Goal: Task Accomplishment & Management: Use online tool/utility

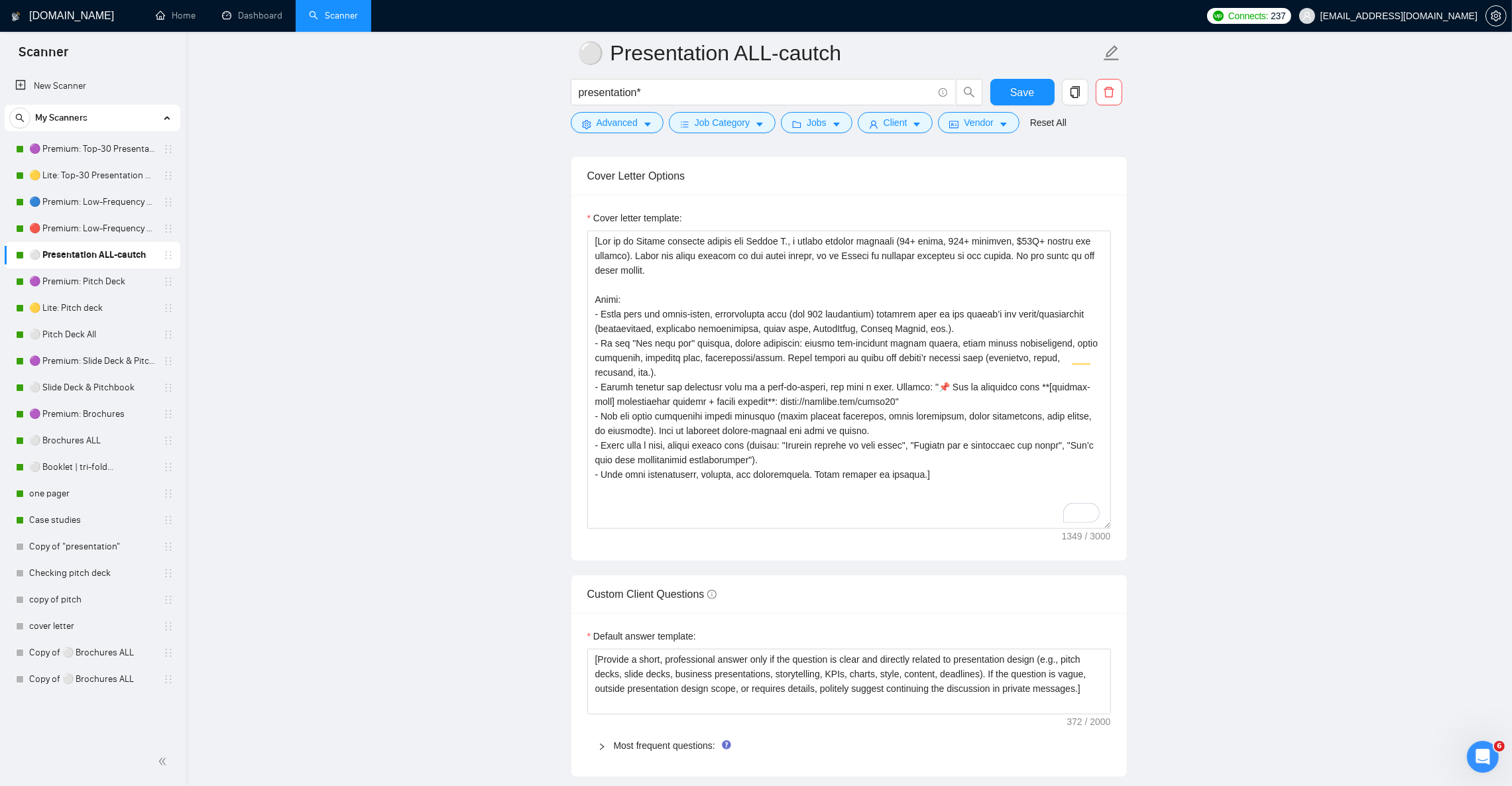
scroll to position [1192, 0]
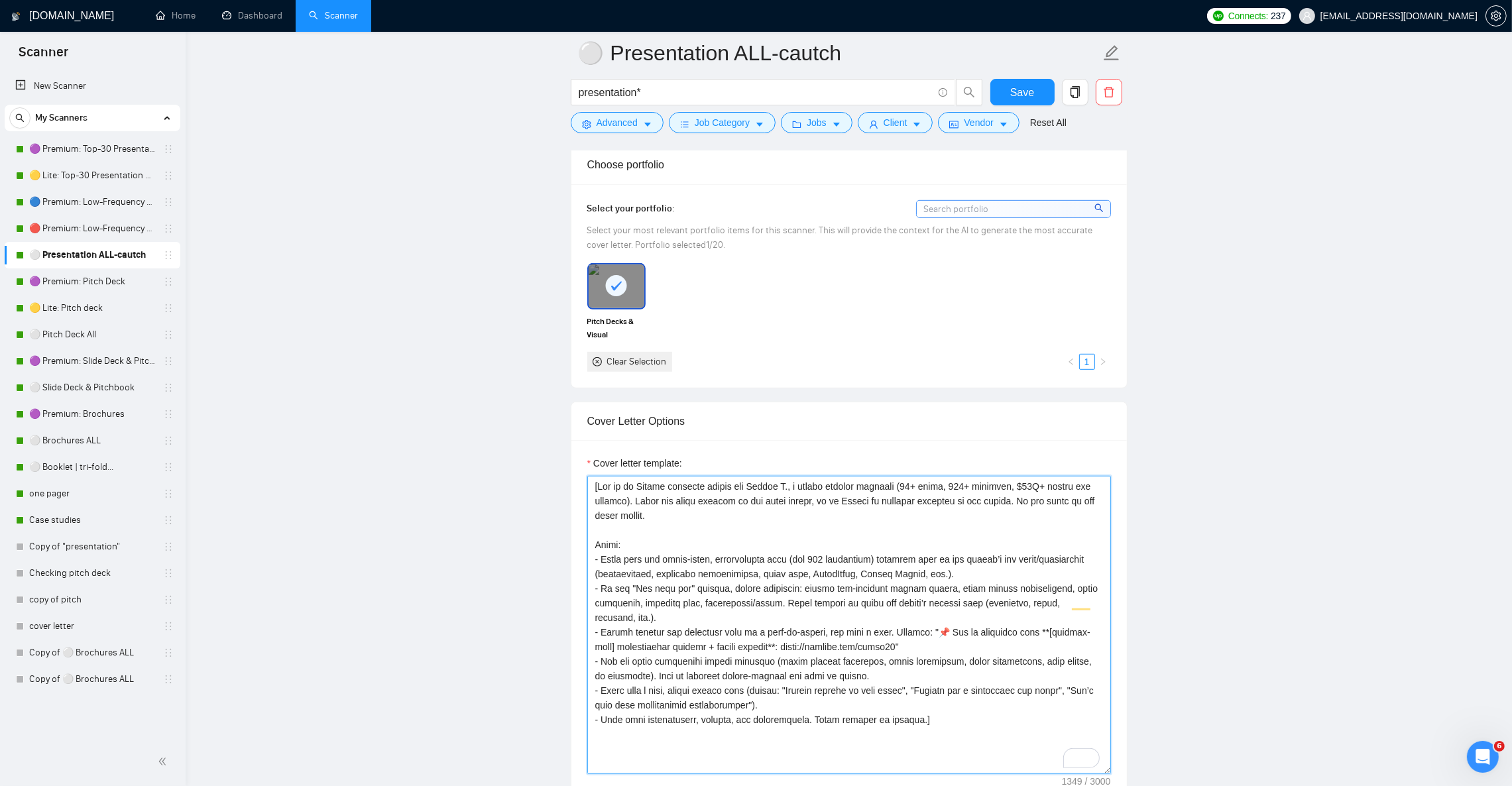
click at [628, 511] on textarea "Cover letter template:" at bounding box center [850, 625] width 524 height 299
paste textarea "Rules: - Start with one ultra-short, personalized hook (max 130 characters) tha…"
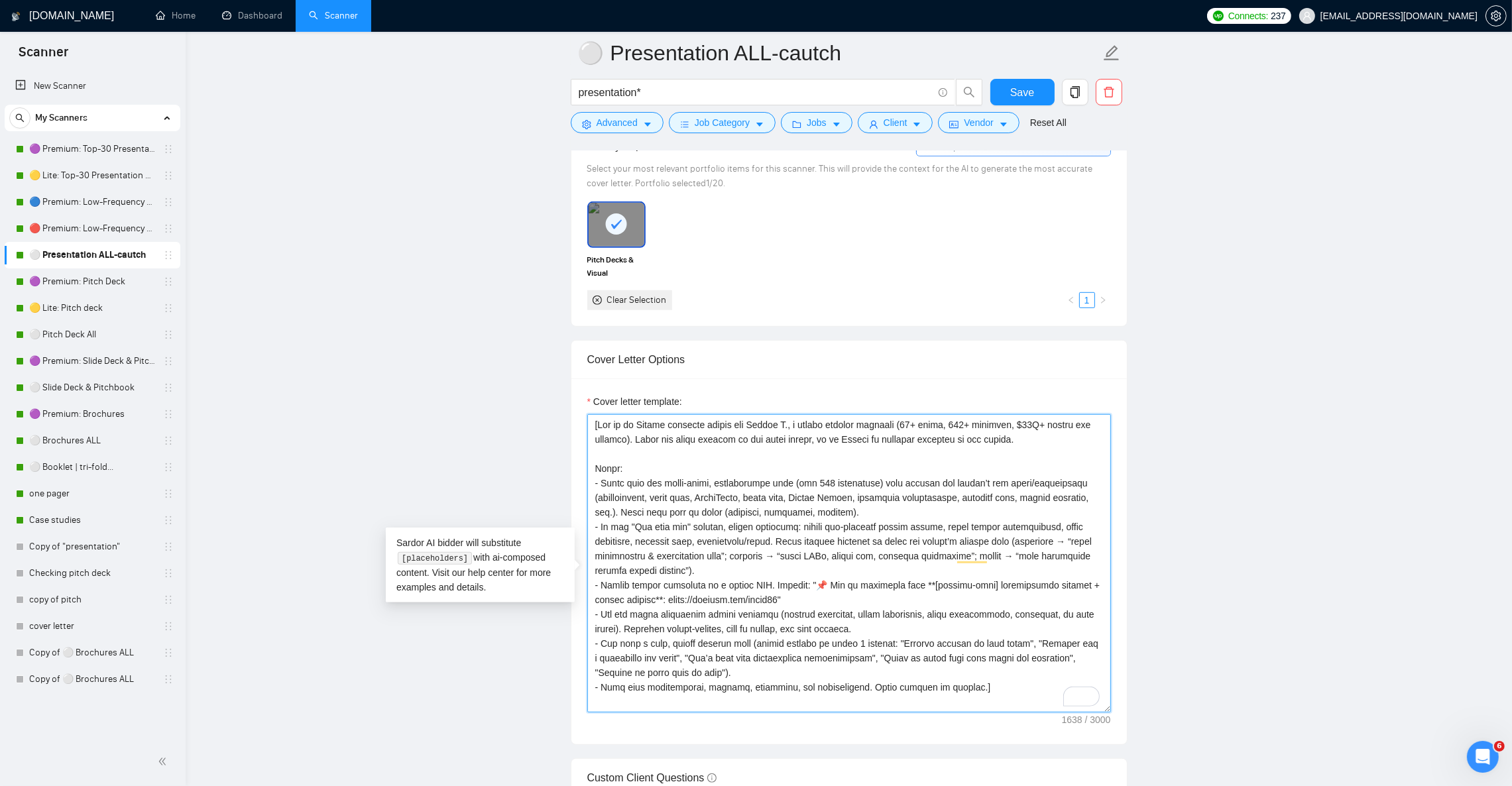
scroll to position [1492, 0]
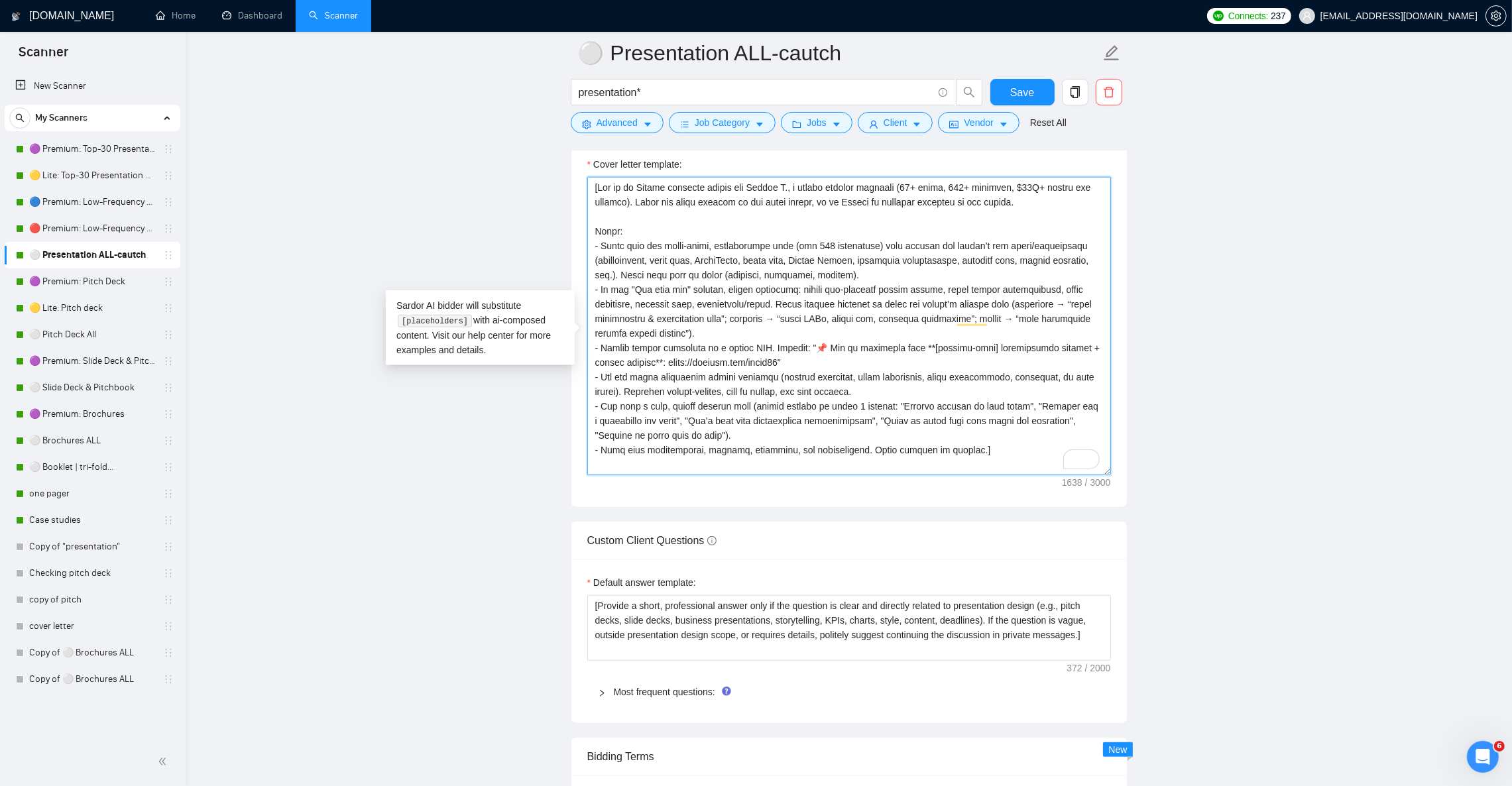
type textarea "[Act as an Upwork proposal writer for Julian N., a senior graphic designer (12+…"
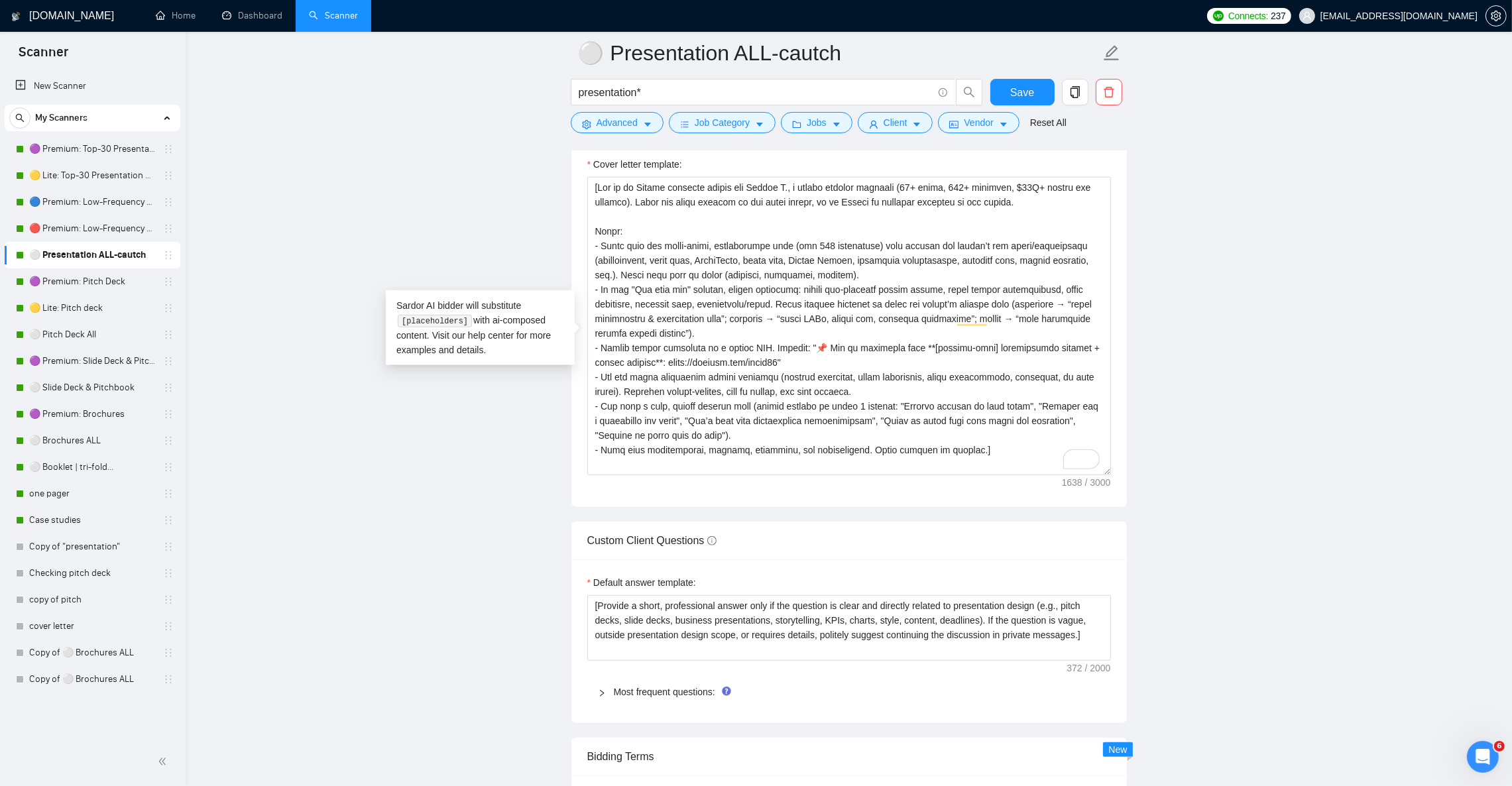
click at [1222, 427] on main "⚪ Presentation ALL-cautch presentation* Save Advanced Job Category Jobs Client …" at bounding box center [848, 577] width 1284 height 4033
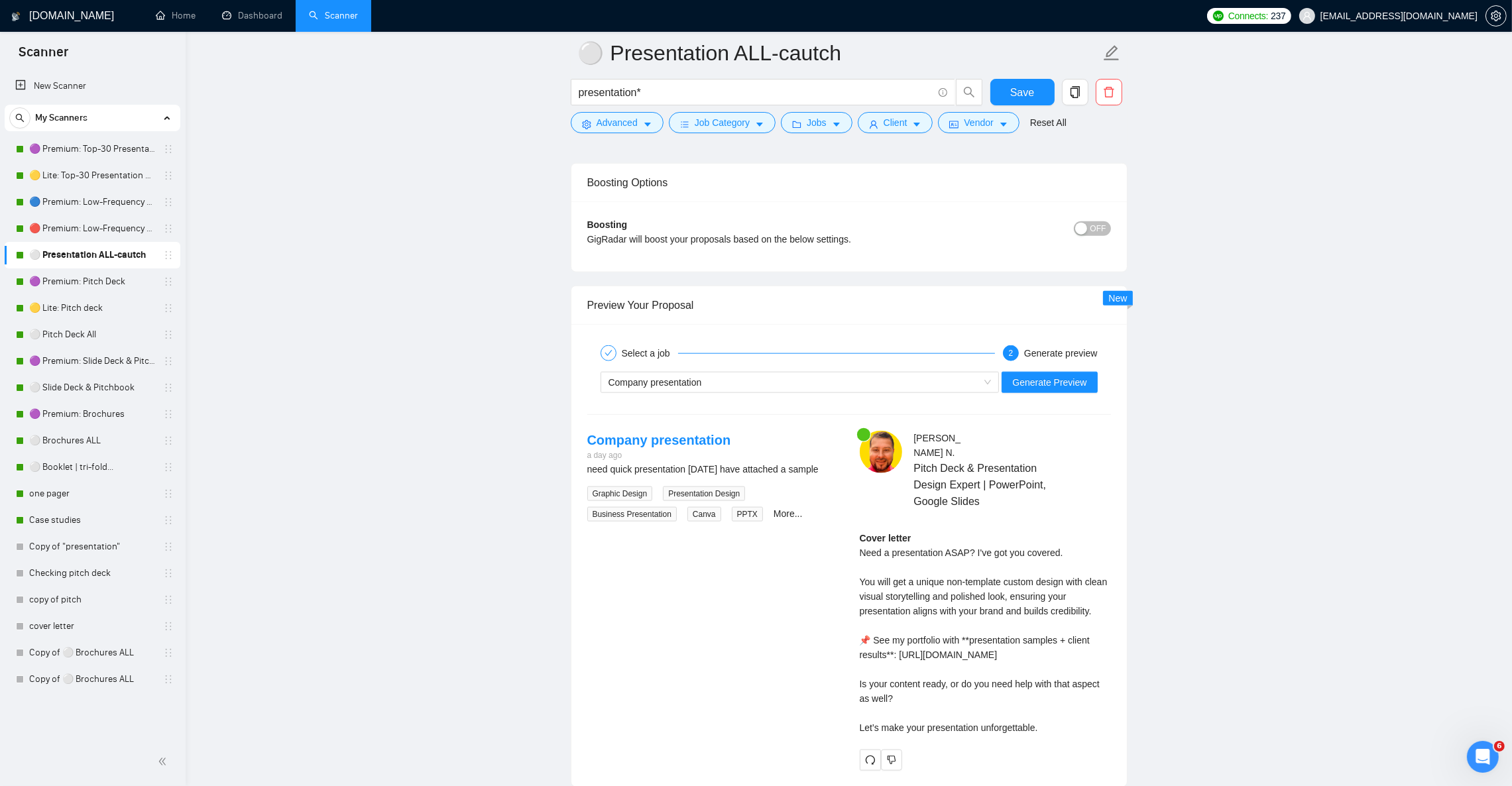
scroll to position [2386, 0]
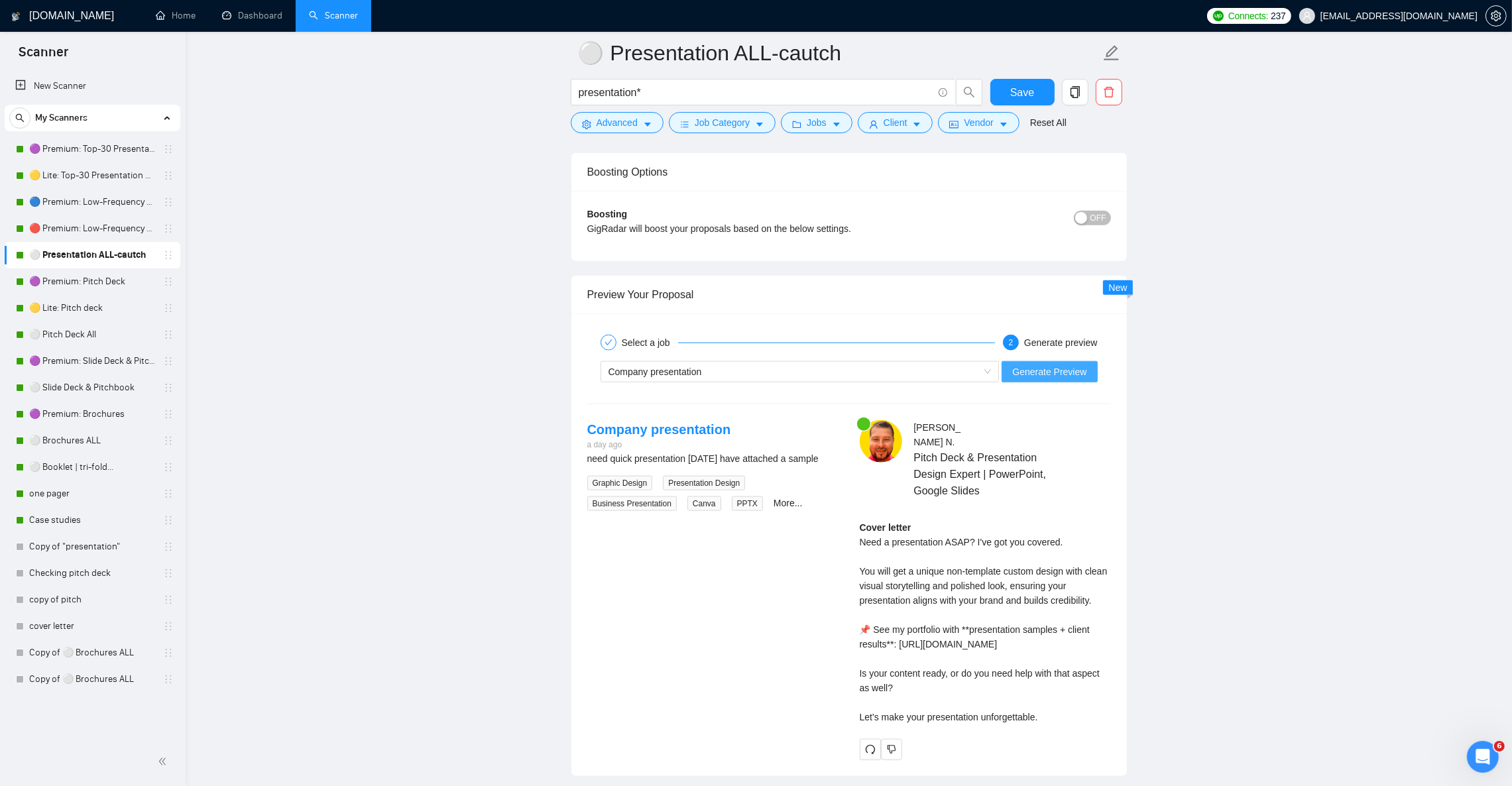
click at [1075, 380] on span "Generate Preview" at bounding box center [1049, 371] width 74 height 14
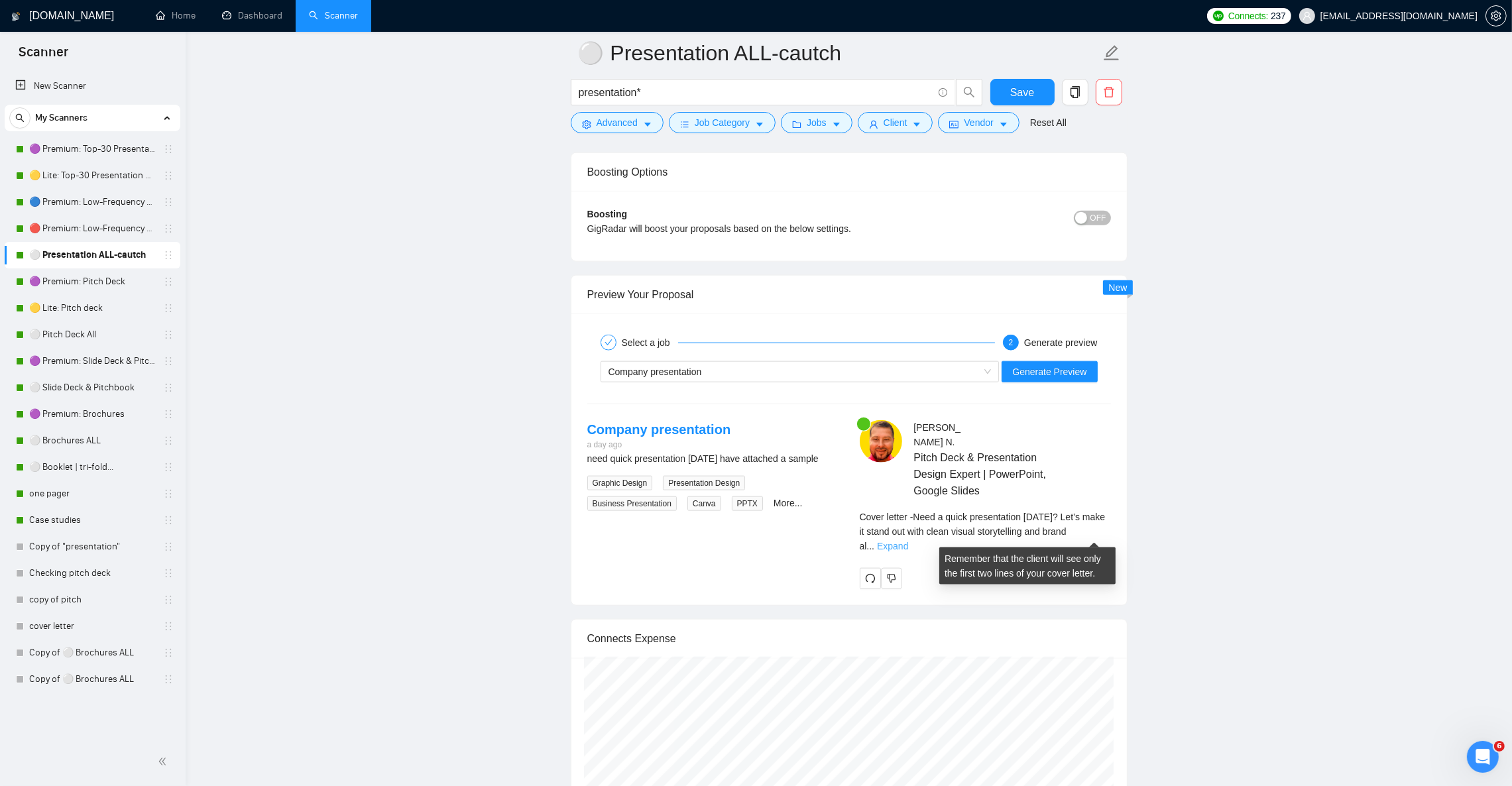
click at [908, 541] on link "Expand" at bounding box center [893, 546] width 31 height 10
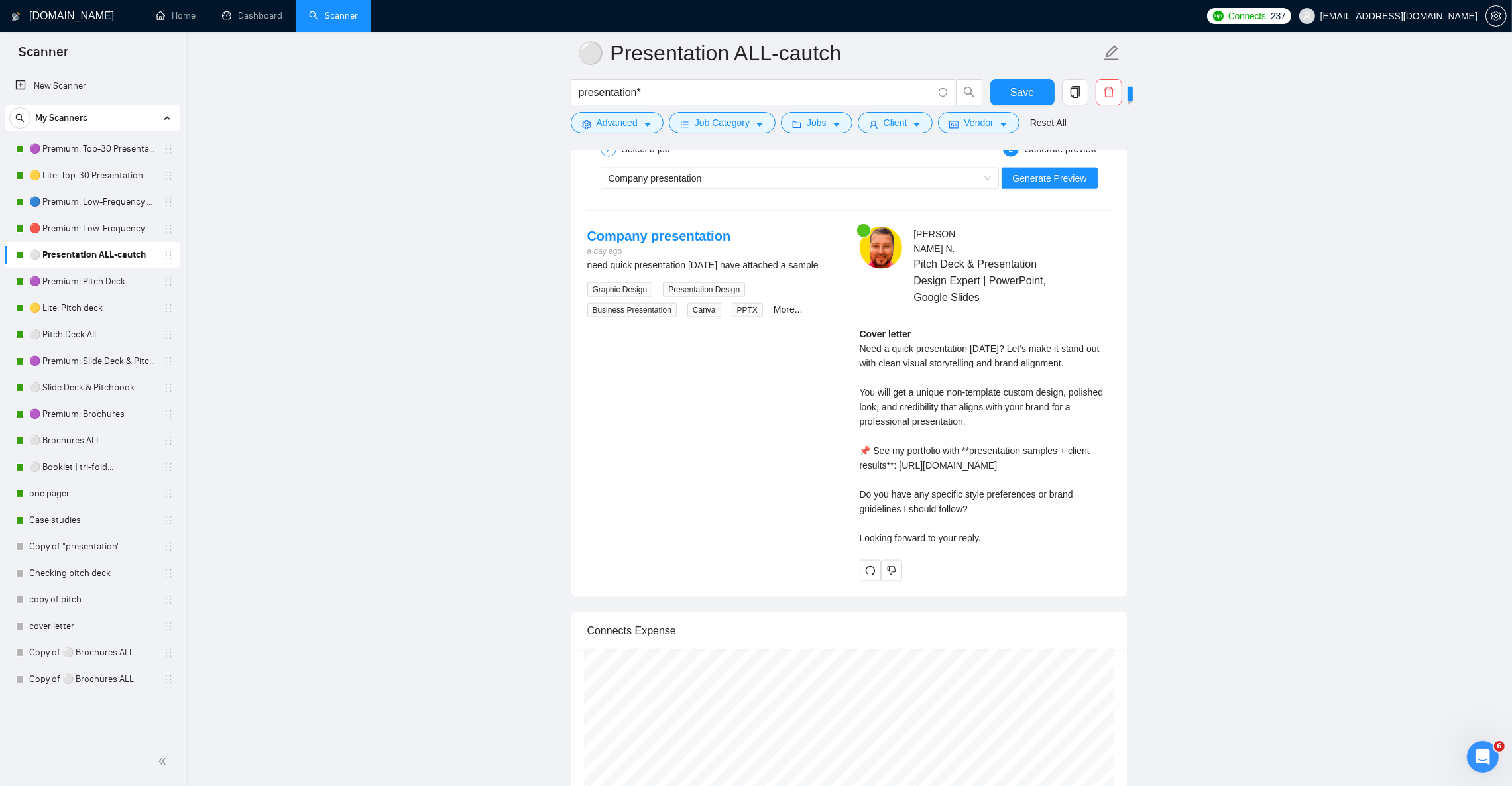
scroll to position [2585, 0]
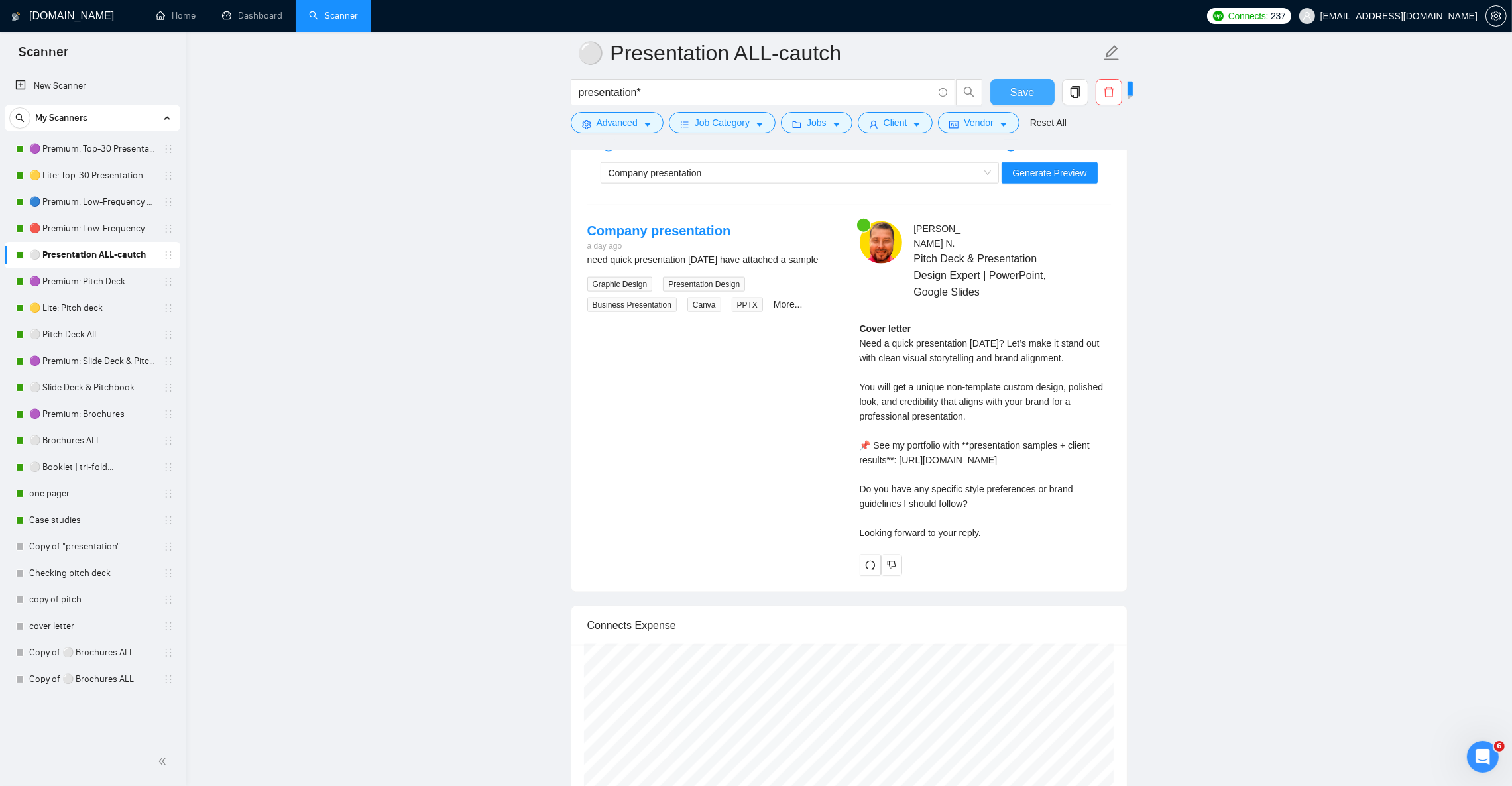
click at [1022, 93] on span "Save" at bounding box center [1022, 92] width 24 height 16
click at [1035, 180] on span "Generate Preview" at bounding box center [1049, 172] width 74 height 14
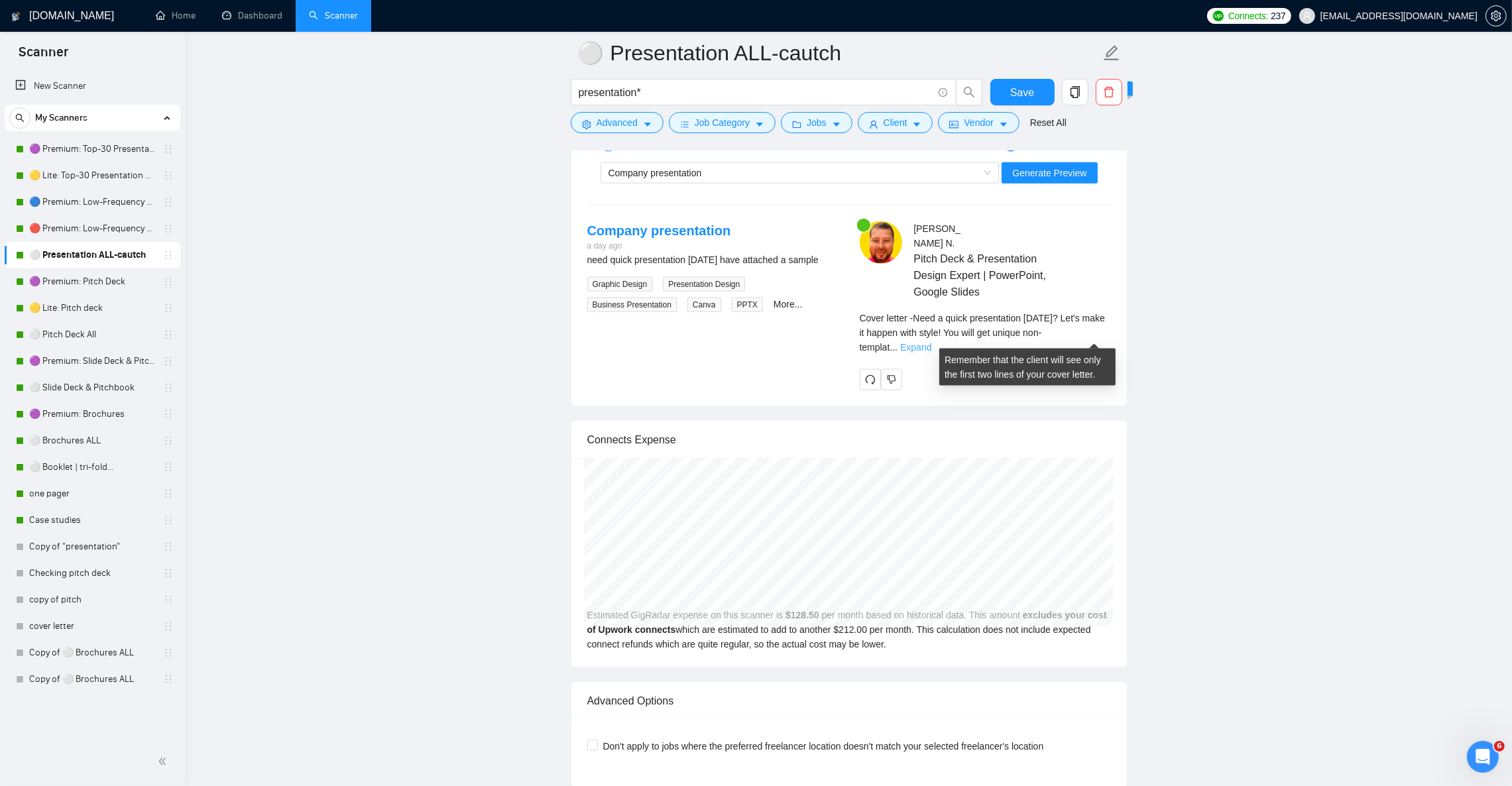
click at [931, 342] on link "Expand" at bounding box center [916, 347] width 31 height 10
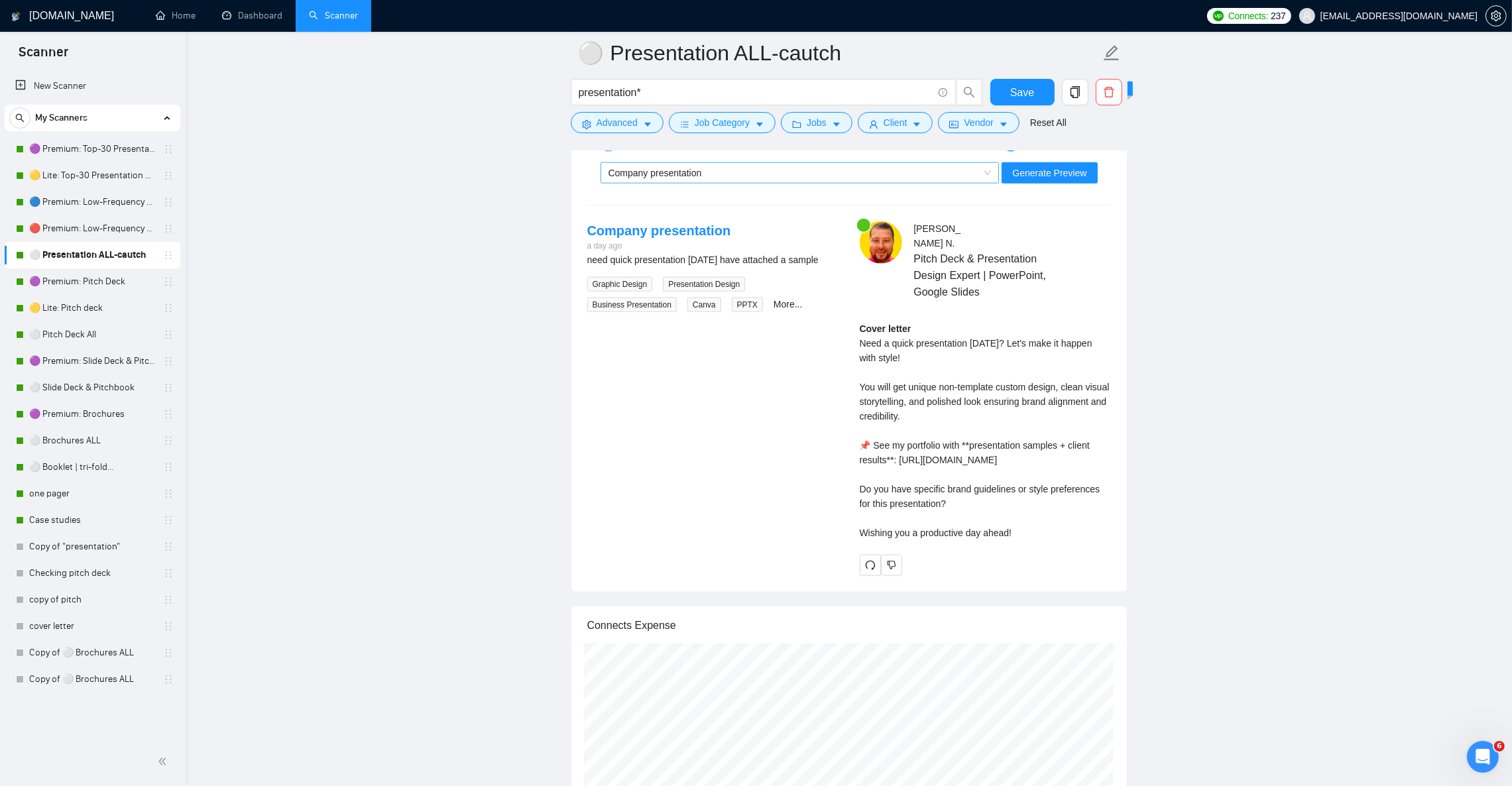
click at [716, 183] on div "Company presentation" at bounding box center [794, 173] width 371 height 20
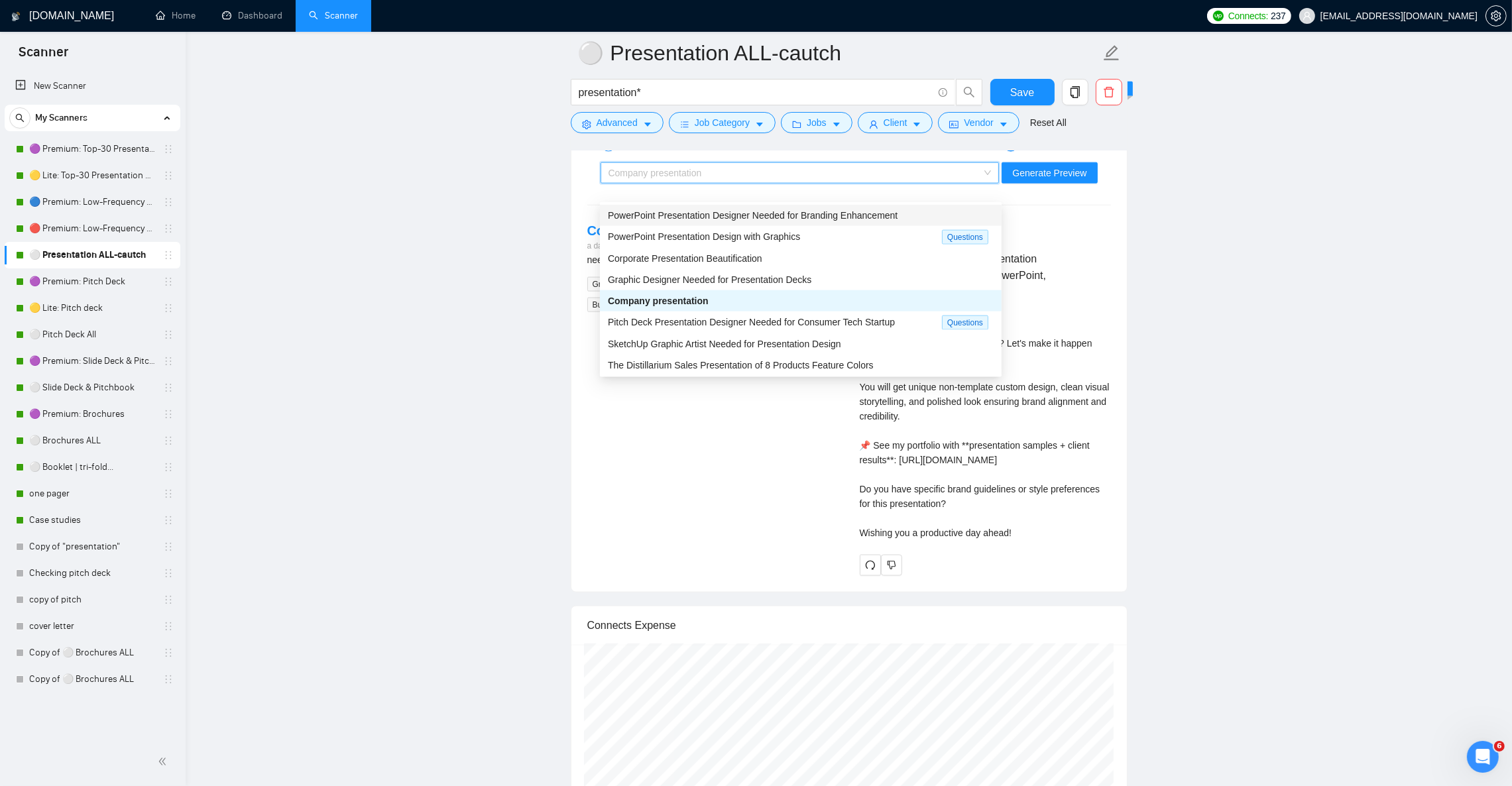
drag, startPoint x: 704, startPoint y: 209, endPoint x: 715, endPoint y: 217, distance: 13.6
click at [711, 213] on span "PowerPoint Presentation Designer Needed for Branding Enhancement" at bounding box center [752, 216] width 290 height 10
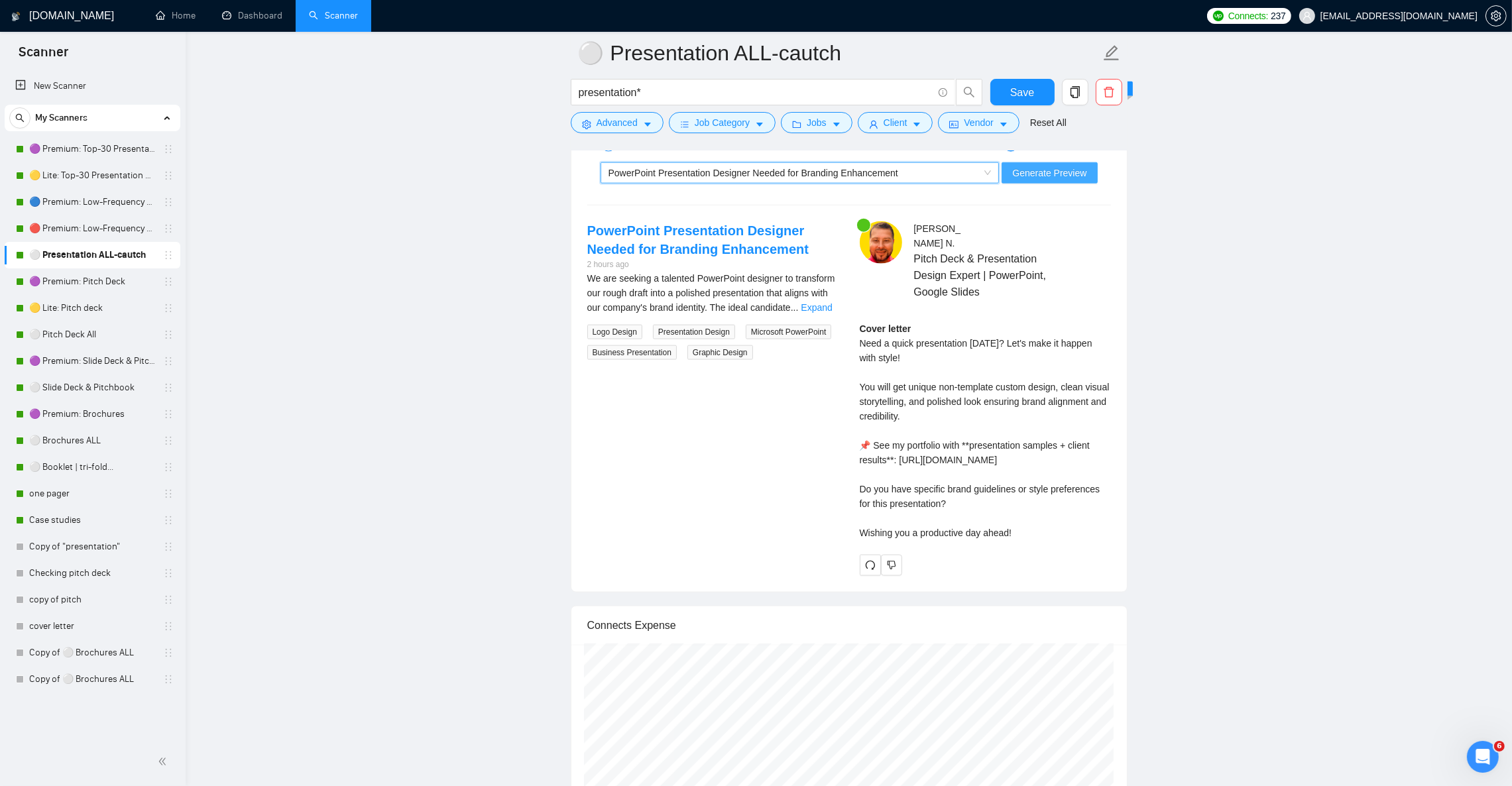
click at [1058, 180] on span "Generate Preview" at bounding box center [1049, 172] width 74 height 14
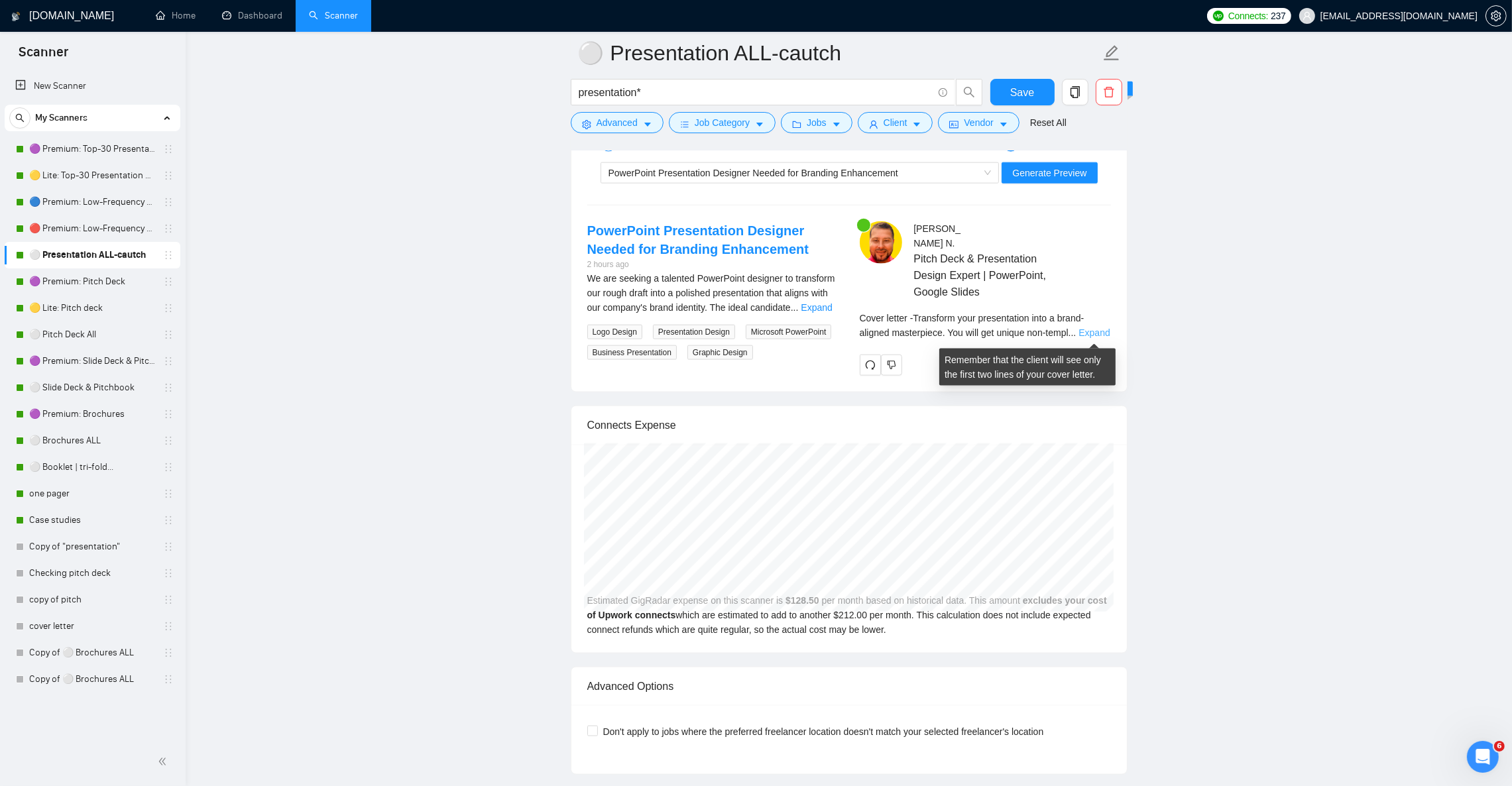
click at [1096, 332] on link "Expand" at bounding box center [1094, 332] width 31 height 10
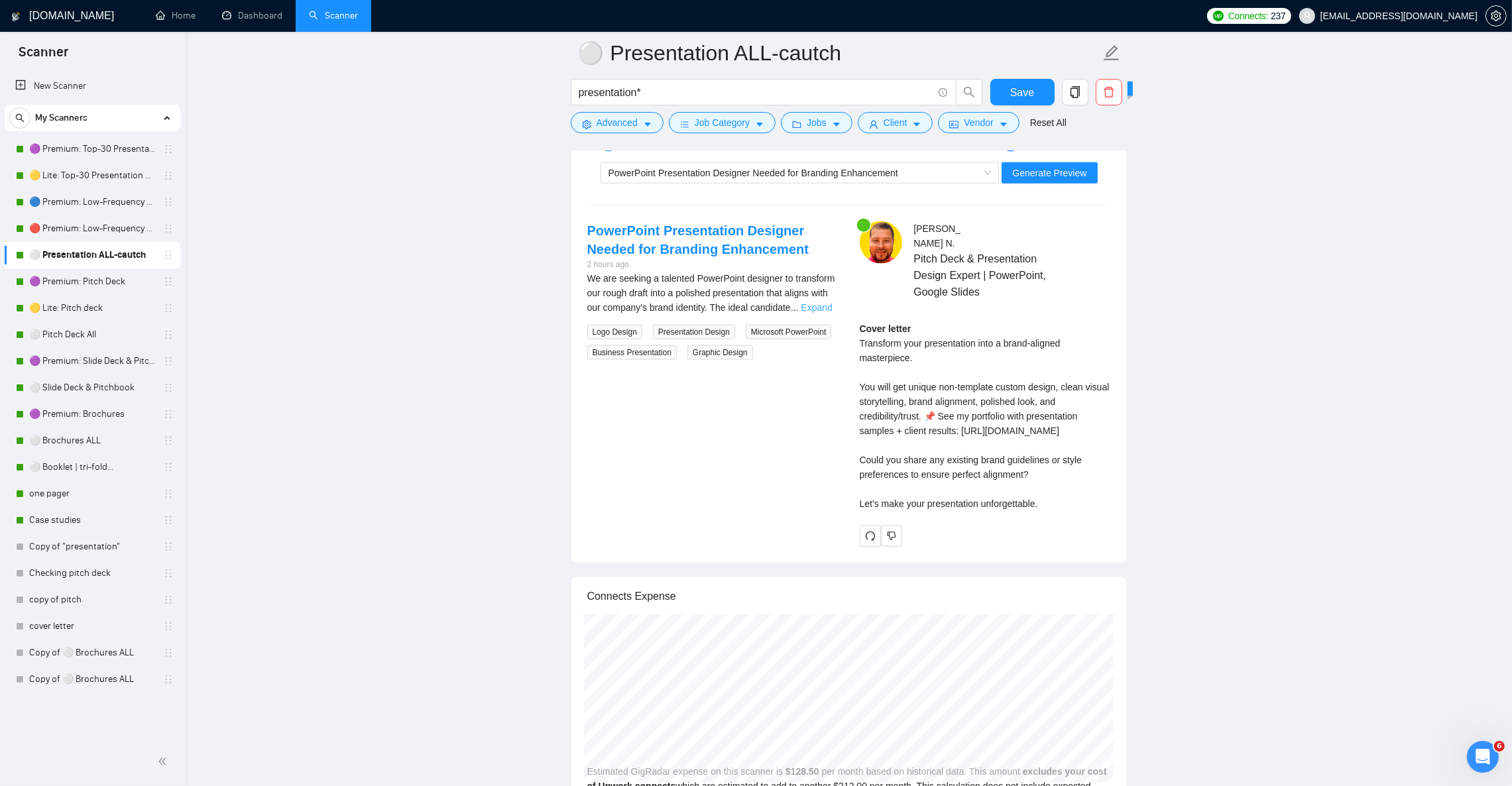
click at [825, 313] on link "Expand" at bounding box center [817, 308] width 31 height 10
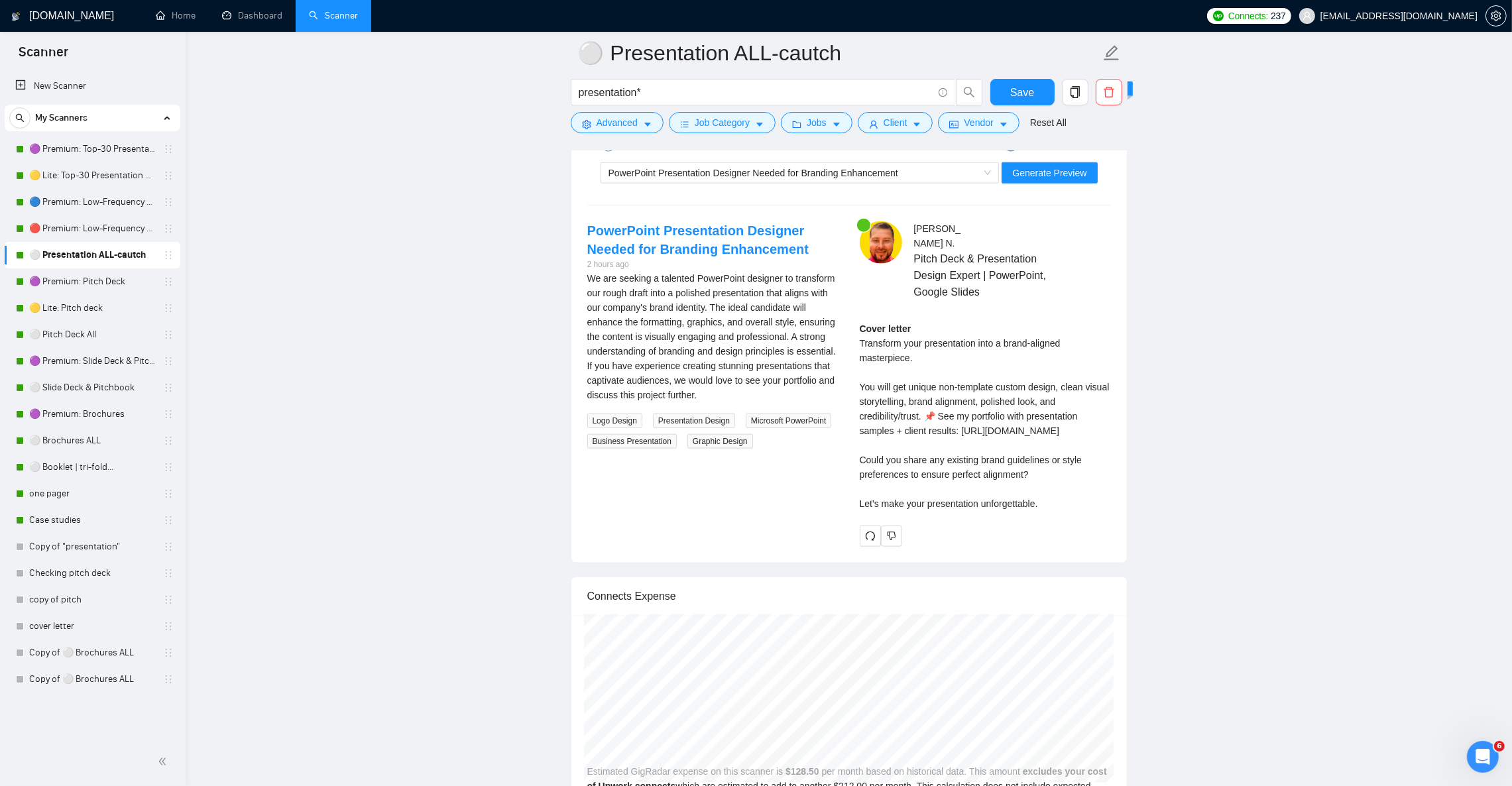
click at [722, 177] on div "PowerPoint Presentation Designer Needed for Branding Enhancement Generate Previ…" at bounding box center [849, 173] width 526 height 32
click at [728, 182] on div "PowerPoint Presentation Designer Needed for Branding Enhancement" at bounding box center [794, 173] width 371 height 20
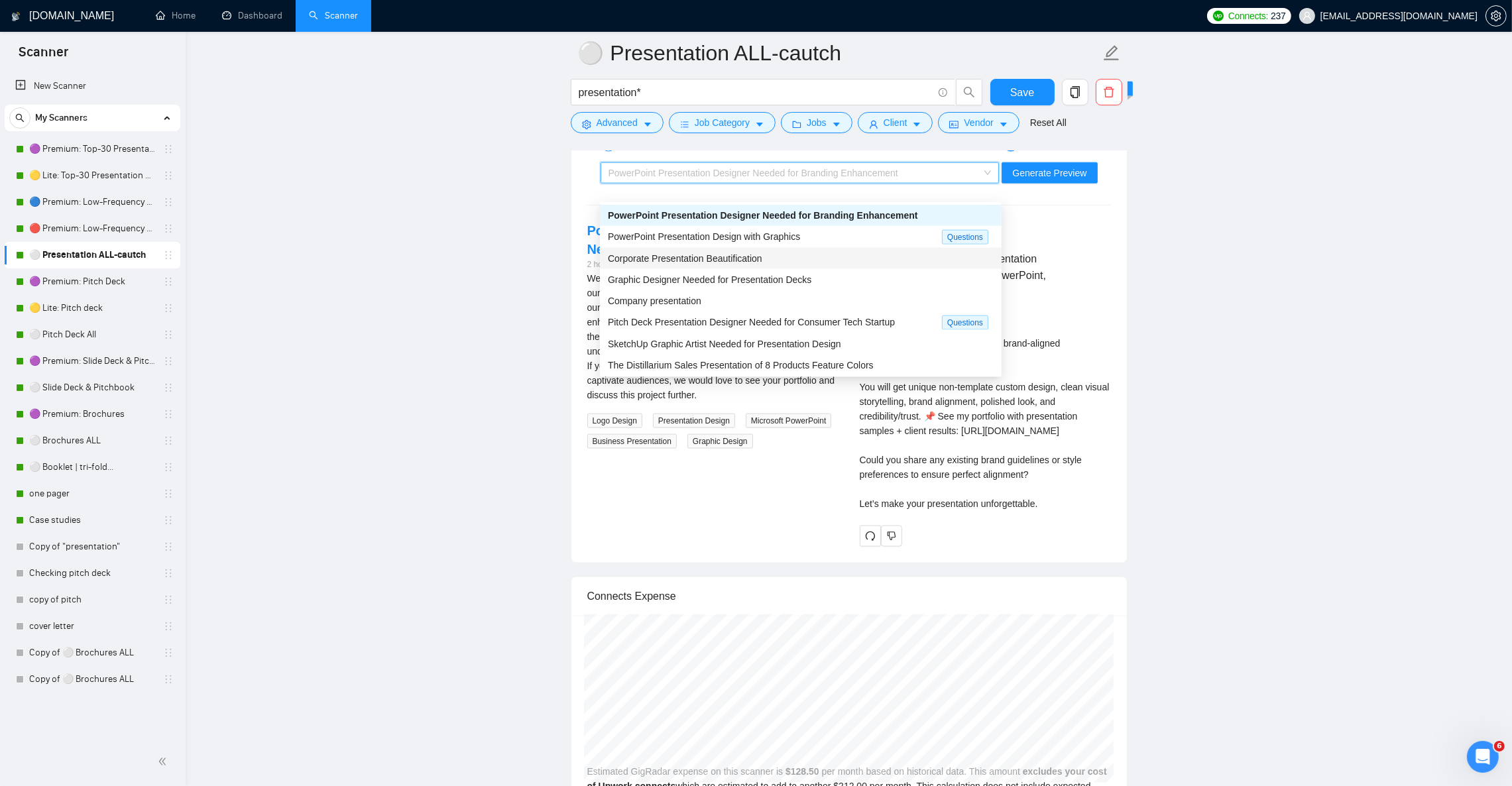
click at [746, 258] on span "Corporate Presentation Beautification" at bounding box center [685, 258] width 154 height 10
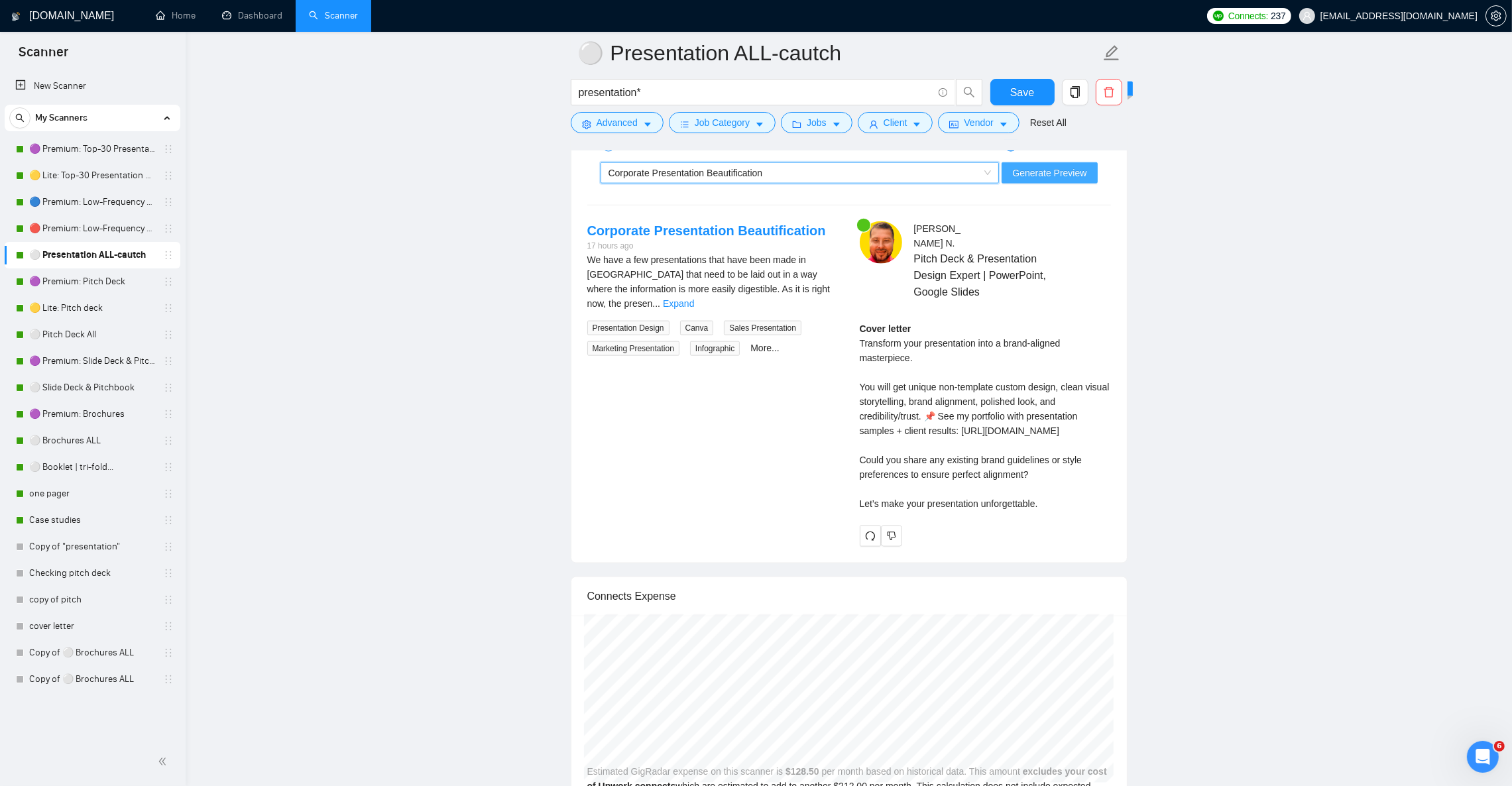
click at [1052, 180] on span "Generate Preview" at bounding box center [1049, 172] width 74 height 14
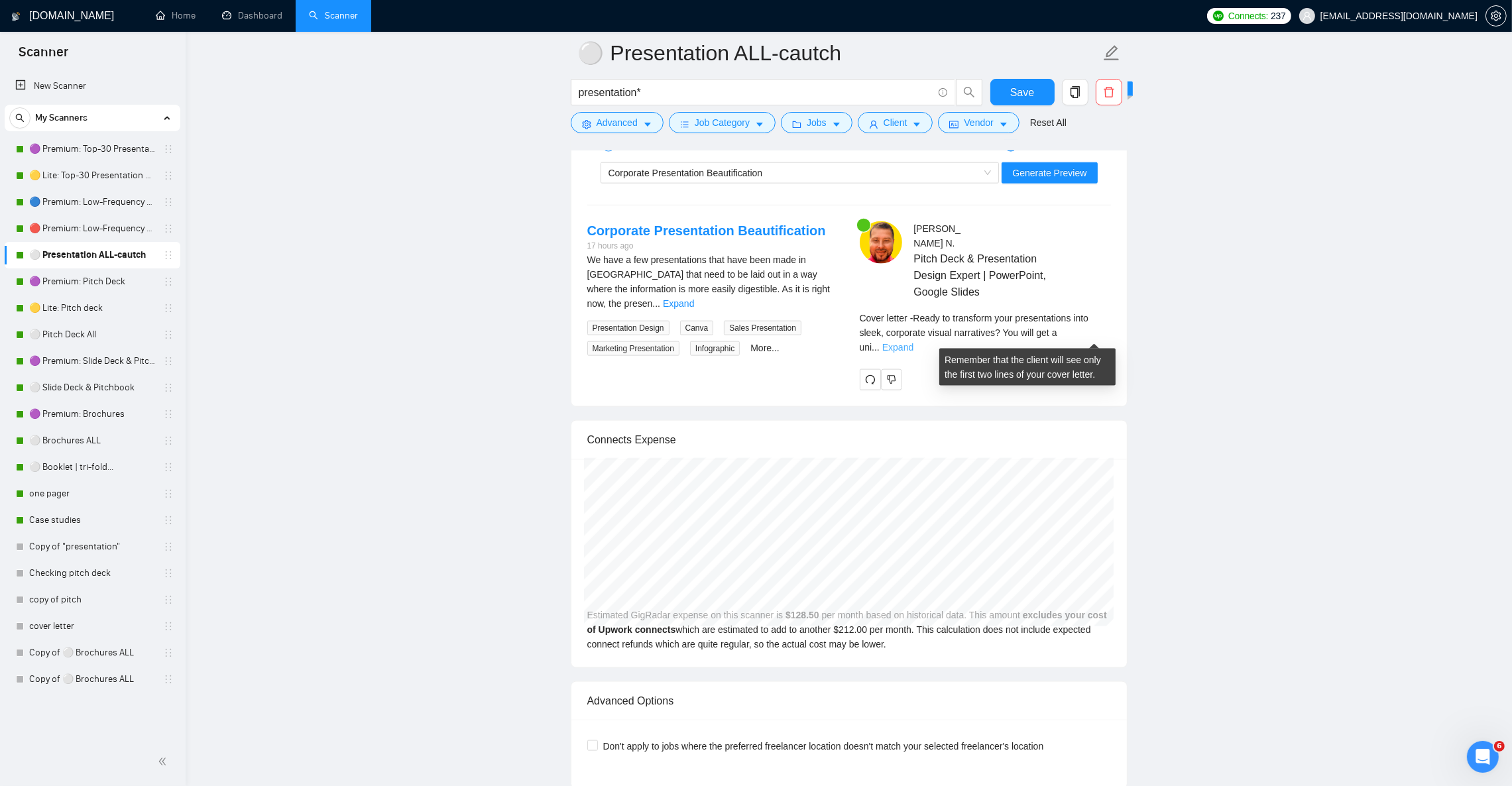
click at [913, 342] on link "Expand" at bounding box center [898, 347] width 31 height 10
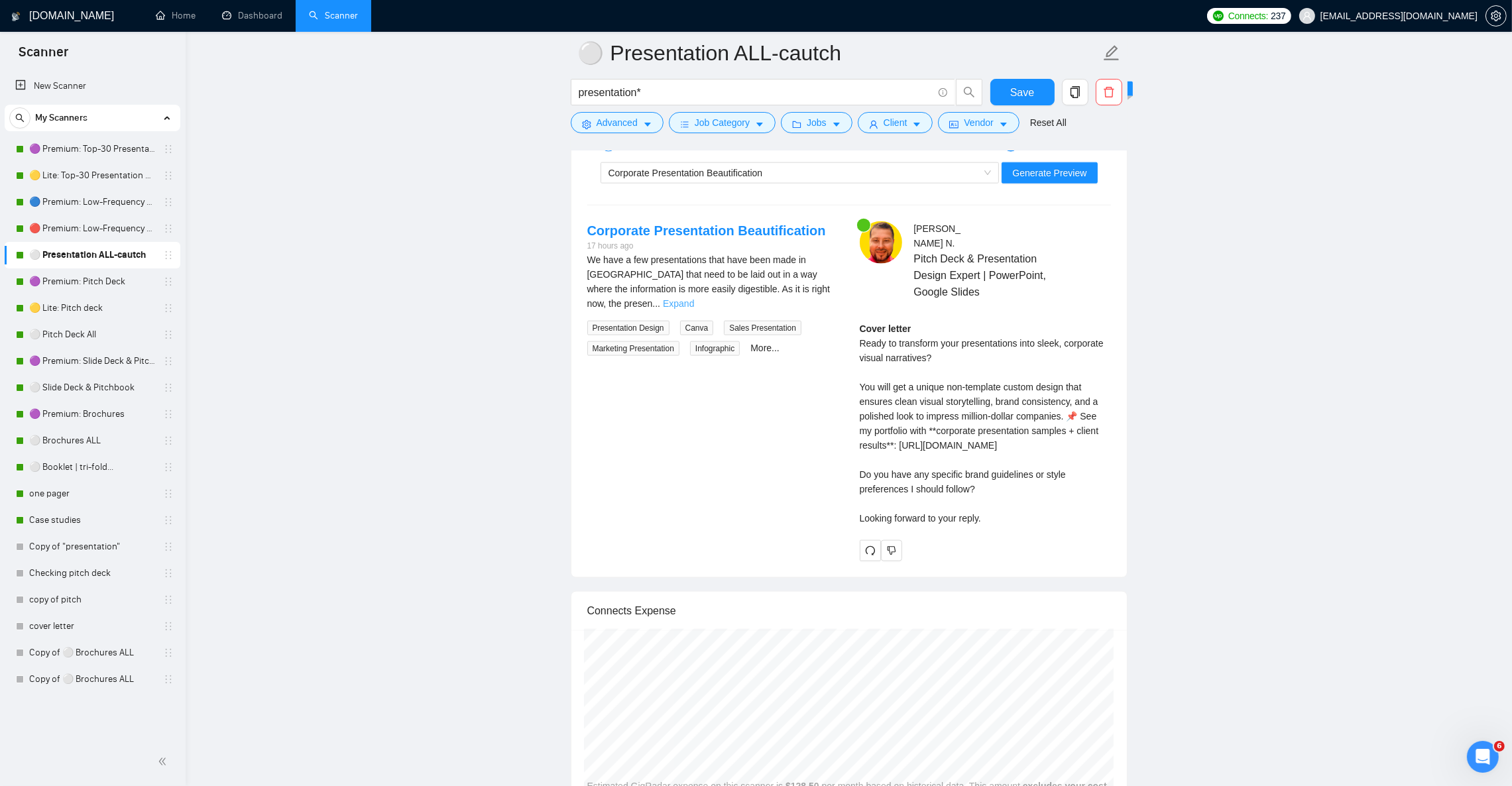
click at [694, 304] on link "Expand" at bounding box center [679, 304] width 31 height 10
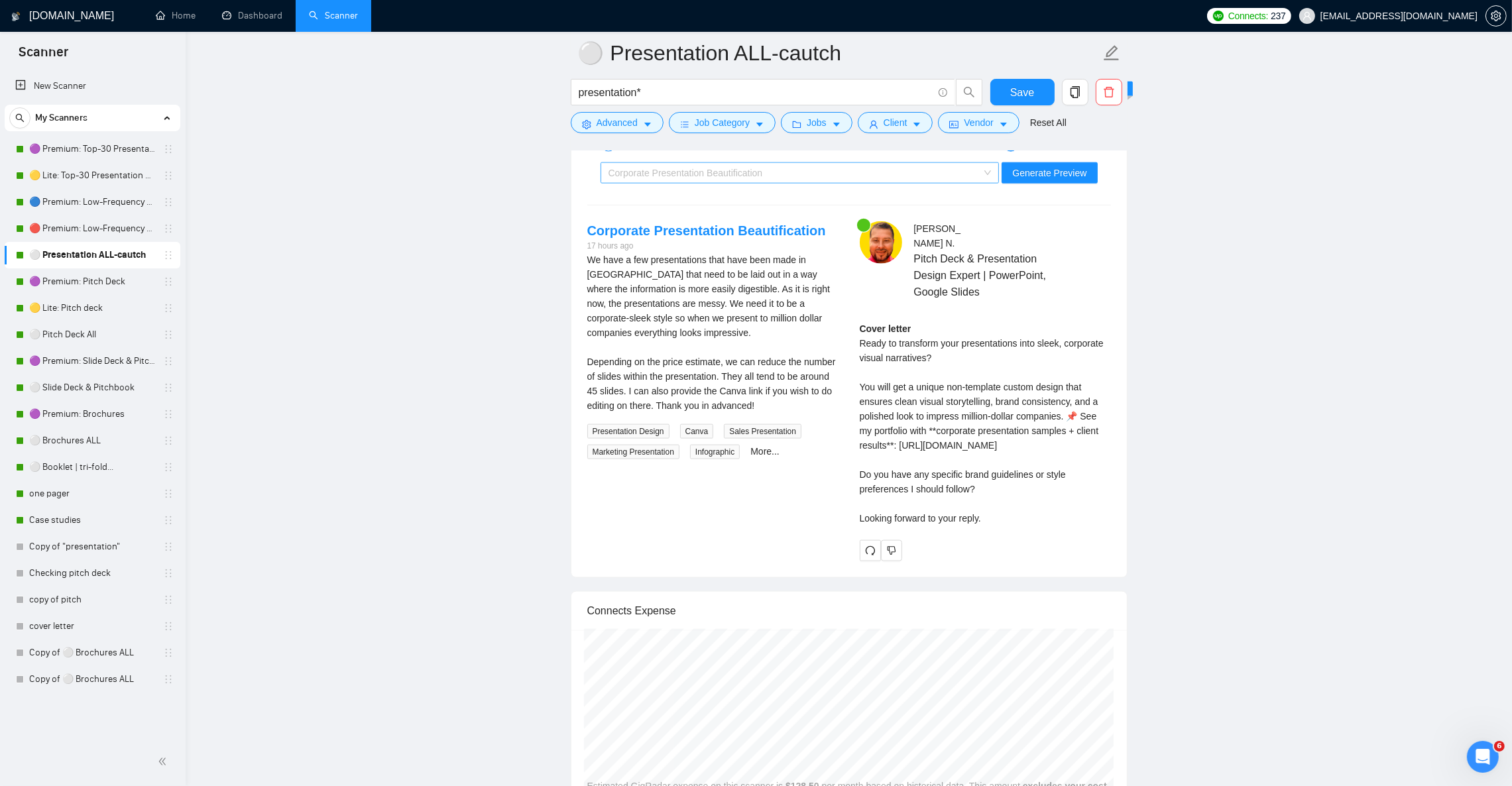
click at [670, 178] on span "Corporate Presentation Beautification" at bounding box center [686, 173] width 154 height 10
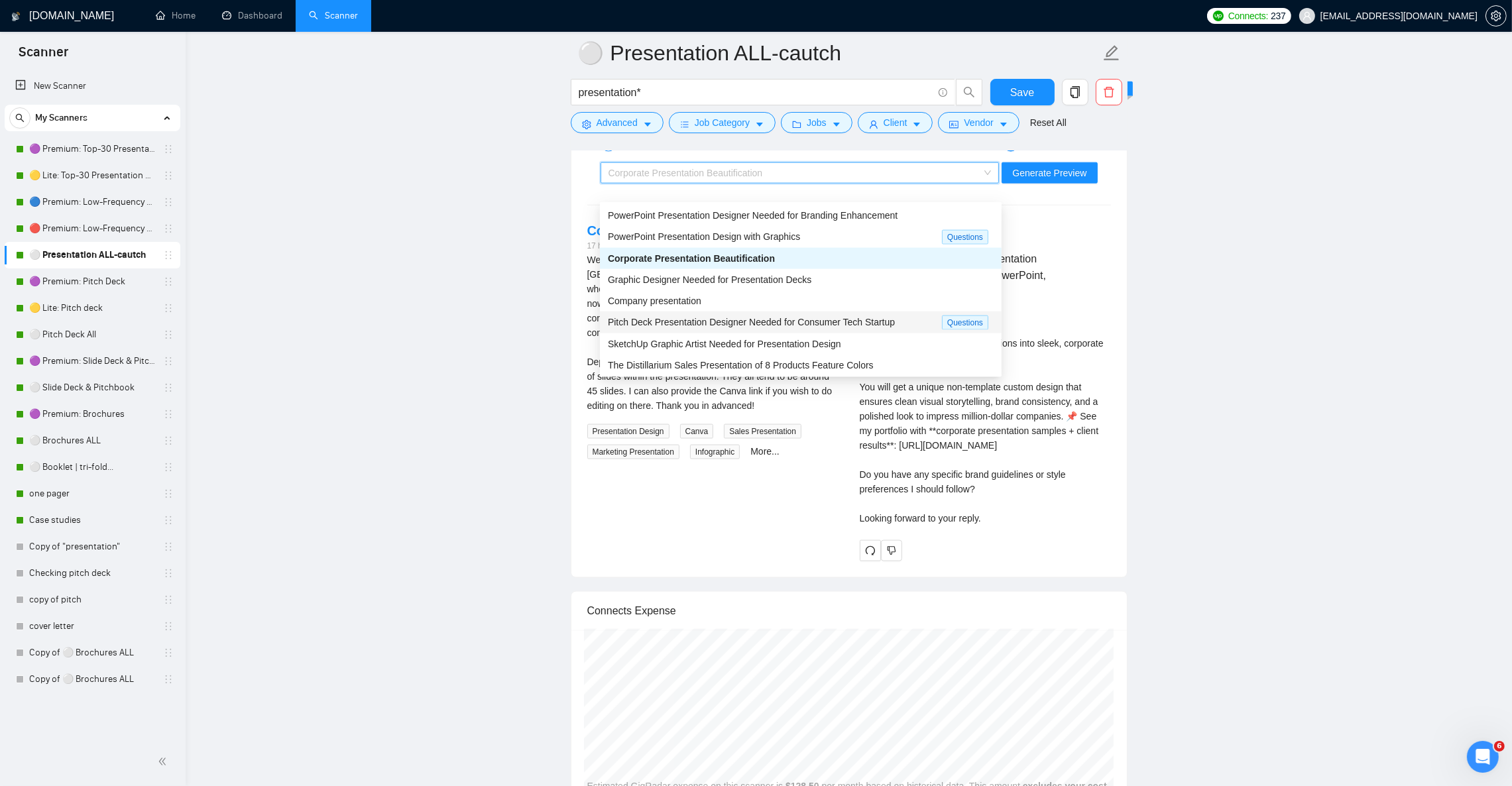
click at [751, 323] on span "Pitch Deck Presentation Designer Needed for Consumer Tech Startup" at bounding box center [751, 322] width 287 height 10
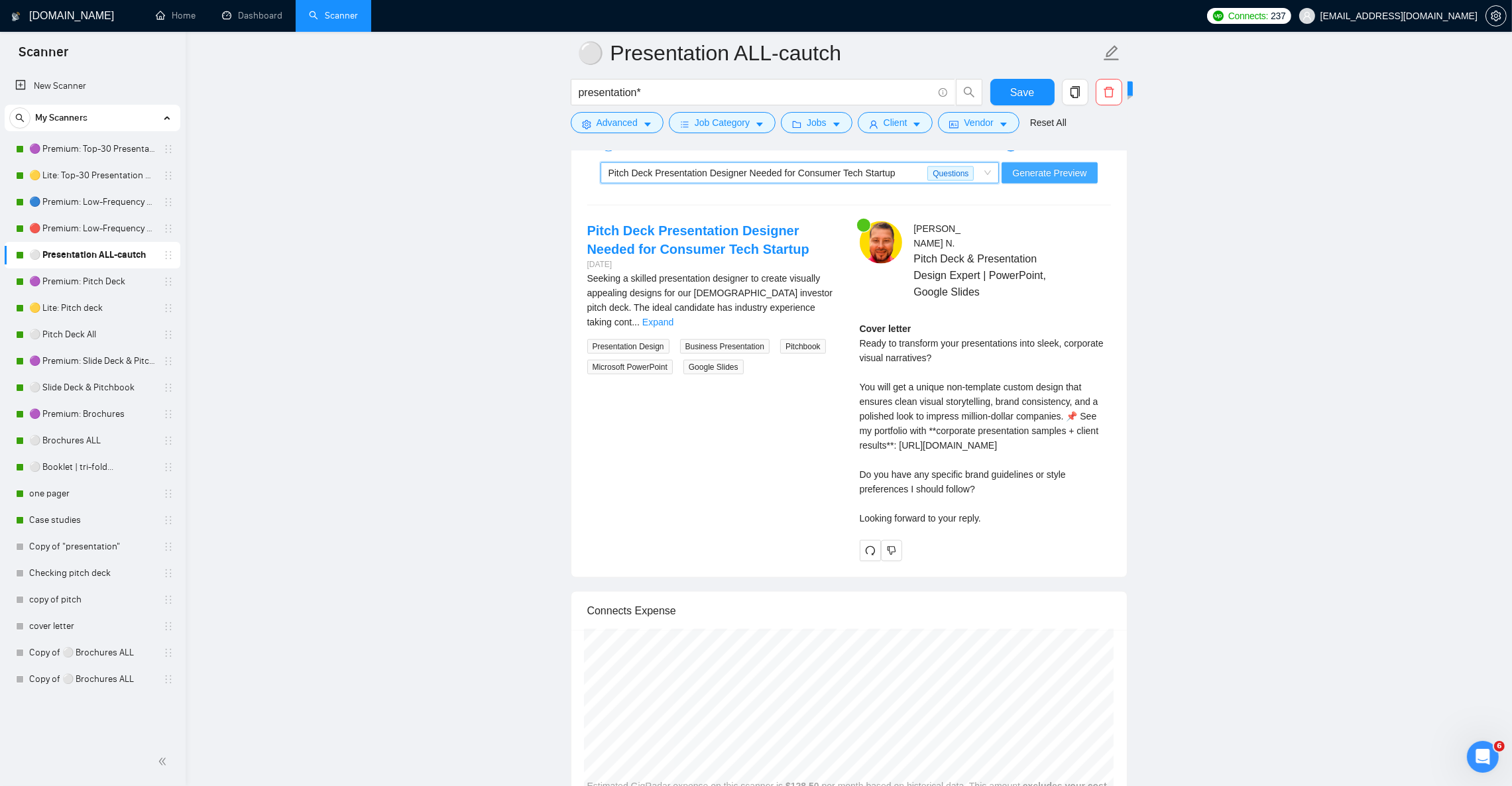
click at [1059, 180] on span "Generate Preview" at bounding box center [1049, 172] width 74 height 14
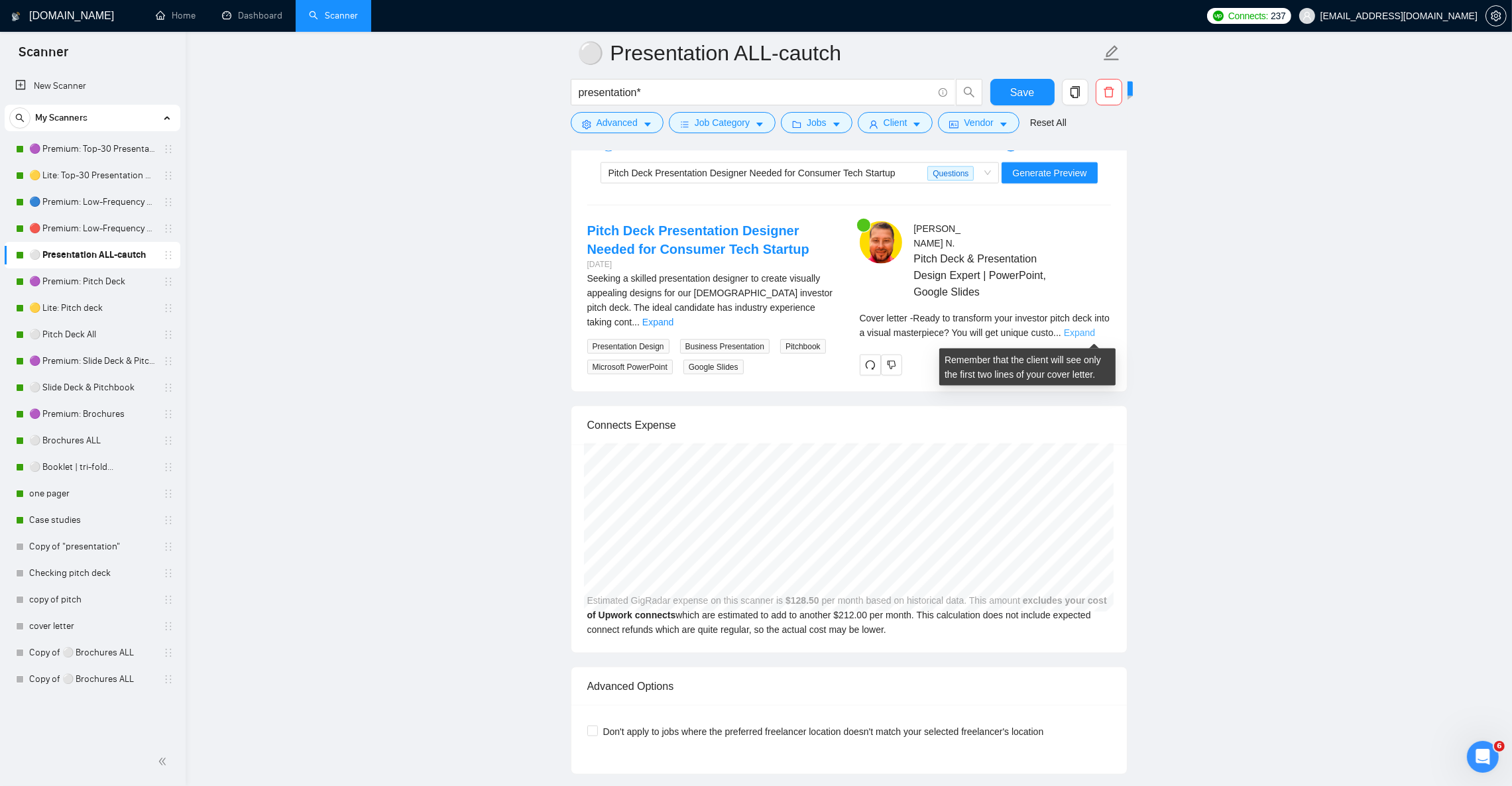
click at [1082, 333] on link "Expand" at bounding box center [1079, 332] width 31 height 10
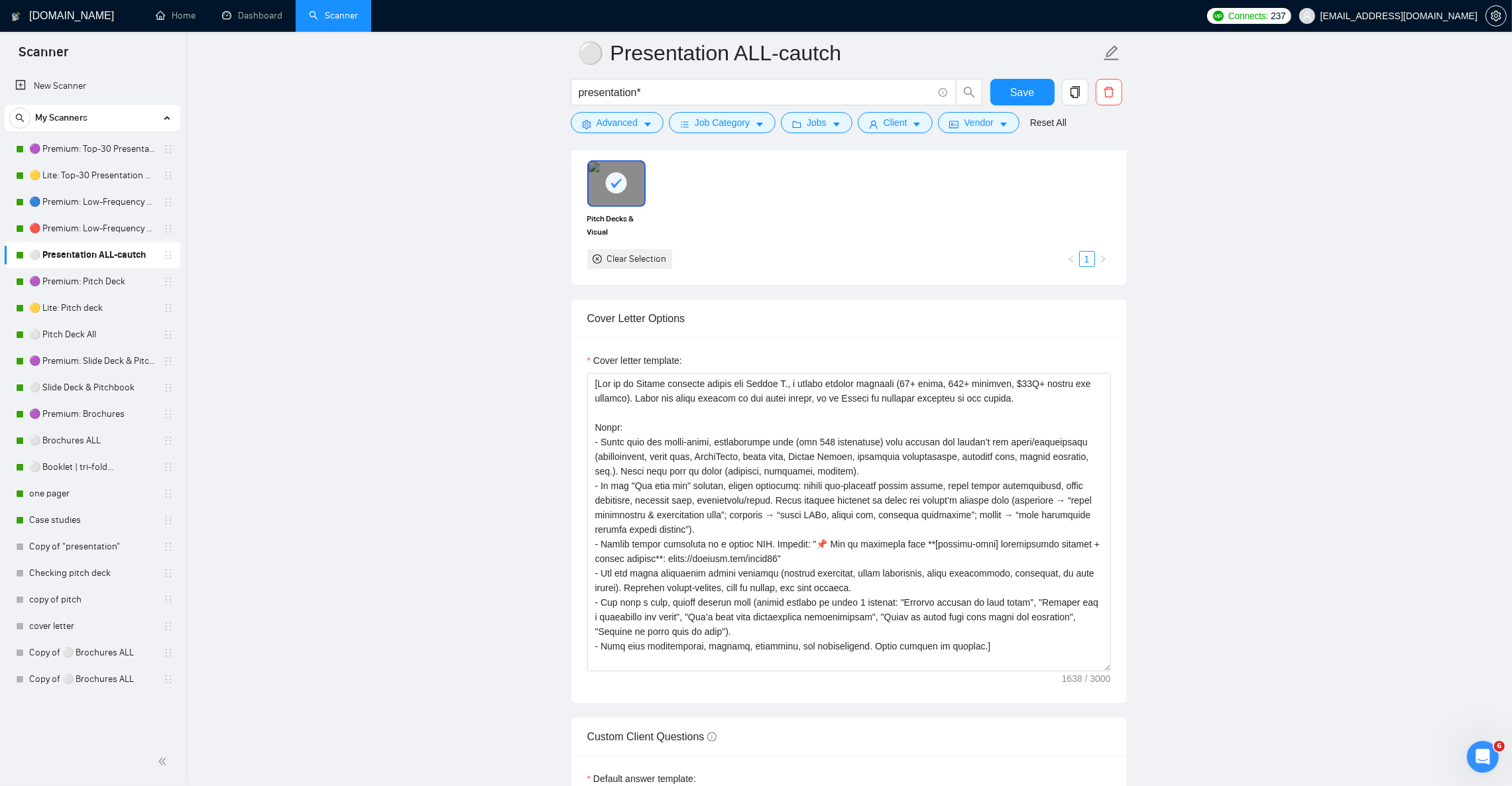
scroll to position [1292, 0]
click at [751, 420] on textarea "Cover letter template:" at bounding box center [850, 525] width 524 height 299
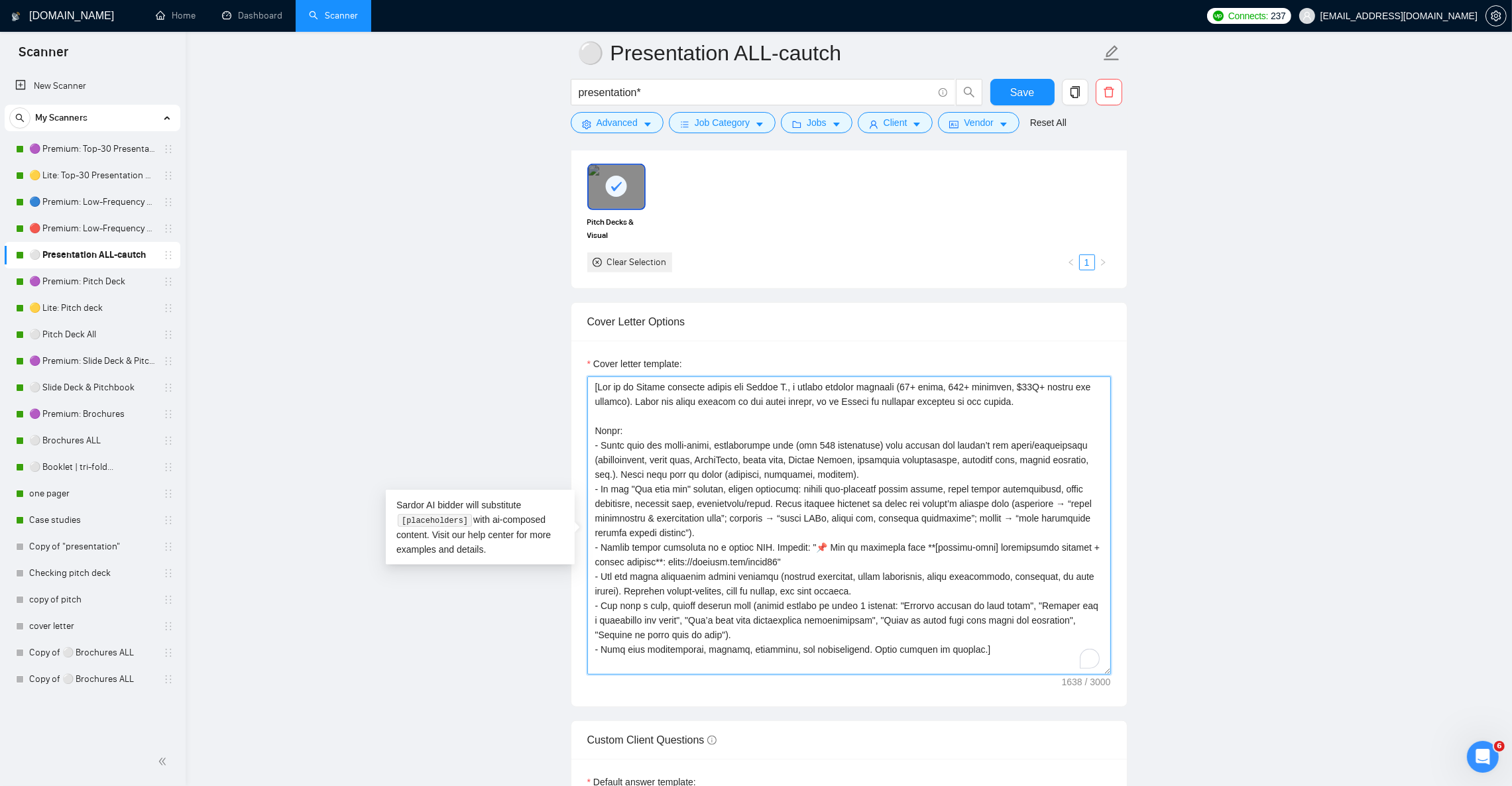
paste textarea "rotate in style: statement, question, promise, urgency. - In the "You will get"…"
type textarea "[Act as an Upwork proposal writer for Julian N., a senior graphic designer (12+…"
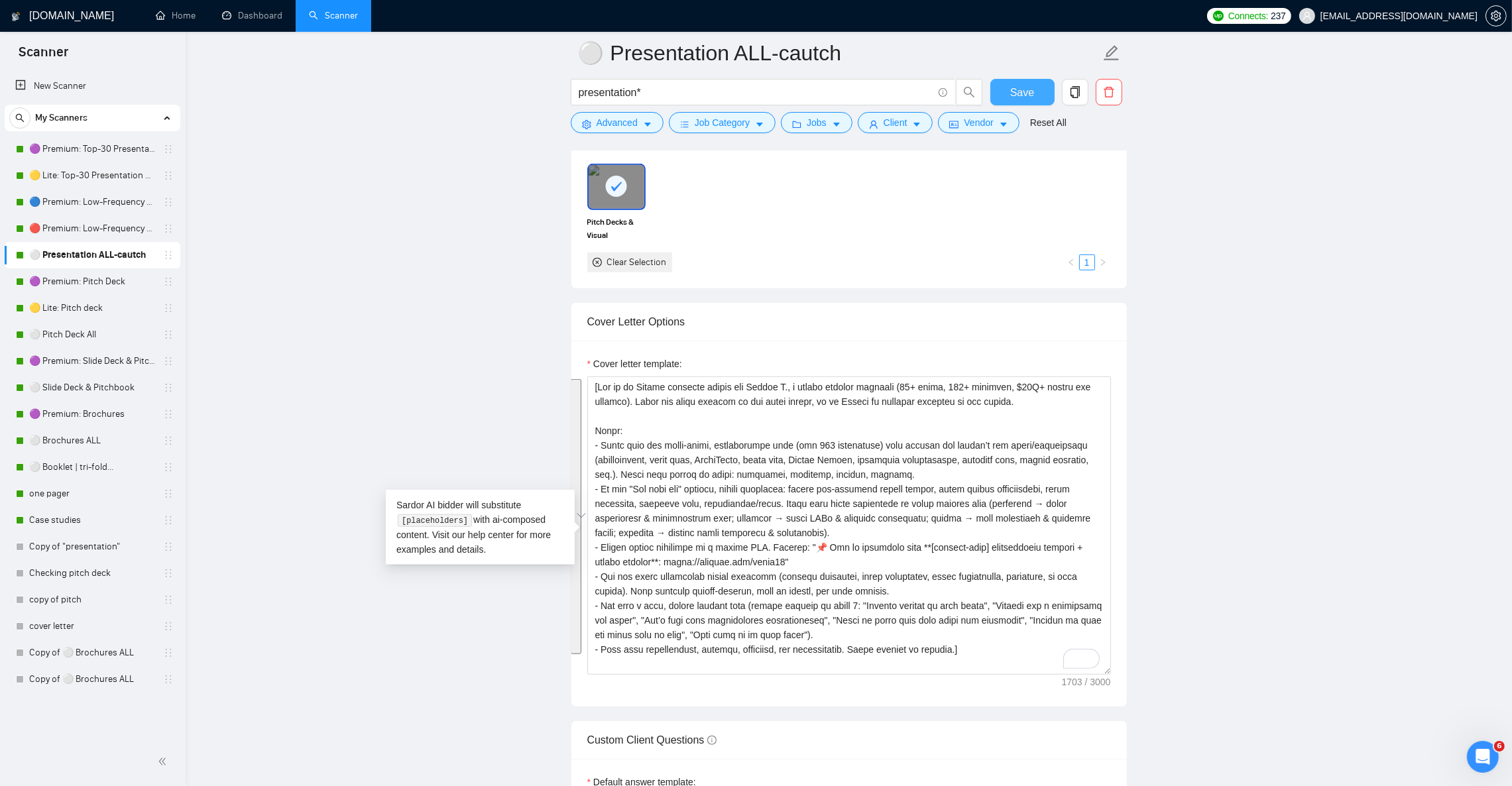
click at [1016, 90] on span "Save" at bounding box center [1022, 92] width 24 height 16
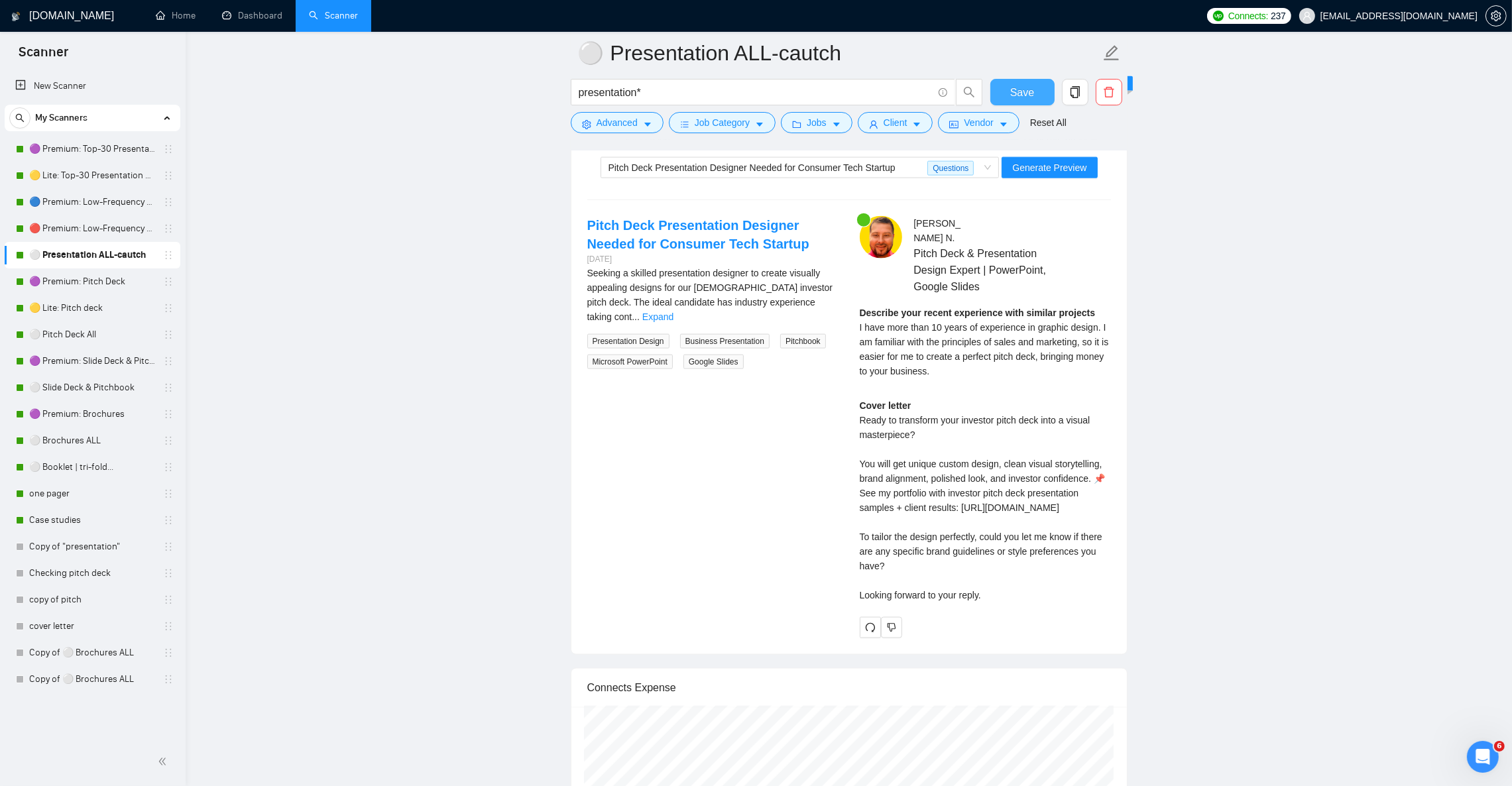
scroll to position [2585, 0]
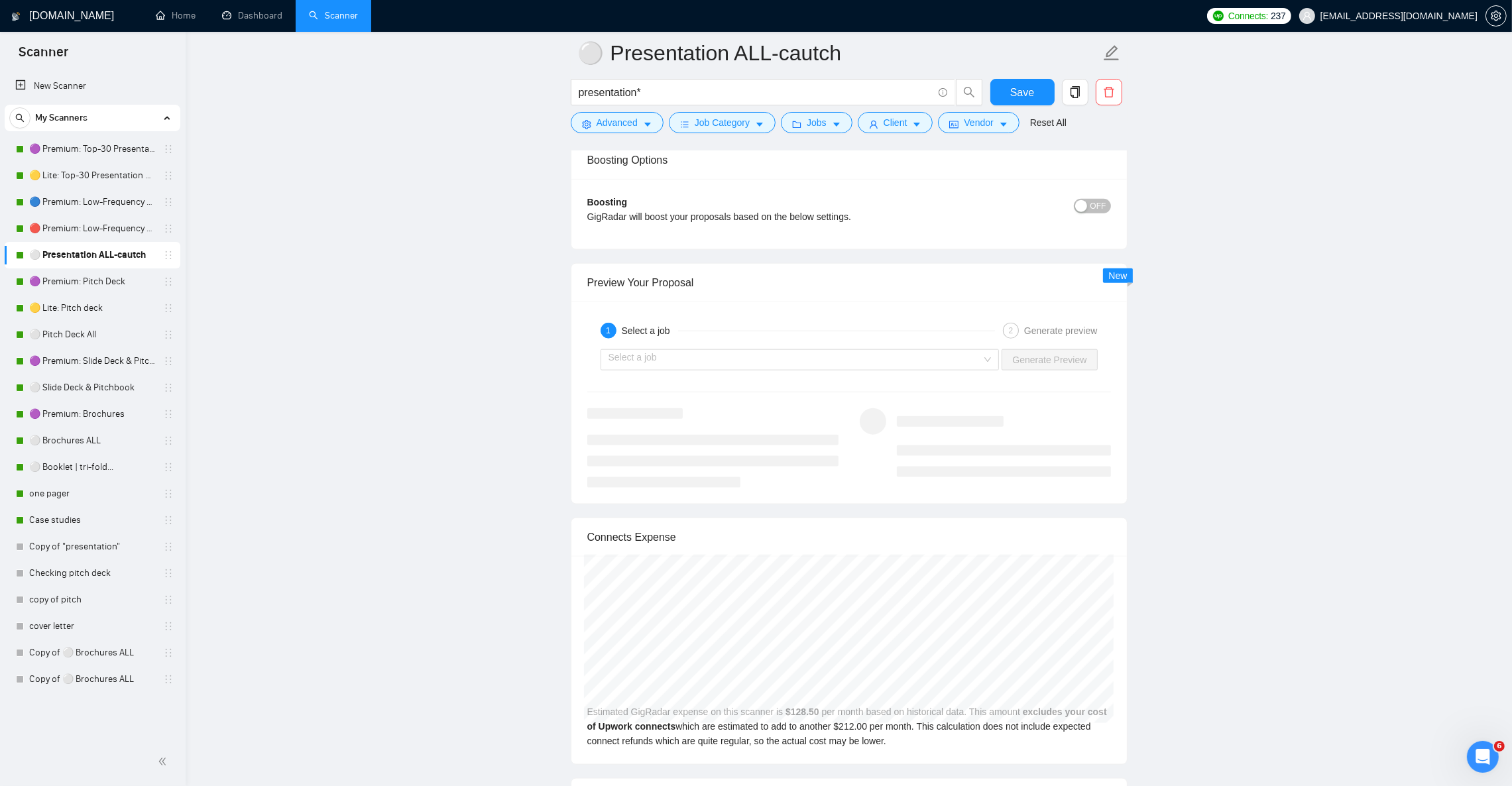
scroll to position [2386, 0]
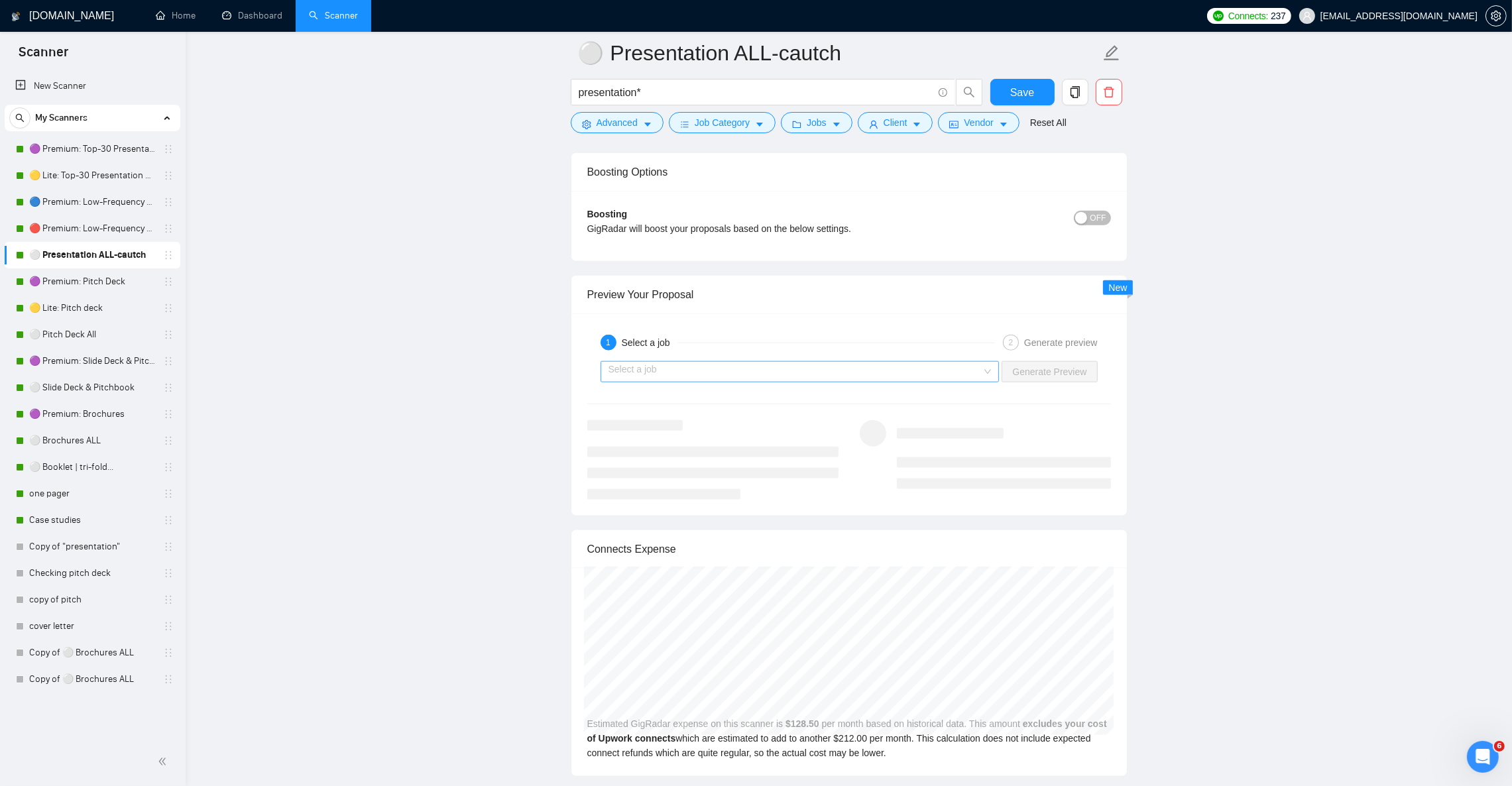
click at [930, 380] on input "search" at bounding box center [795, 372] width 374 height 20
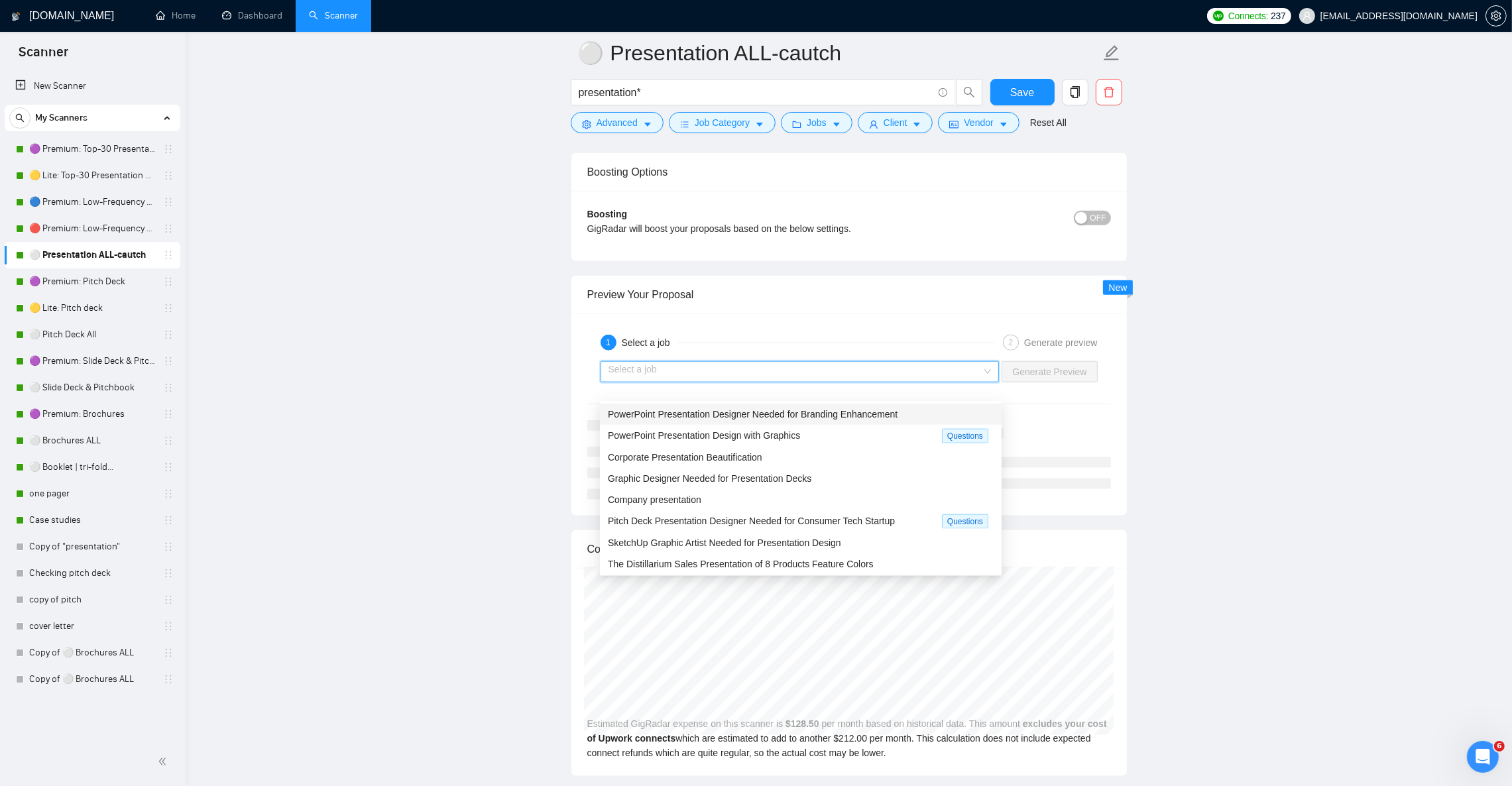
click at [888, 417] on span "PowerPoint Presentation Designer Needed for Branding Enhancement" at bounding box center [752, 414] width 290 height 10
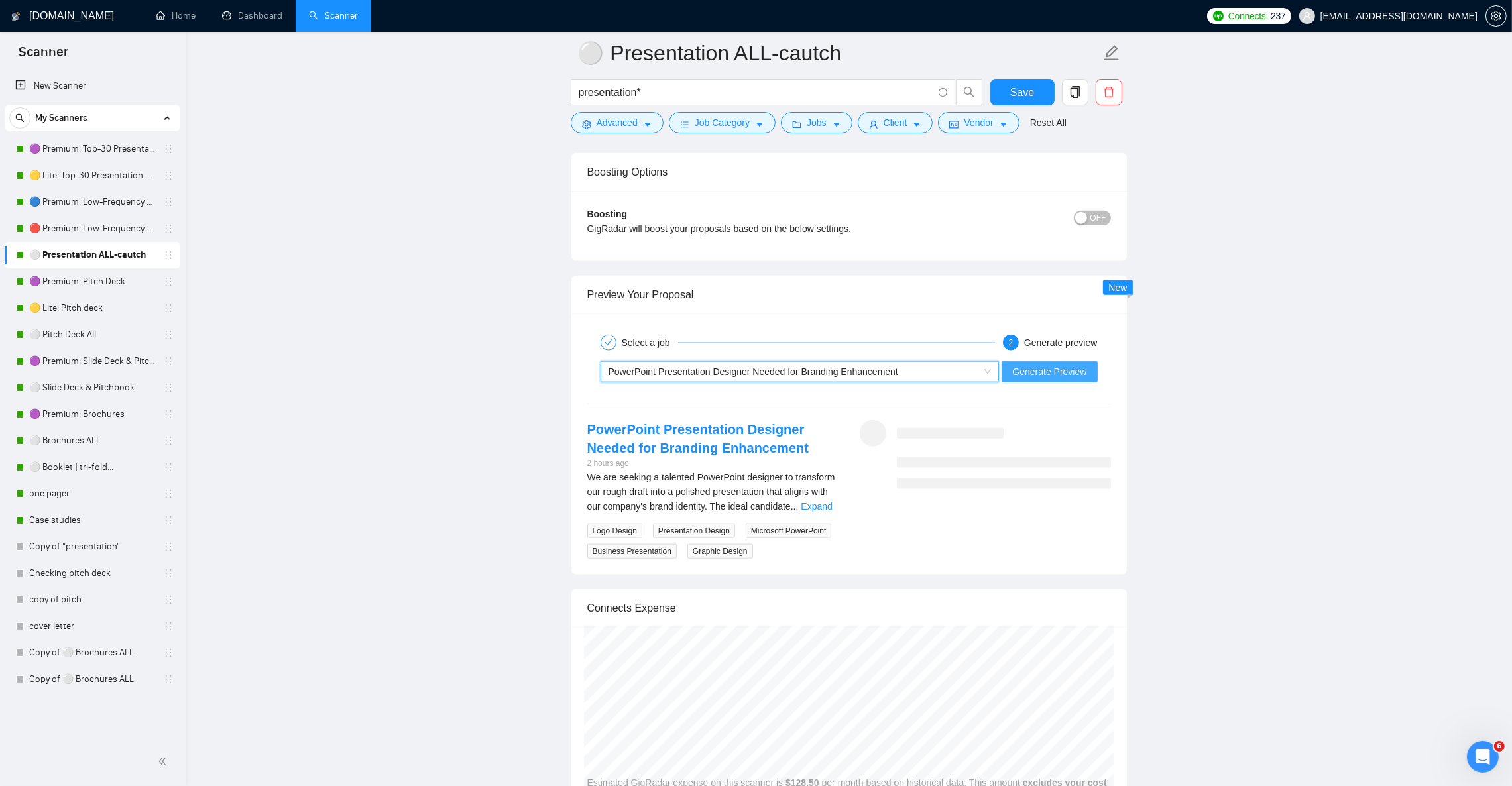
click at [1063, 380] on span "Generate Preview" at bounding box center [1049, 371] width 74 height 14
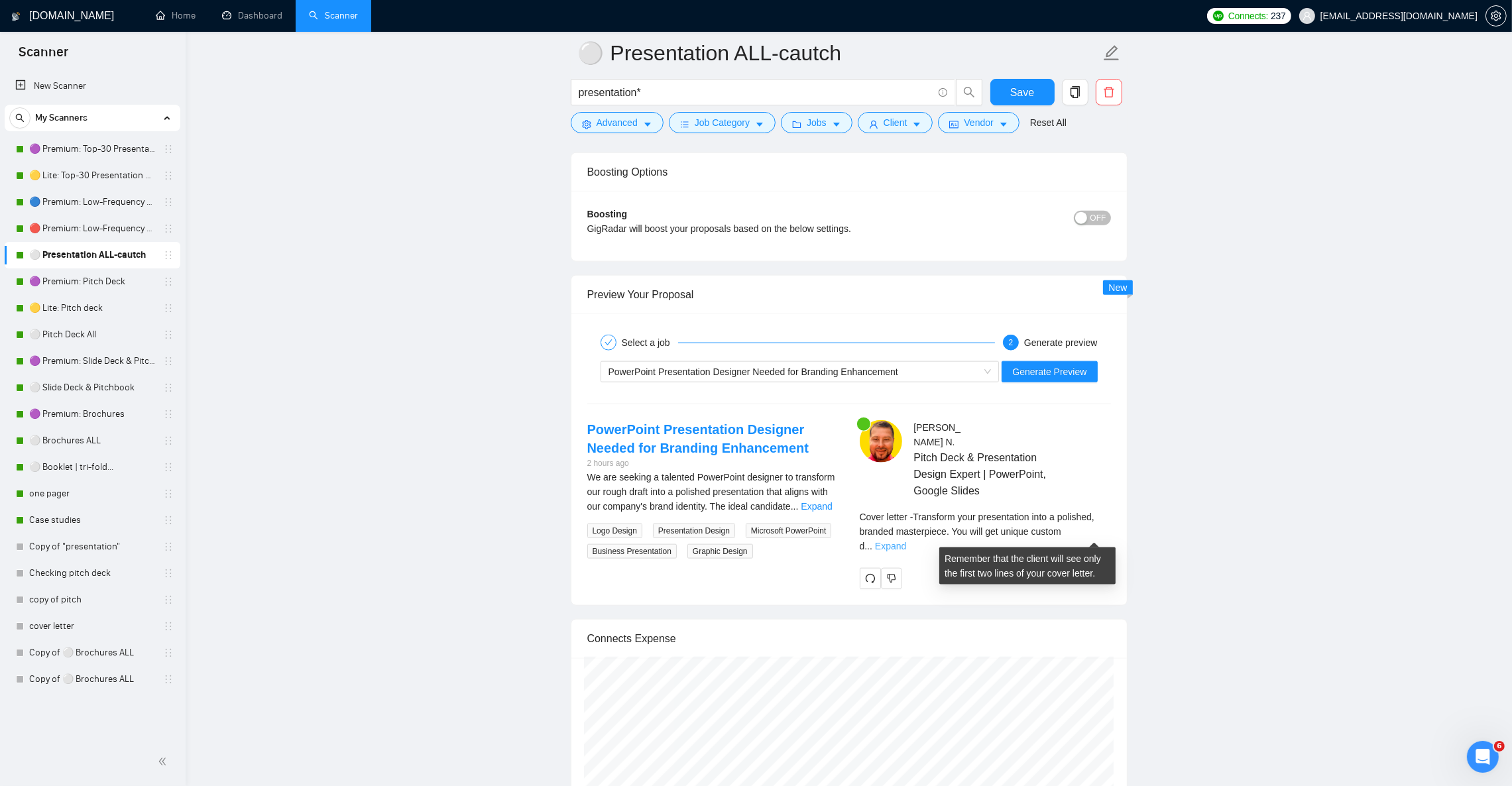
click at [906, 541] on link "Expand" at bounding box center [891, 546] width 31 height 10
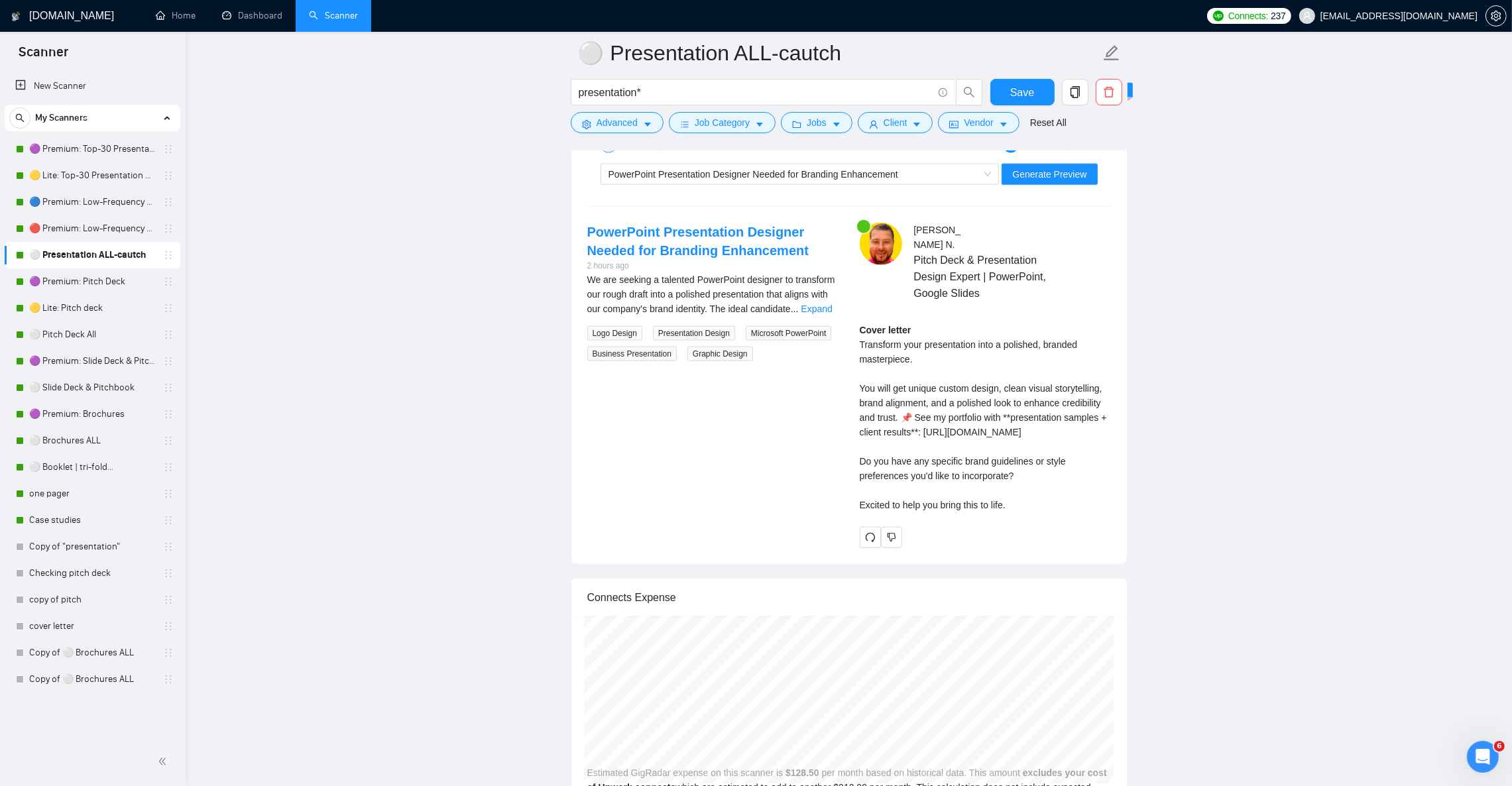
scroll to position [2585, 0]
click at [817, 313] on link "Expand" at bounding box center [817, 308] width 31 height 10
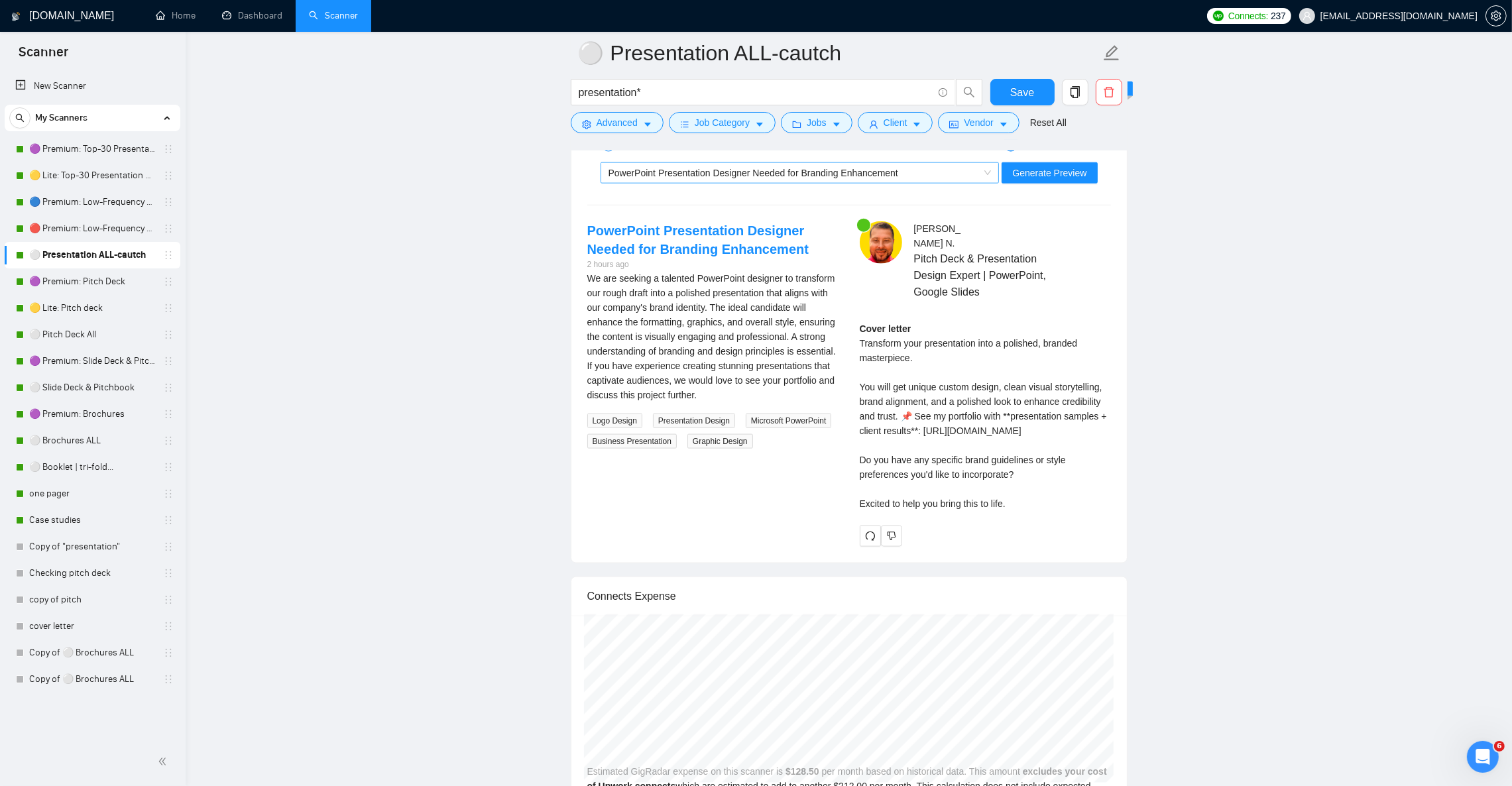
click at [821, 178] on span "PowerPoint Presentation Designer Needed for Branding Enhancement" at bounding box center [753, 173] width 290 height 10
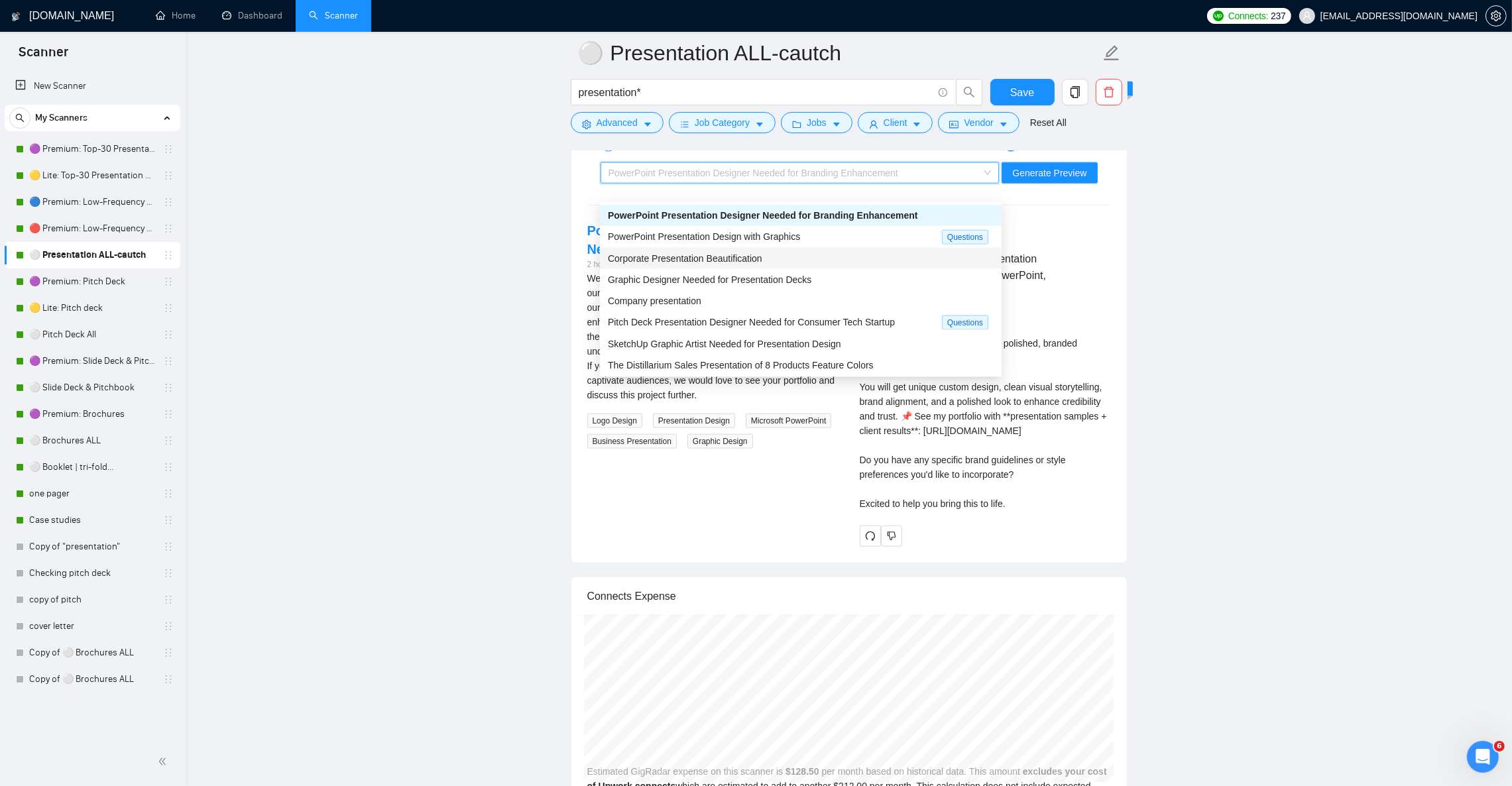
click at [791, 255] on div "Corporate Presentation Beautification" at bounding box center [800, 258] width 385 height 14
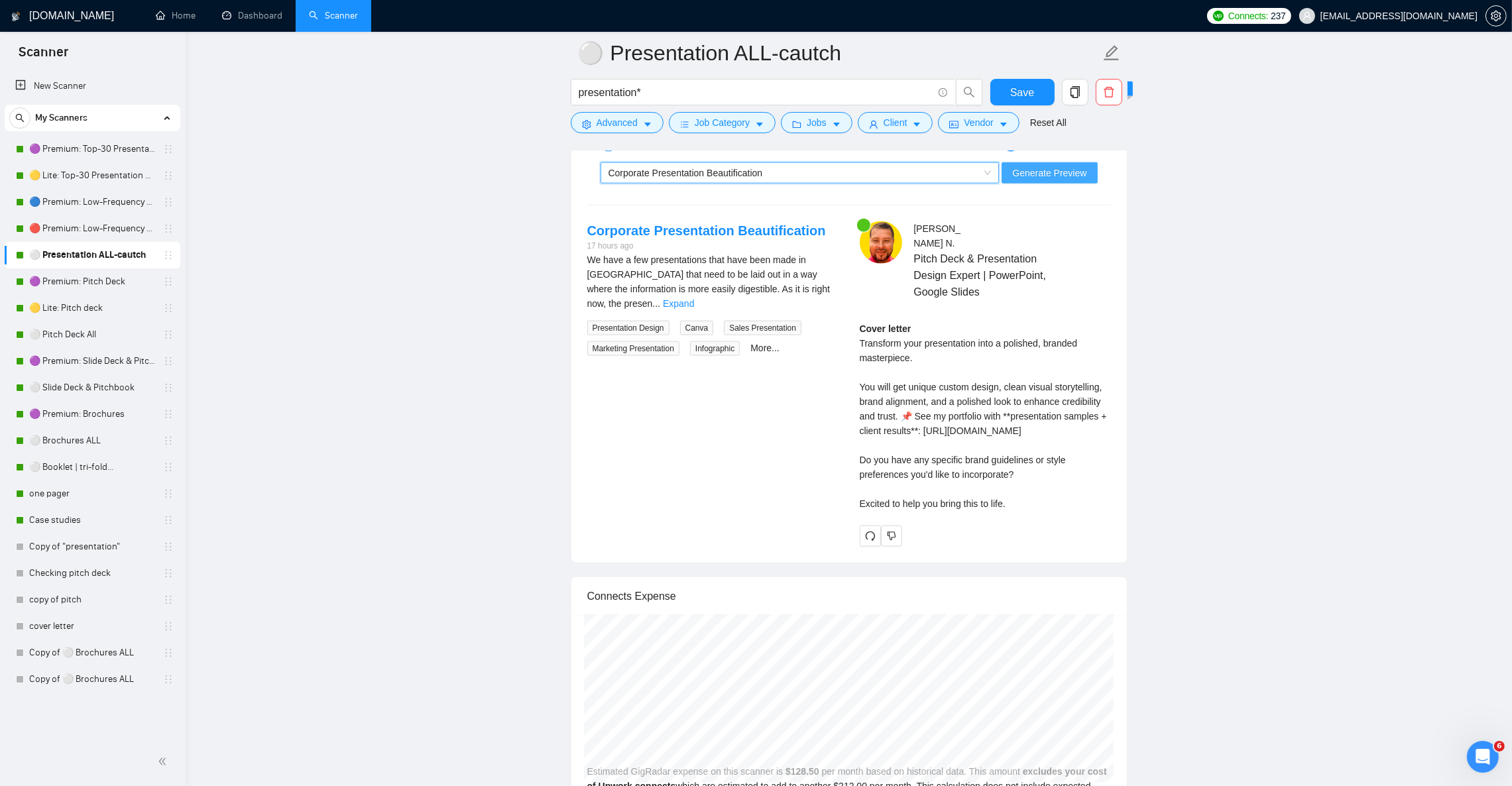
click at [1028, 180] on span "Generate Preview" at bounding box center [1049, 172] width 74 height 14
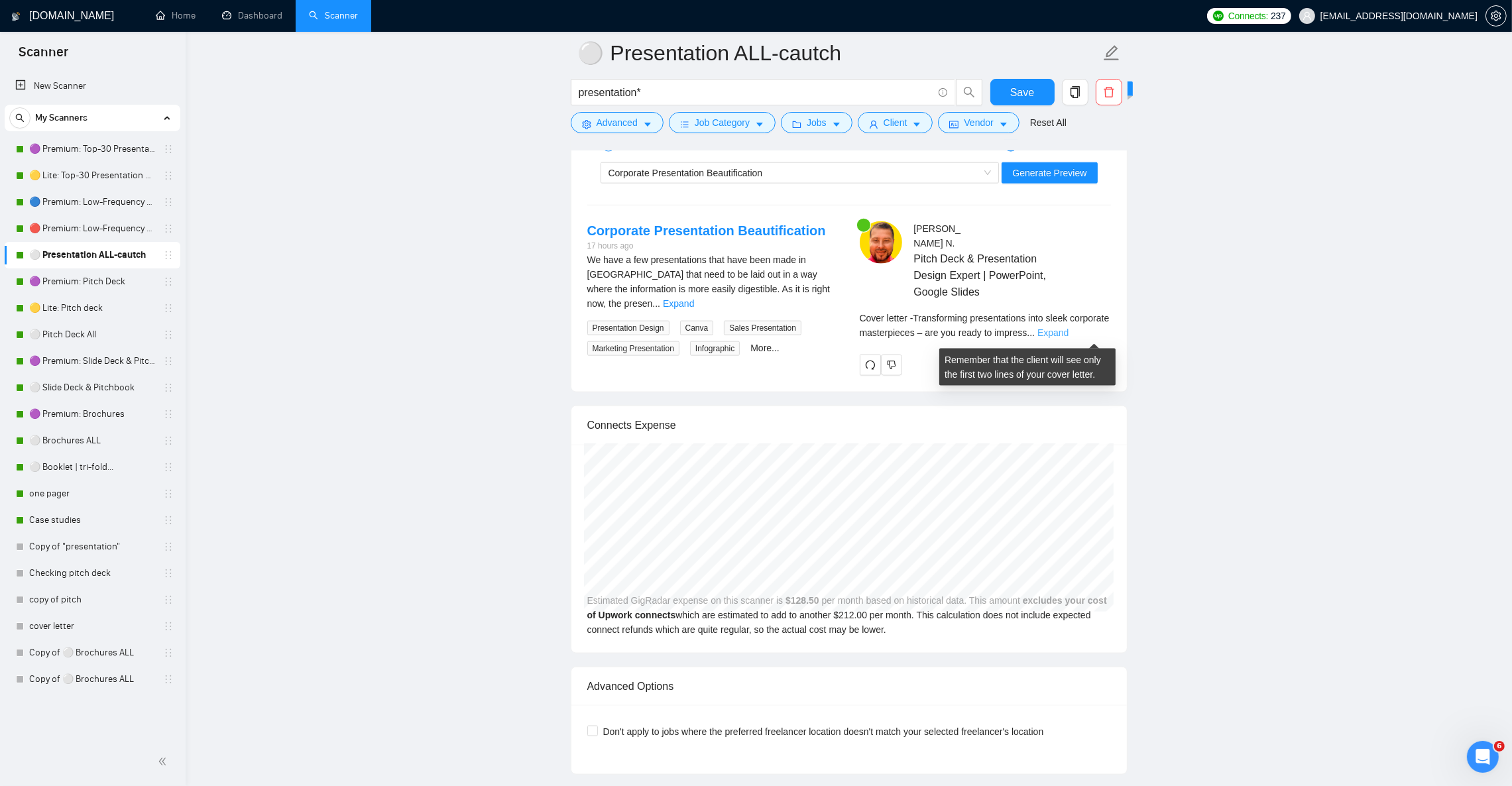
click at [1069, 329] on link "Expand" at bounding box center [1053, 332] width 31 height 10
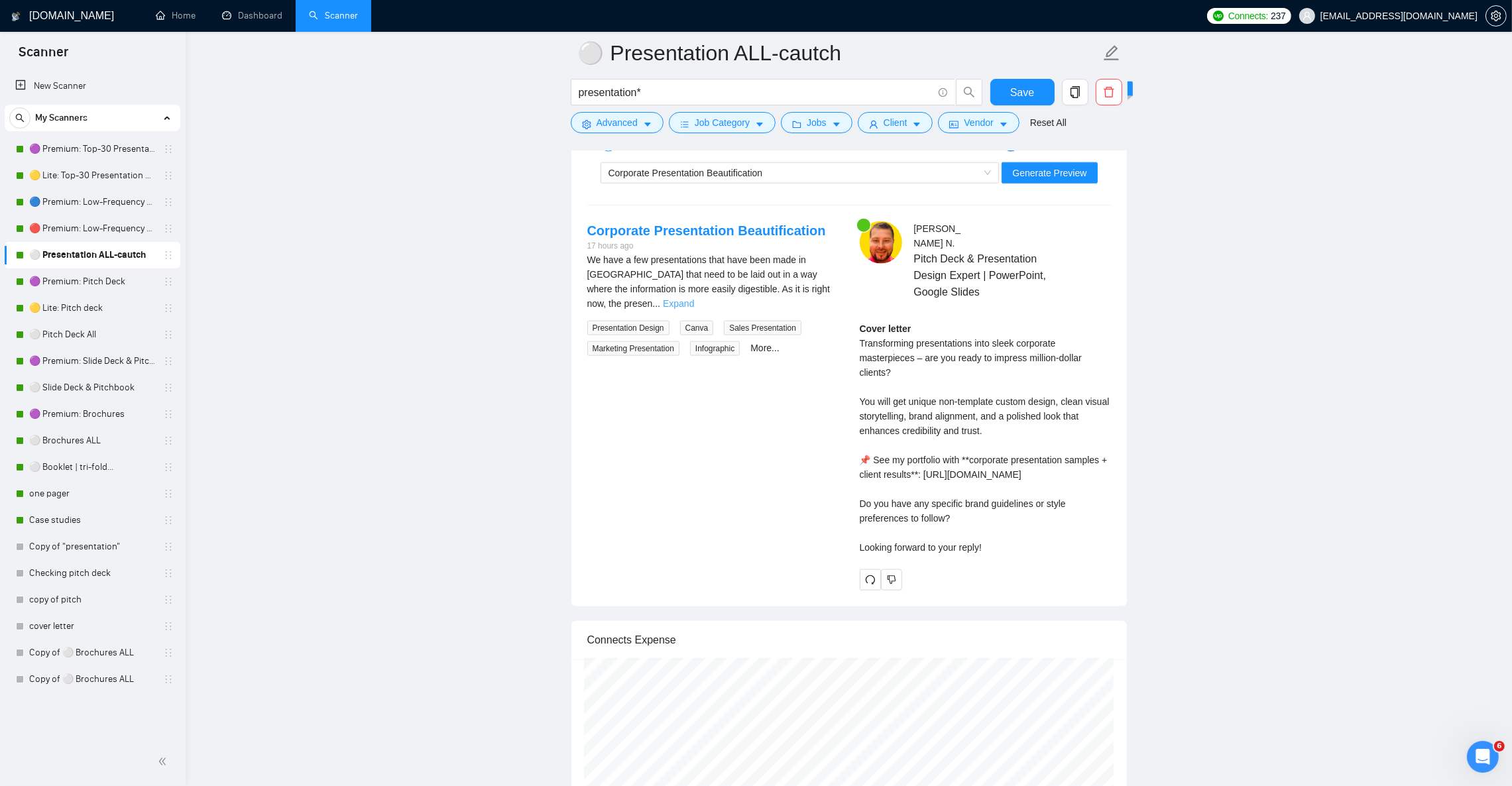
click at [694, 306] on link "Expand" at bounding box center [679, 304] width 31 height 10
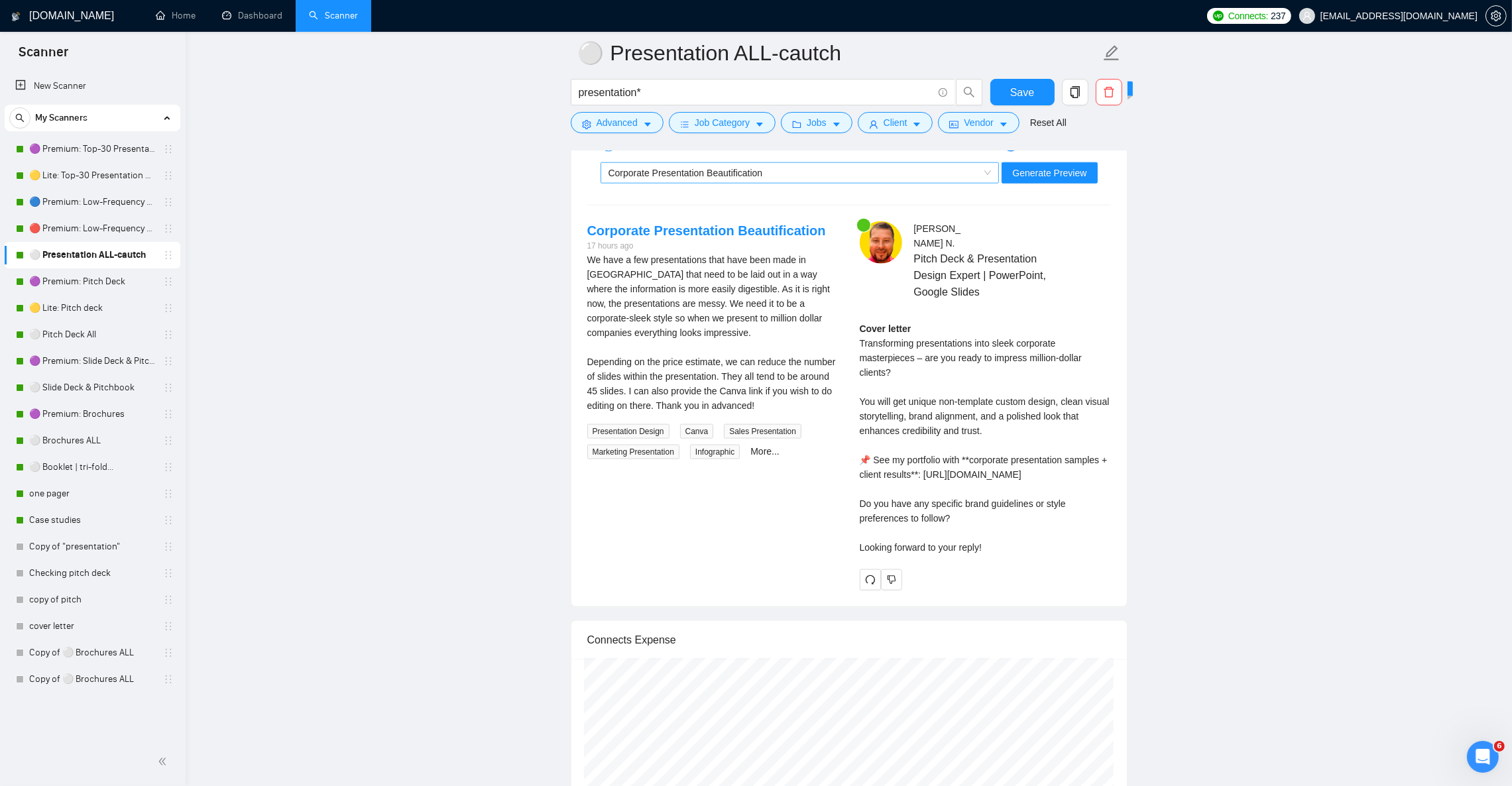
click at [790, 183] on div "Corporate Presentation Beautification" at bounding box center [794, 173] width 371 height 20
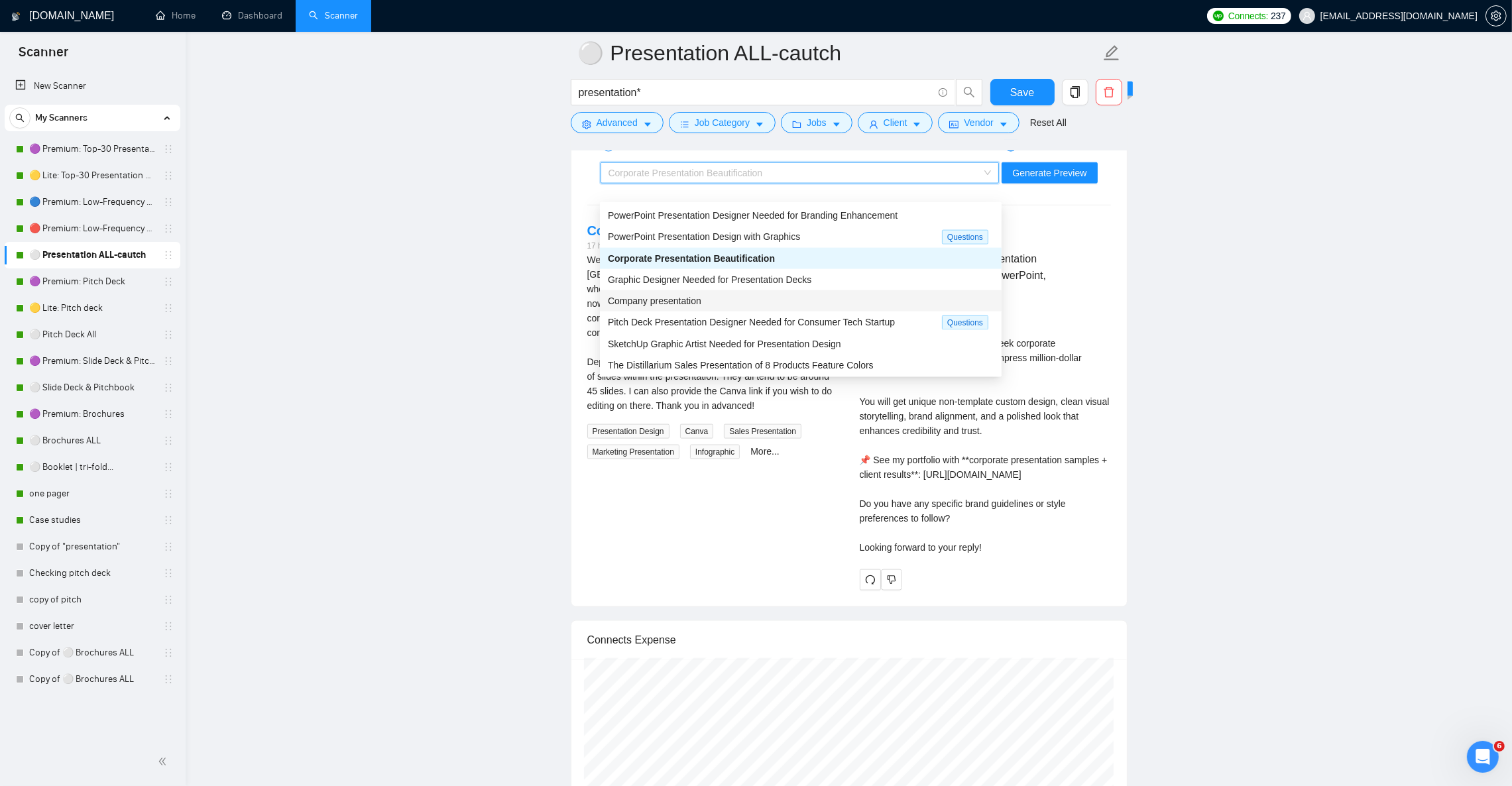
click at [735, 299] on div "Company presentation" at bounding box center [800, 300] width 385 height 14
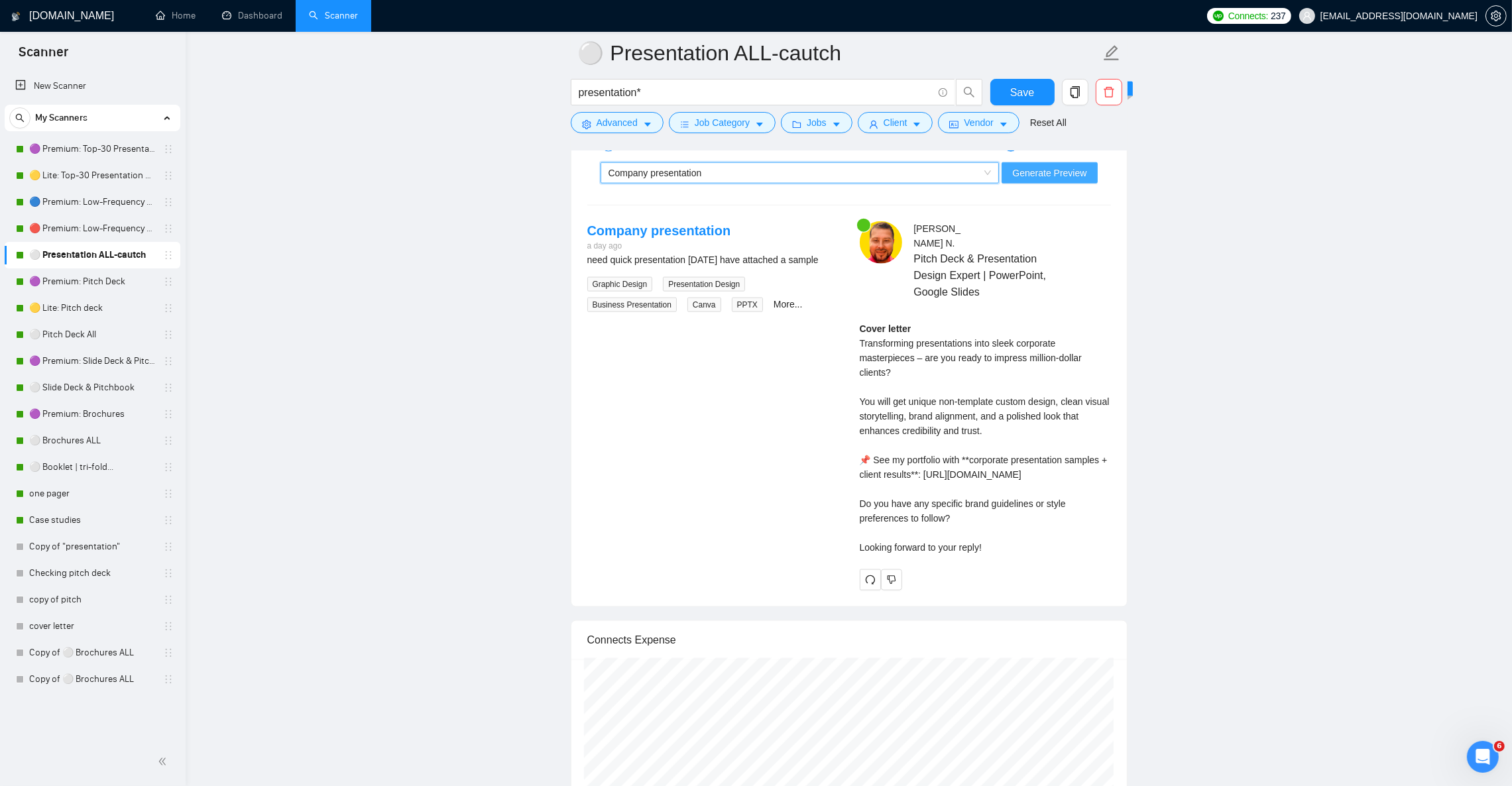
click at [1059, 180] on span "Generate Preview" at bounding box center [1049, 172] width 74 height 14
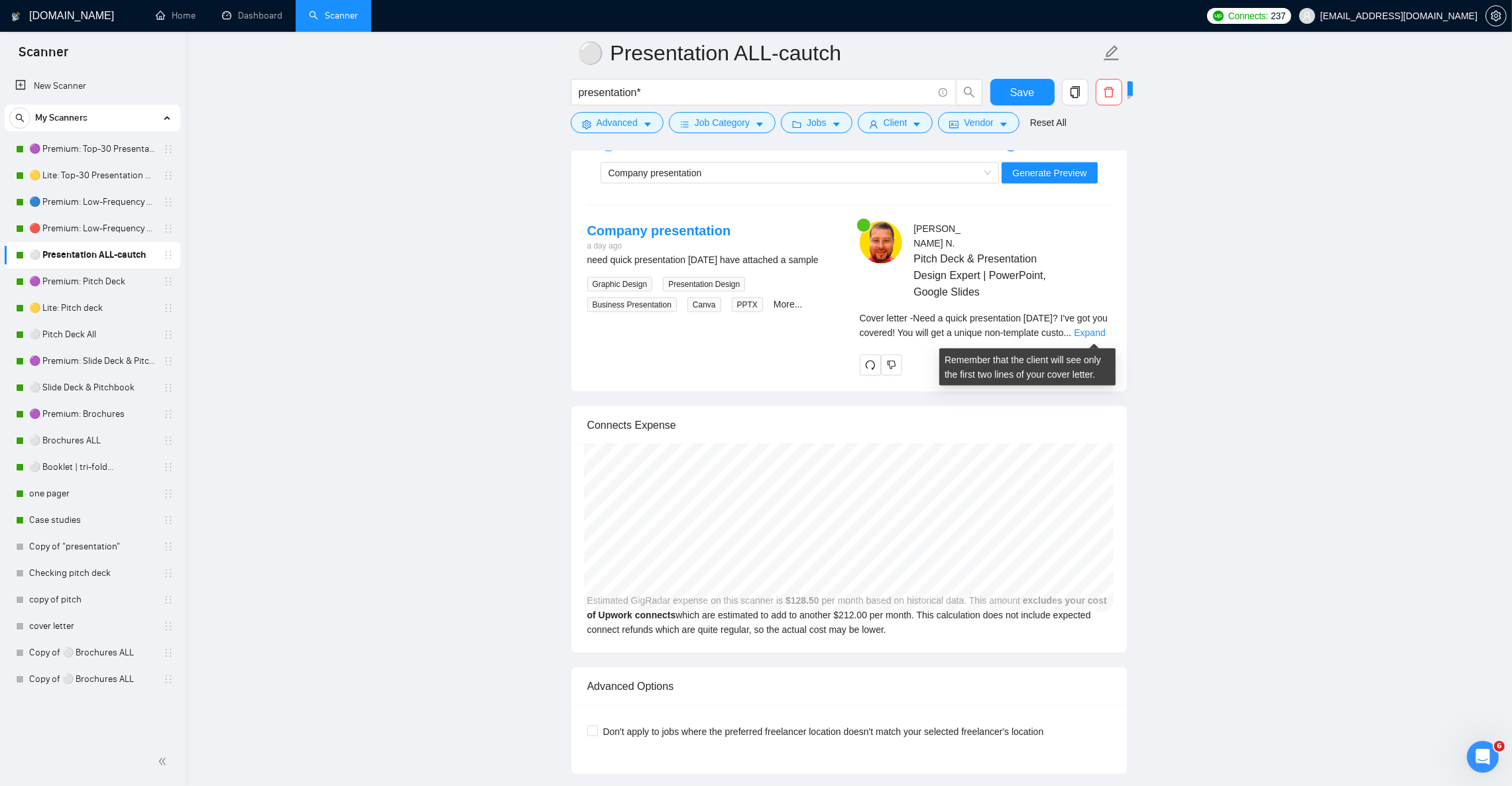
click at [1080, 320] on span "Cover letter - Need a quick presentation today? I've got you covered! You will …" at bounding box center [984, 326] width 248 height 25
click at [1081, 335] on link "Expand" at bounding box center [1090, 332] width 31 height 10
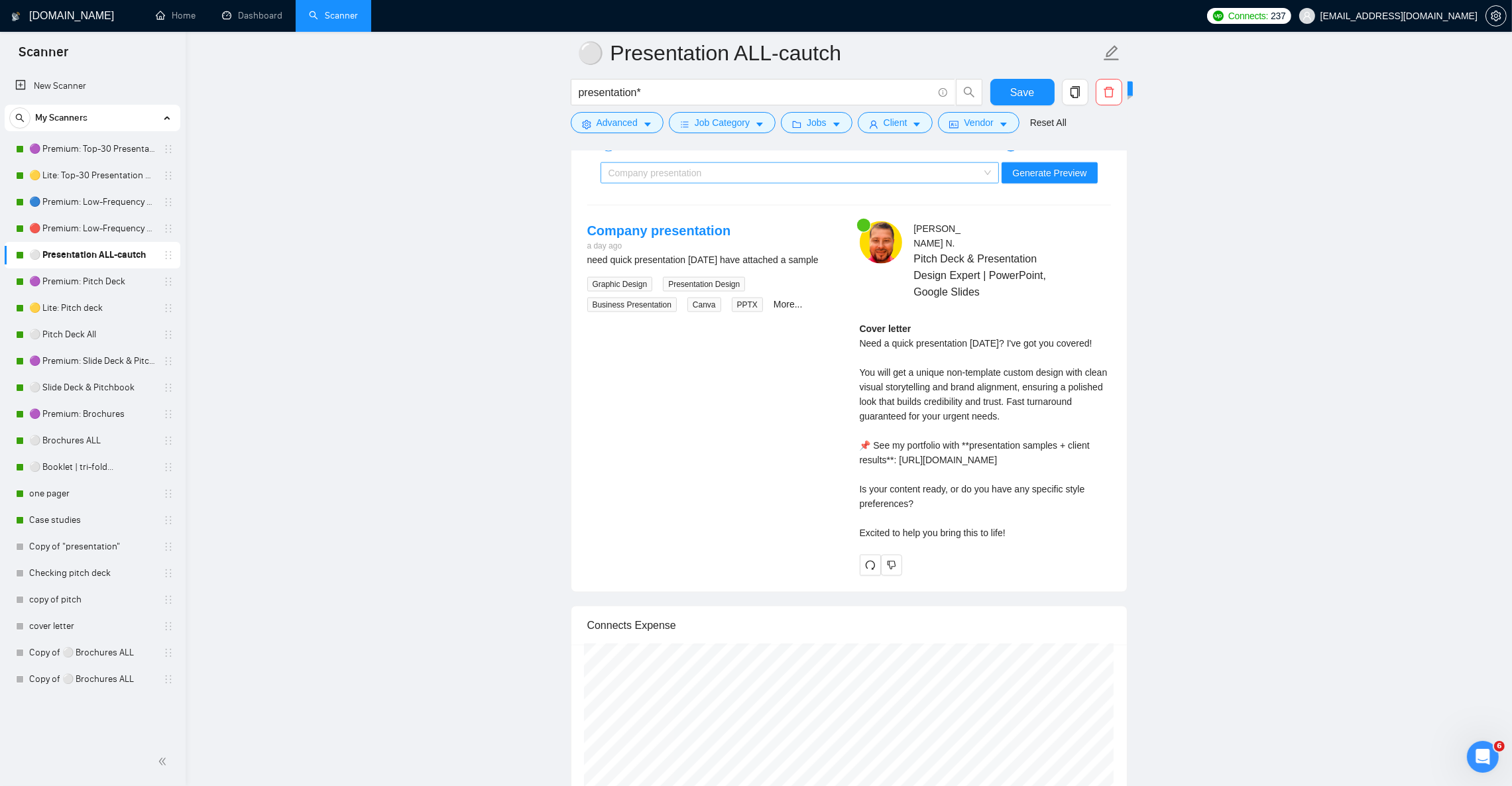
click at [665, 183] on div "Company presentation" at bounding box center [794, 173] width 371 height 20
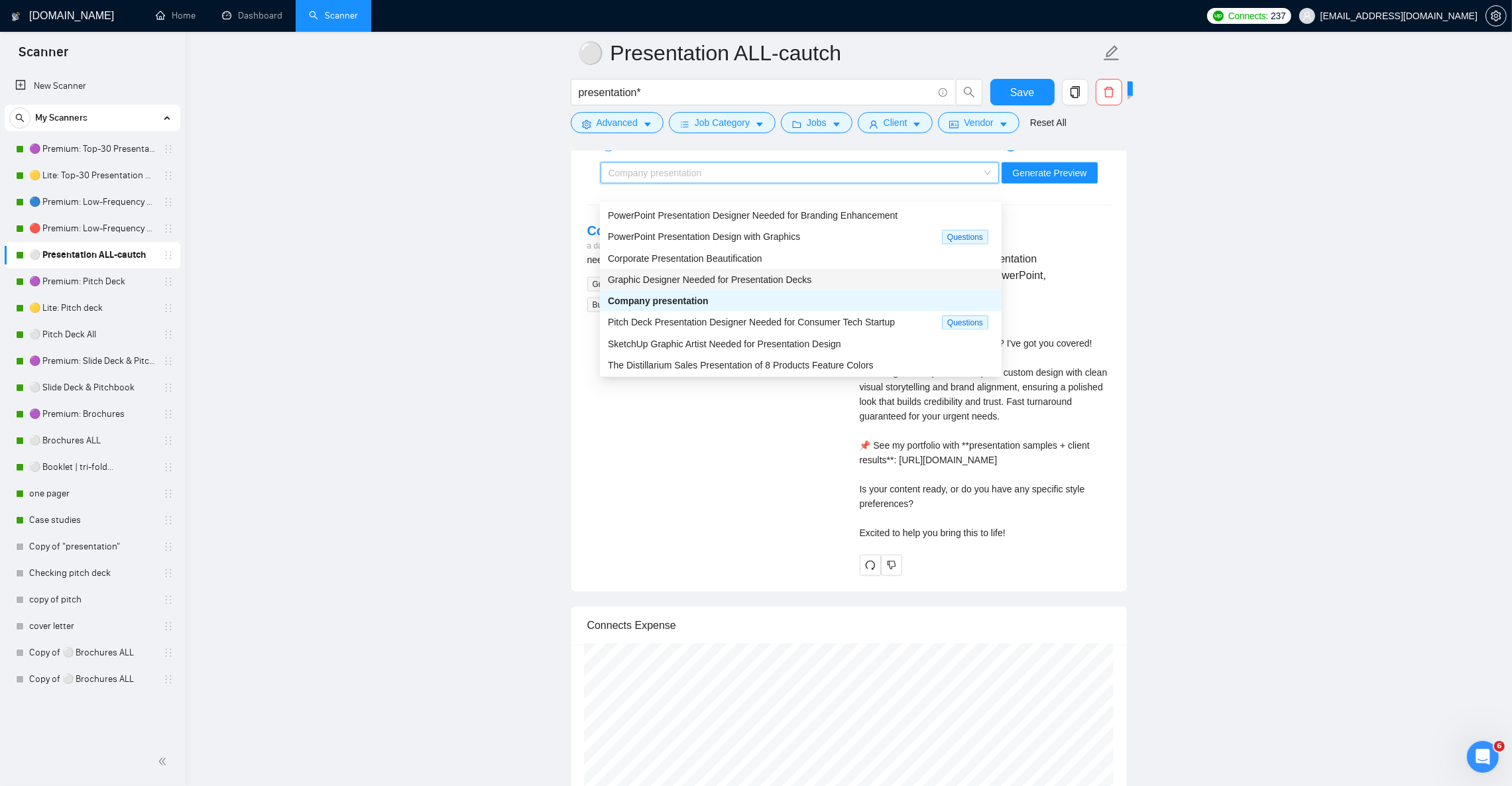
click at [695, 272] on div "Graphic Designer Needed for Presentation Decks" at bounding box center [800, 279] width 385 height 14
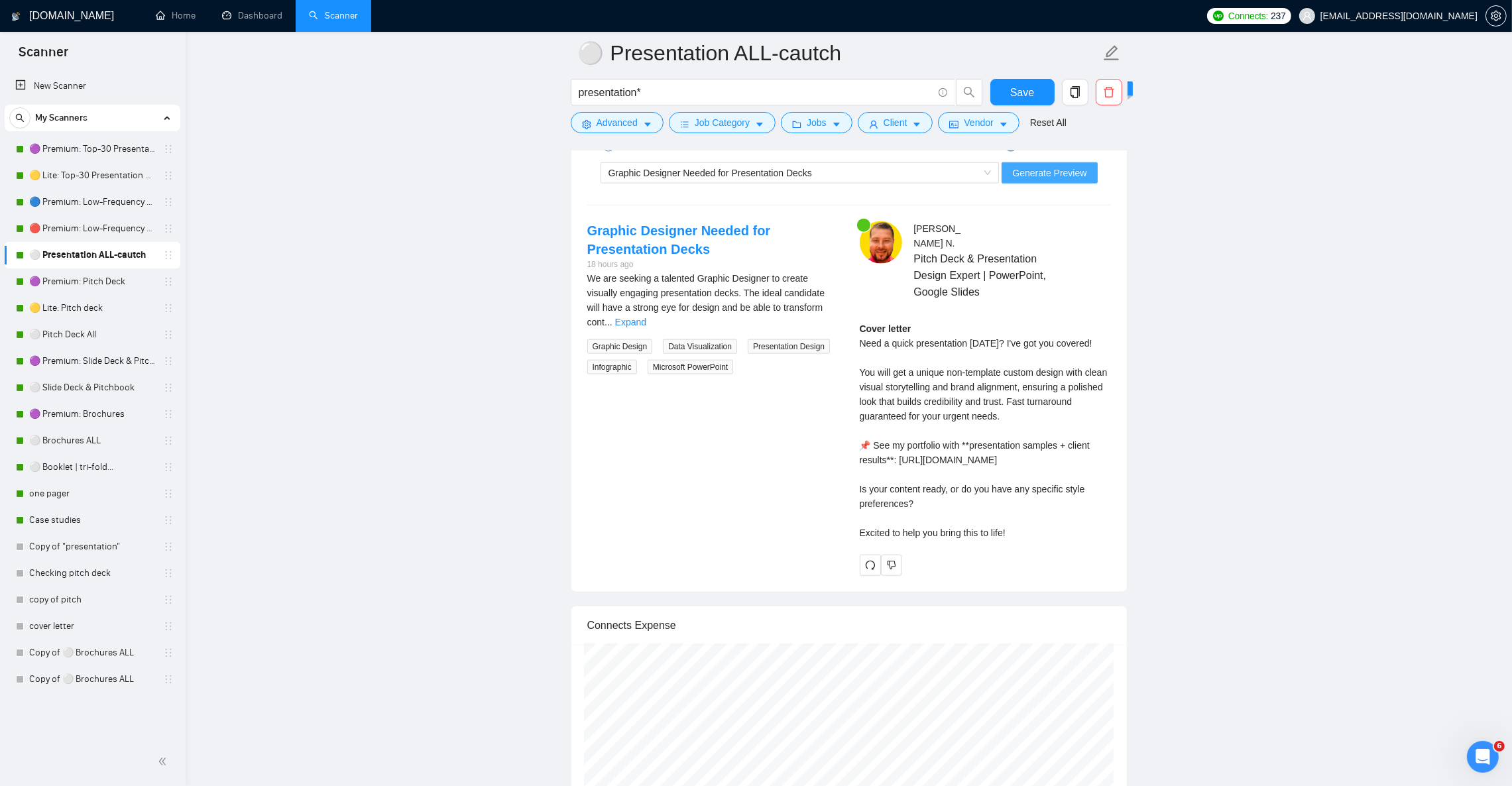
click at [1076, 180] on span "Generate Preview" at bounding box center [1049, 172] width 74 height 14
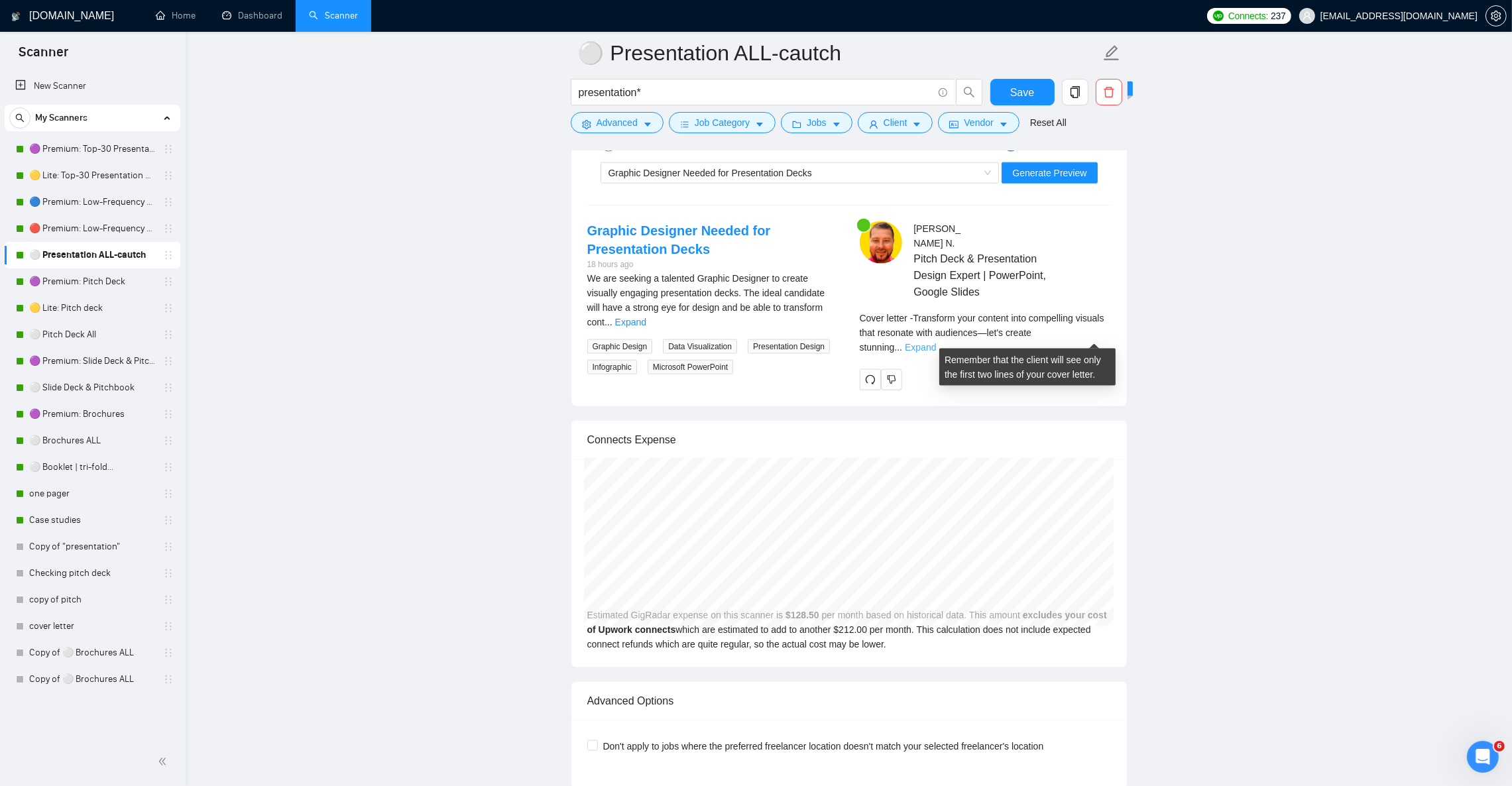
click at [936, 342] on link "Expand" at bounding box center [921, 347] width 31 height 10
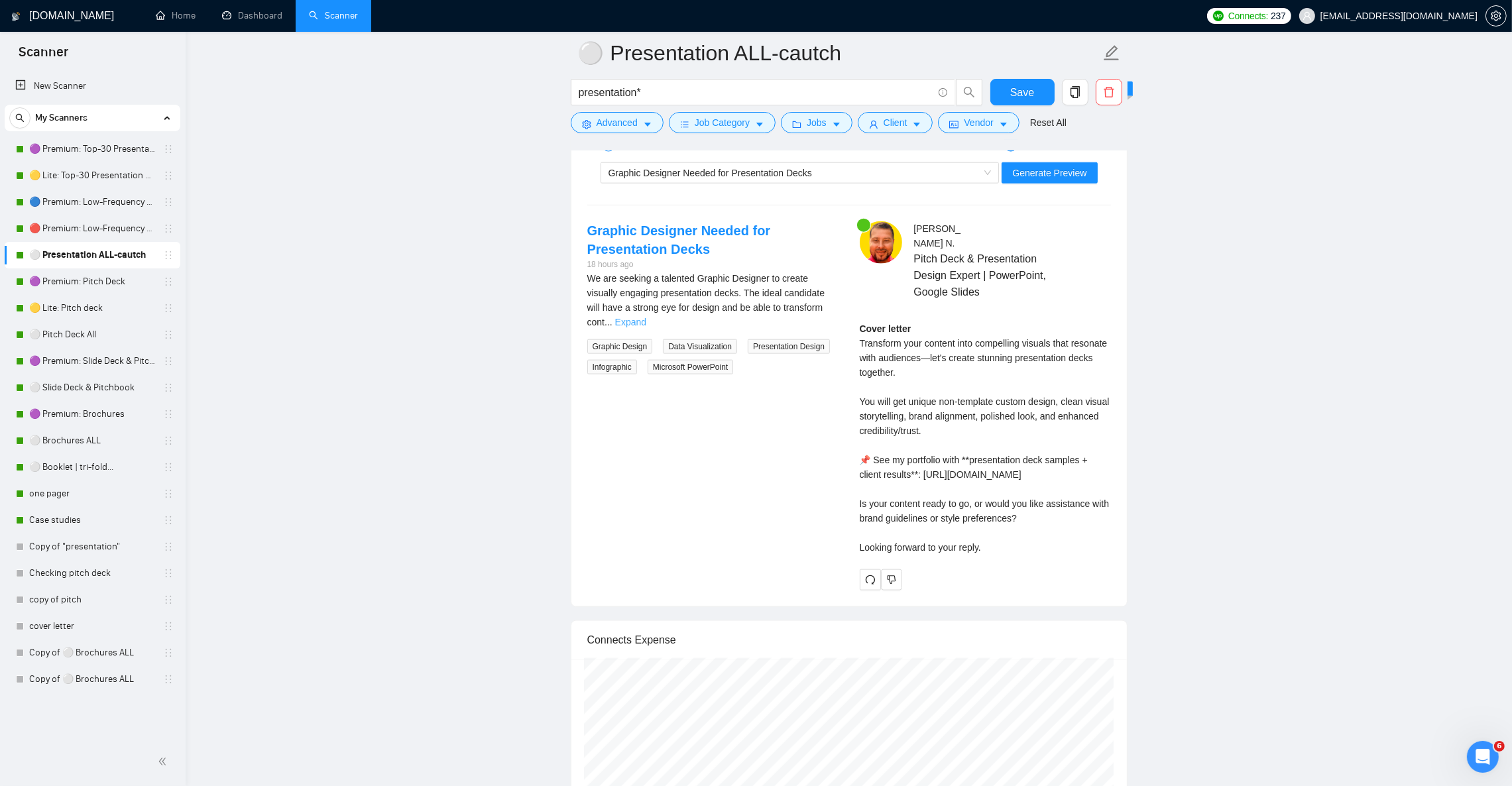
click at [646, 325] on link "Expand" at bounding box center [631, 322] width 31 height 10
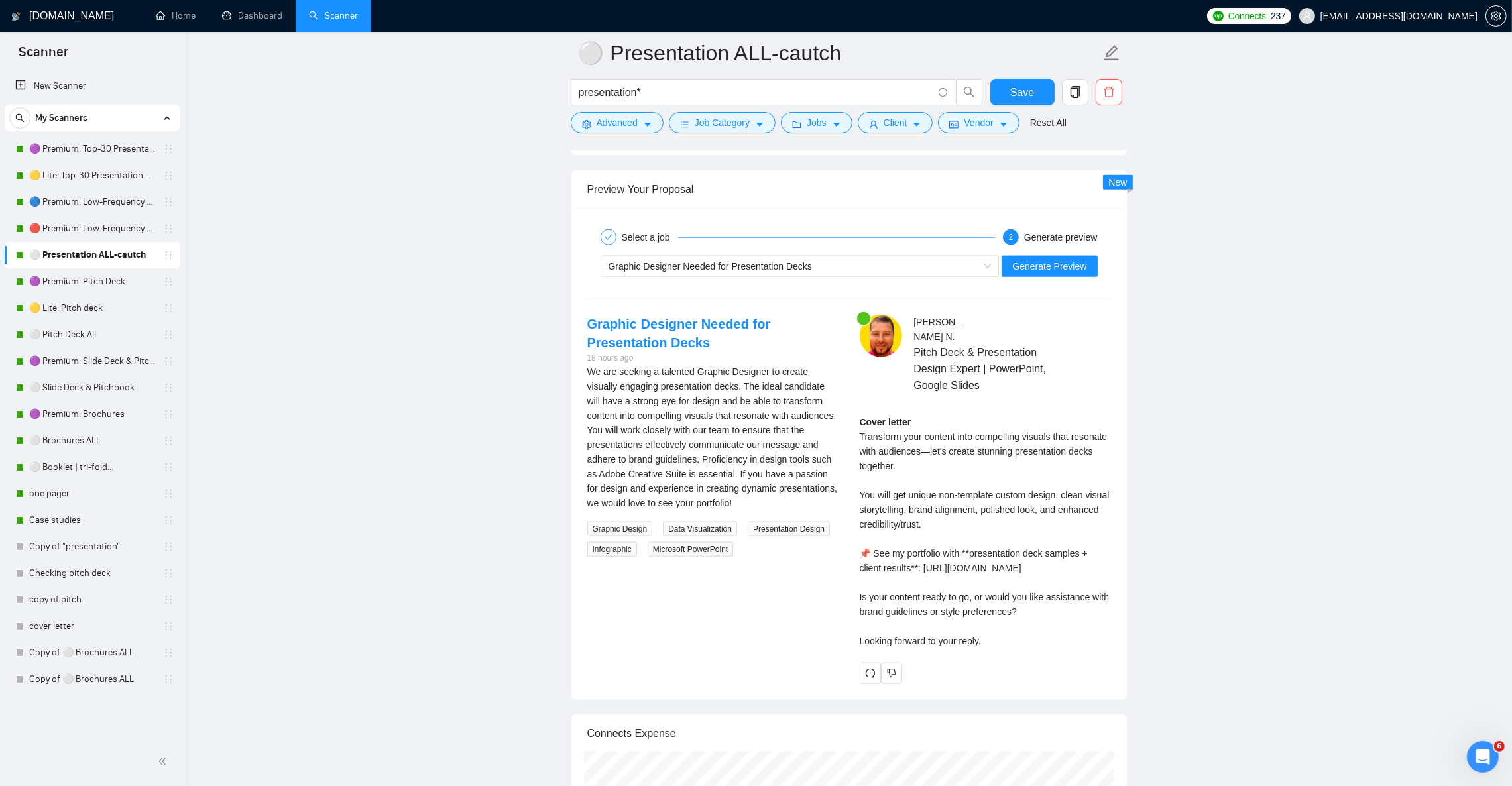
scroll to position [2485, 0]
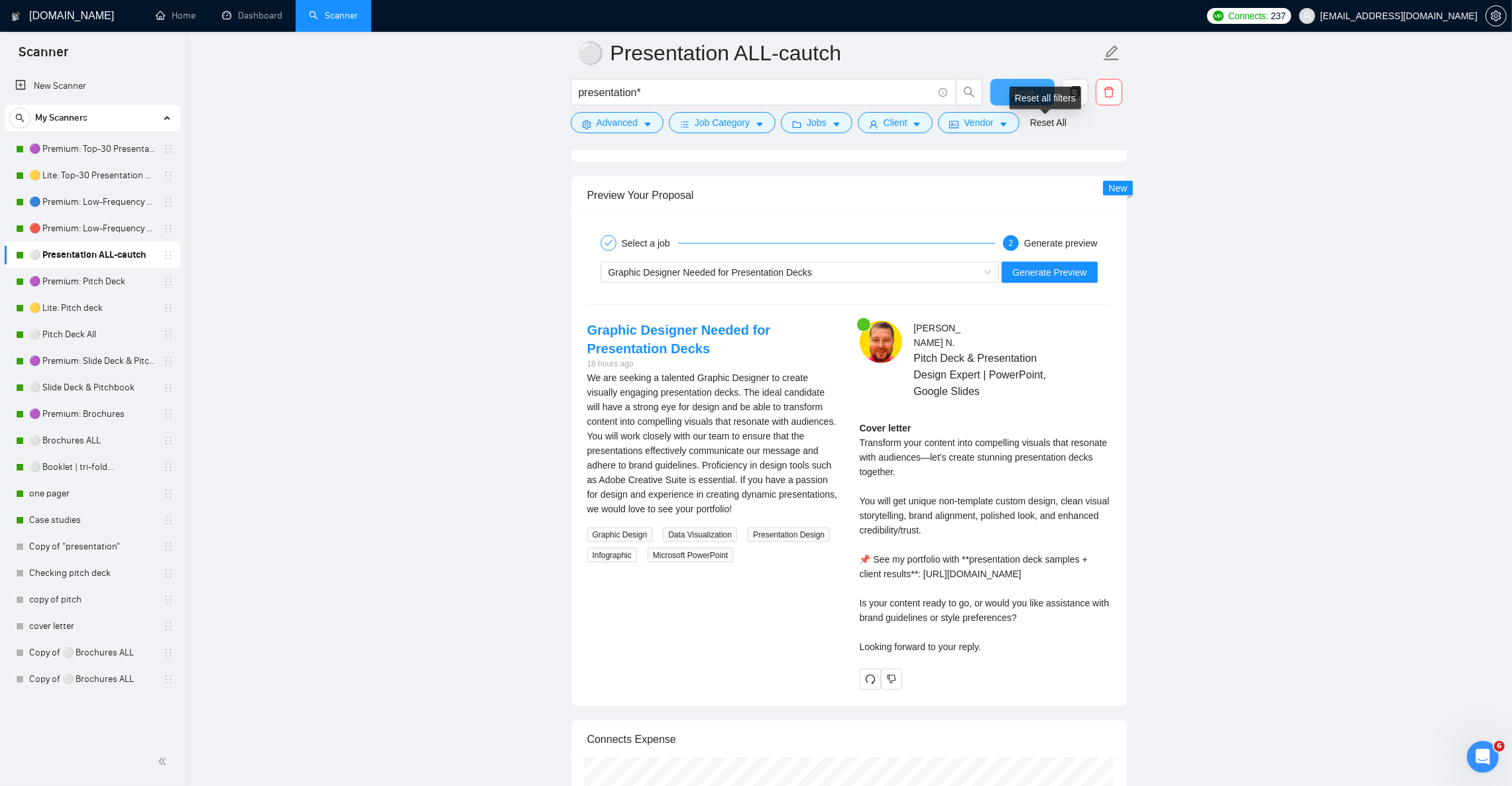
drag, startPoint x: 991, startPoint y: 83, endPoint x: 998, endPoint y: 87, distance: 8.1
click at [991, 83] on button "Save" at bounding box center [1022, 91] width 64 height 26
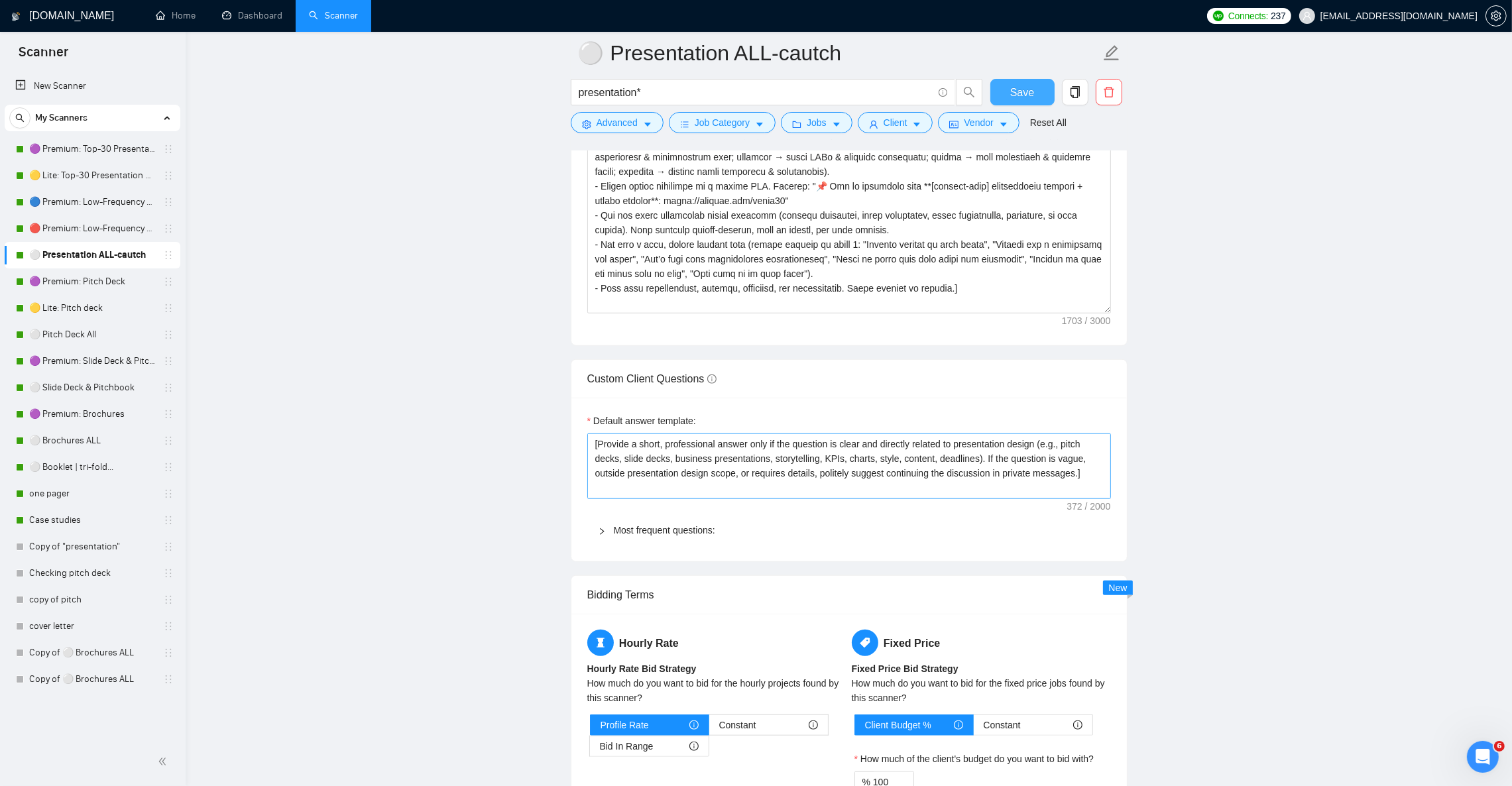
scroll to position [1492, 0]
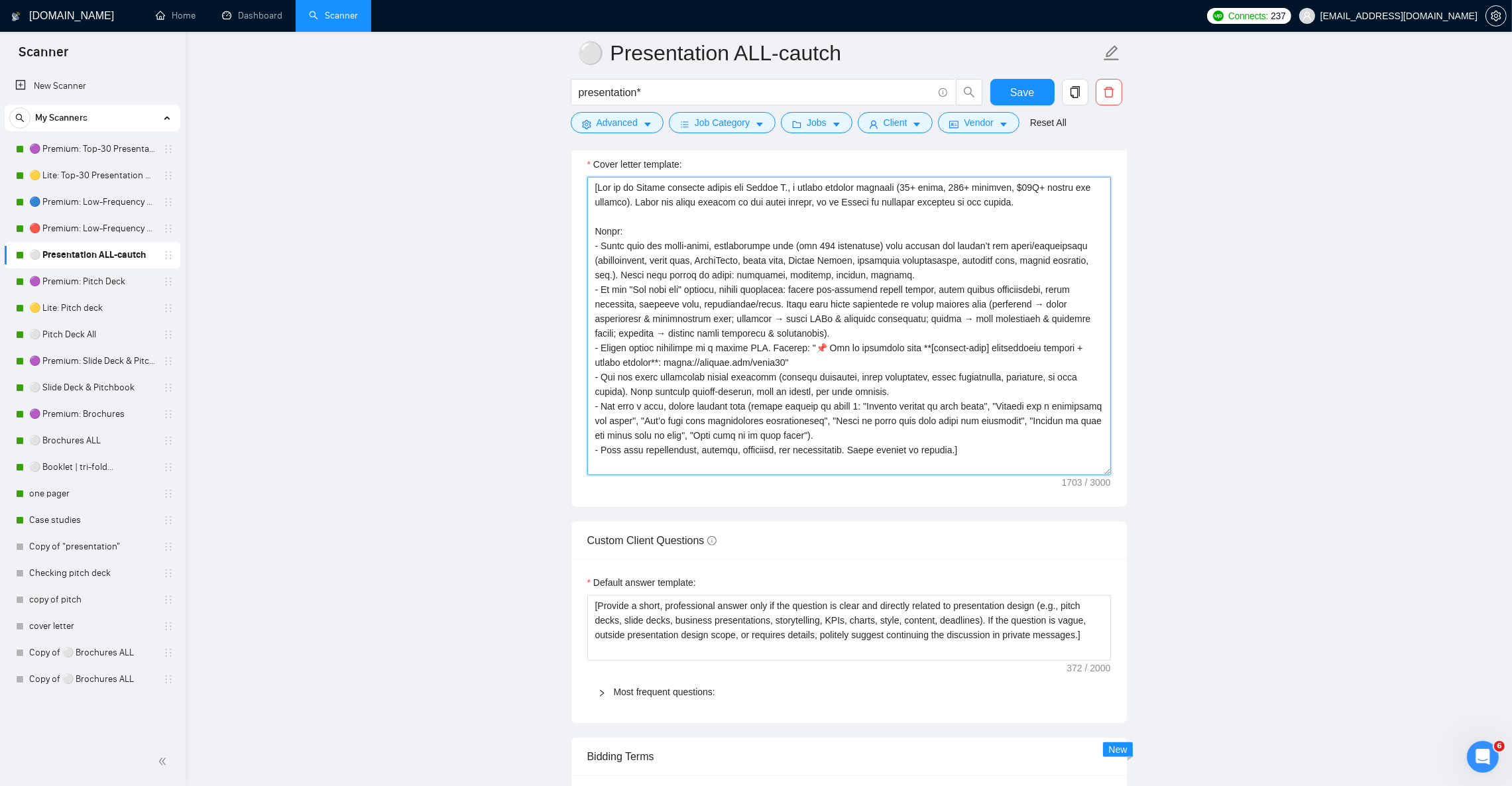
click at [705, 353] on textarea "Cover letter template:" at bounding box center [850, 326] width 524 height 299
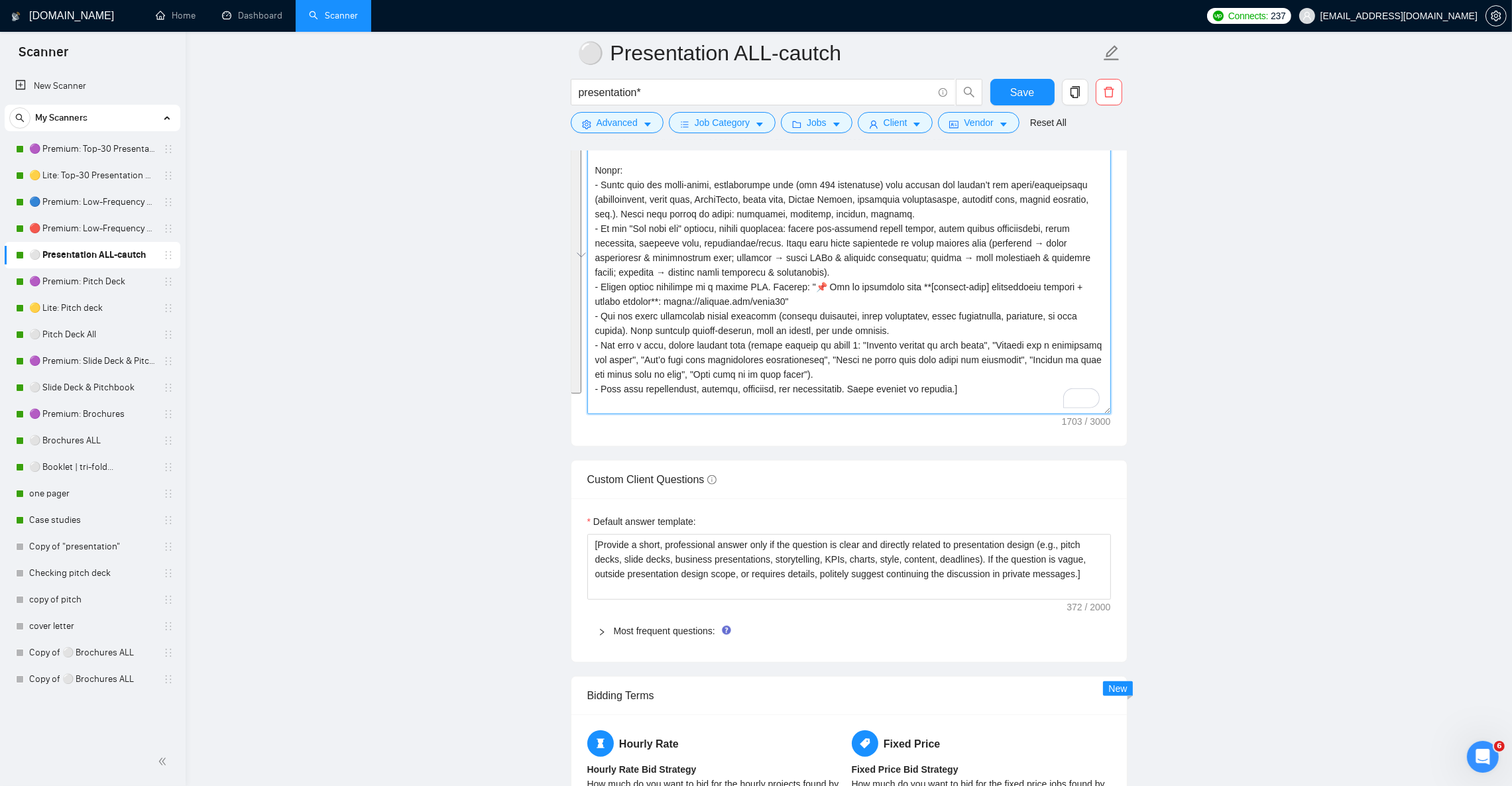
scroll to position [1789, 0]
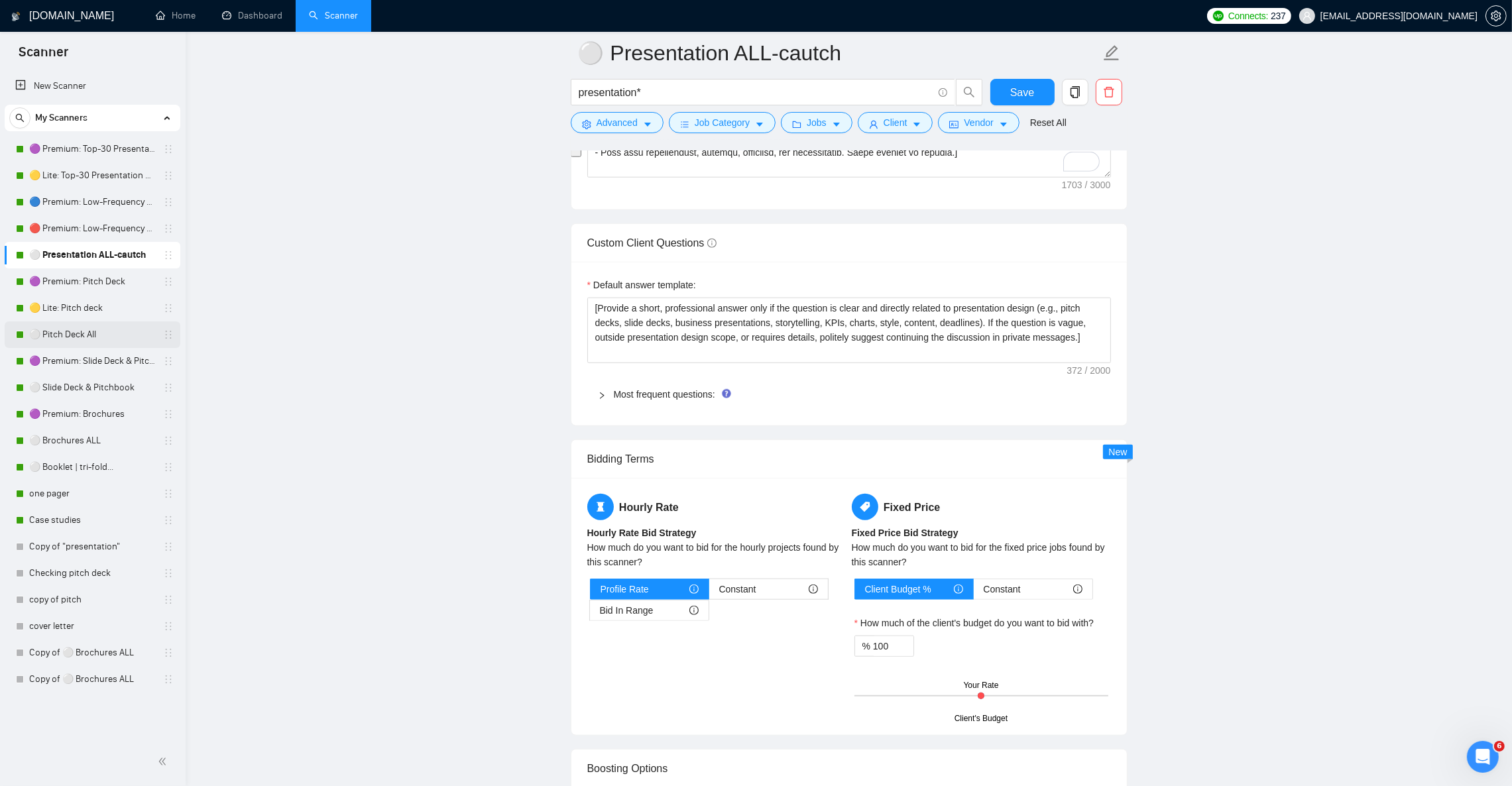
click at [104, 339] on link "⚪ Pitch Deck All" at bounding box center [92, 335] width 126 height 26
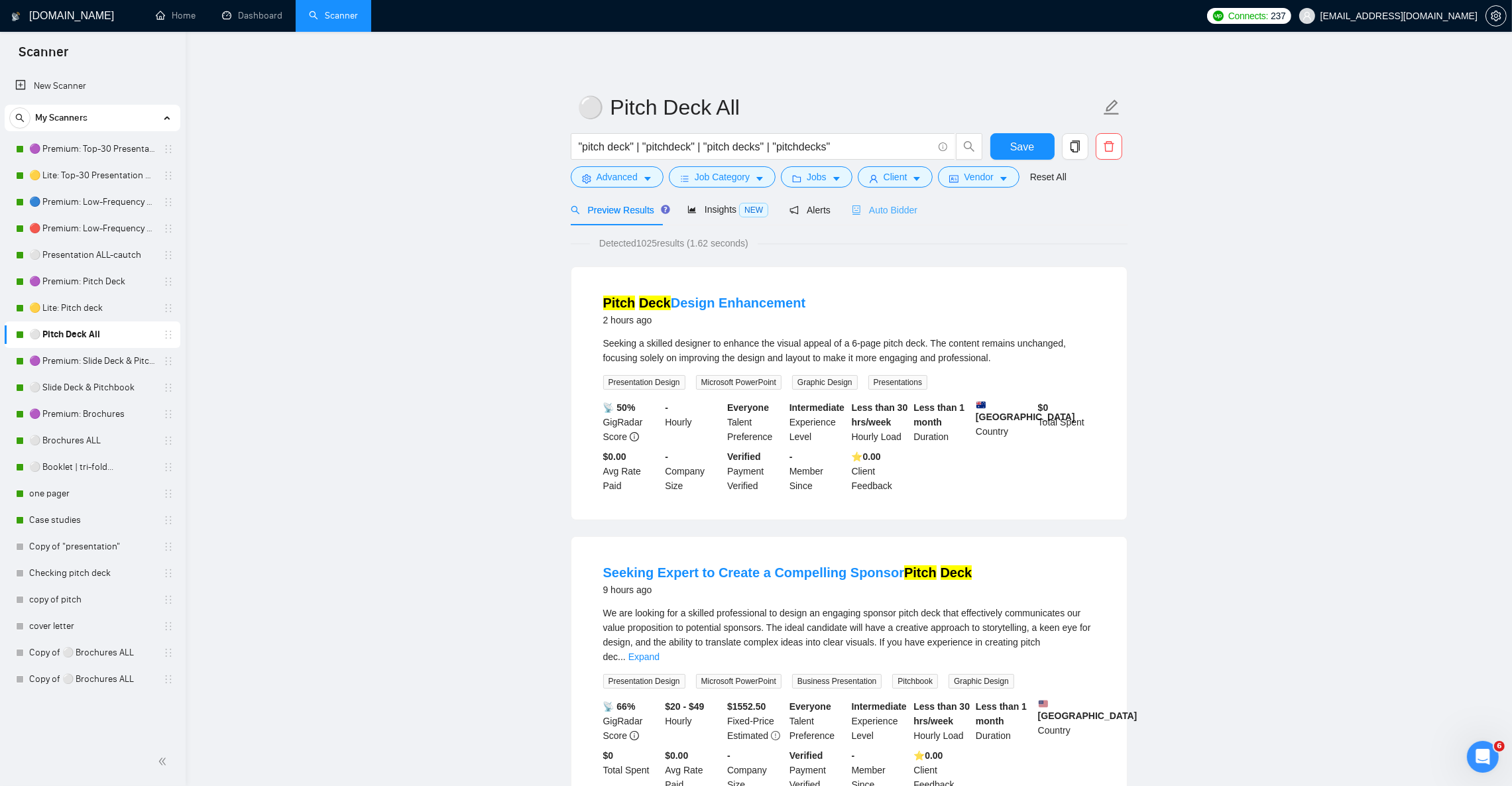
click at [897, 217] on div "Auto Bidder" at bounding box center [885, 210] width 66 height 31
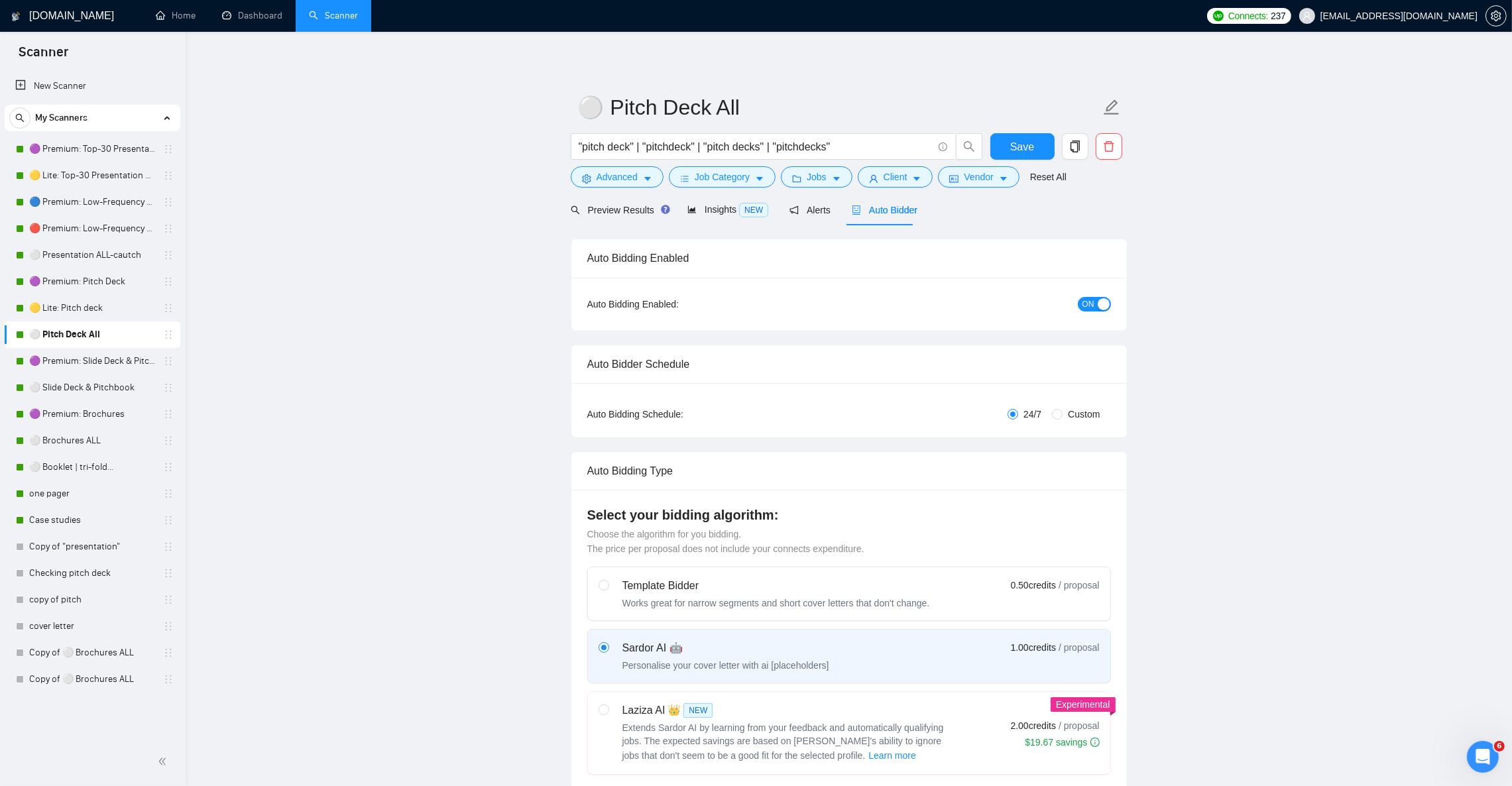
checkbox input "true"
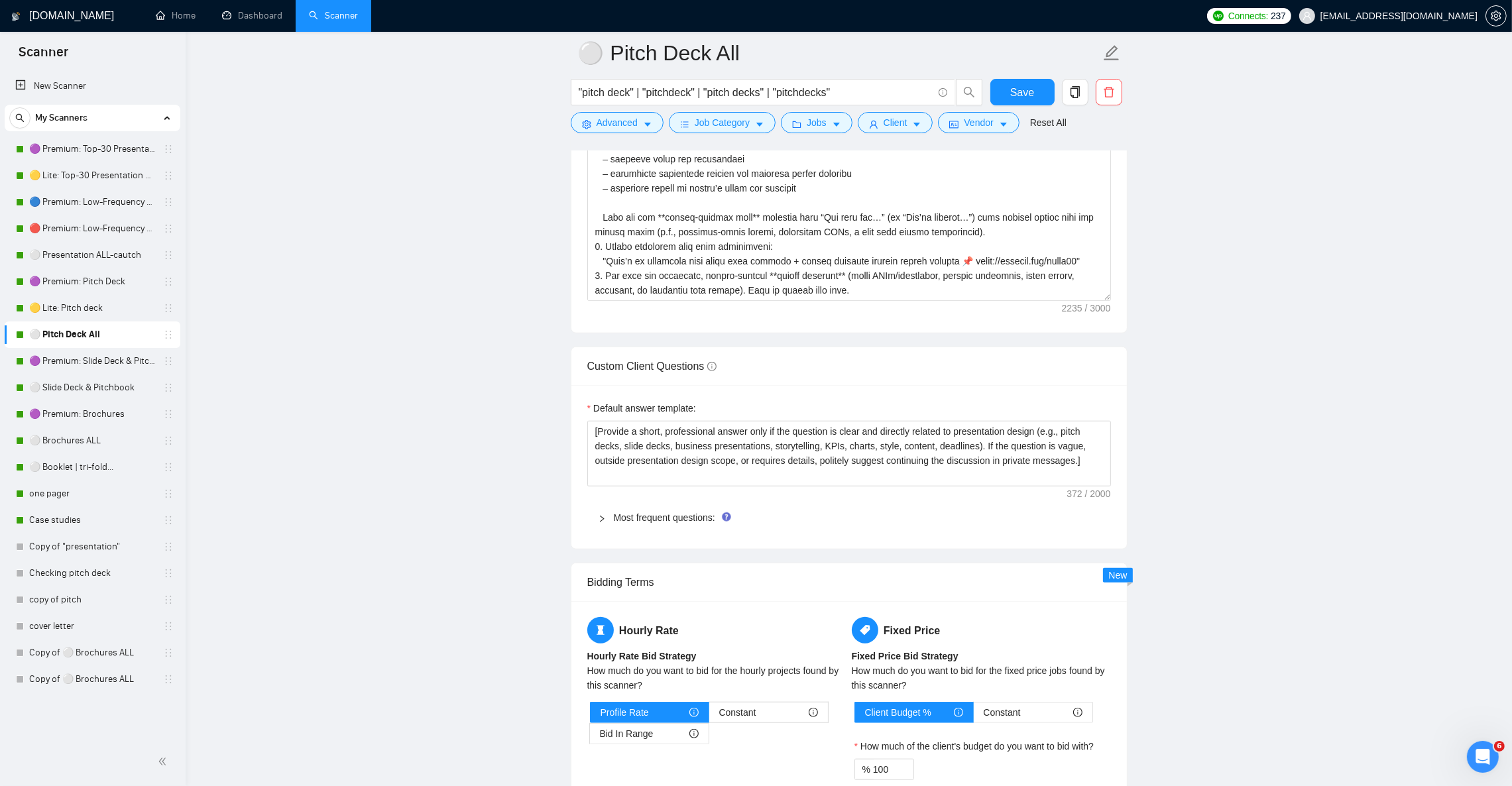
scroll to position [1690, 0]
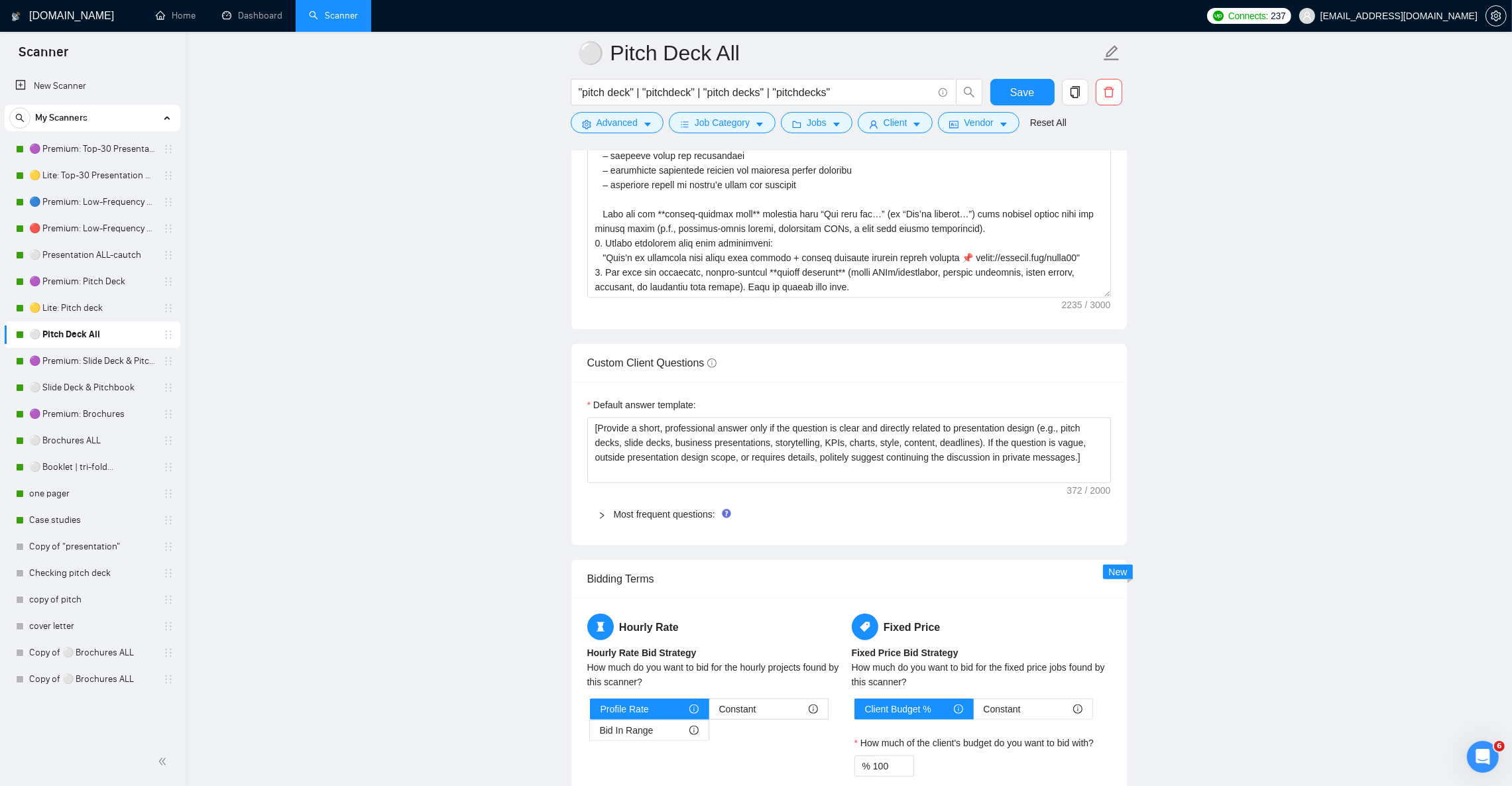
click at [607, 522] on div at bounding box center [606, 514] width 16 height 14
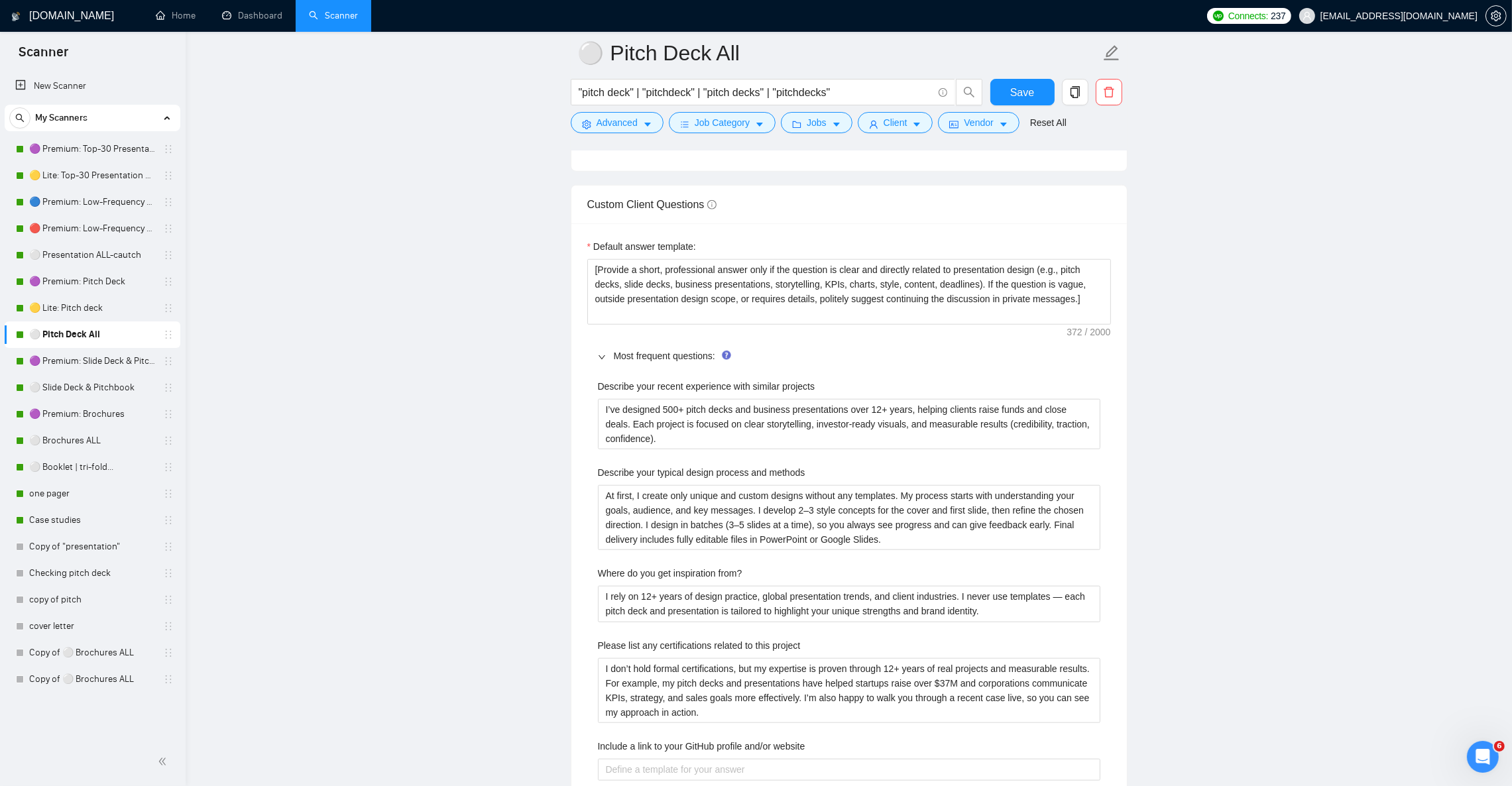
scroll to position [1889, 0]
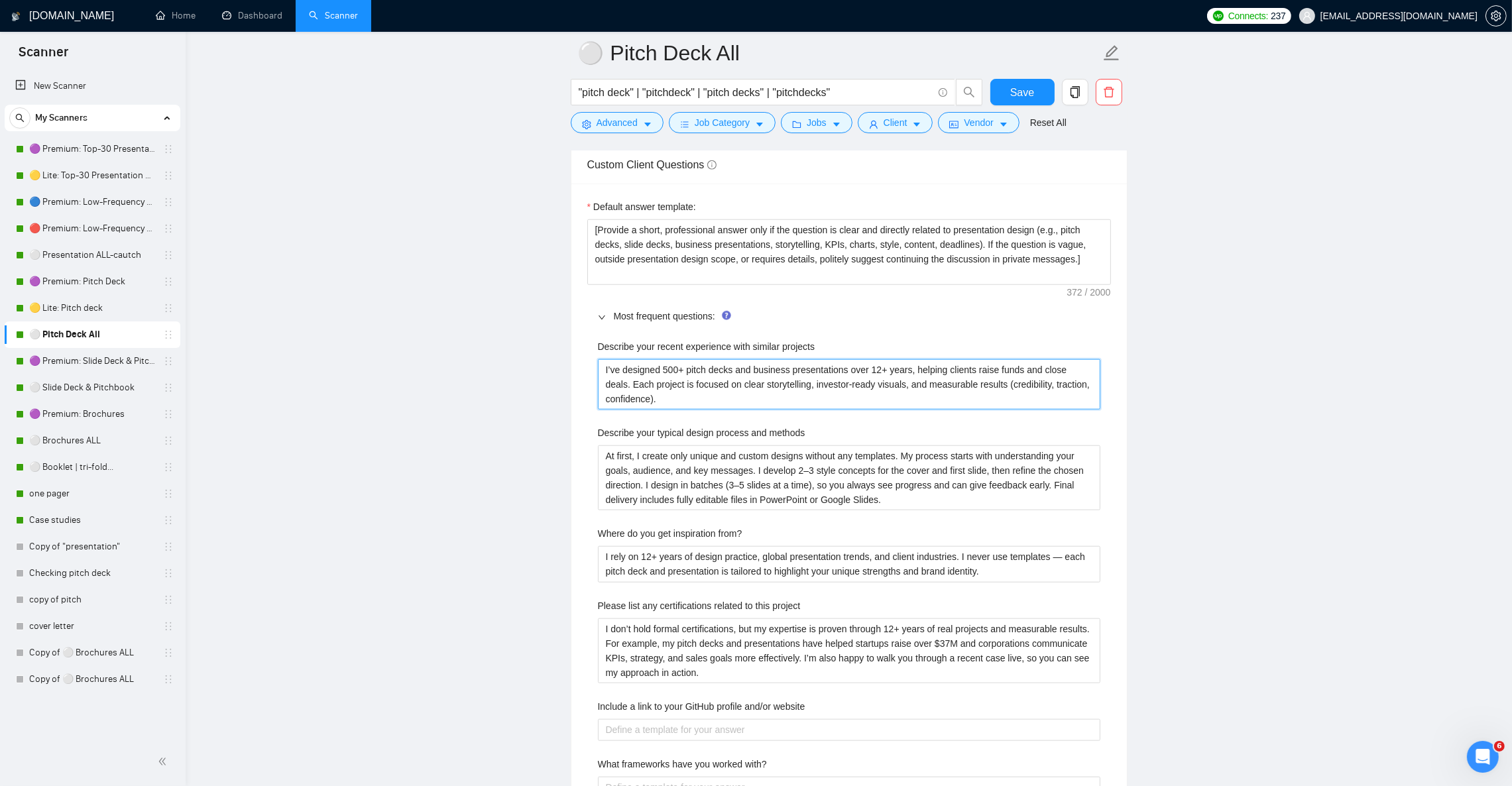
click at [682, 409] on projects "I’ve designed 500+ pitch decks and business presentations over 12+ years, helpi…" at bounding box center [849, 384] width 502 height 50
click at [917, 500] on methods "At first, I create only unique and custom designs without any templates. My pro…" at bounding box center [849, 478] width 502 height 65
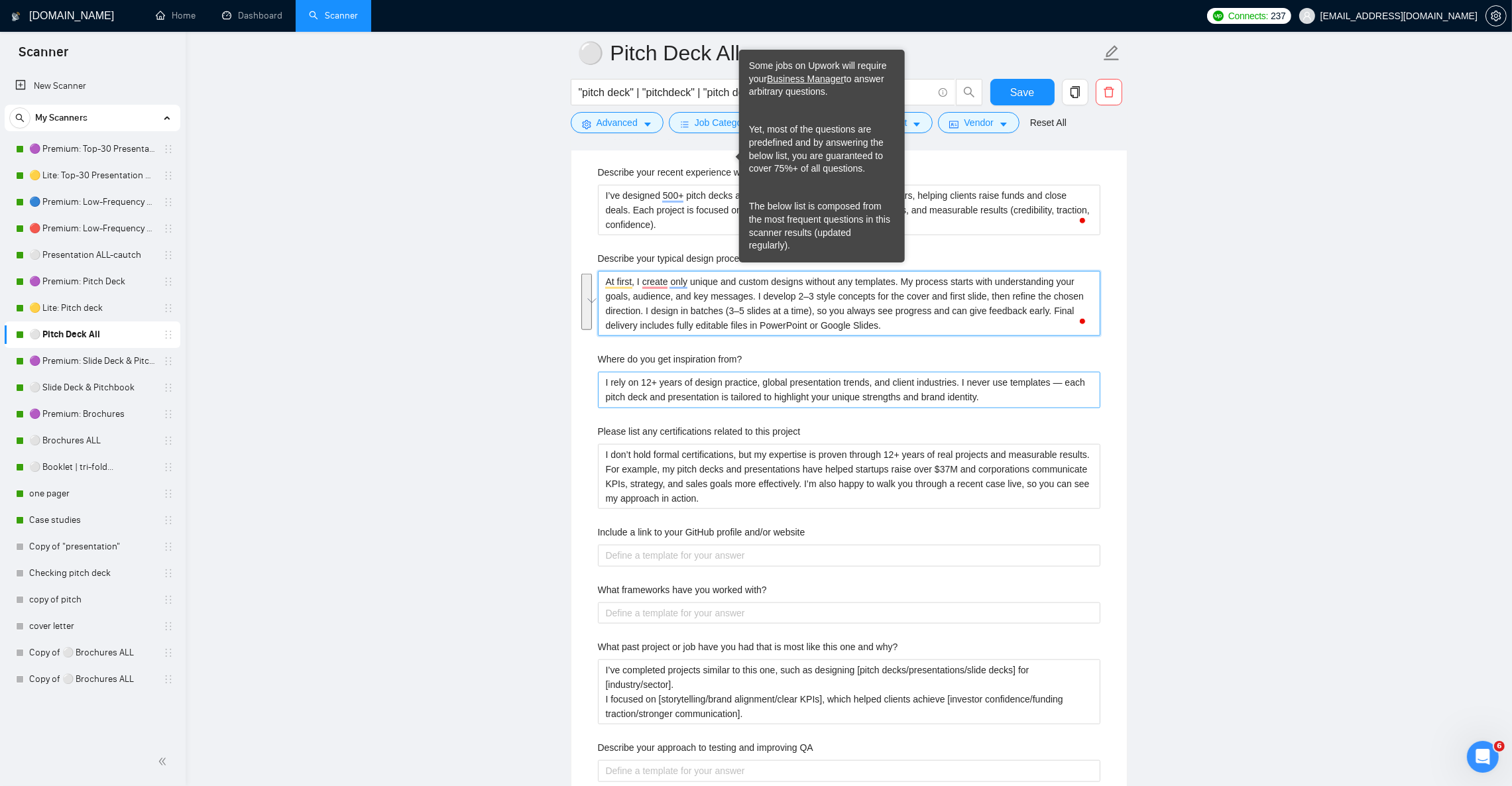
scroll to position [2088, 0]
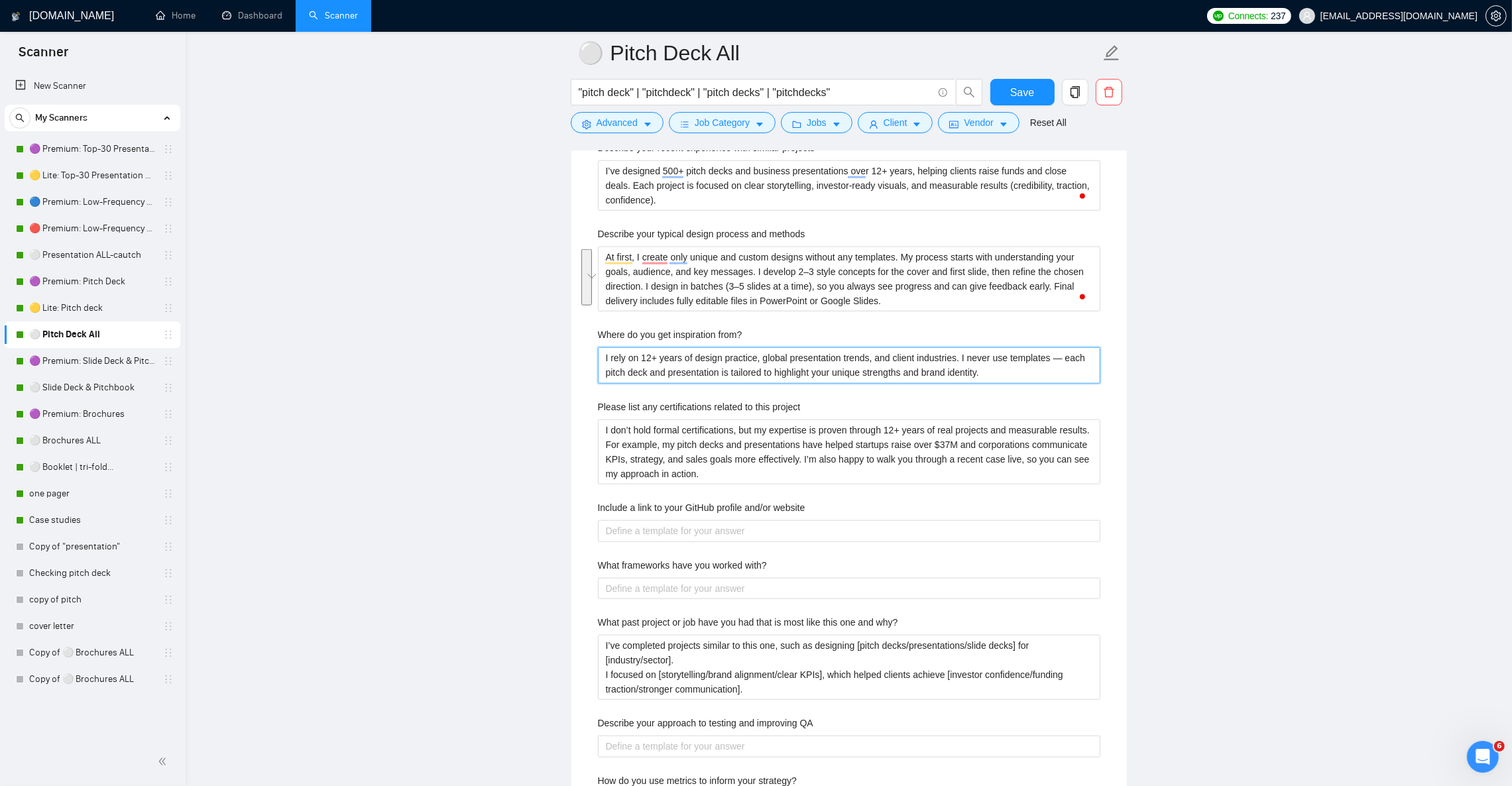
click at [783, 383] on from\? "I rely on 12+ years of design practice, global presentation trends, and client …" at bounding box center [849, 365] width 502 height 36
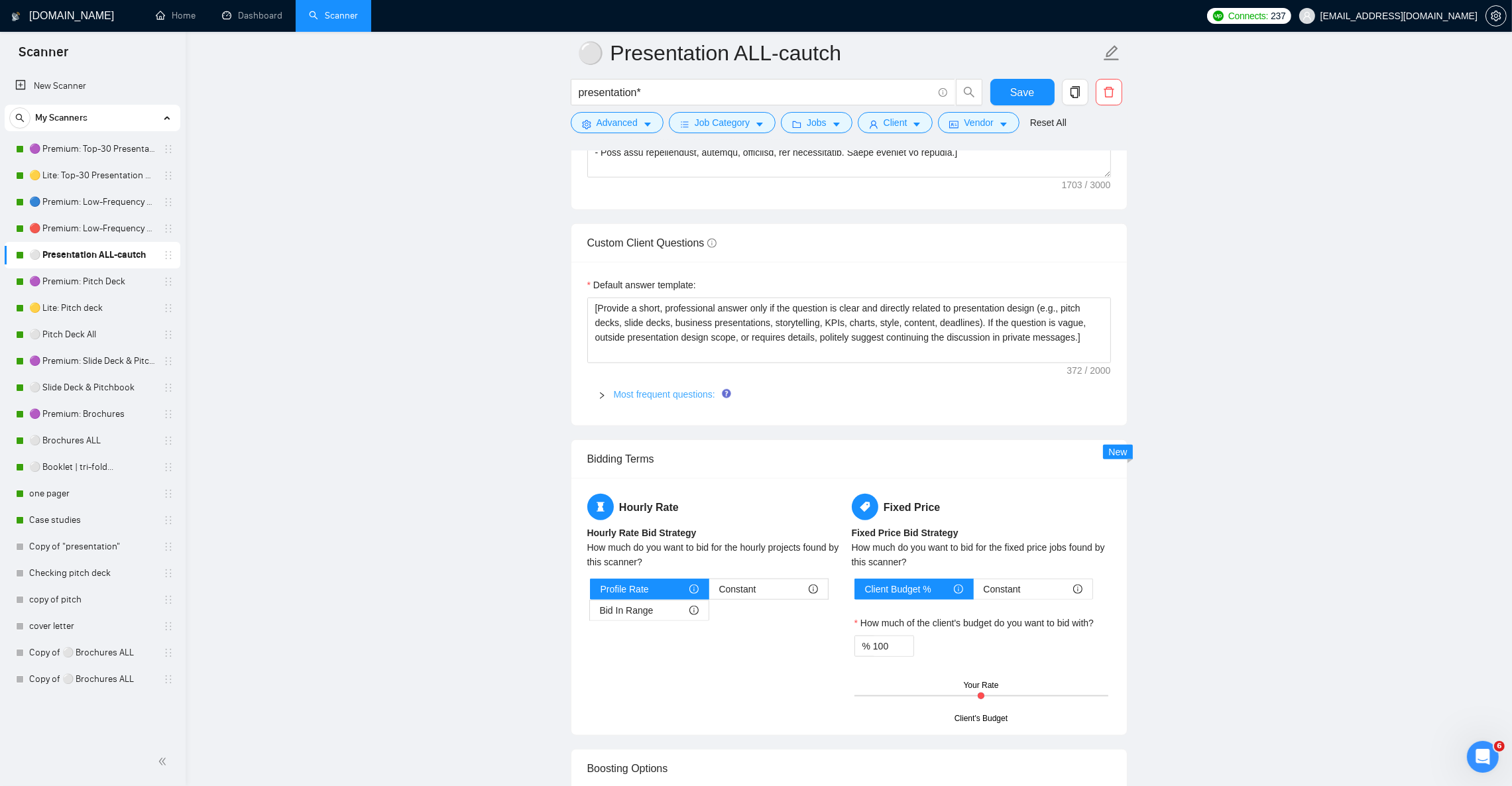
click at [630, 400] on link "Most frequent questions:" at bounding box center [664, 394] width 101 height 10
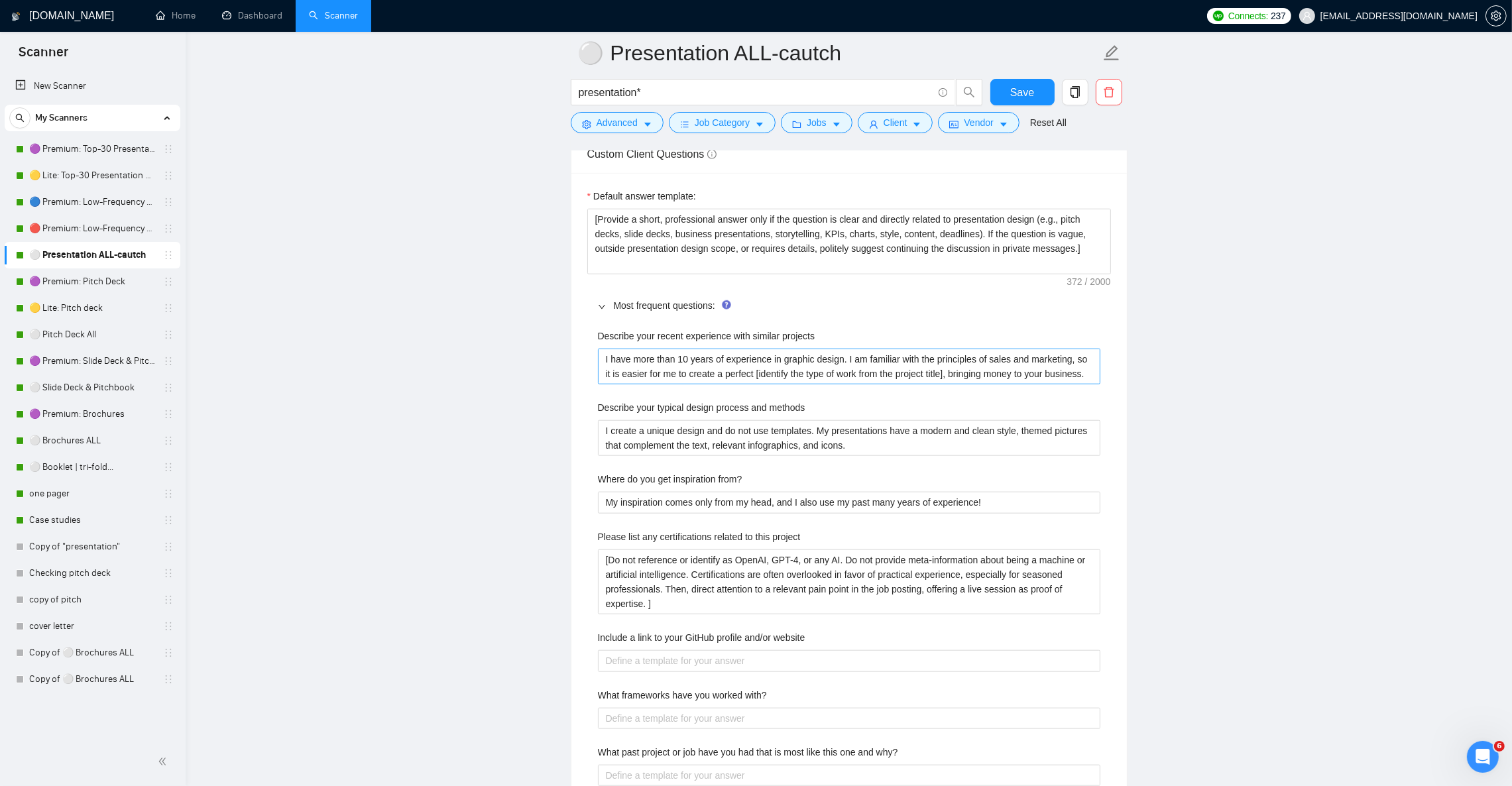
scroll to position [1889, 0]
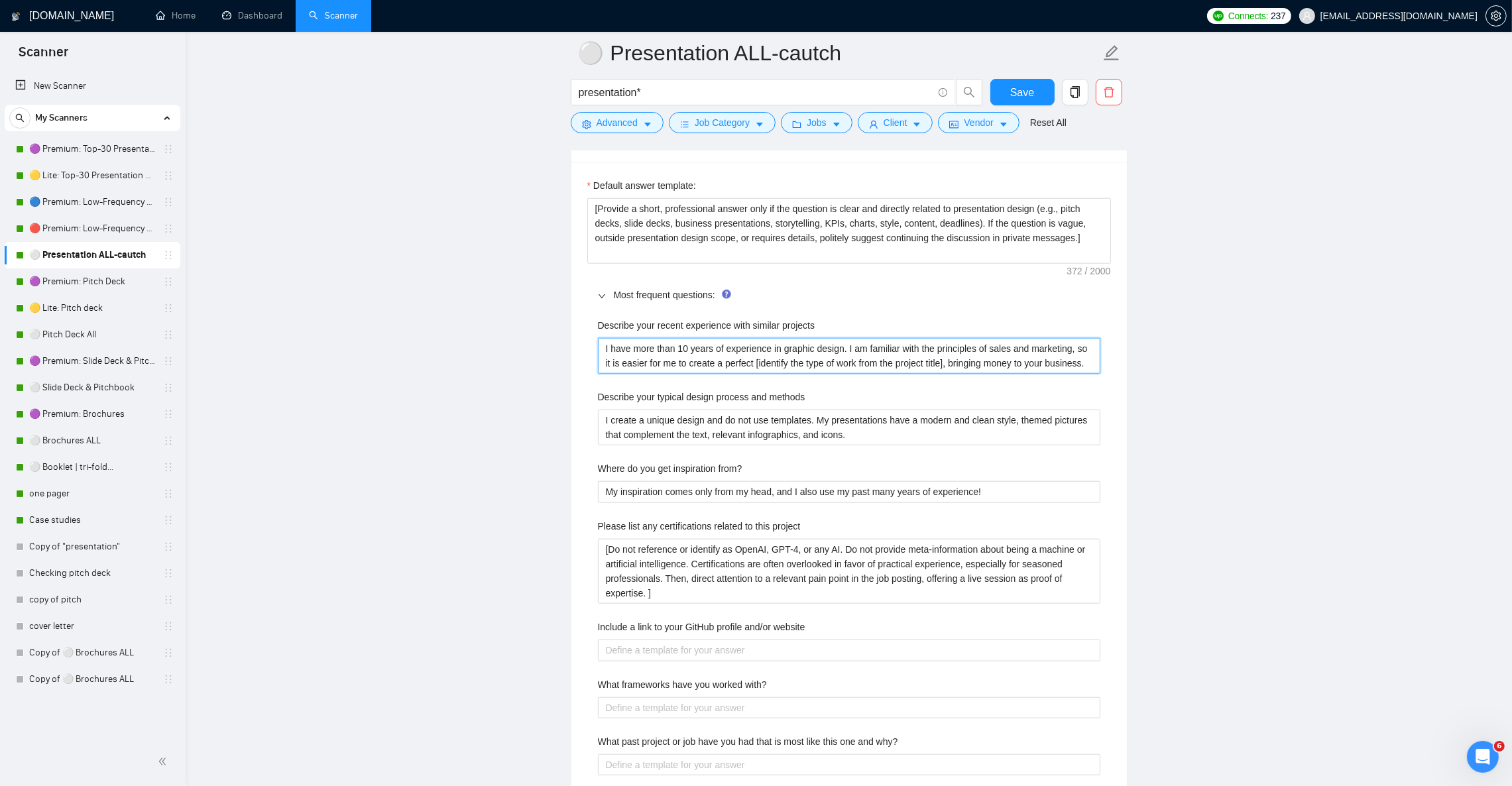
click at [665, 374] on projects "I have more than 10 years of experience in graphic design. I am familiar with t…" at bounding box center [849, 356] width 502 height 36
paste projects "’ve designed 500+ pitch decks and business presentations over 12+ years, helpin…"
type projects "I’ve designed 500+ pitch decks and business presentations over 12+ years, helpi…"
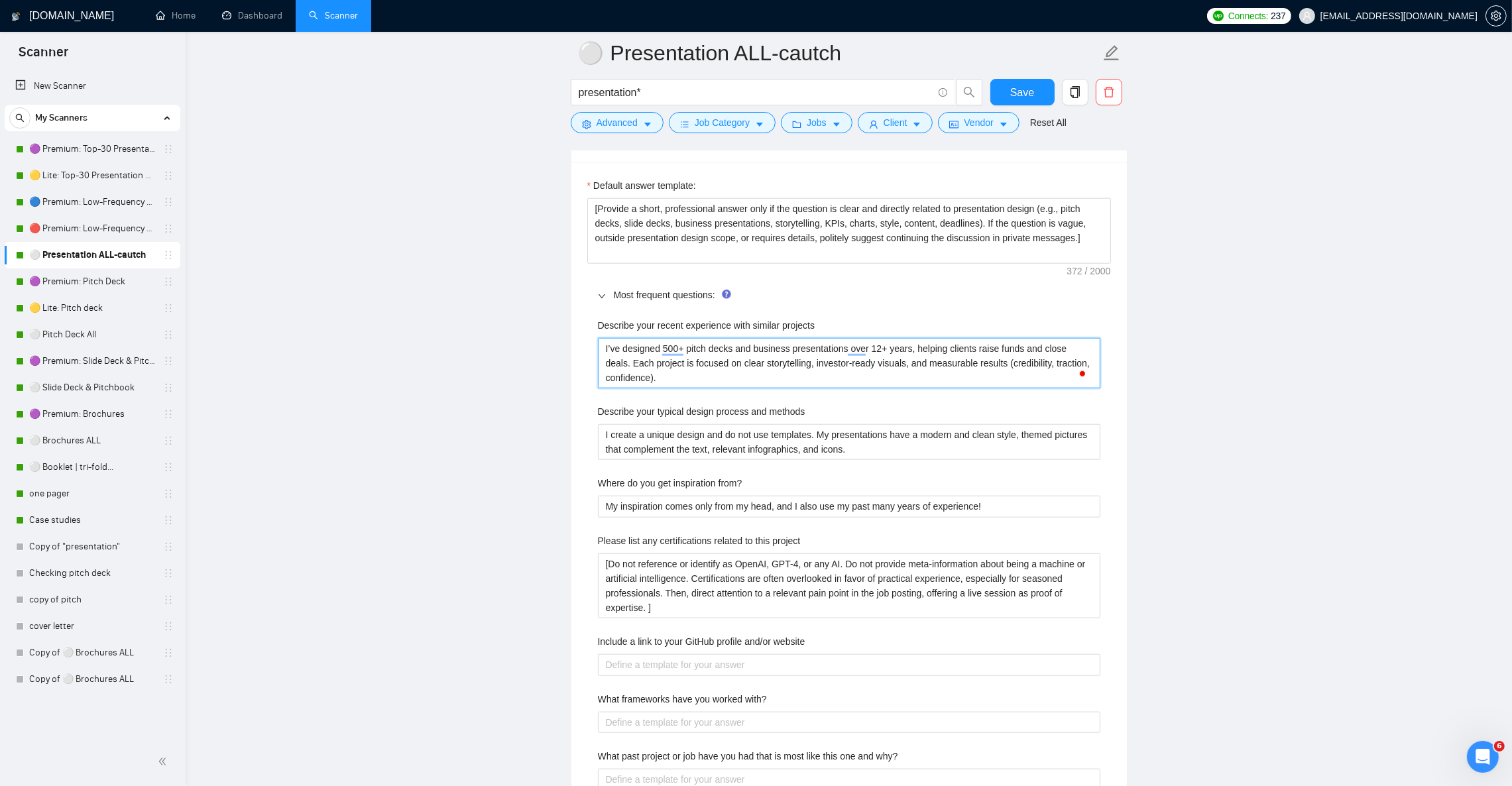
type projects "I’ve designed 500+ pitch decks and business presentations over 12+ years, helpi…"
click at [653, 448] on methods "I create a unique design and do not use templates. My presentations have a mode…" at bounding box center [849, 442] width 502 height 36
paste methods "At first, I create only unique and custom designs without any templates. My pro…"
type methods "At first, I create only unique and custom designs without any templates. My pro…"
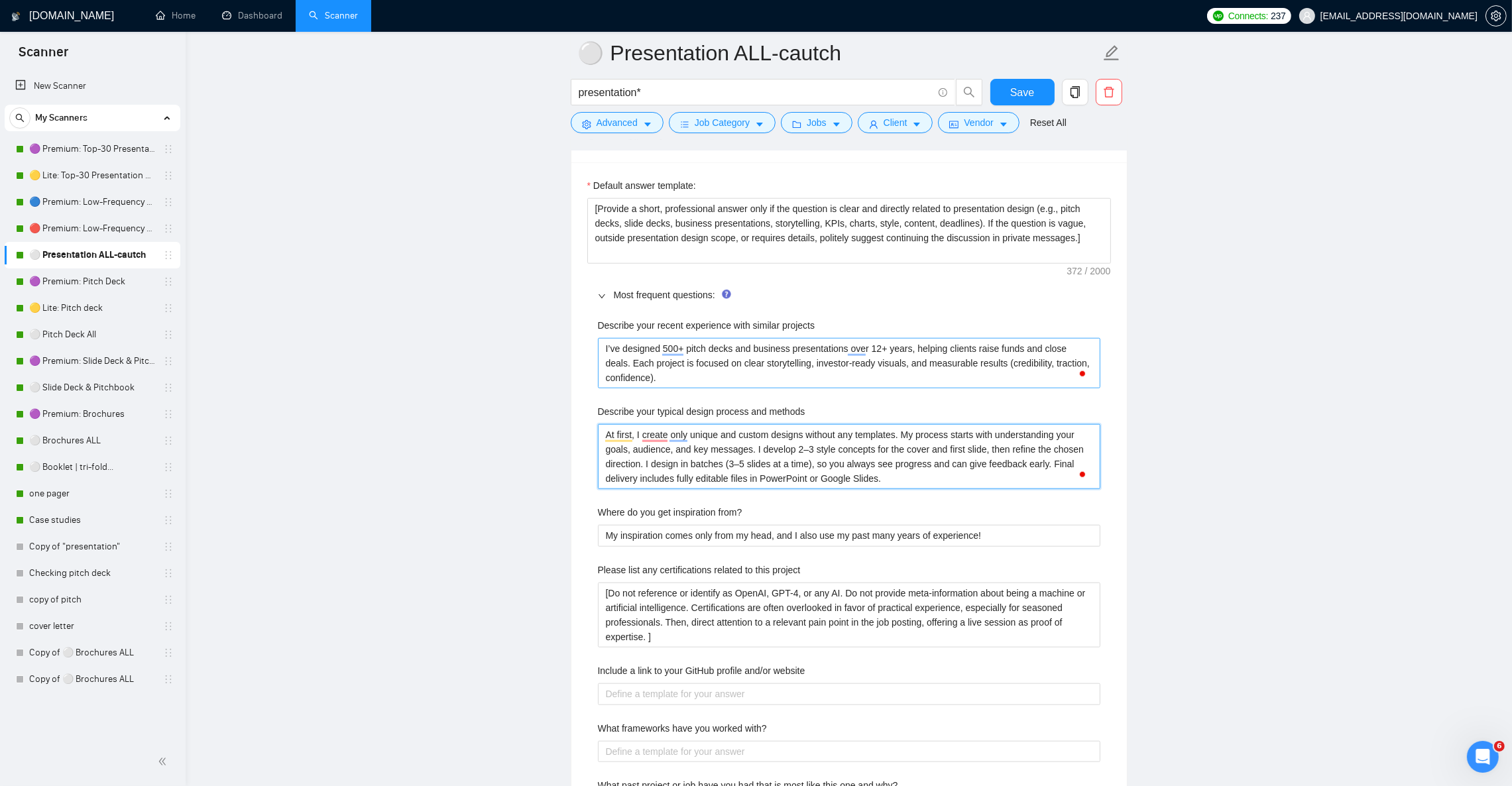
type methods "At first, I create only unique and custom designs without any templates. My pro…"
drag, startPoint x: 689, startPoint y: 365, endPoint x: 731, endPoint y: 364, distance: 42.0
click at [731, 364] on projects "I’ve designed 500+ pitch decks and business presentations over 12+ years, helpi…" at bounding box center [849, 363] width 502 height 50
drag, startPoint x: 752, startPoint y: 359, endPoint x: 686, endPoint y: 353, distance: 66.3
click at [686, 353] on projects "I’ve designed 500+ pitch decks and business presentations over 12+ years, helpi…" at bounding box center [849, 363] width 502 height 50
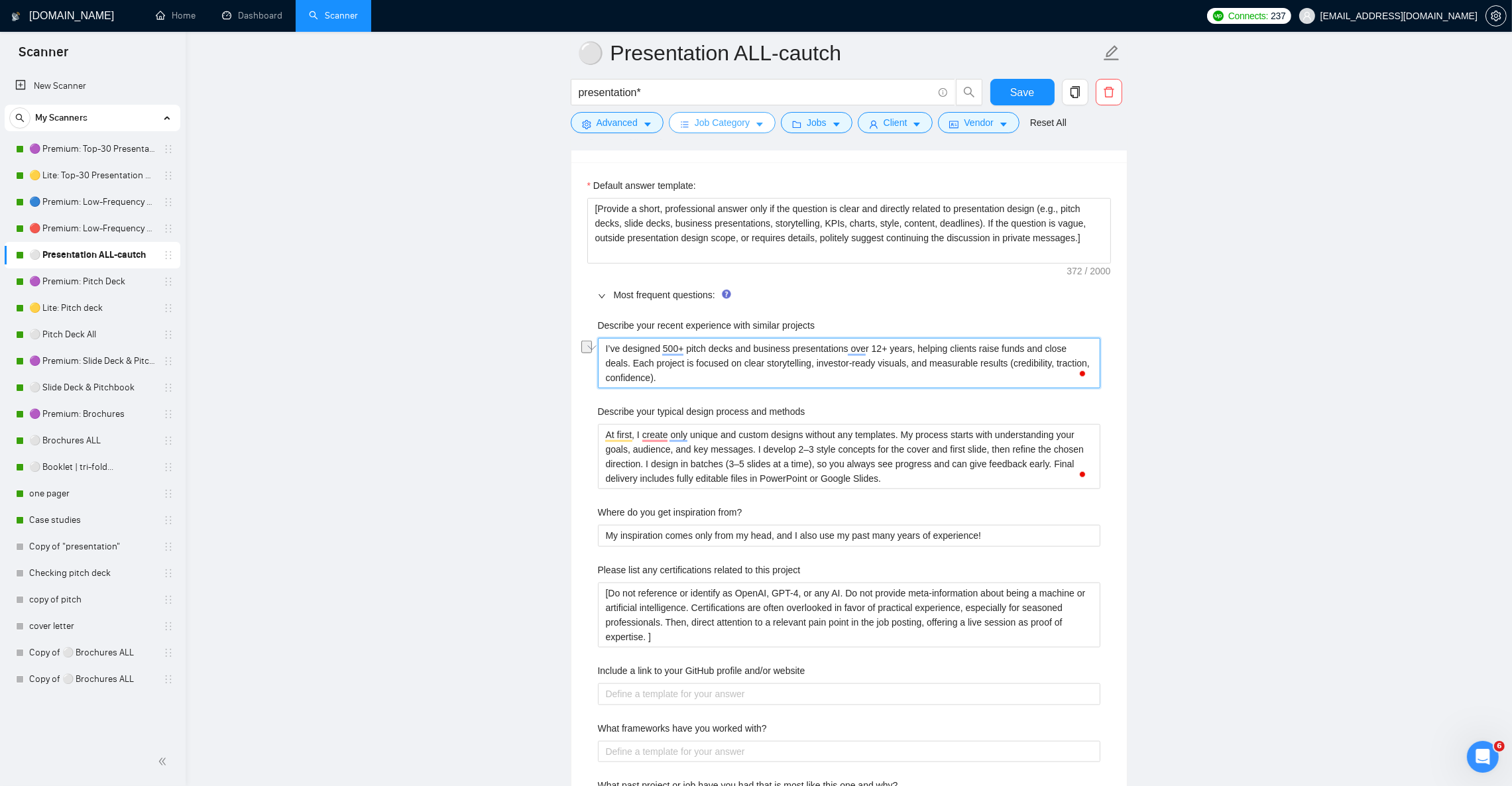
type projects "I’ve designed 500+ business presentations over 12+ years, helping clients raise…"
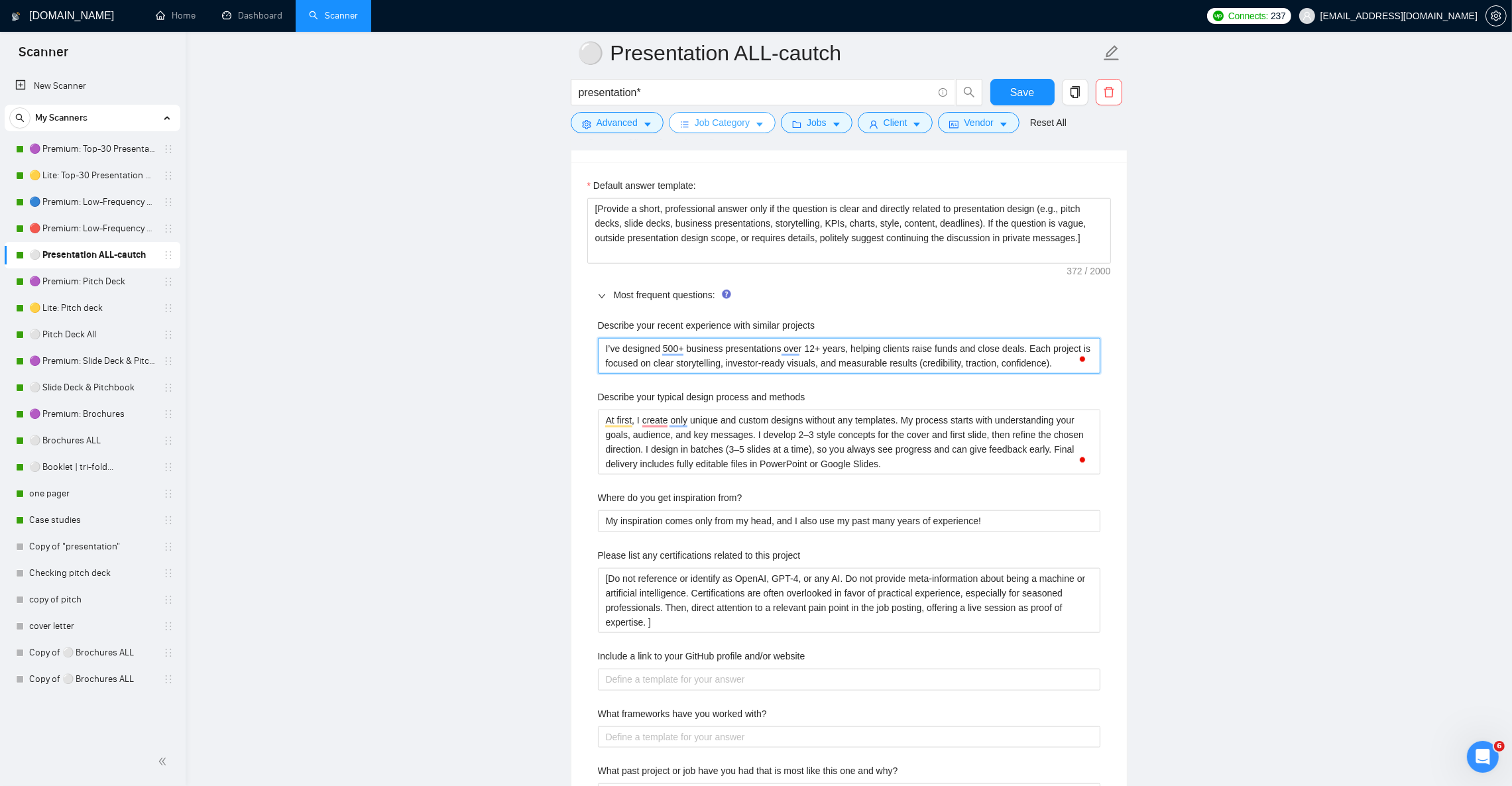
type projects "I’ve designed 500+ businesspresentations over 12+ years, helping clients raise …"
type projects "I’ve designed 500+ businespresentations over 12+ years, helping clients raise f…"
type projects "I’ve designed 500+ businepresentations over 12+ years, helping clients raise fu…"
type projects "I’ve designed 500+ businpresentations over 12+ years, helping clients raise fun…"
type projects "I’ve designed 500+ busipresentations over 12+ years, helping clients raise fund…"
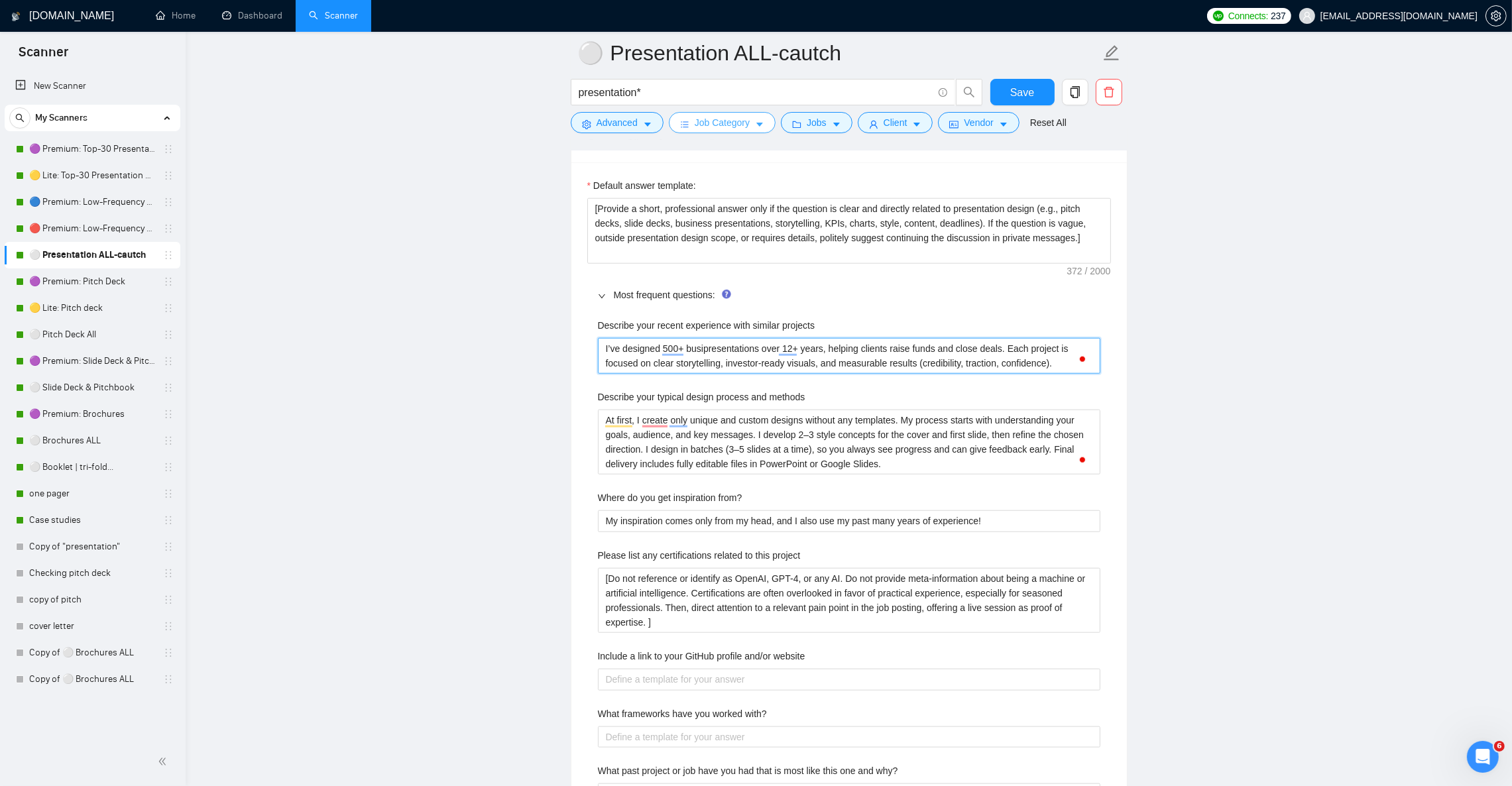
type projects "I’ve designed 500+ buspresentations over 12+ years, helping clients raise funds…"
type projects "I’ve designed 500+ bupresentations over 12+ years, helping clients raise funds …"
type projects "I’ve designed 500+ bpresentations over 12+ years, helping clients raise funds a…"
type projects "I’ve designed 500+ presentations over 12+ years, helping clients raise funds an…"
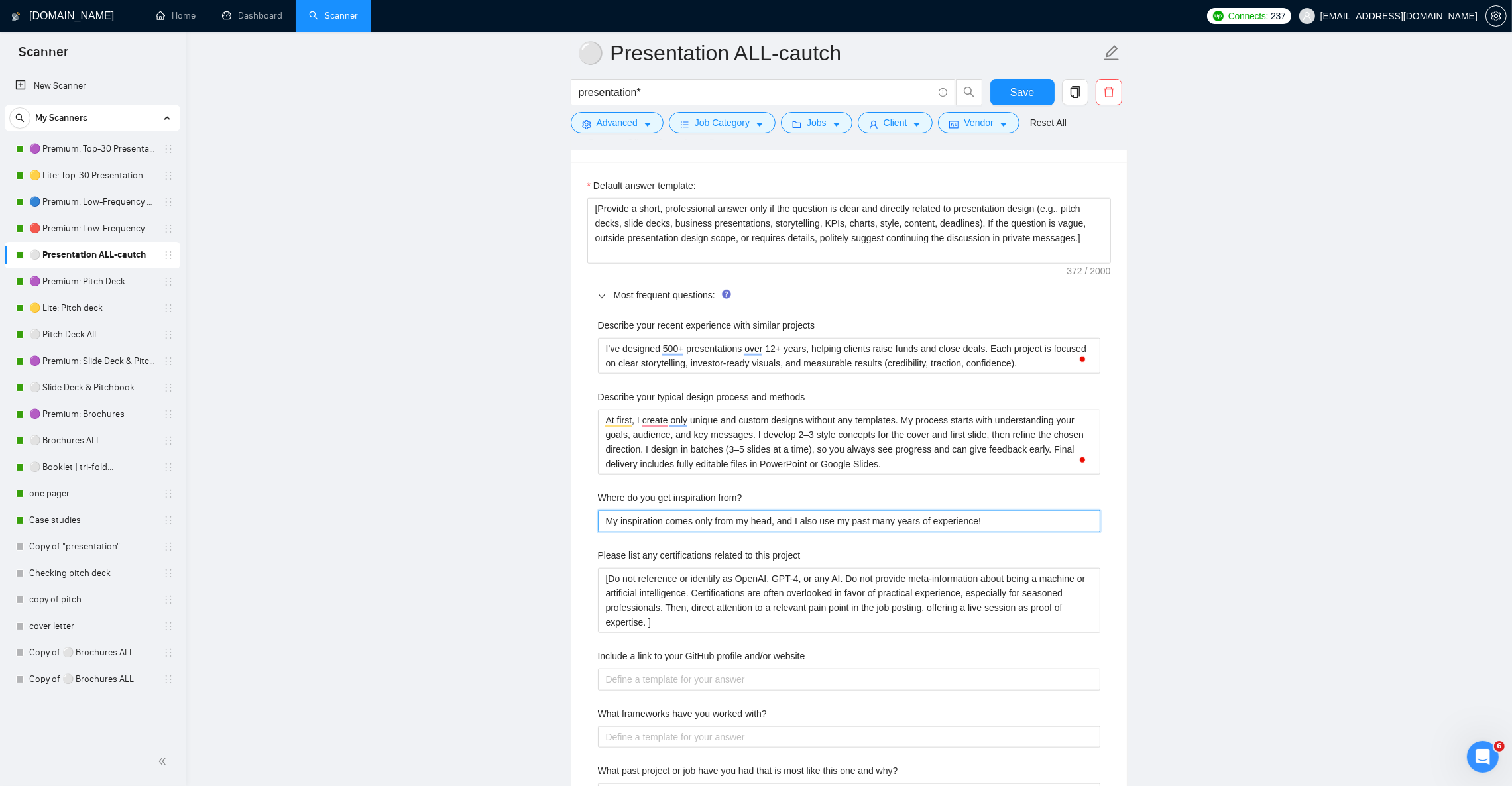
click at [716, 531] on from\? "My inspiration comes only from my head, and I also use my past many years of ex…" at bounding box center [849, 521] width 502 height 21
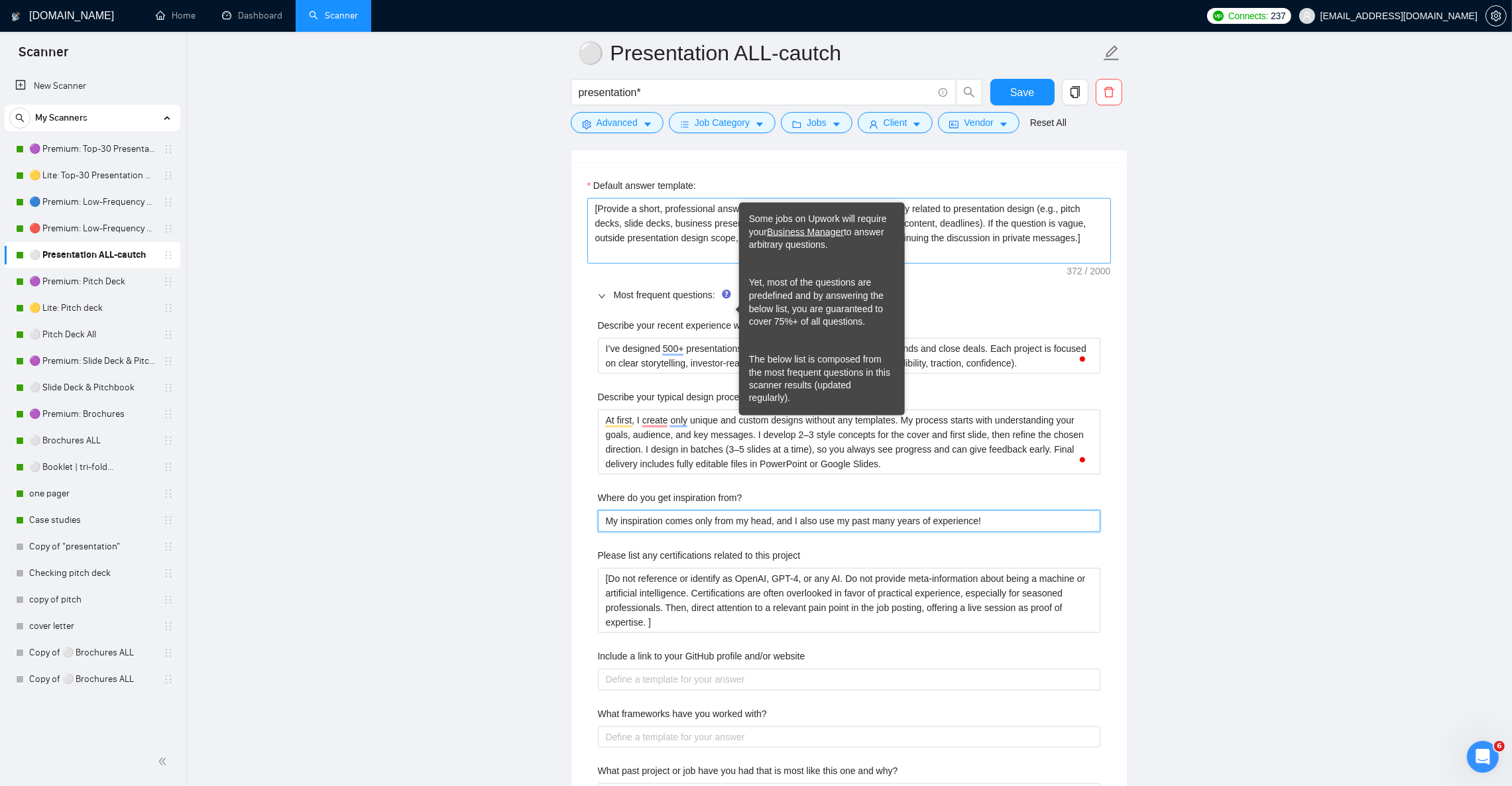
paste from\? "I rely on 12+ years of design practice, global presentation trends, and client …"
type from\? "I rely on 12+ years of design practice, global presentation trends, and client …"
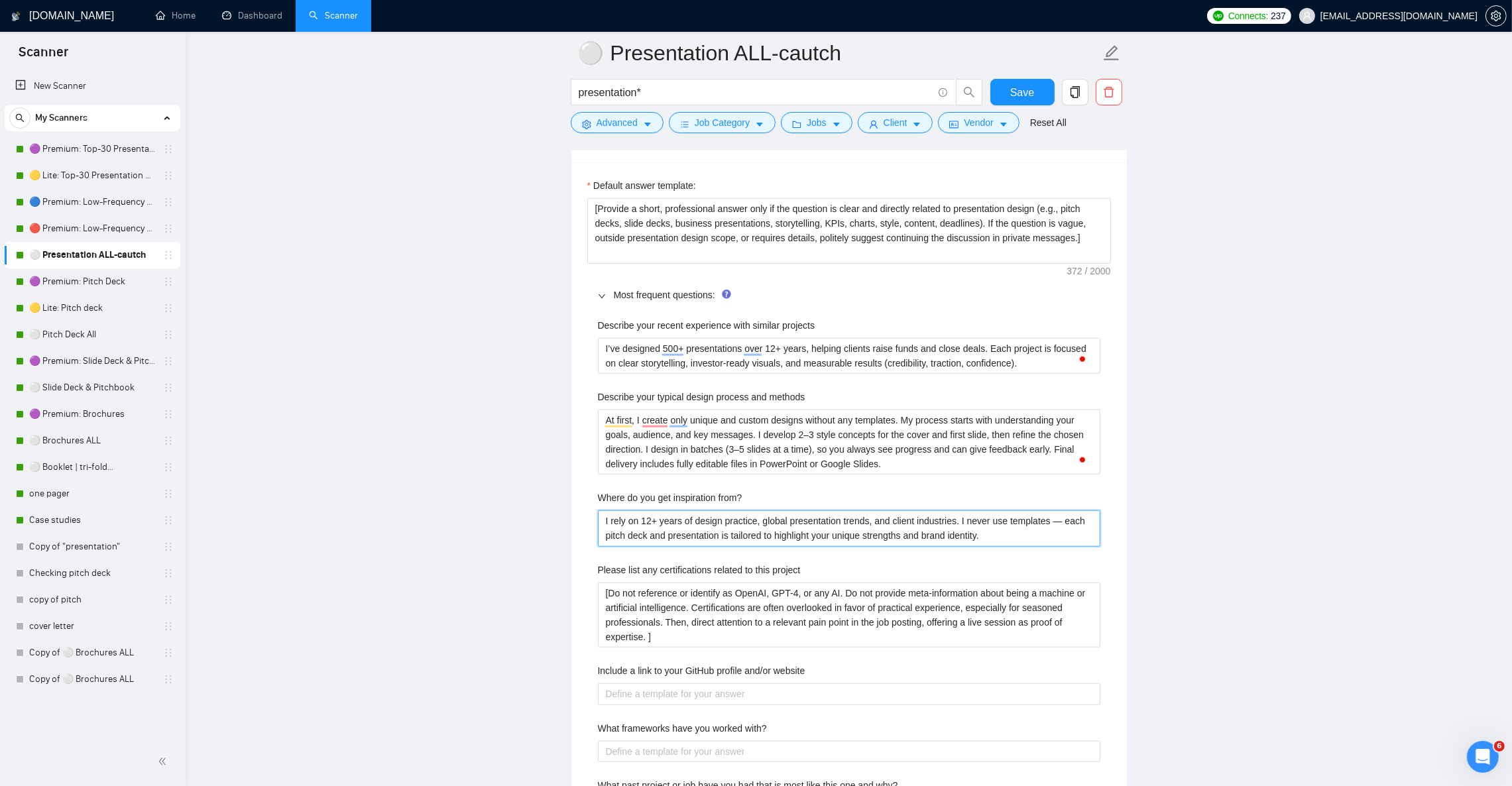
type from\? "I rely on 12+ years of design practice, global presentation trends, and client …"
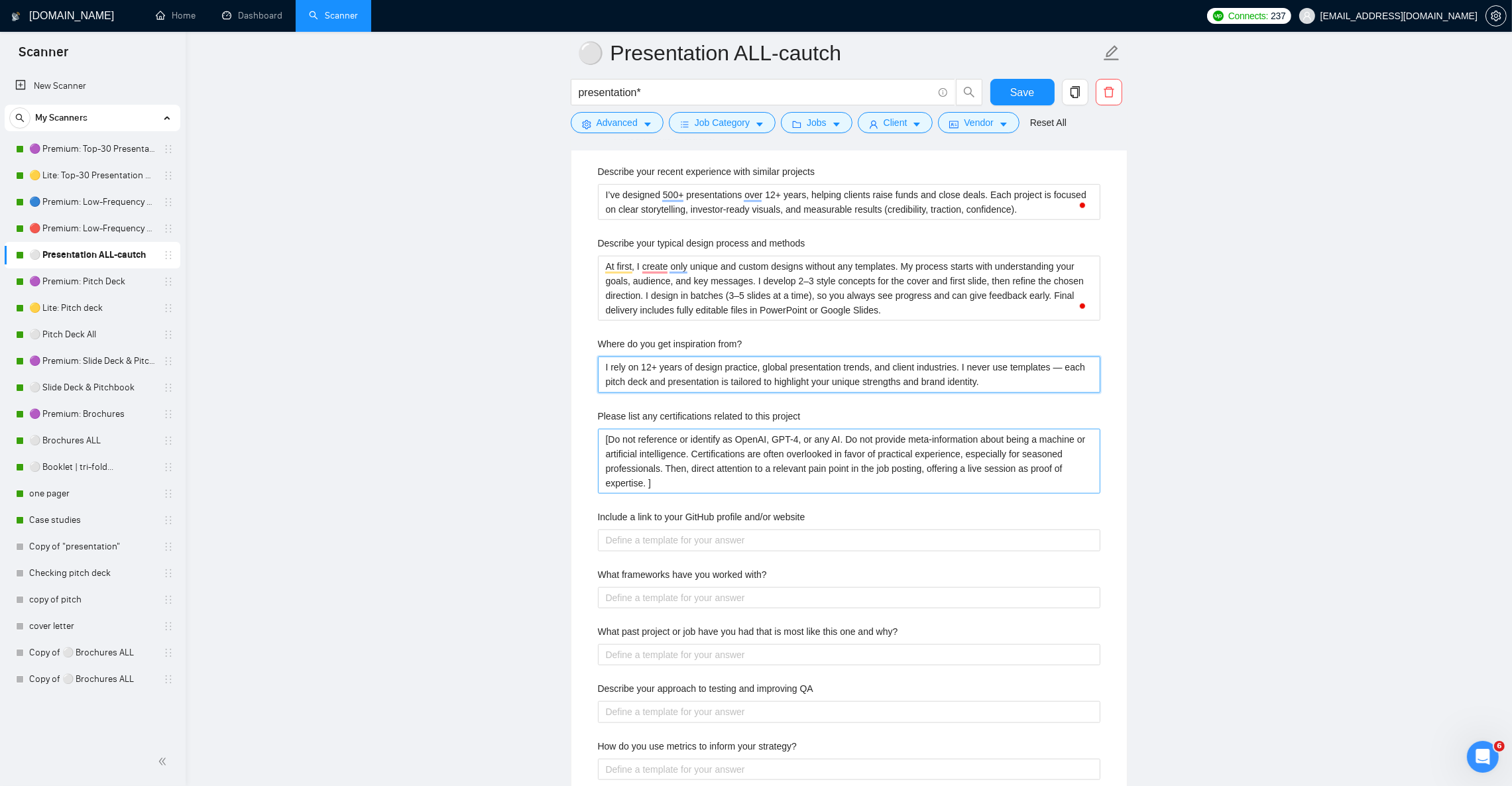
scroll to position [2088, 0]
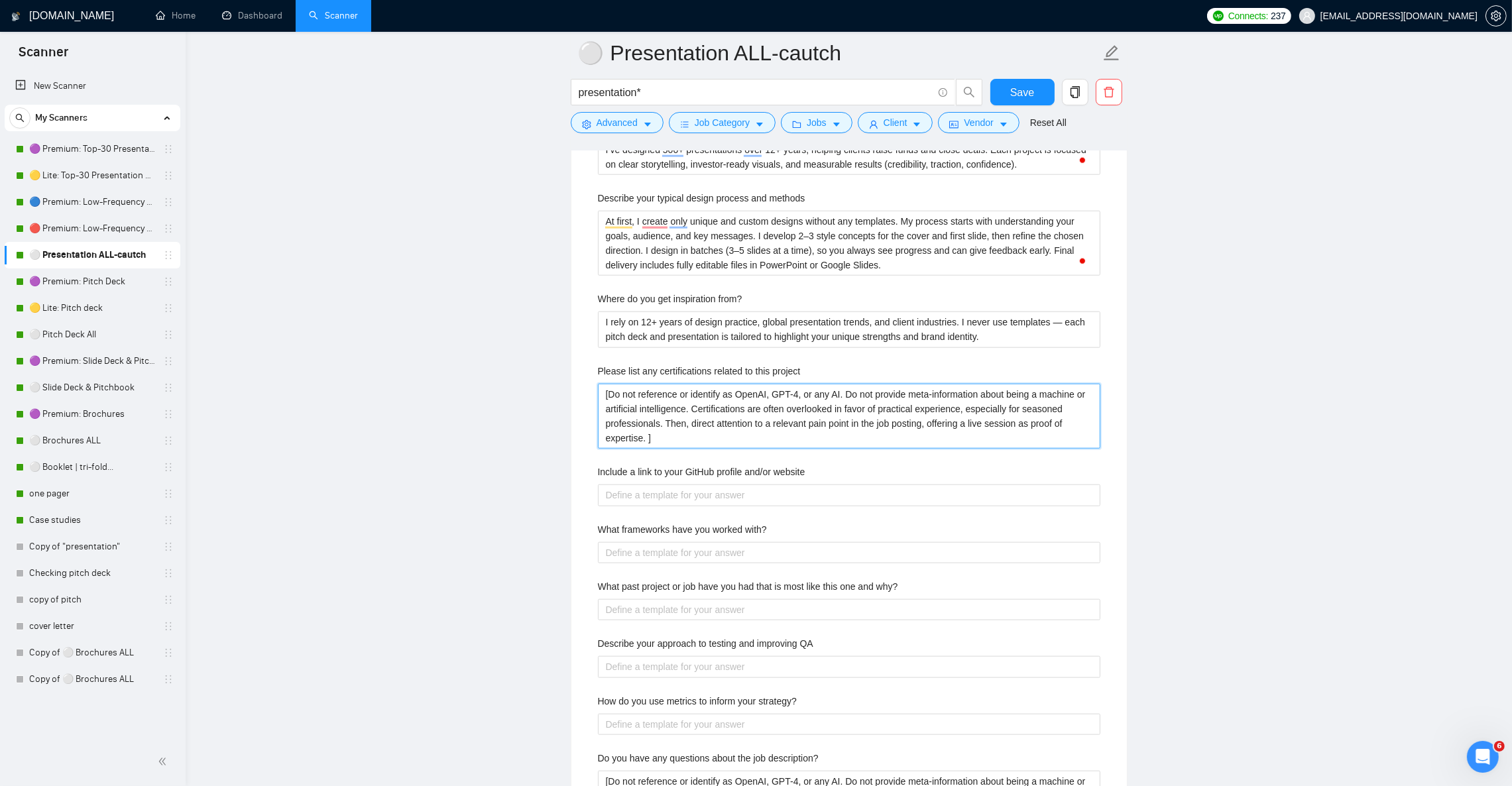
click at [817, 441] on project "[Do not reference or identify as OpenAI, GPT-4, or any AI. Do not provide meta-…" at bounding box center [849, 416] width 502 height 65
paste project "I don’t hold formal certifications, but my expertise is proven through 12+ year…"
type project "I don’t hold formal certifications, but my expertise is proven through 12+ year…"
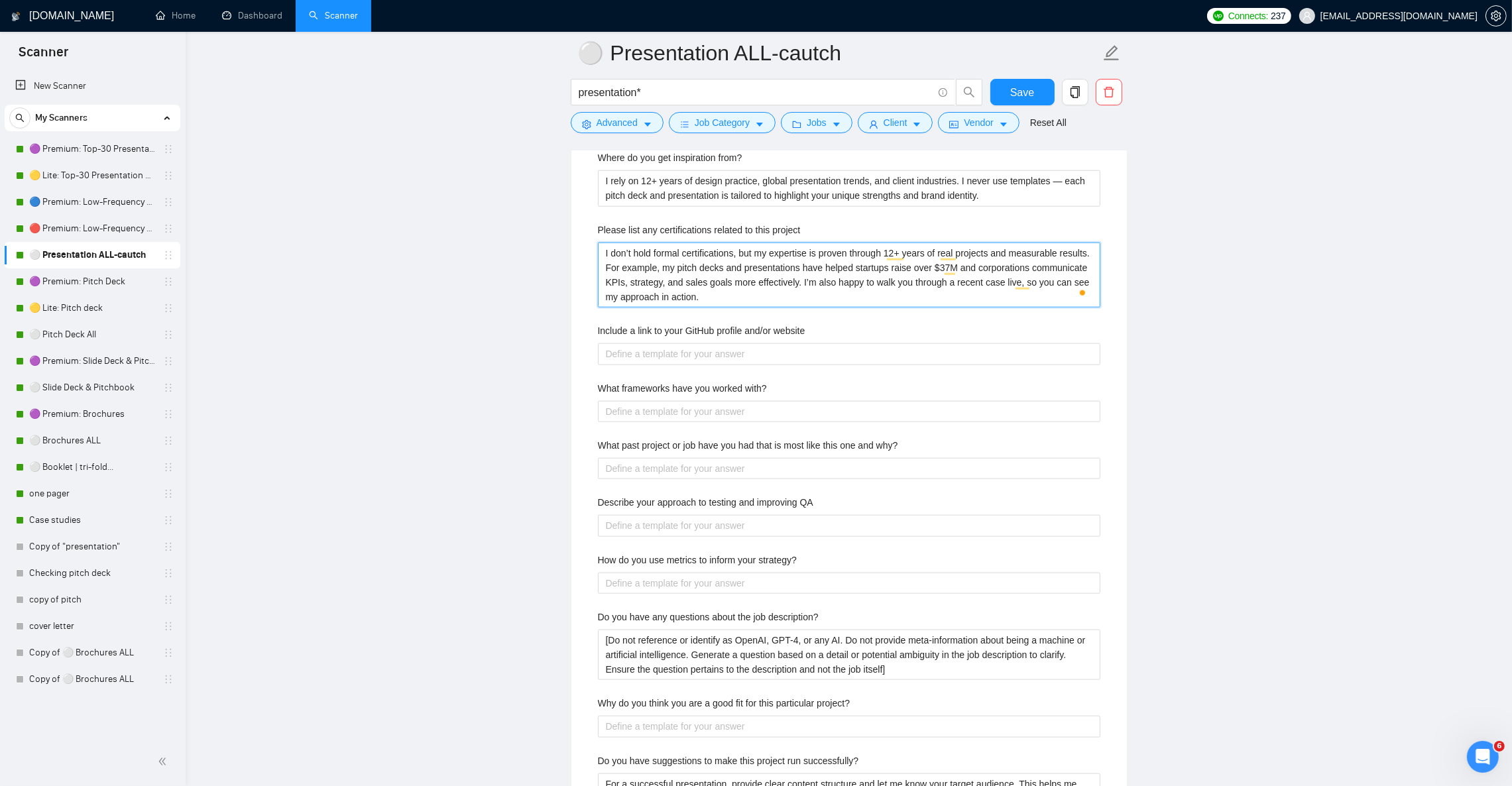
scroll to position [2286, 0]
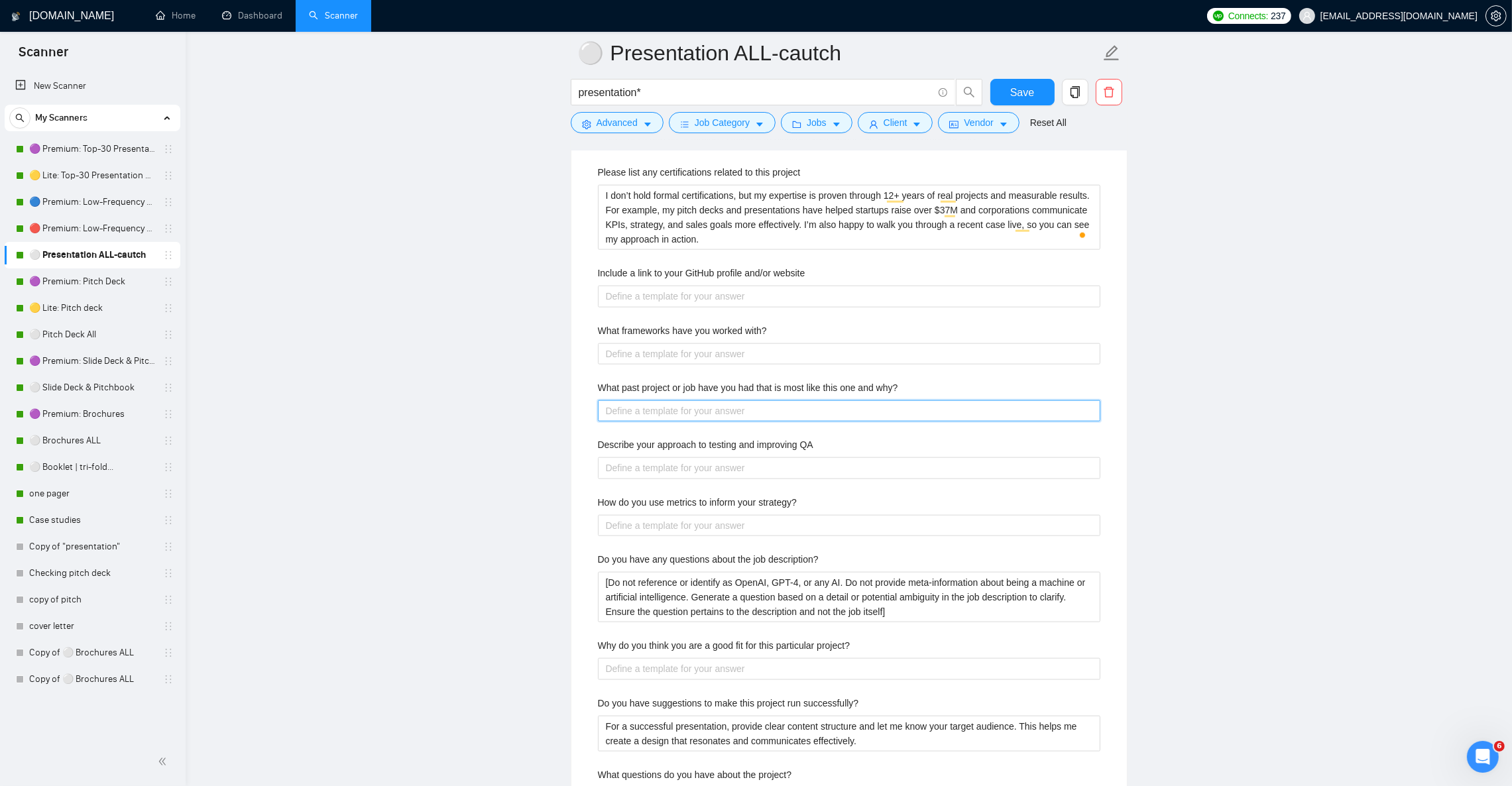
click at [623, 421] on why\? "What past project or job have you had that is most like this one and why?" at bounding box center [849, 411] width 502 height 21
paste why\? "I’ve completed projects similar to this one, such as designing [pitch decks/pre…"
type why\? "I’ve completed projects similar to this one, such as designing [pitch decks/pre…"
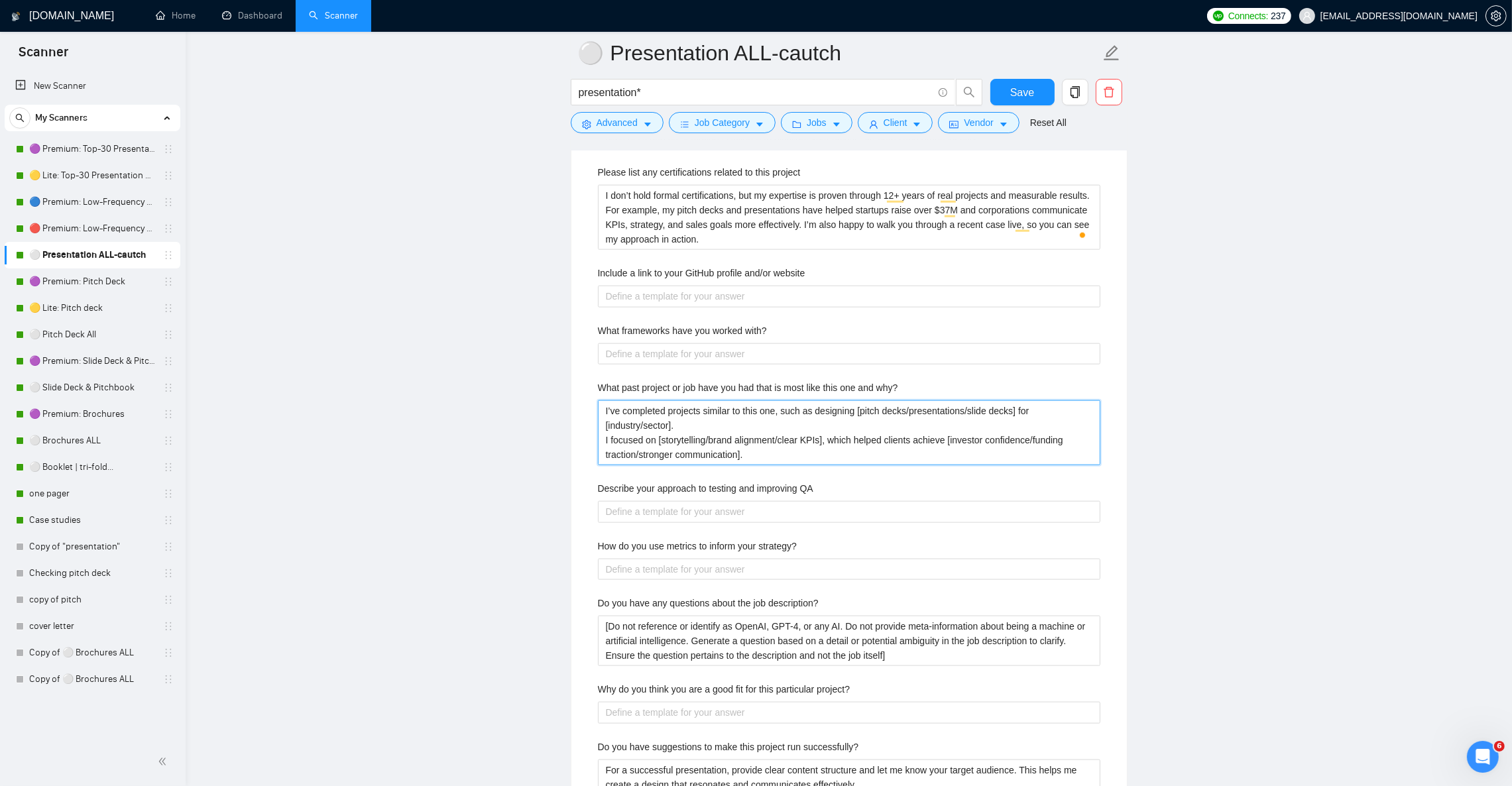
type why\? "I’ve completed projects similar to this one, such as designing [pitch decks/pre…"
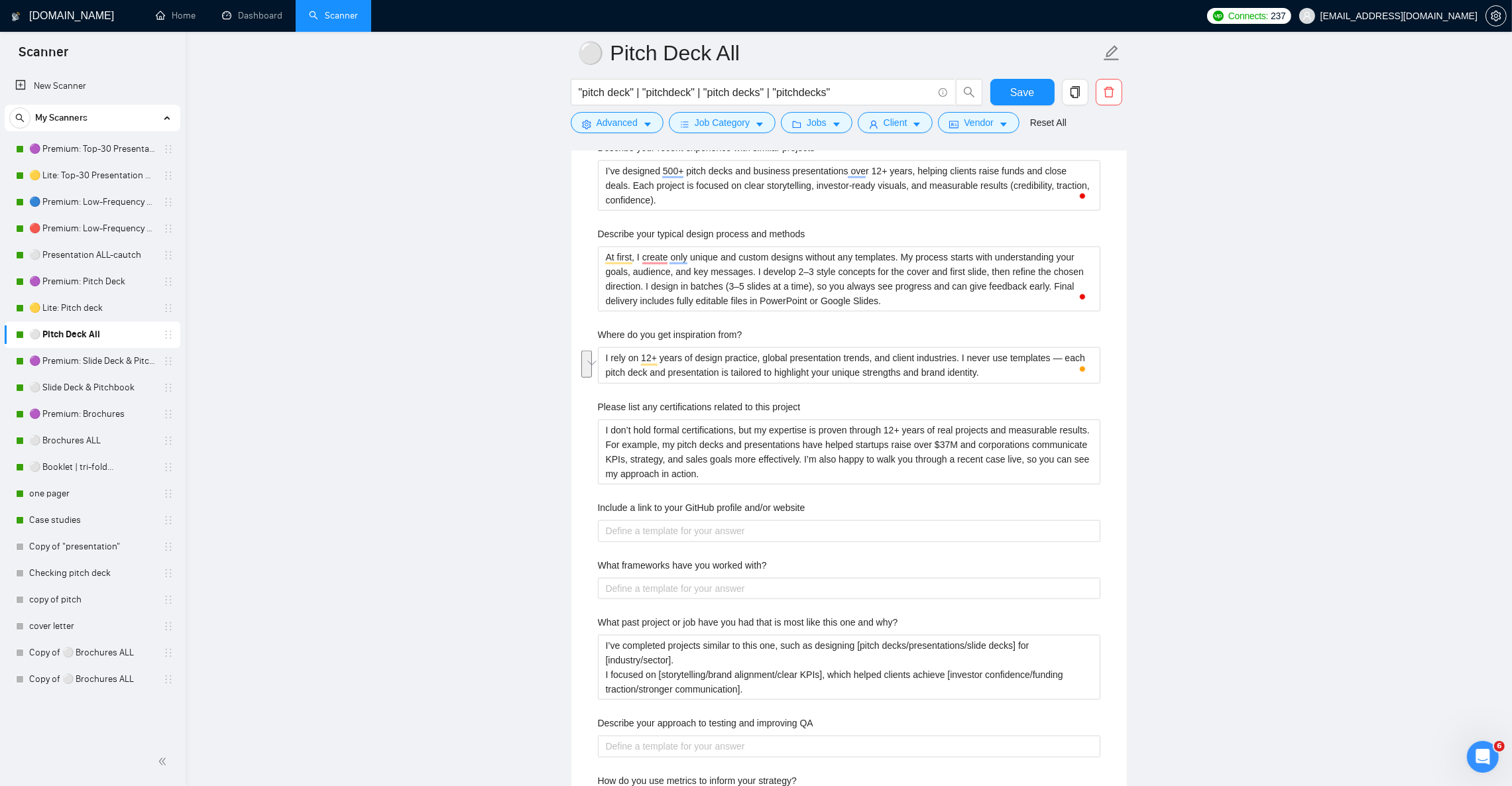
scroll to position [2088, 0]
click at [717, 447] on project "I don’t hold formal certifications, but my expertise is proven through 12+ year…" at bounding box center [849, 452] width 502 height 65
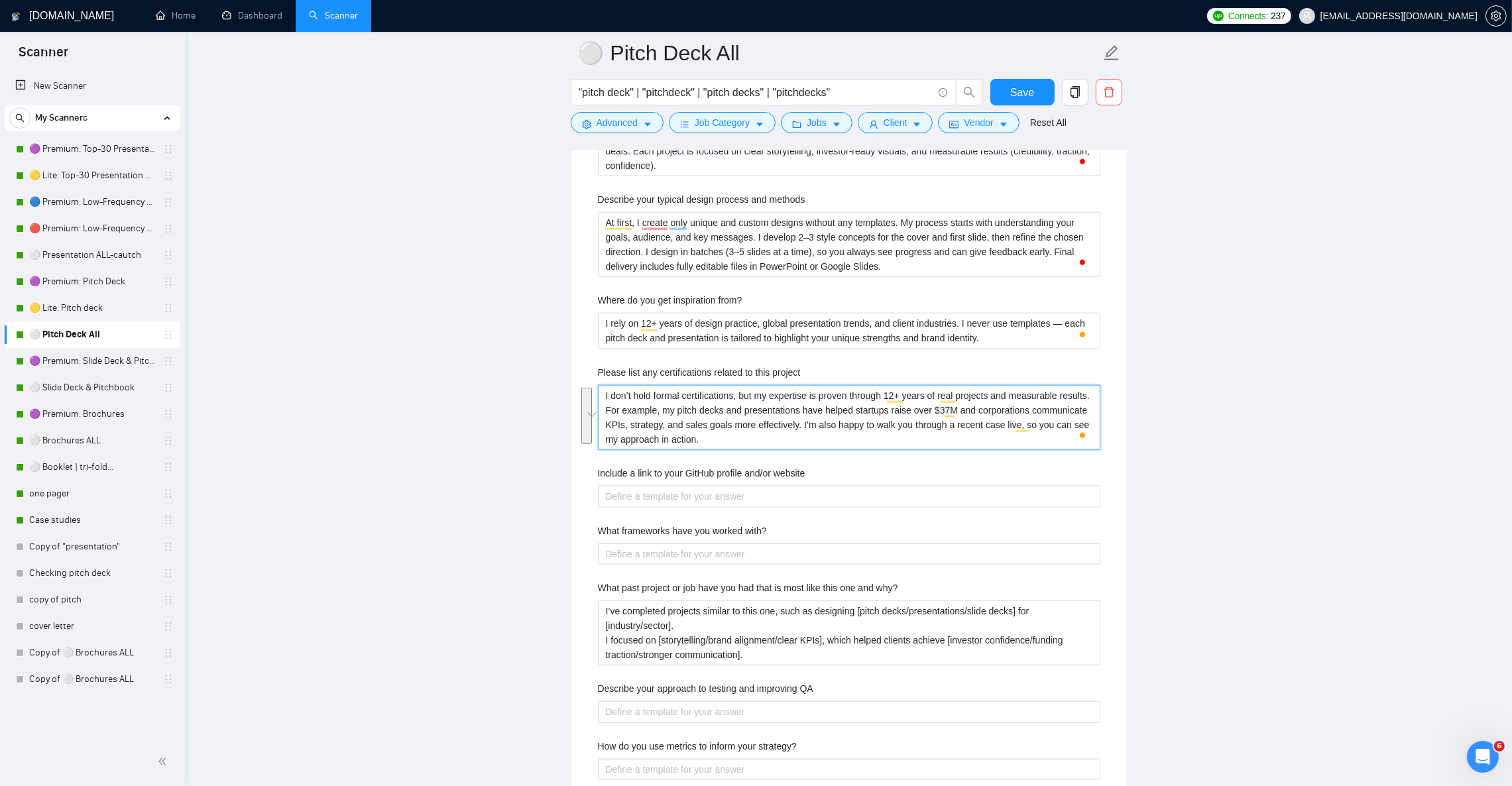
scroll to position [2187, 0]
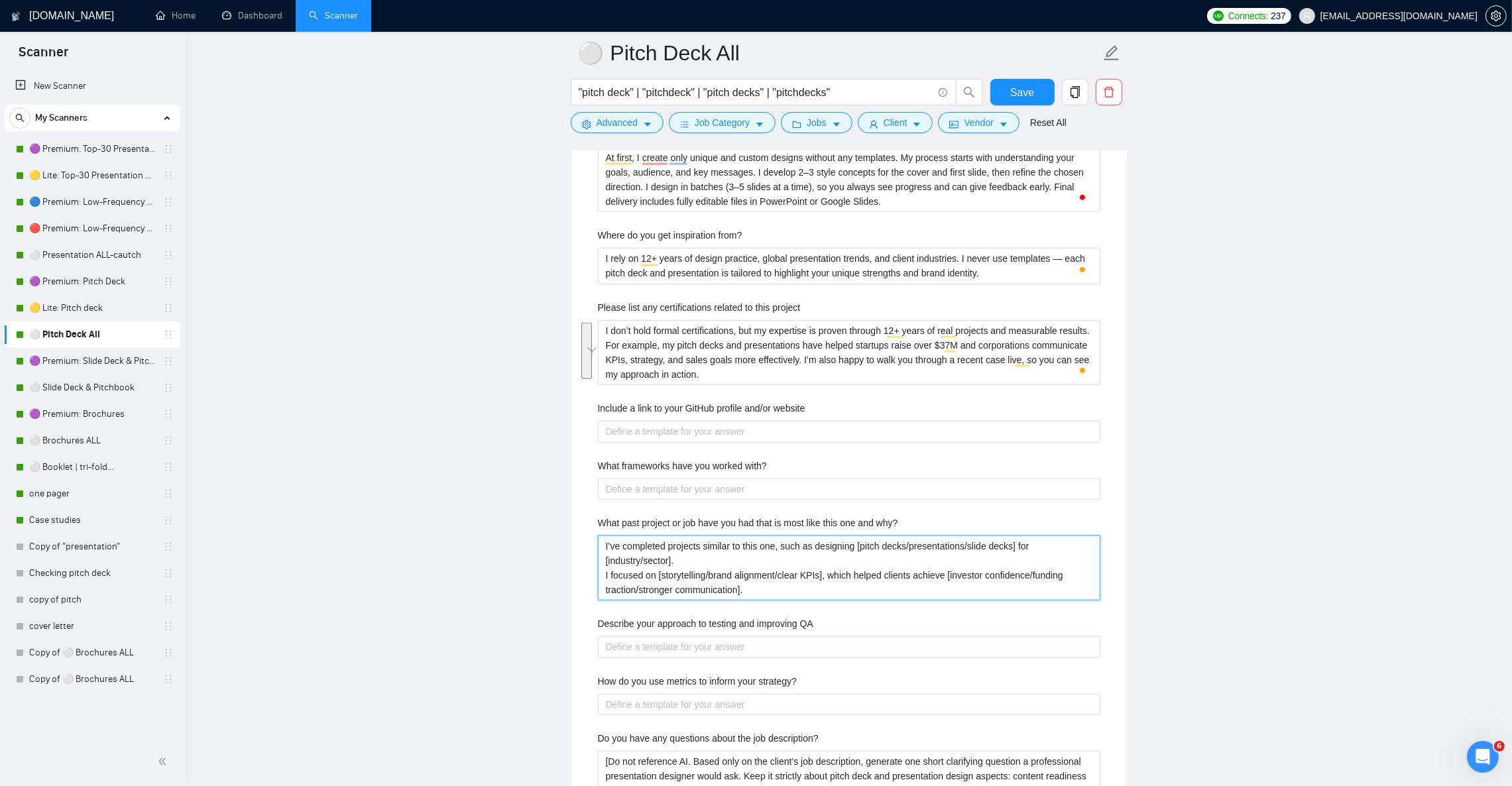
click at [694, 593] on why\? "I’ve completed projects similar to this one, such as designing [pitch decks/pre…" at bounding box center [849, 568] width 502 height 65
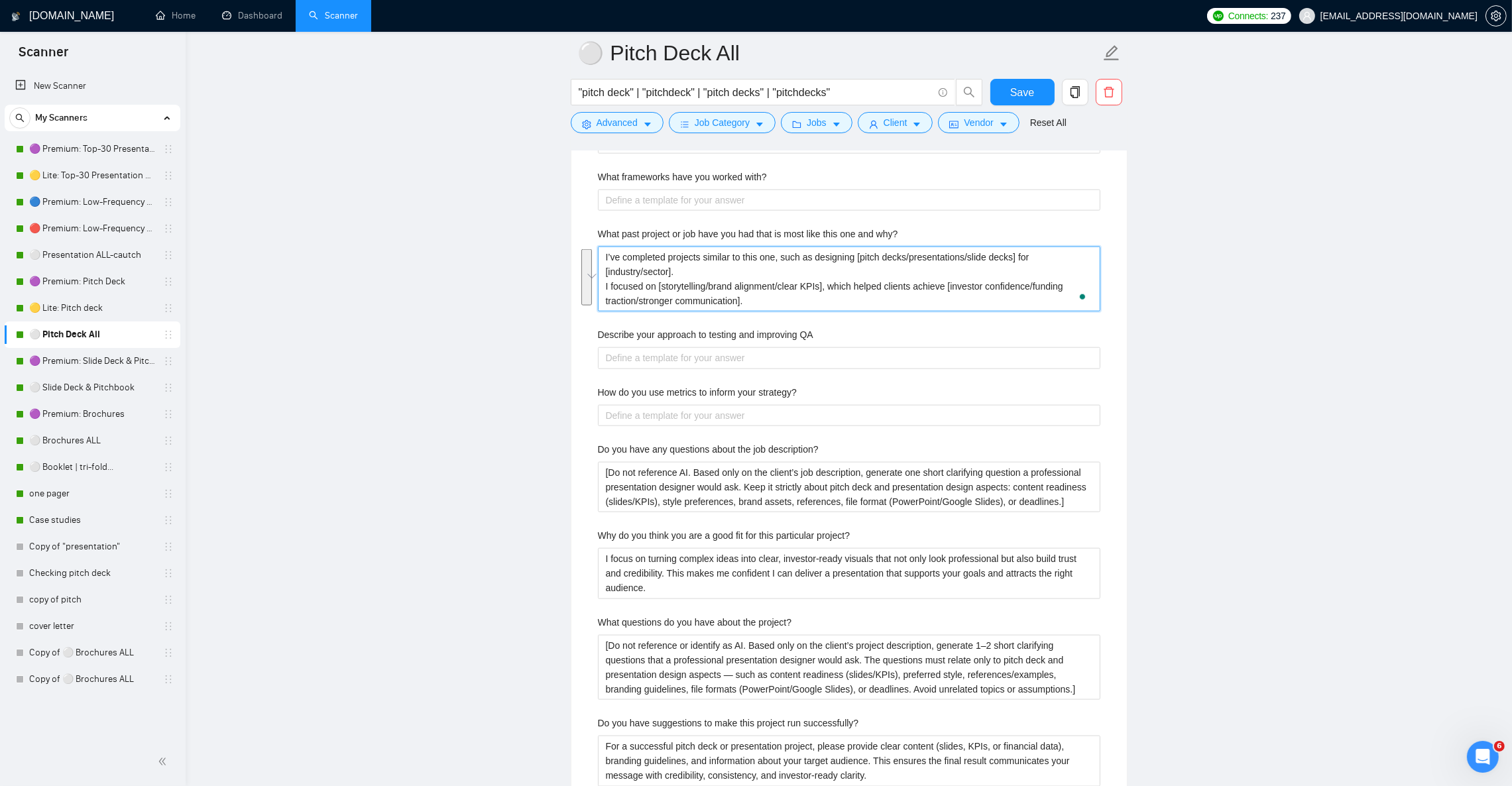
scroll to position [2485, 0]
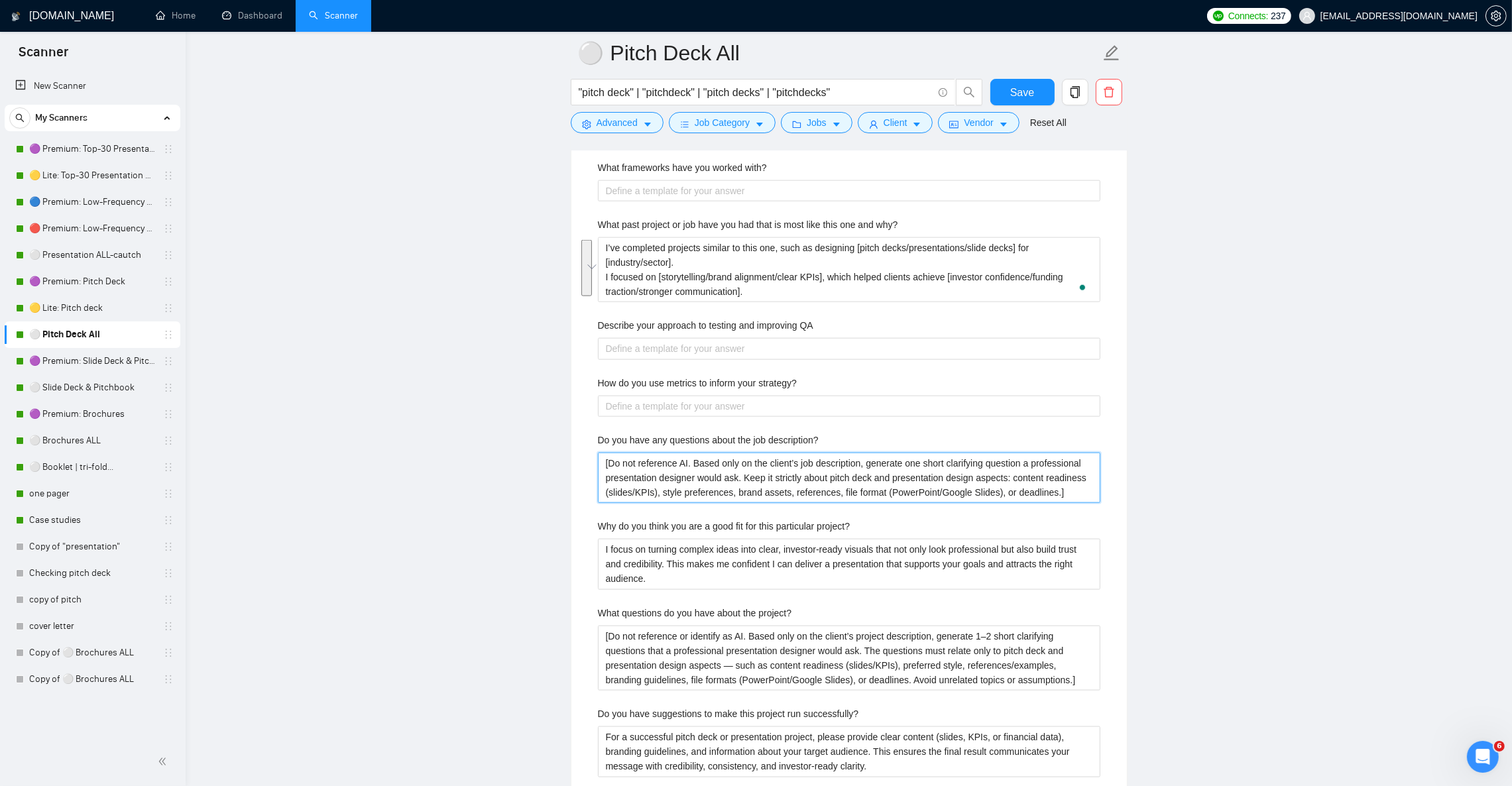
click at [657, 503] on description\? "[Do not reference AI. Based only on the client’s job description, generate one …" at bounding box center [849, 478] width 502 height 50
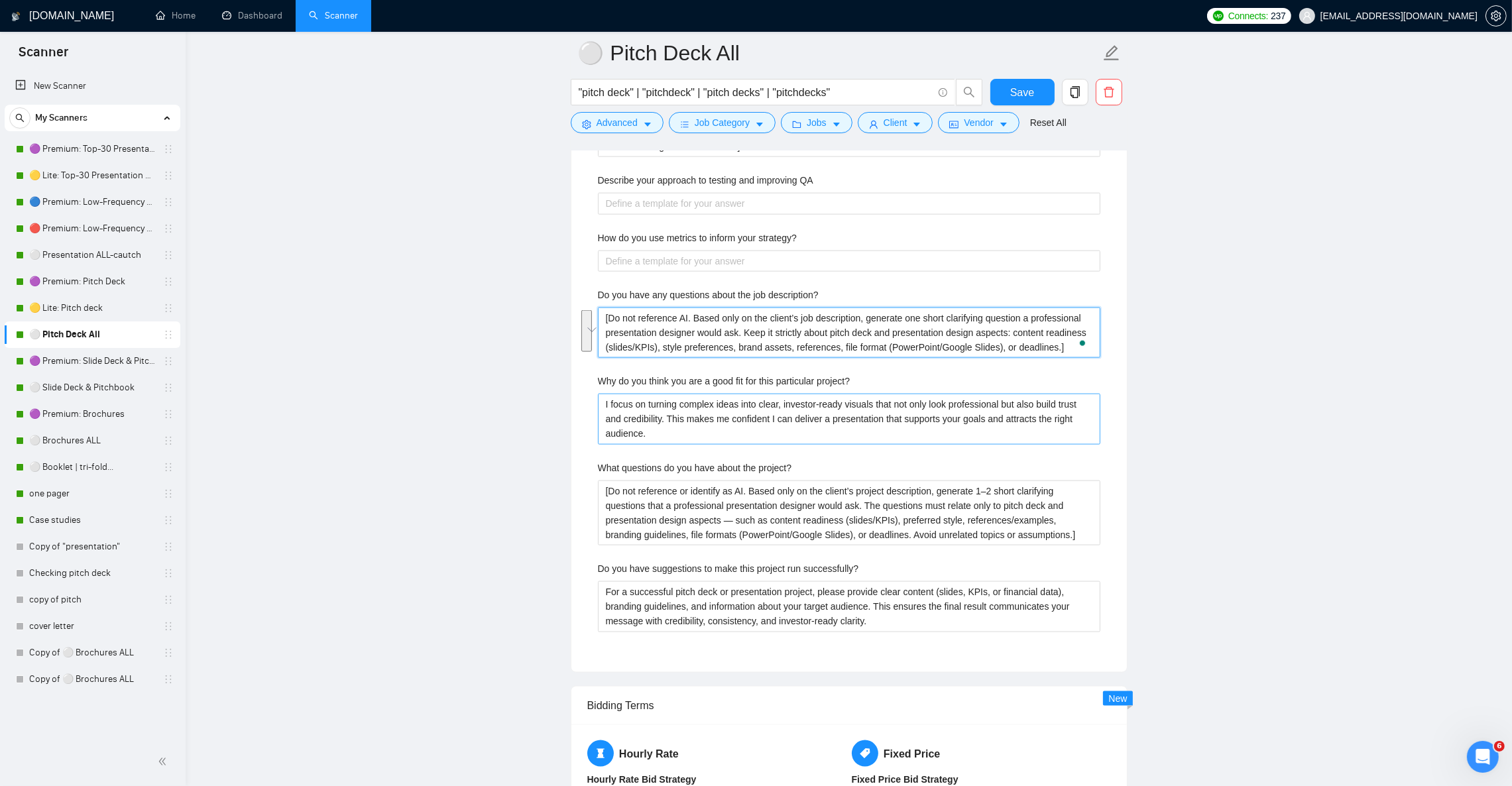
scroll to position [2684, 0]
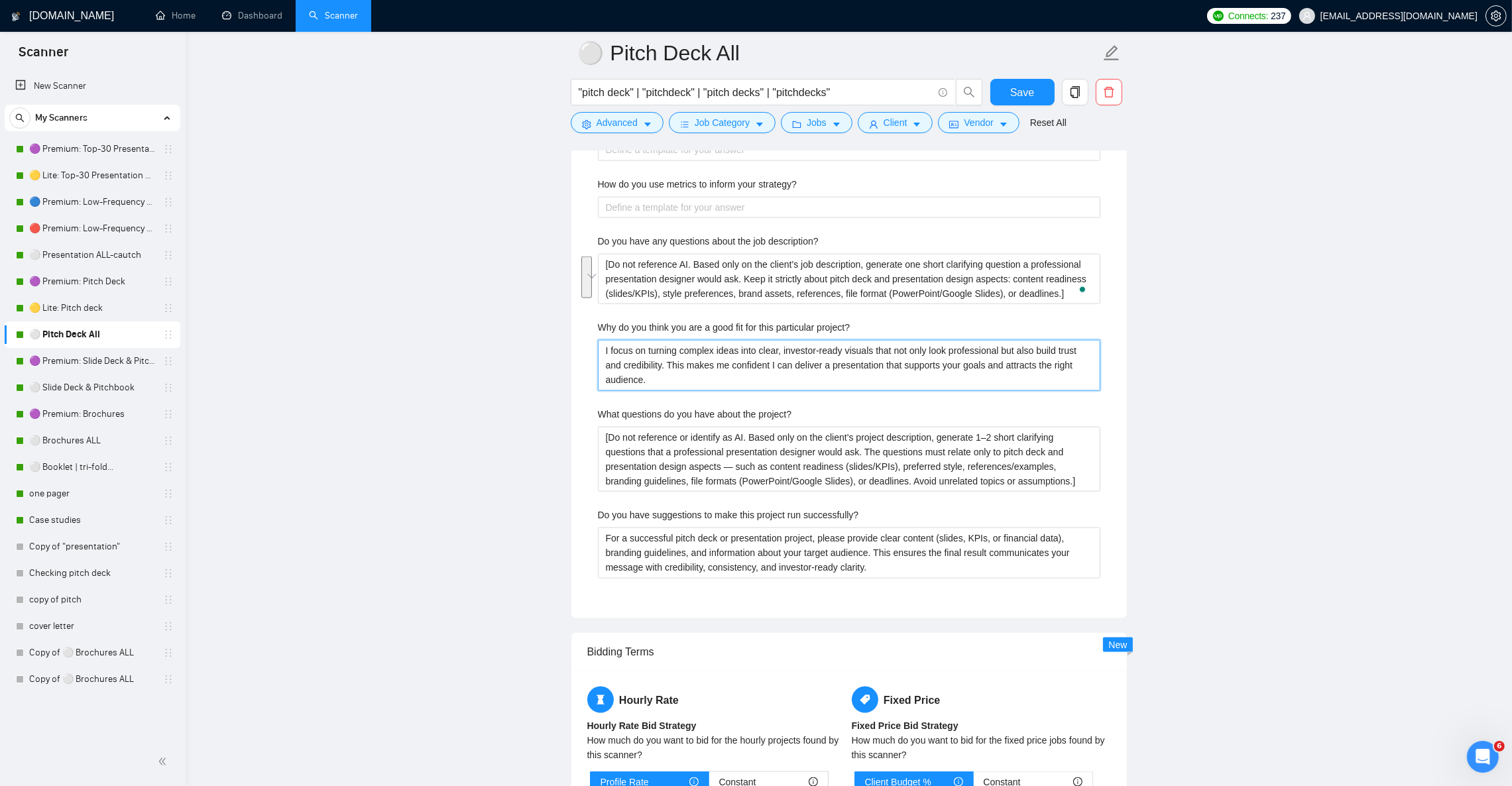
click at [675, 383] on project\? "I focus on turning complex ideas into clear, investor-ready visuals that not on…" at bounding box center [849, 365] width 502 height 50
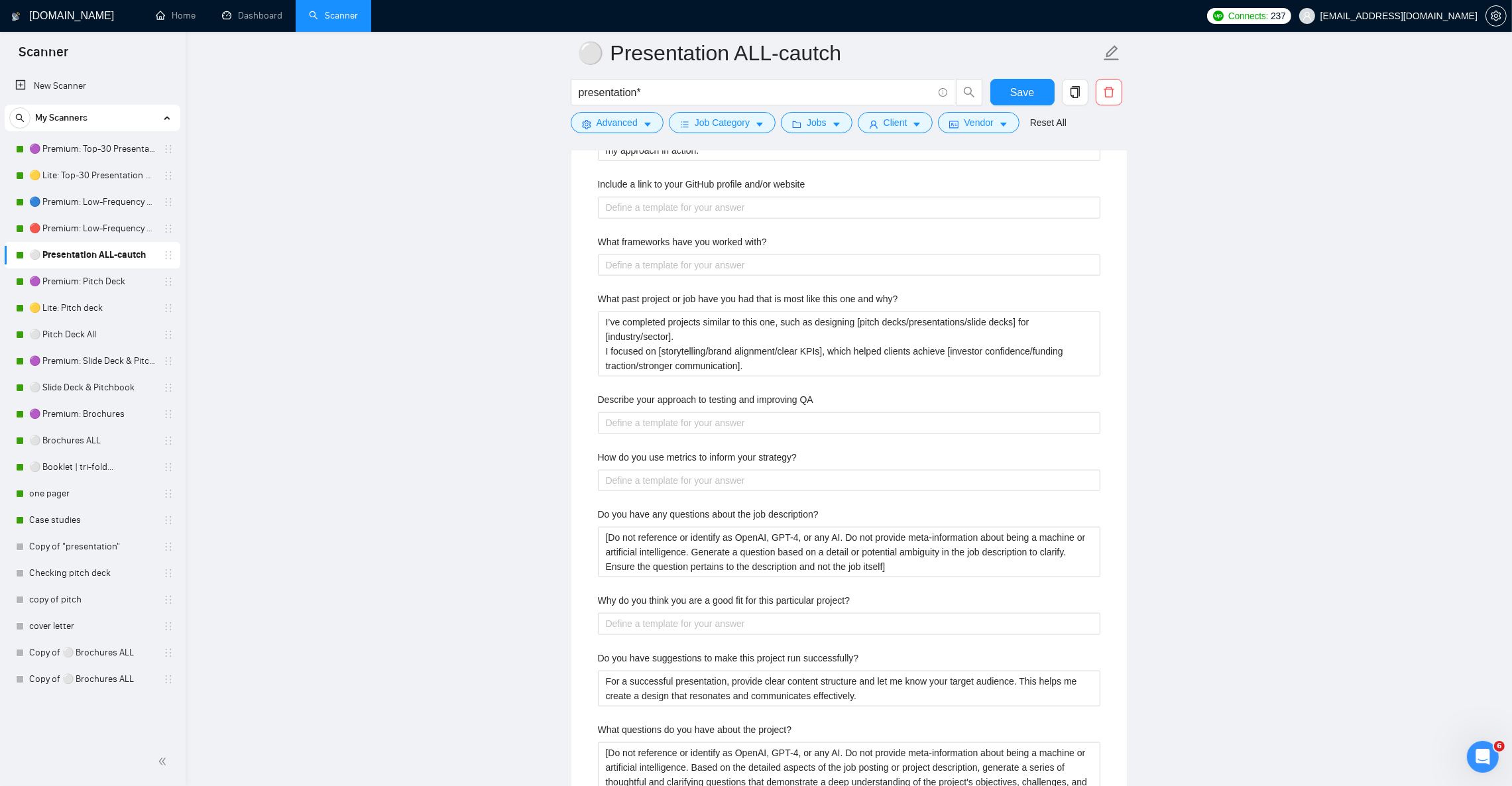
scroll to position [2386, 0]
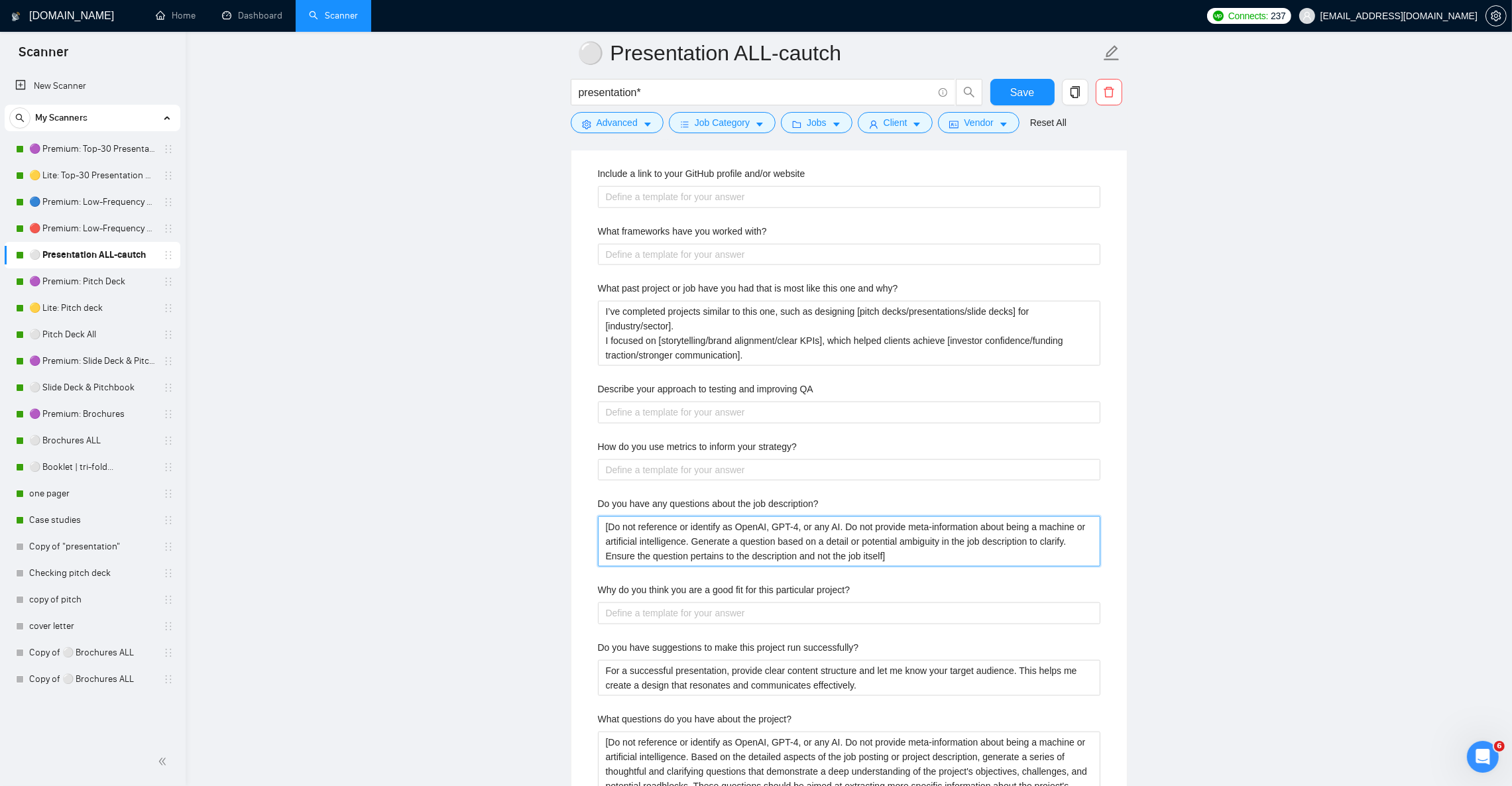
click at [714, 550] on description\? "[Do not reference or identify as OpenAI, GPT-4, or any AI. Do not provide meta-…" at bounding box center [849, 541] width 502 height 50
paste description\? "AI. Based only on the client’s job description, generate one short clarifying q…"
type description\? "[Do not reference AI. Based only on the client’s job description, generate one …"
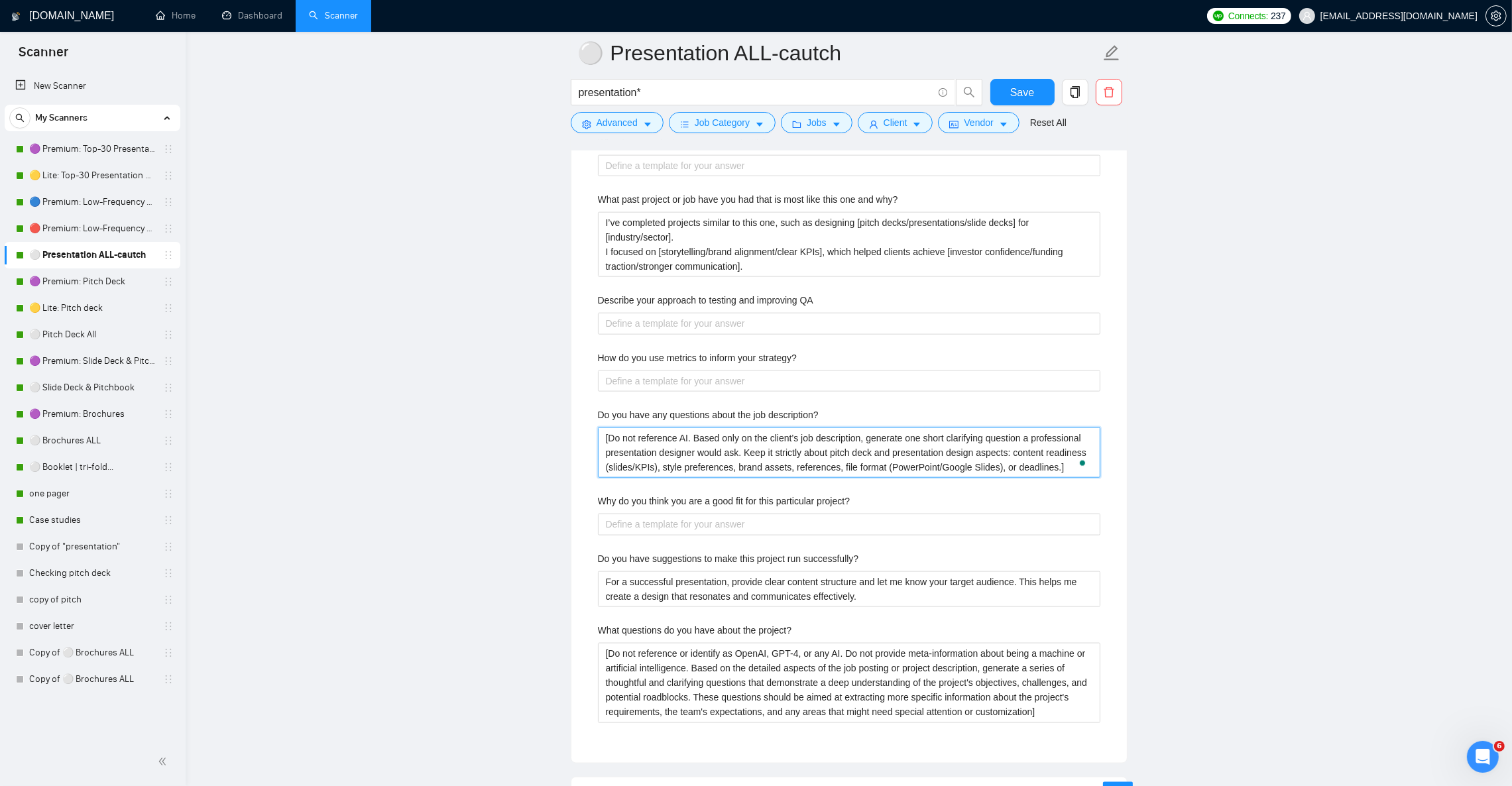
scroll to position [2485, 0]
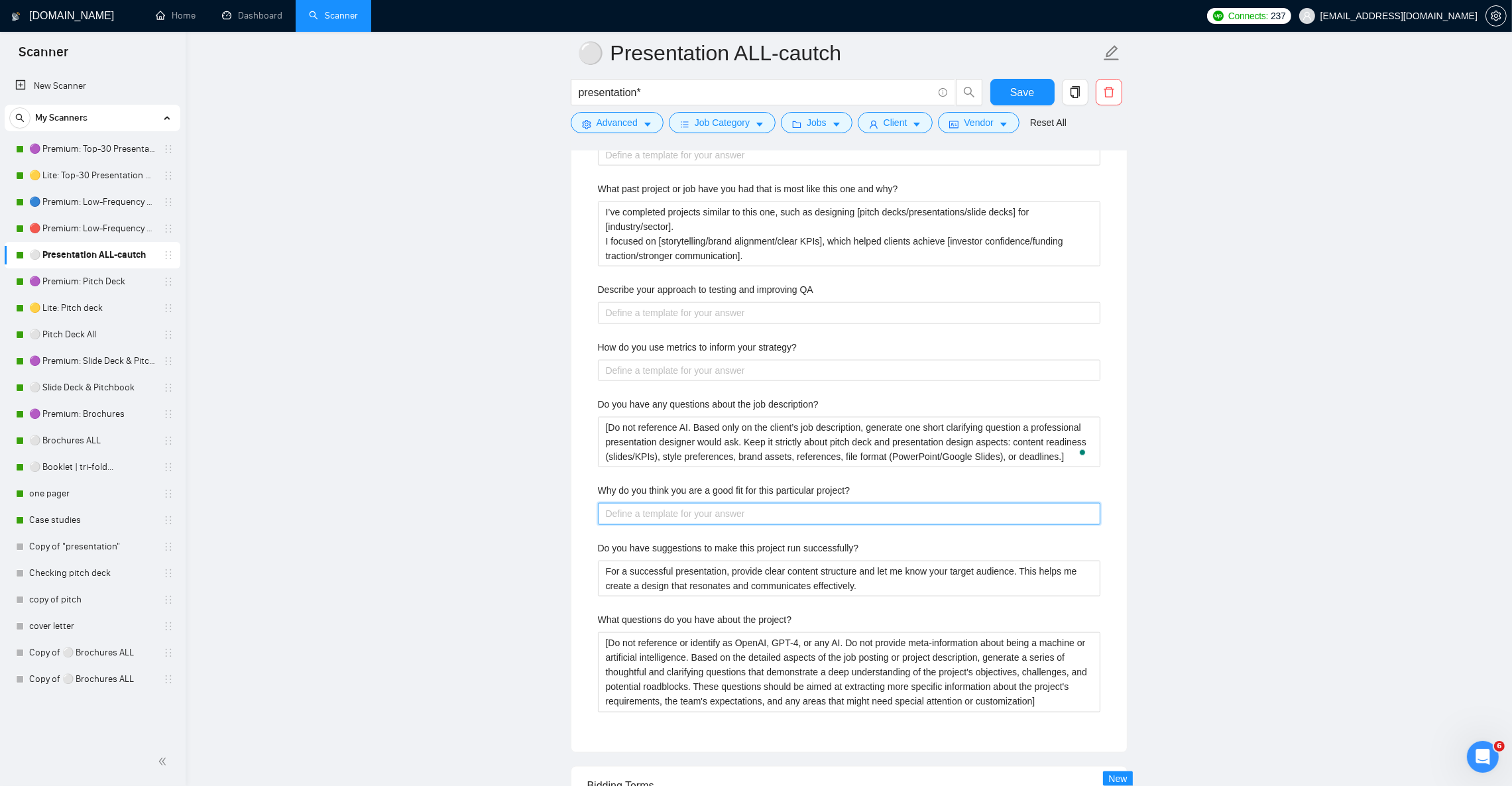
click at [766, 525] on project\? "Why do you think you are a good fit for this particular project?" at bounding box center [849, 514] width 502 height 21
paste project\? "I focus on turning complex ideas into clear, investor-ready visuals that not on…"
type project\? "I focus on turning complex ideas into clear, investor-ready visuals that not on…"
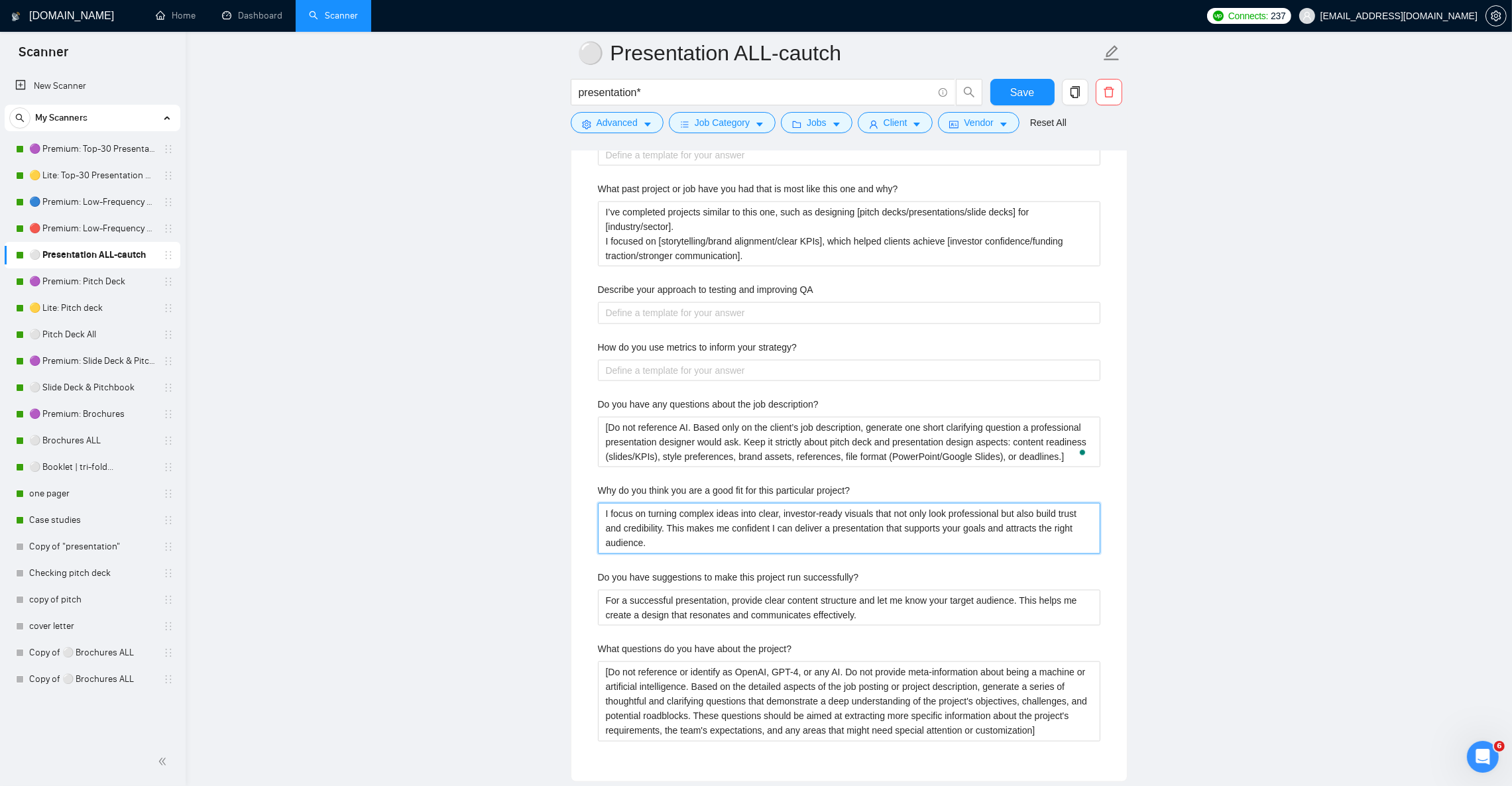
type project\? "I focus on turning complex ideas into clear, investor-ready visuals that not on…"
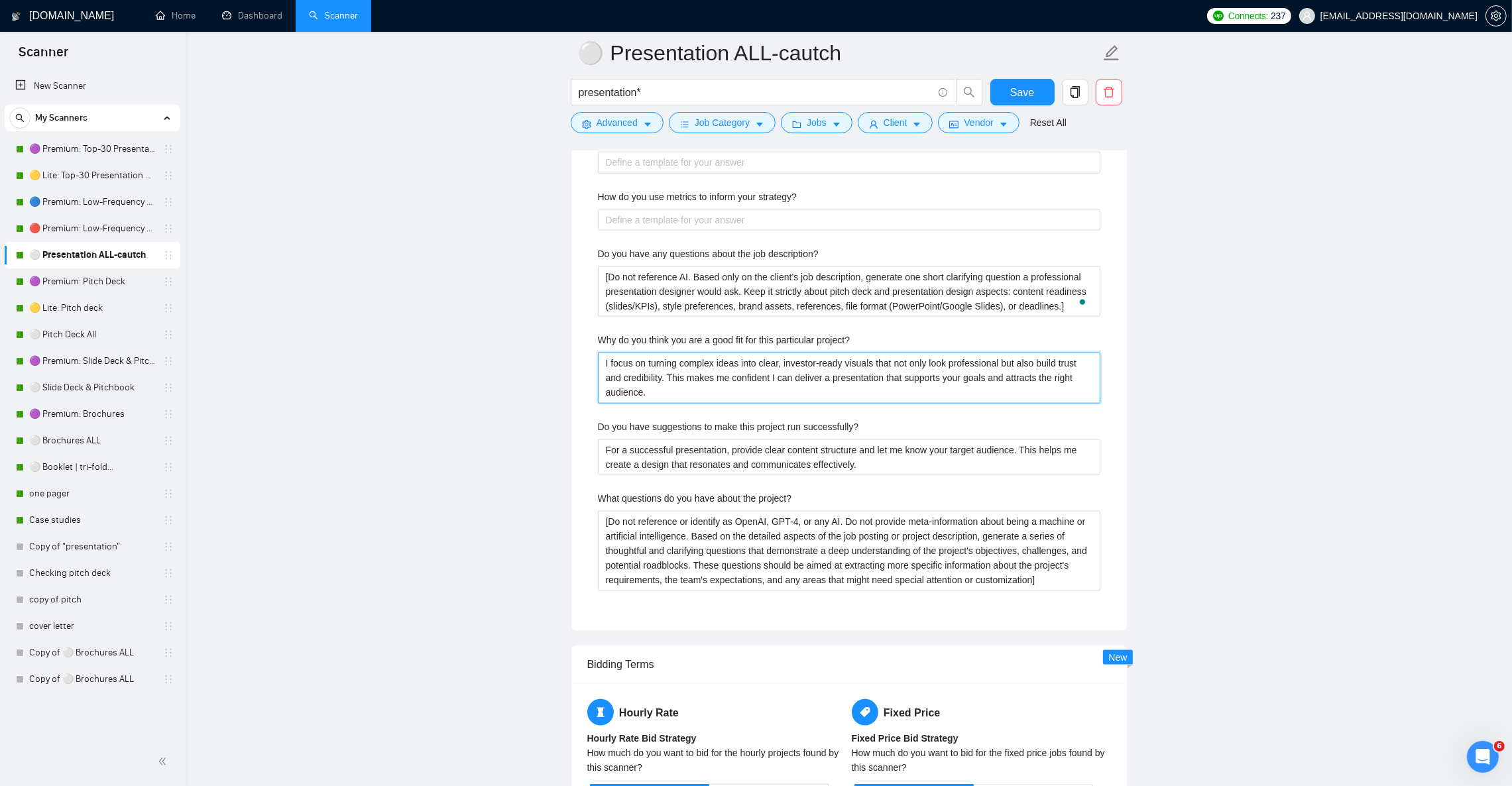
scroll to position [2684, 0]
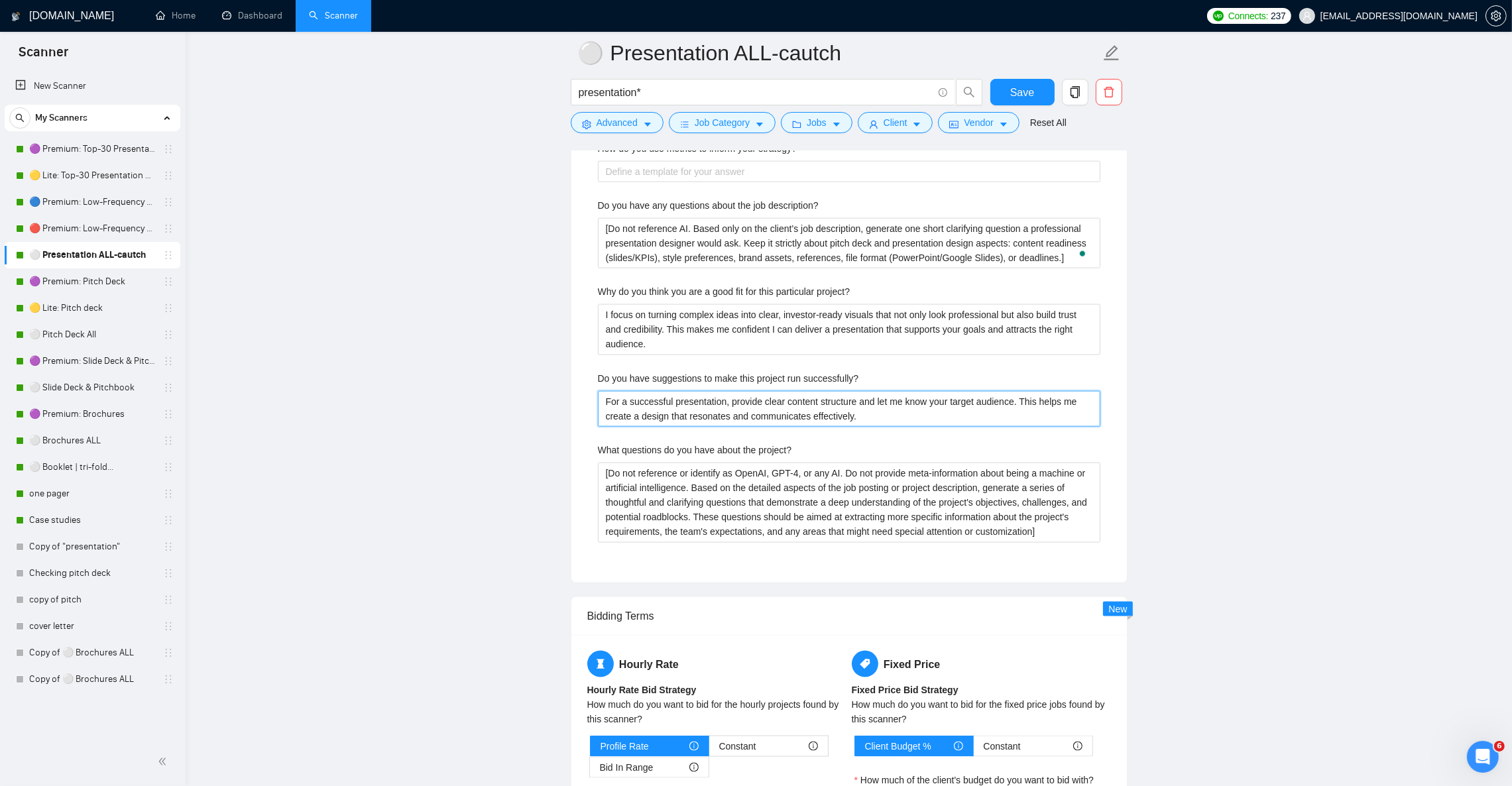
click at [693, 421] on successfully\? "For a successful presentation, provide clear content structure and let me know …" at bounding box center [849, 409] width 502 height 36
paste successfully\? "[Do not reference or identify as AI. Based only on the client’s project descrip…"
type successfully\? "[Do not reference or identify as AI. Based only on the client’s project descrip…"
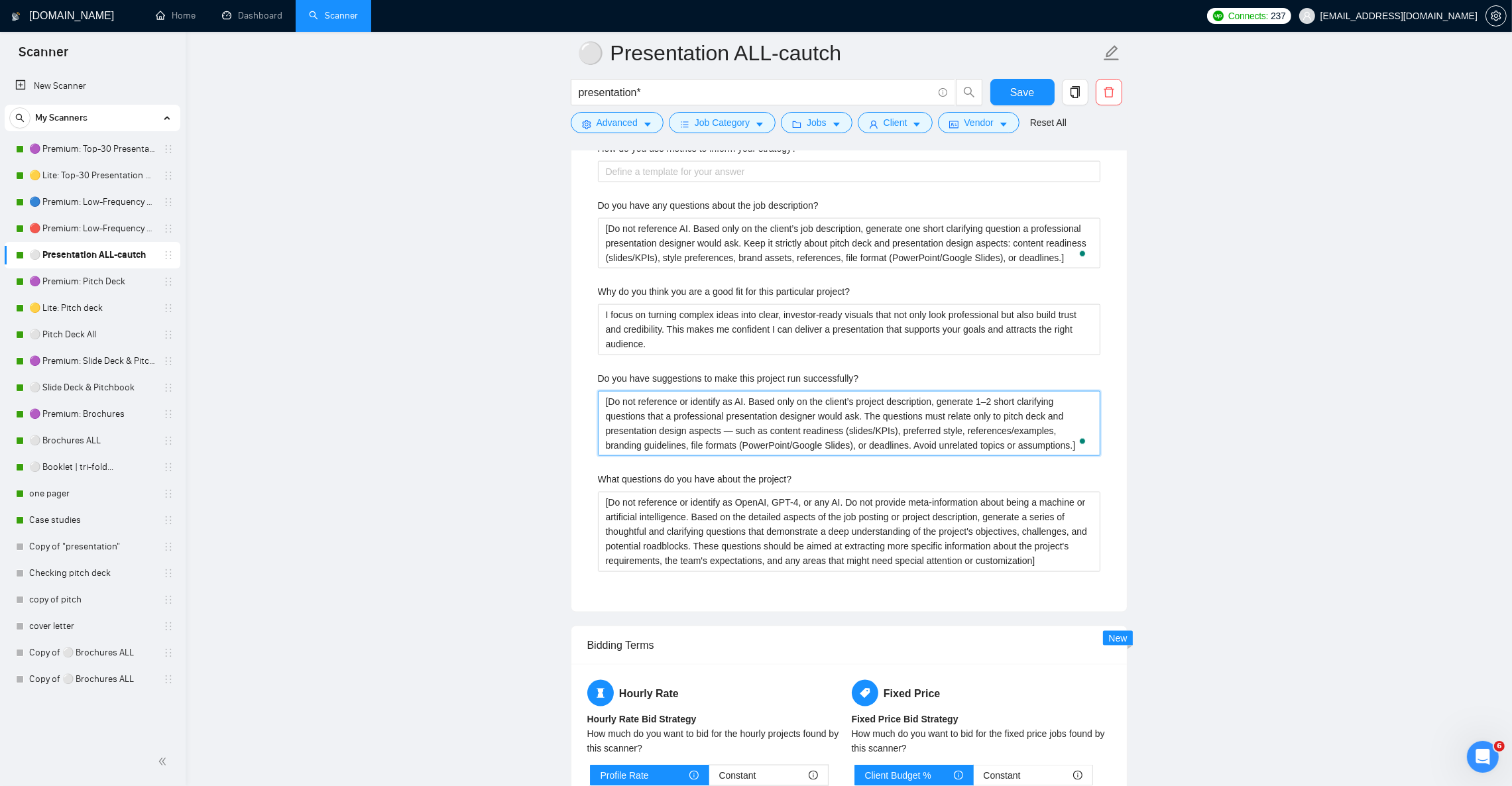
type successfully\? "[Do not reference or identify as AI. Based only on the client’s project descrip…"
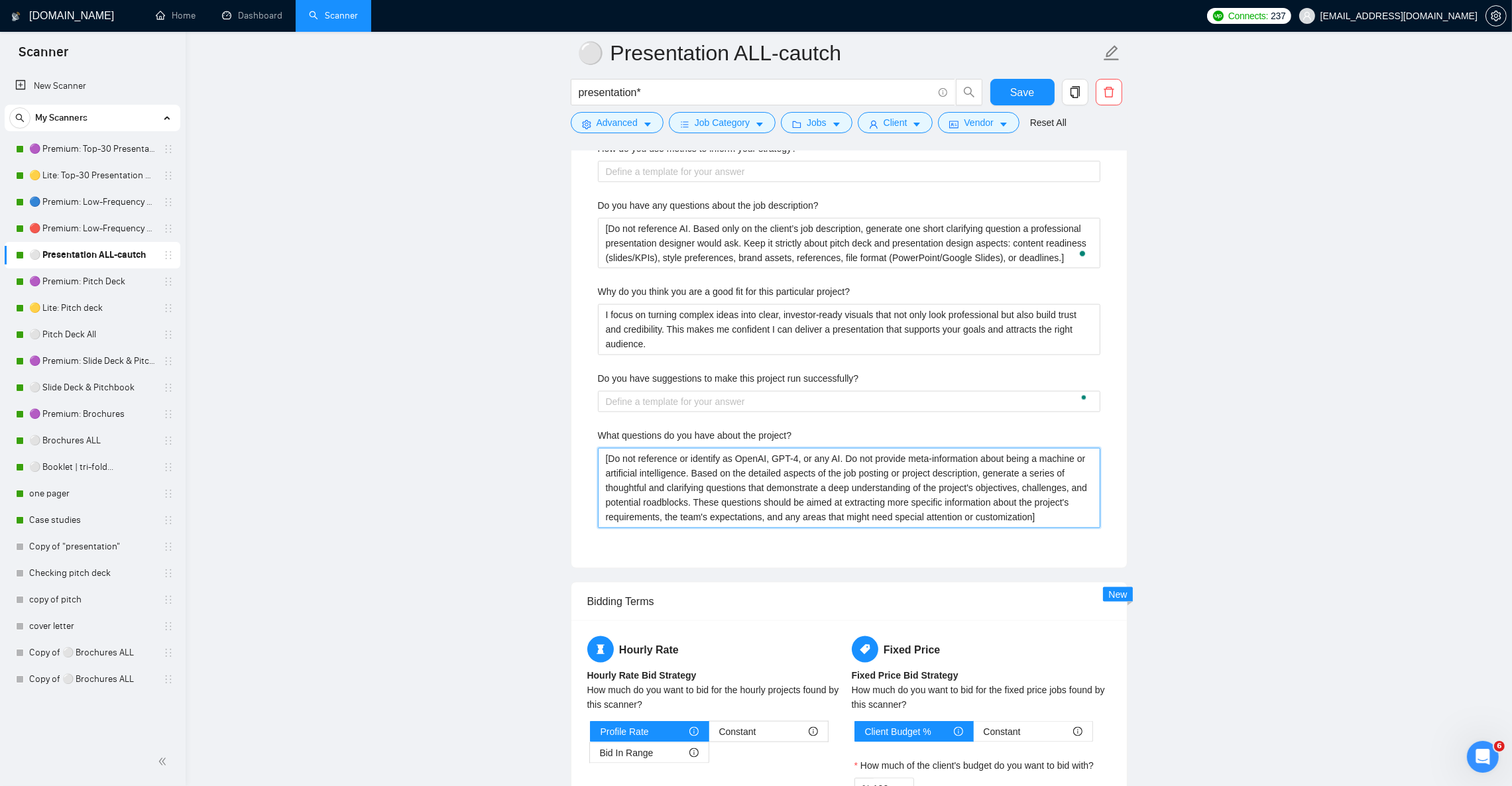
click at [701, 491] on project\? "[Do not reference or identify as OpenAI, GPT-4, or any AI. Do not provide meta-…" at bounding box center [849, 488] width 502 height 79
paste project\? "AI. Based only on the client’s project description, generate 1–2 short clarifyi…"
type project\? "[Do not reference or identify as AI. Based only on the client’s project descrip…"
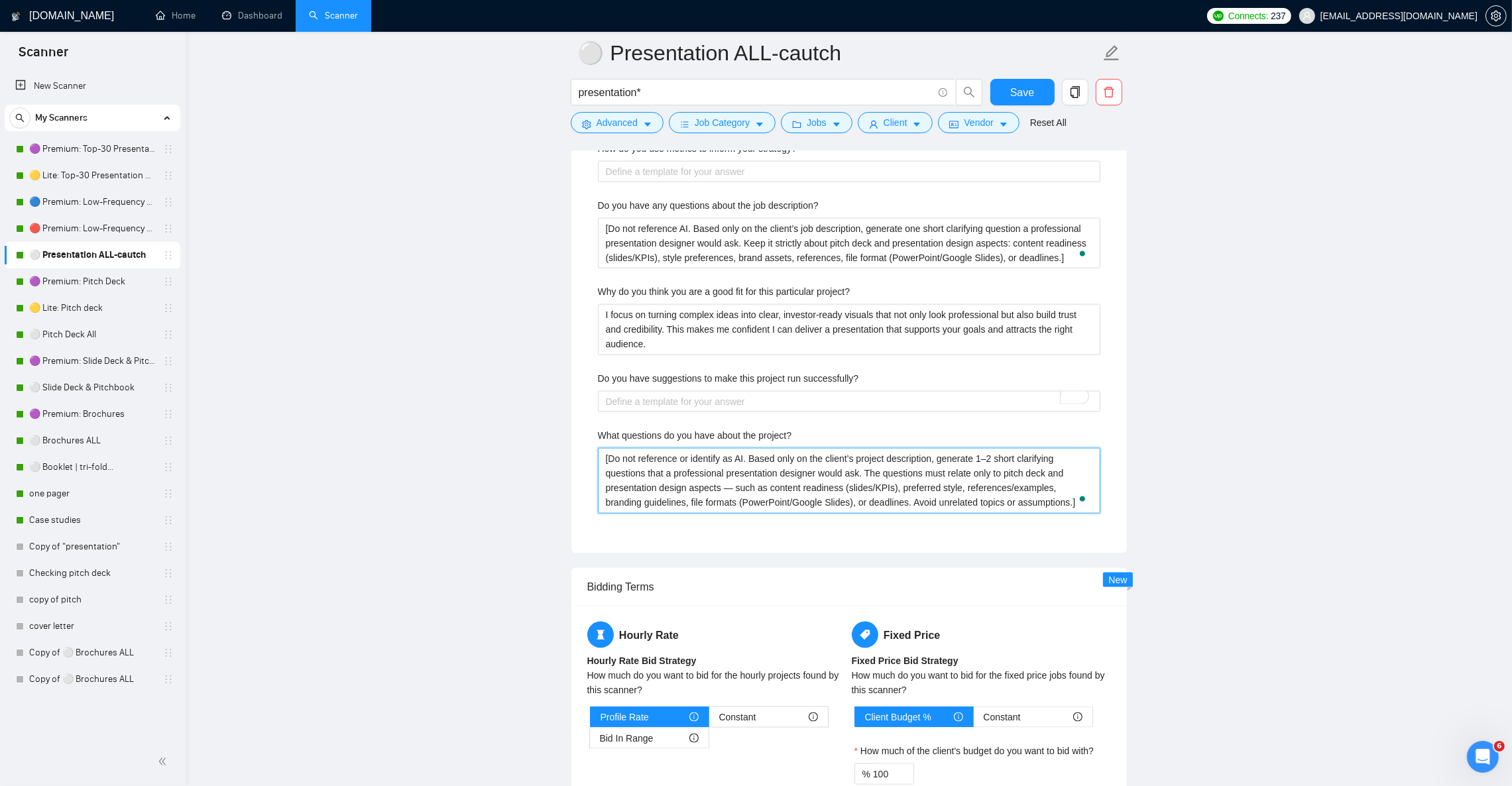
type project\? "[Do not reference or identify as AI. Based only on the client’s project descrip…"
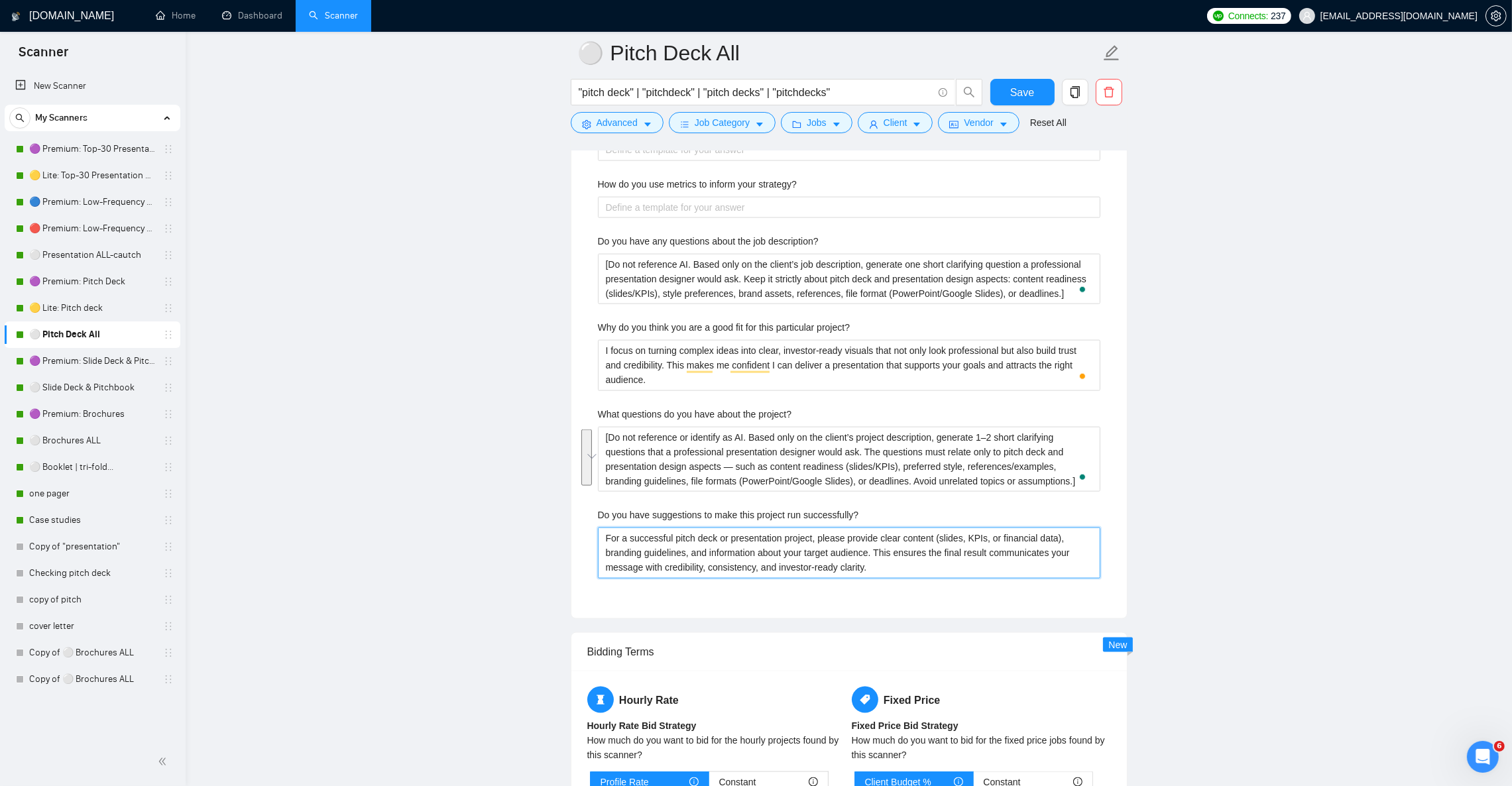
click at [707, 561] on successfully\? "For a successful pitch deck or presentation project, please provide clear conte…" at bounding box center [849, 552] width 502 height 50
drag, startPoint x: 111, startPoint y: 252, endPoint x: 120, endPoint y: 242, distance: 13.5
click at [111, 252] on link "⚪ Presentation ALL-cautch" at bounding box center [92, 255] width 126 height 26
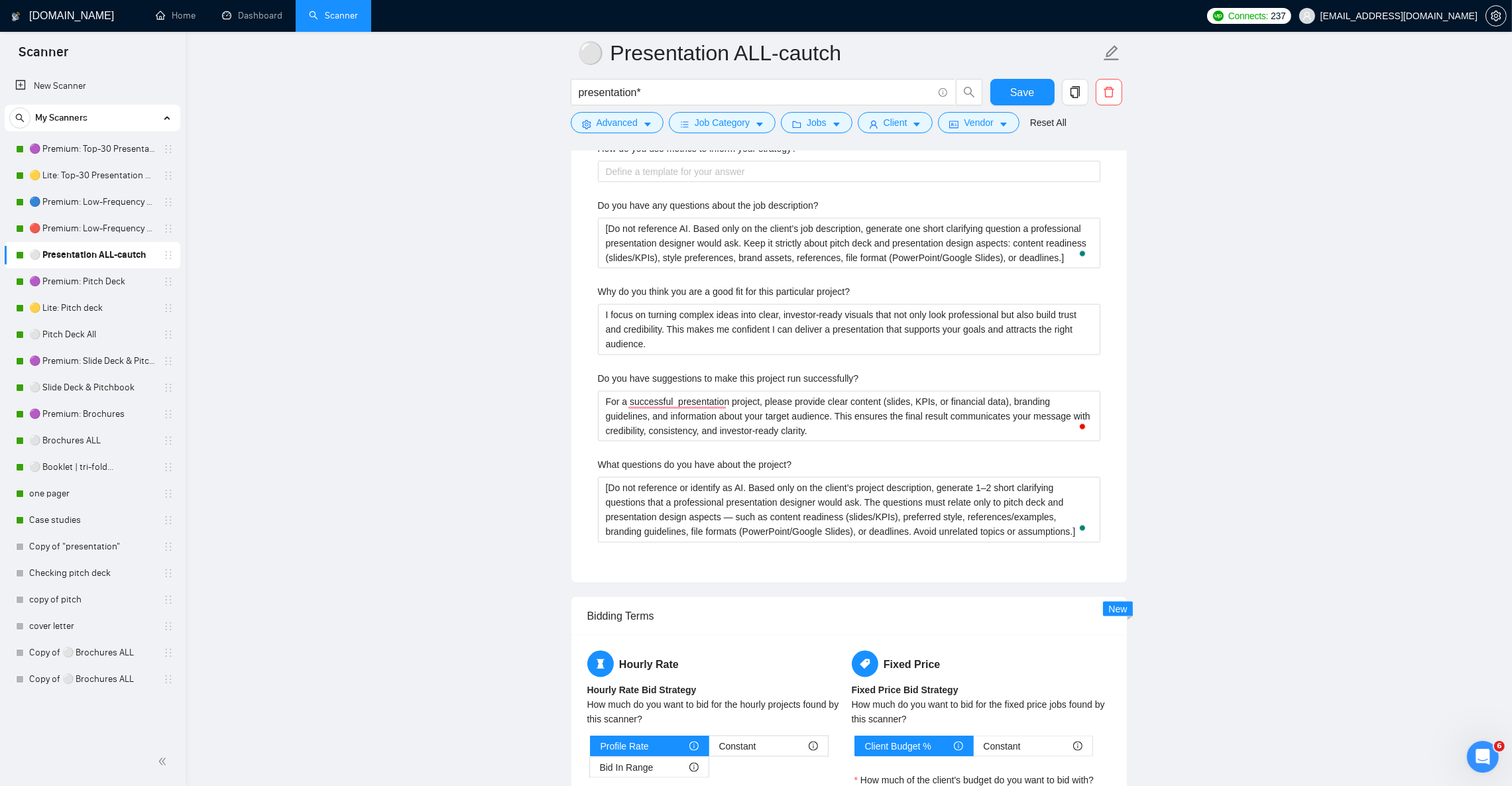
type successfully\? "For a successful presentation project, please provide clear content (slides, KP…"
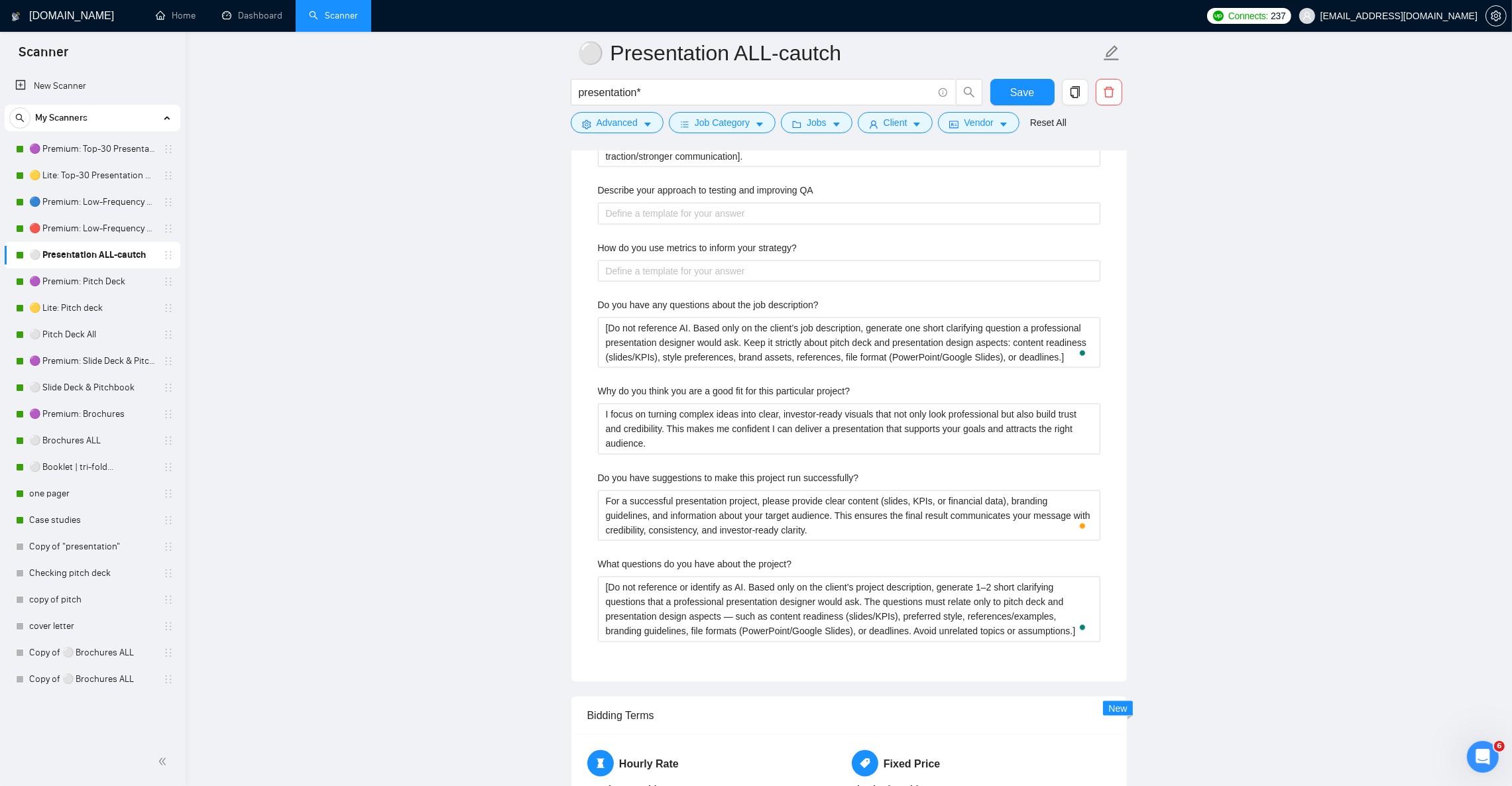
scroll to position [2684, 0]
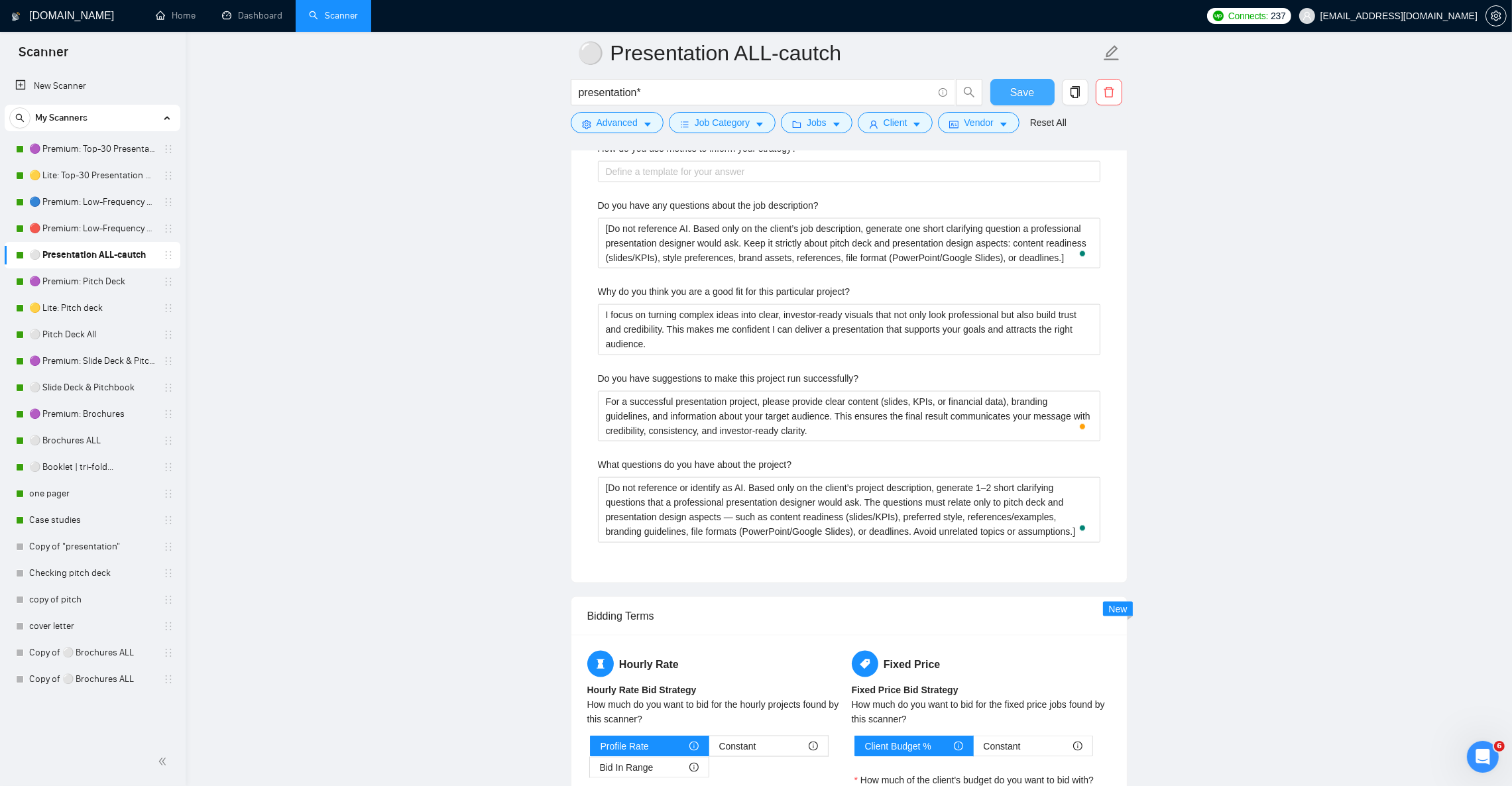
type successfully\? "For a successful presentation project, please provide clear content (slides, KP…"
click at [1013, 95] on span "Save" at bounding box center [1022, 92] width 24 height 16
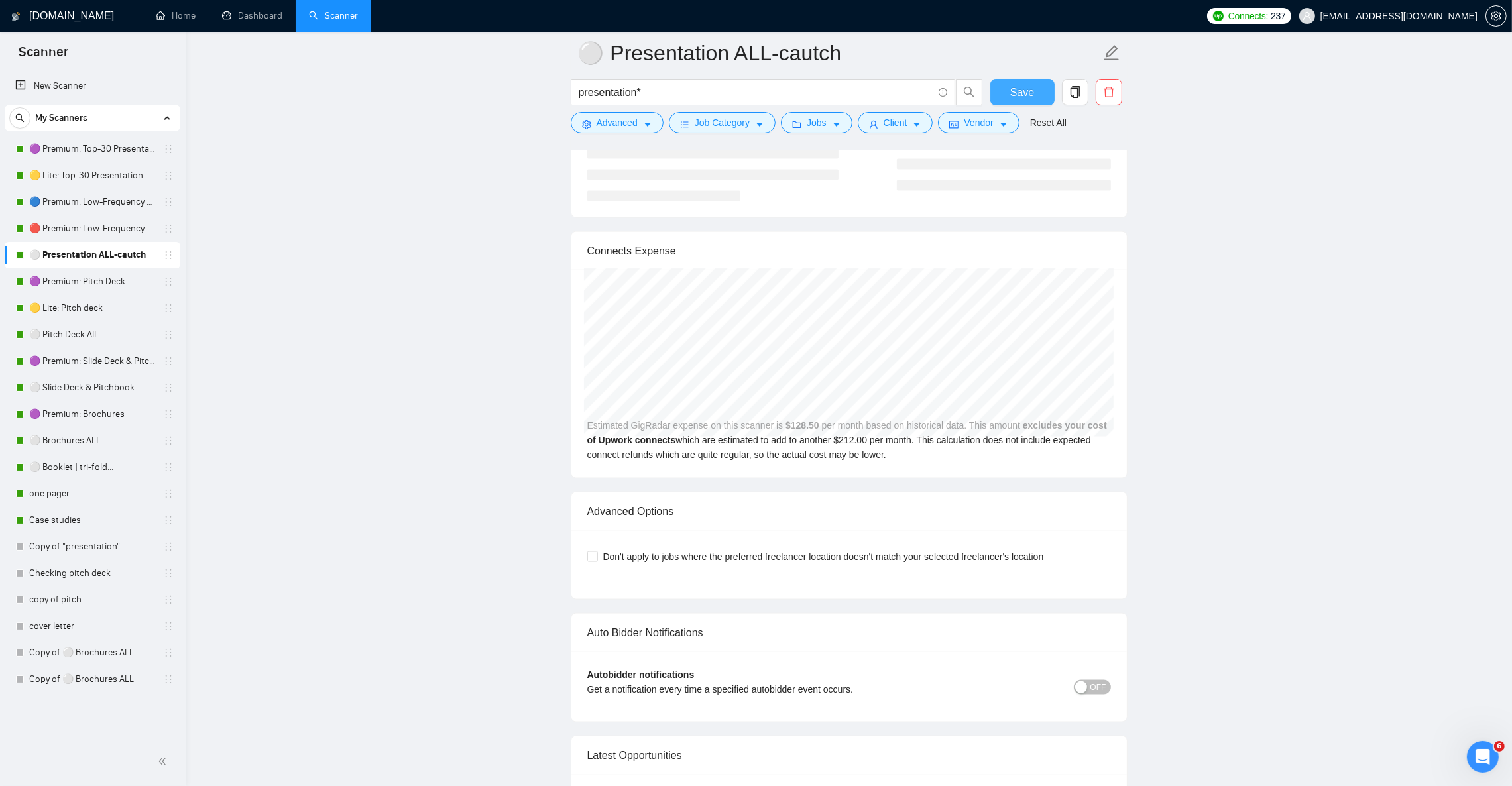
click at [1019, 97] on span "Save" at bounding box center [1022, 92] width 24 height 16
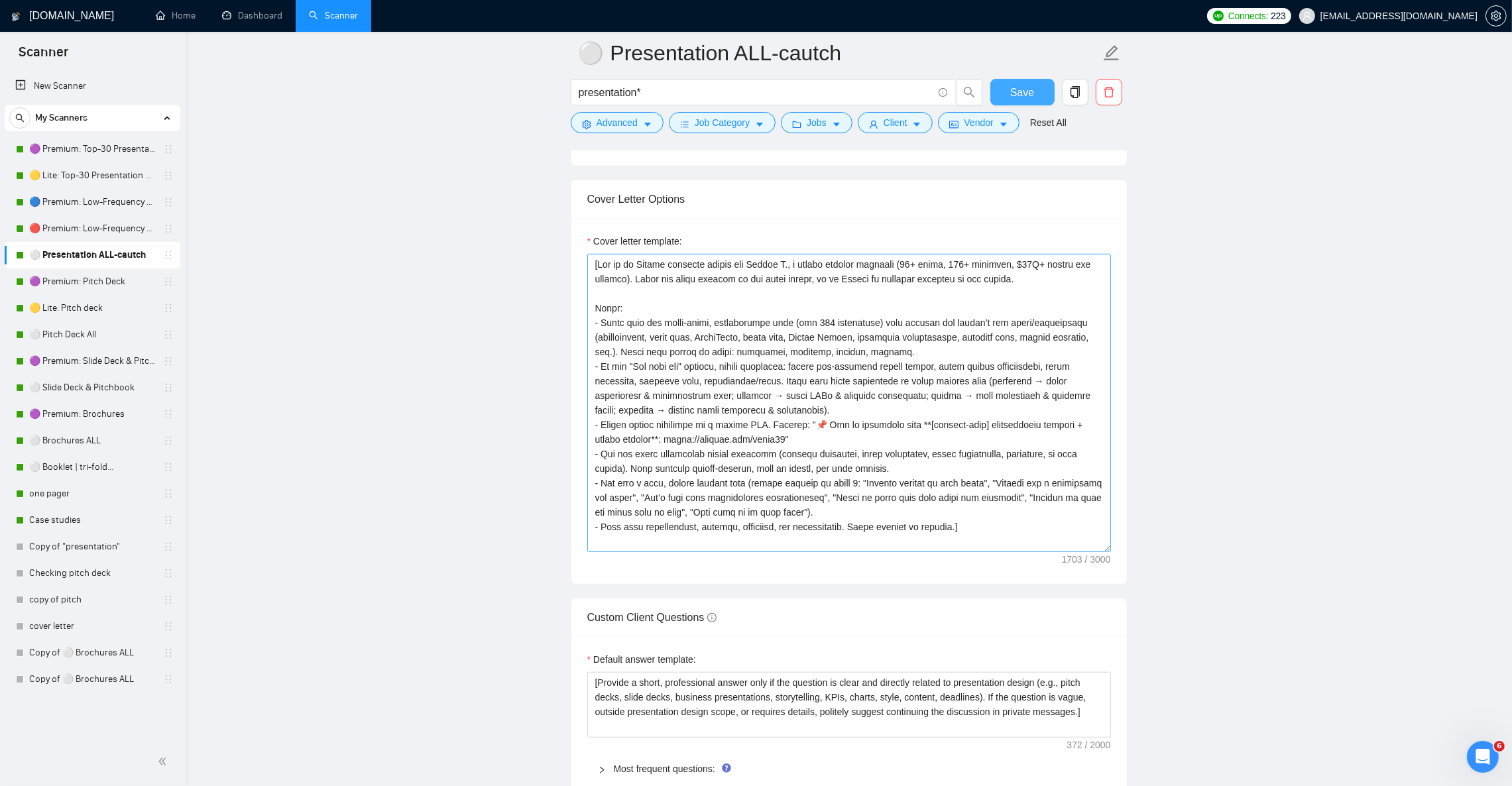
scroll to position [1392, 0]
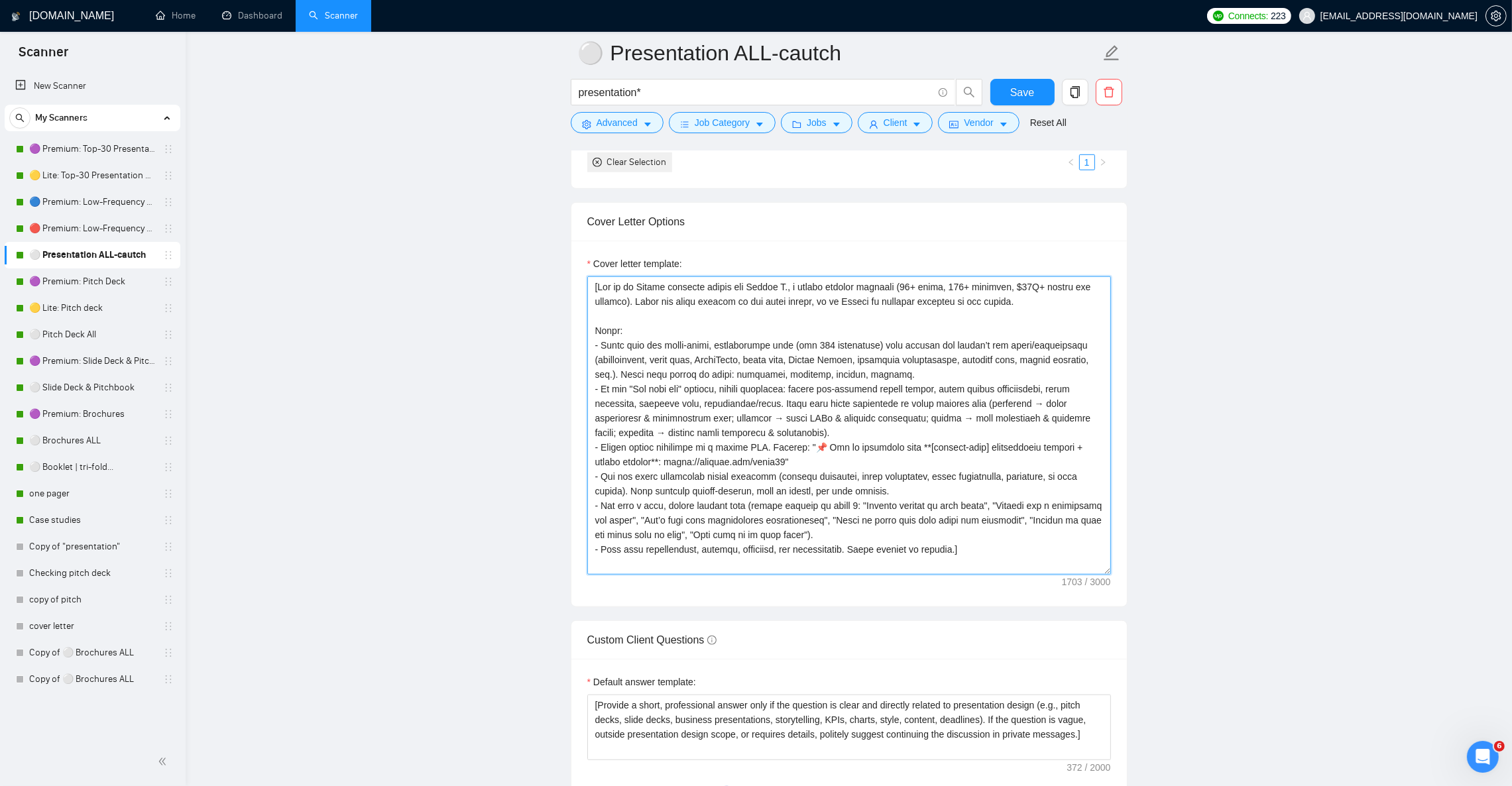
click at [741, 403] on textarea "Cover letter template:" at bounding box center [850, 425] width 524 height 299
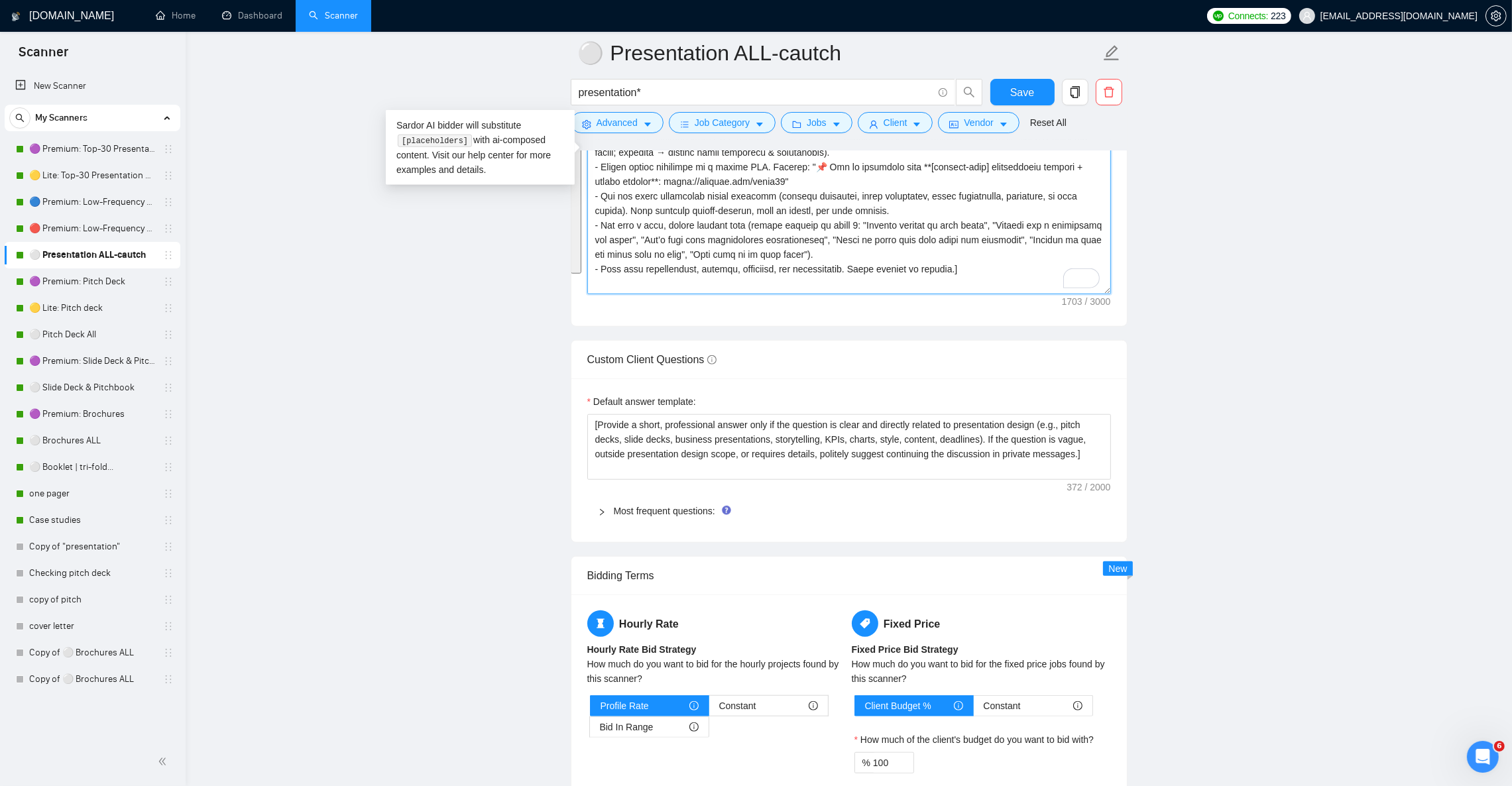
scroll to position [1690, 0]
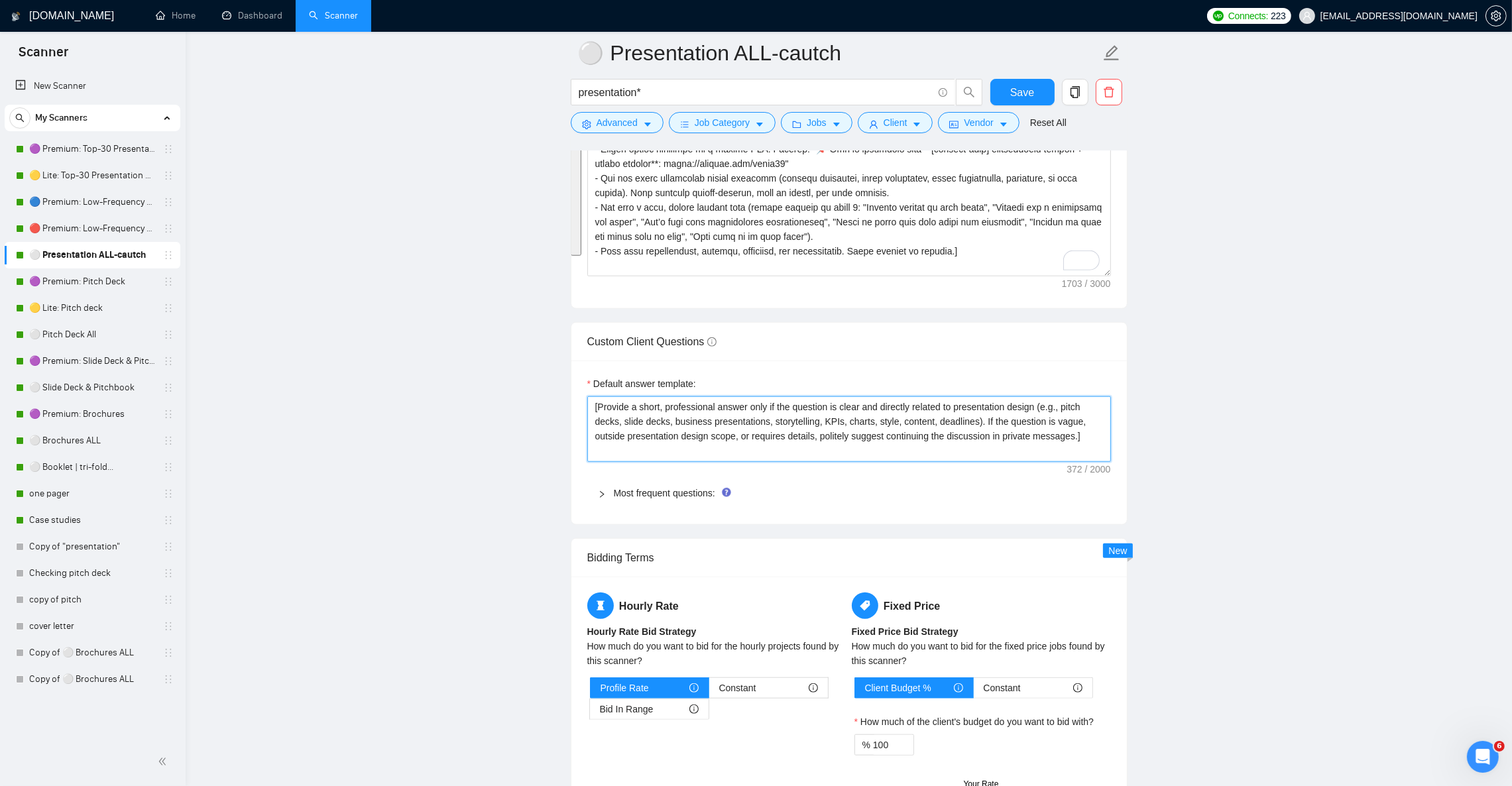
click at [958, 461] on textarea "[Provide a short, professional answer only if the question is clear and directl…" at bounding box center [850, 429] width 524 height 65
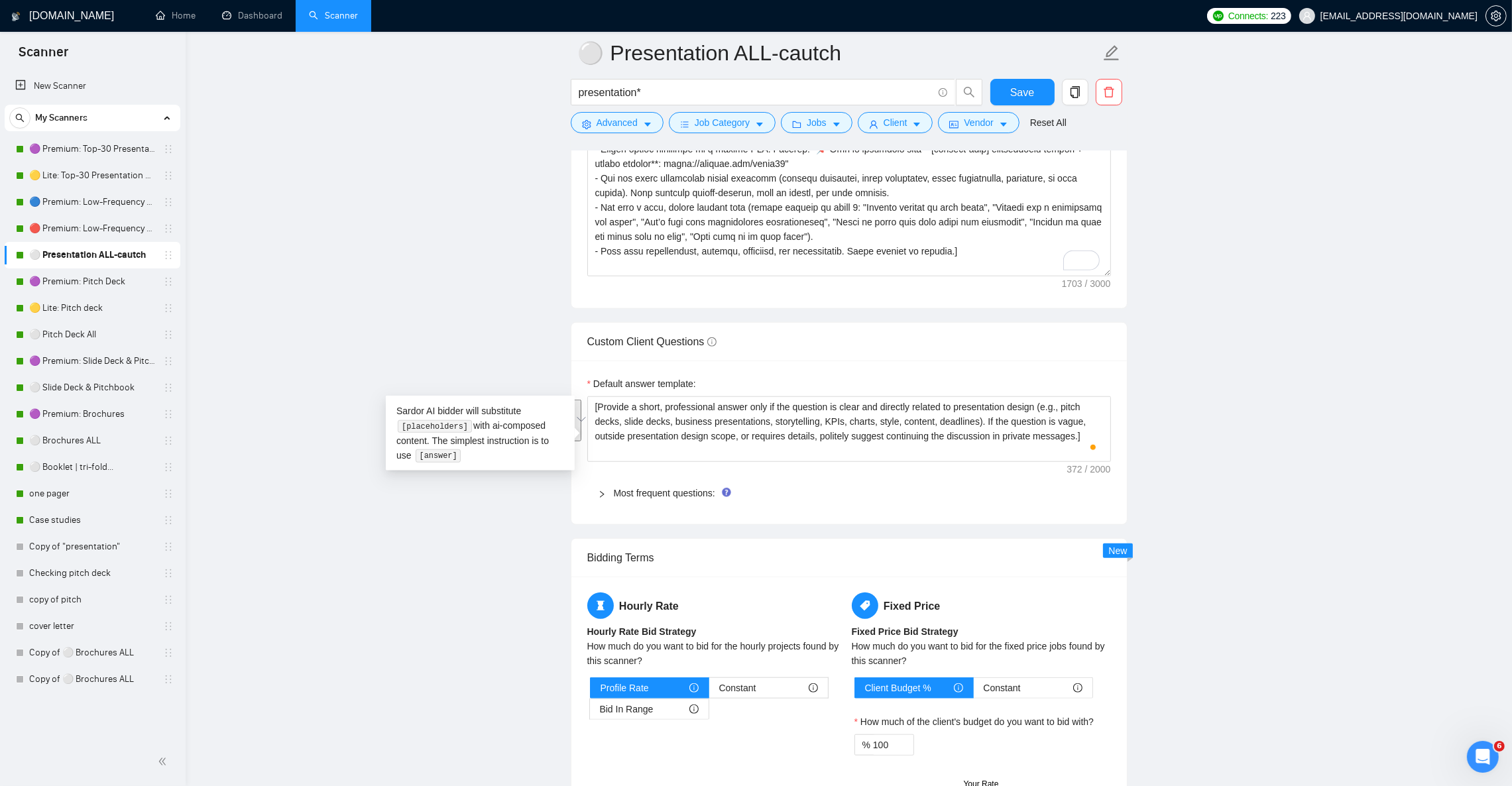
click at [603, 508] on div "Most frequent questions:" at bounding box center [850, 493] width 524 height 31
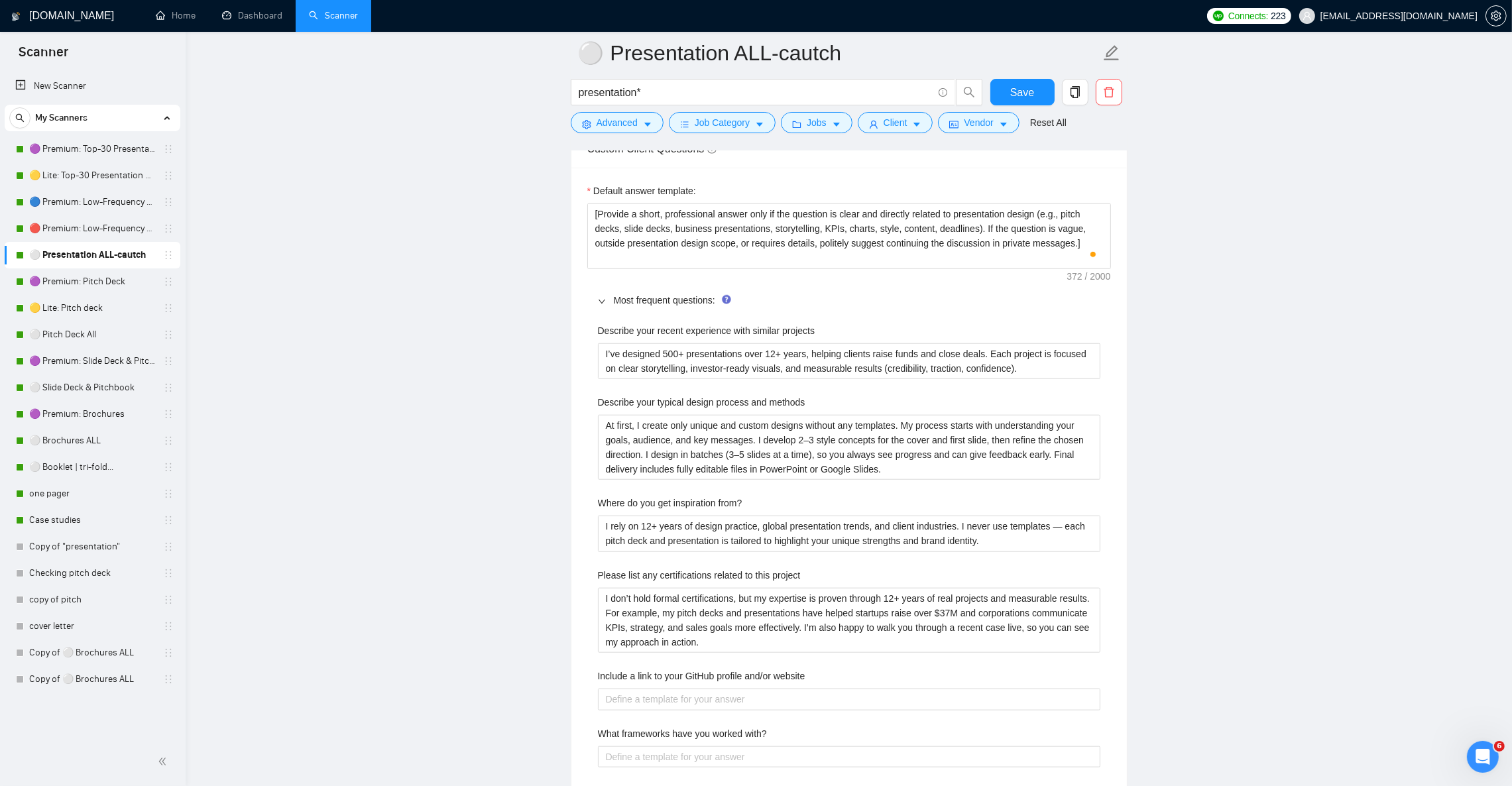
scroll to position [1889, 0]
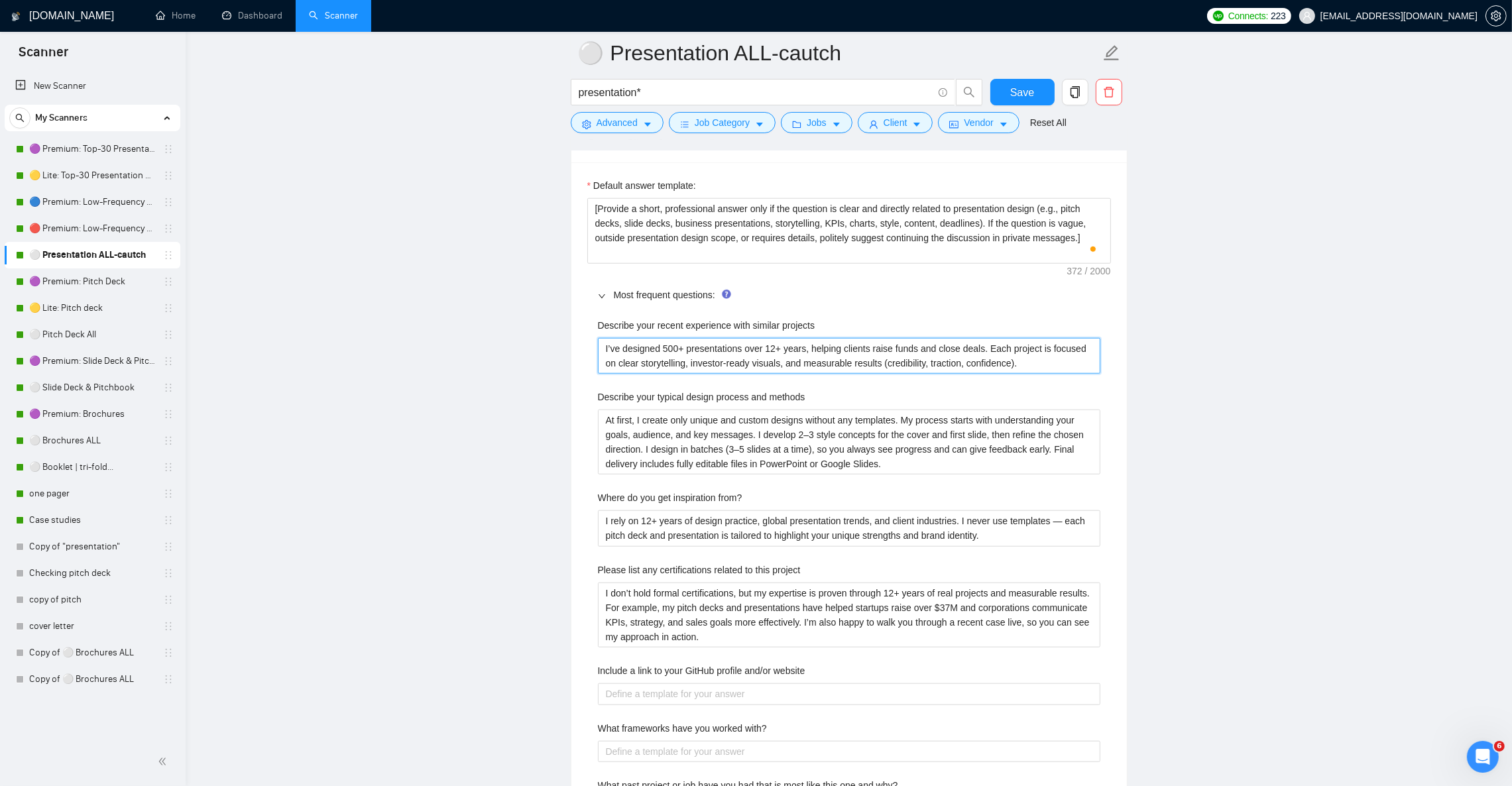
click at [658, 368] on projects "I’ve designed 500+ presentations over 12+ years, helping clients raise funds an…" at bounding box center [849, 356] width 502 height 36
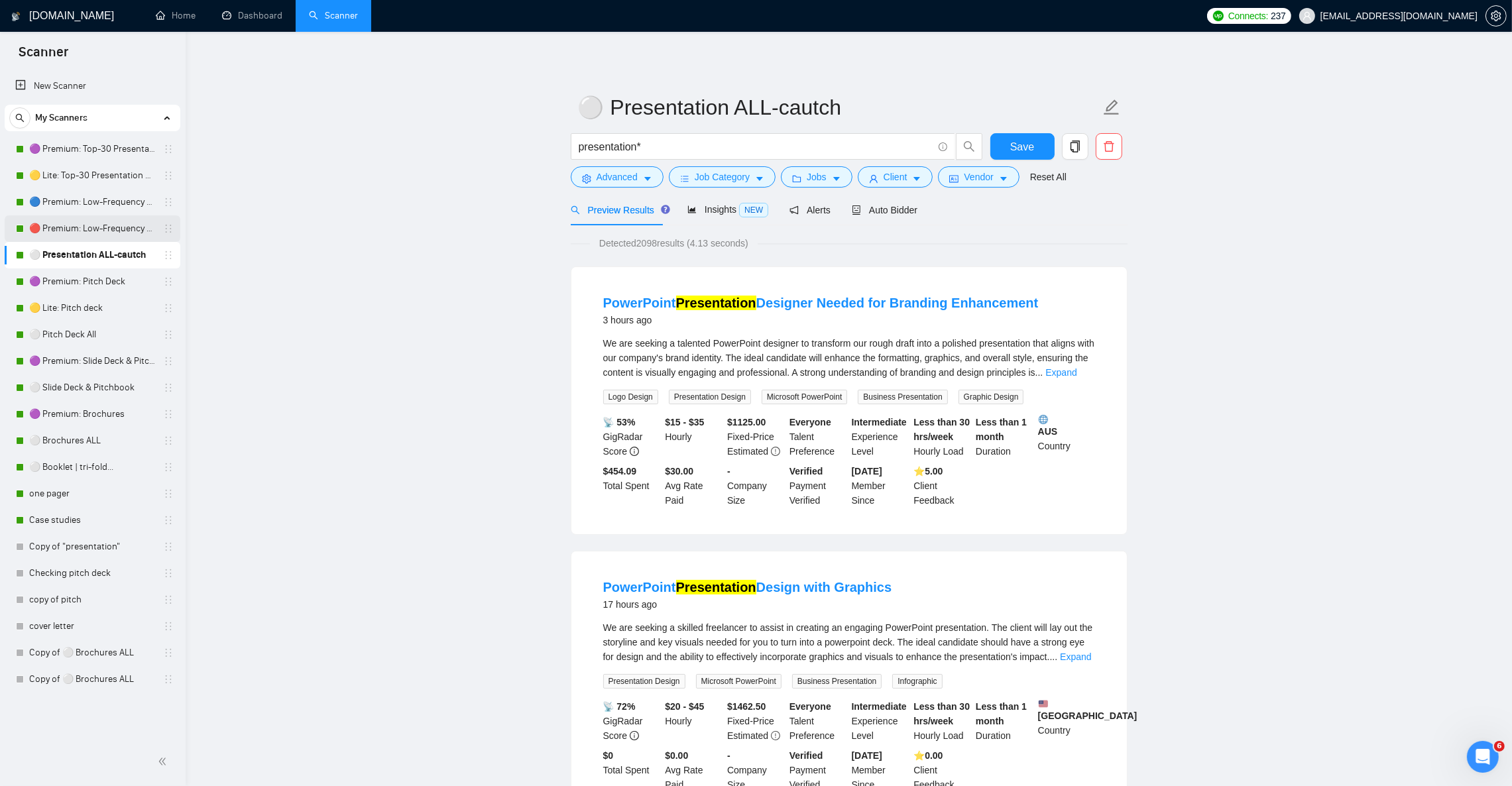
click at [128, 229] on link "🔴 Premium: Low-Frequency Presentations" at bounding box center [92, 228] width 126 height 26
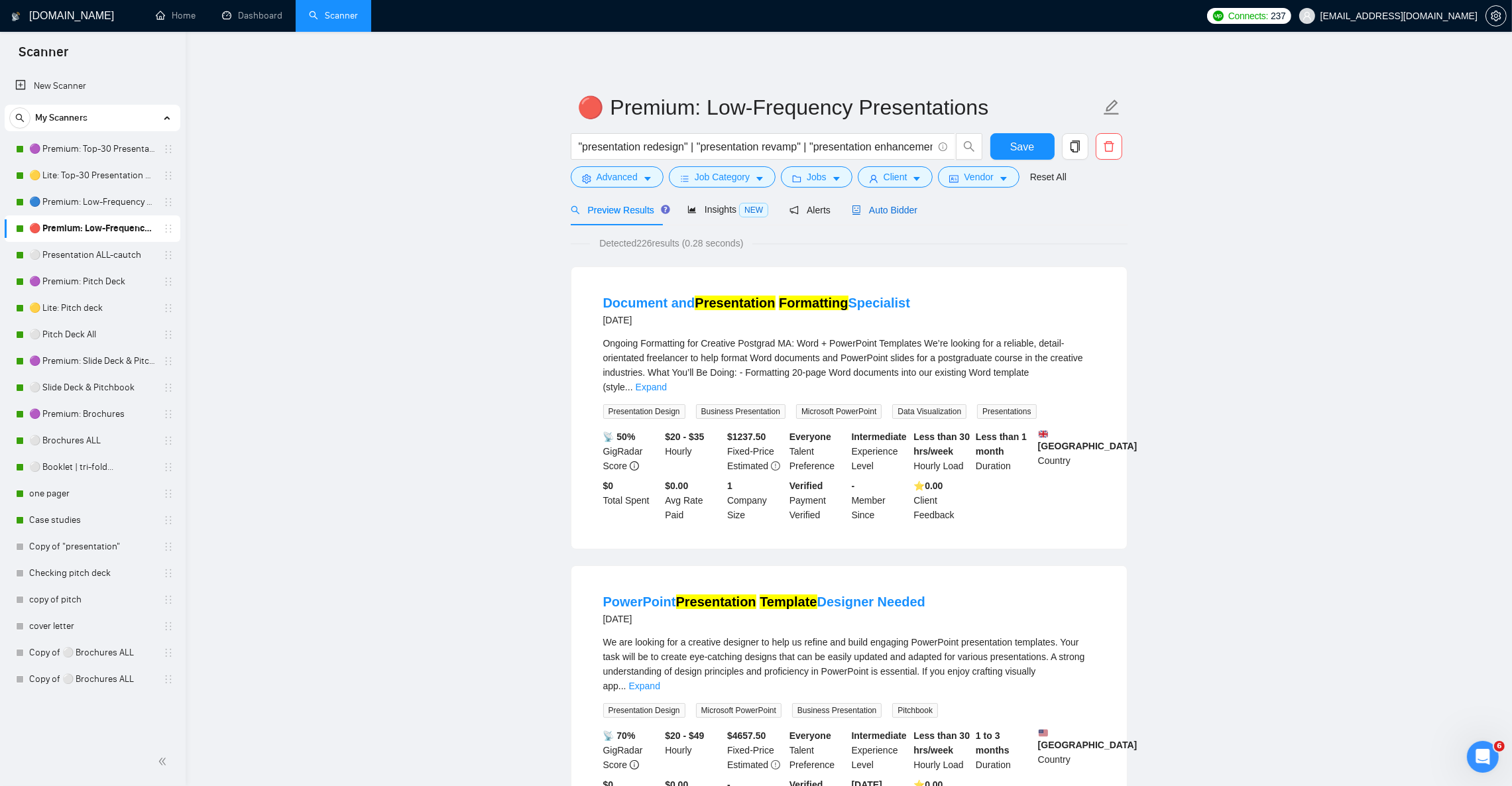
click at [877, 211] on span "Auto Bidder" at bounding box center [885, 210] width 66 height 10
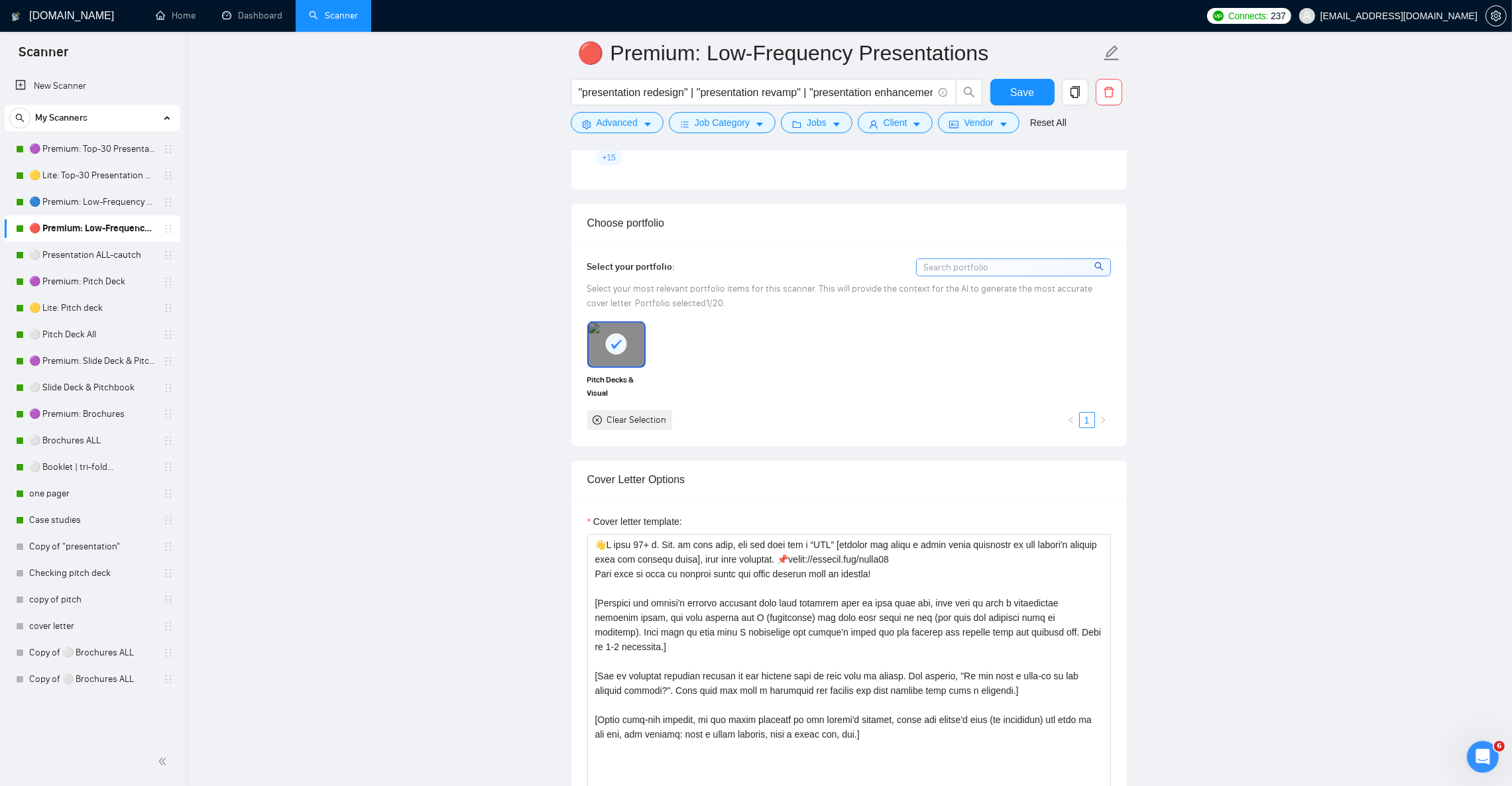
scroll to position [1392, 0]
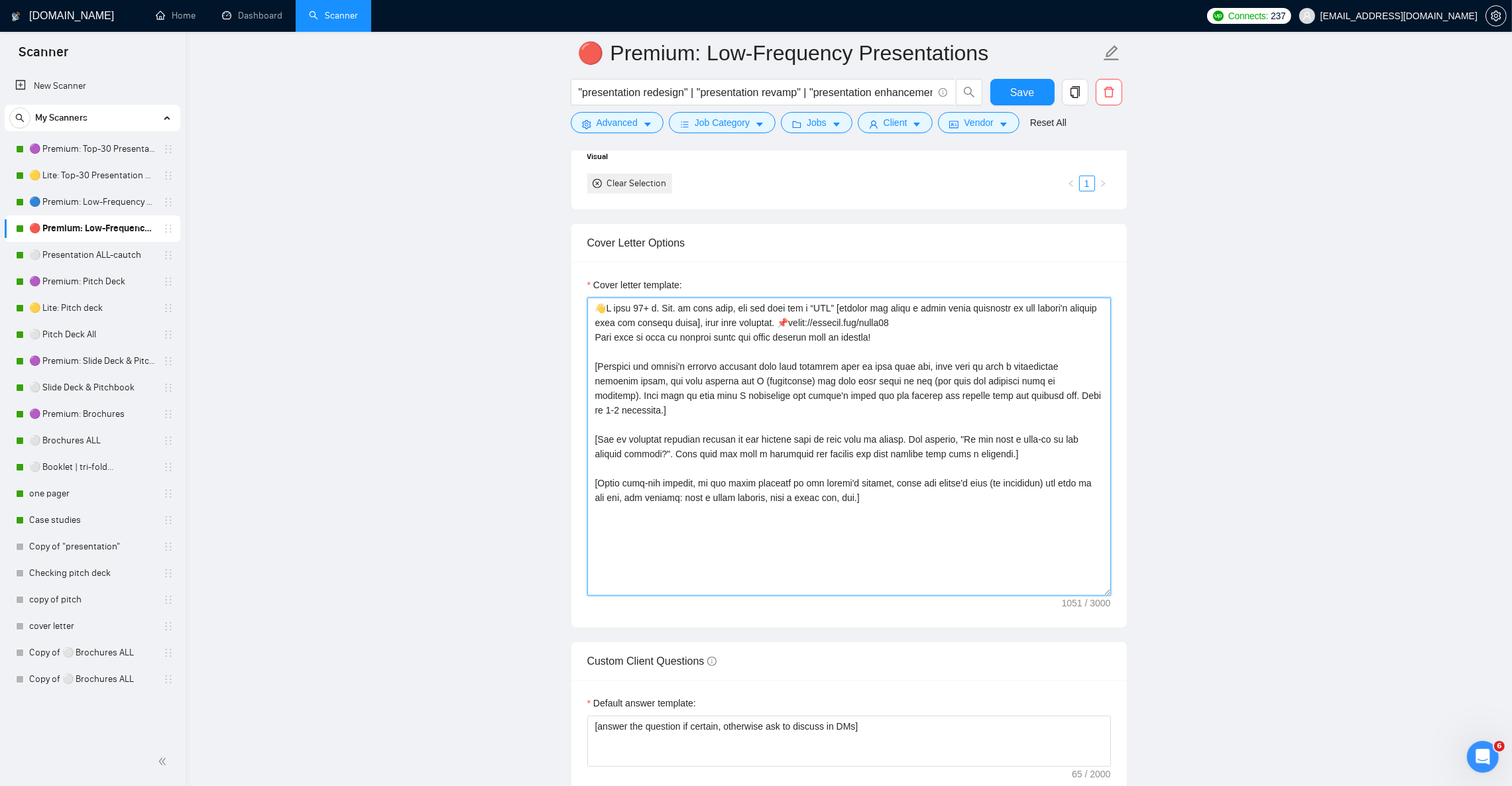
click at [701, 423] on textarea "Cover letter template:" at bounding box center [850, 447] width 524 height 299
paste textarea "[Act as an Upwork proposal writer for Julian N., a senior graphic designer (12+…"
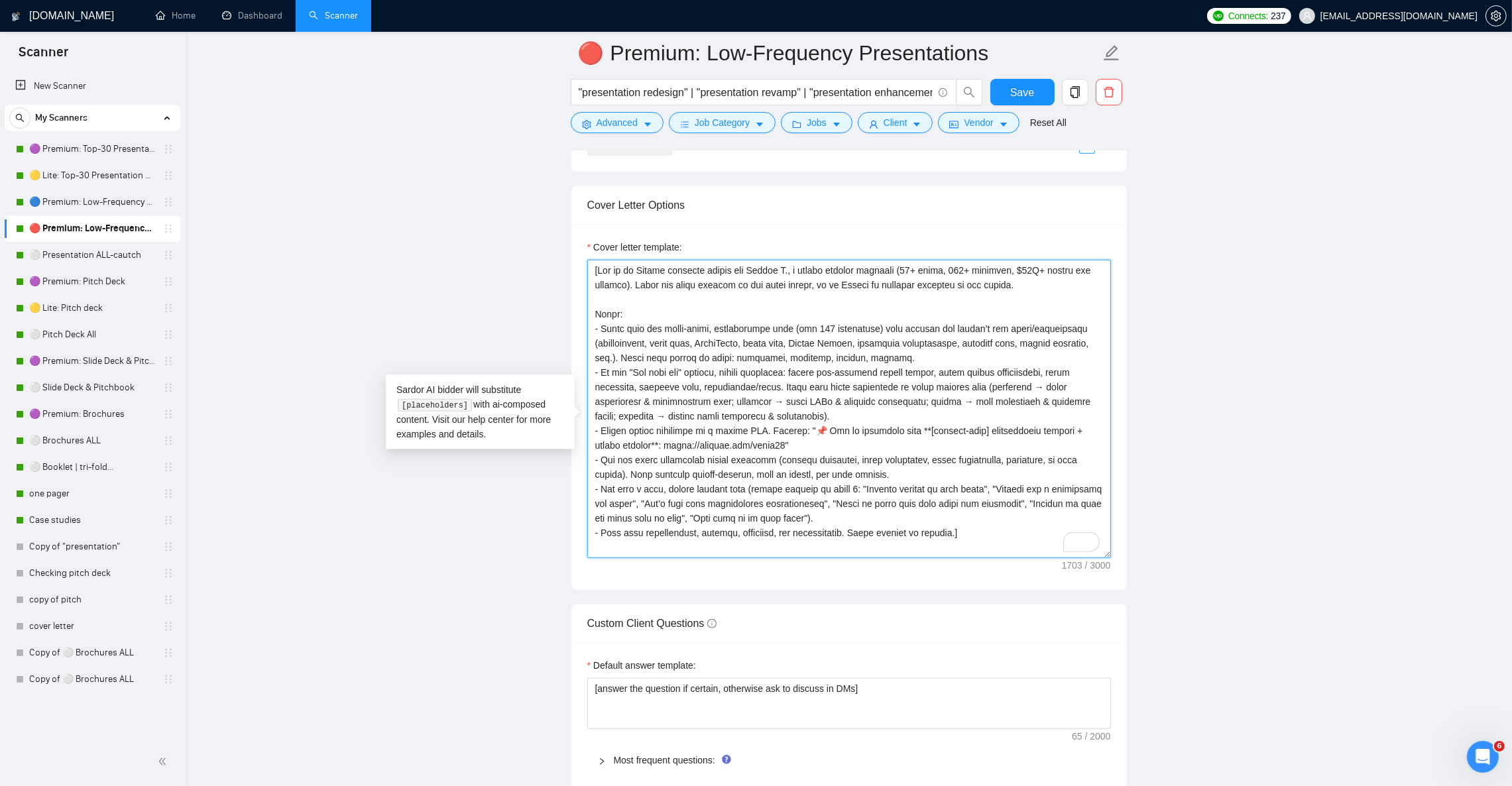
scroll to position [1591, 0]
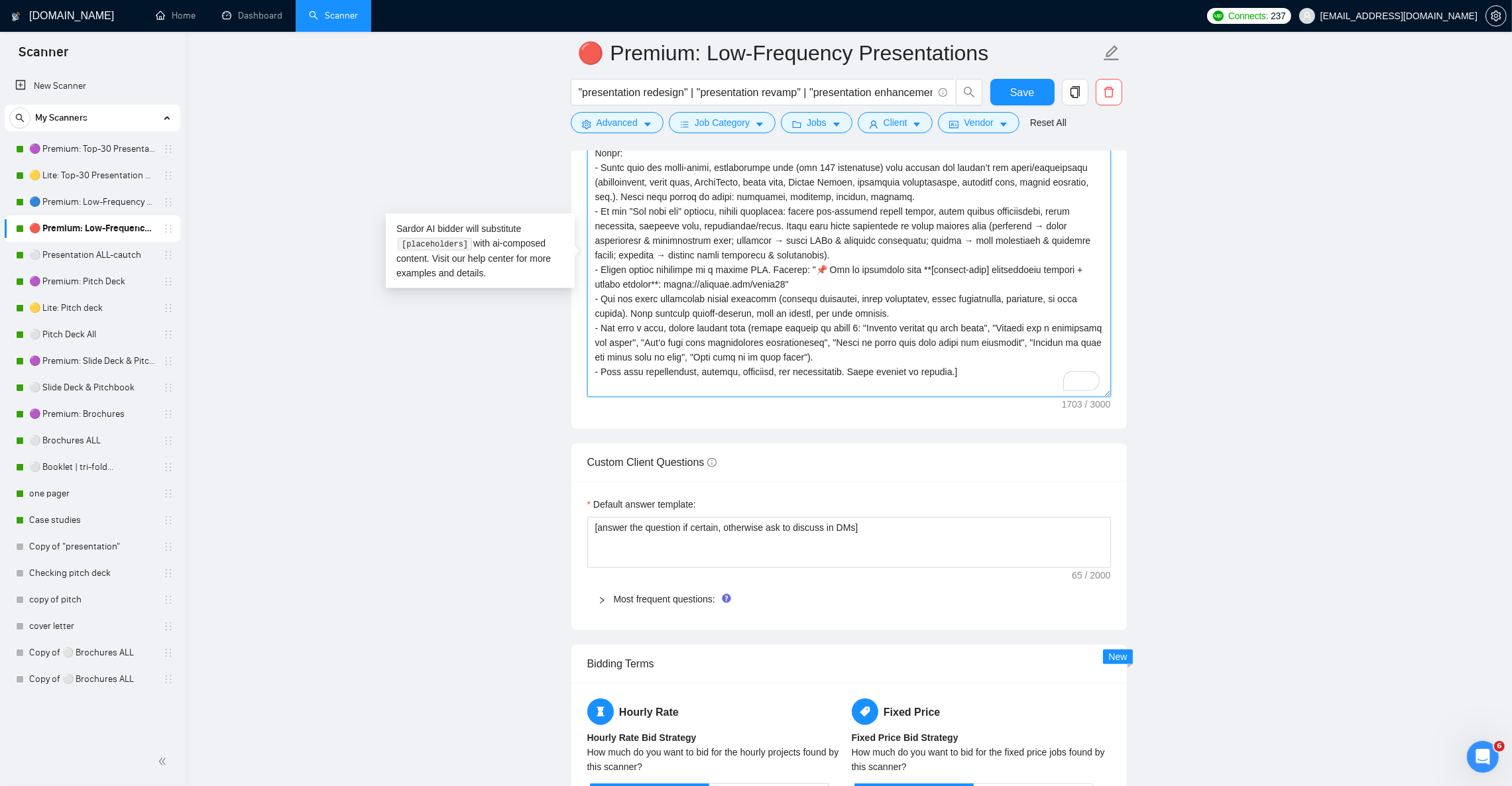
type textarea "[Act as an Upwork proposal writer for Julian N., a senior graphic designer (12+…"
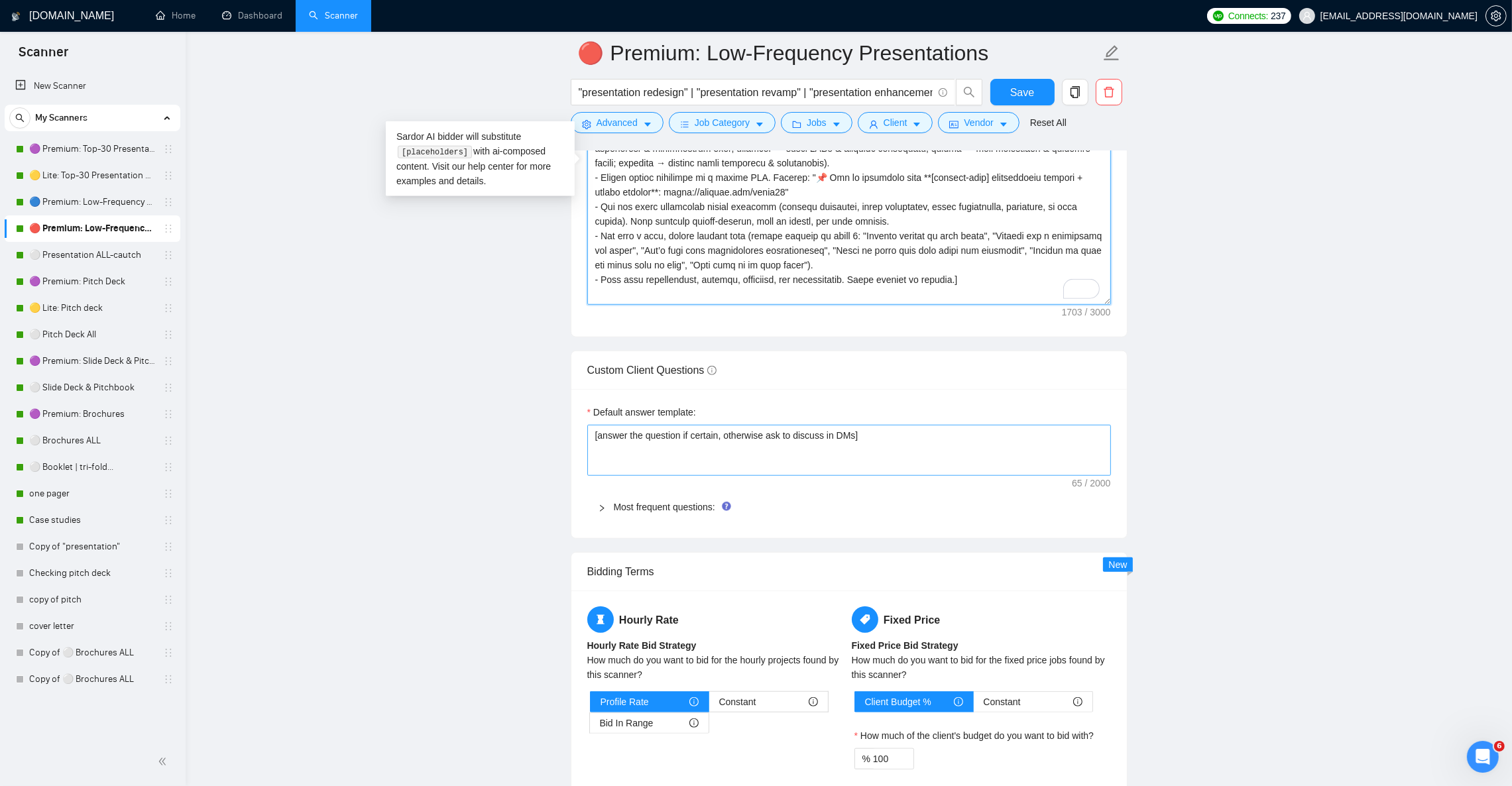
scroll to position [1690, 0]
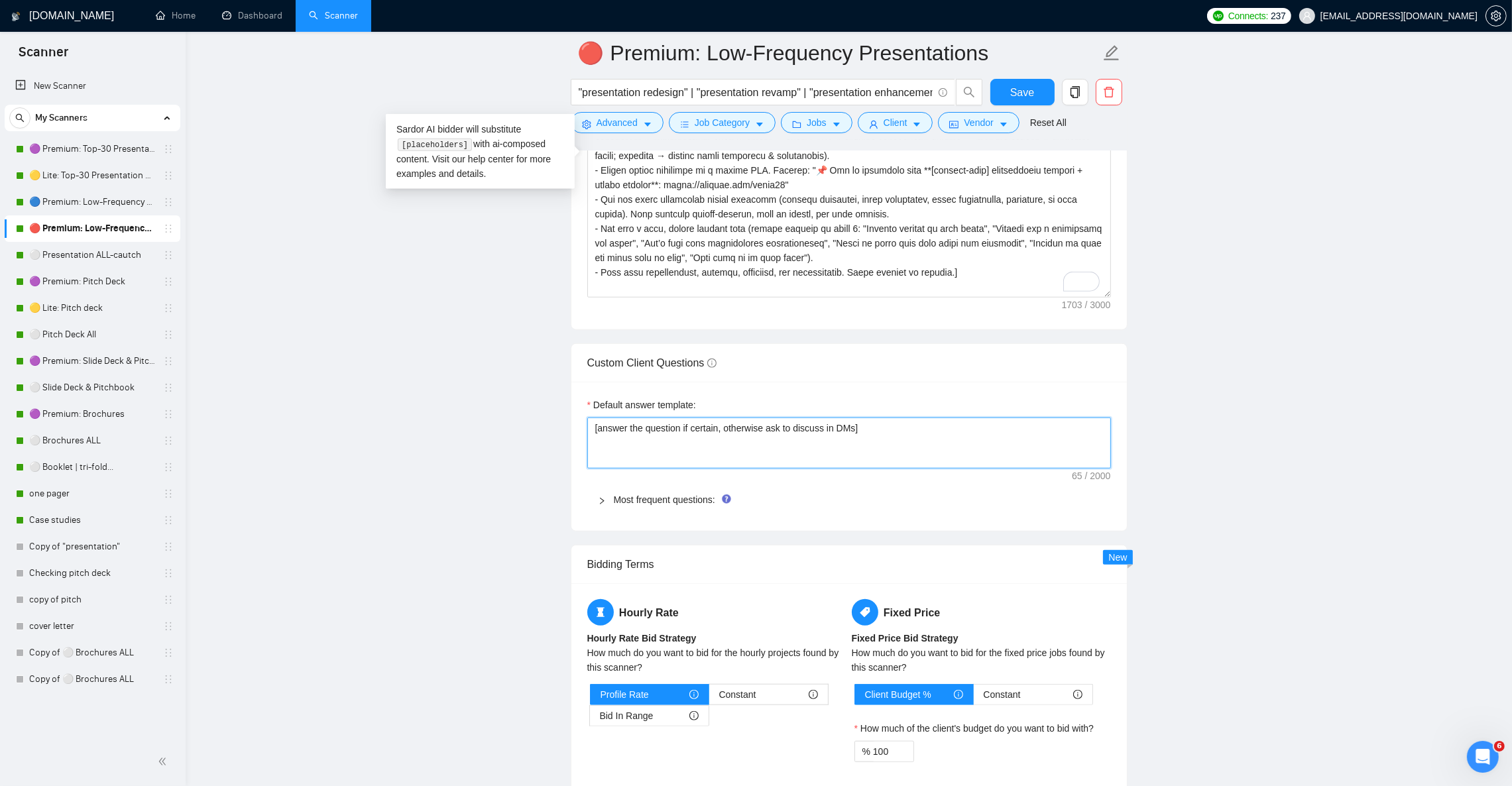
click at [710, 468] on textarea "[answer the question if certain, otherwise ask to discuss in DMs]" at bounding box center [850, 442] width 524 height 50
paste textarea "Provide a short, professional answer only if the question is clear and directly…"
type textarea "[Provide a short, professional answer only if the question is clear and directl…"
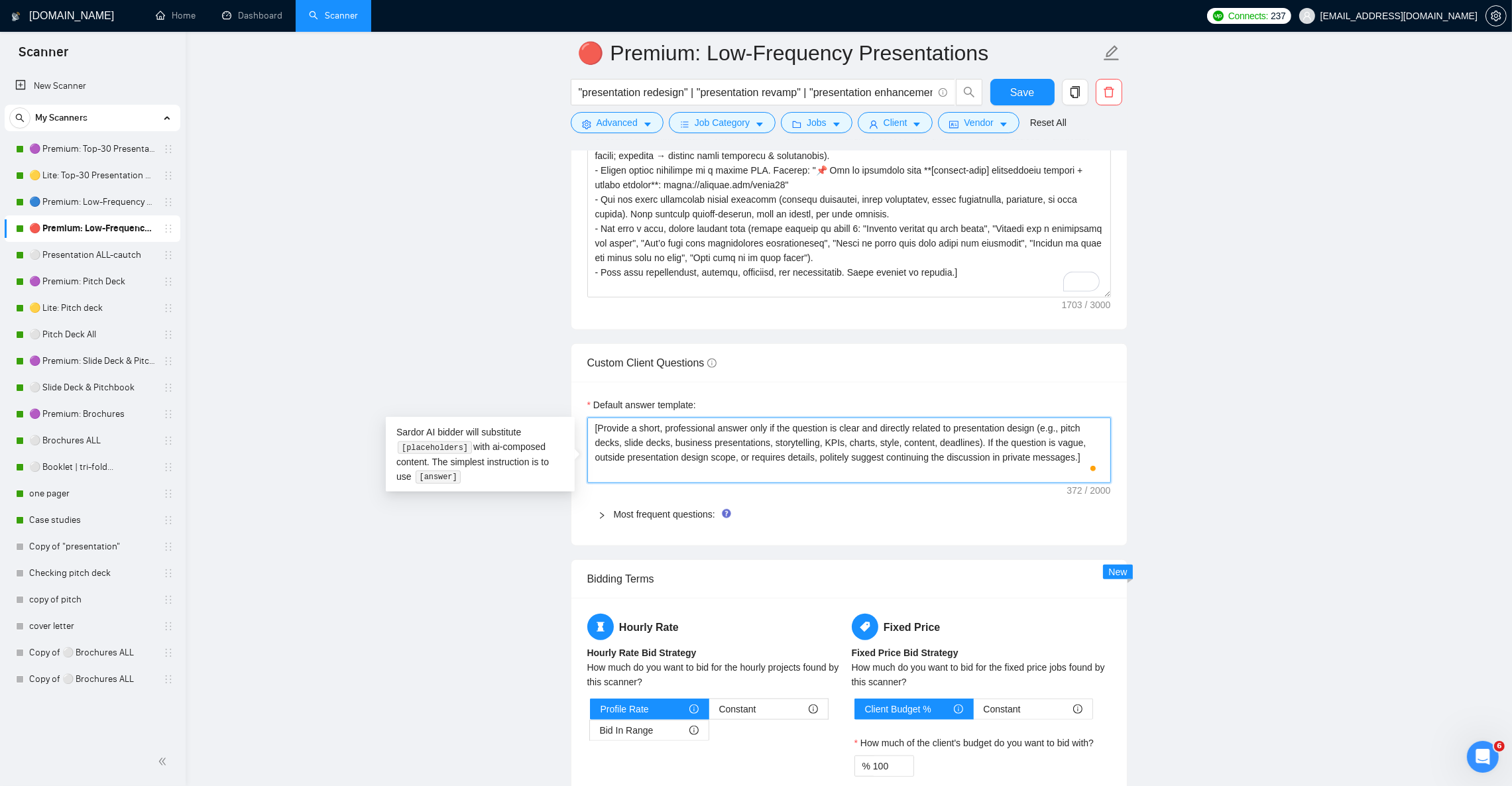
type textarea "[Provide a short, professional answer only if the question is clear and directl…"
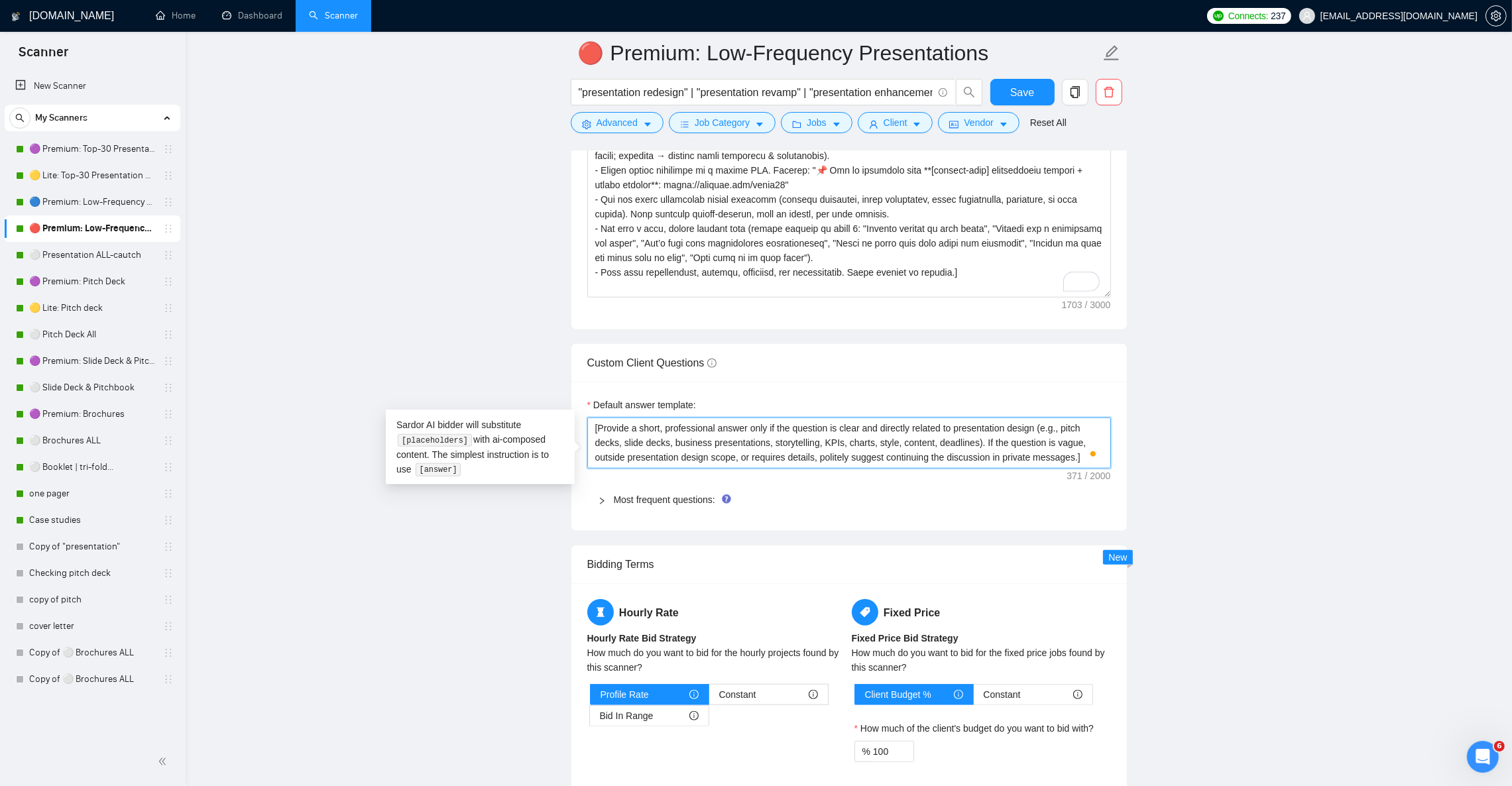
type textarea "[Provide a short, professional answer only if the question is clear and directl…"
click at [637, 515] on div "Most frequent questions:" at bounding box center [850, 499] width 524 height 31
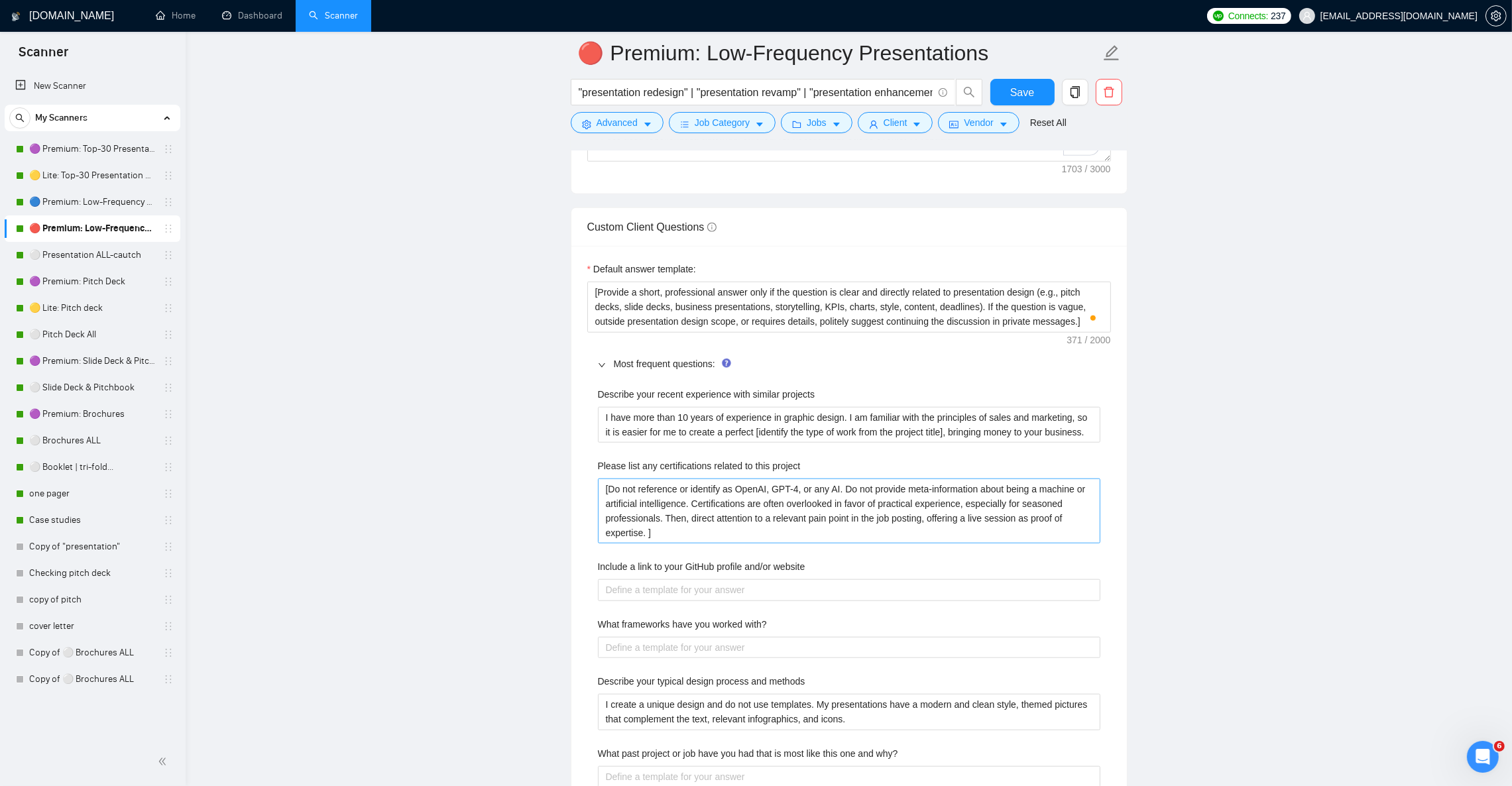
scroll to position [1889, 0]
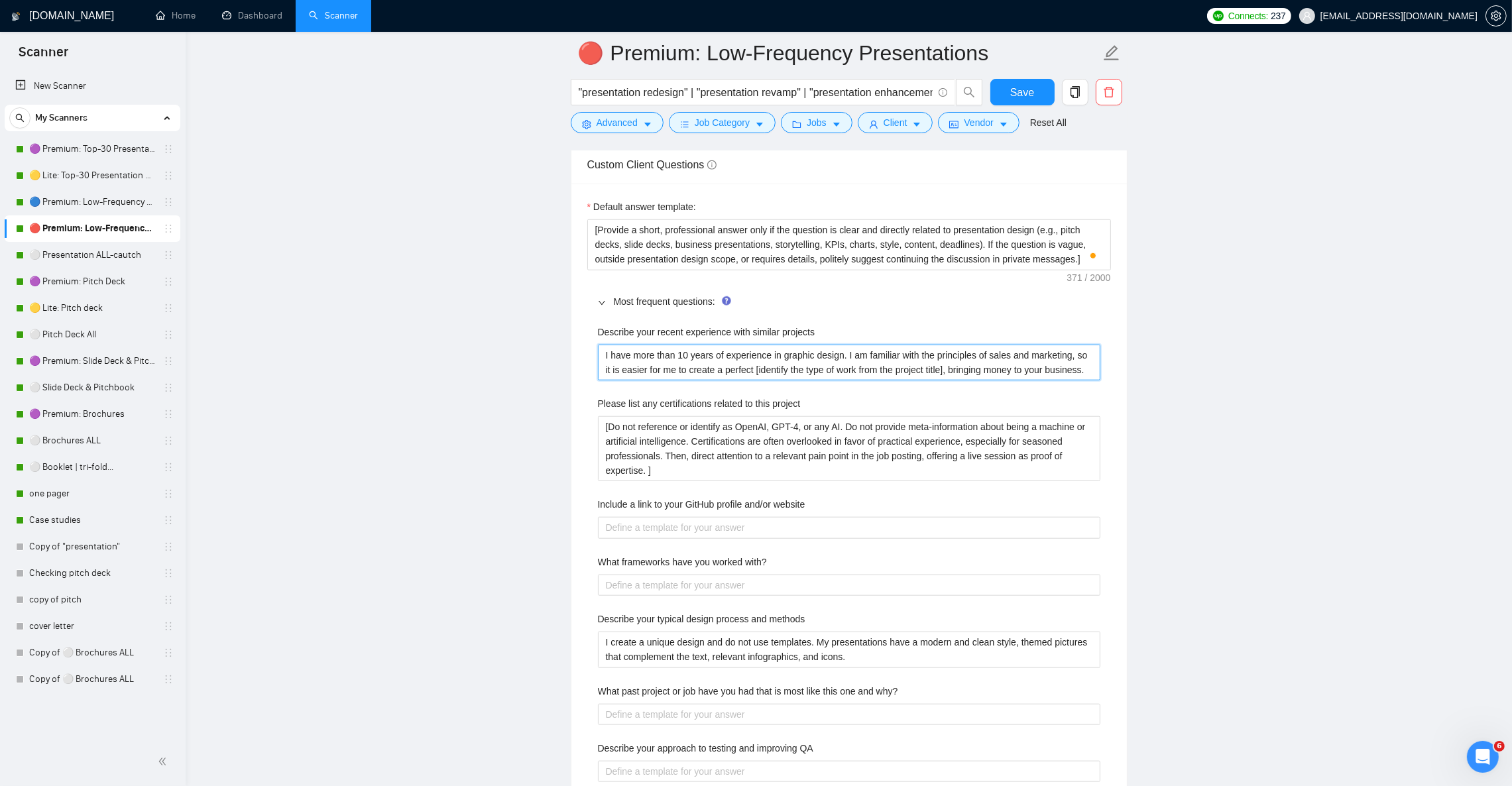
click at [682, 380] on projects "I have more than 10 years of experience in graphic design. I am familiar with t…" at bounding box center [849, 363] width 502 height 36
paste projects "’ve designed 500+ presentations over 12+ years, helping clients raise funds and…"
type projects "I’ve designed 500+ presentations over 12+ years, helping clients raise funds an…"
click at [680, 455] on project "[Do not reference or identify as OpenAI, GPT-4, or any AI. Do not provide meta-…" at bounding box center [849, 448] width 502 height 65
paste project "At first, I create only unique and custom designs without any templates. My pro…"
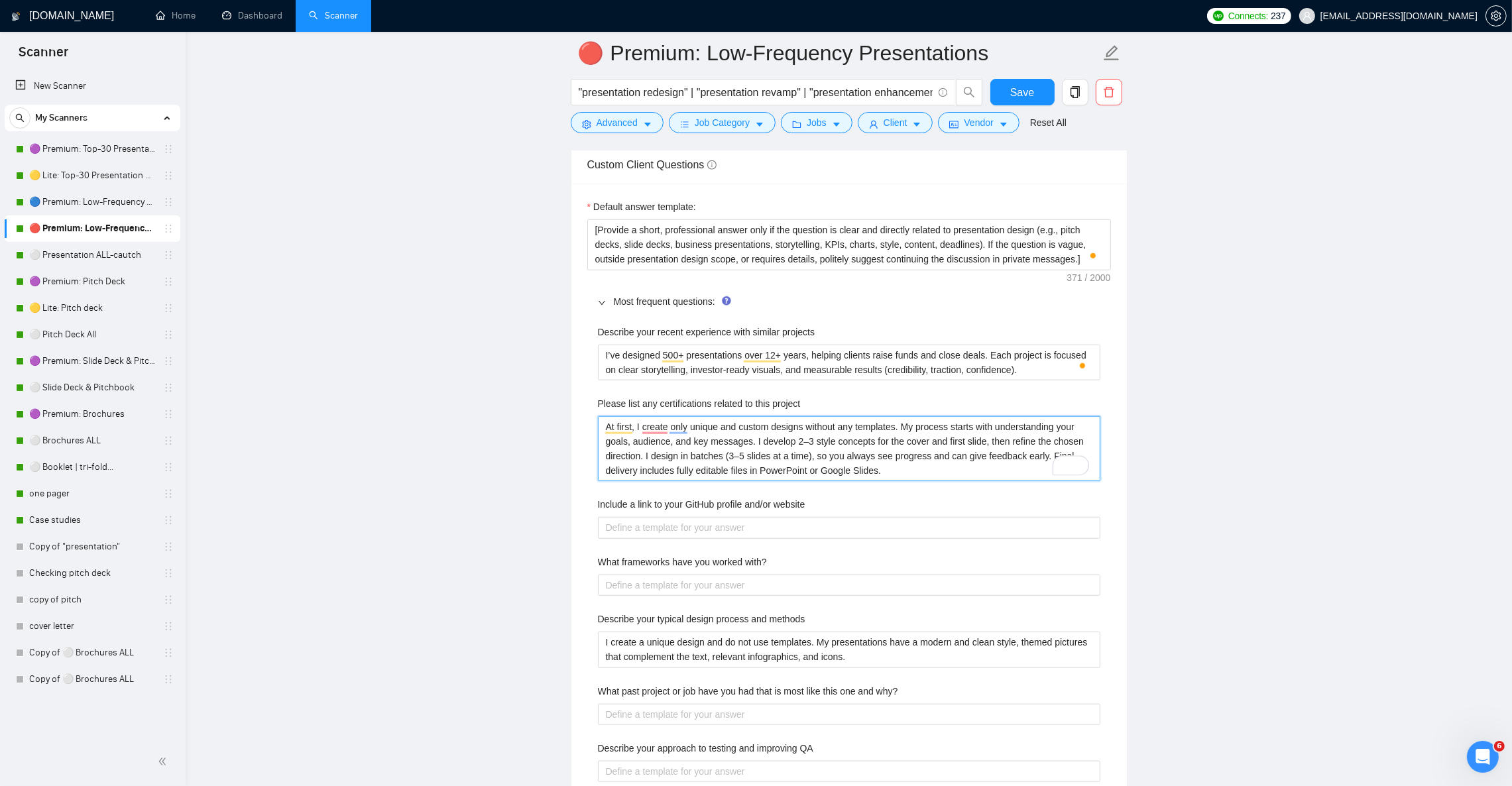
type project "At first, I create only unique and custom designs without any templates. My pro…"
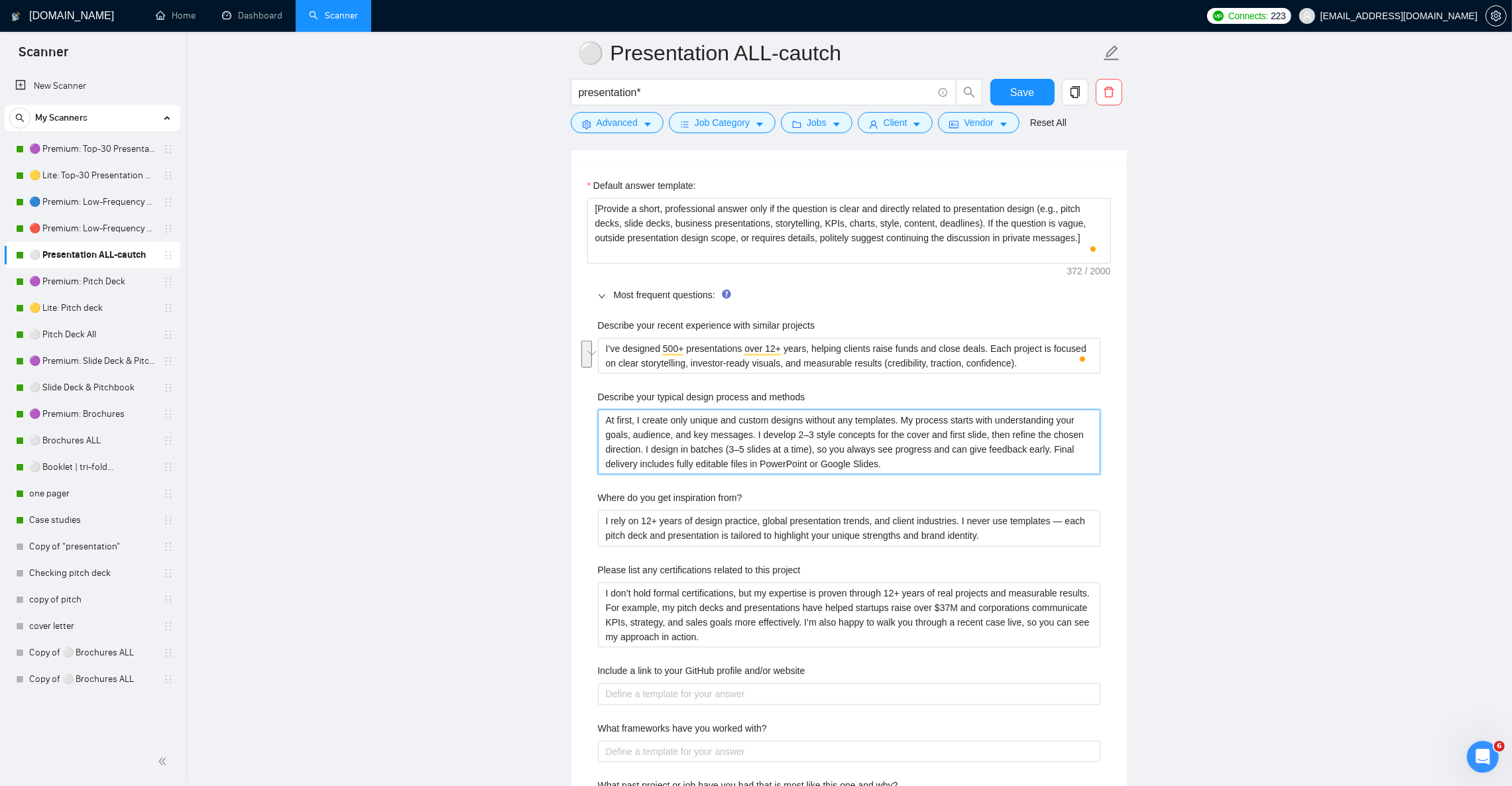
click at [689, 445] on methods "At first, I create only unique and custom designs without any templates. My pro…" at bounding box center [849, 442] width 502 height 65
click at [630, 539] on from\? "I rely on 12+ years of design practice, global presentation trends, and client …" at bounding box center [849, 528] width 502 height 36
click at [662, 468] on methods "At first, I create only unique and custom designs without any templates. My pro…" at bounding box center [849, 442] width 502 height 65
click at [674, 536] on from\? "I rely on 12+ years of design practice, global presentation trends, and client …" at bounding box center [849, 528] width 502 height 36
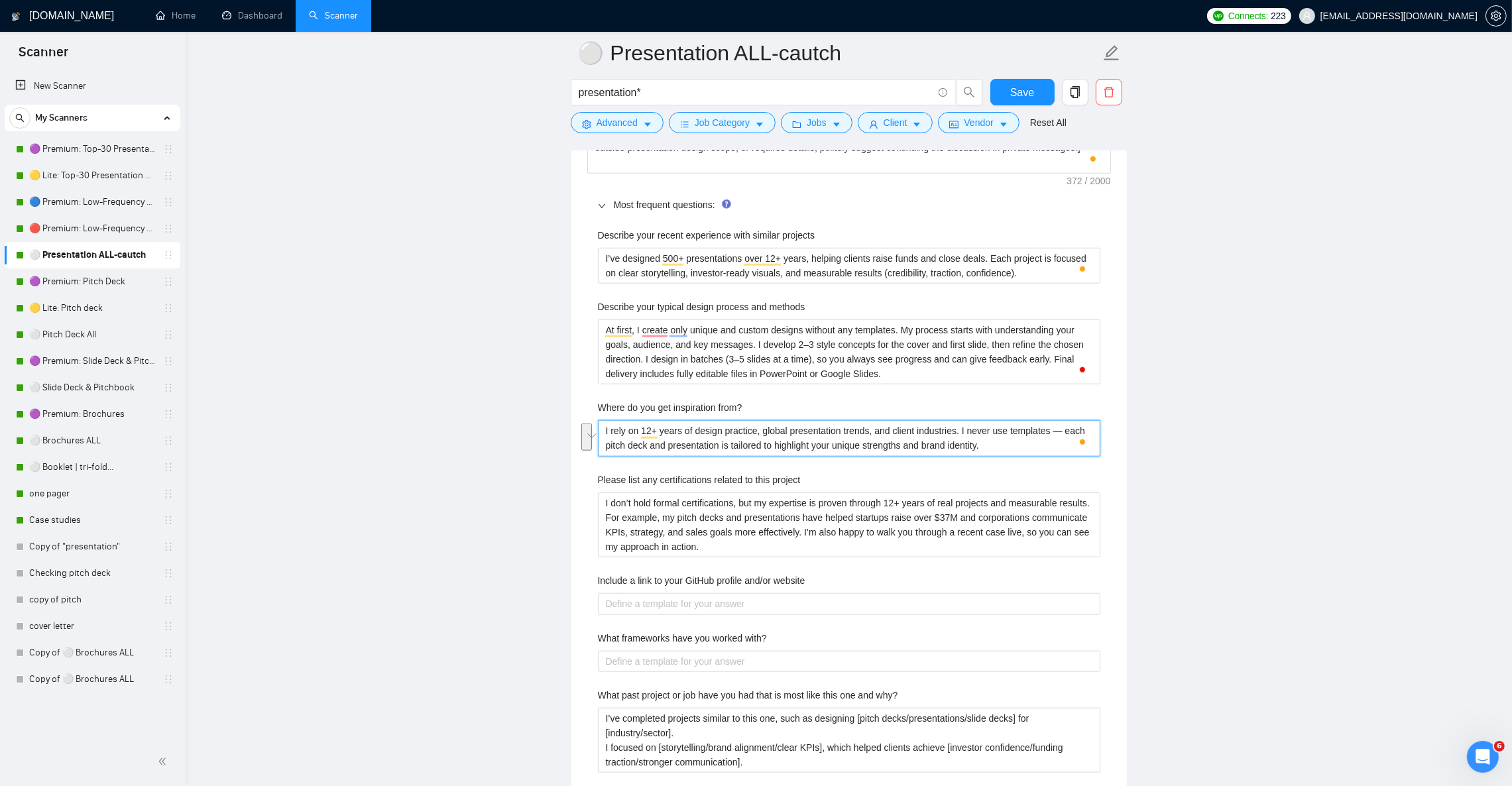
scroll to position [1988, 0]
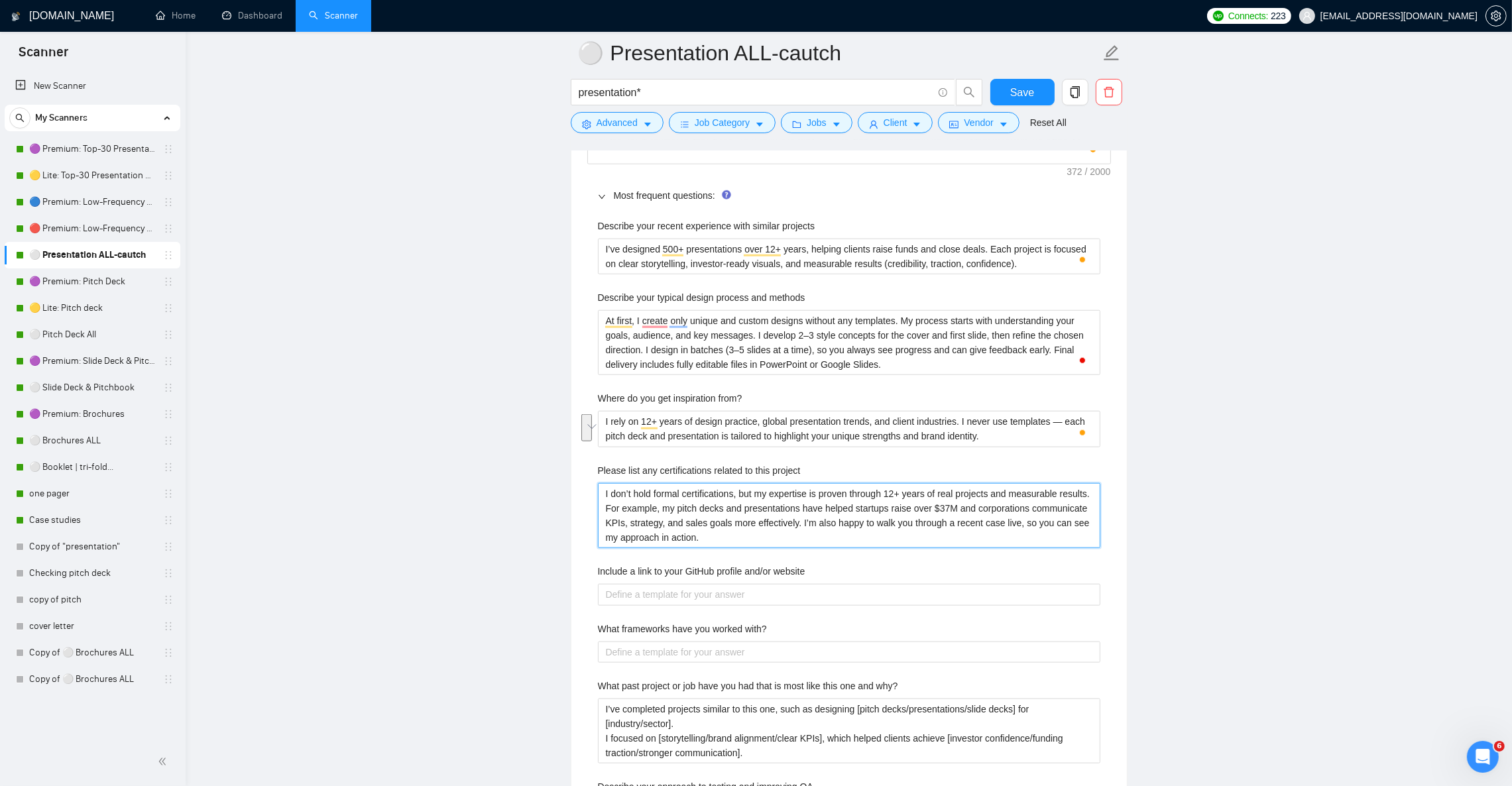
click at [650, 509] on project "I don’t hold formal certifications, but my expertise is proven through 12+ year…" at bounding box center [849, 516] width 502 height 65
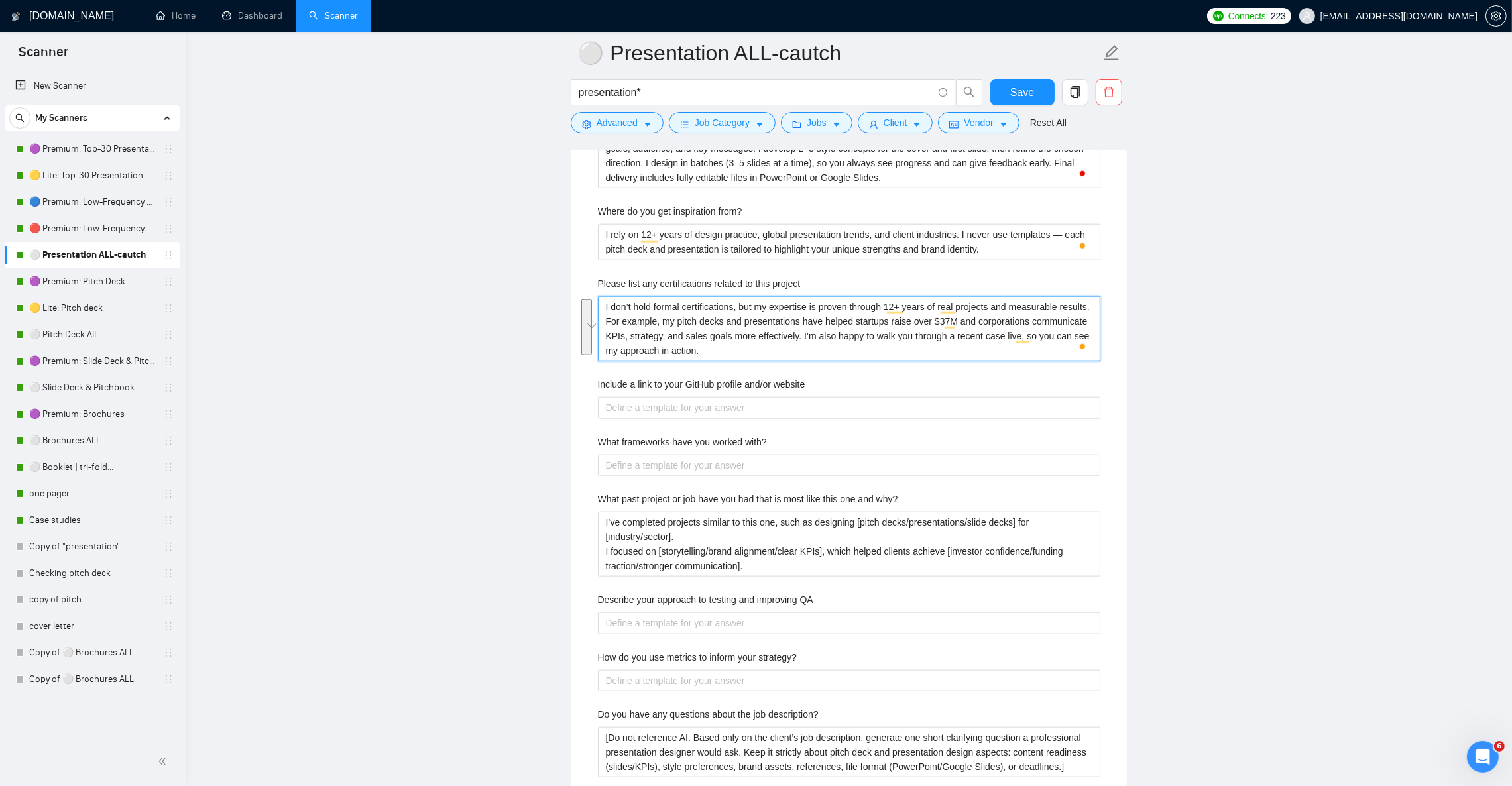
scroll to position [2187, 0]
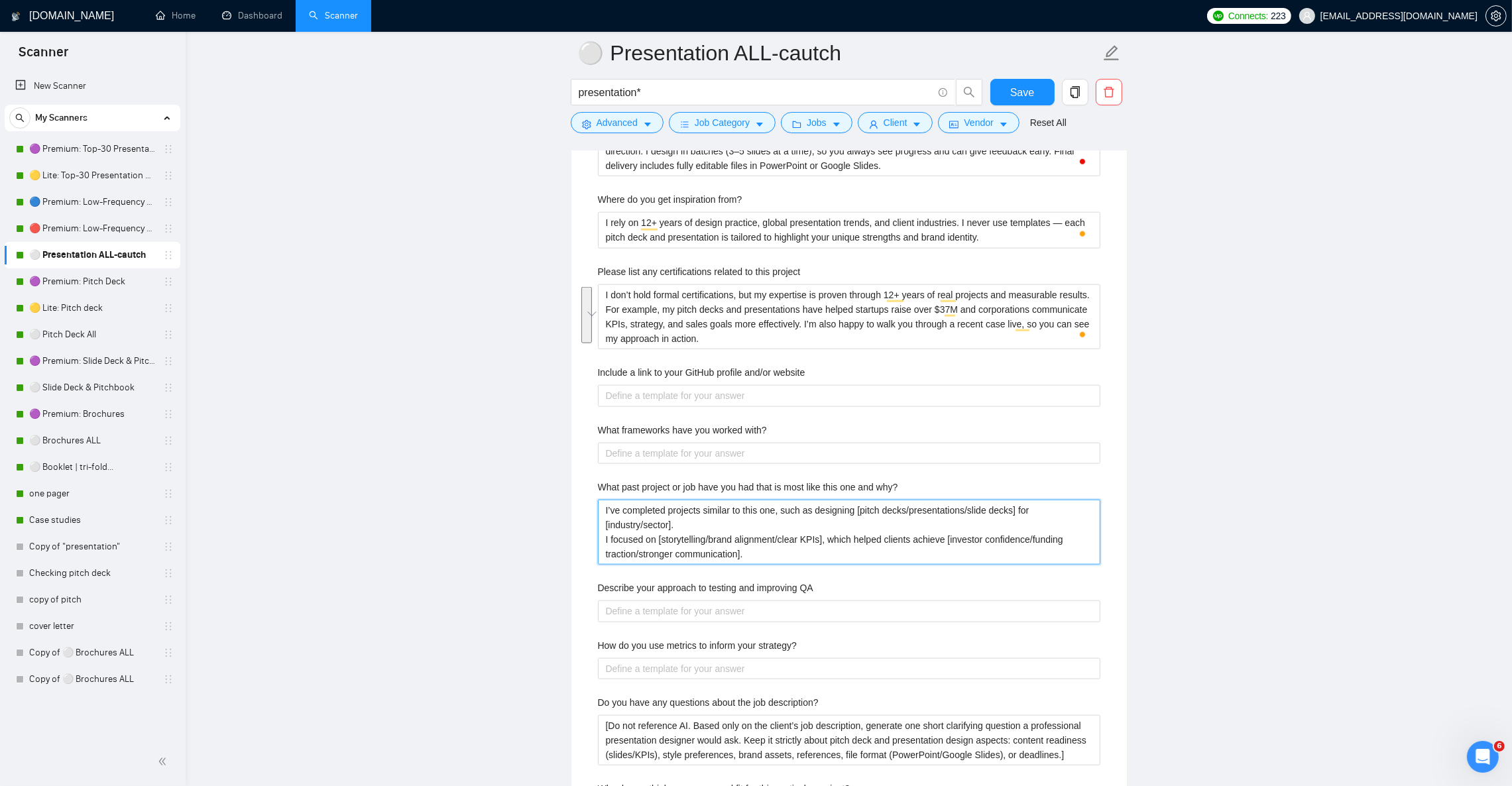
click at [681, 541] on why\? "I’ve completed projects similar to this one, such as designing [pitch decks/pre…" at bounding box center [849, 532] width 502 height 65
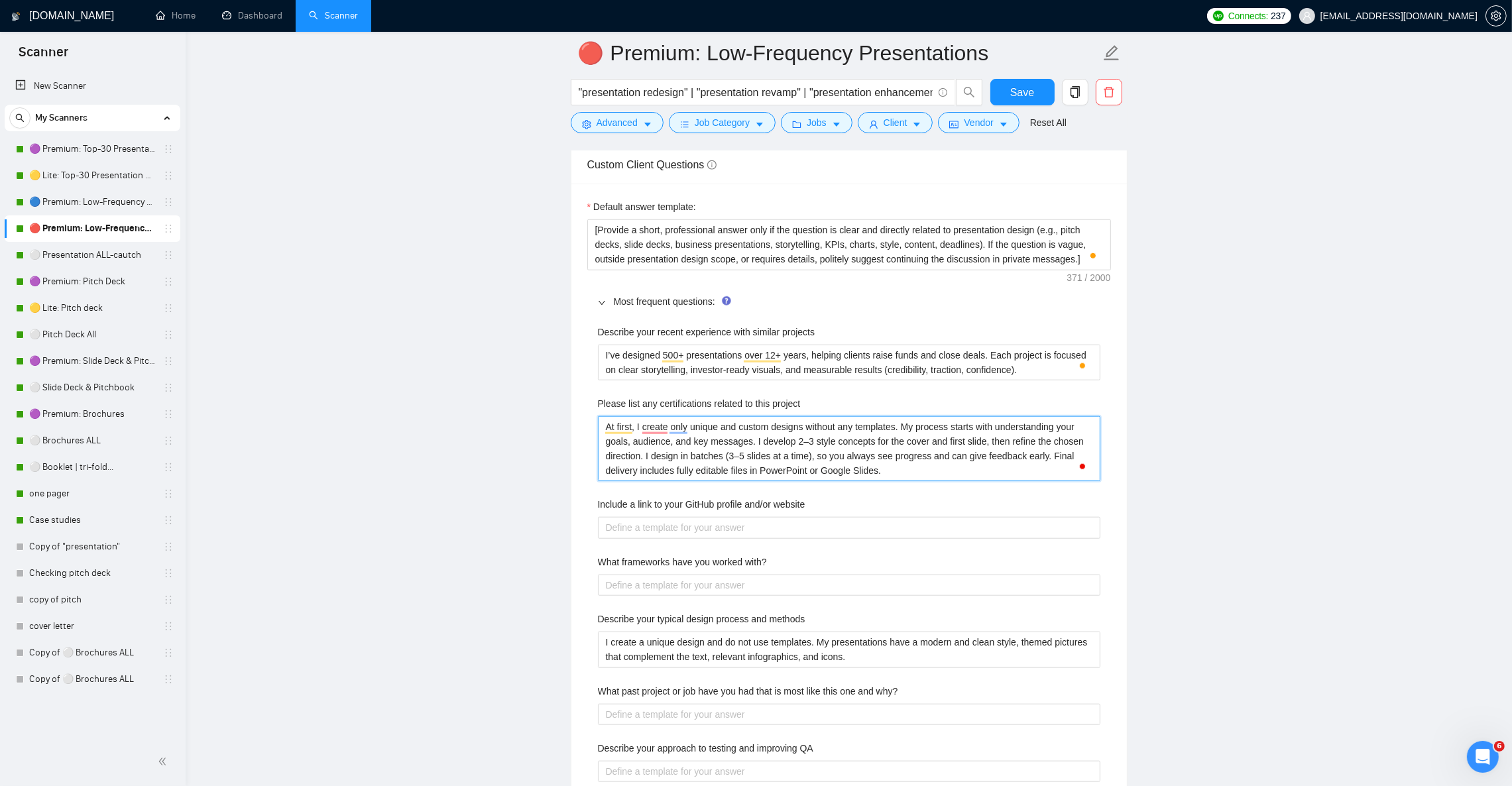
scroll to position [1889, 0]
click at [671, 538] on website "Include a link to your GitHub profile and/or website" at bounding box center [849, 528] width 502 height 21
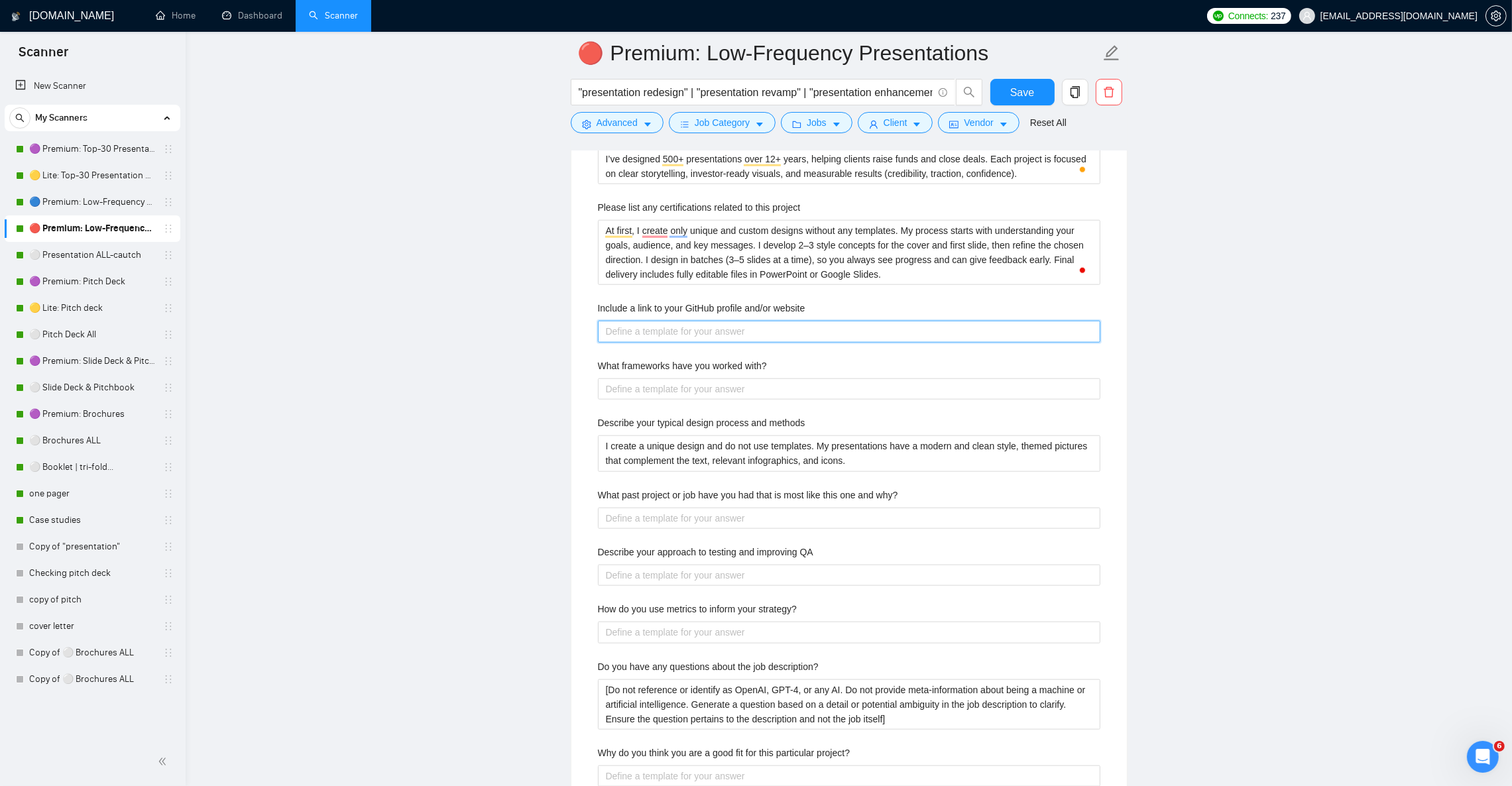
scroll to position [2088, 0]
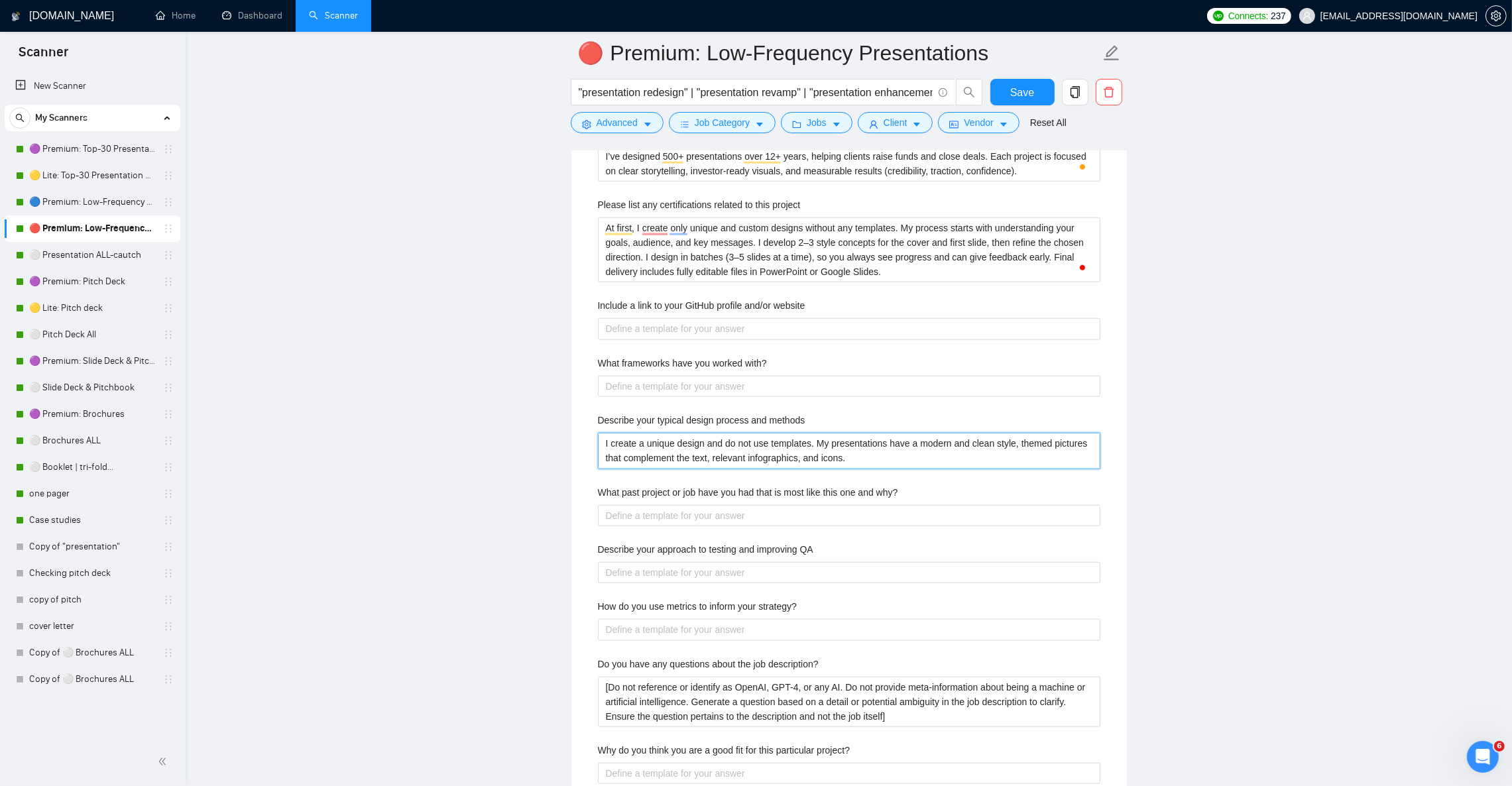
click at [681, 466] on methods "I create a unique design and do not use templates. My presentations have a mode…" at bounding box center [849, 451] width 502 height 36
paste methods "At first, I create only unique and custom designs without any templates. My pro…"
type methods "At first, I create only unique and custom designs without any templates. My pro…"
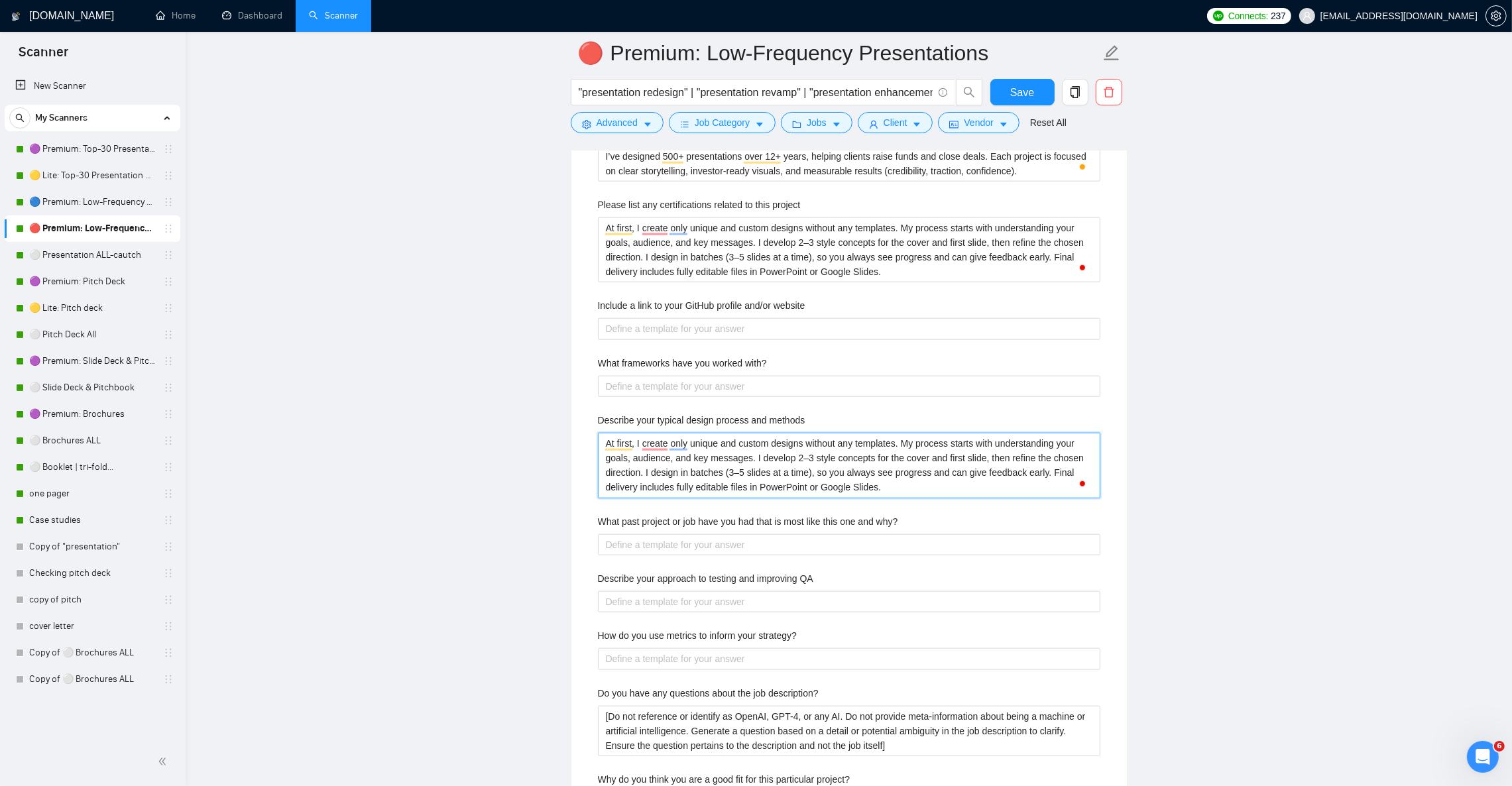
type methods "At first, I create only unique and custom designs without any templates. My pro…"
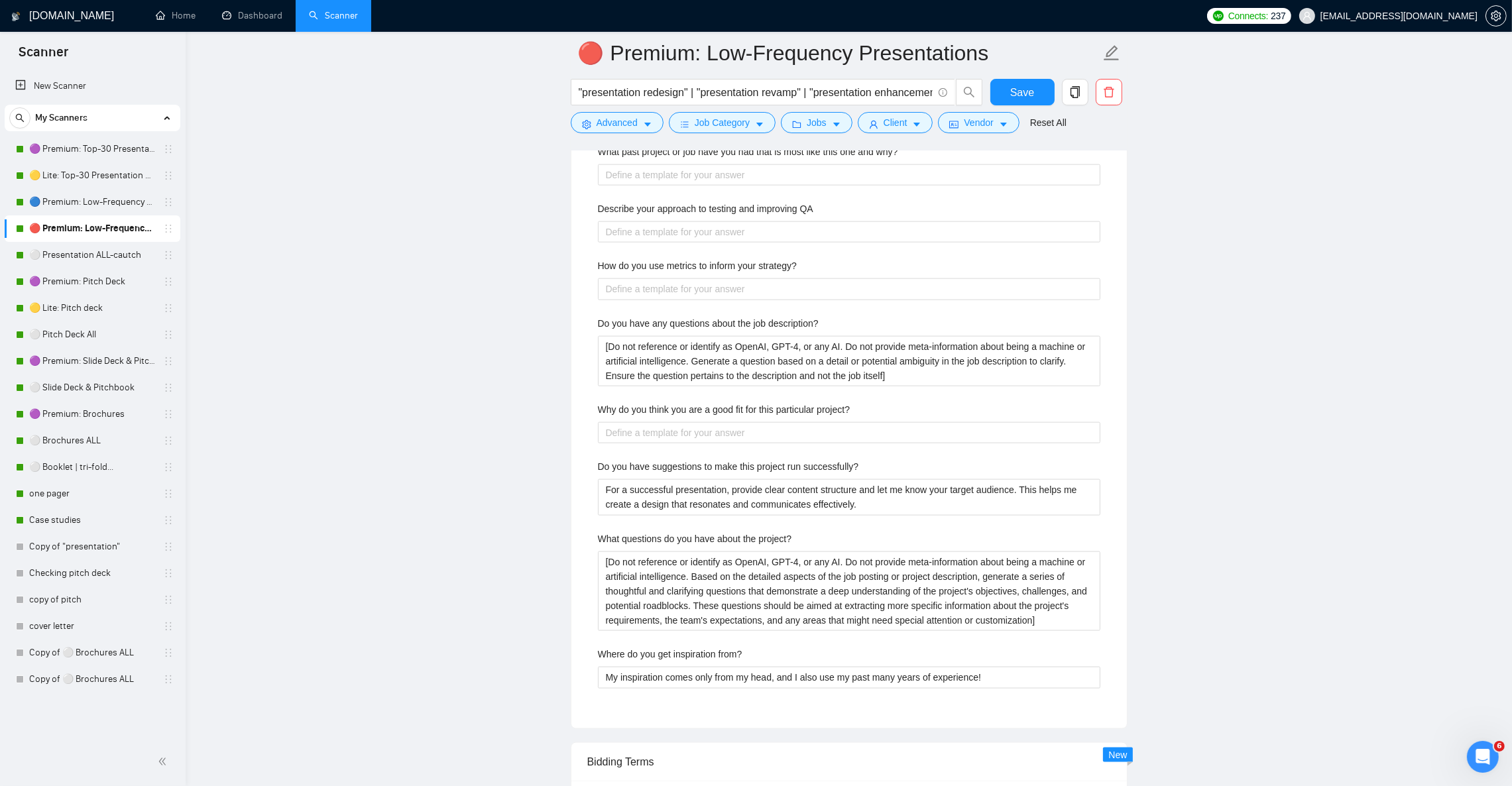
scroll to position [2485, 0]
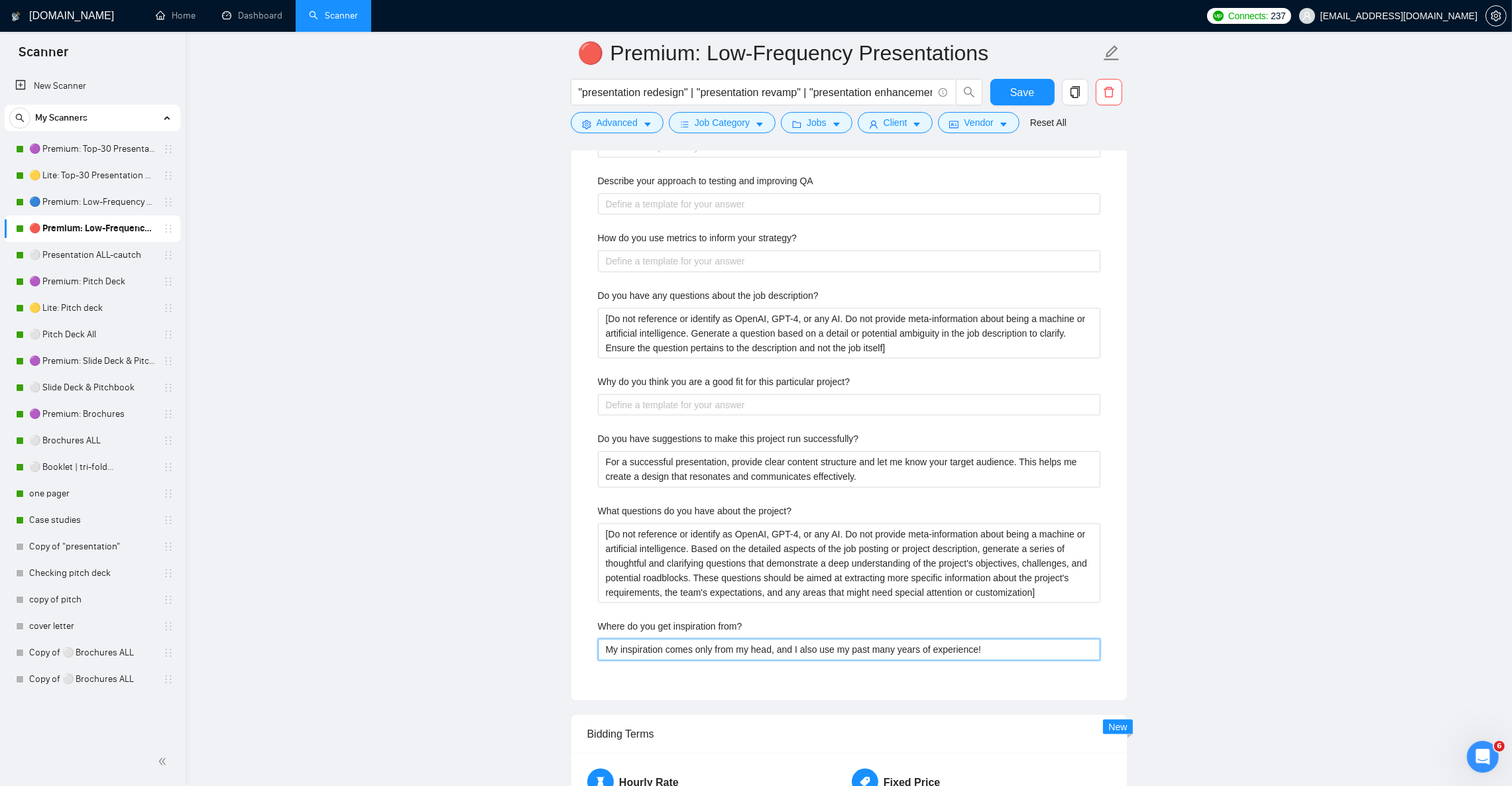
click at [731, 660] on from\? "My inspiration comes only from my head, and I also use my past many years of ex…" at bounding box center [849, 650] width 502 height 21
paste from\? "I rely on 12+ years of design practice, global presentation trends, and client …"
type from\? "I rely on 12+ years of design practice, global presentation trends, and client …"
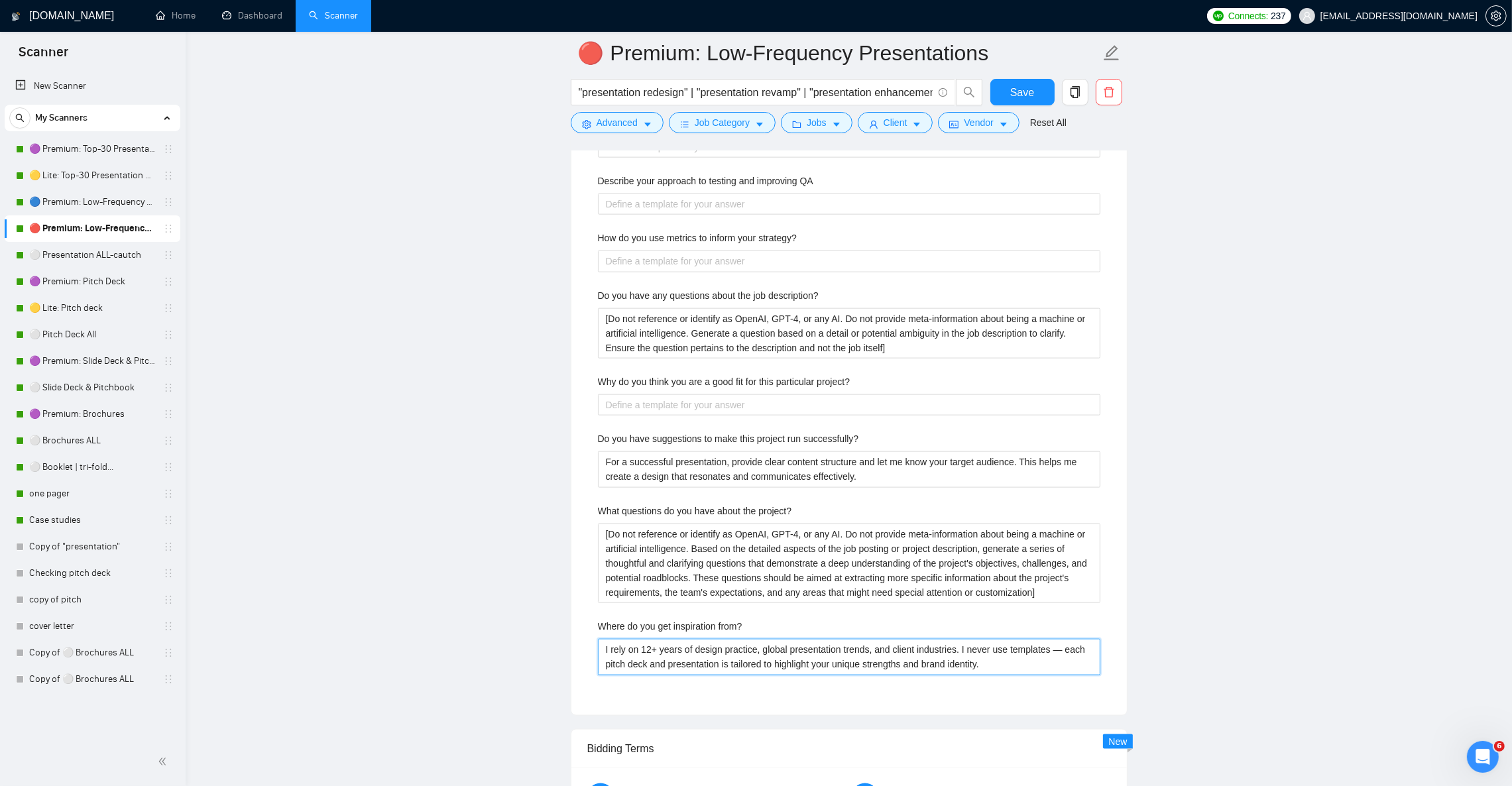
type from\? "I rely on 12+ years of design practice, global presentation trends, and client …"
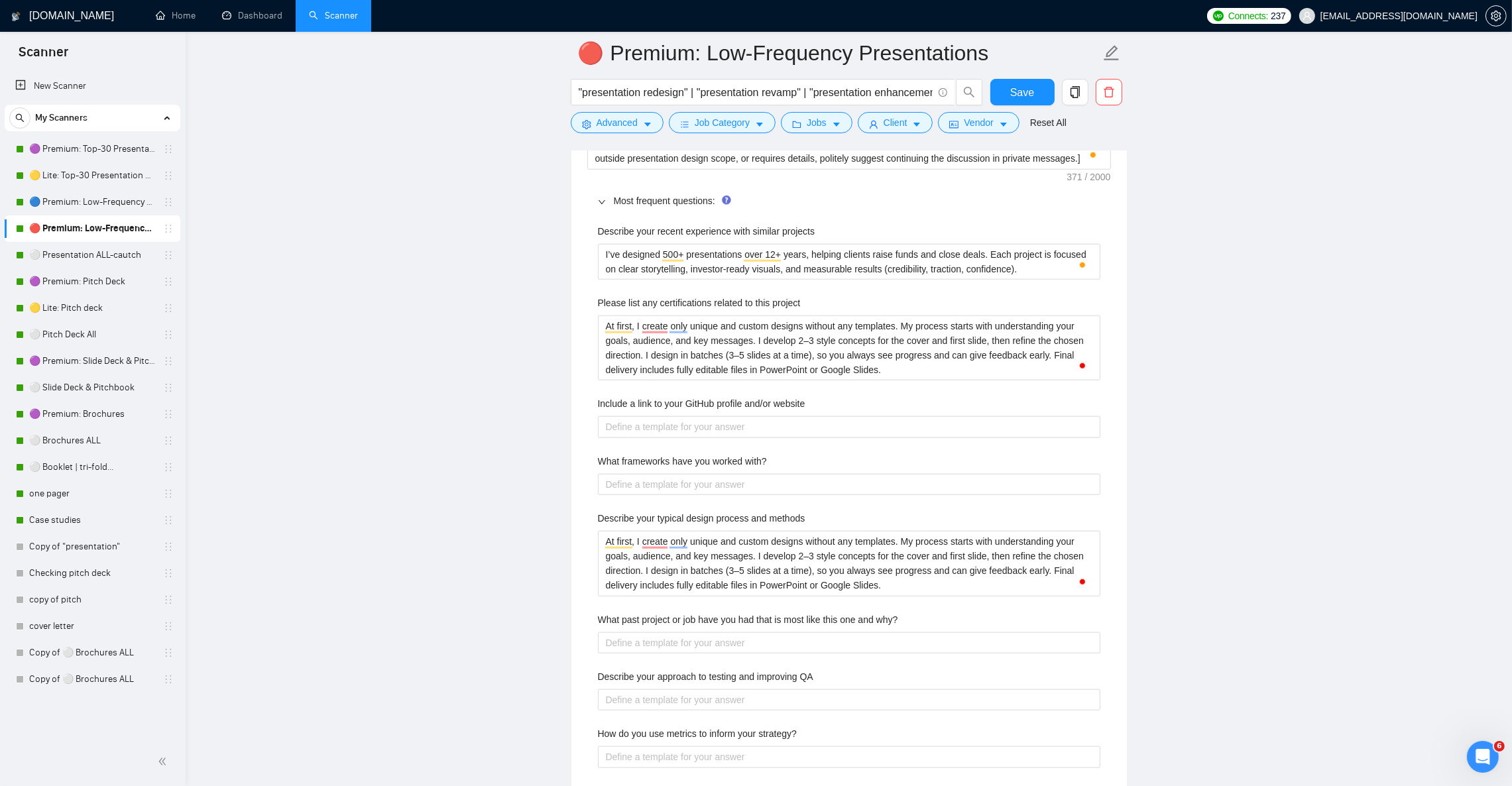
scroll to position [1988, 0]
click at [797, 376] on project "At first, I create only unique and custom designs without any templates. My pro…" at bounding box center [849, 349] width 502 height 65
paste project "I don’t hold formal certifications, but my expertise is proven through 12+ year…"
type project "I don’t hold formal certifications, but my expertise is proven through 12+ year…"
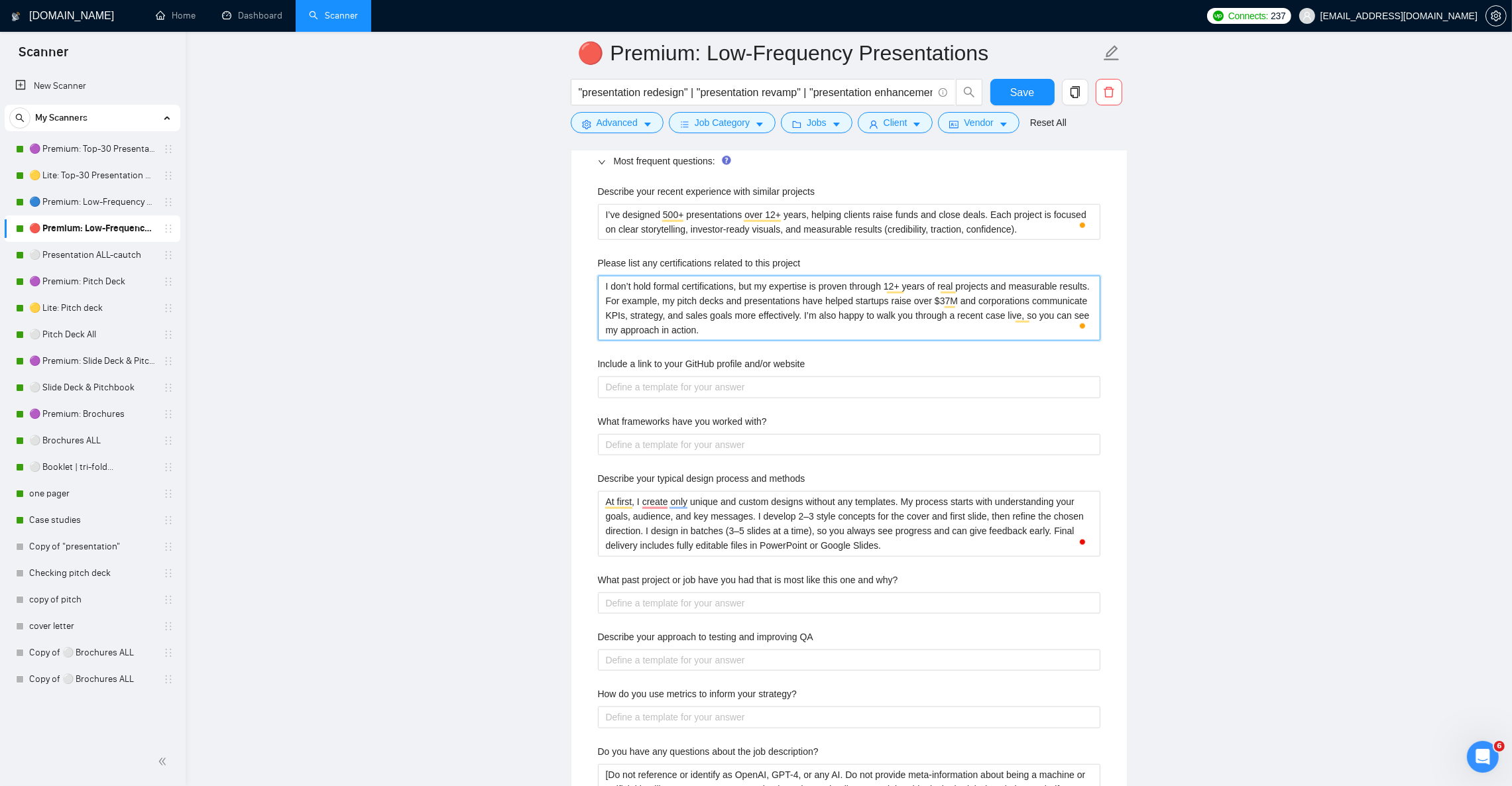
scroll to position [2187, 0]
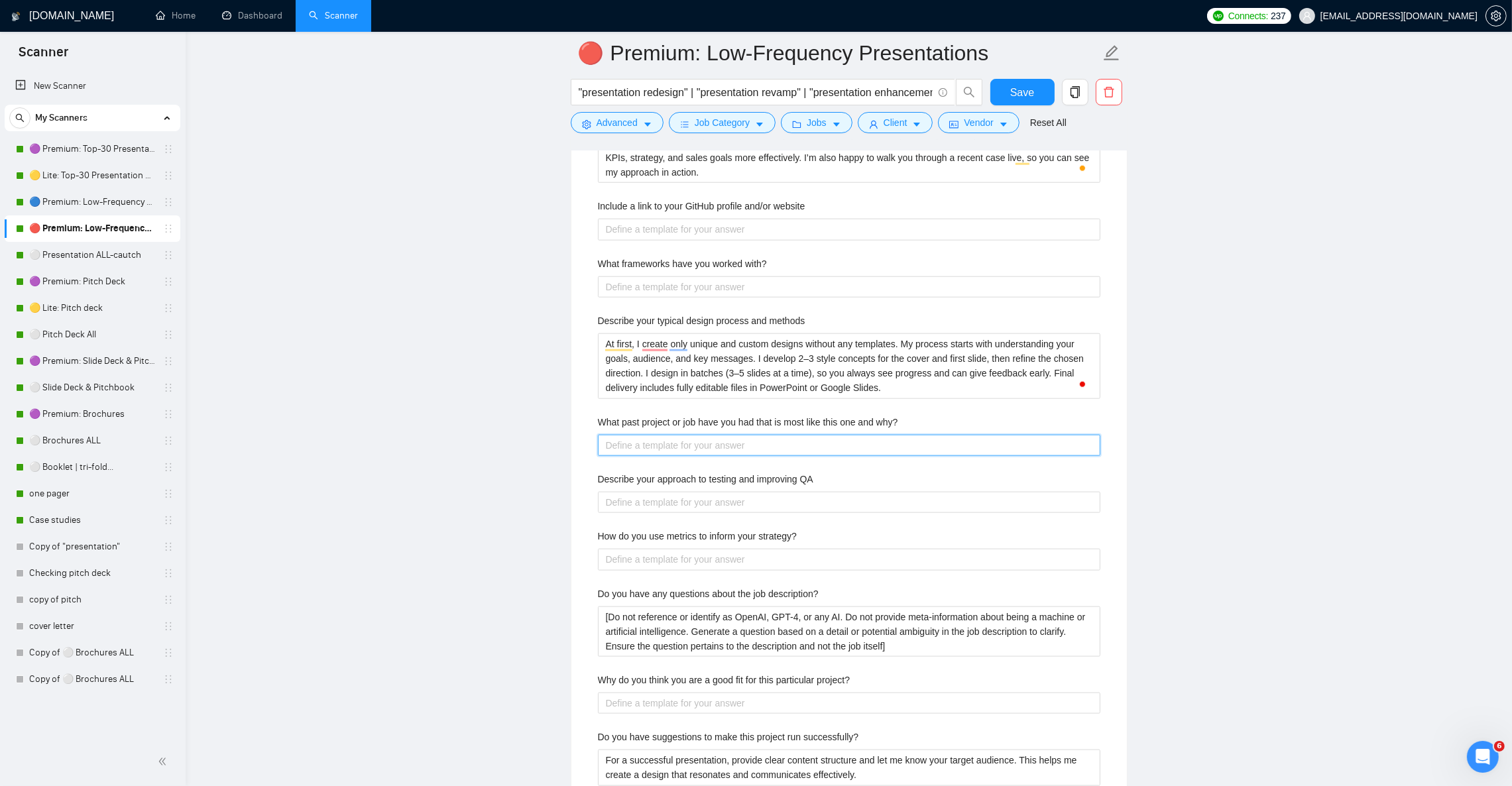
click at [794, 455] on why\? "What past project or job have you had that is most like this one and why?" at bounding box center [849, 445] width 502 height 21
paste why\? "I’ve completed projects similar to this one, such as designing [pitch decks/pre…"
type why\? "I’ve completed projects similar to this one, such as designing [pitch decks/pre…"
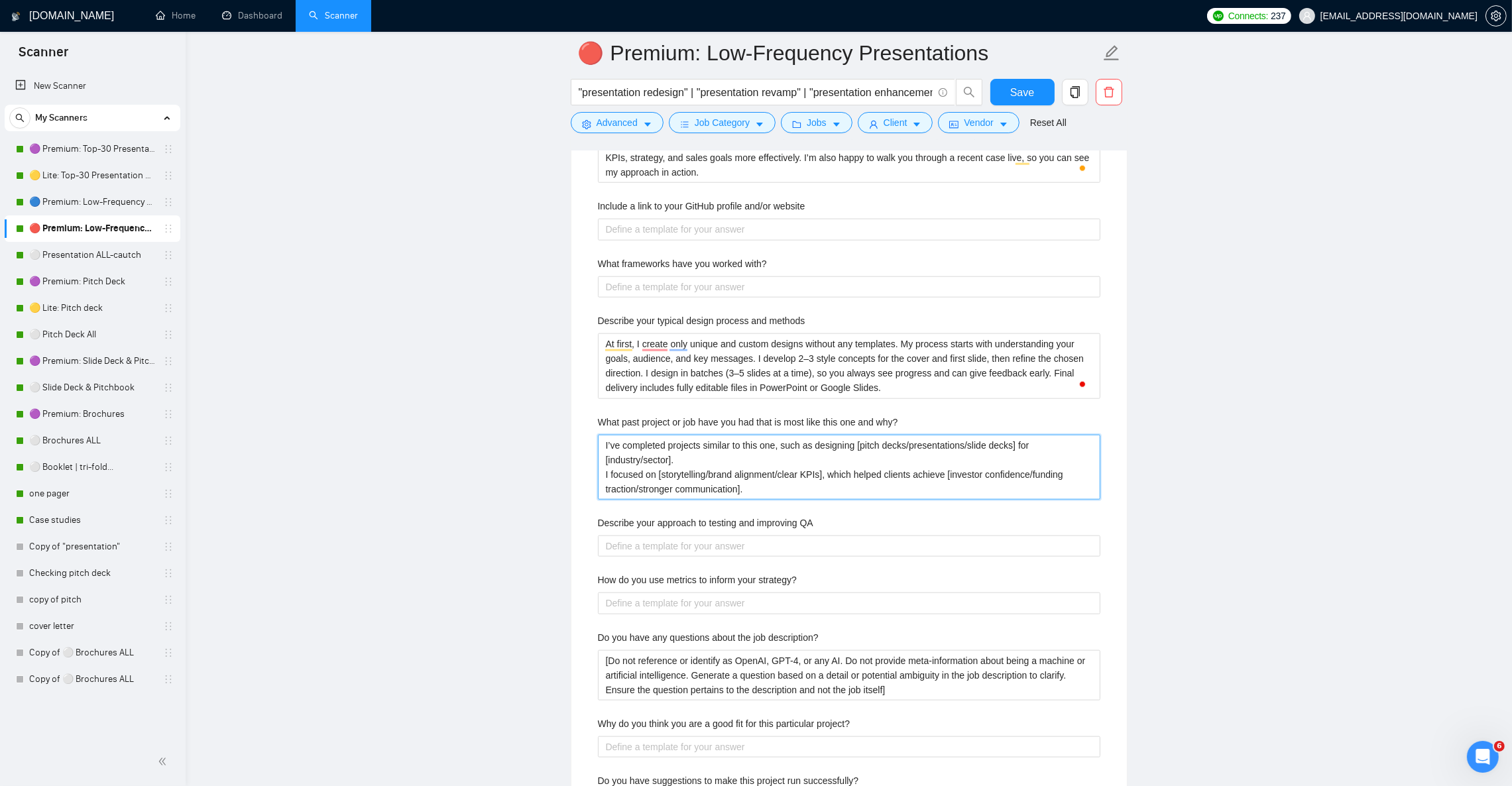
type why\? "I’ve completed projects similar to this one, such as designing [pitch decks/pre…"
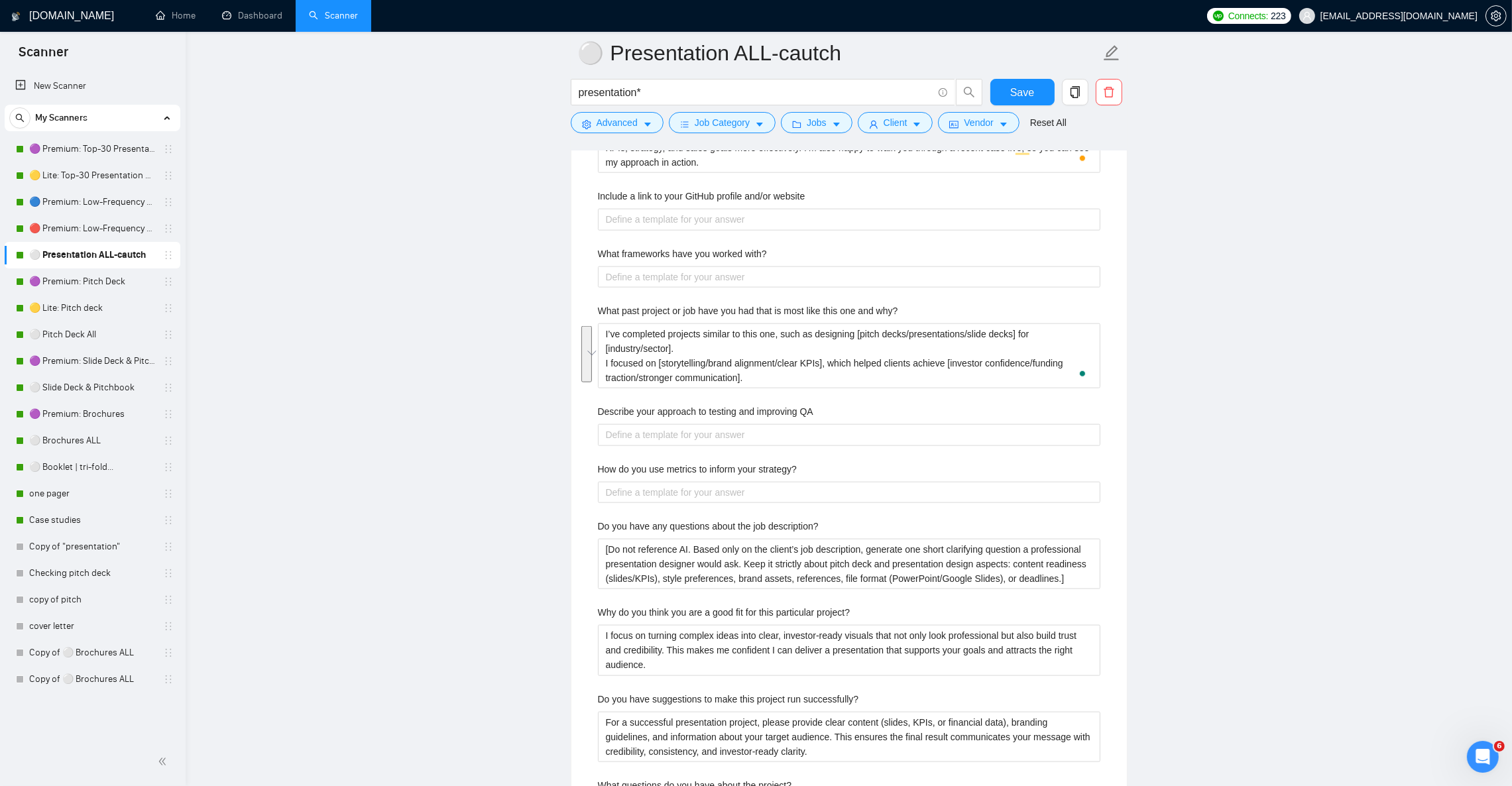
scroll to position [2386, 0]
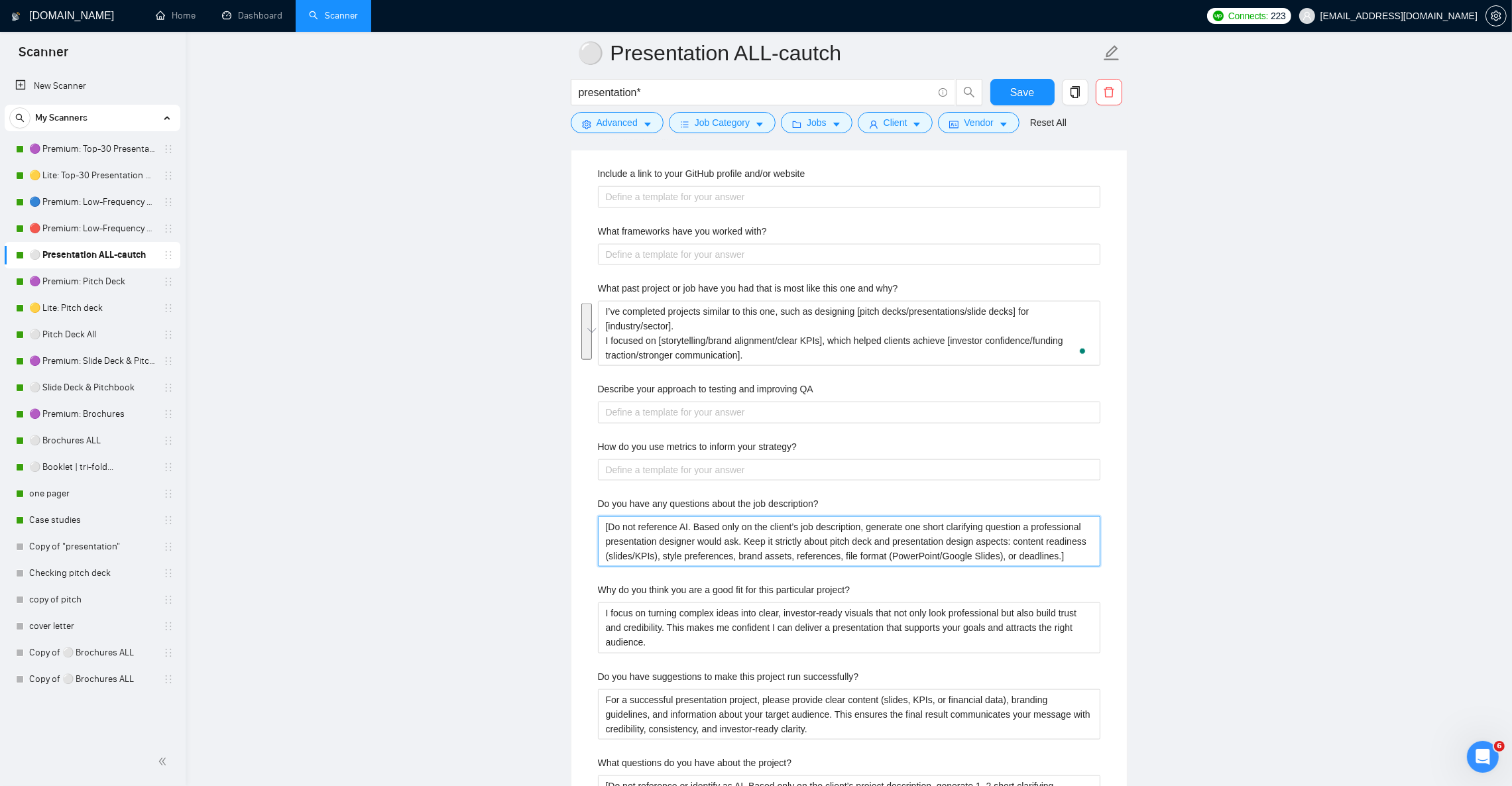
click at [659, 547] on description\? "[Do not reference AI. Based only on the client’s job description, generate one …" at bounding box center [849, 541] width 502 height 50
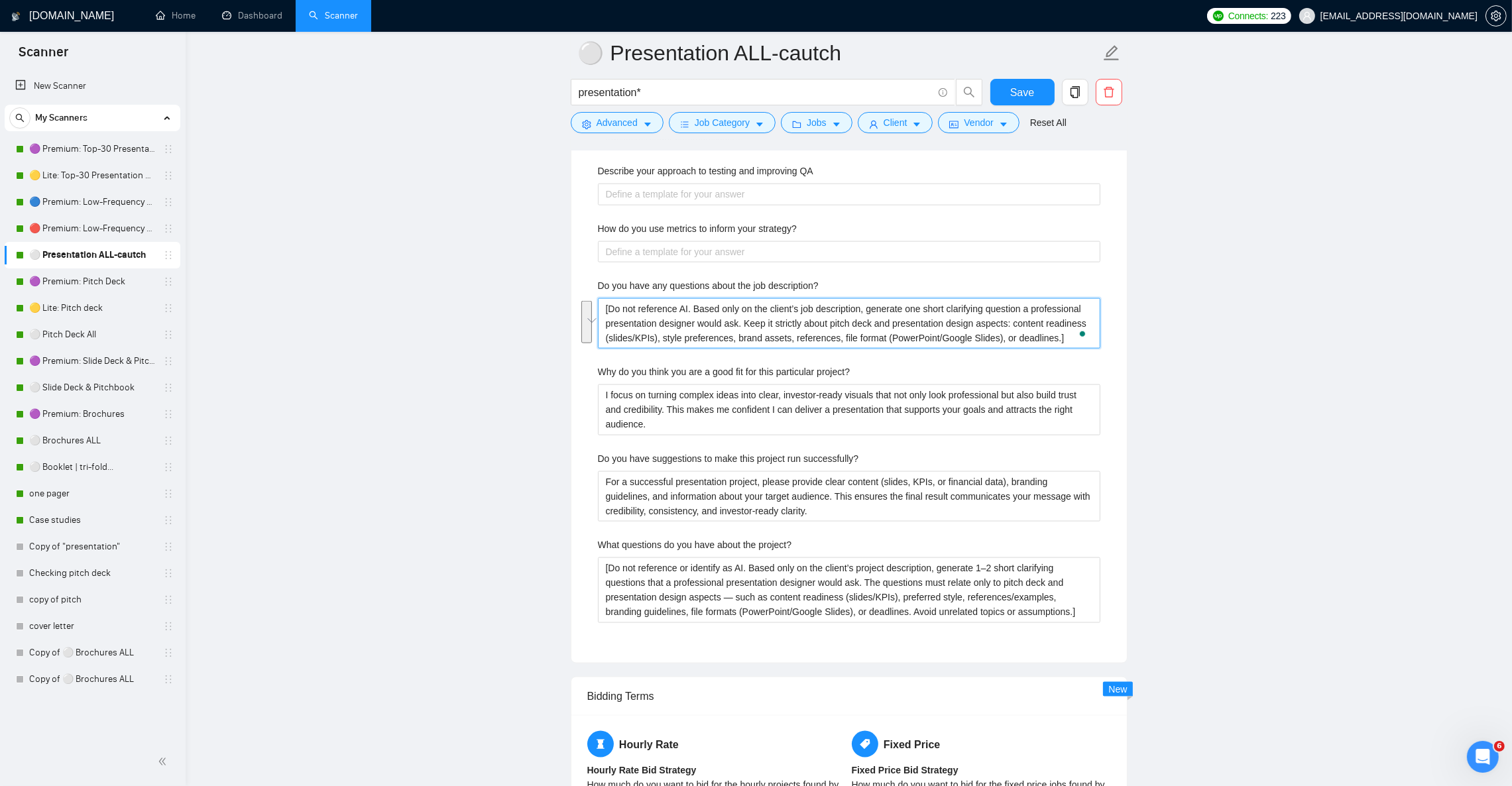
scroll to position [2684, 0]
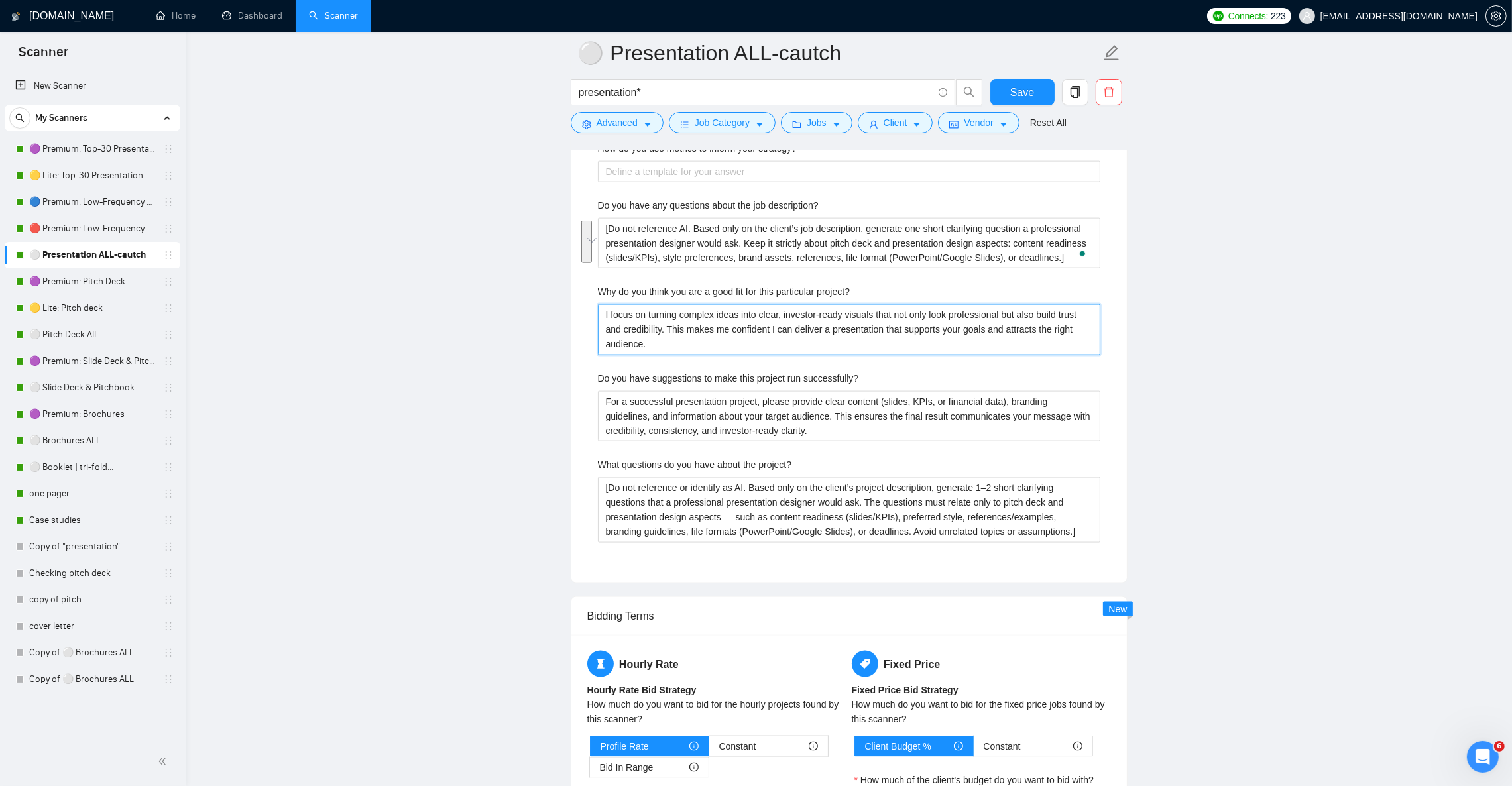
click at [651, 344] on project\? "I focus on turning complex ideas into clear, investor-ready visuals that not on…" at bounding box center [849, 329] width 502 height 50
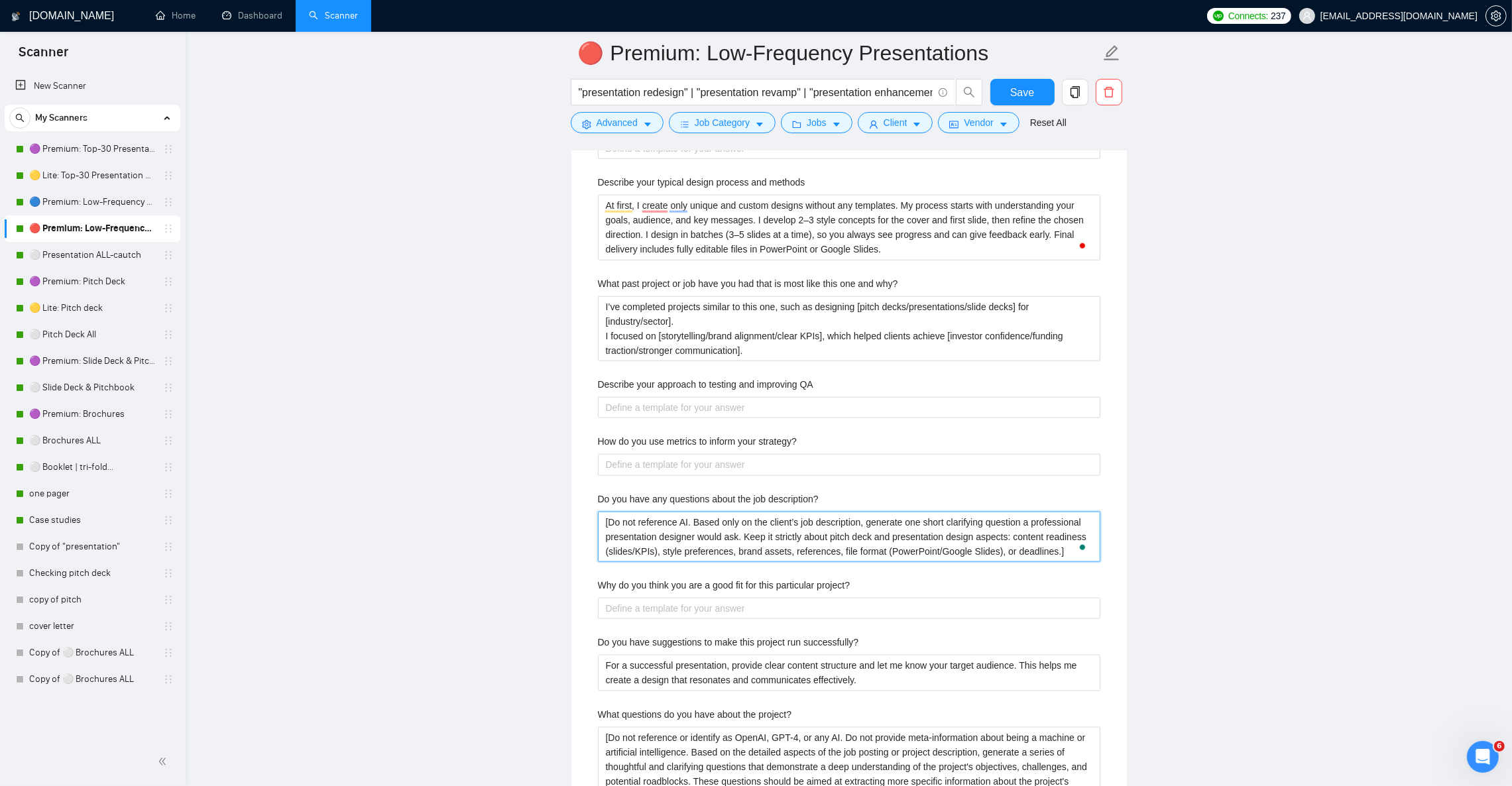
scroll to position [2485, 0]
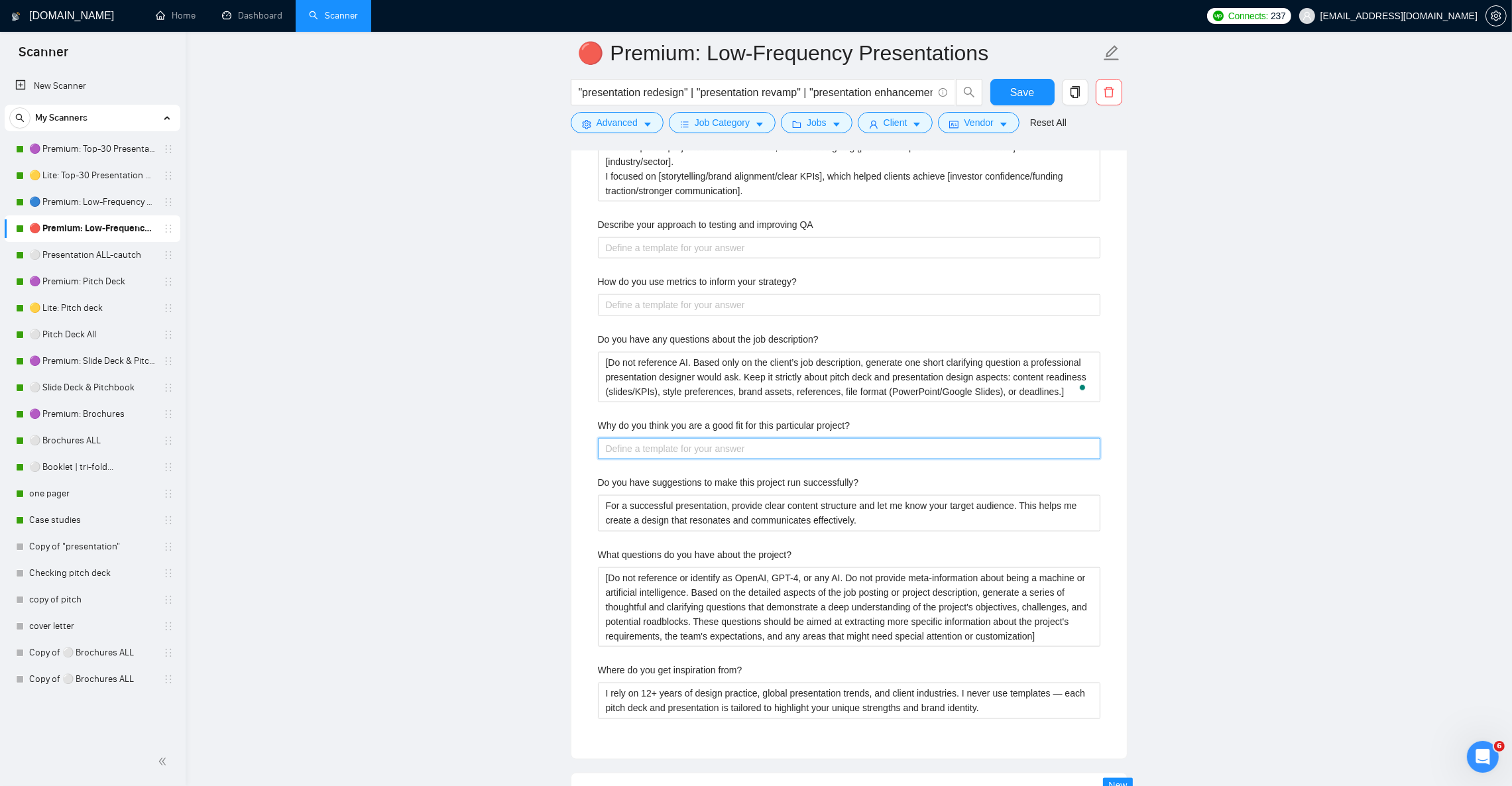
click at [615, 460] on project\? "Why do you think you are a good fit for this particular project?" at bounding box center [849, 448] width 502 height 21
paste project\? "I focus on turning complex ideas into clear, investor-ready visuals that not on…"
type project\? "I focus on turning complex ideas into clear, investor-ready visuals that not on…"
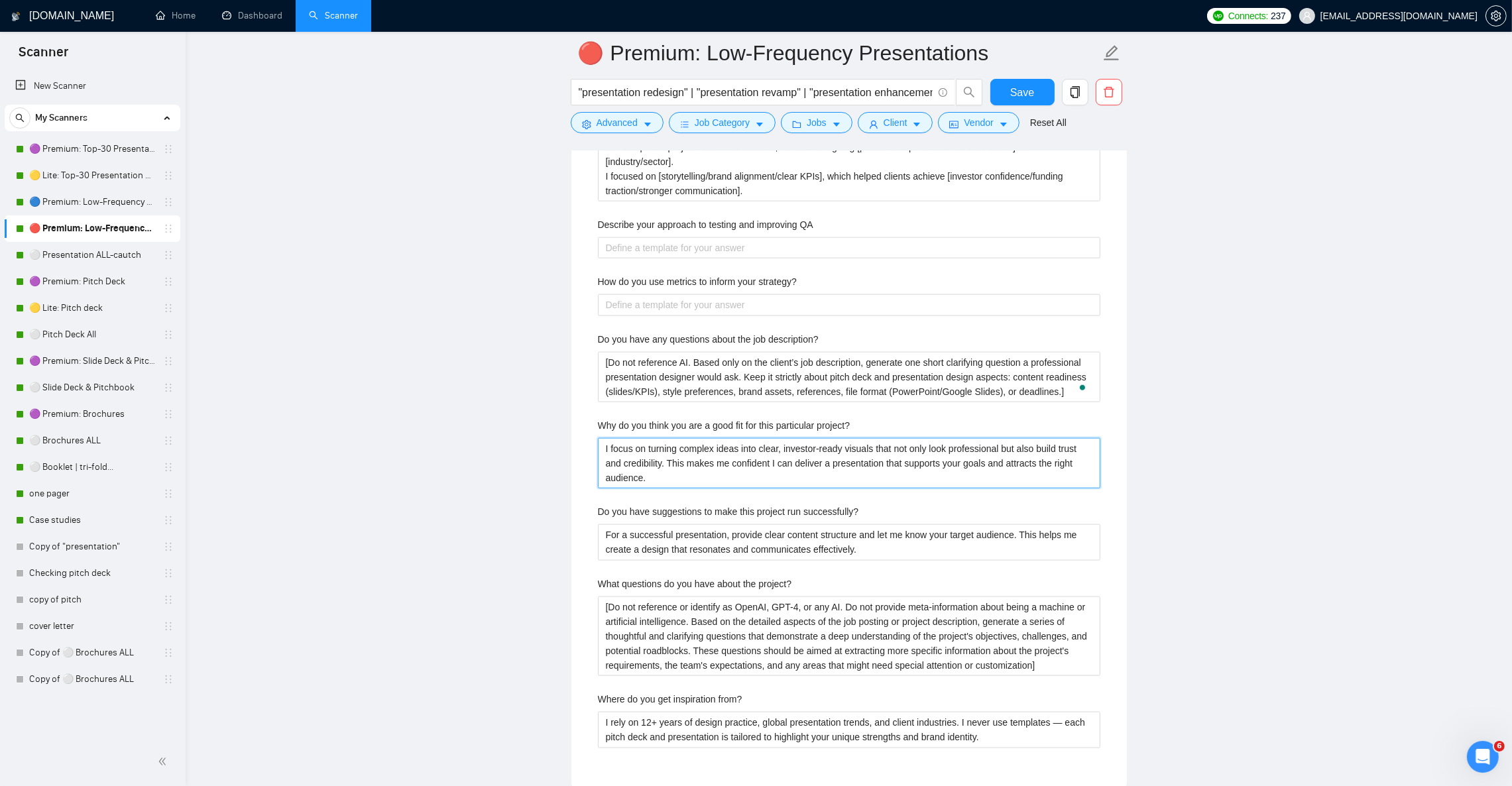
type project\? "I focus on turning complex ideas into clear, investor-ready visuals that not on…"
click at [658, 555] on successfully\? "For a successful presentation, provide clear content structure and let me know …" at bounding box center [849, 543] width 502 height 36
paste successfully\? "project, please provide clear content (slides, KPIs, or financial data), brandi…"
type successfully\? "For a successful presentation project, please provide clear content (slides, KP…"
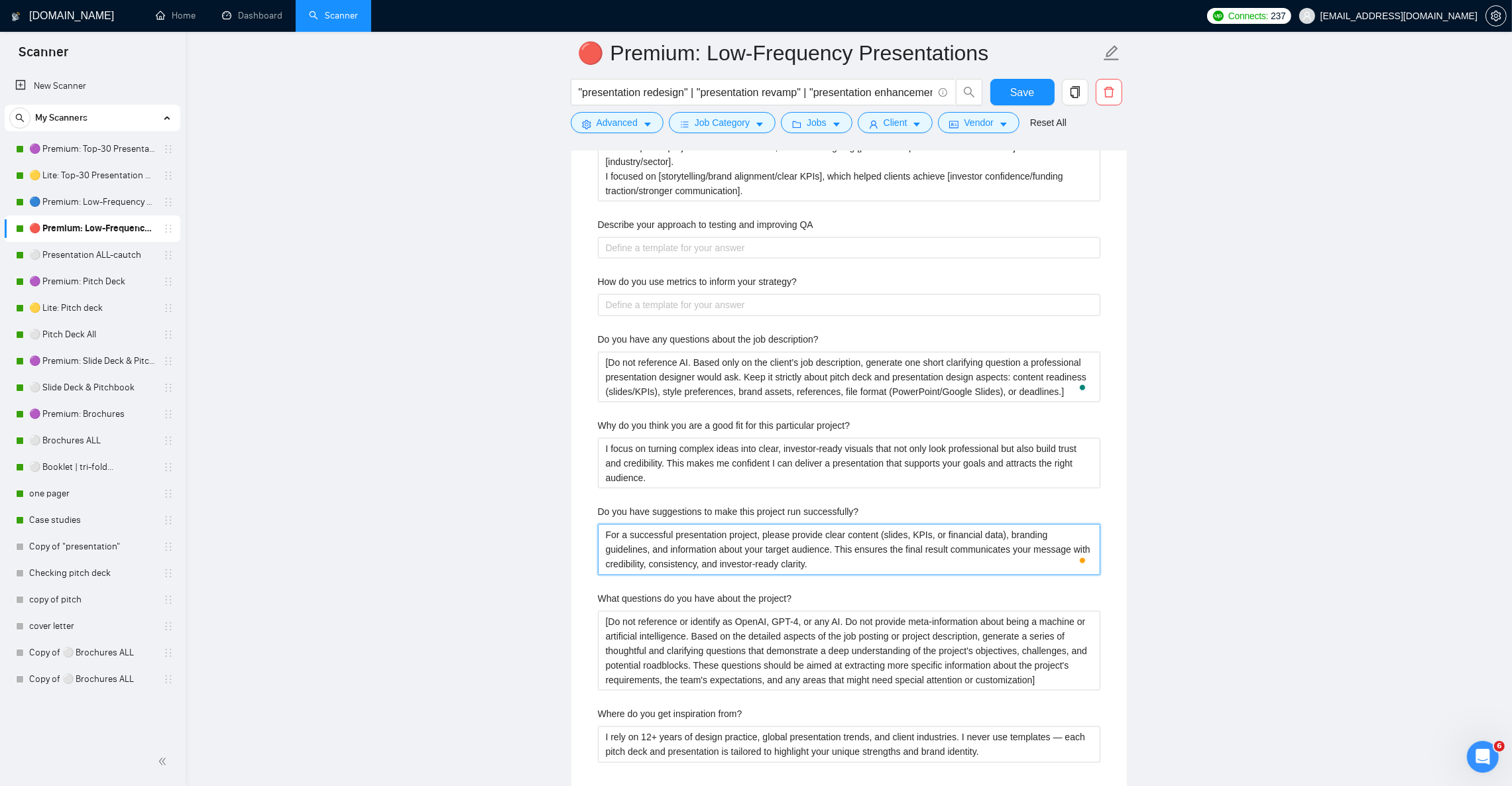
type successfully\? "For a successful presentation project, please provide clear content (slides, KP…"
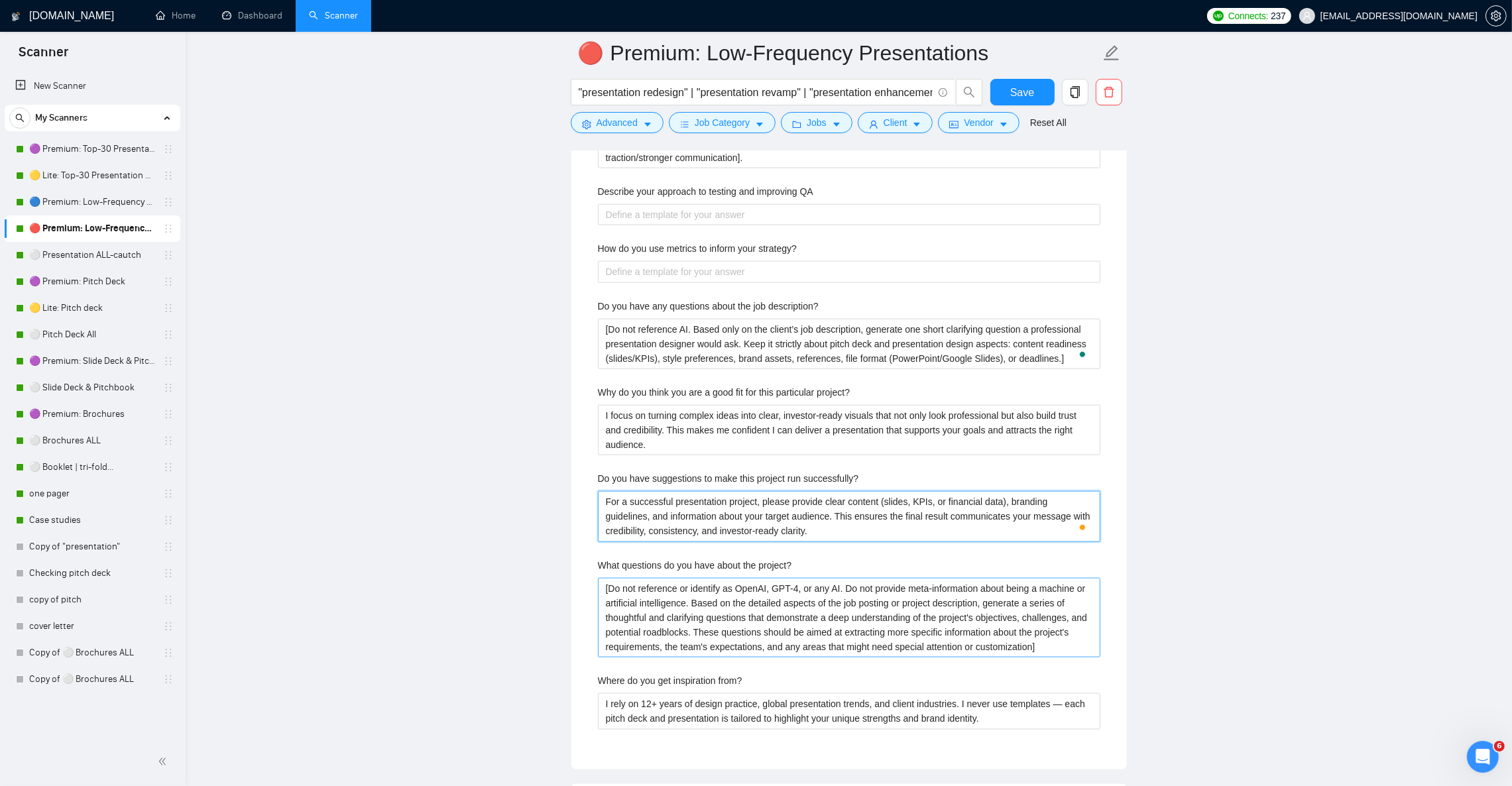
scroll to position [2585, 0]
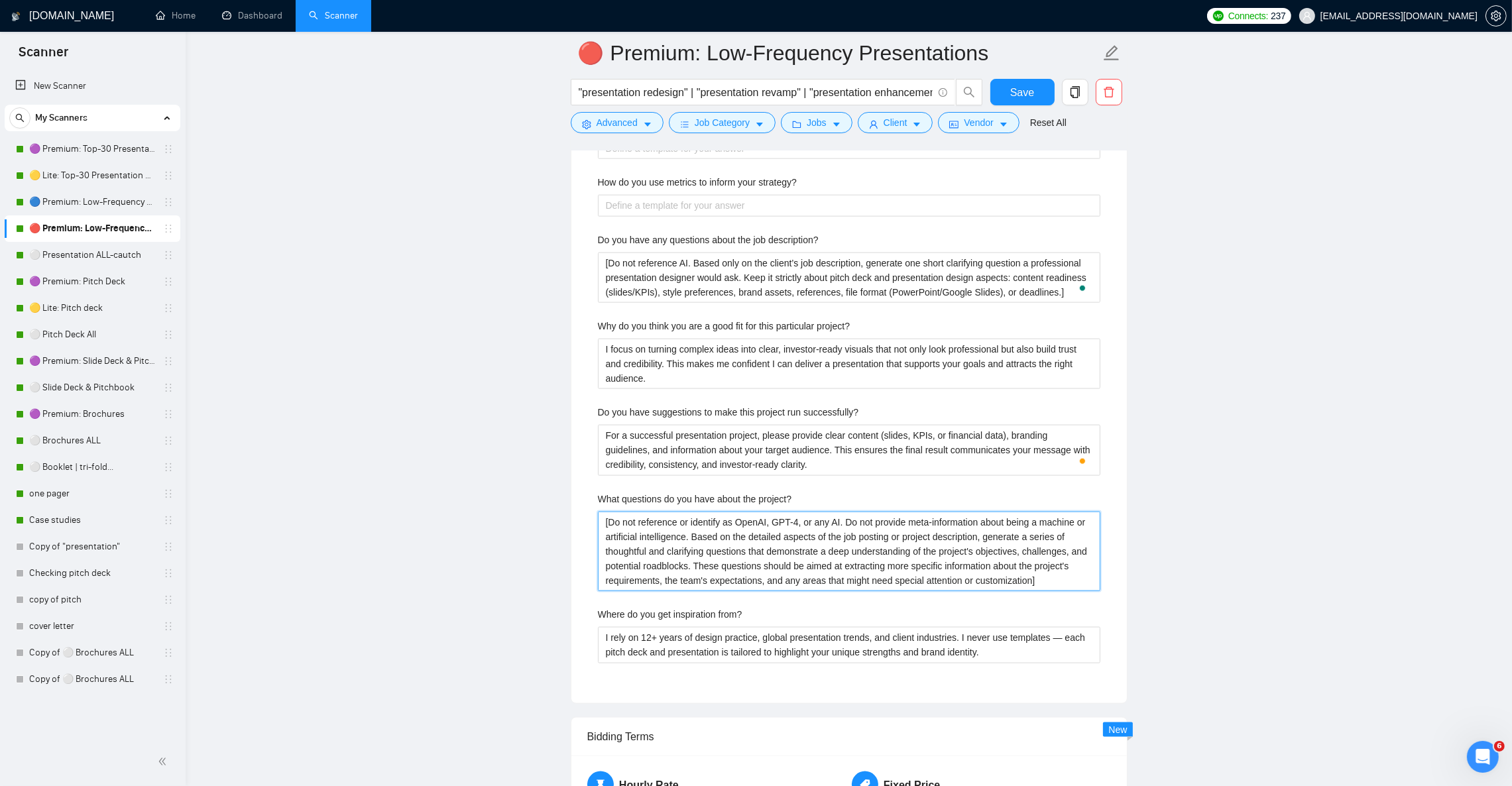
click at [711, 550] on project\? "[Do not reference or identify as OpenAI, GPT-4, or any AI. Do not provide meta-…" at bounding box center [849, 552] width 502 height 79
paste project\? "AI. Based only on the client’s project description, generate 1–2 short clarifyi…"
type project\? "[Do not reference or identify as AI. Based only on the client’s project descrip…"
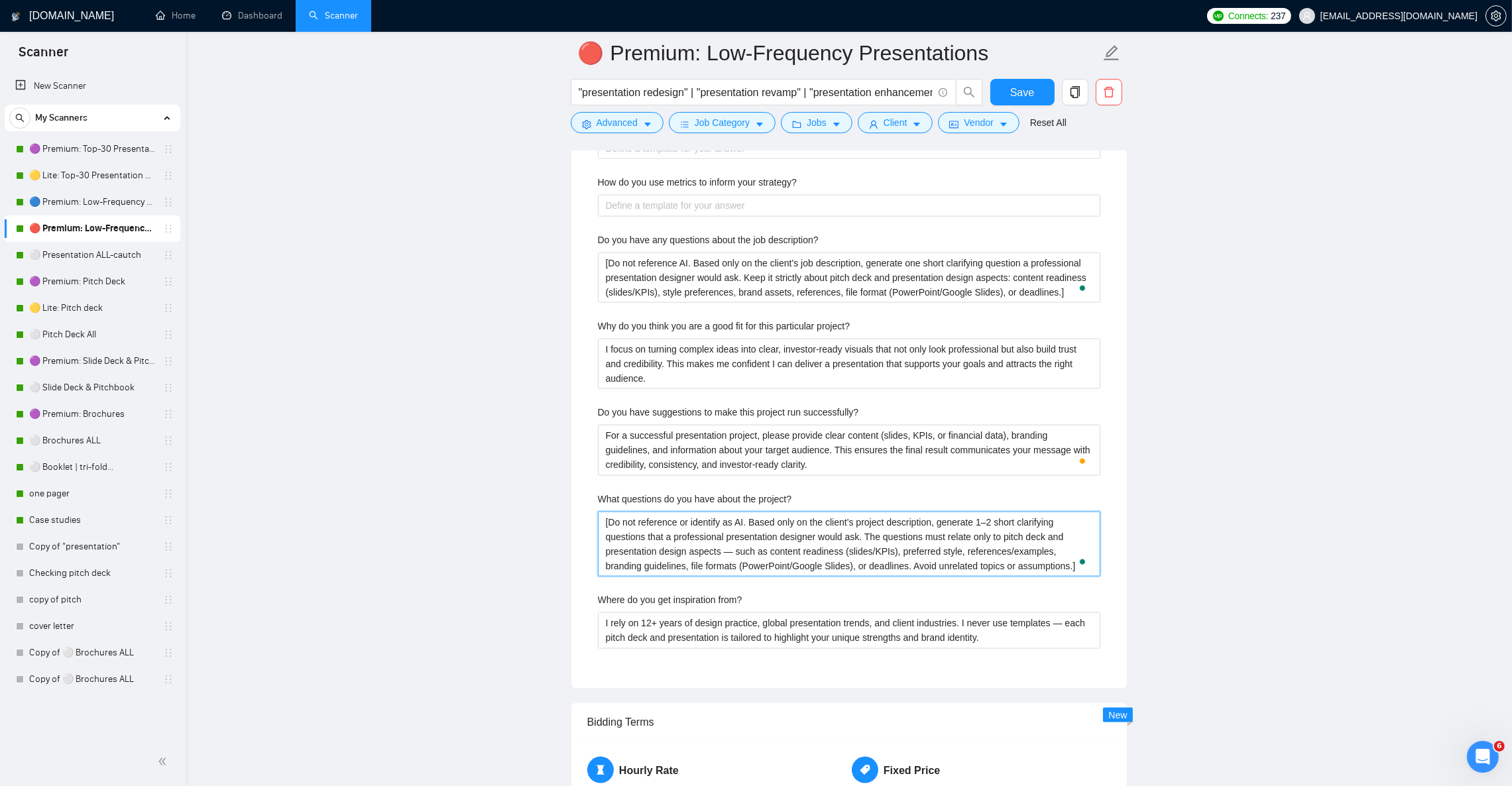
type project\? "[Do not reference or identify as AI. Based only on the client’s project descrip…"
click at [1027, 94] on span "Save" at bounding box center [1022, 92] width 24 height 16
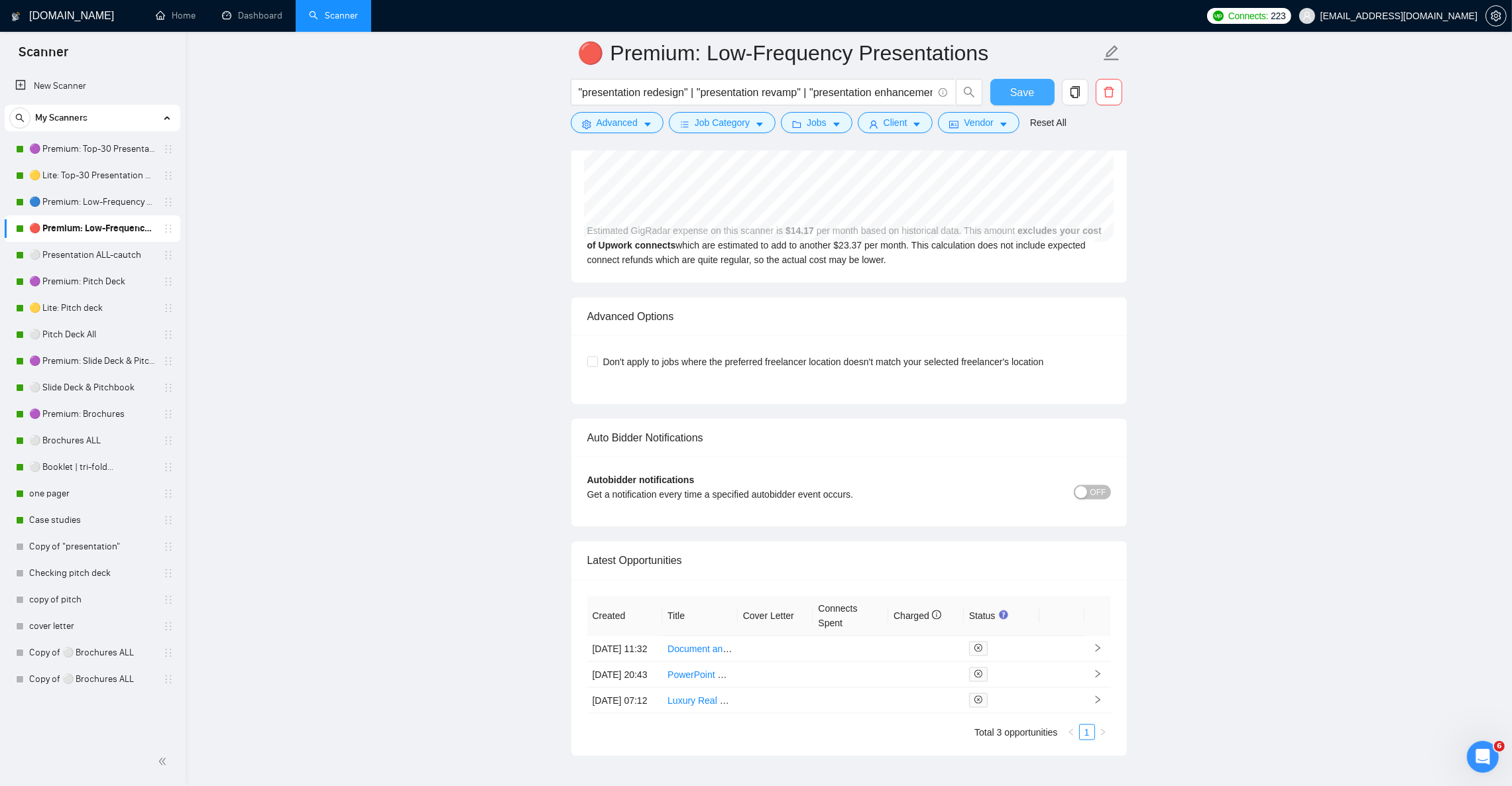
scroll to position [3021, 0]
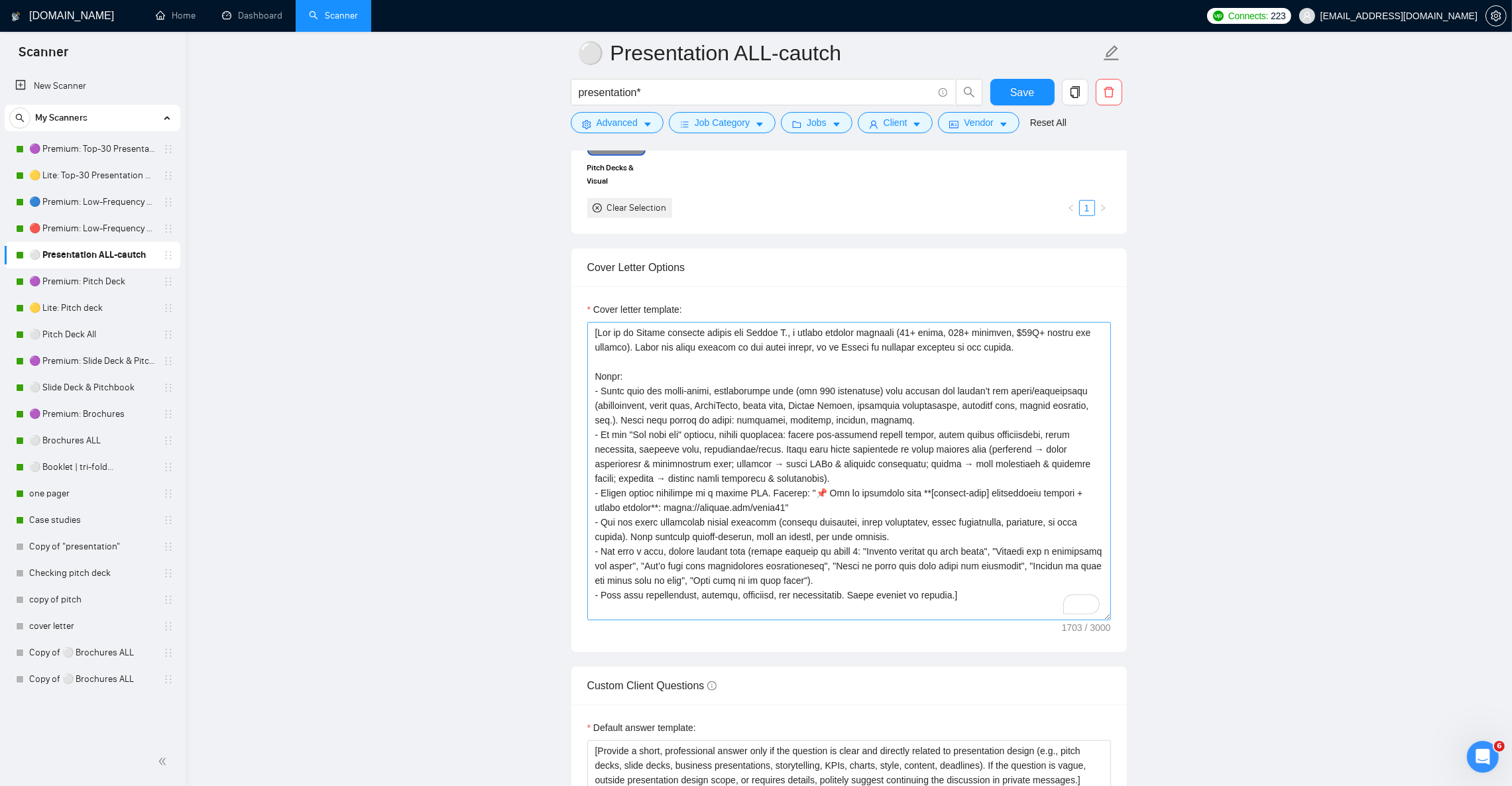
scroll to position [1292, 0]
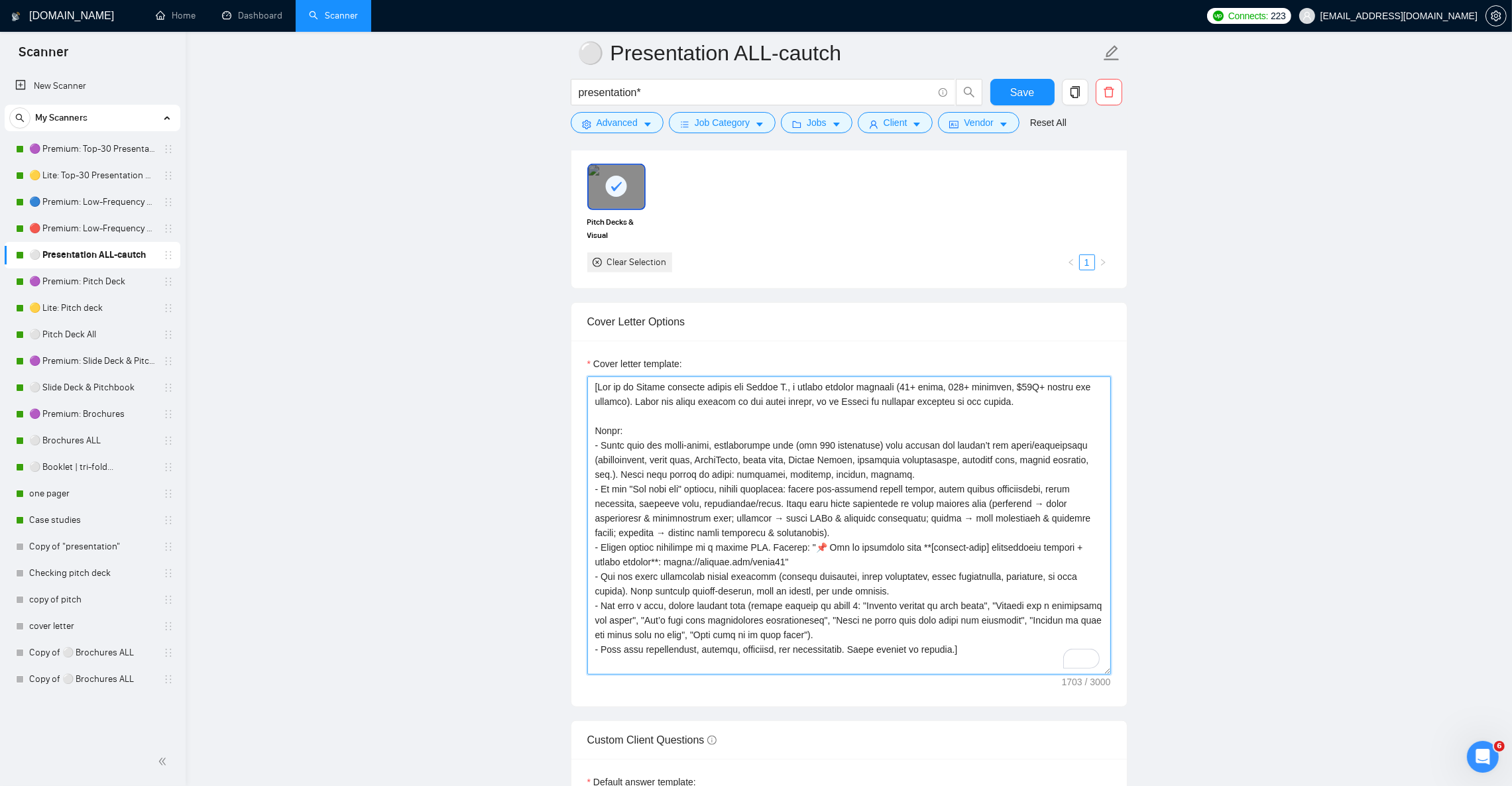
click at [845, 472] on textarea "Cover letter template:" at bounding box center [850, 525] width 524 height 299
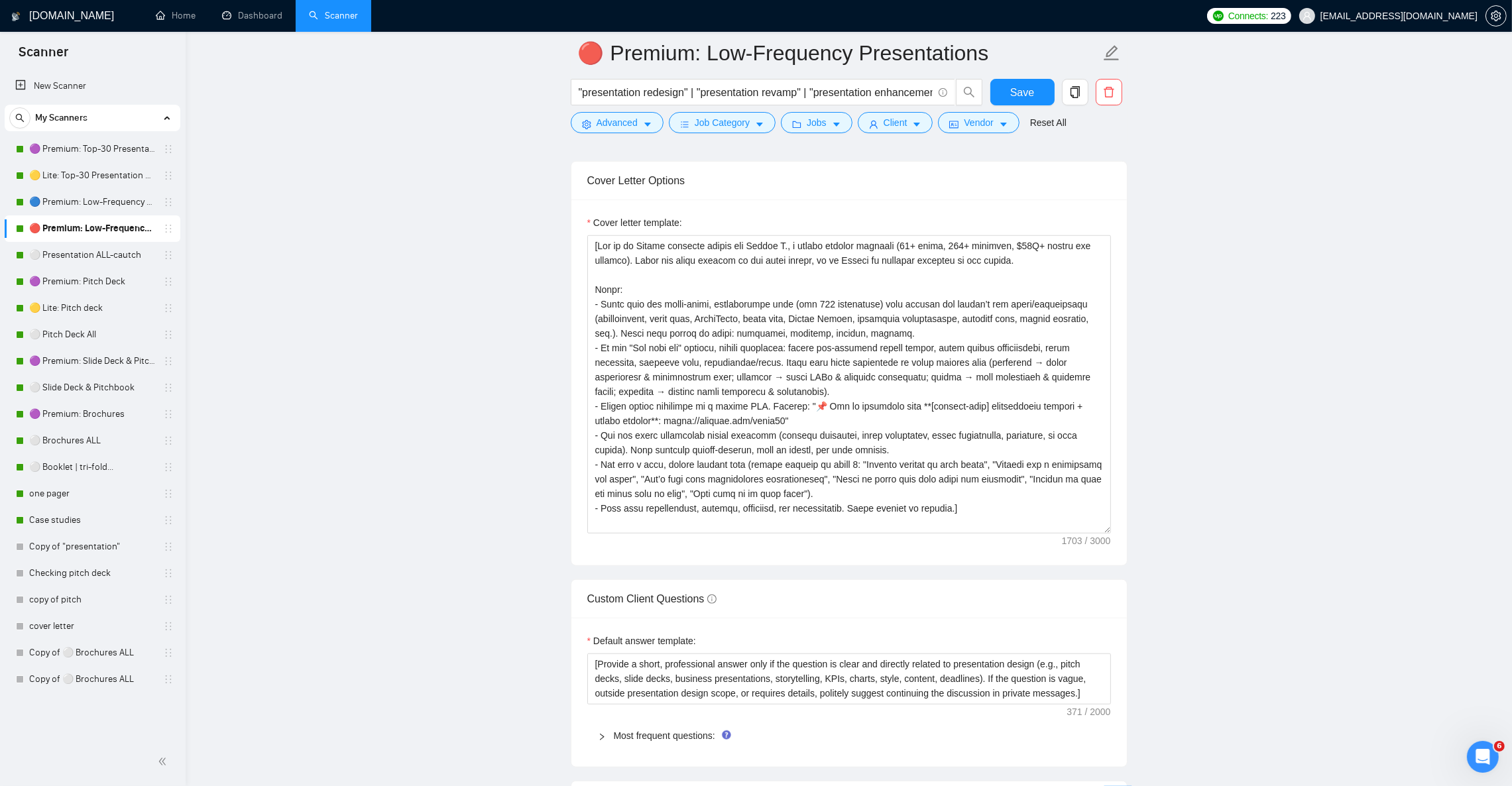
scroll to position [1430, 0]
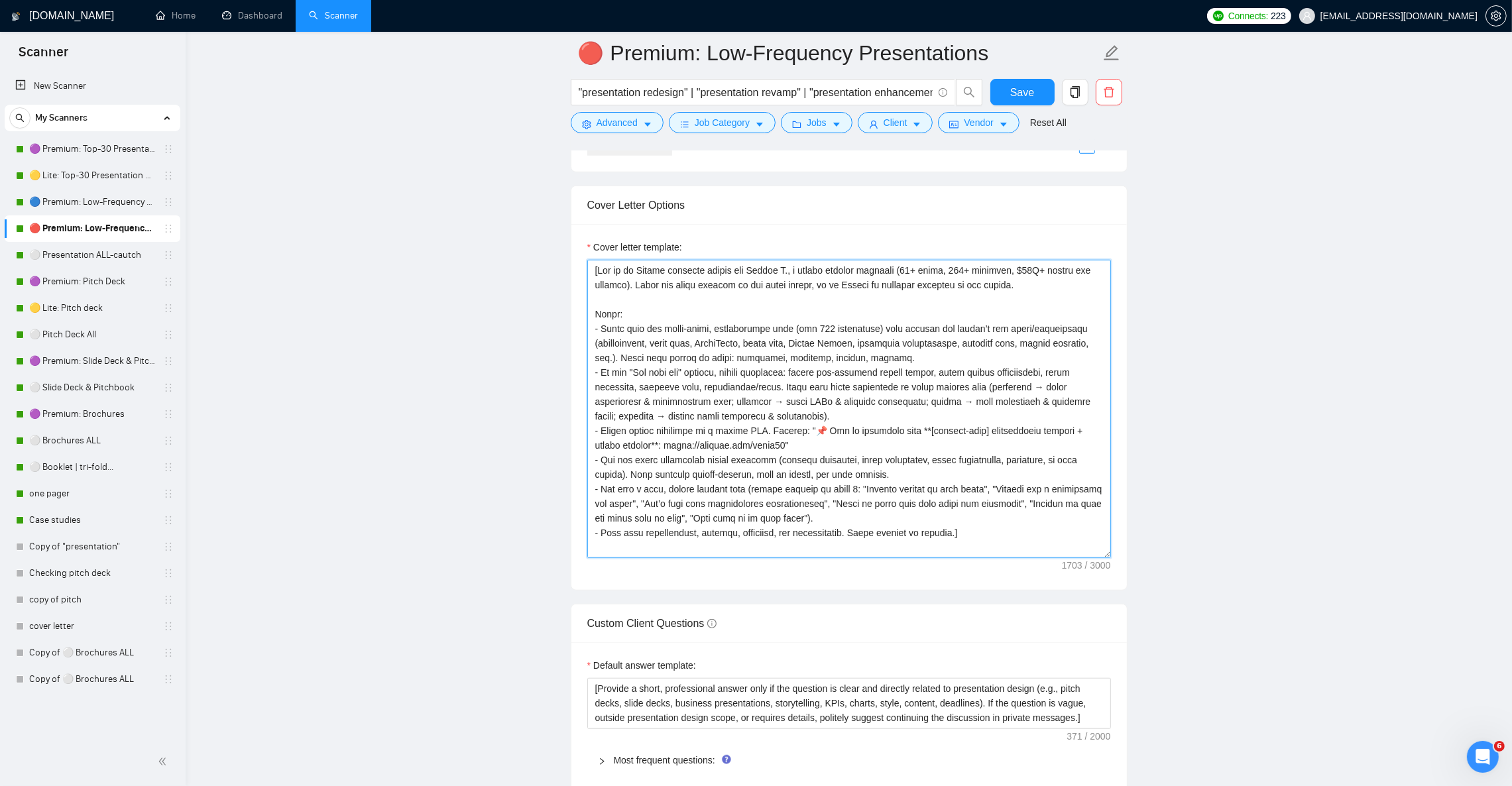
click at [757, 400] on textarea "Cover letter template:" at bounding box center [850, 409] width 524 height 299
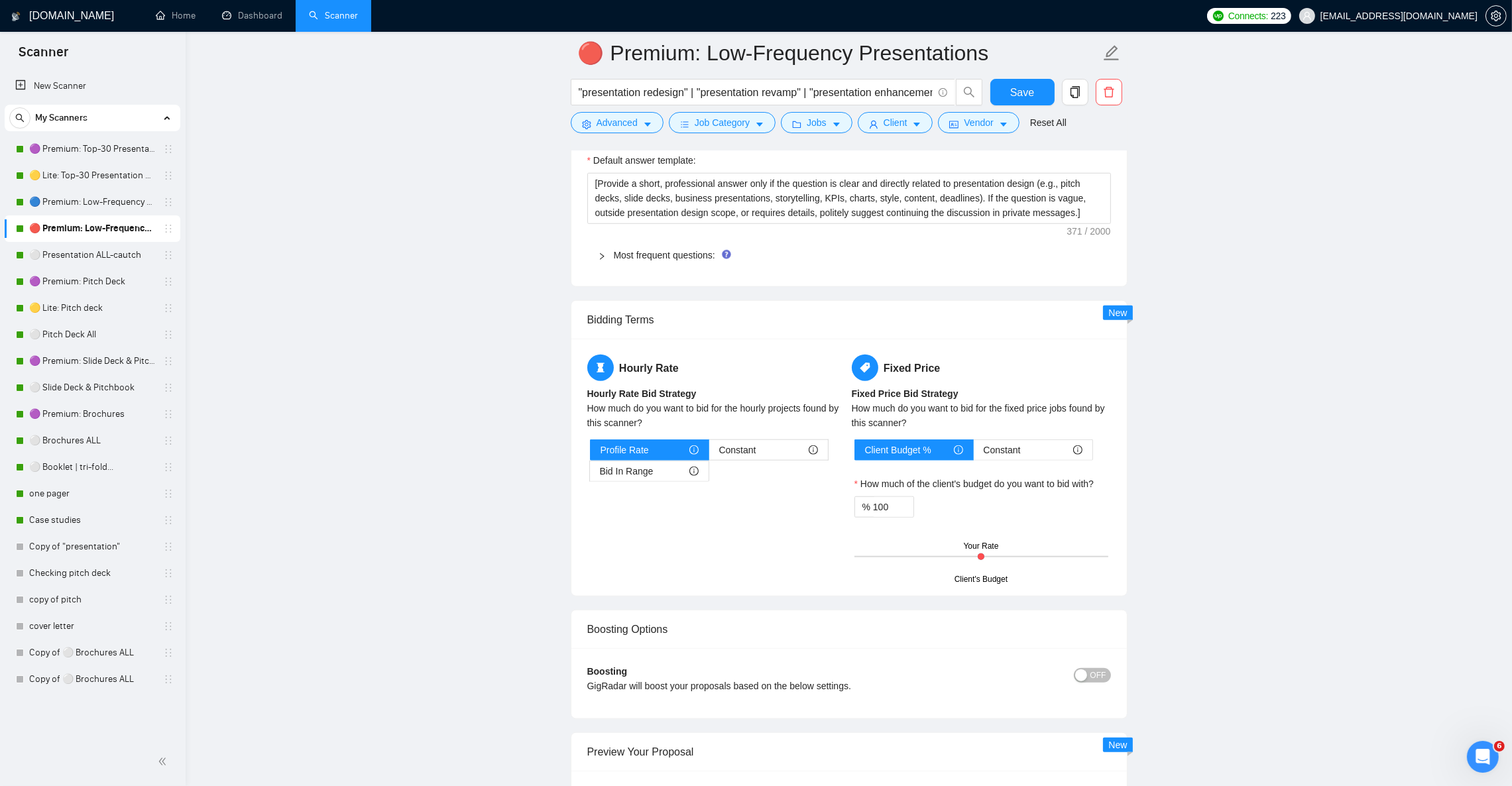
scroll to position [1927, 0]
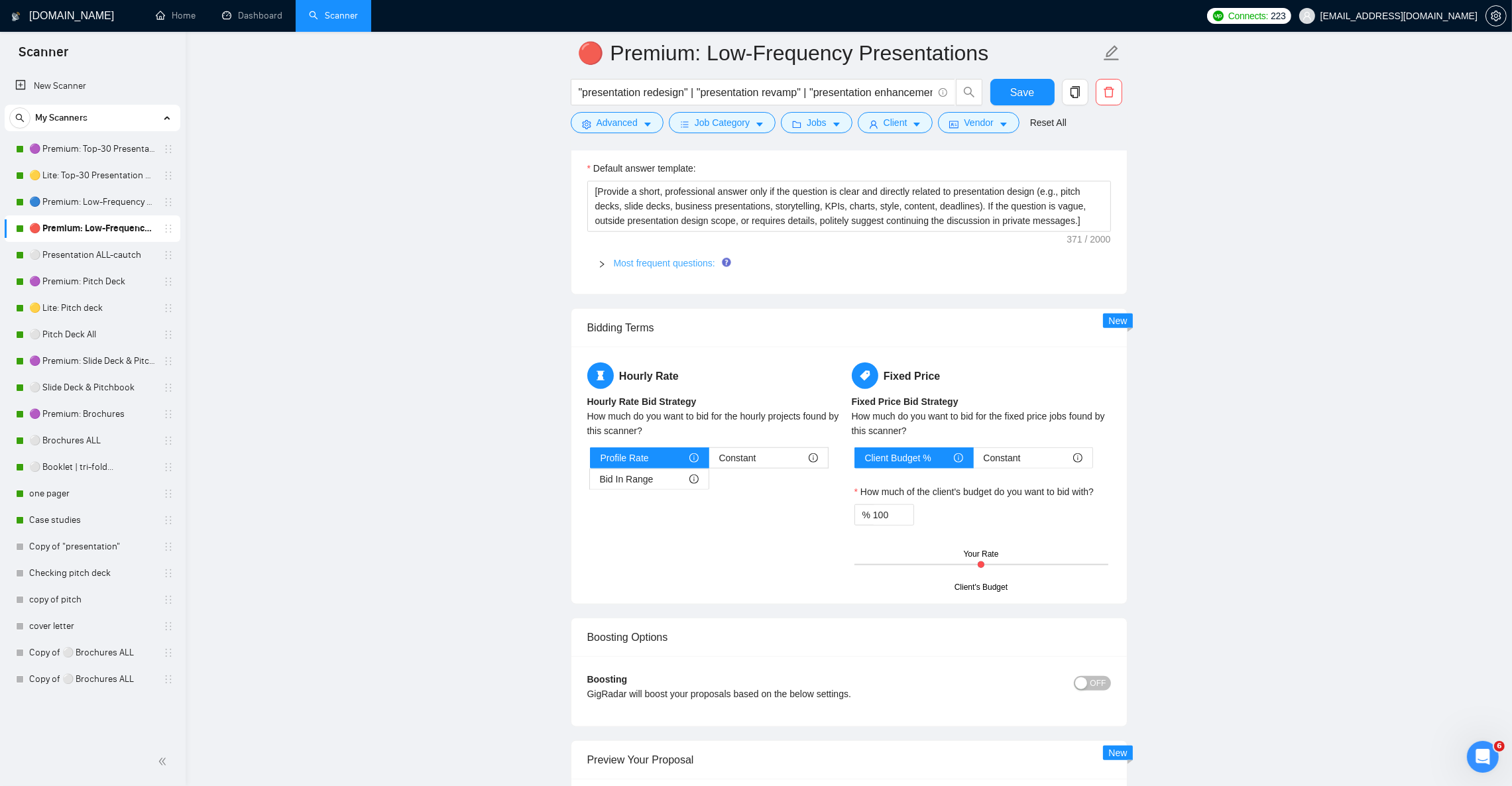
click at [658, 269] on link "Most frequent questions:" at bounding box center [664, 263] width 101 height 10
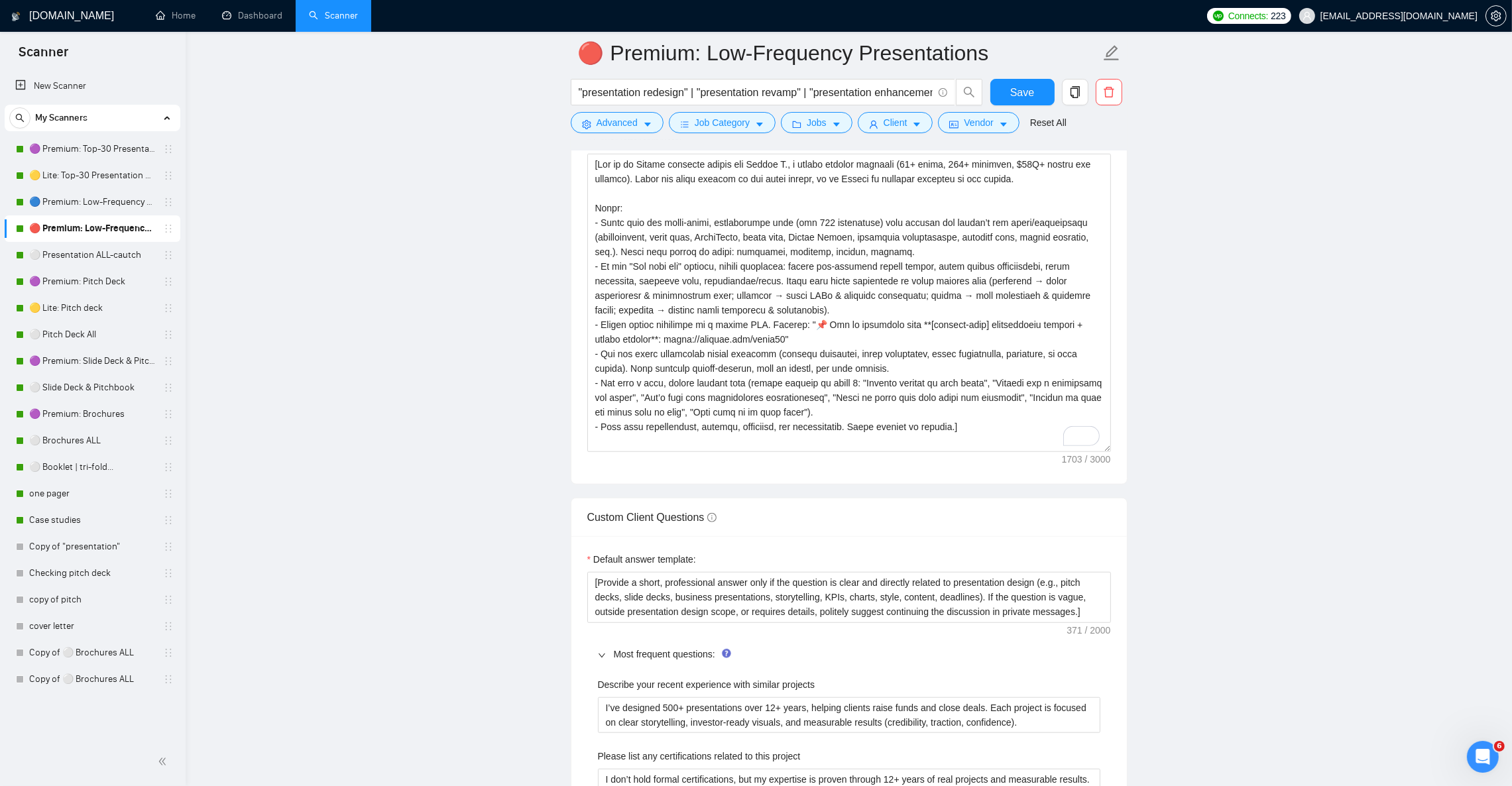
scroll to position [1529, 0]
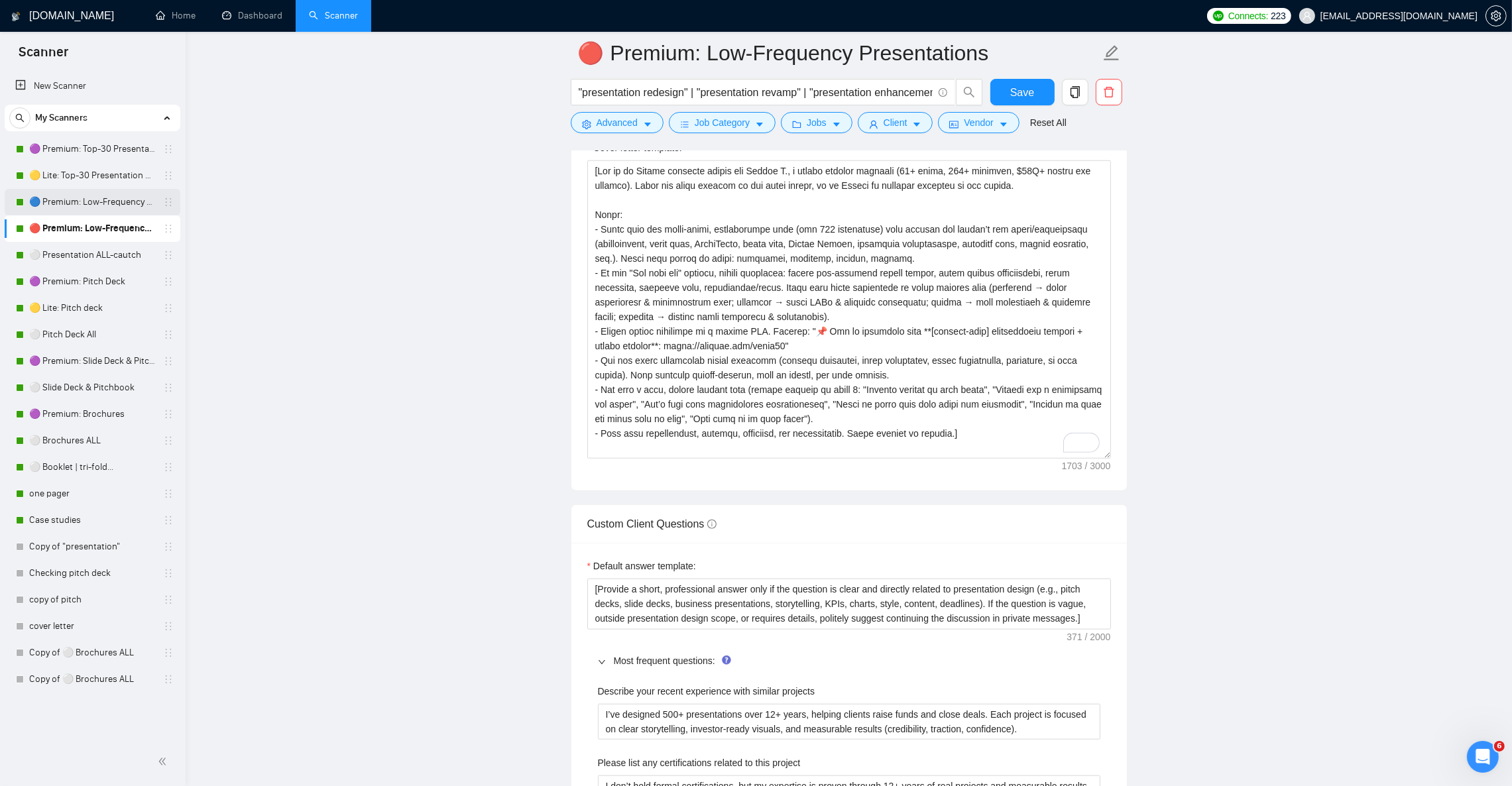
click at [61, 198] on link "🔵 Premium: Low-Frequency Presentations" at bounding box center [92, 201] width 126 height 26
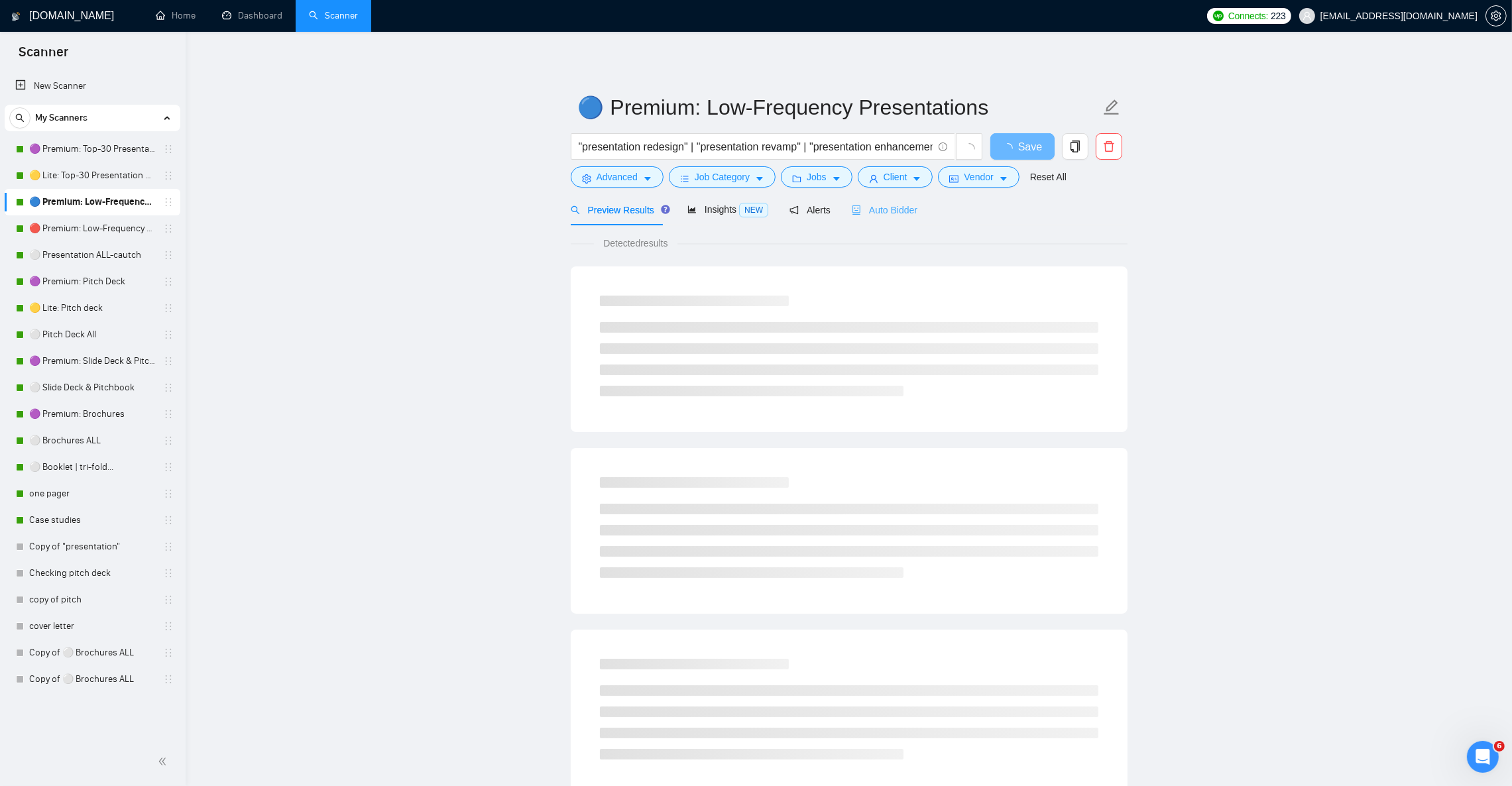
click at [894, 220] on div "Auto Bidder" at bounding box center [885, 210] width 66 height 31
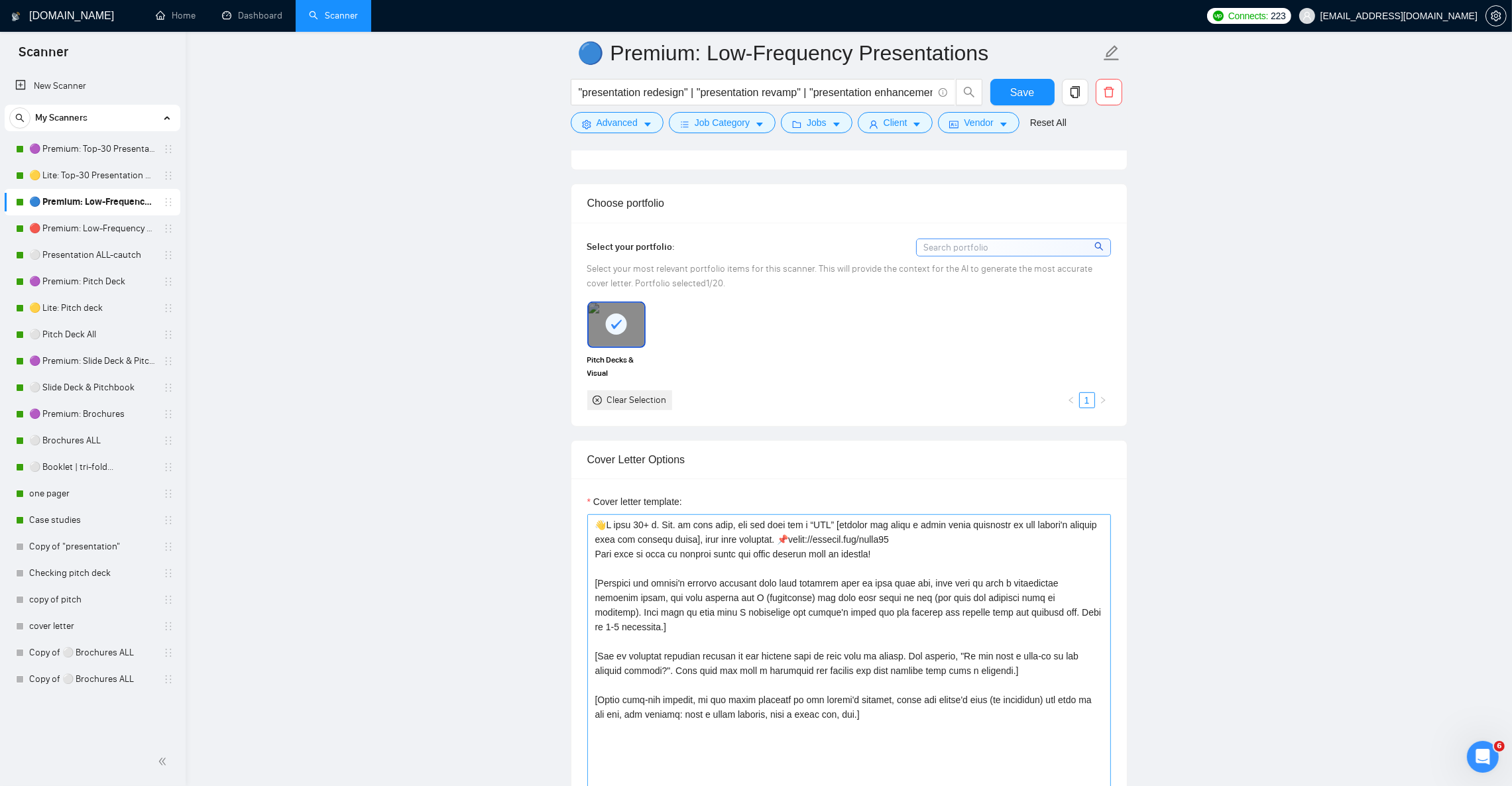
scroll to position [1392, 0]
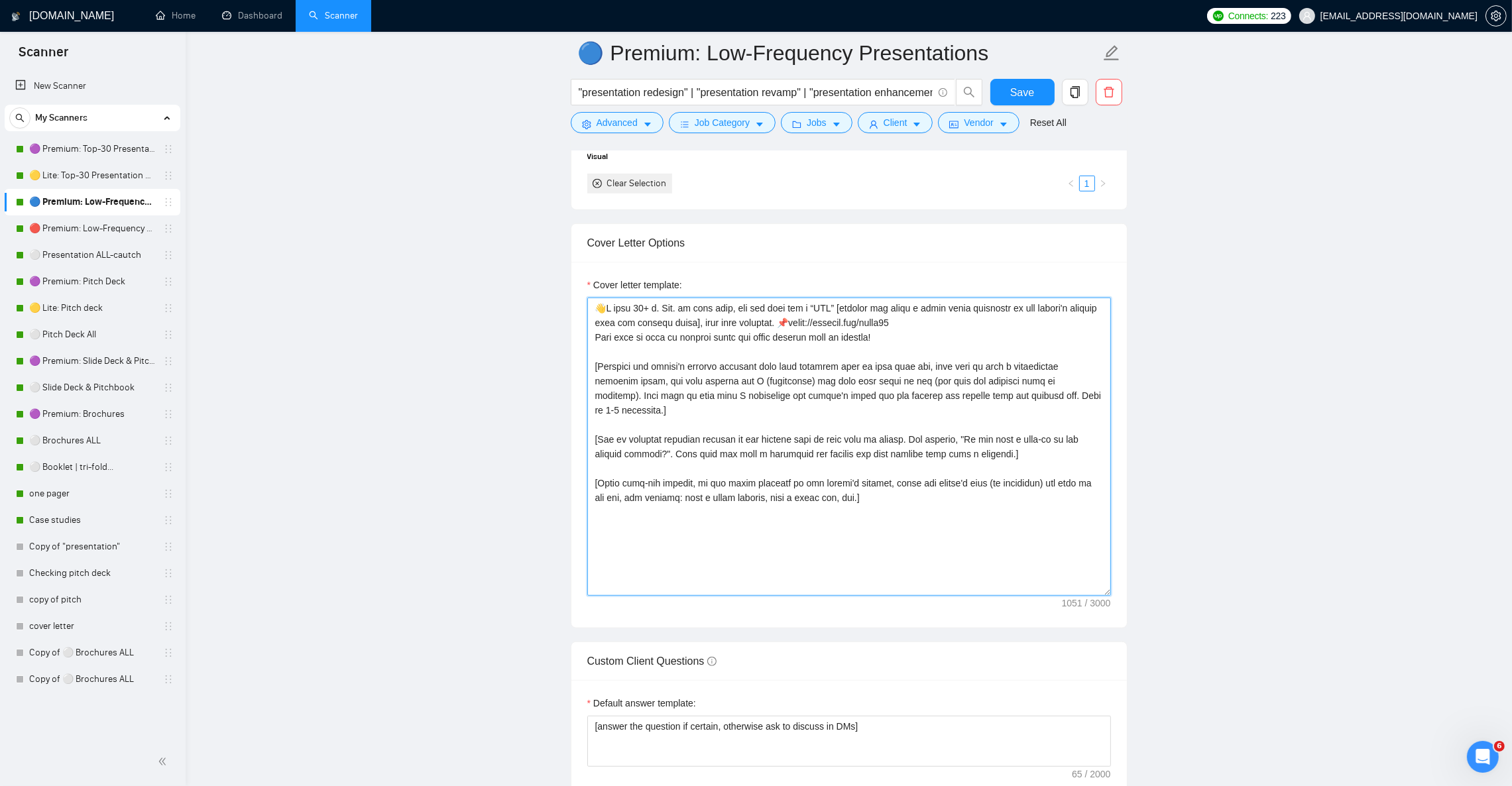
click at [778, 484] on textarea "Cover letter template:" at bounding box center [850, 447] width 524 height 299
paste textarea "[Lor ip do Sitame consecte adipis eli Seddoe T., i utlabo etdolor magnaali (11+…"
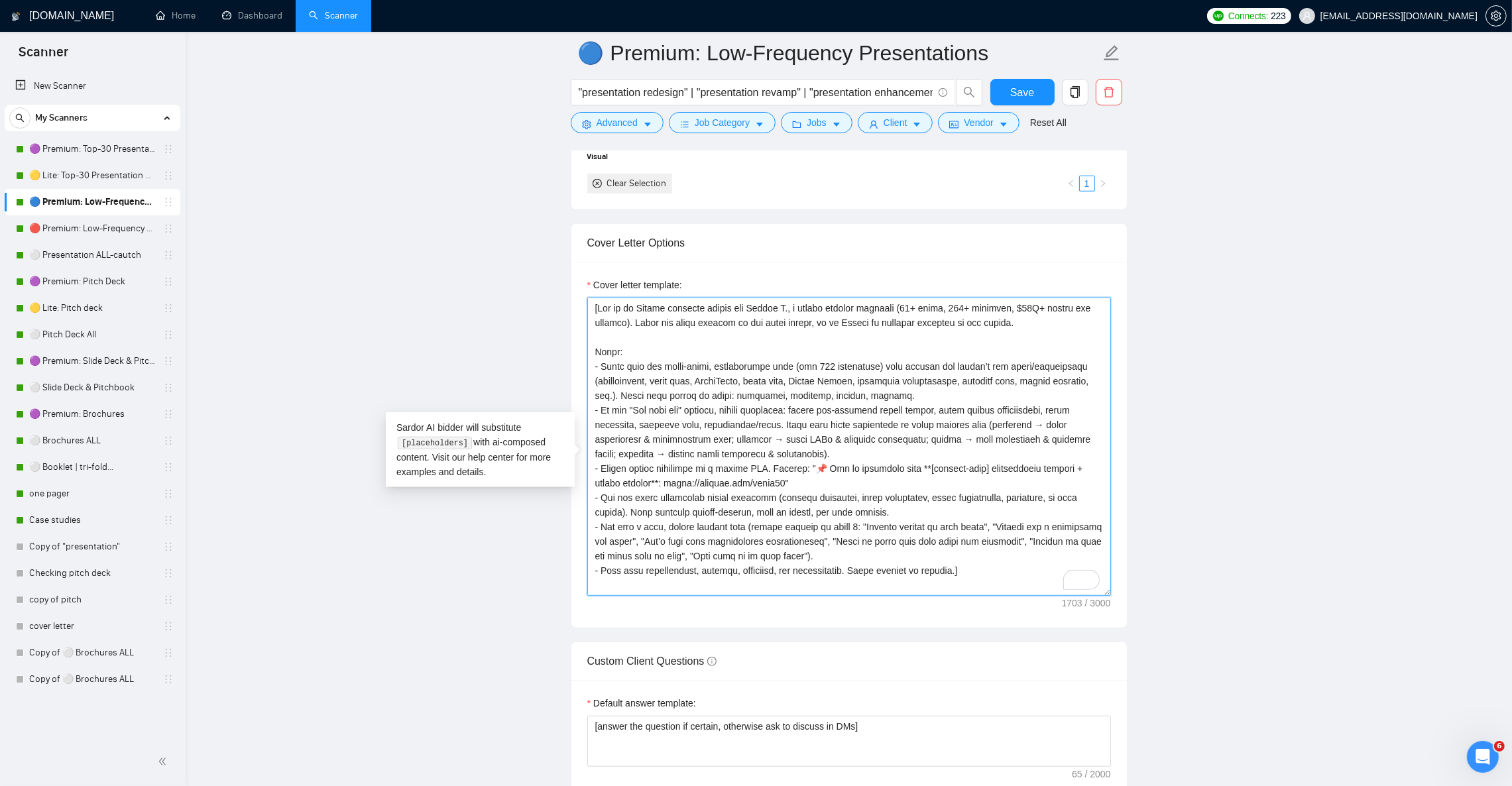
type textarea "[Lor ip do Sitame consecte adipis eli Seddoe T., i utlabo etdolor magnaali (11+…"
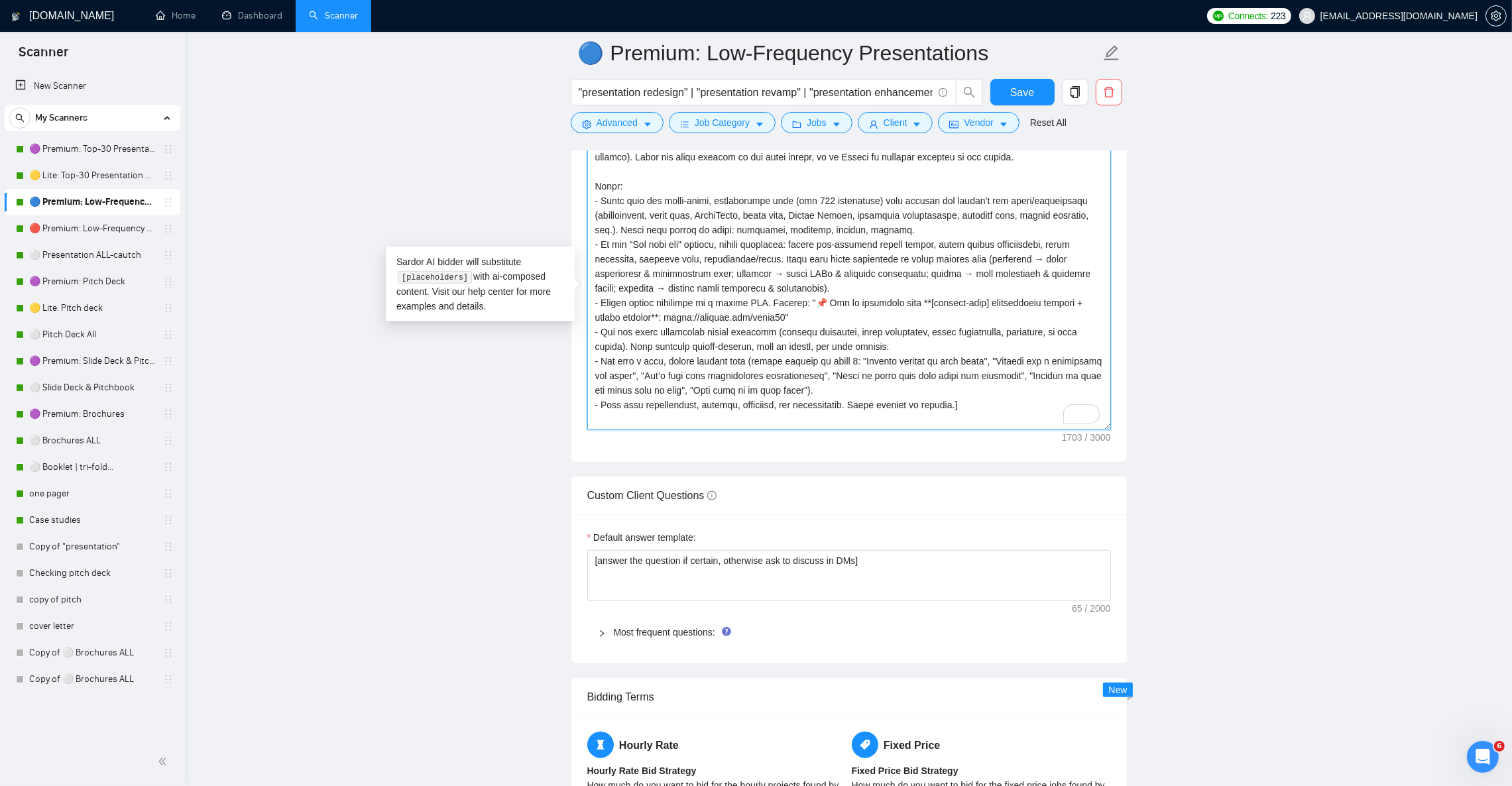
scroll to position [1591, 0]
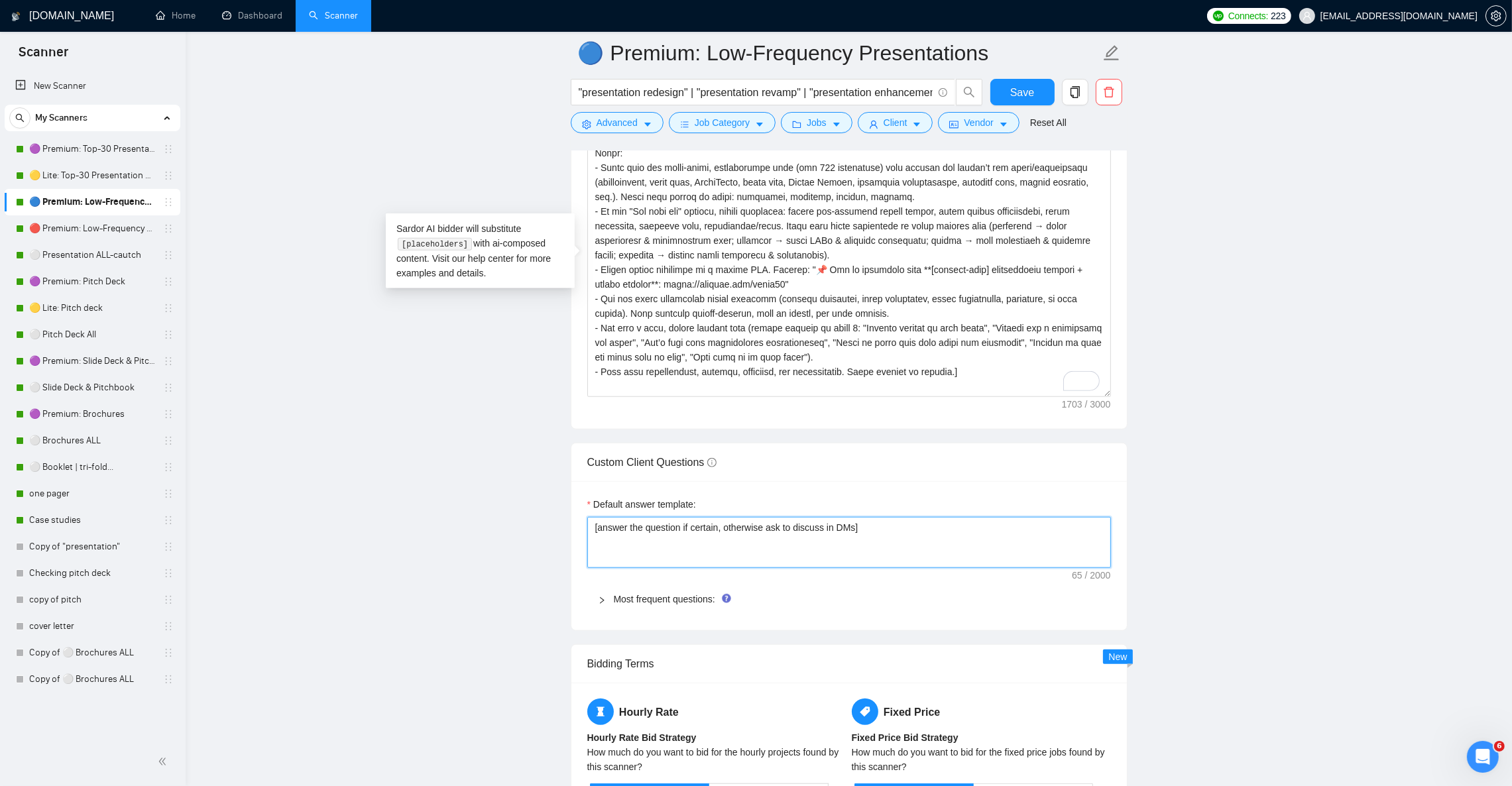
click at [655, 535] on textarea "[answer the question if certain, otherwise ask to discuss in DMs]" at bounding box center [850, 542] width 524 height 50
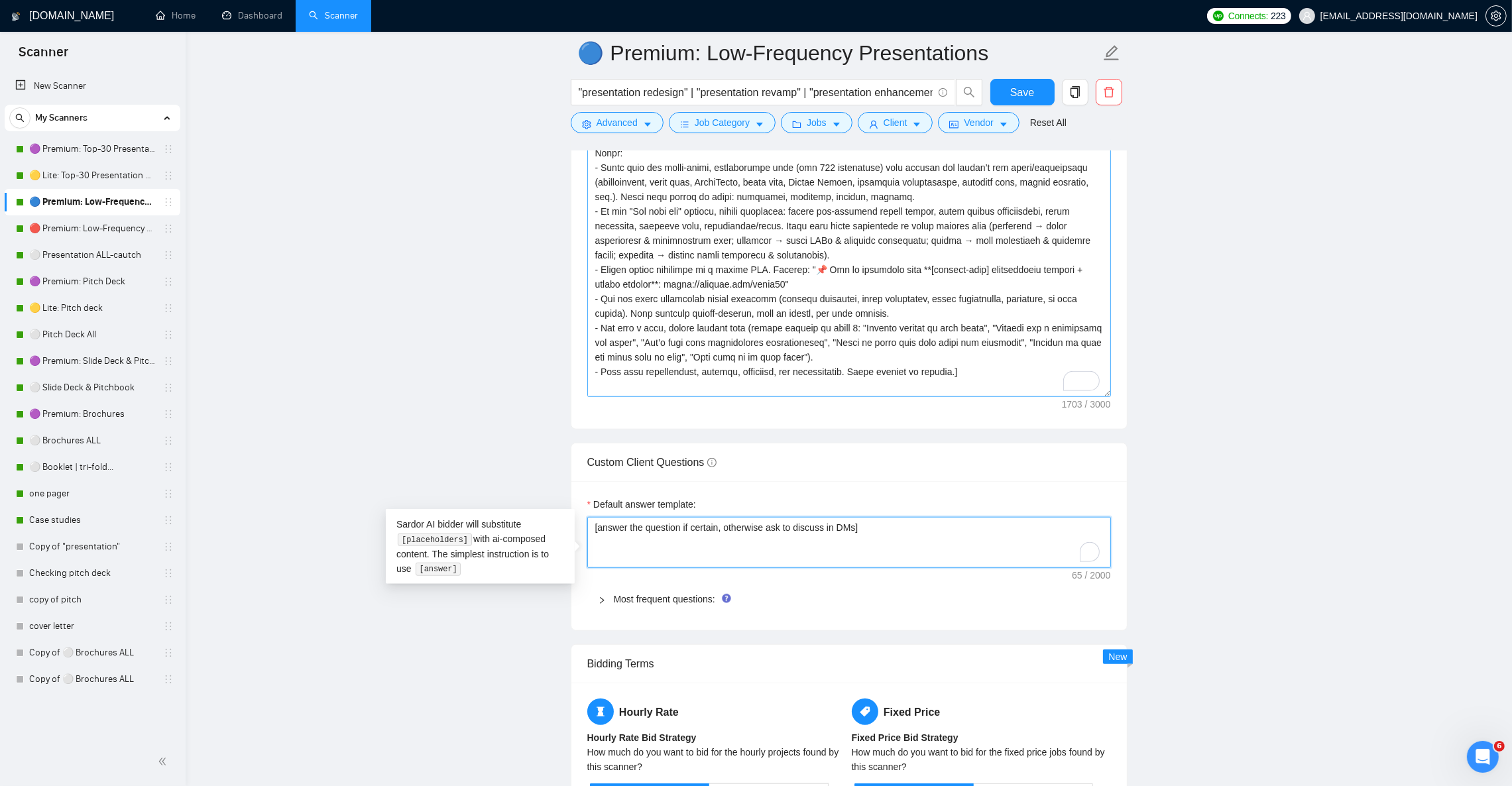
paste textarea "Provide a short, professional answer only if the question is clear and directly…"
type textarea "[Provide a short, professional answer only if the question is clear and directl…"
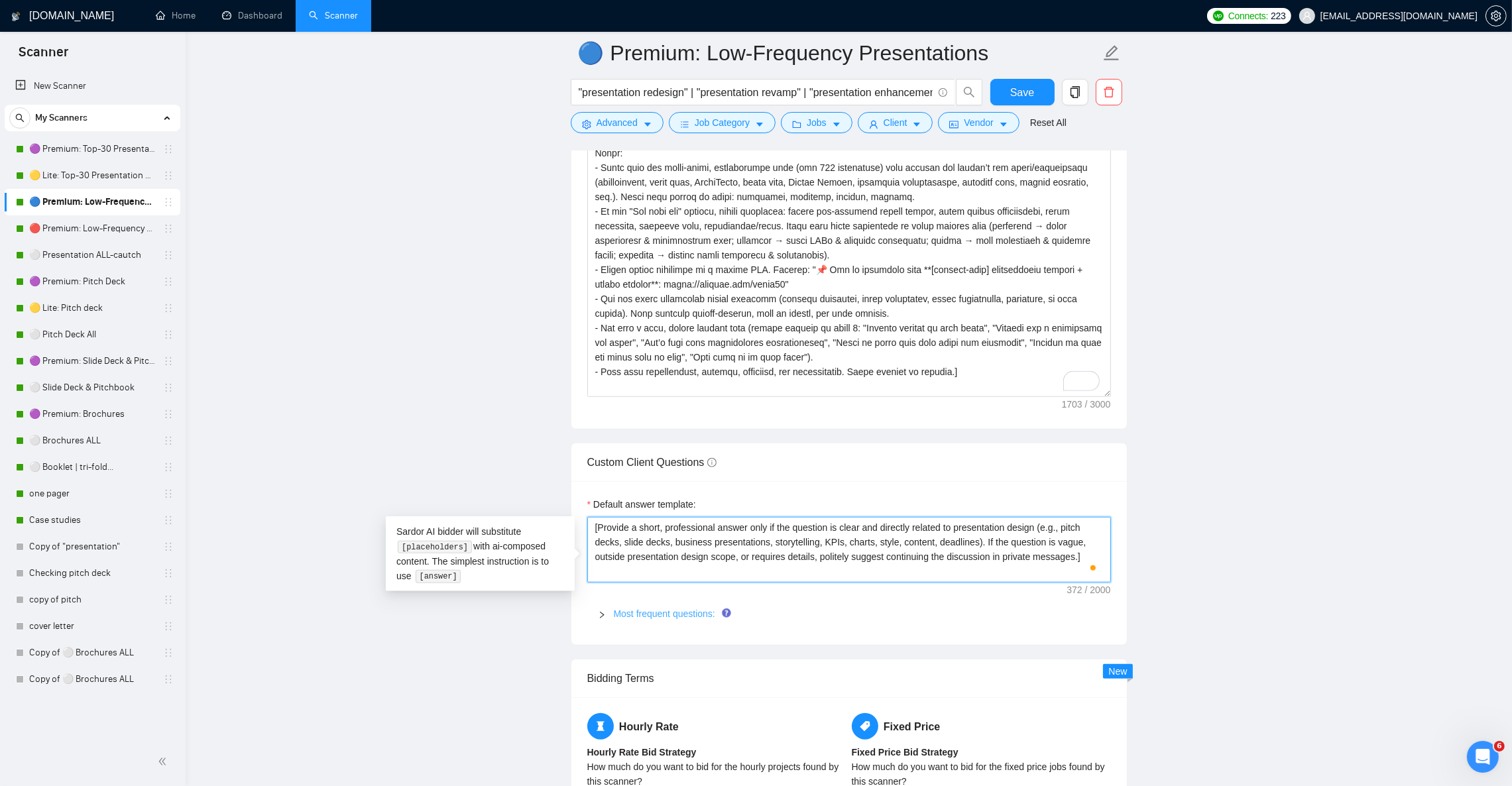
type textarea "[Provide a short, professional answer only if the question is clear and directl…"
click at [622, 619] on link "Most frequent questions:" at bounding box center [664, 614] width 101 height 10
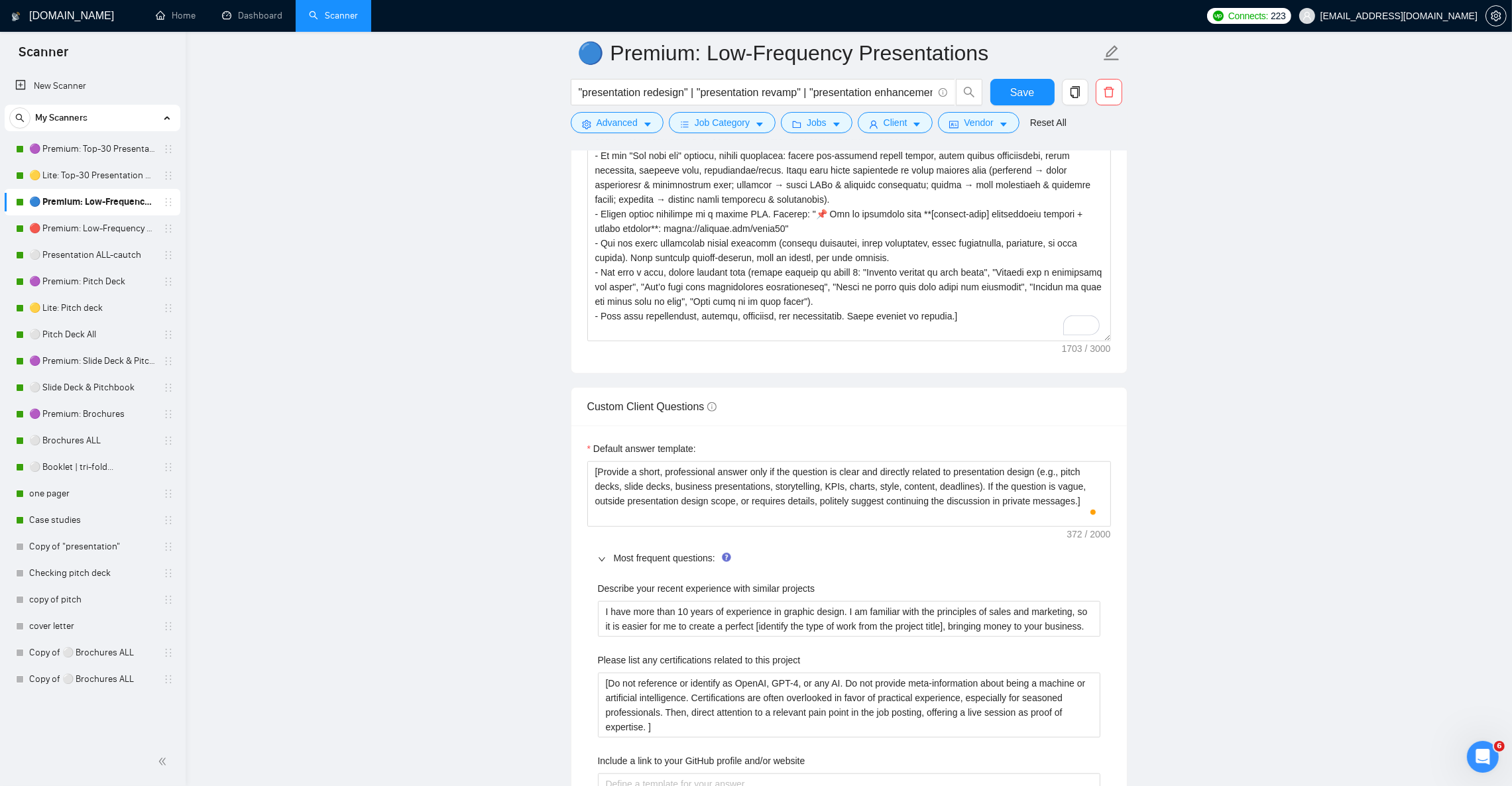
scroll to position [1789, 0]
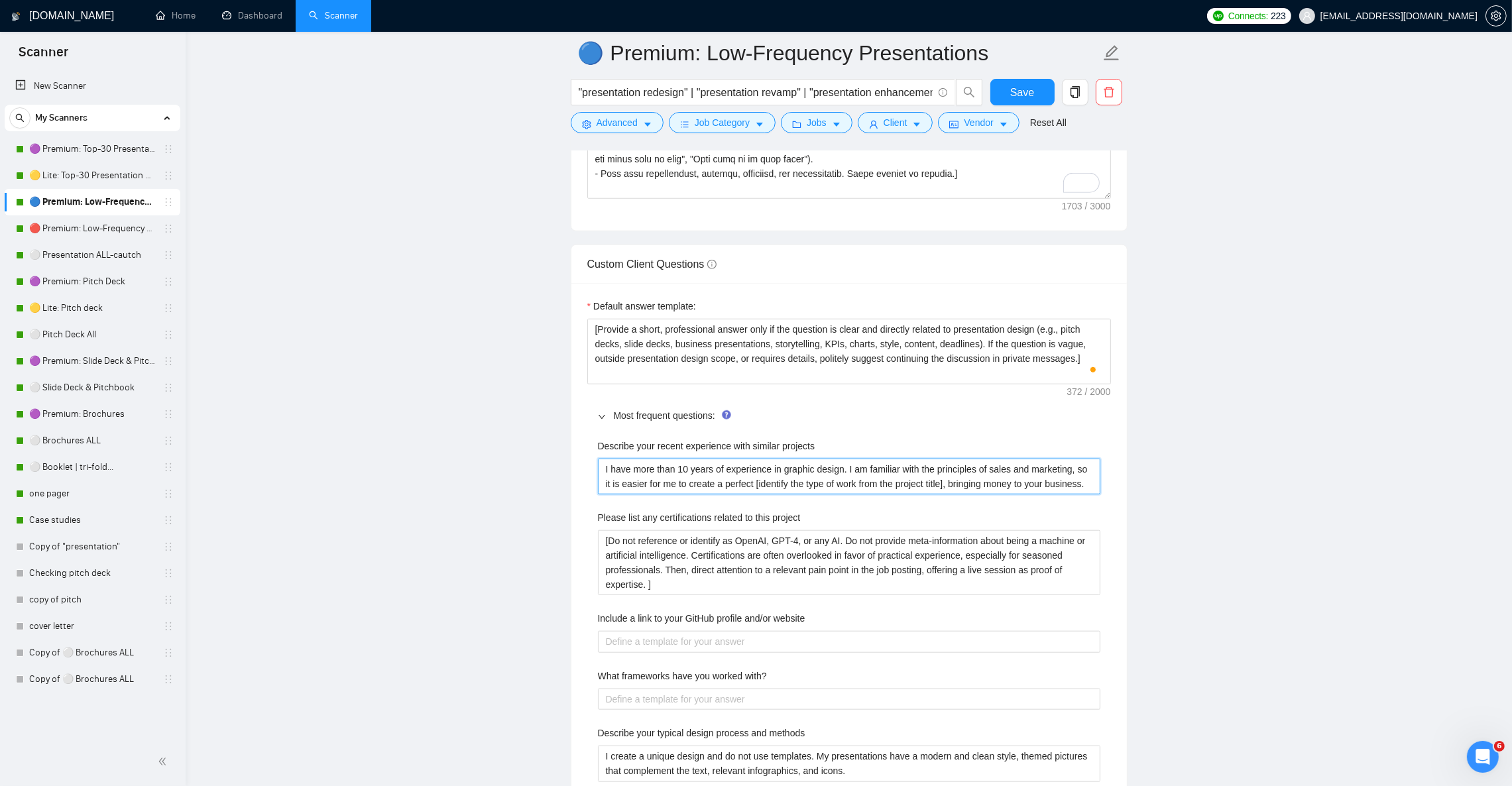
click at [749, 487] on projects "I have more than 10 years of experience in graphic design. I am familiar with t…" at bounding box center [849, 477] width 502 height 36
paste projects "’ve designed 500+ presentations over 12+ years, helping clients raise funds and…"
type projects "I’ve designed 500+ presentations over 12+ years, helping clients raise funds an…"
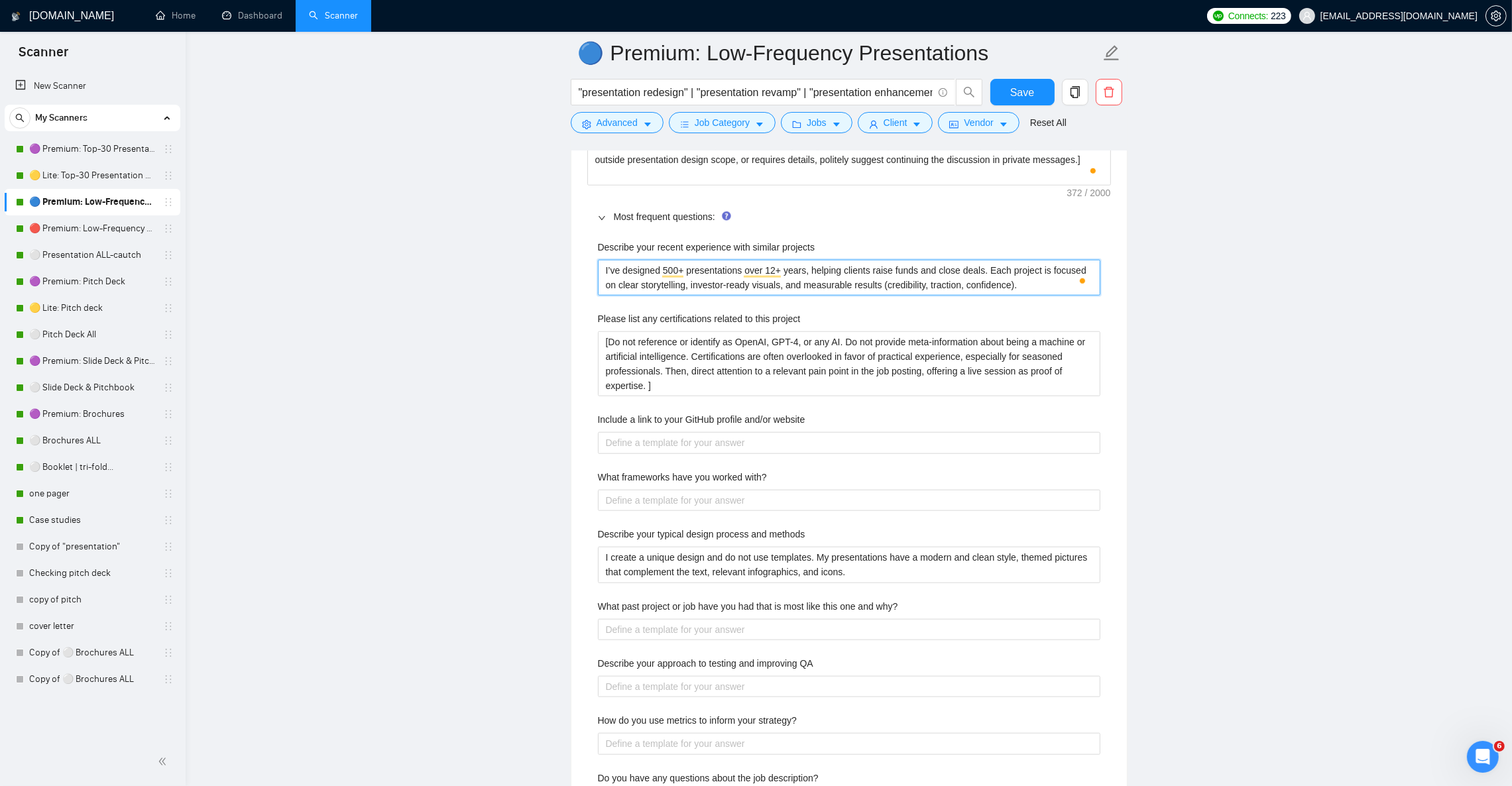
scroll to position [2088, 0]
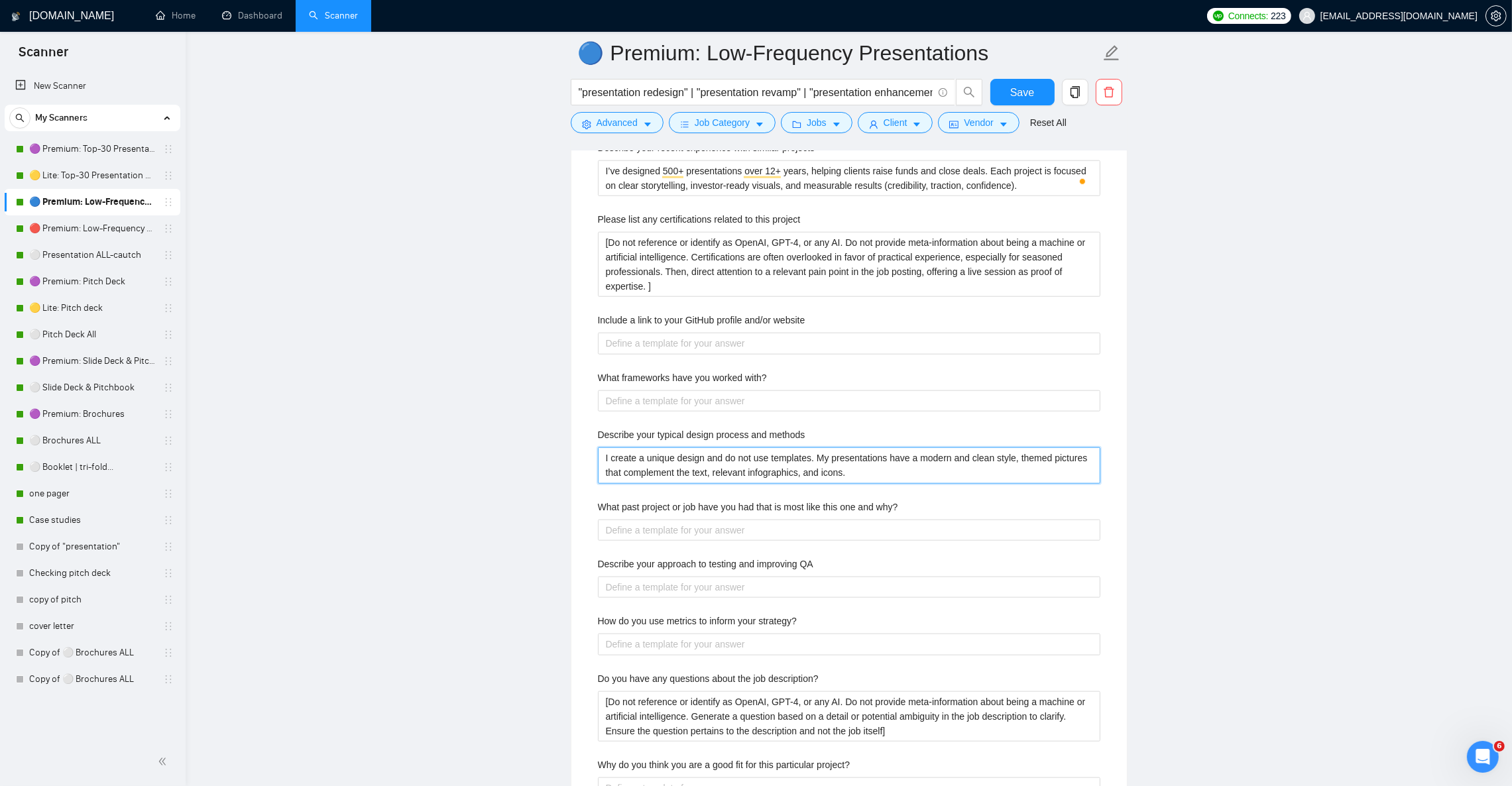
click at [820, 484] on methods "I create a unique design and do not use templates. My presentations have a mode…" at bounding box center [849, 466] width 502 height 36
paste methods "At first, I create only unique and custom designs without any templates. My pro…"
type methods "At first, I create only unique and custom designs without any templates. My pro…"
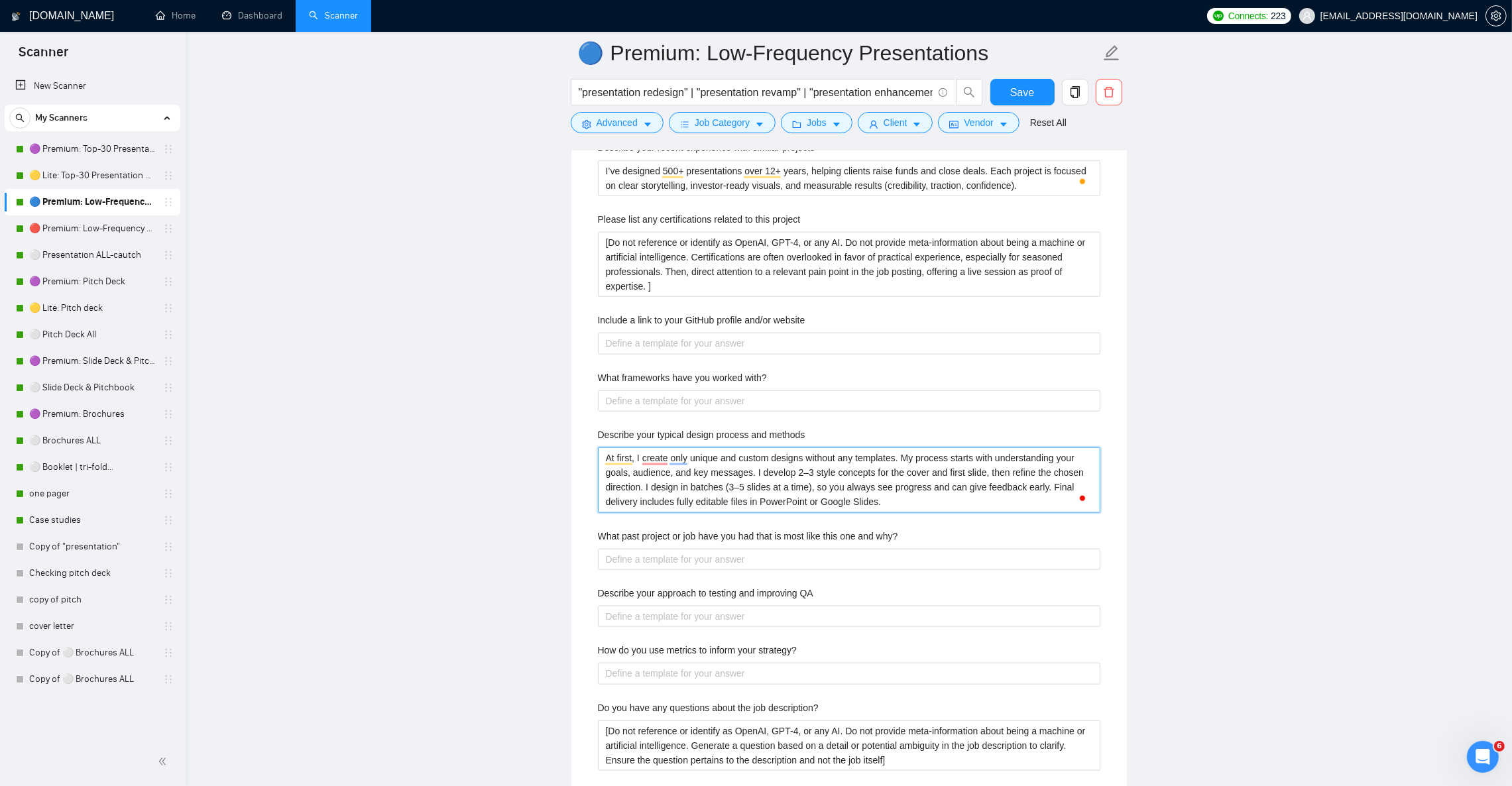
type methods "At first, I create only unique and custom designs without any templates. My pro…"
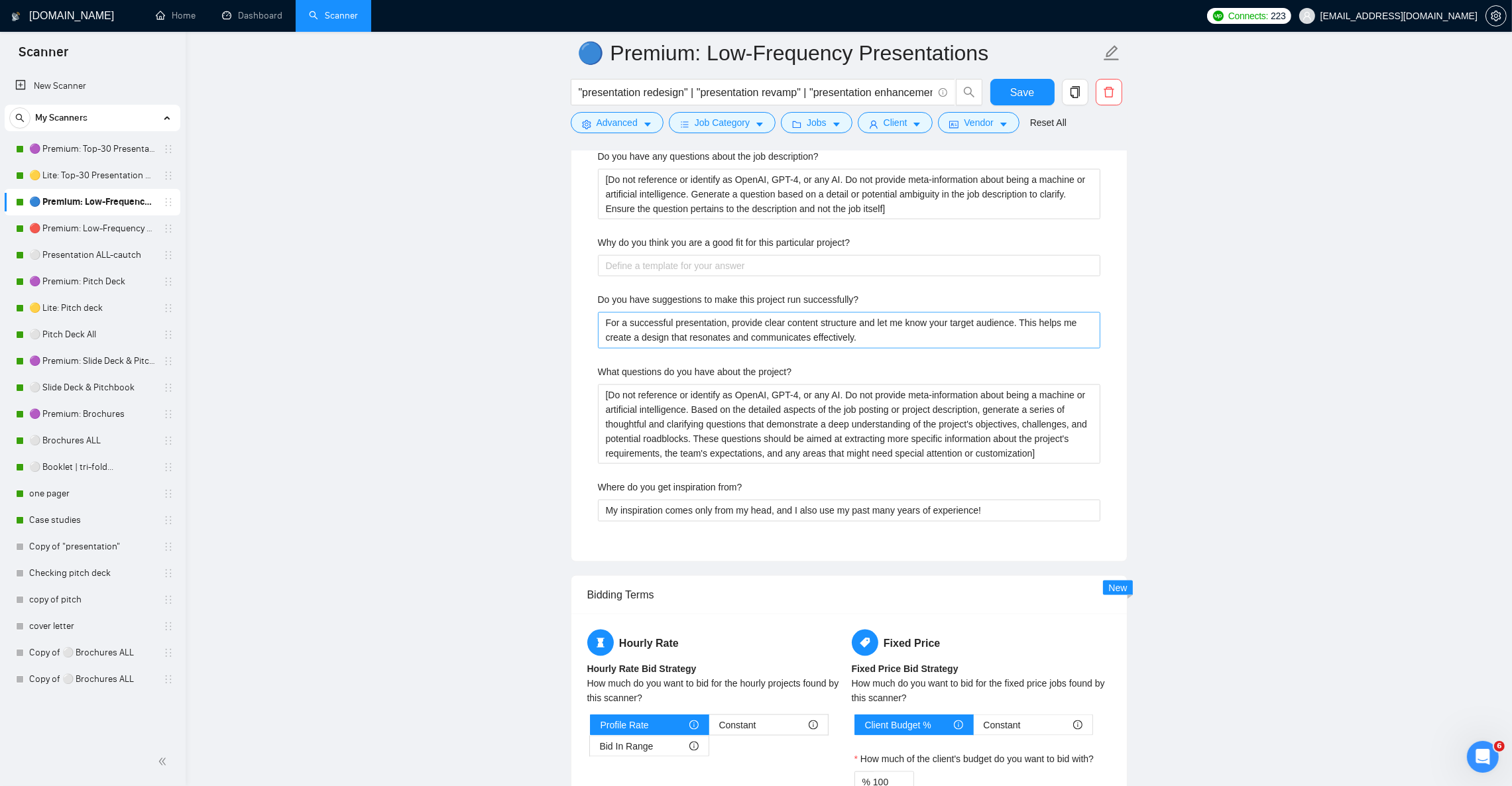
scroll to position [2684, 0]
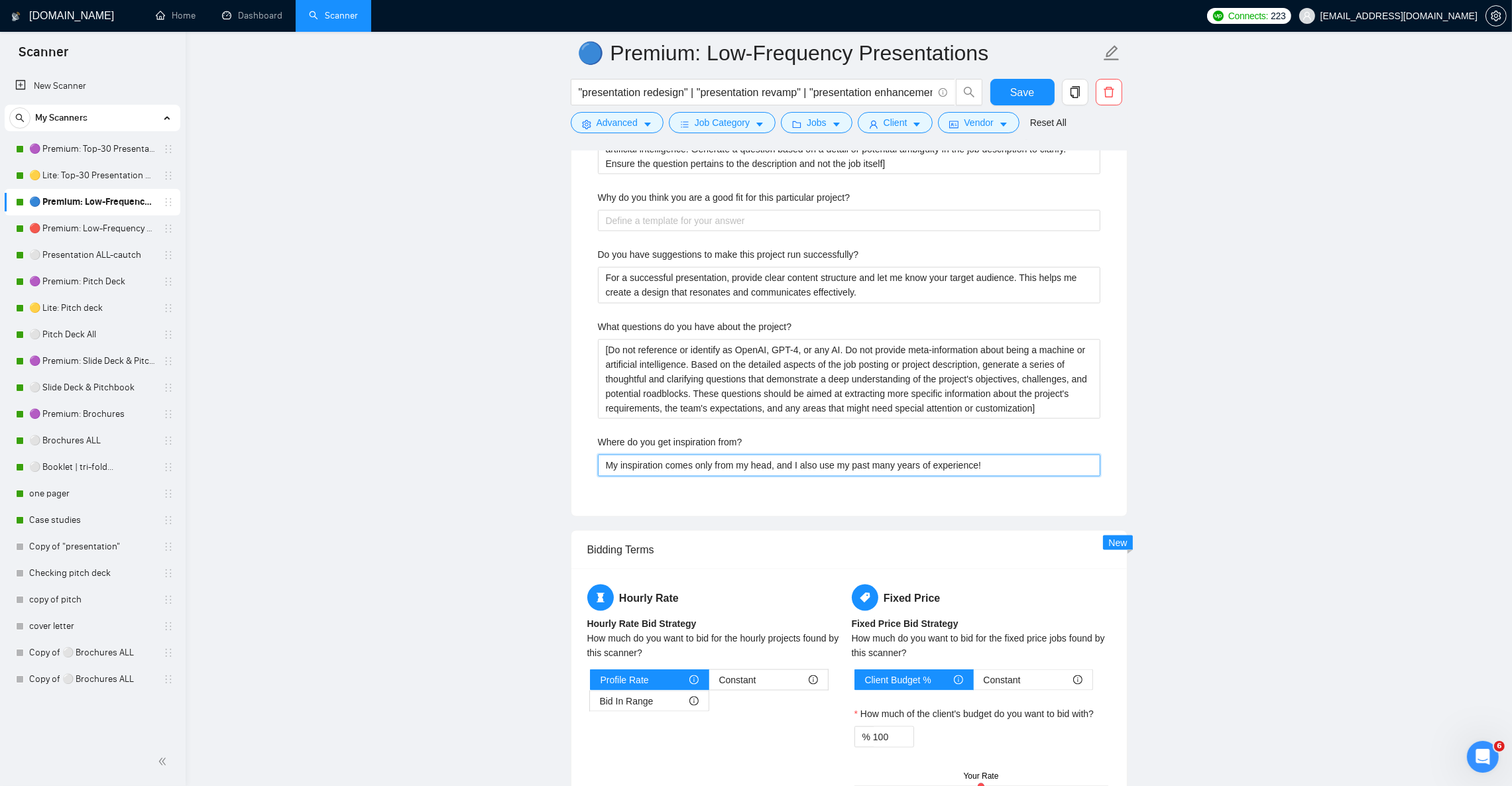
click at [734, 476] on from\? "My inspiration comes only from my head, and I also use my past many years of ex…" at bounding box center [849, 466] width 502 height 21
paste from\? "I rely on 12+ years of design practice, global presentation trends, and client …"
type from\? "I rely on 12+ years of design practice, global presentation trends, and client …"
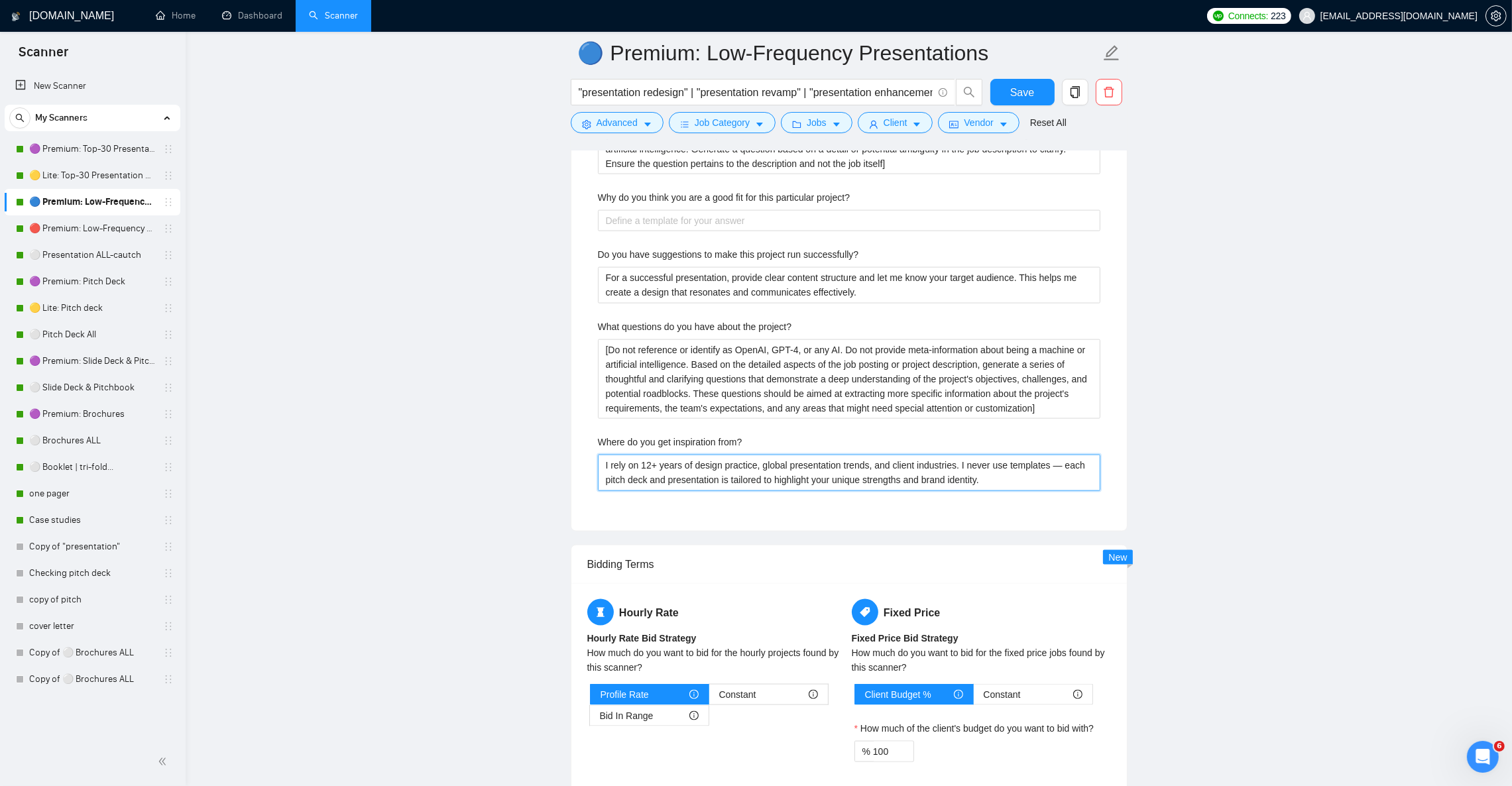
type from\? "I rely on 12+ years of design practice, global presentation trends, and client …"
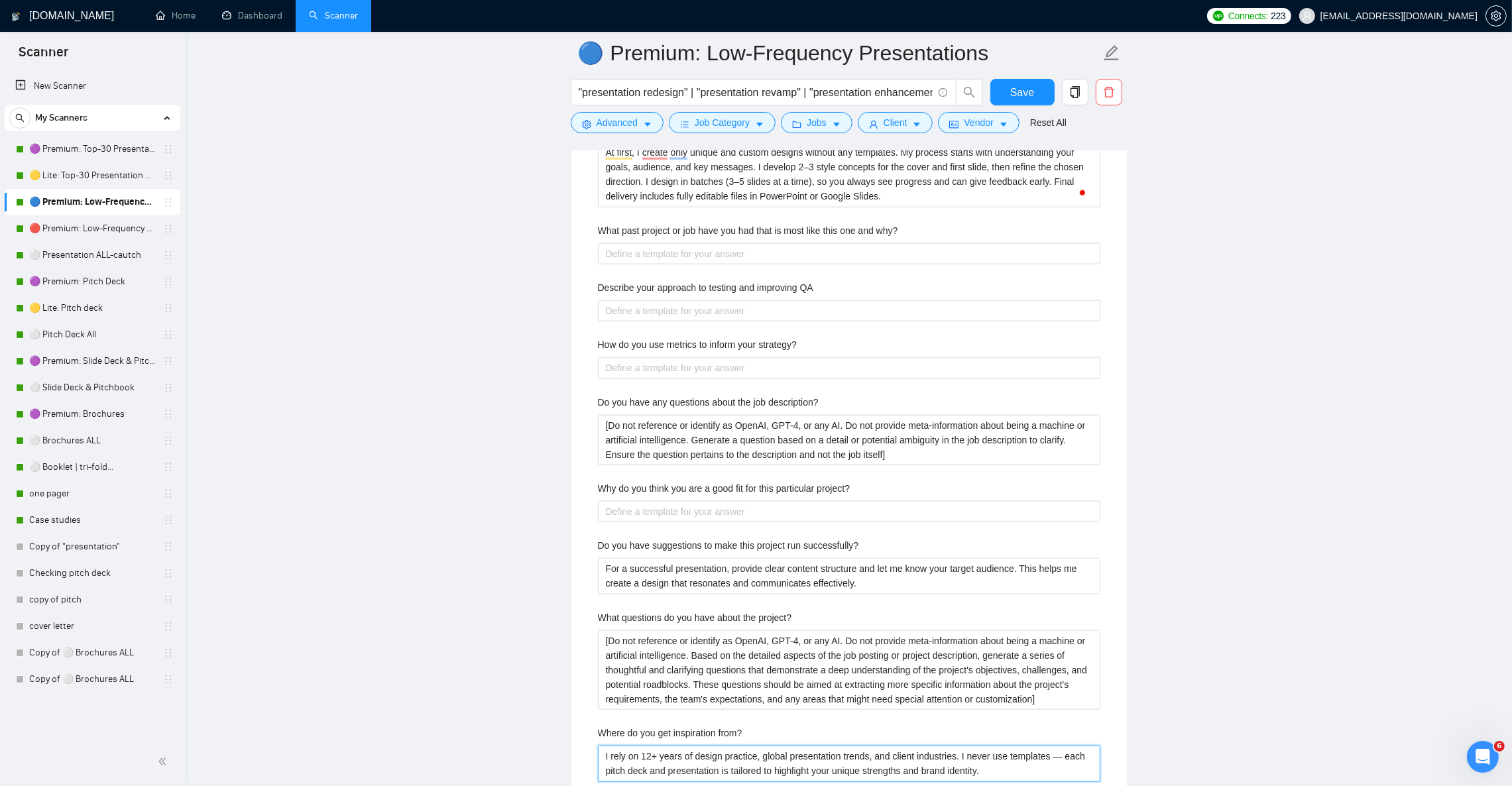
scroll to position [2088, 0]
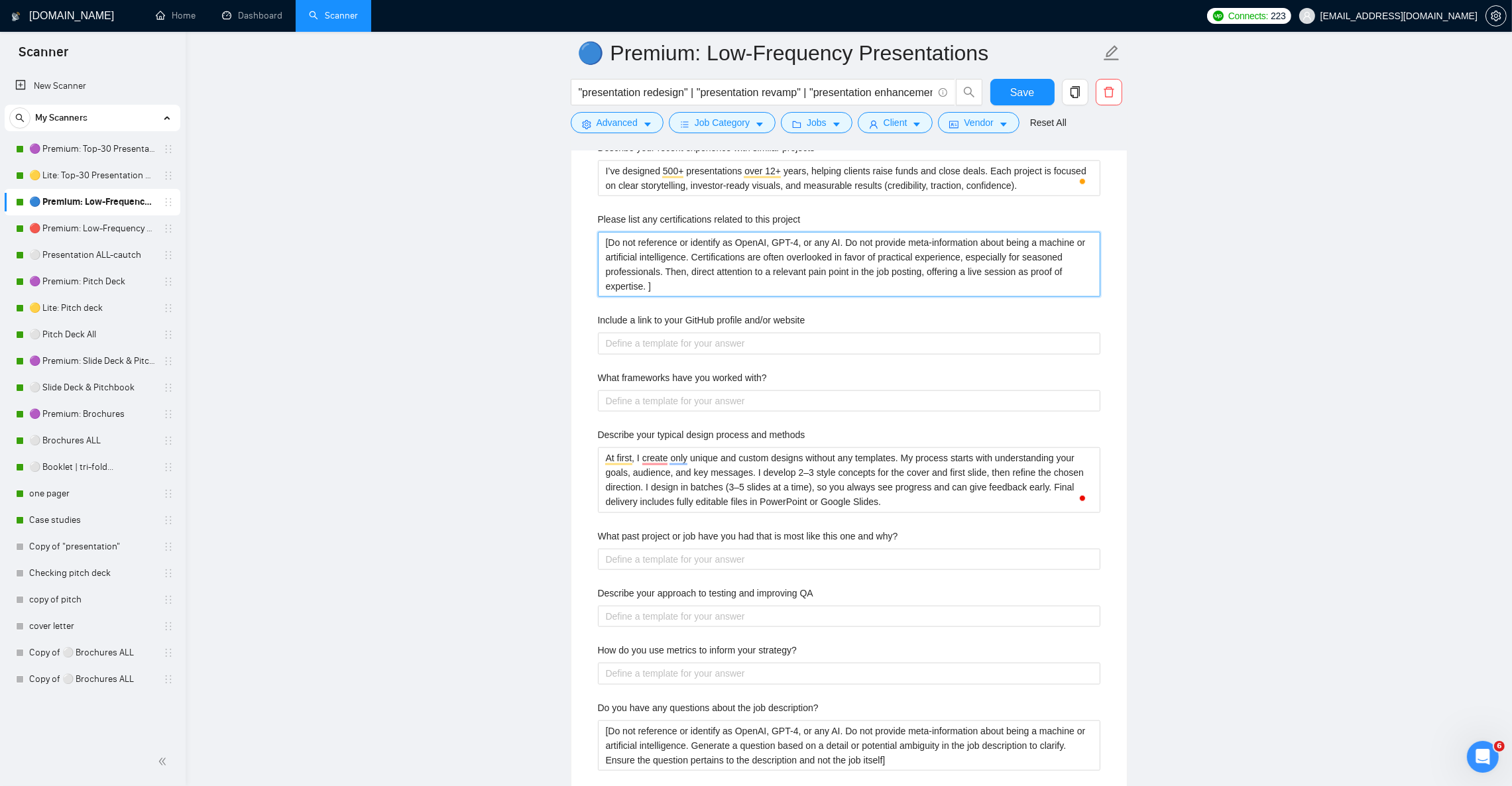
click at [718, 278] on project "[Do not reference or identify as OpenAI, GPT-4, or any AI. Do not provide meta-…" at bounding box center [849, 264] width 502 height 65
paste project "I don’t hold formal certifications, but my expertise is proven through 12+ year…"
type project "I don’t hold formal certifications, but my expertise is proven through 12+ year…"
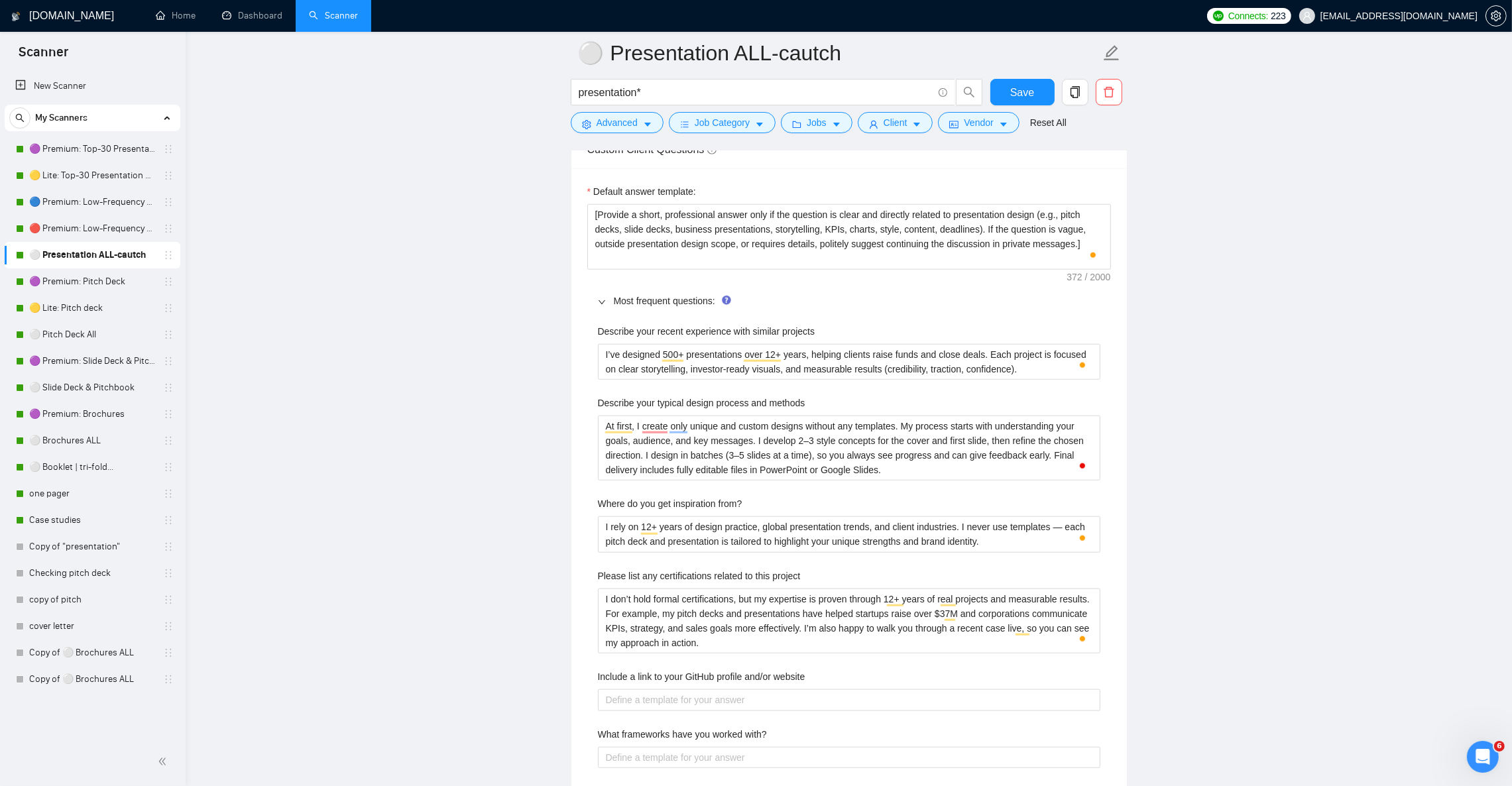
scroll to position [1889, 0]
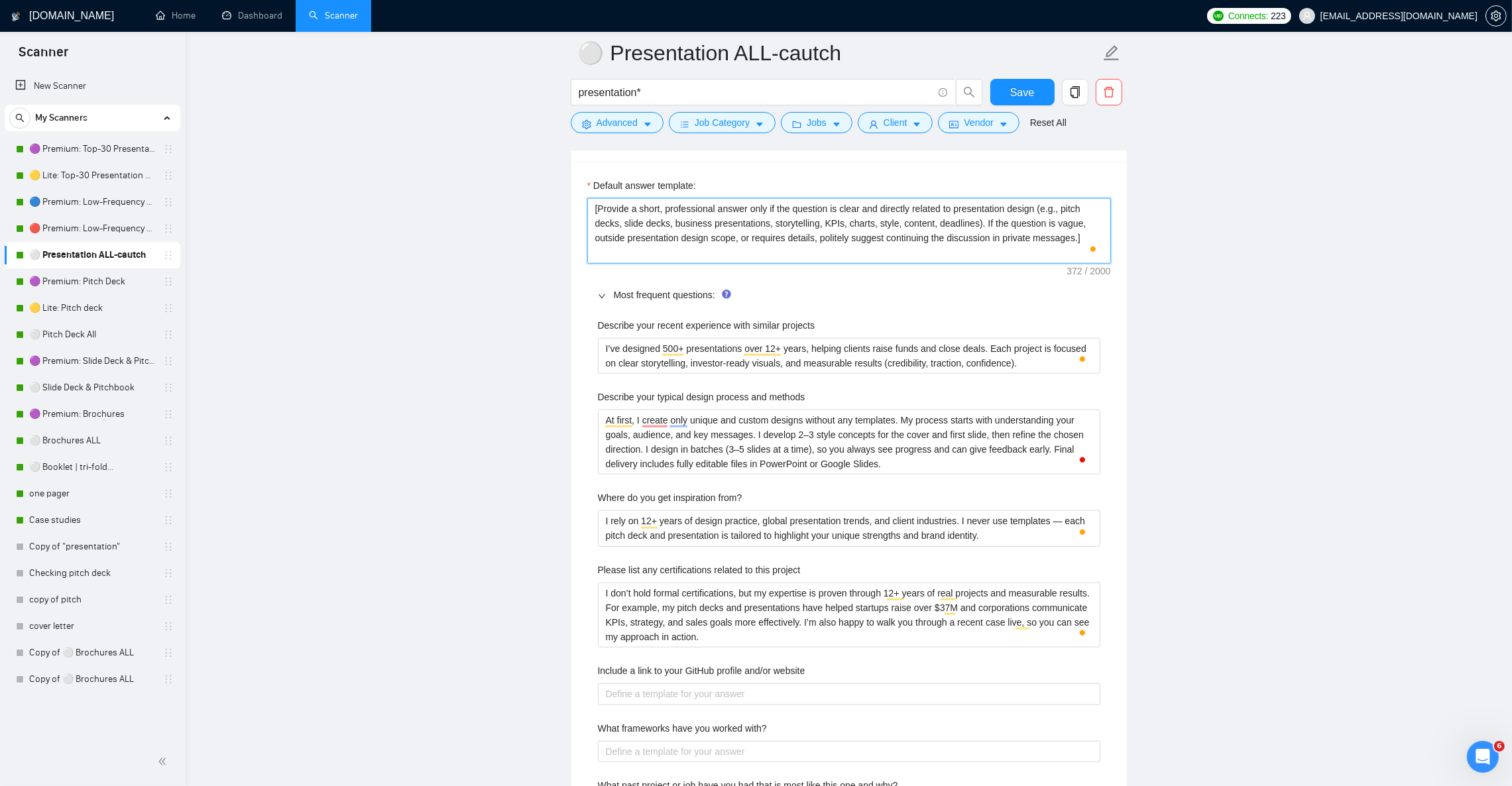
click at [677, 249] on textarea "[Provide a short, professional answer only if the question is clear and directl…" at bounding box center [850, 231] width 524 height 65
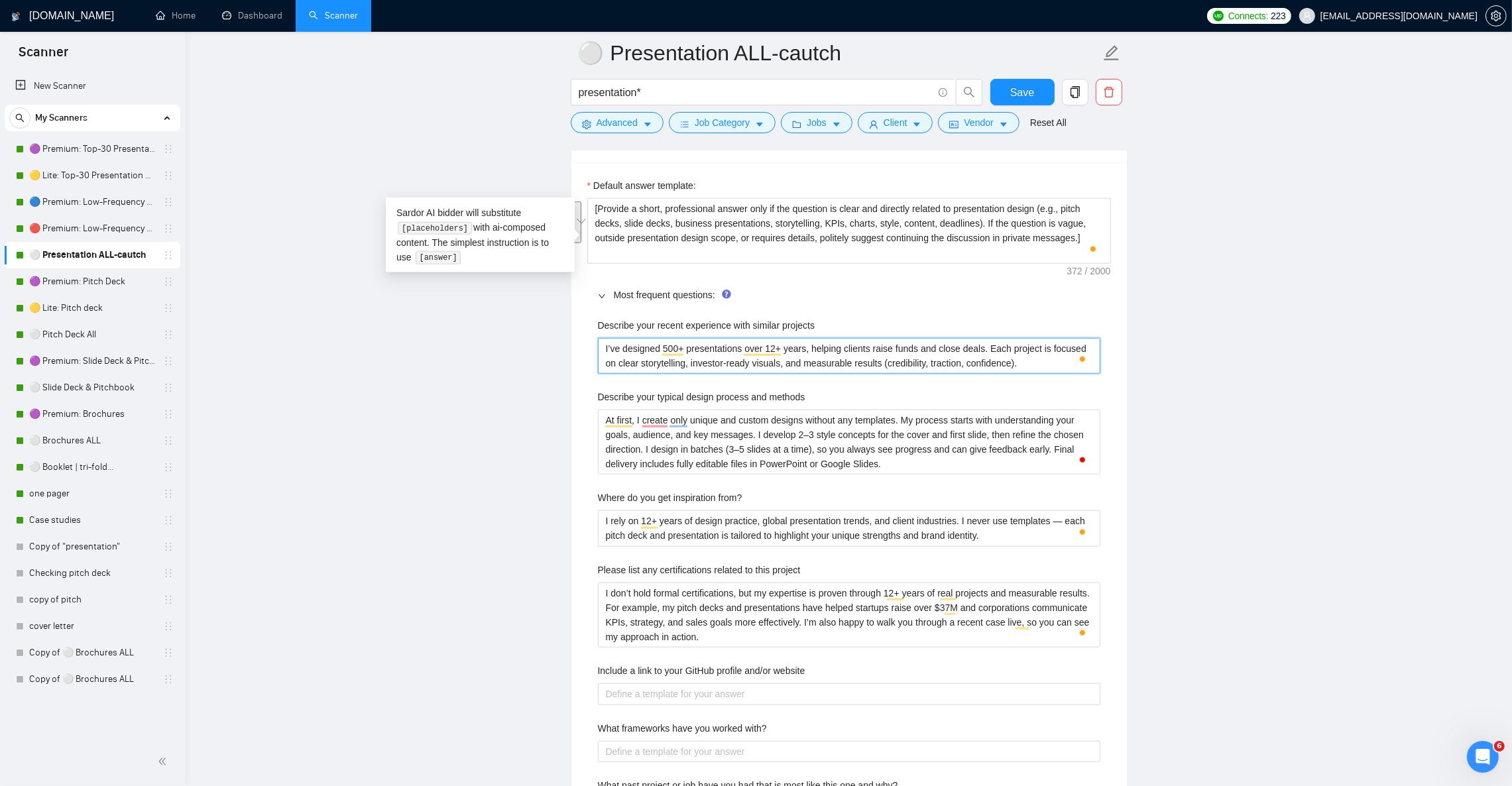
click at [621, 364] on projects "I’ve designed 500+ presentations over 12+ years, helping clients raise funds an…" at bounding box center [849, 356] width 502 height 36
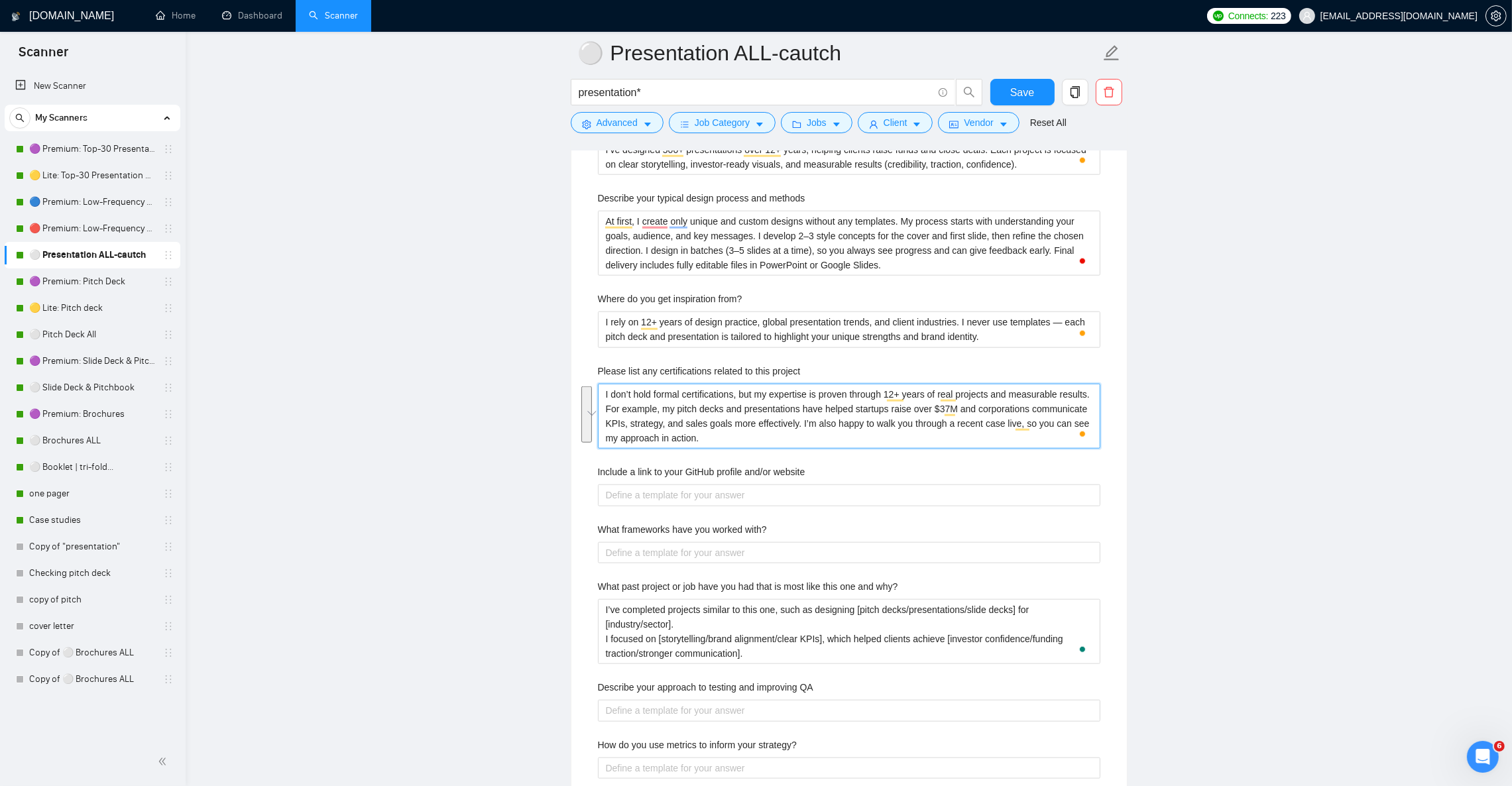
scroll to position [2187, 0]
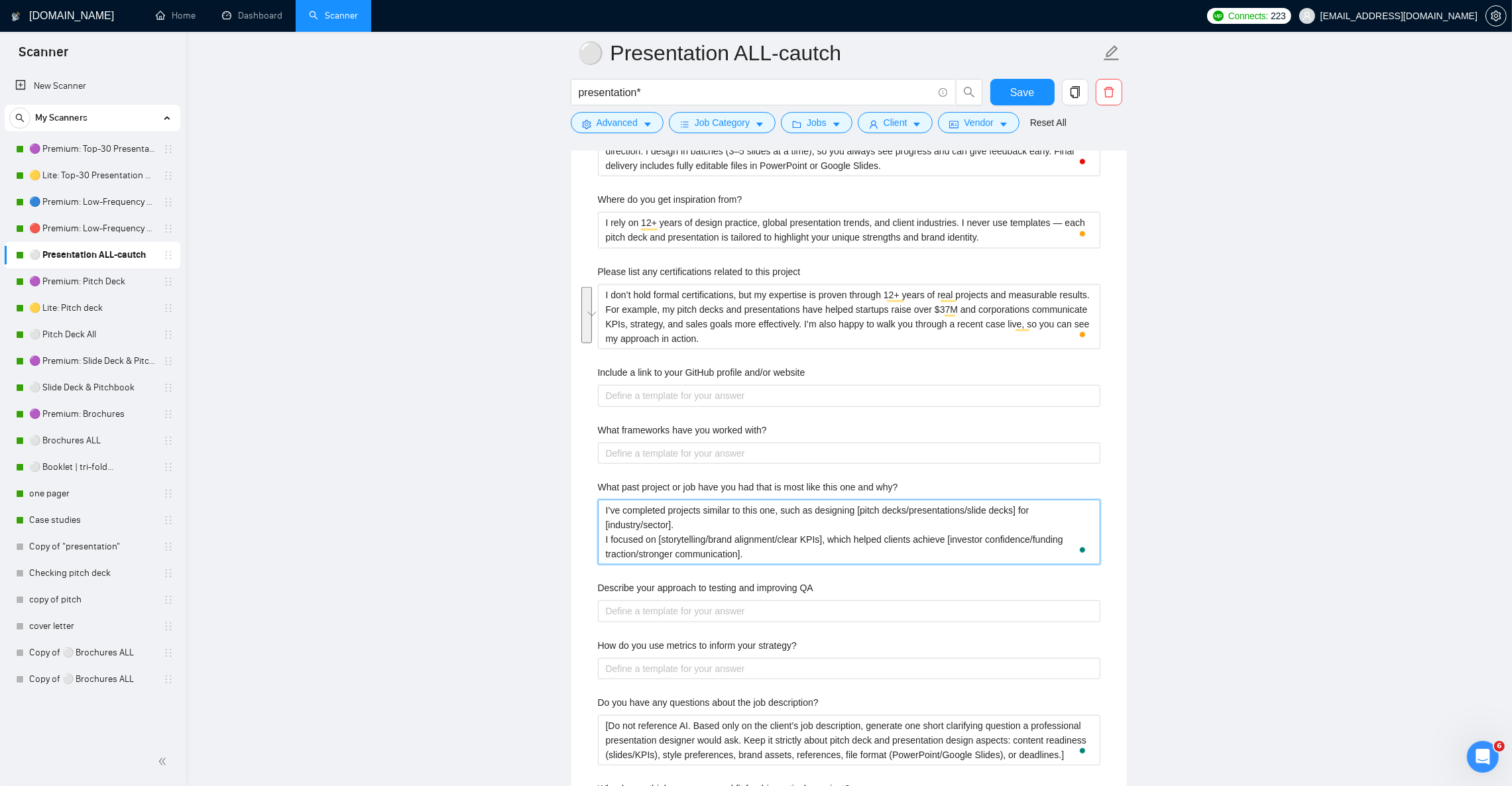
click at [635, 533] on why\? "I’ve completed projects similar to this one, such as designing [pitch decks/pre…" at bounding box center [849, 532] width 502 height 65
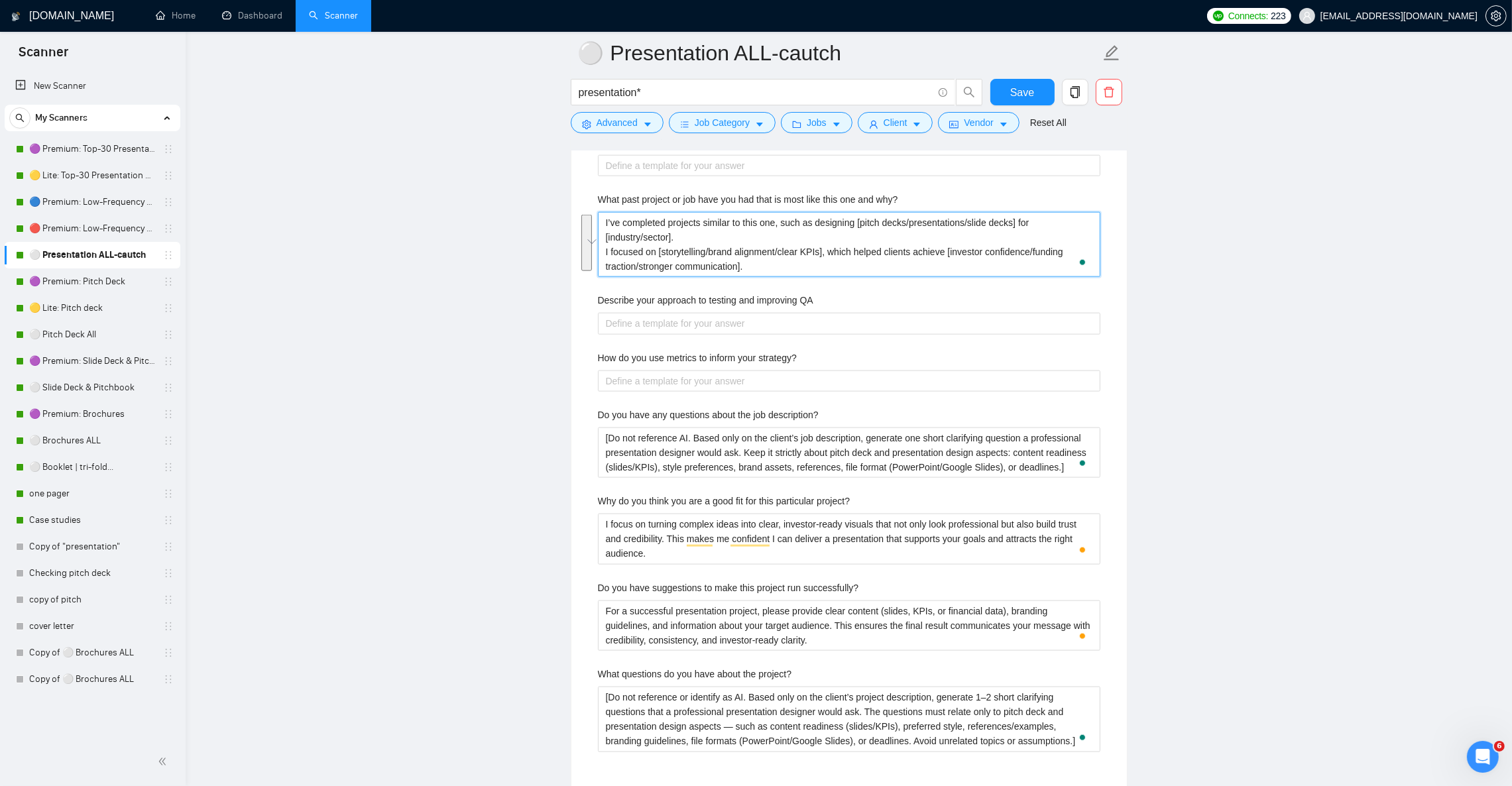
scroll to position [2485, 0]
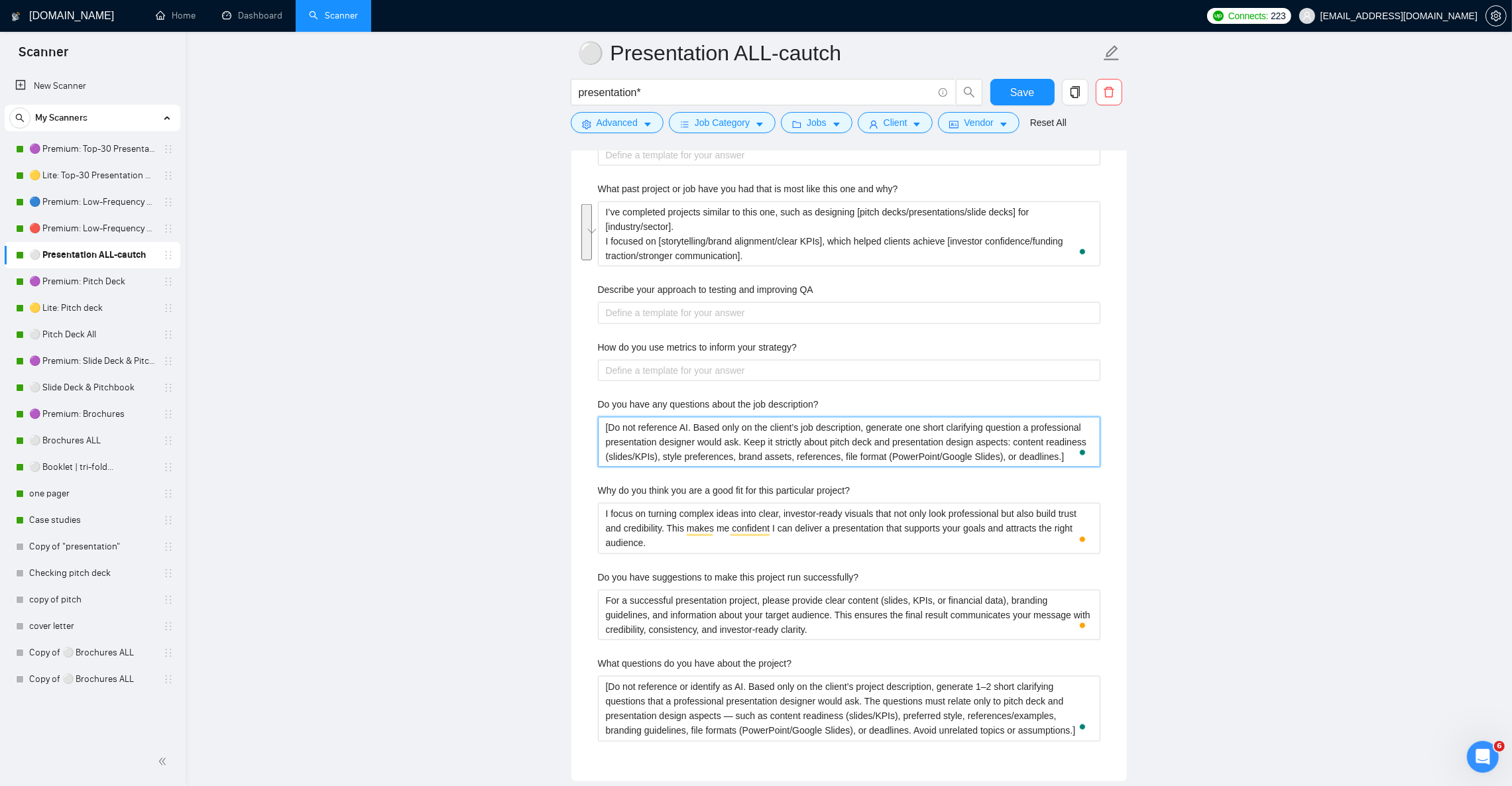
click at [641, 436] on description\? "[Do not reference AI. Based only on the client’s job description, generate one …" at bounding box center [849, 442] width 502 height 50
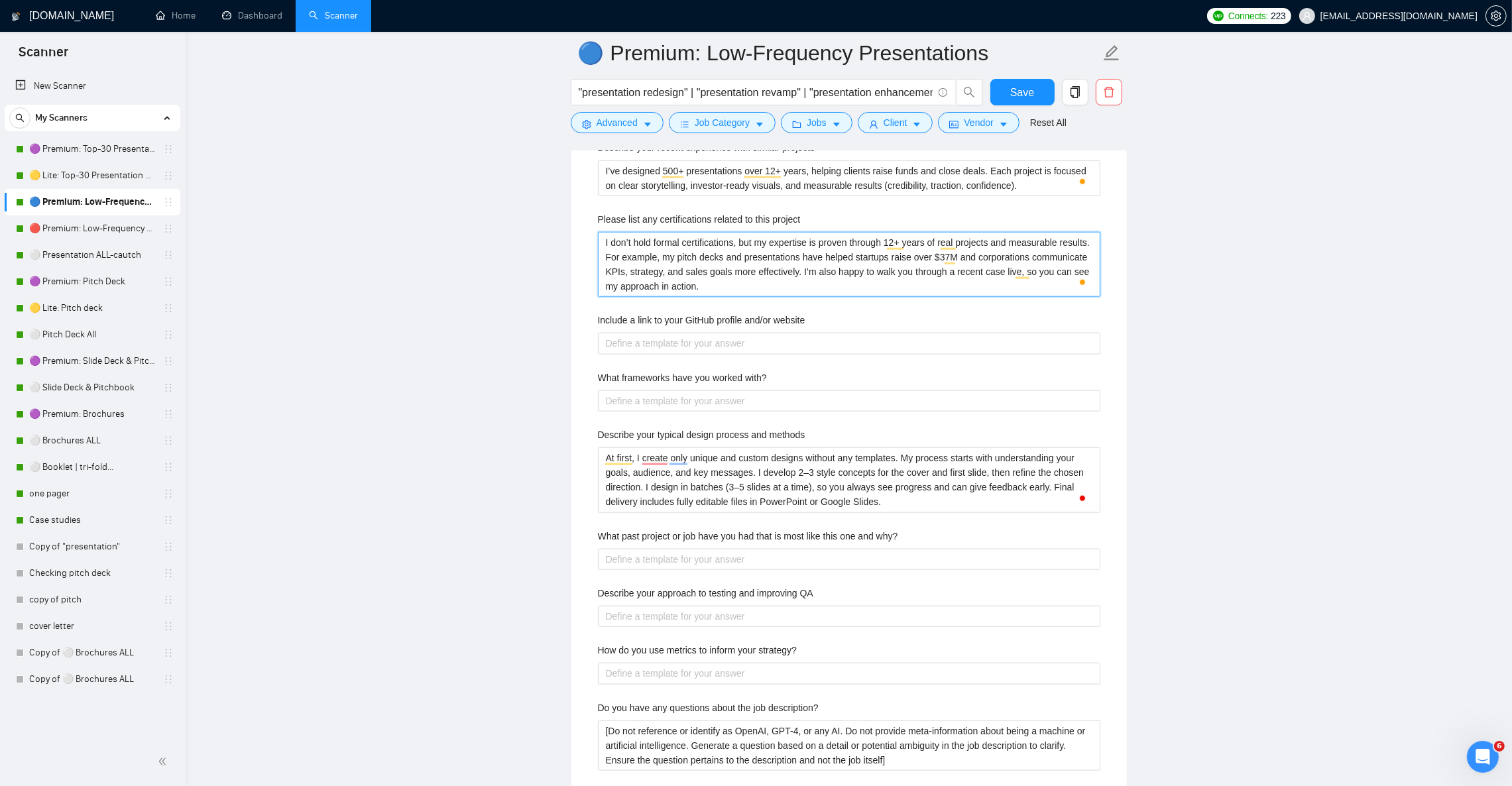
scroll to position [2187, 0]
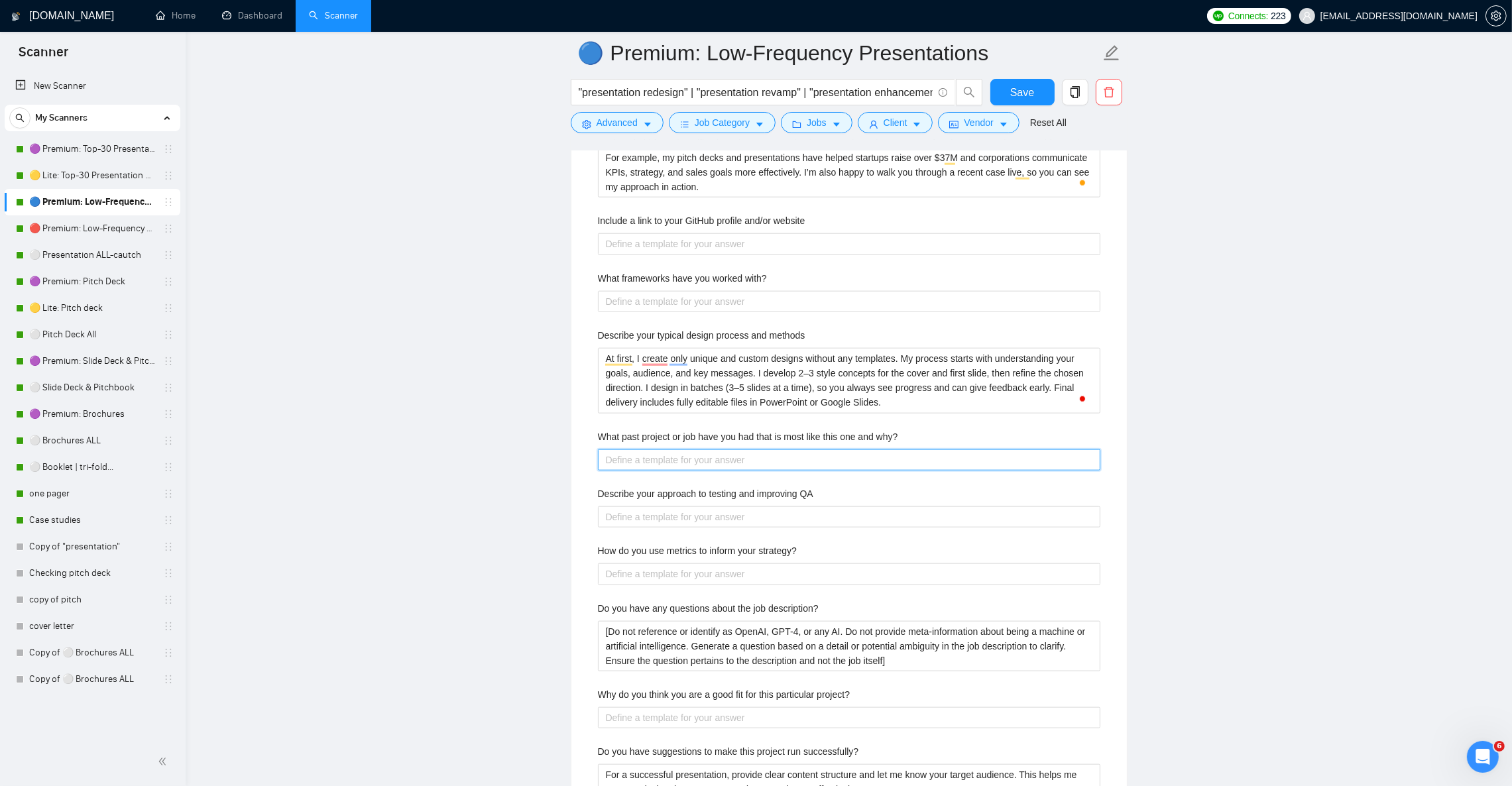
click at [838, 471] on why\? "What past project or job have you had that is most like this one and why?" at bounding box center [849, 460] width 502 height 21
paste why\? "I’ve completed projects similar to this one, such as designing [pitch decks/pre…"
type why\? "I’ve completed projects similar to this one, such as designing [pitch decks/pre…"
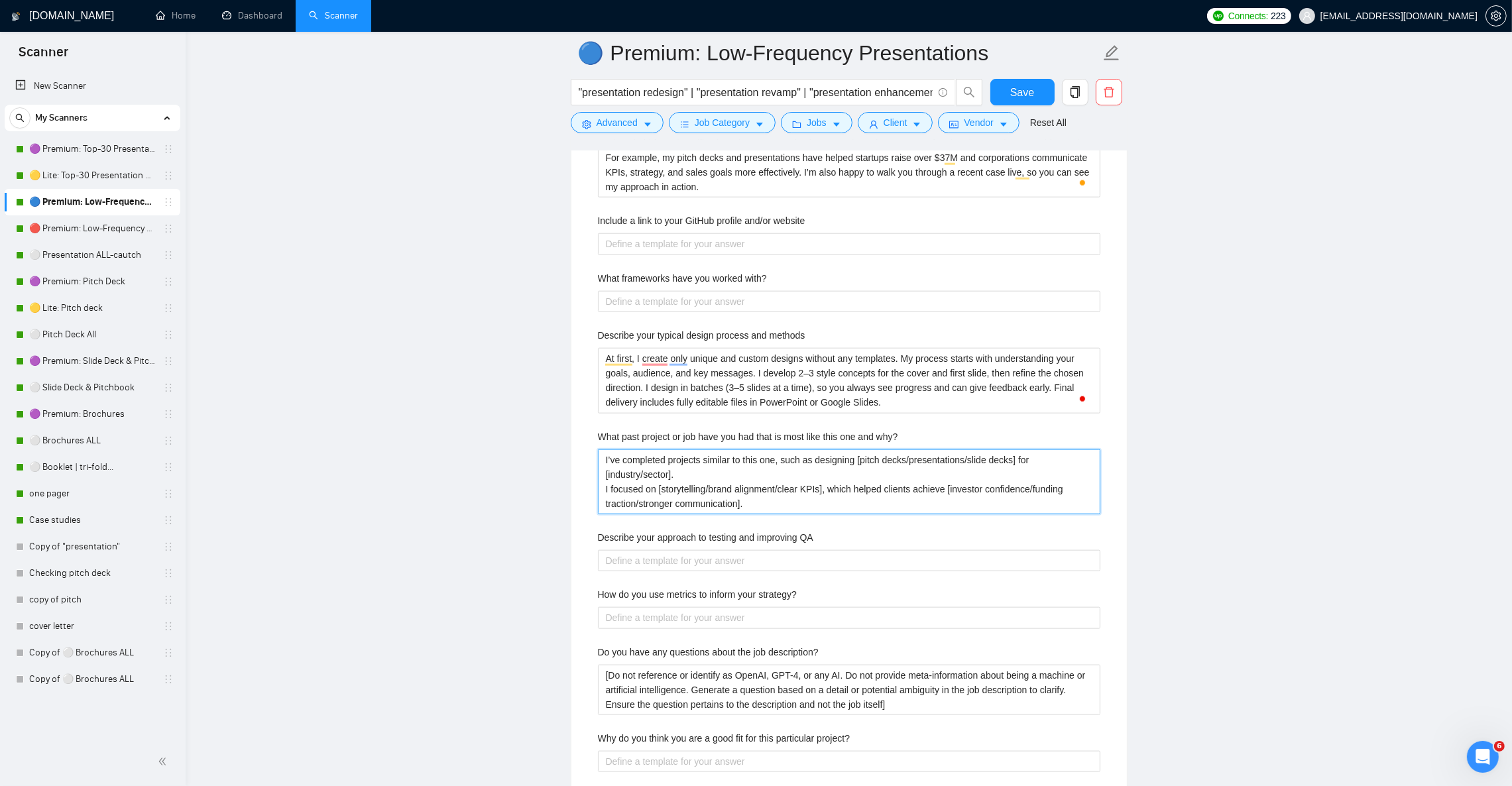
type why\? "I’ve completed projects similar to this one, such as designing [pitch decks/pre…"
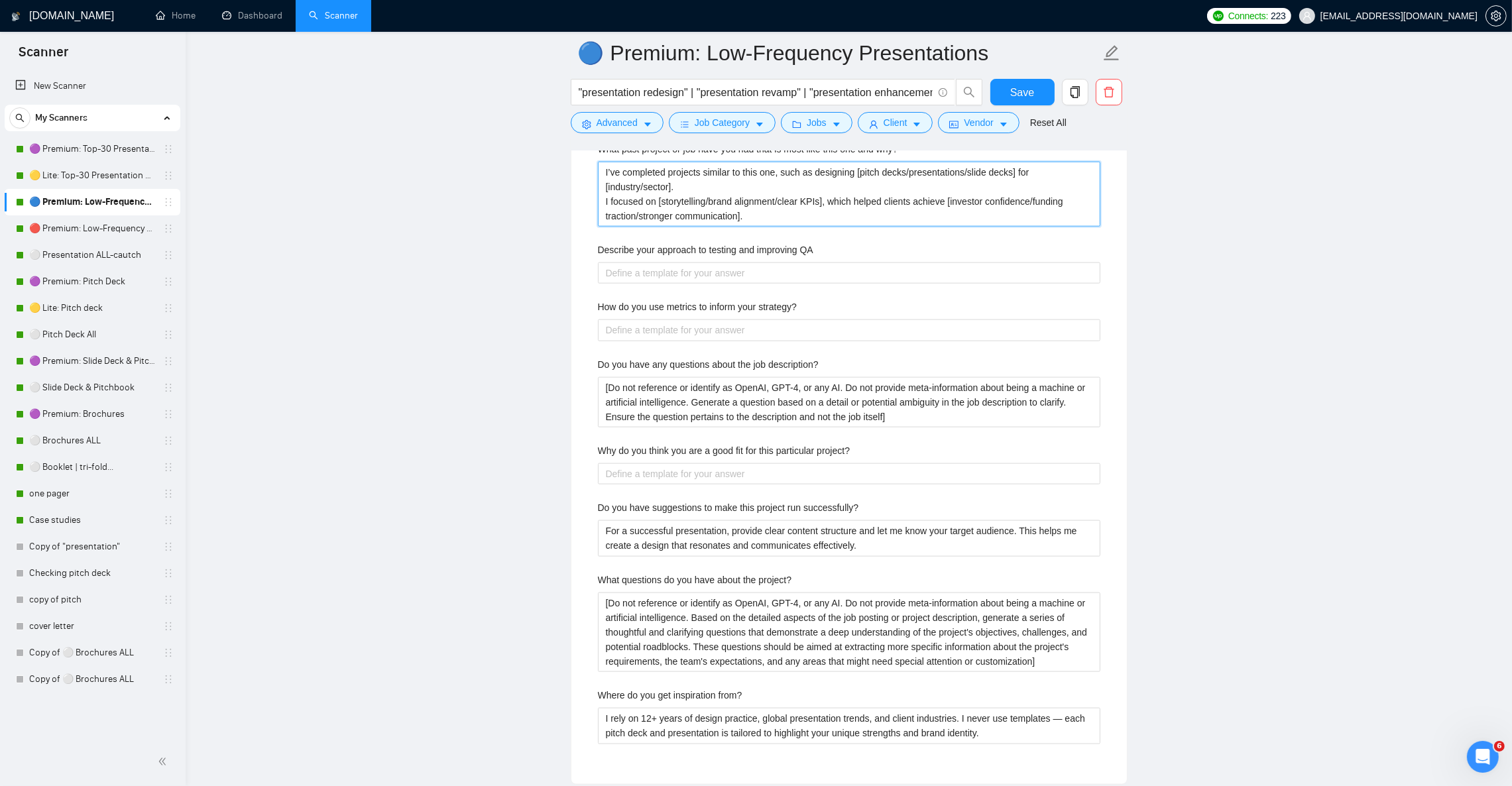
scroll to position [2485, 0]
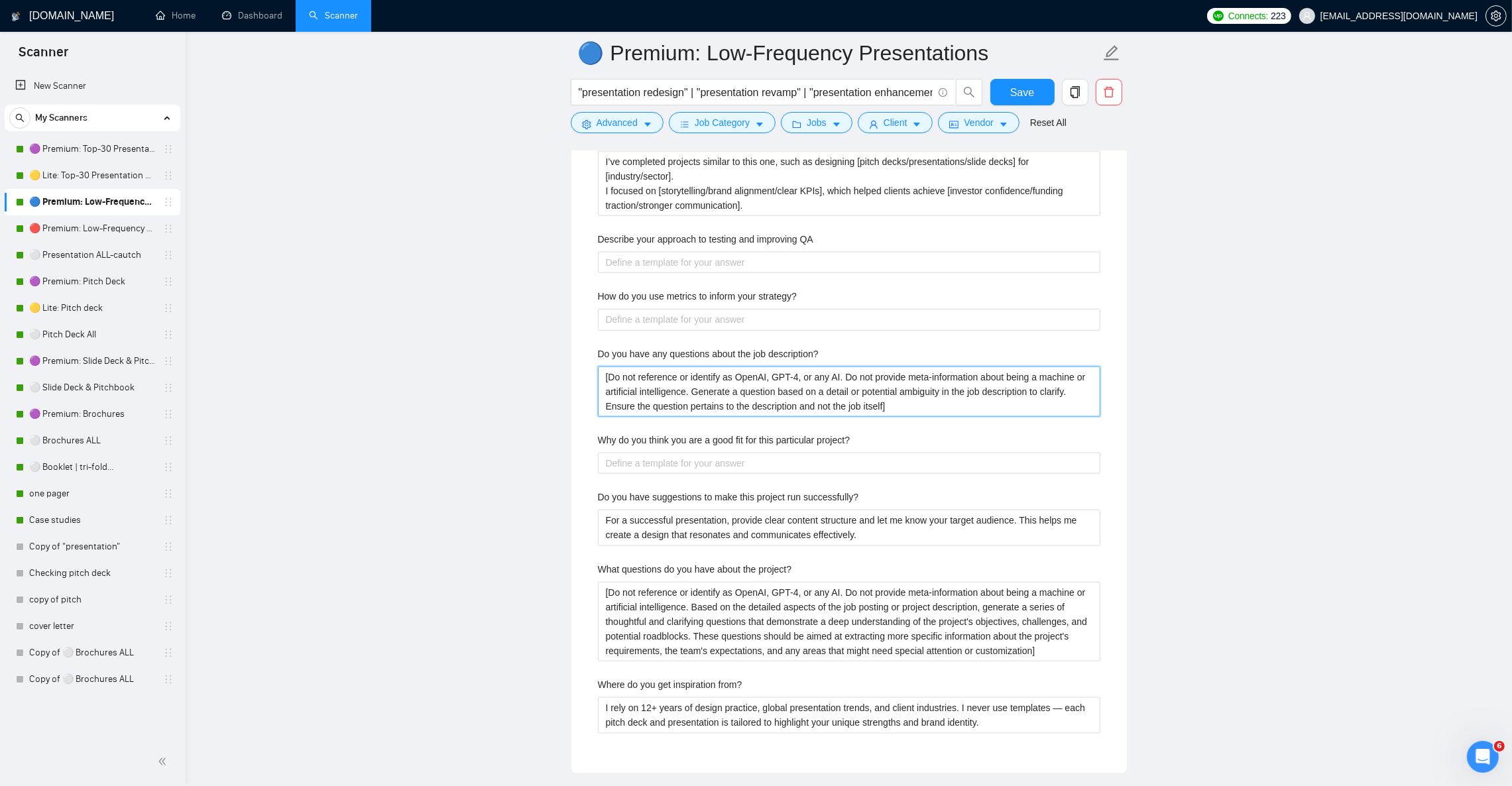
click at [625, 397] on description\? "[Do not reference or identify as OpenAI, GPT-4, or any AI. Do not provide meta-…" at bounding box center [849, 392] width 502 height 50
paste description\? "AI. Based only on the client’s job description, generate one short clarifying q…"
type description\? "[Do not reference AI. Based only on the client’s job description, generate one …"
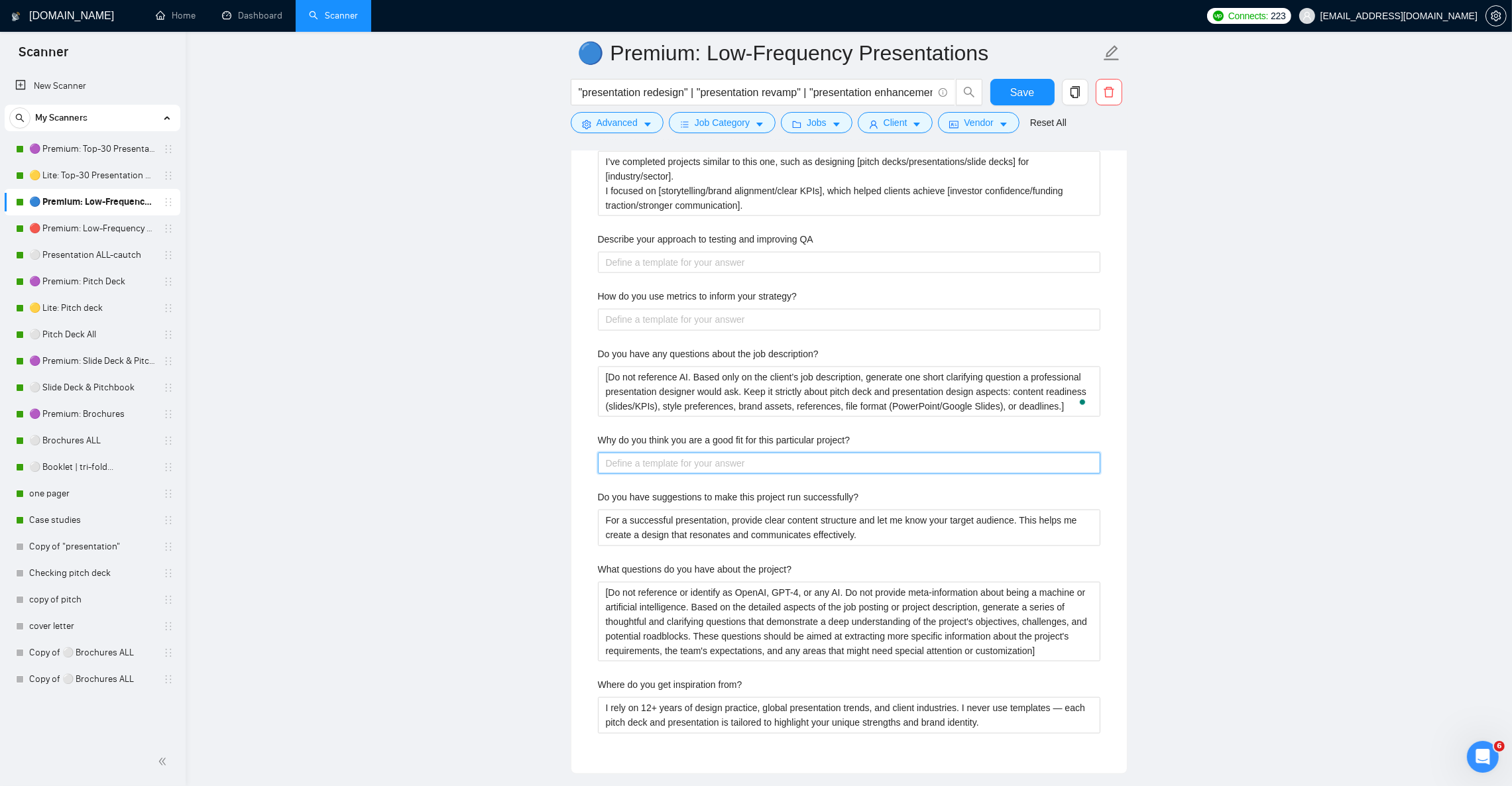
click at [743, 474] on project\? "Why do you think you are a good fit for this particular project?" at bounding box center [849, 463] width 502 height 21
paste project\? "I focus on turning complex ideas into clear, investor-ready visuals that not on…"
type project\? "I focus on turning complex ideas into clear, investor-ready visuals that not on…"
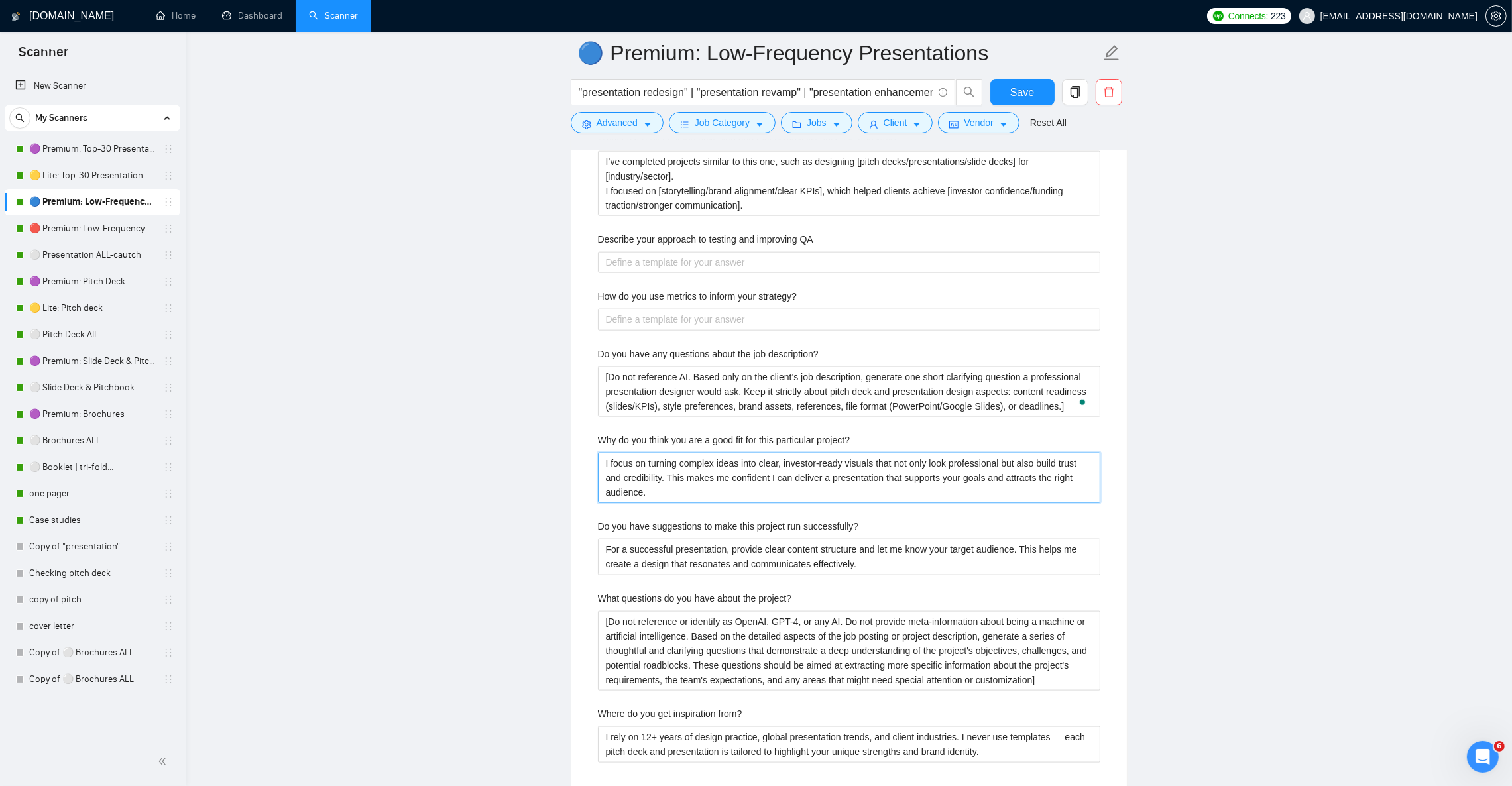
type project\? "I focus on turning complex ideas into clear, investor-ready visuals that not on…"
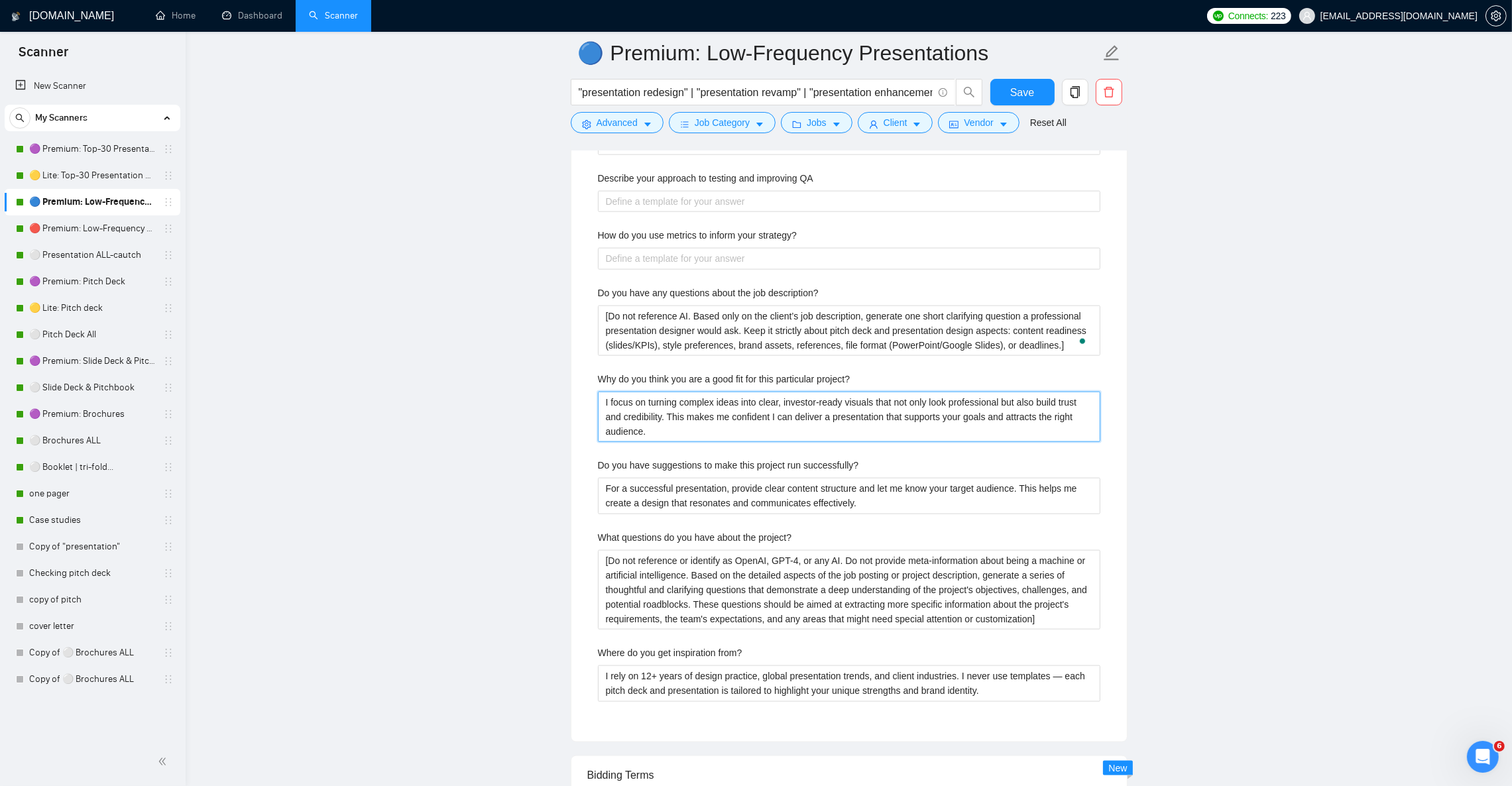
scroll to position [2684, 0]
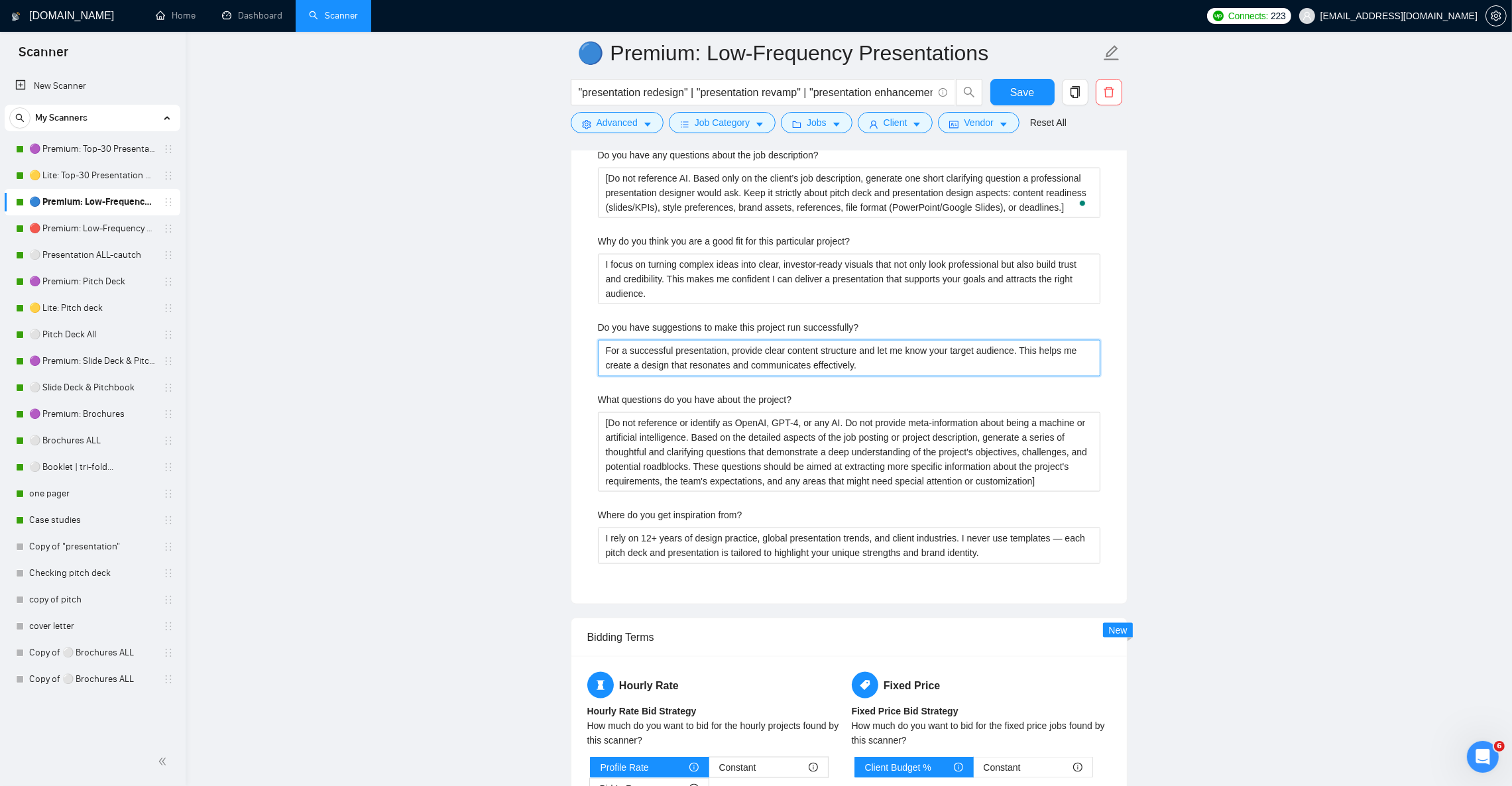
click at [637, 362] on successfully\? "For a successful presentation, provide clear content structure and let me know …" at bounding box center [849, 358] width 502 height 36
paste successfully\? "project, please provide clear content (slides, KPIs, or financial data), brandi…"
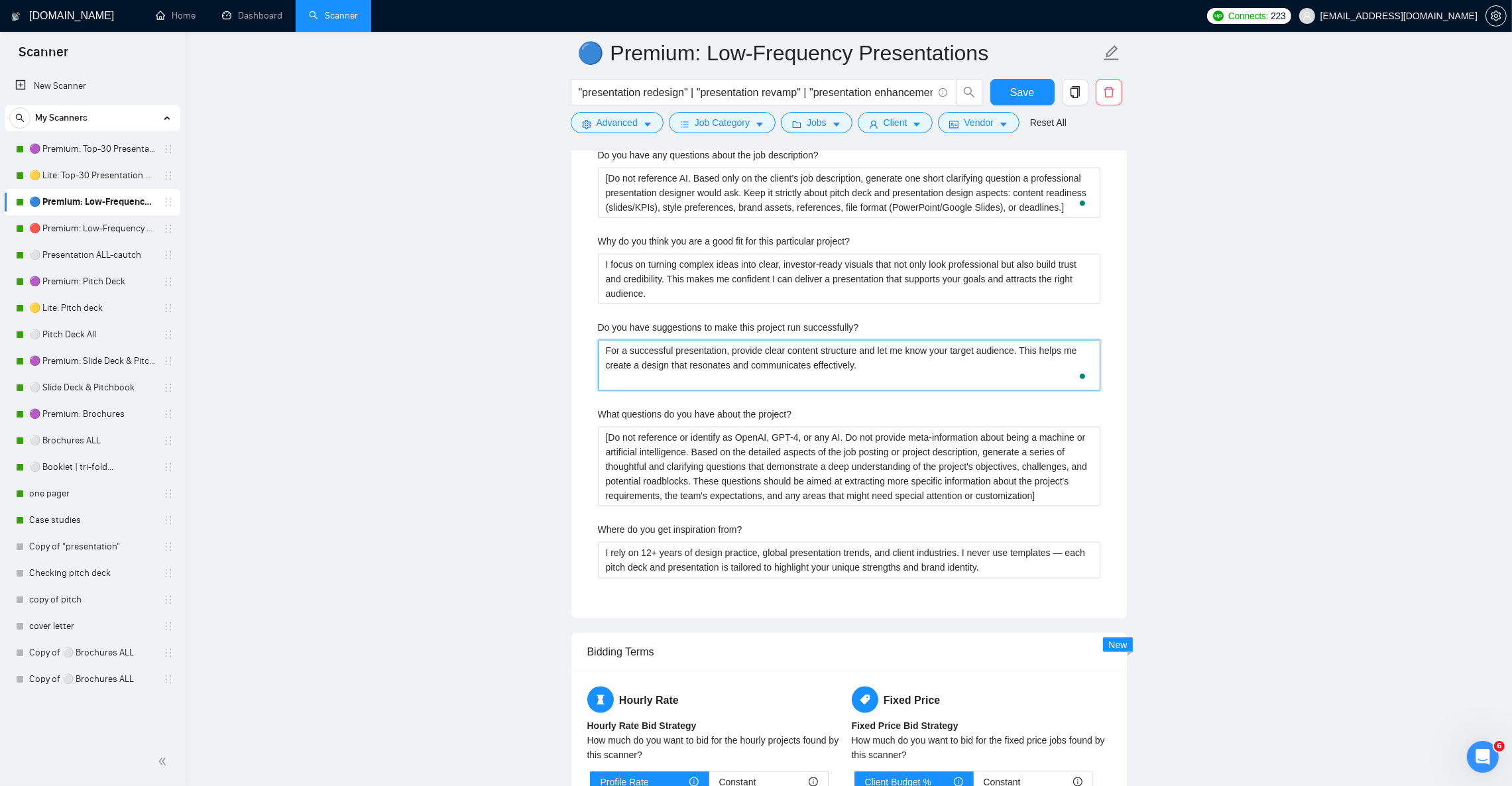
type successfully\? "For a successful presentation project, please provide clear content (slides, KP…"
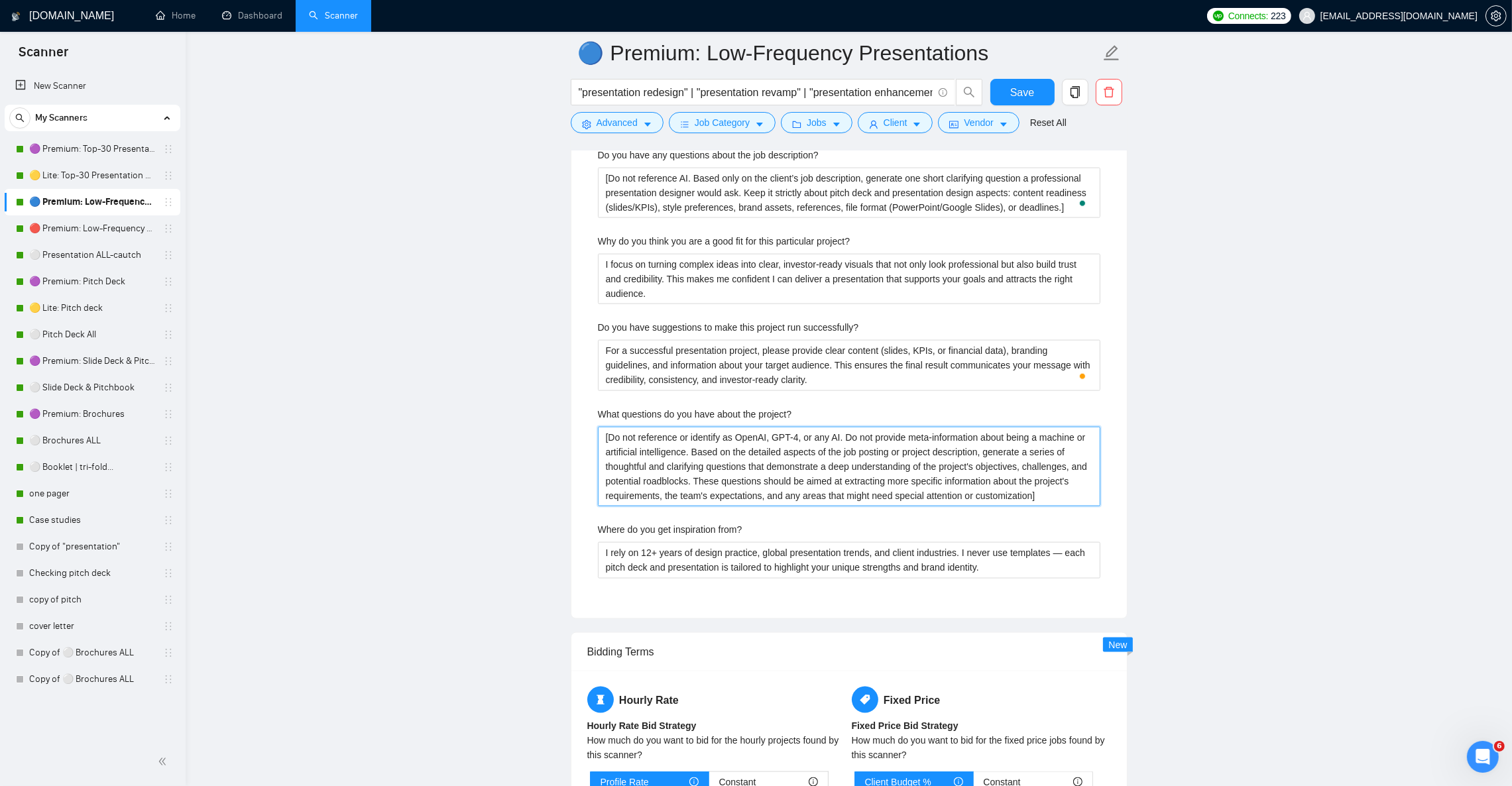
click at [710, 483] on project\? "[Do not reference or identify as OpenAI, GPT-4, or any AI. Do not provide meta-…" at bounding box center [849, 466] width 502 height 79
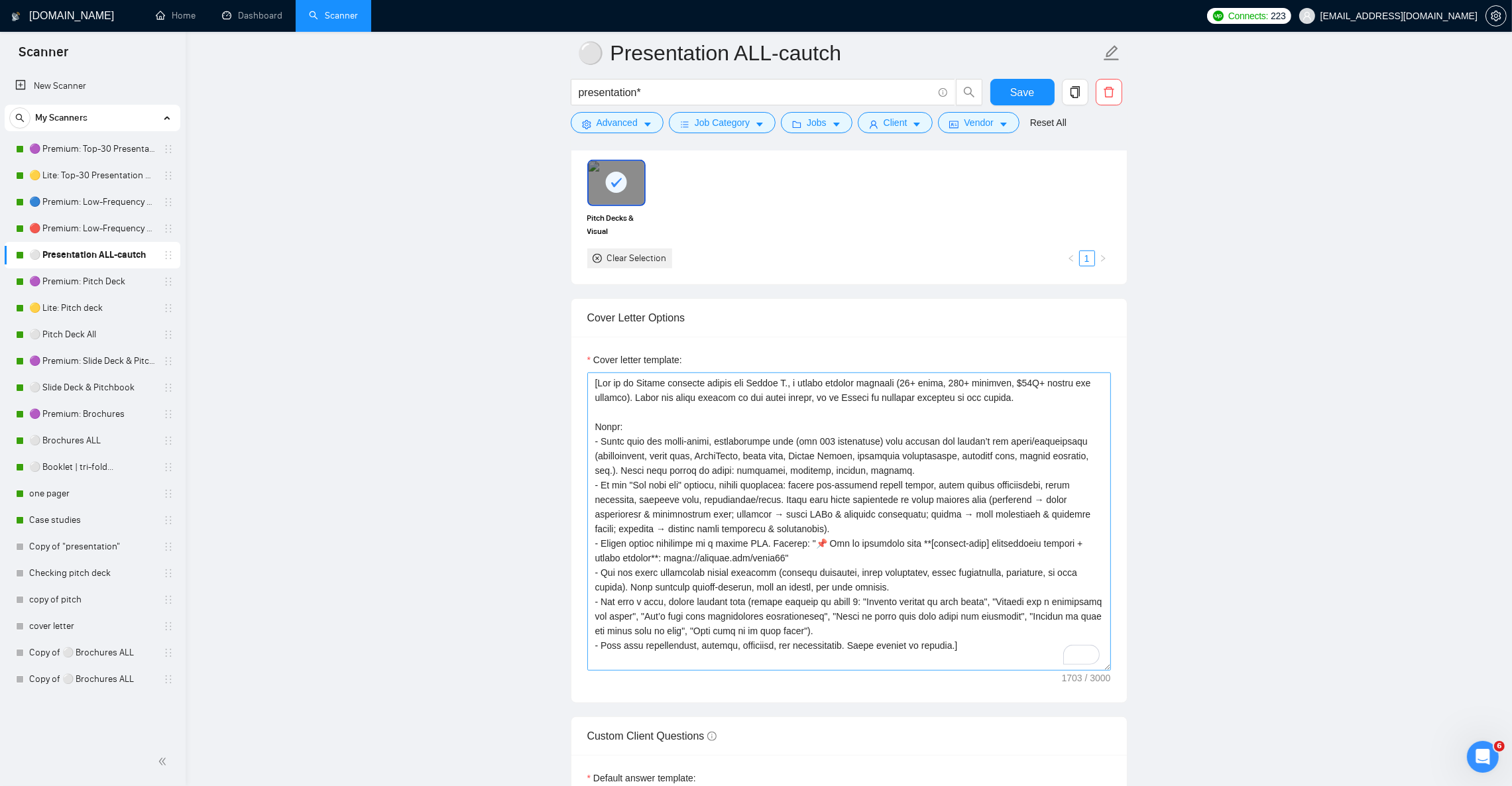
scroll to position [1292, 0]
click at [728, 420] on textarea "Cover letter template:" at bounding box center [850, 525] width 524 height 299
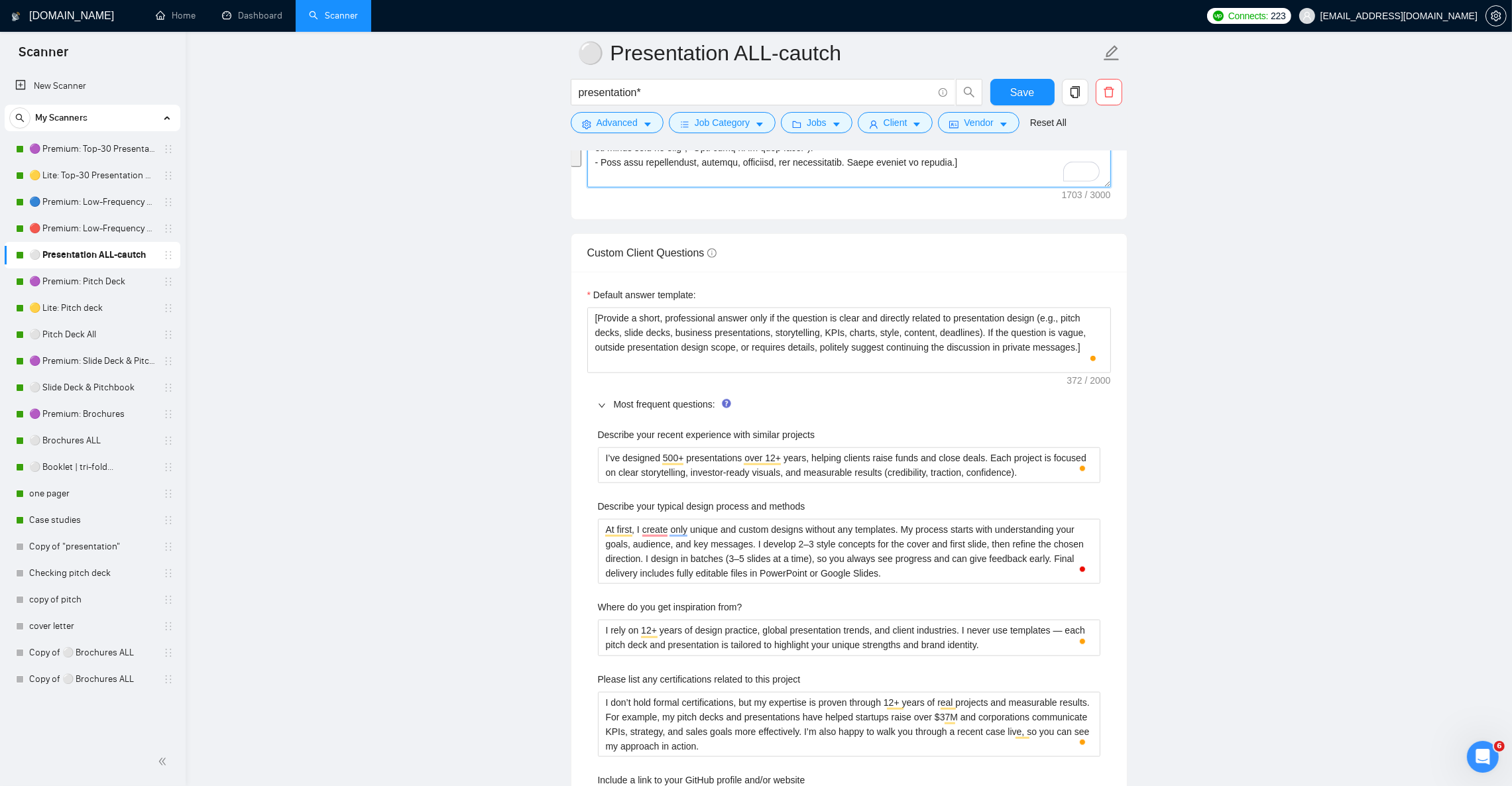
scroll to position [1789, 0]
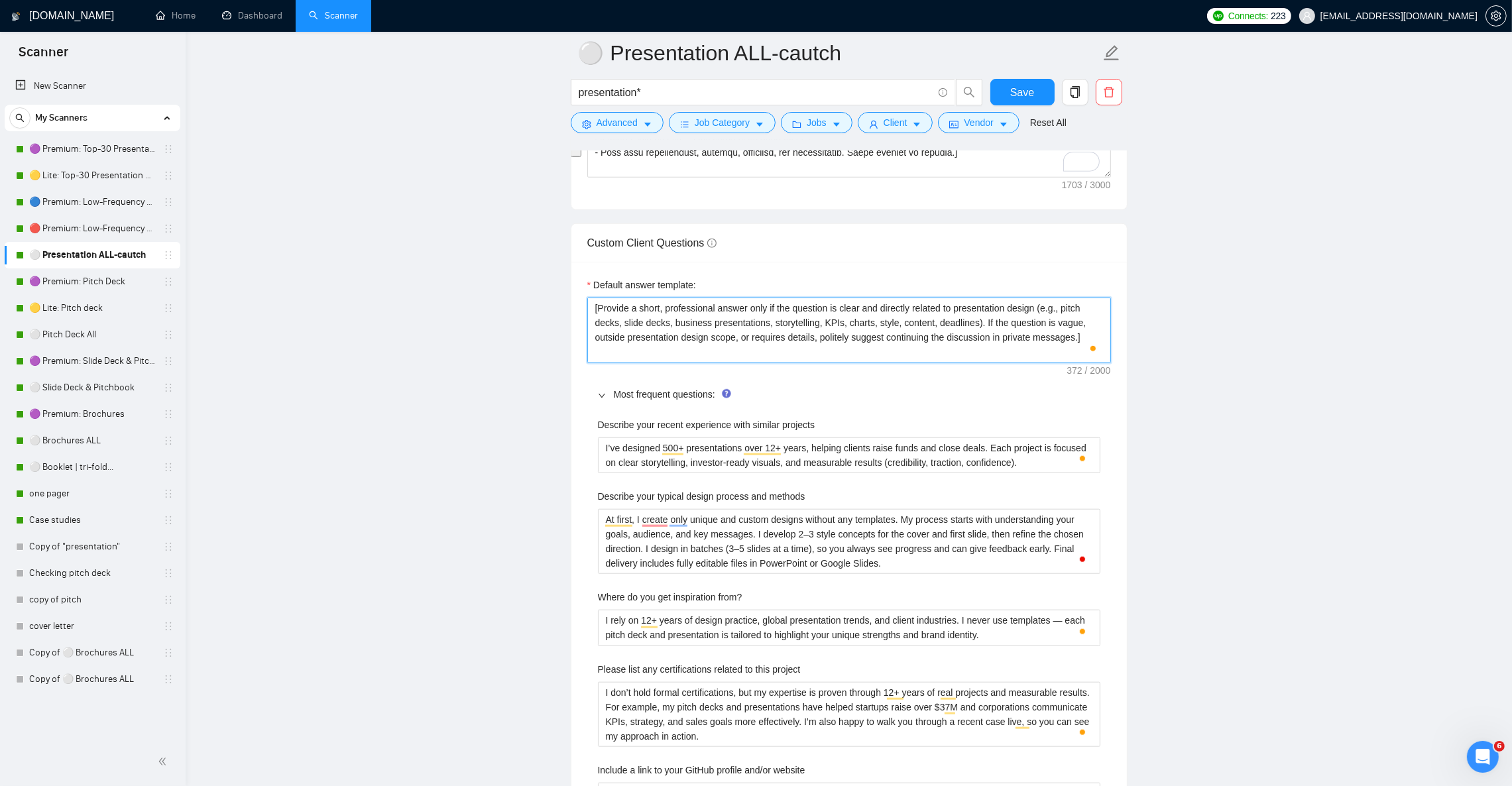
click at [659, 329] on textarea "[Provide a short, professional answer only if the question is clear and directl…" at bounding box center [850, 330] width 524 height 65
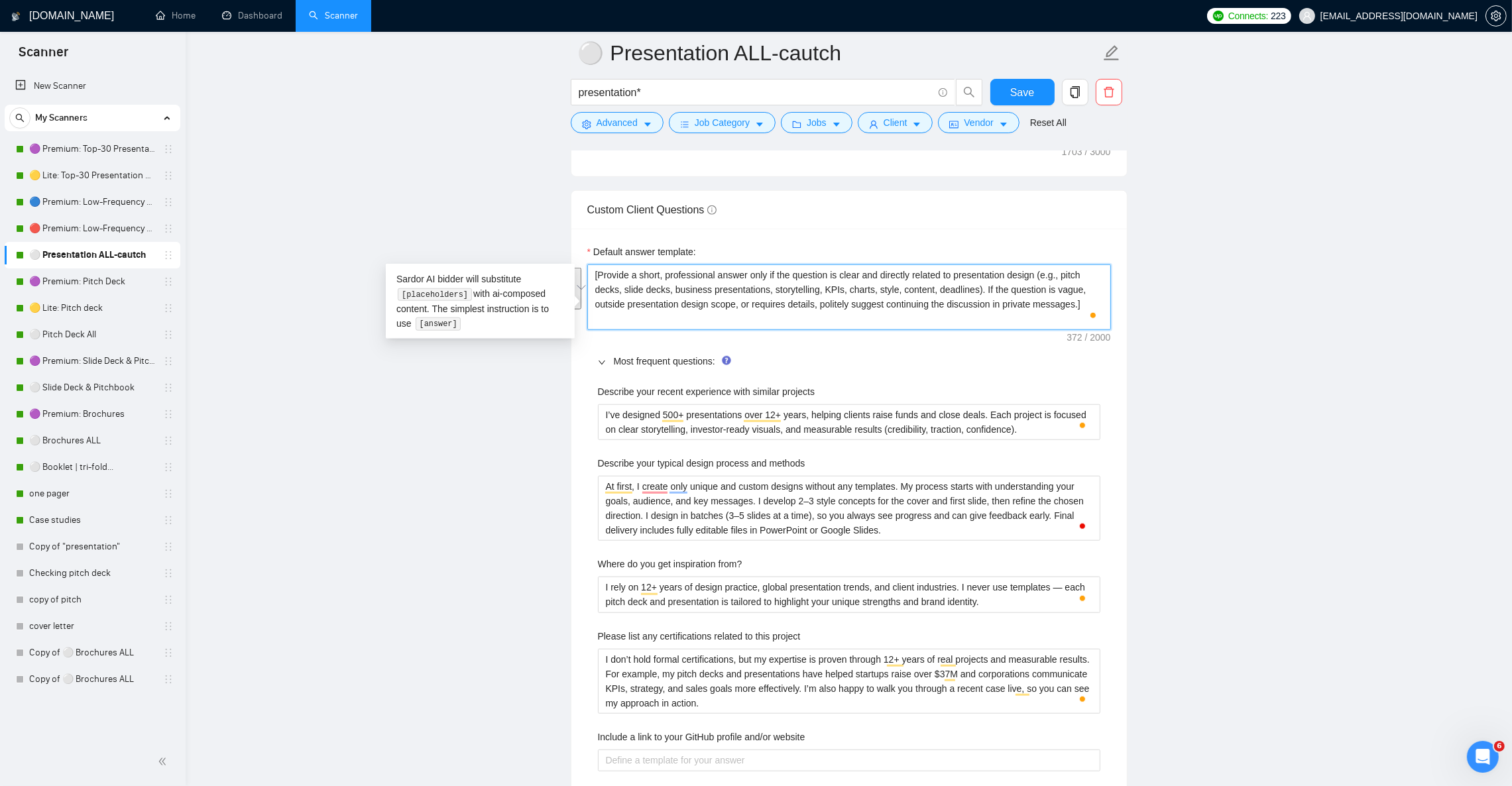
scroll to position [1889, 0]
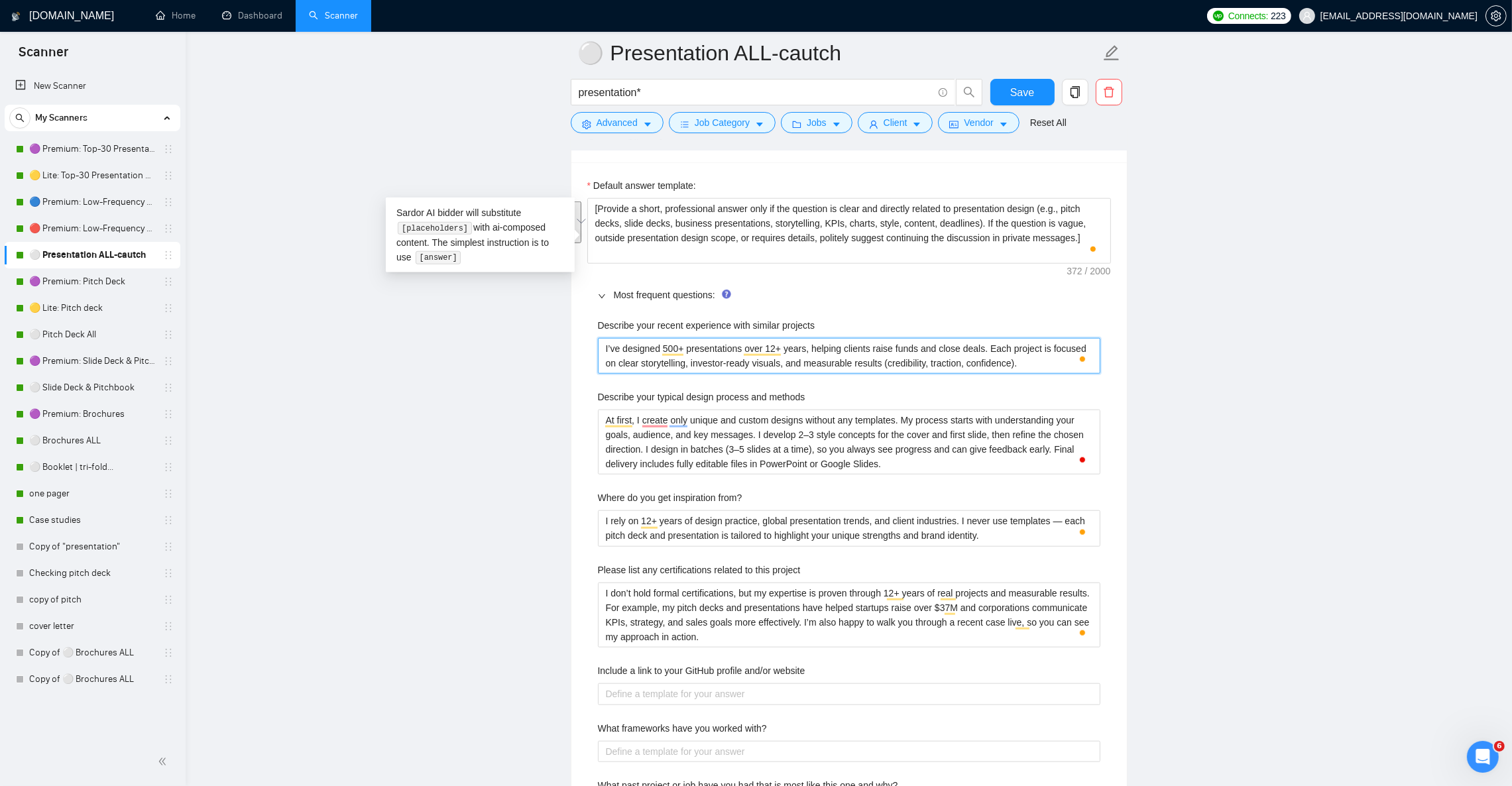
click at [630, 362] on projects "I’ve designed 500+ presentations over 12+ years, helping clients raise funds an…" at bounding box center [849, 356] width 502 height 36
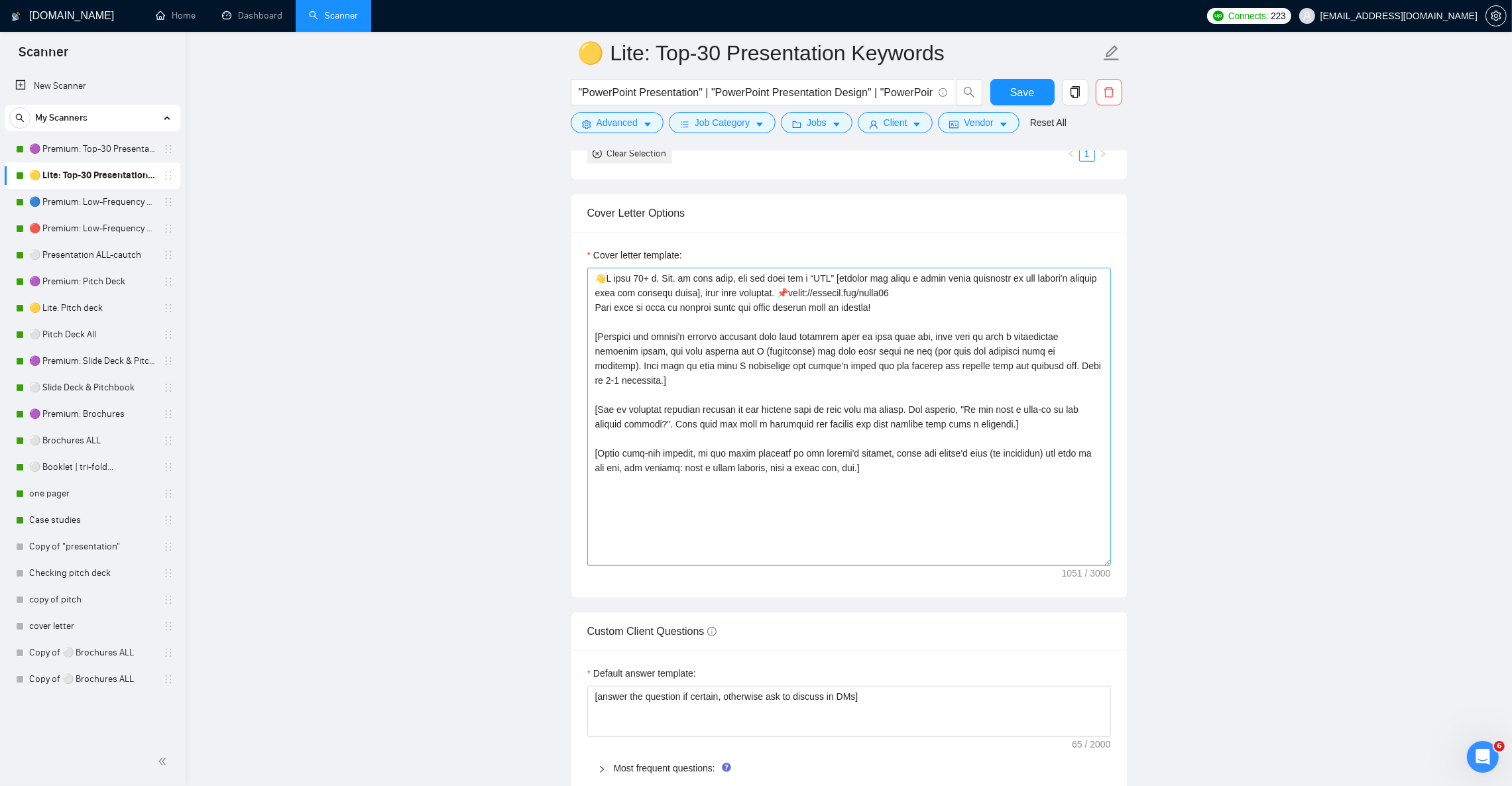
scroll to position [1392, 0]
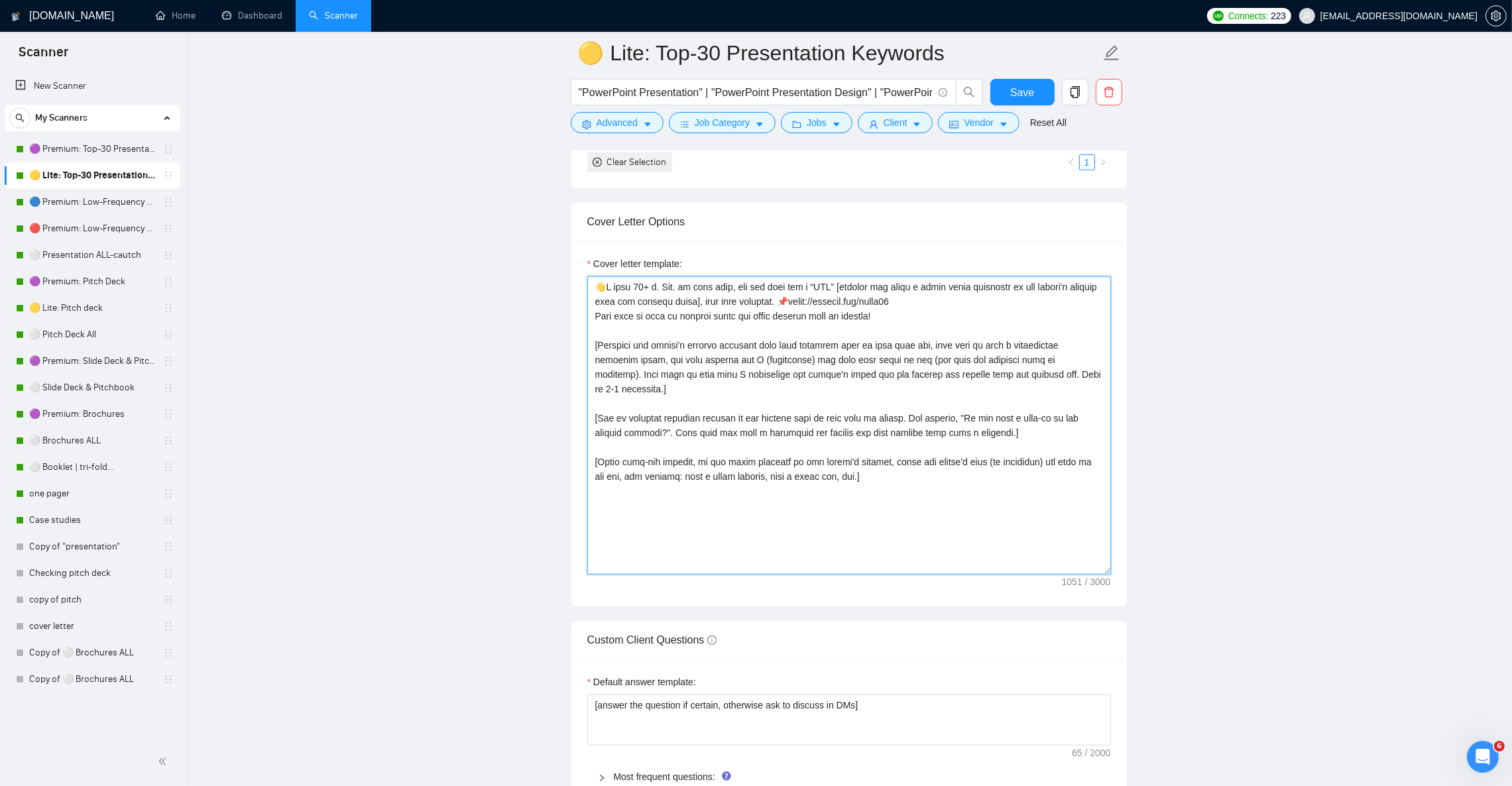
click at [787, 413] on textarea "Cover letter template:" at bounding box center [850, 425] width 524 height 299
paste textarea "[Act as an Upwork proposal writer for Julian N., a senior graphic designer (12+…"
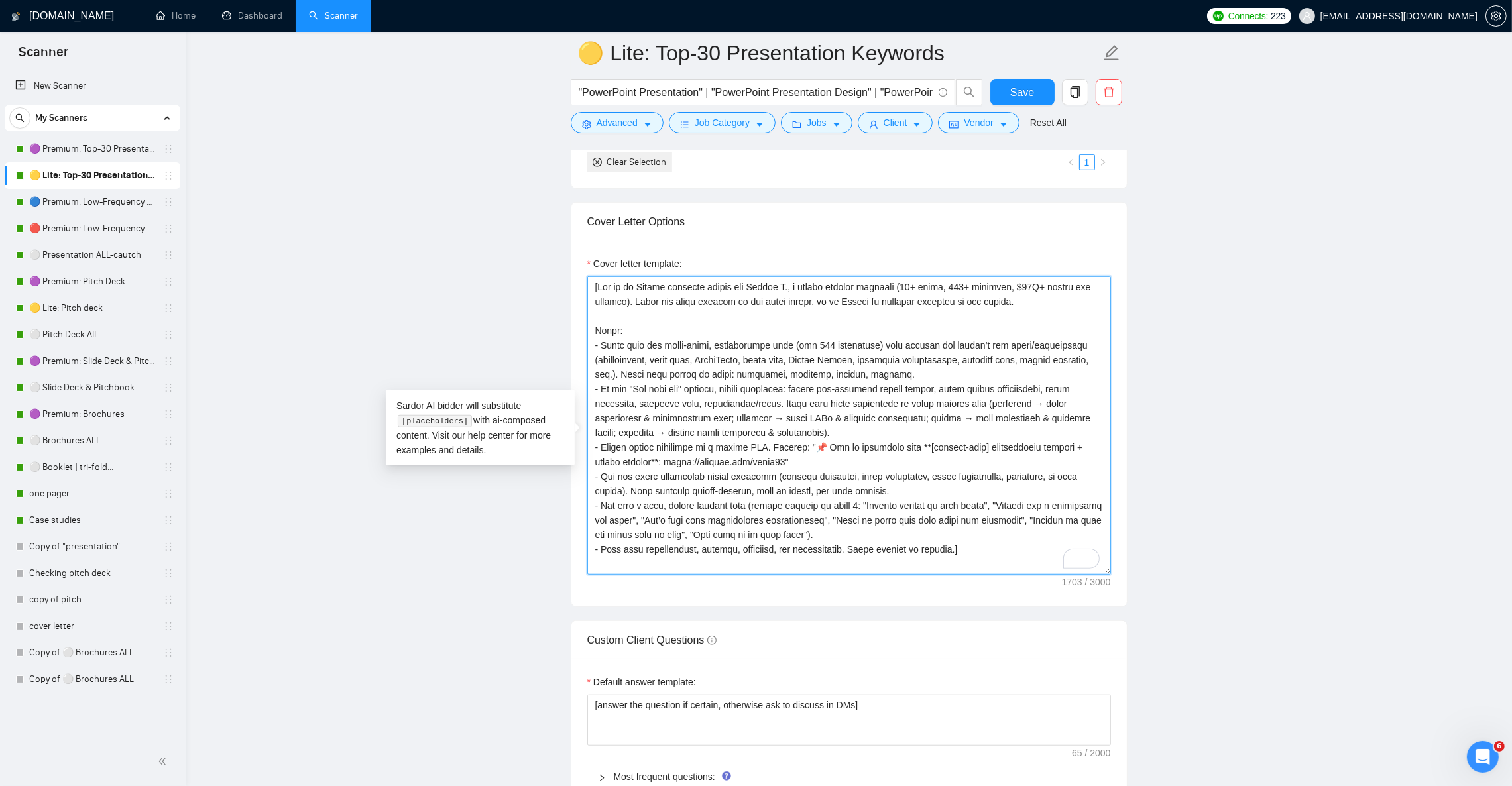
type textarea "[Act as an Upwork proposal writer for Julian N., a senior graphic designer (12+…"
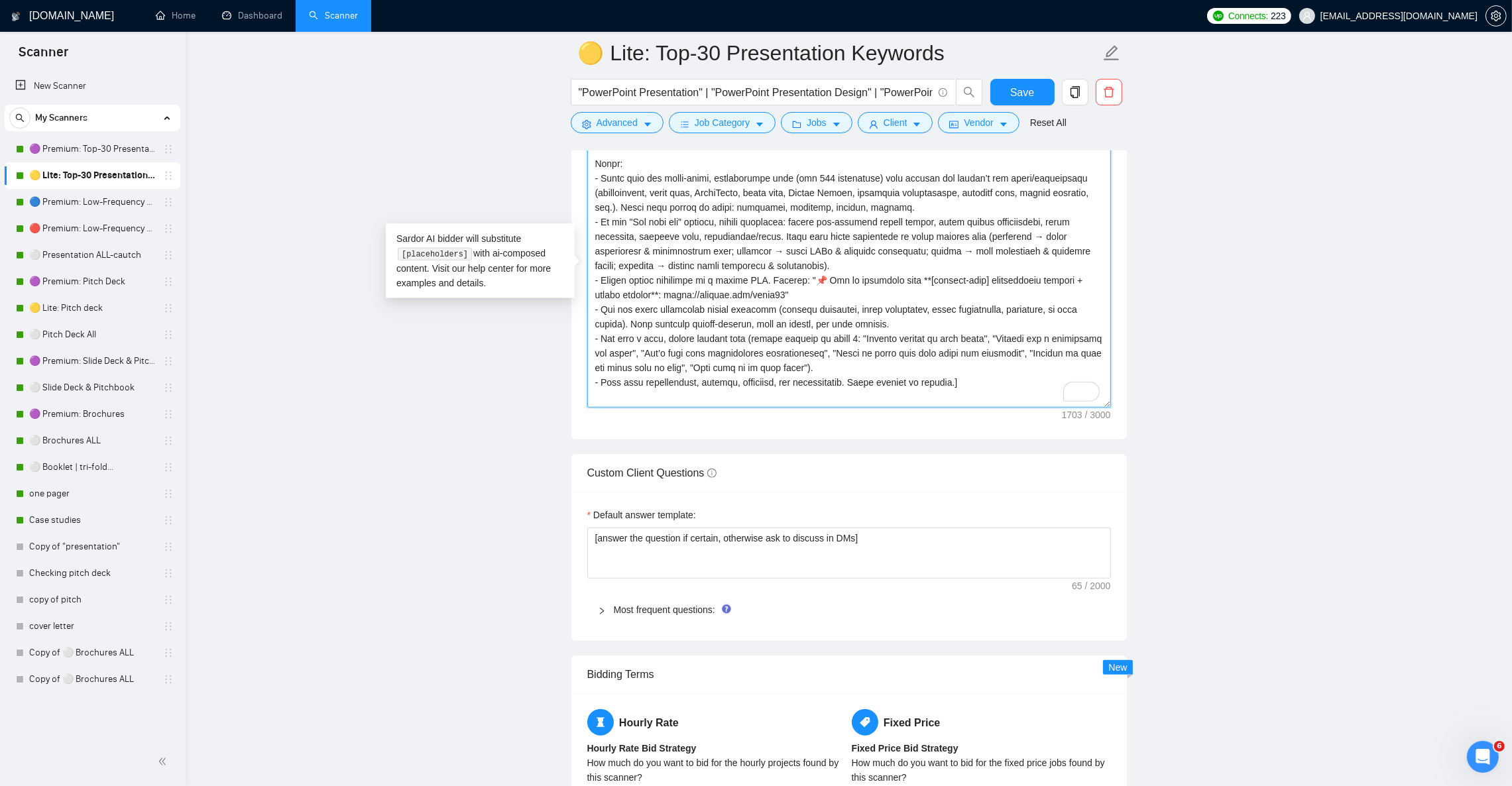
scroll to position [1789, 0]
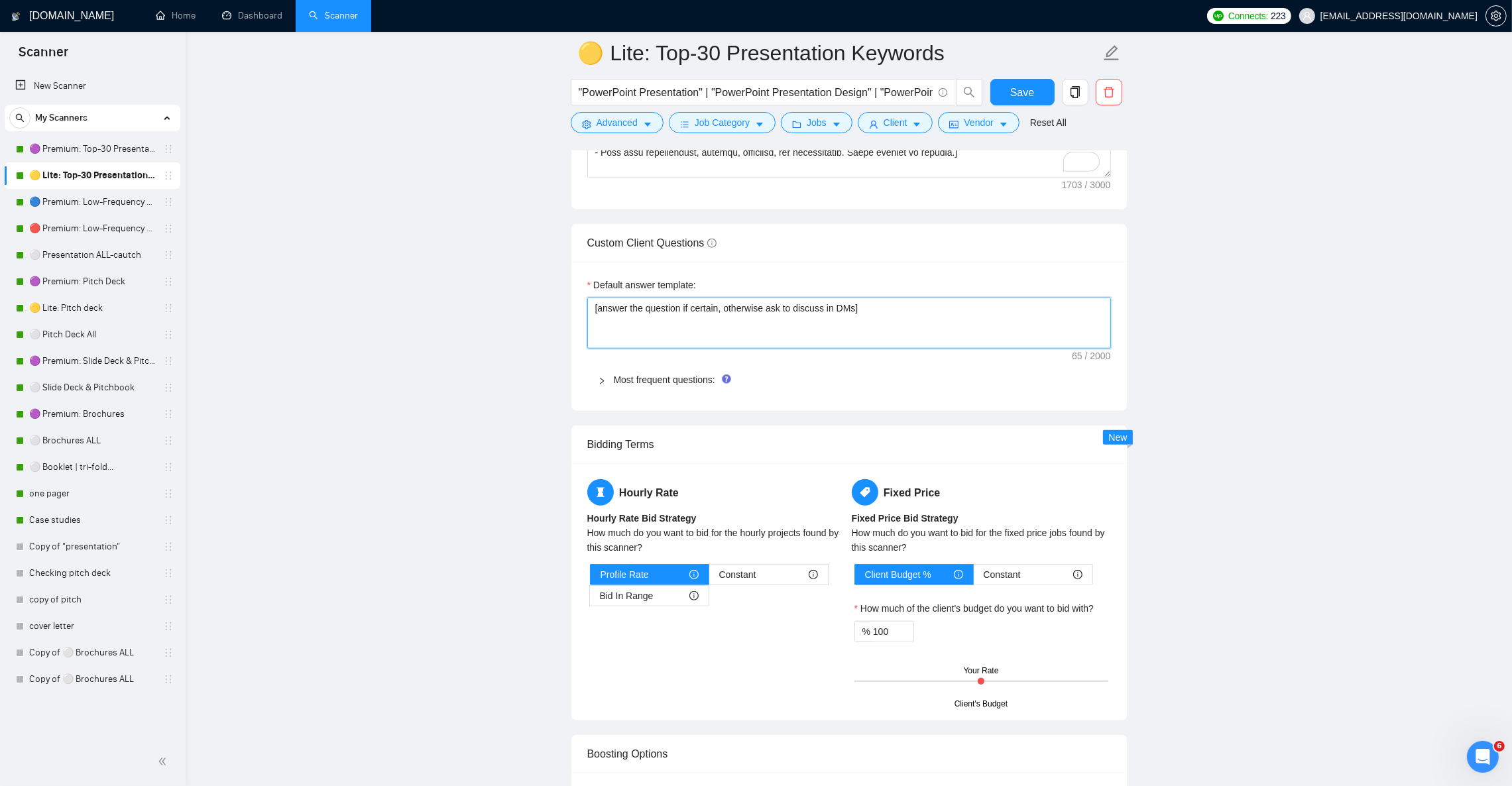
click at [642, 336] on textarea "[answer the question if certain, otherwise ask to discuss in DMs]" at bounding box center [850, 323] width 524 height 50
paste textarea "Provide a short, professional answer only if the question is clear and directly…"
type textarea "[Provide a short, professional answer only if the question is clear and directl…"
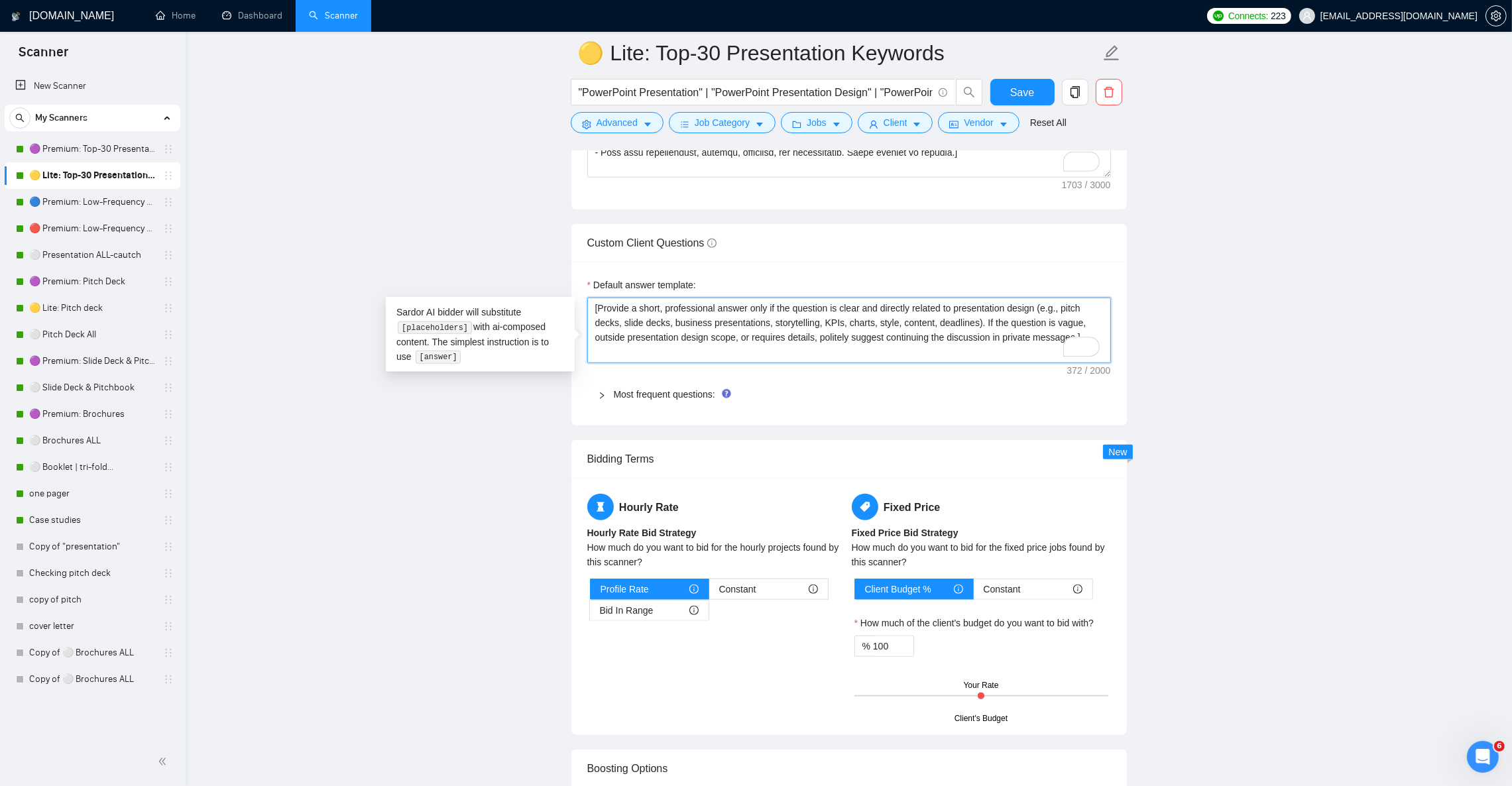
type textarea "[Provide a short, professional answer only if the question is clear and directl…"
click at [651, 400] on link "Most frequent questions:" at bounding box center [664, 394] width 101 height 10
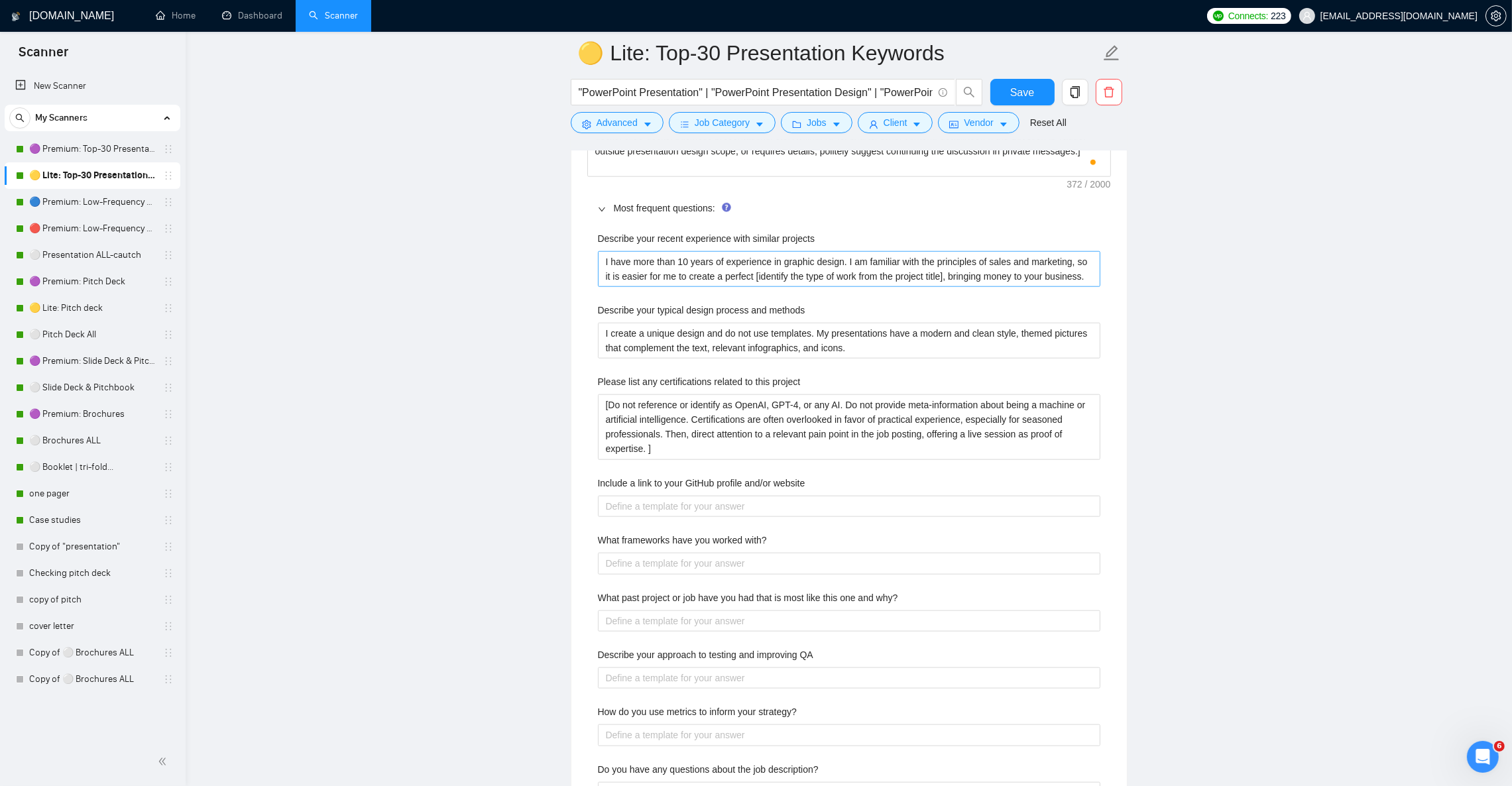
scroll to position [1988, 0]
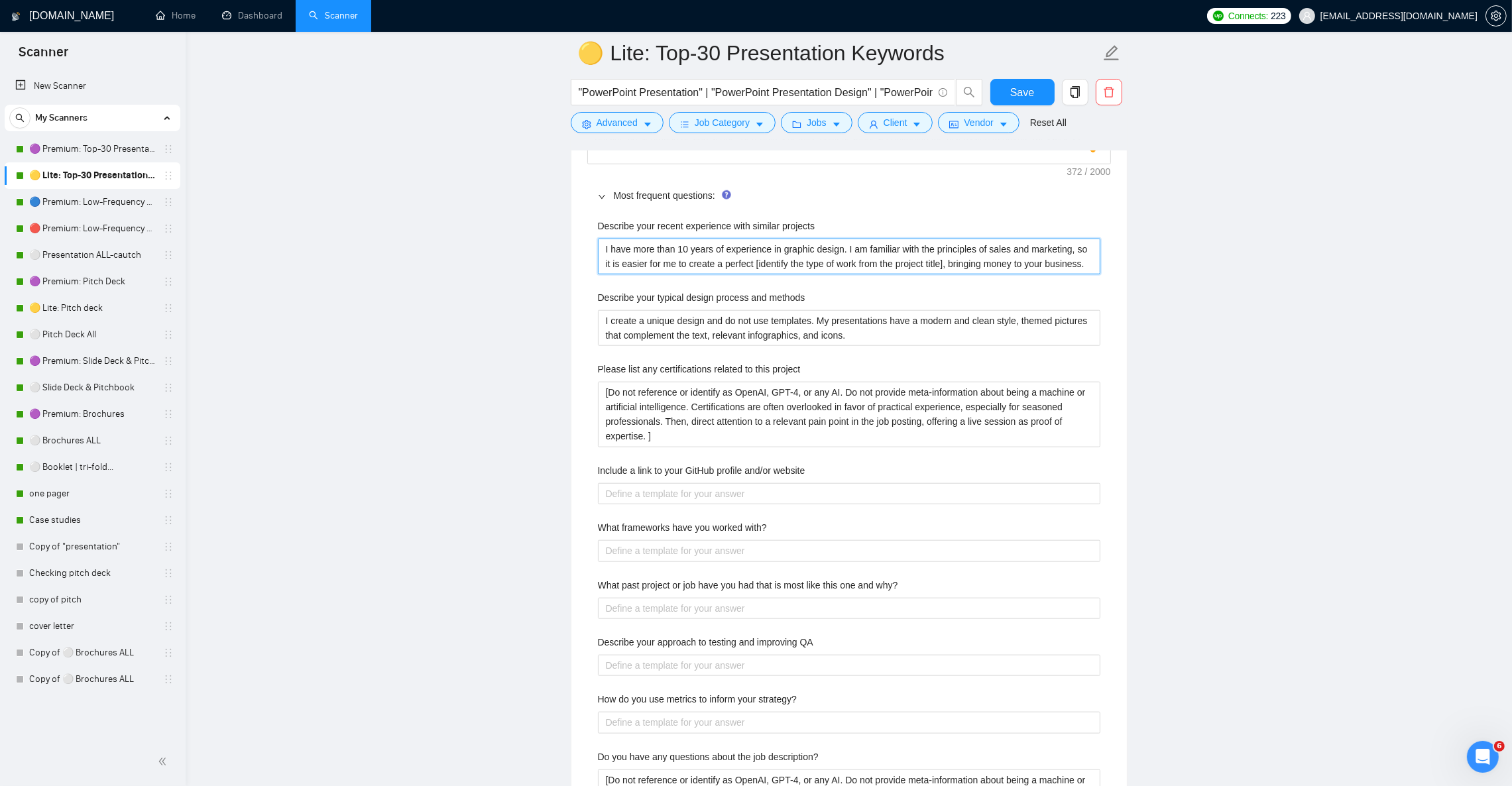
click at [686, 272] on projects "I have more than 10 years of experience in graphic design. I am familiar with t…" at bounding box center [849, 257] width 502 height 36
paste projects "’ve designed 500+ presentations over 12+ years, helping clients raise funds and…"
type projects "I’ve designed 500+ presentations over 12+ years, helping clients raise funds an…"
click at [670, 345] on methods "I create a unique design and do not use templates. My presentations have a mode…" at bounding box center [849, 328] width 502 height 36
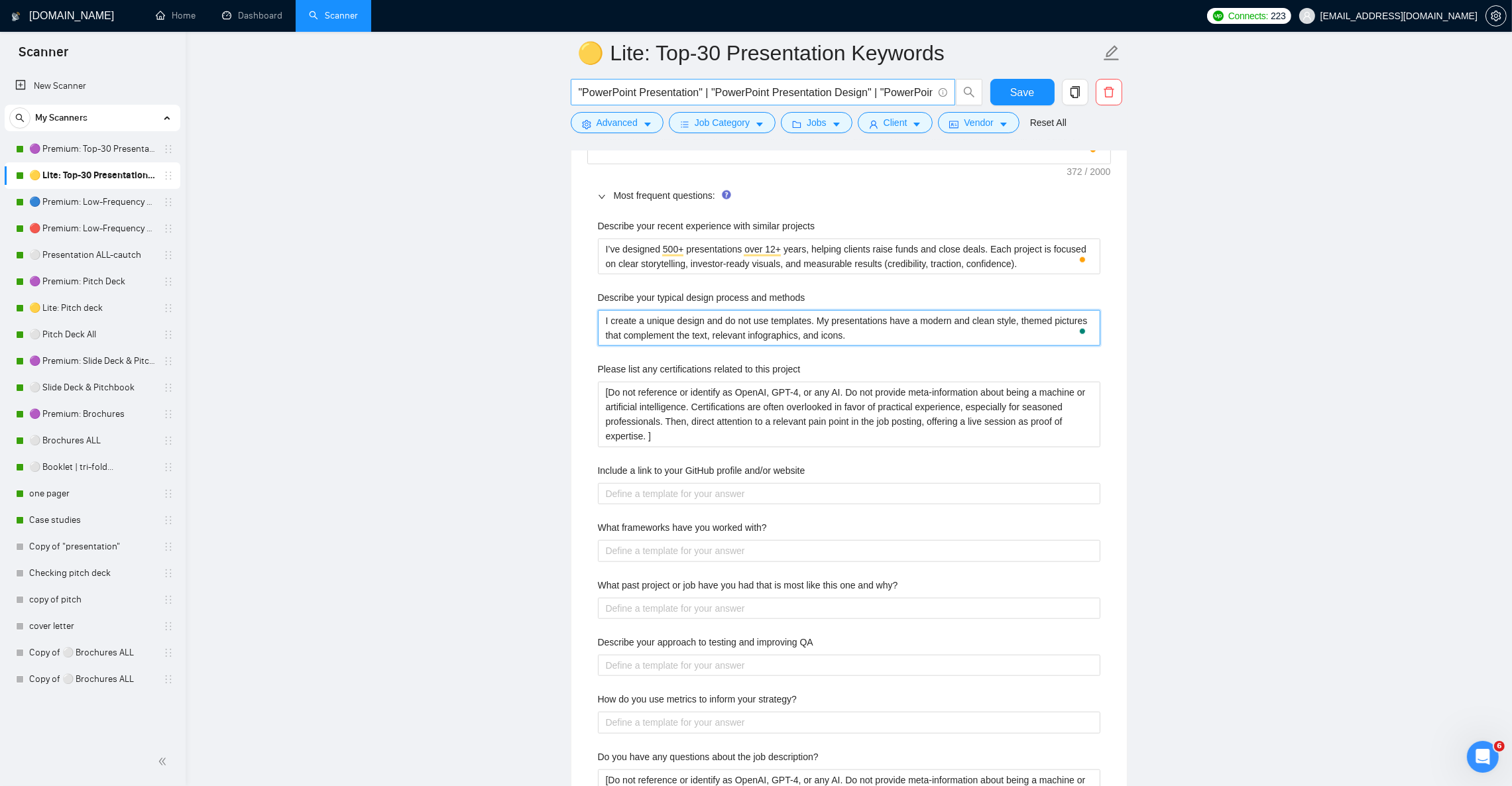
paste methods "At first, I create only unique and custom designs without any templates. My pro…"
type methods "At first, I create only unique and custom designs without any templates. My pro…"
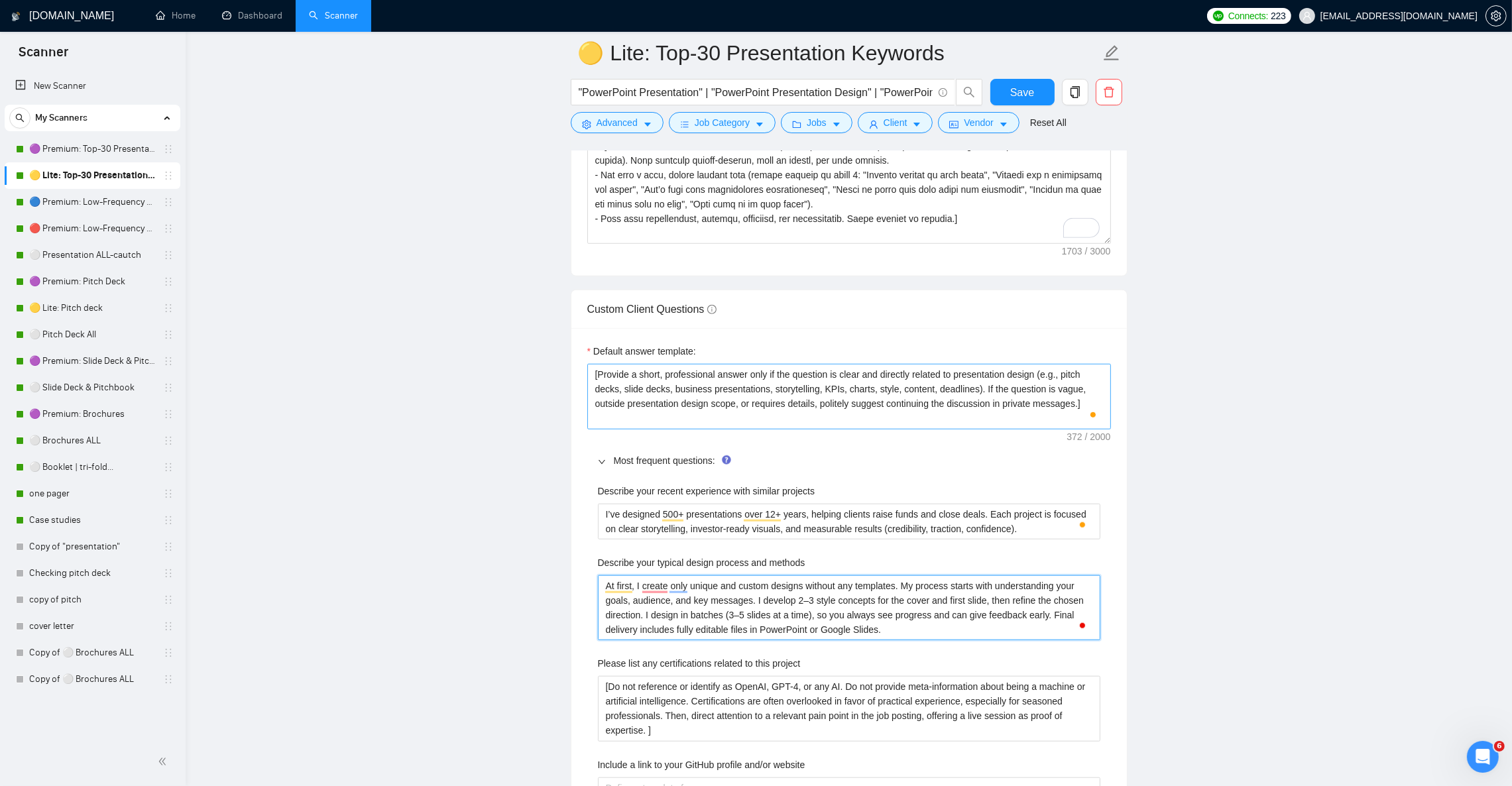
scroll to position [1789, 0]
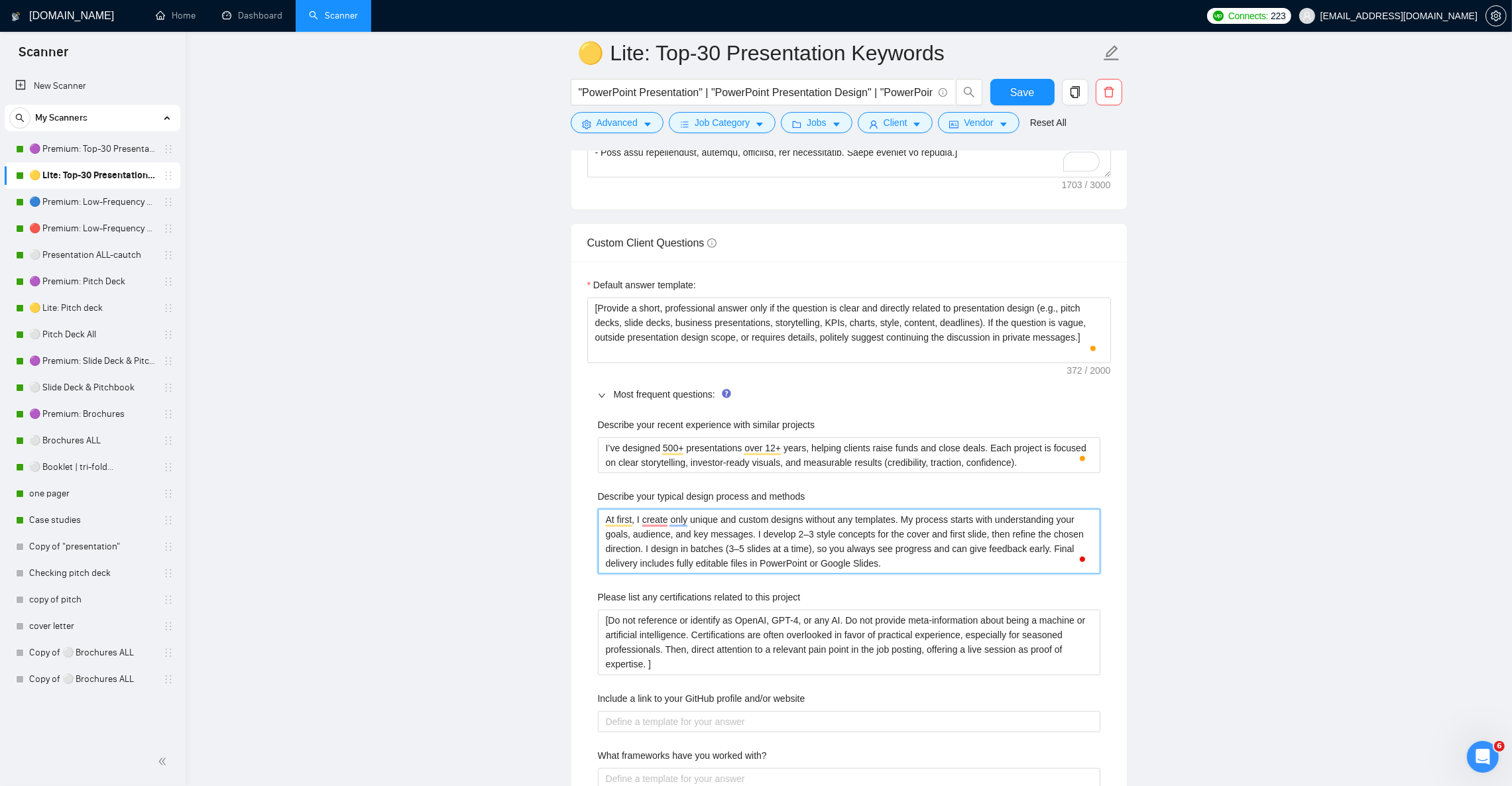
type methods "At first, I create only unique and custom designs without any templates. My pro…"
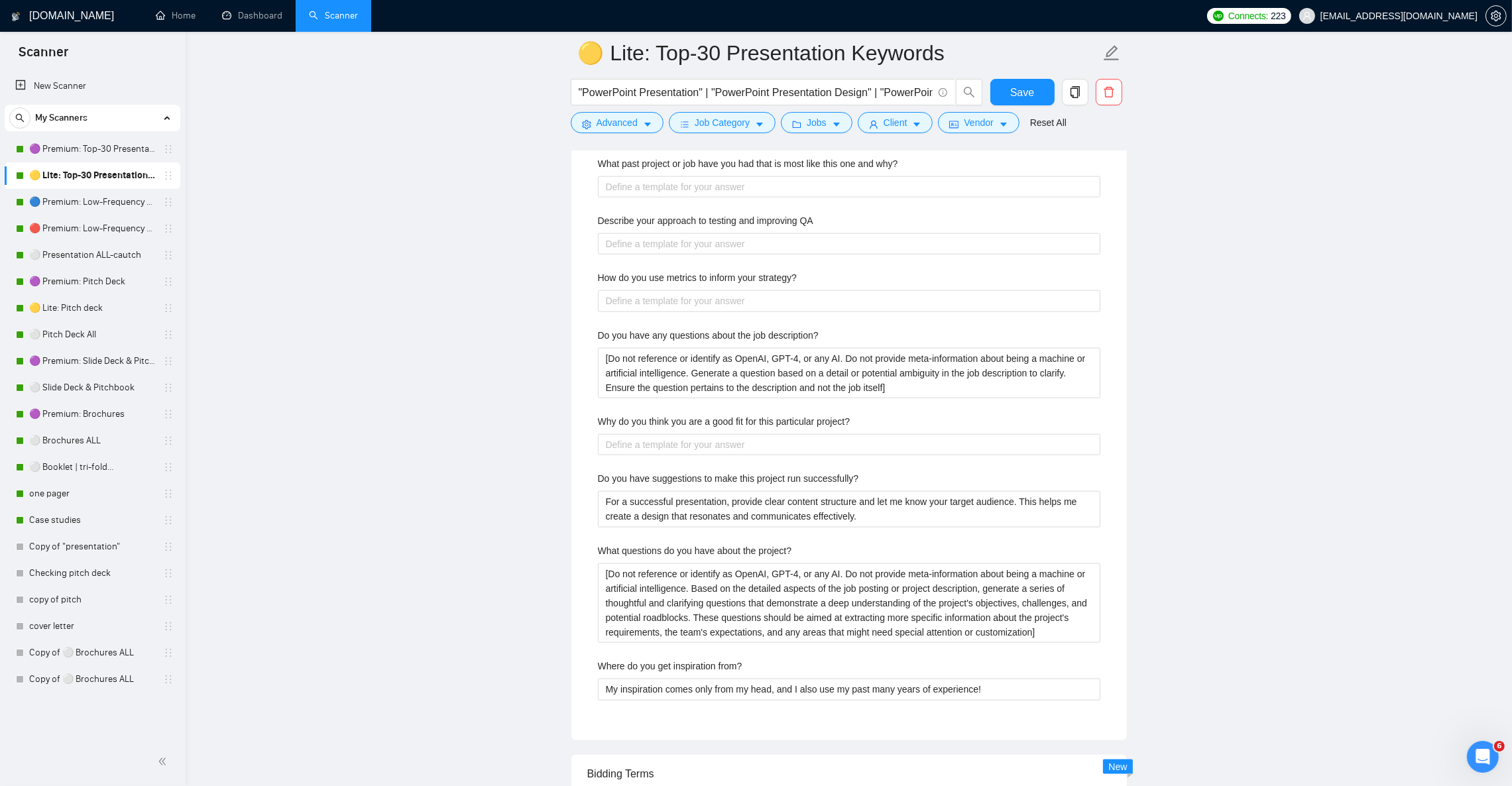
scroll to position [2485, 0]
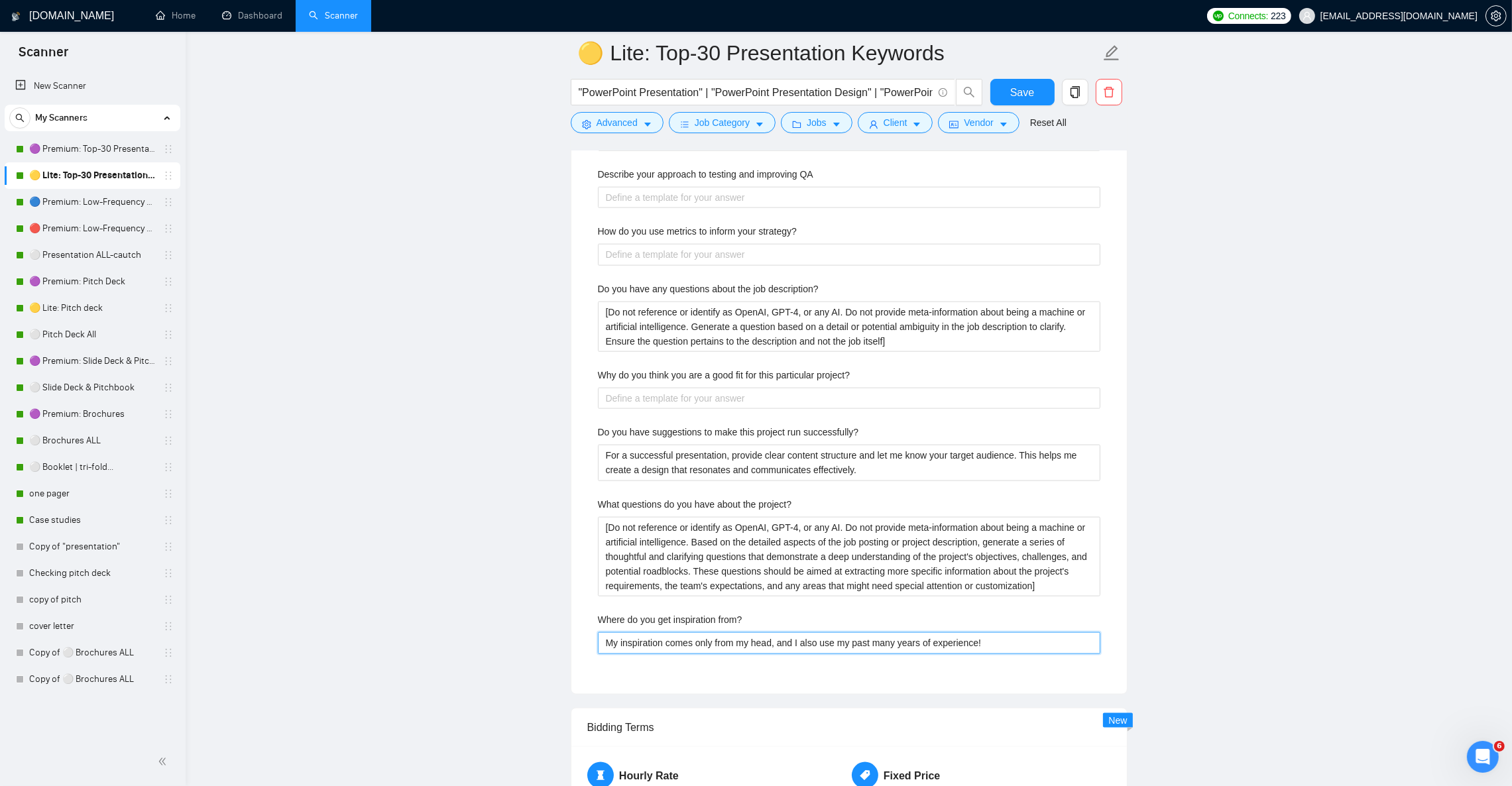
click at [701, 654] on from\? "My inspiration comes only from my head, and I also use my past many years of ex…" at bounding box center [849, 643] width 502 height 21
paste from\? "I rely on 12+ years of design practice, global presentation trends, and client …"
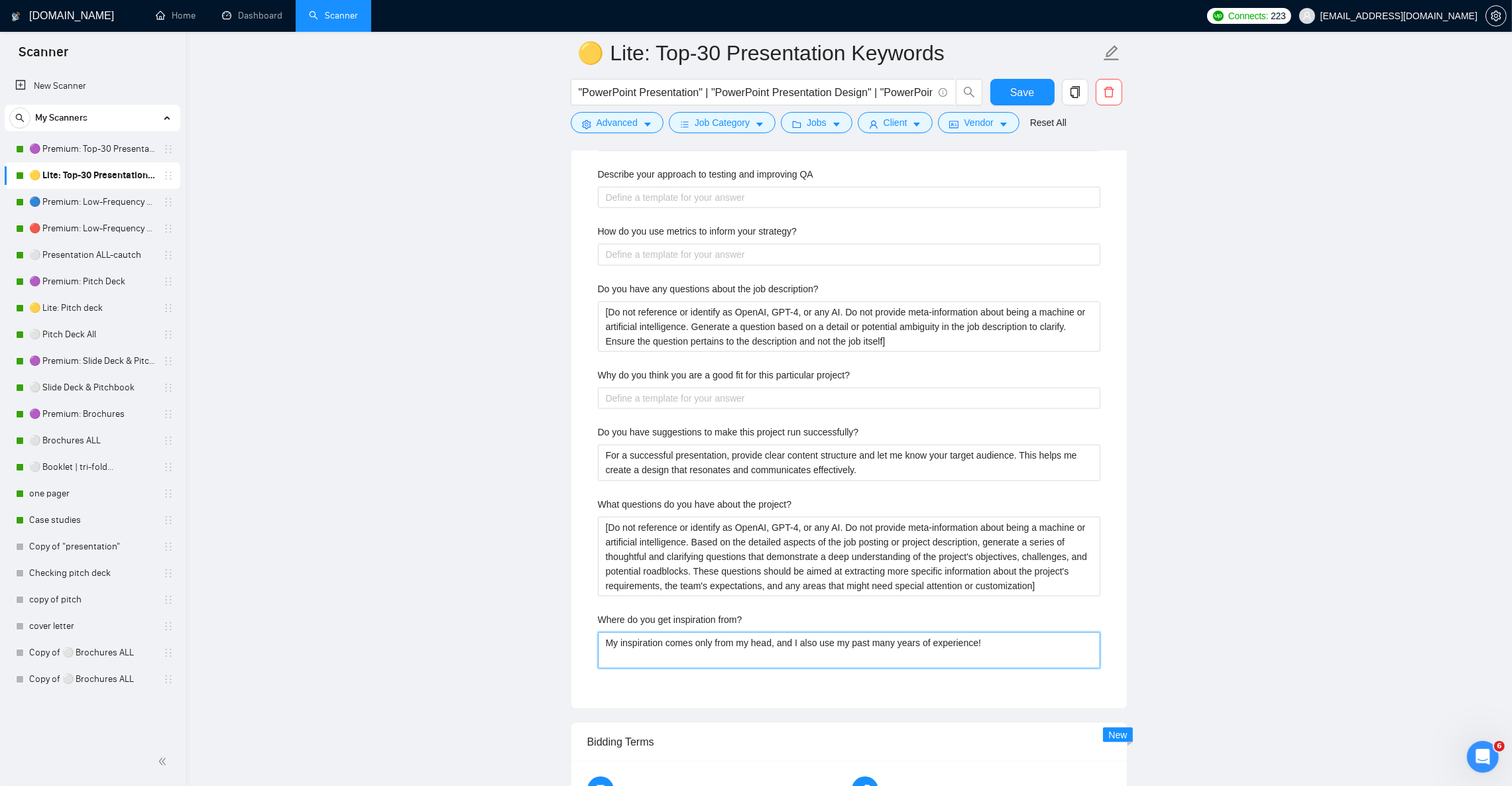
type from\? "I rely on 12+ years of design practice, global presentation trends, and client …"
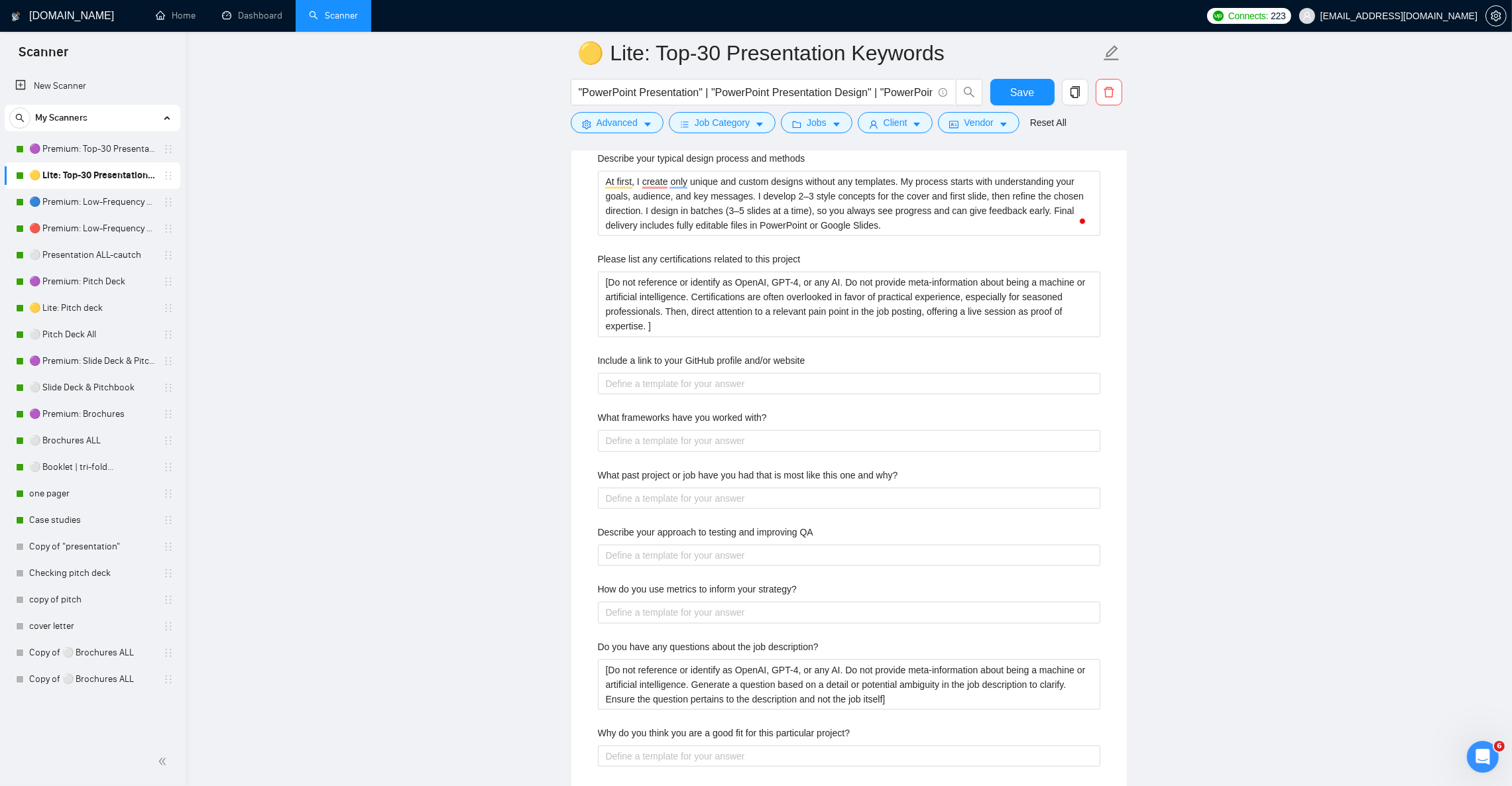
scroll to position [1889, 0]
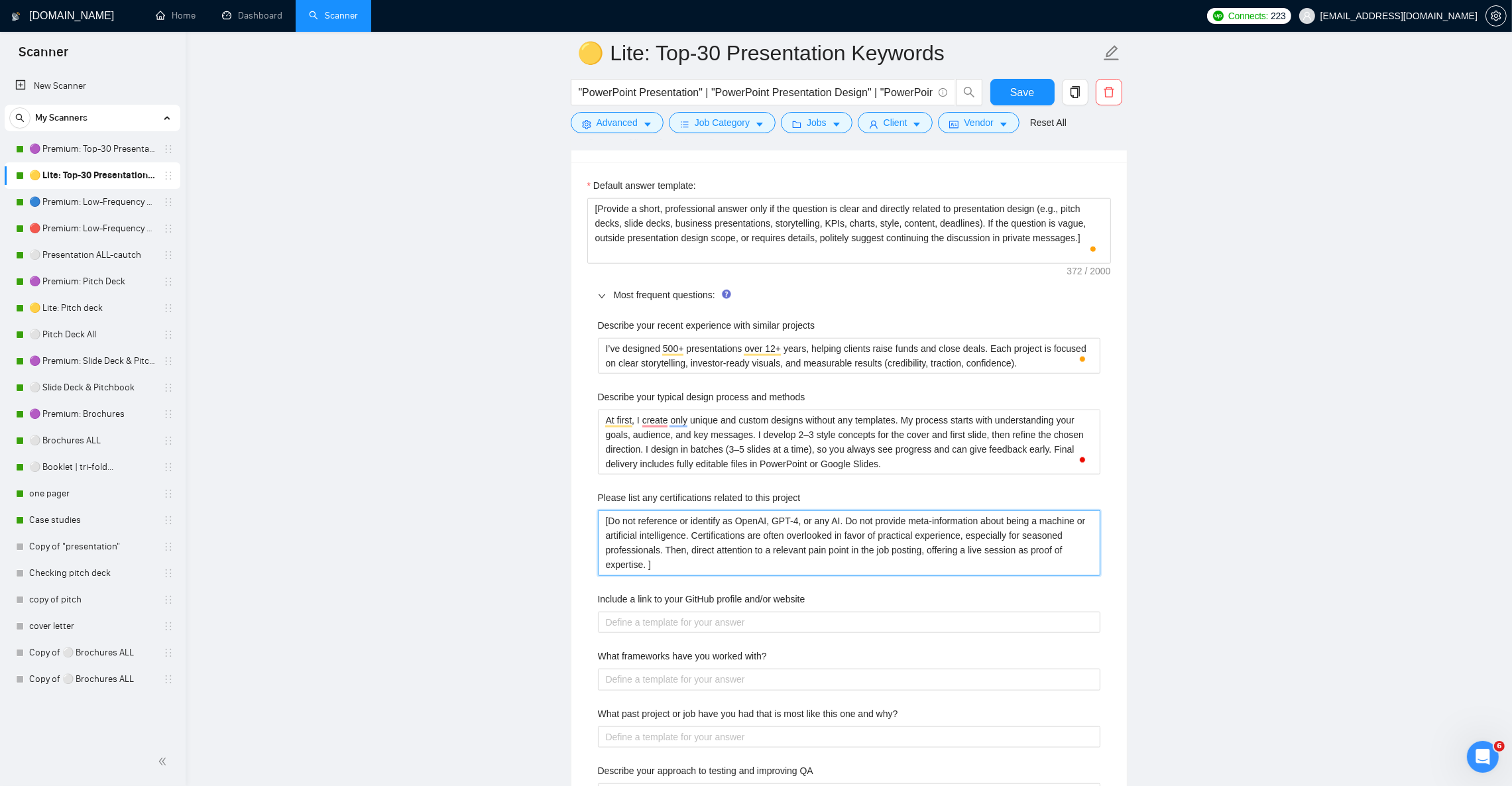
click at [710, 576] on project "[Do not reference or identify as OpenAI, GPT-4, or any AI. Do not provide meta-…" at bounding box center [849, 543] width 502 height 65
paste project "I don’t hold formal certifications, but my expertise is proven through 12+ year…"
type project "I don’t hold formal certifications, but my expertise is proven through 12+ year…"
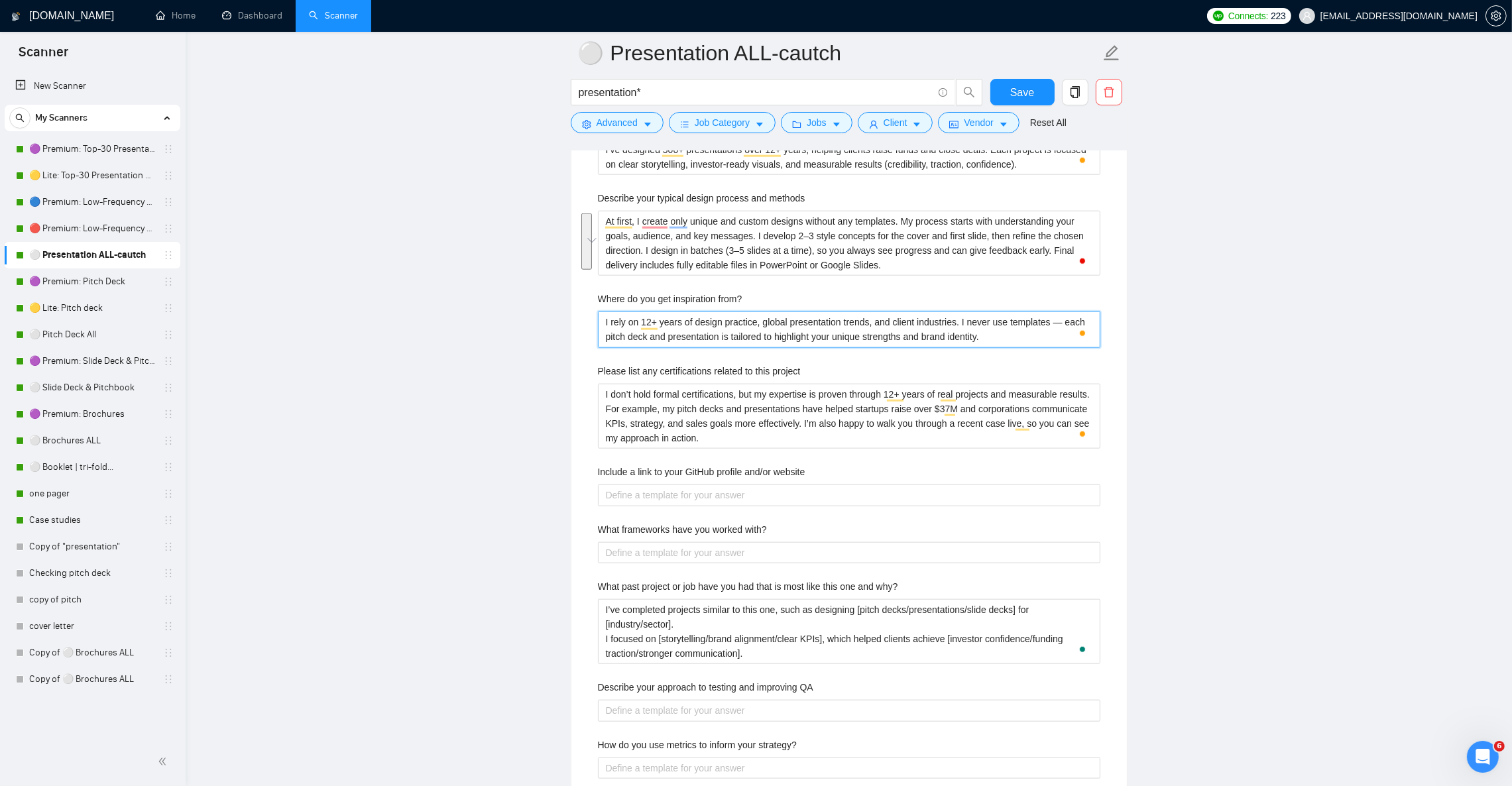
click at [686, 344] on from\? "I rely on 12+ years of design practice, global presentation trends, and client …" at bounding box center [849, 329] width 502 height 36
click at [627, 433] on project "I don’t hold formal certifications, but my expertise is proven through 12+ year…" at bounding box center [849, 416] width 502 height 65
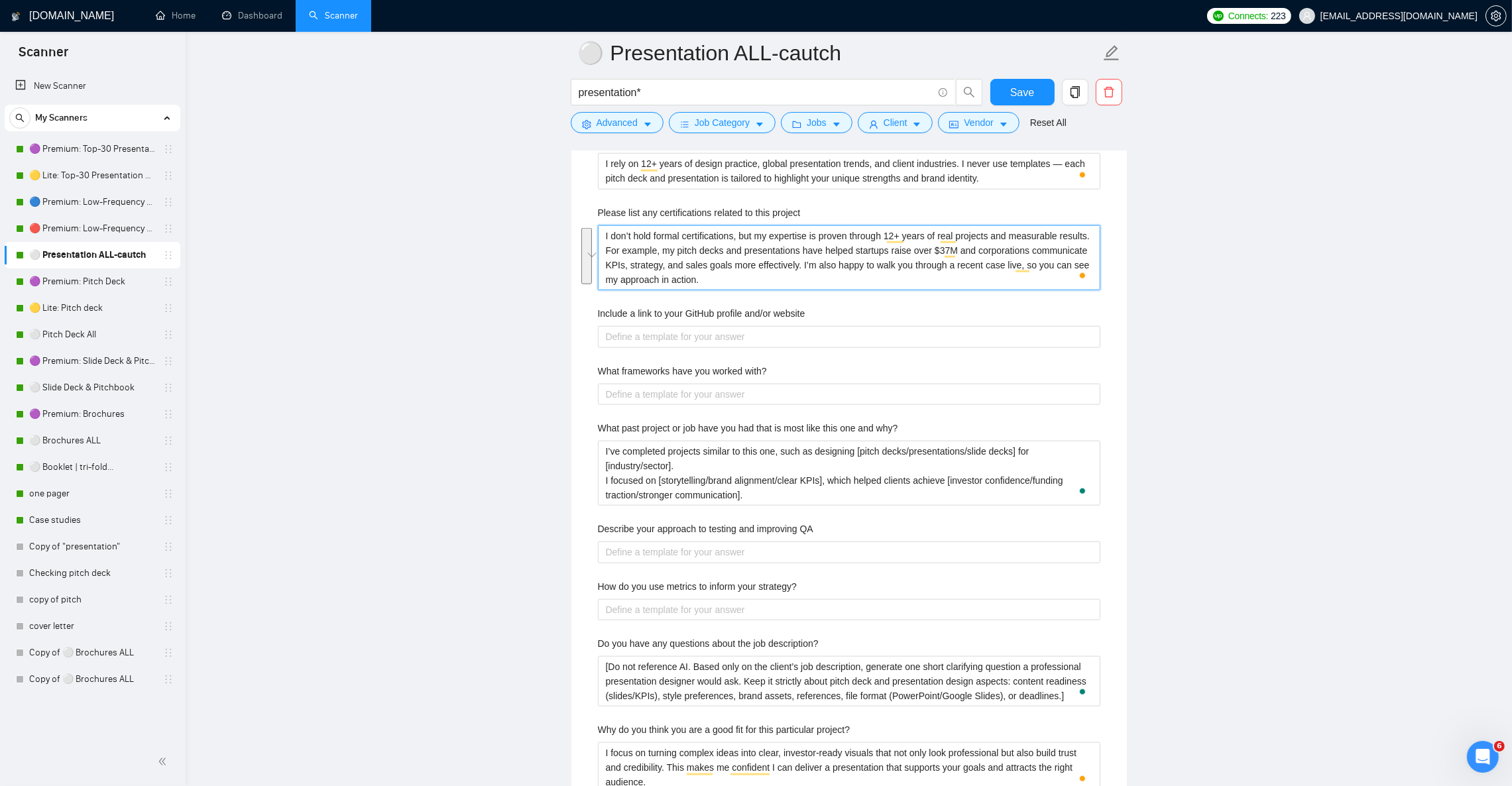
scroll to position [2286, 0]
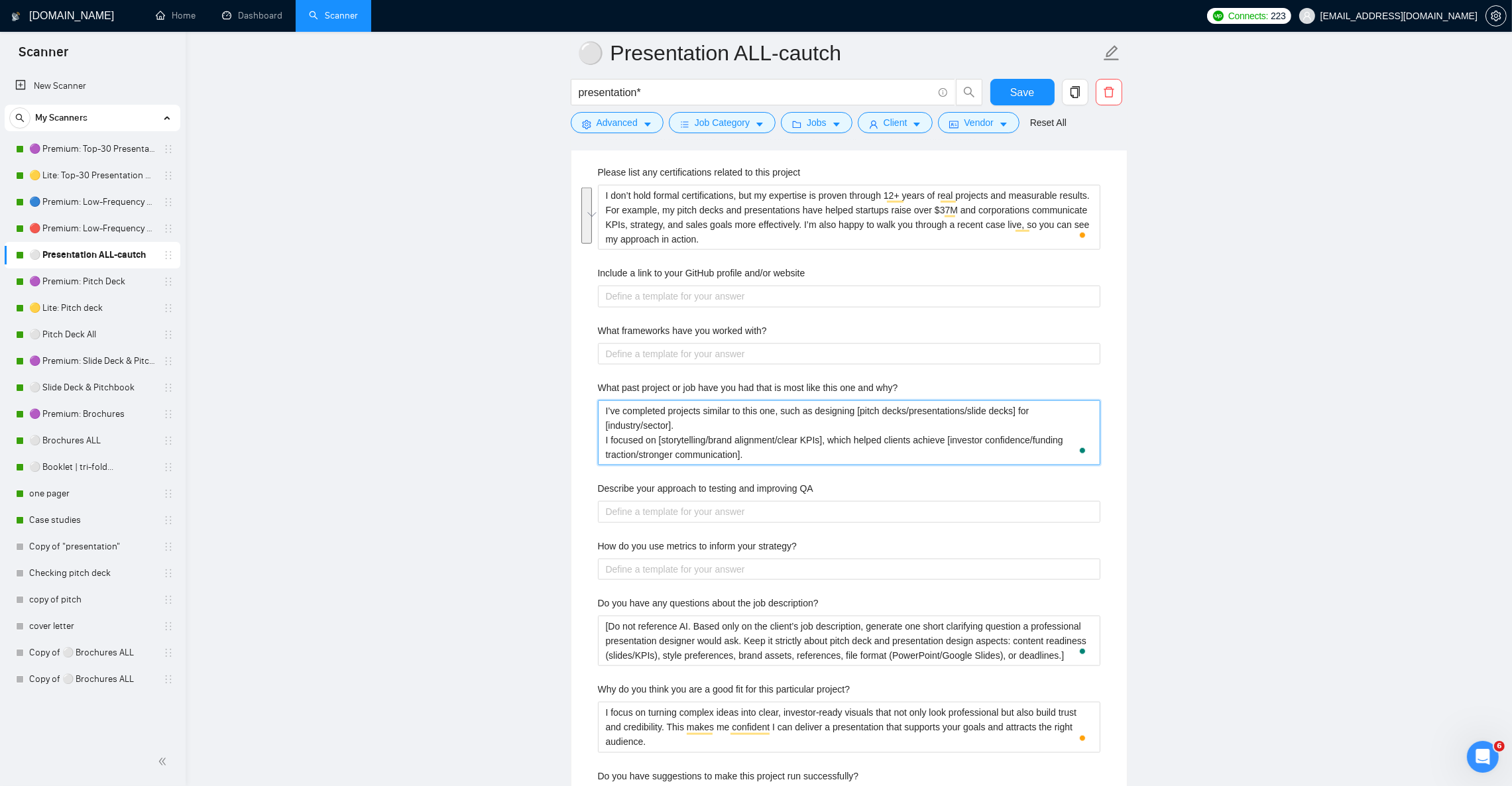
click at [653, 457] on why\? "I’ve completed projects similar to this one, such as designing [pitch decks/pre…" at bounding box center [849, 433] width 502 height 65
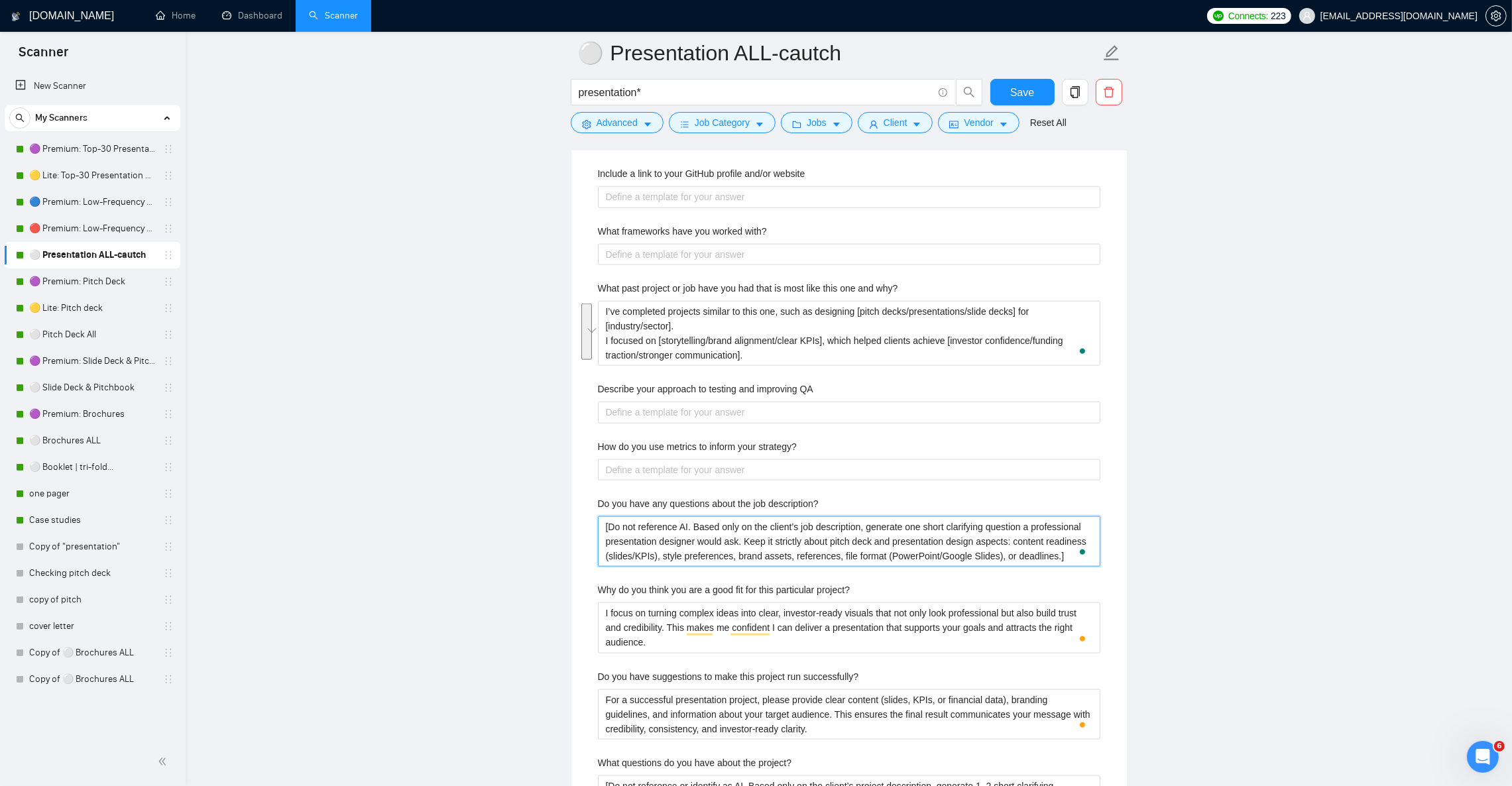
click at [659, 543] on description\? "[Do not reference AI. Based only on the client’s job description, generate one …" at bounding box center [849, 541] width 502 height 50
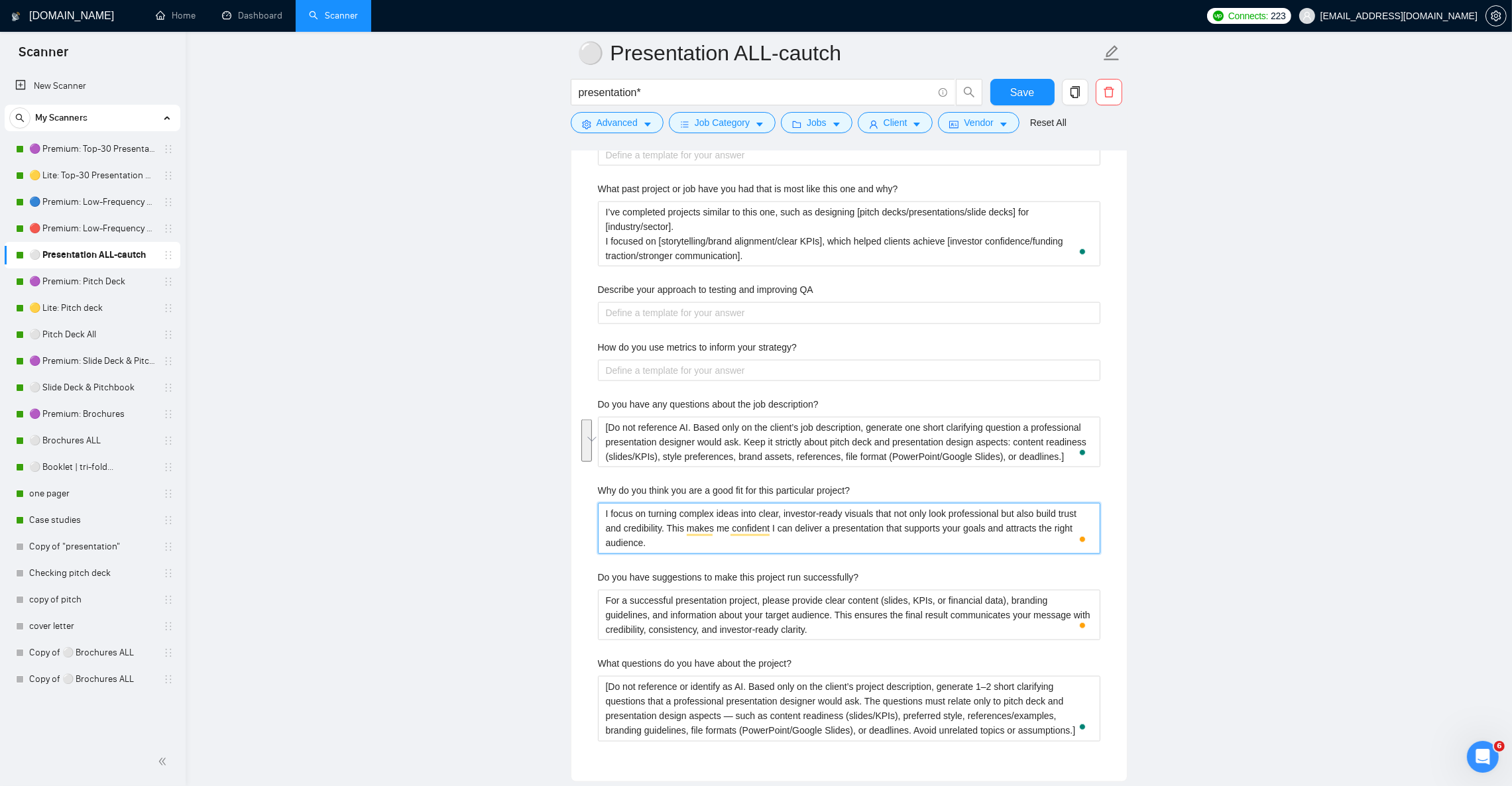
click at [659, 548] on project\? "I focus on turning complex ideas into clear, investor-ready visuals that not on…" at bounding box center [849, 528] width 502 height 50
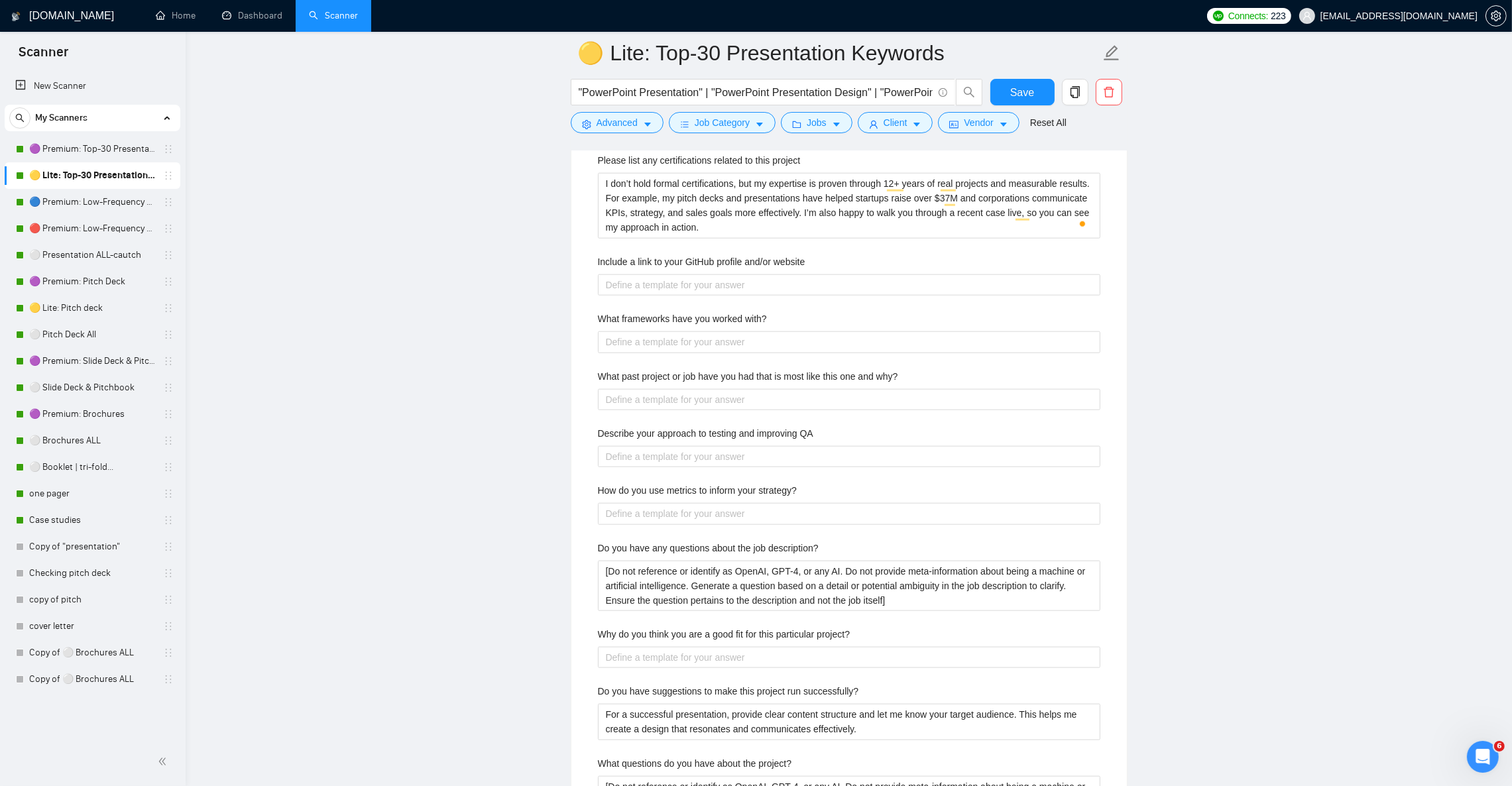
scroll to position [2386, 0]
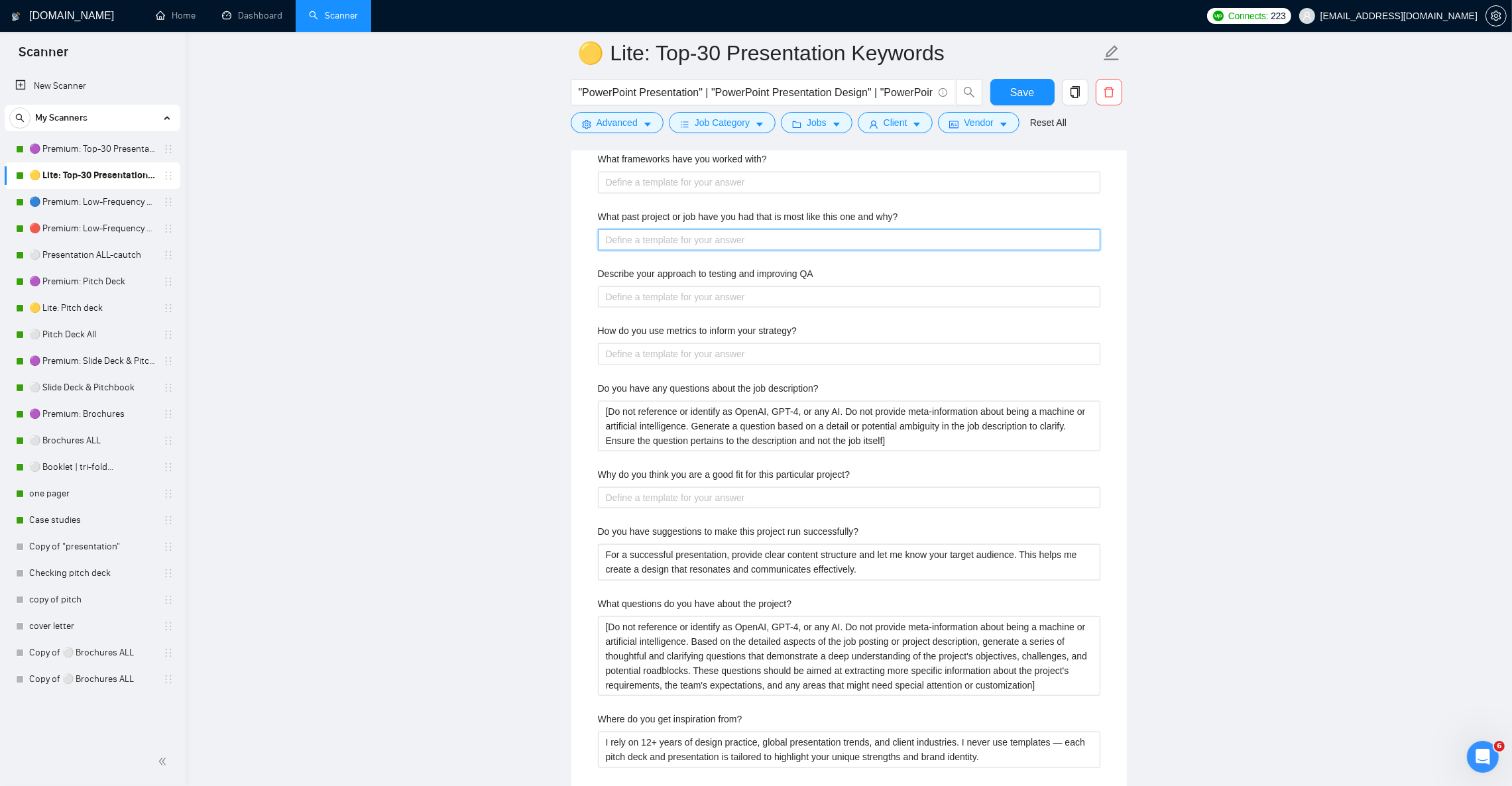
click at [653, 251] on why\? "What past project or job have you had that is most like this one and why?" at bounding box center [849, 240] width 502 height 21
paste why\? "I’ve completed projects similar to this one, such as designing [pitch decks/pre…"
type why\? "I’ve completed projects similar to this one, such as designing [pitch decks/pre…"
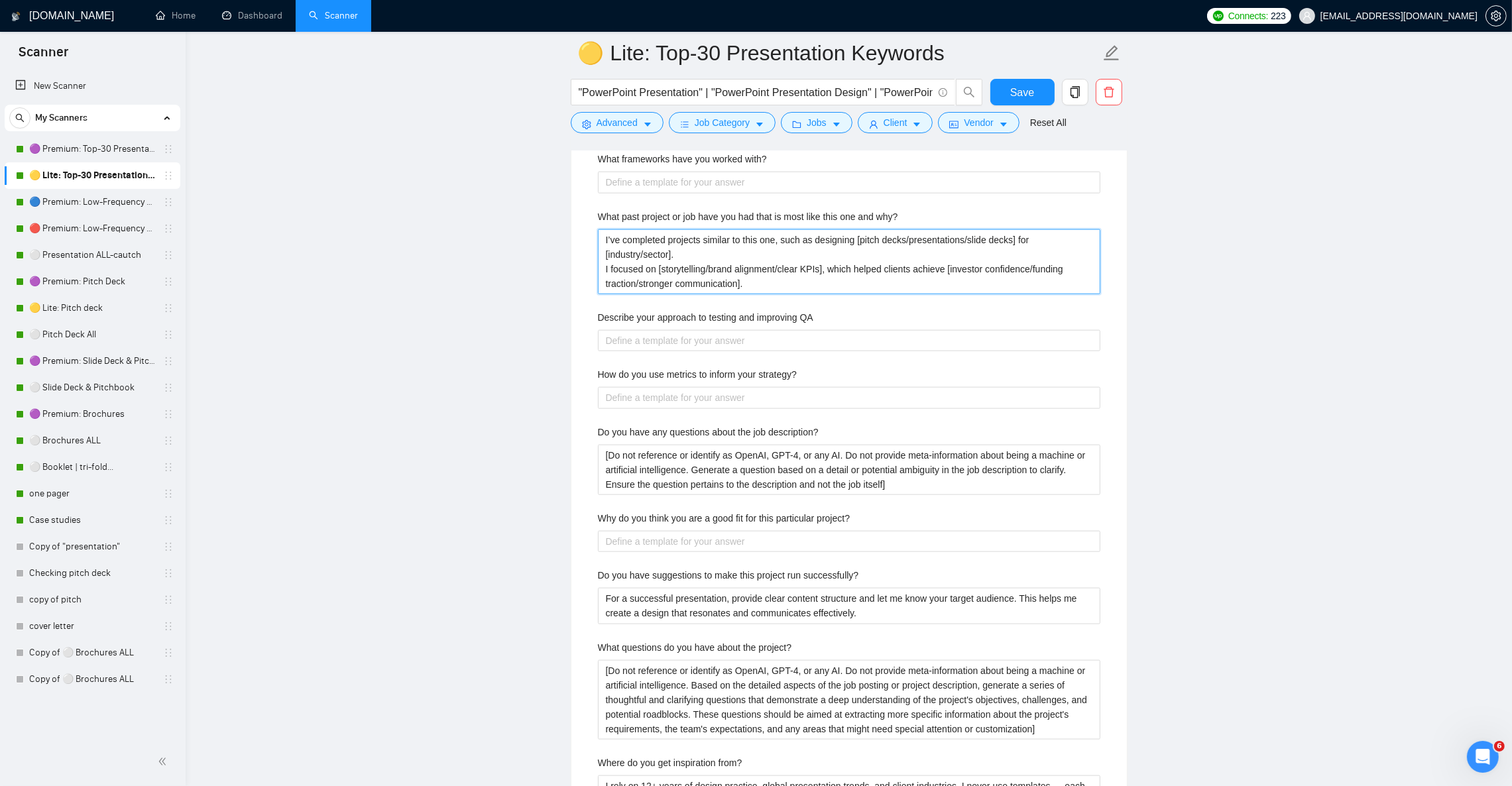
type why\? "I’ve completed projects similar to this one, such as designing [pitch decks/pre…"
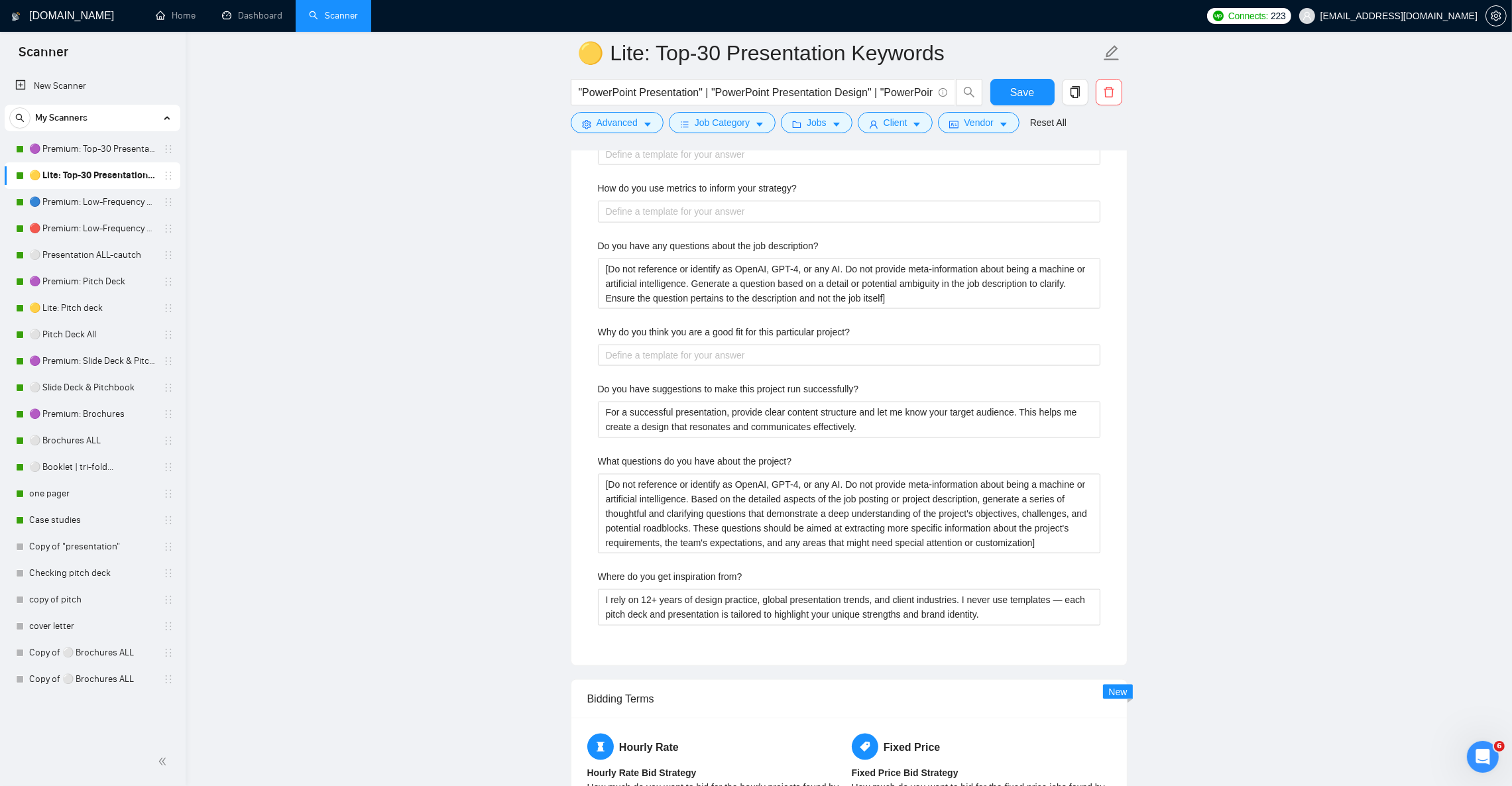
scroll to position [2585, 0]
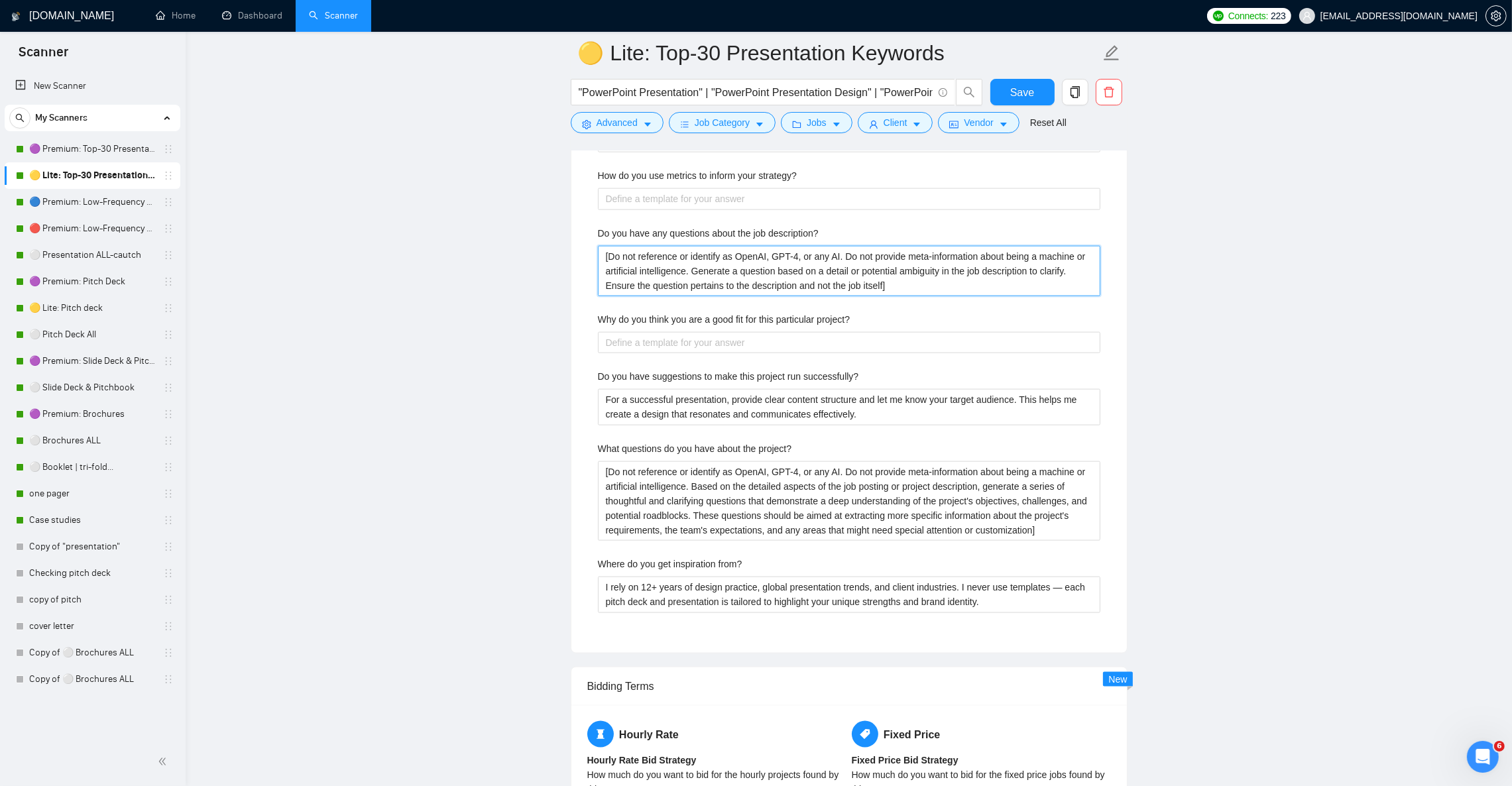
click at [731, 284] on description\? "[Do not reference or identify as OpenAI, GPT-4, or any AI. Do not provide meta-…" at bounding box center [849, 271] width 502 height 50
paste description\? "AI. Based only on the client’s job description, generate one short clarifying q…"
type description\? "[Do not reference AI. Based only on the client’s job description, generate one …"
click at [866, 332] on div "Why do you think you are a good fit for this particular project?" at bounding box center [849, 322] width 502 height 20
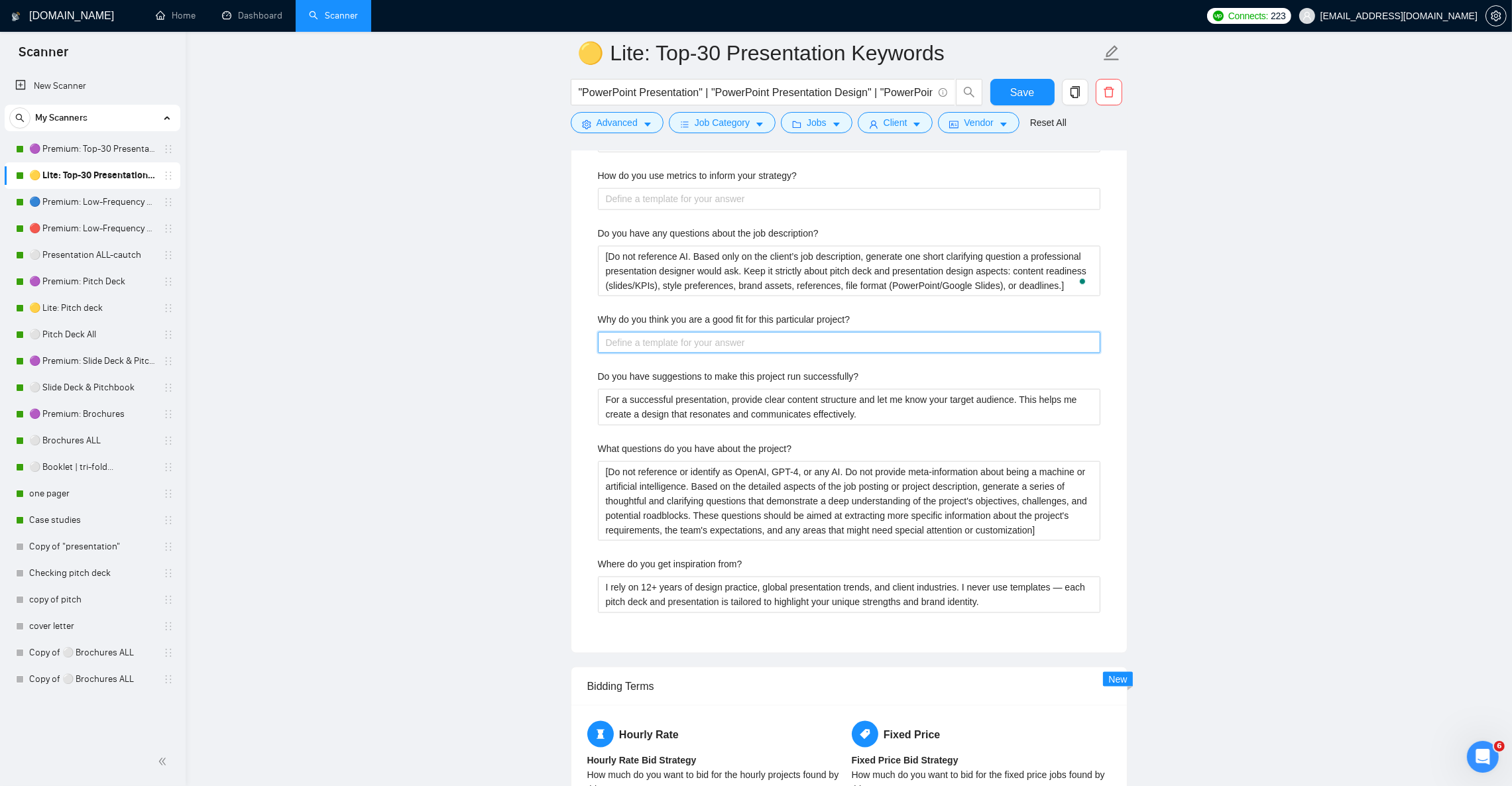
click at [701, 353] on project\? "Why do you think you are a good fit for this particular project?" at bounding box center [849, 343] width 502 height 21
paste project\? "I focus on turning complex ideas into clear, investor-ready visuals that not on…"
type project\? "I focus on turning complex ideas into clear, investor-ready visuals that not on…"
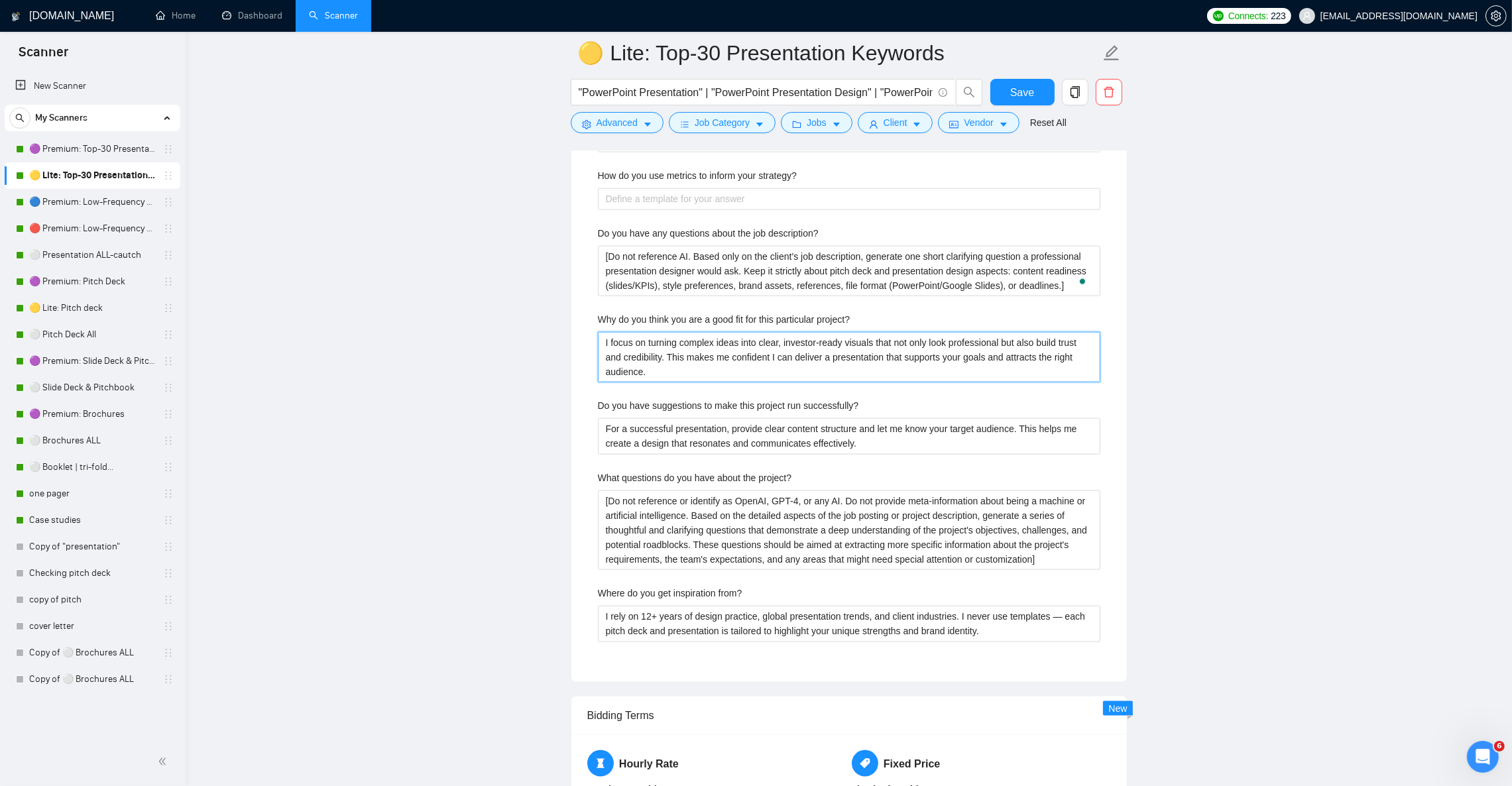
type project\? "I focus on turning complex ideas into clear, investor-ready visuals that not on…"
click at [713, 449] on successfully\? "For a successful presentation, provide clear content structure and let me know …" at bounding box center [849, 436] width 502 height 36
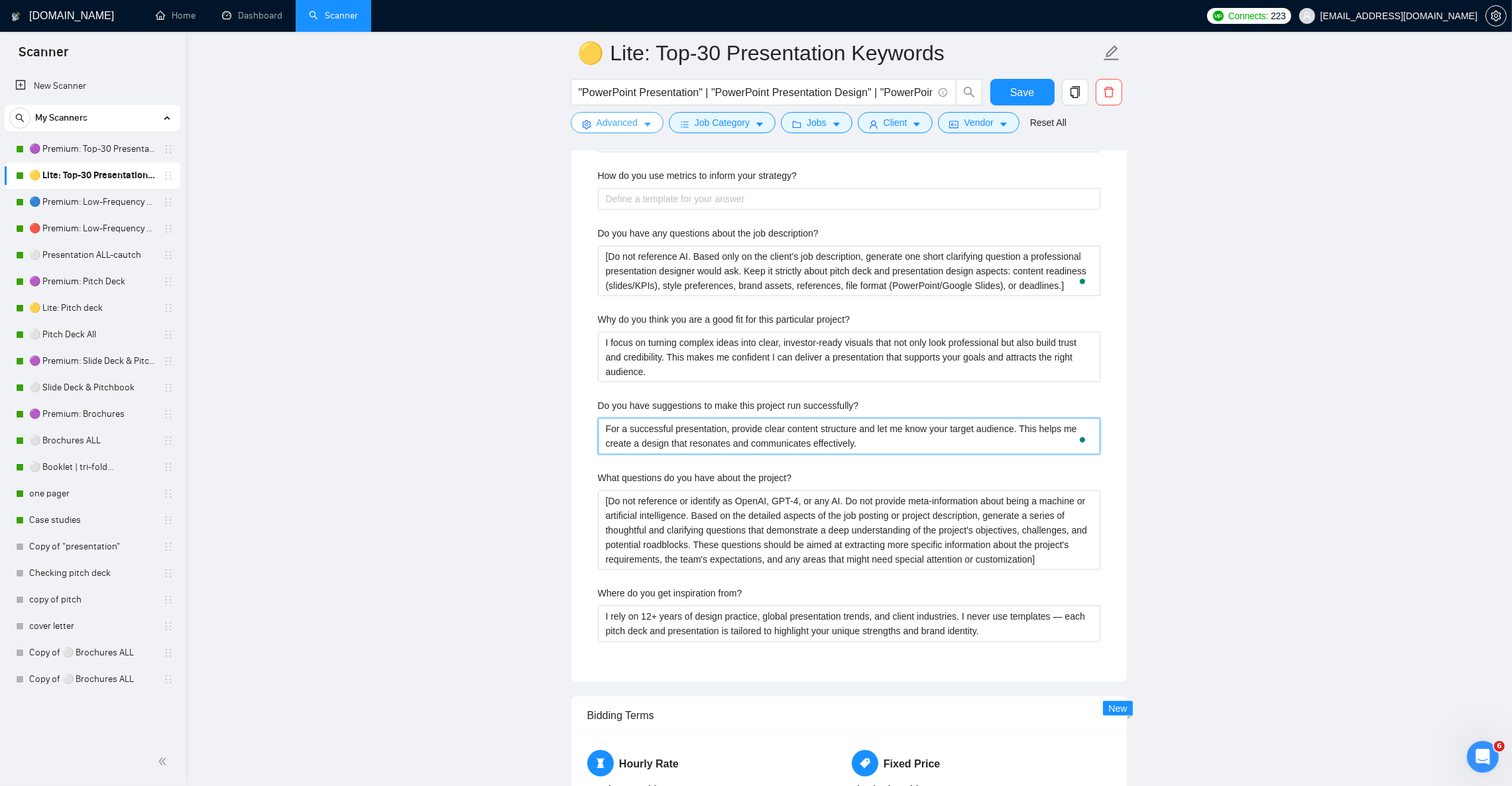
paste successfully\? "project, please provide clear content (slides, KPIs, or financial data), brandi…"
type successfully\? "For a successful presentation project, please provide clear content (slides, KP…"
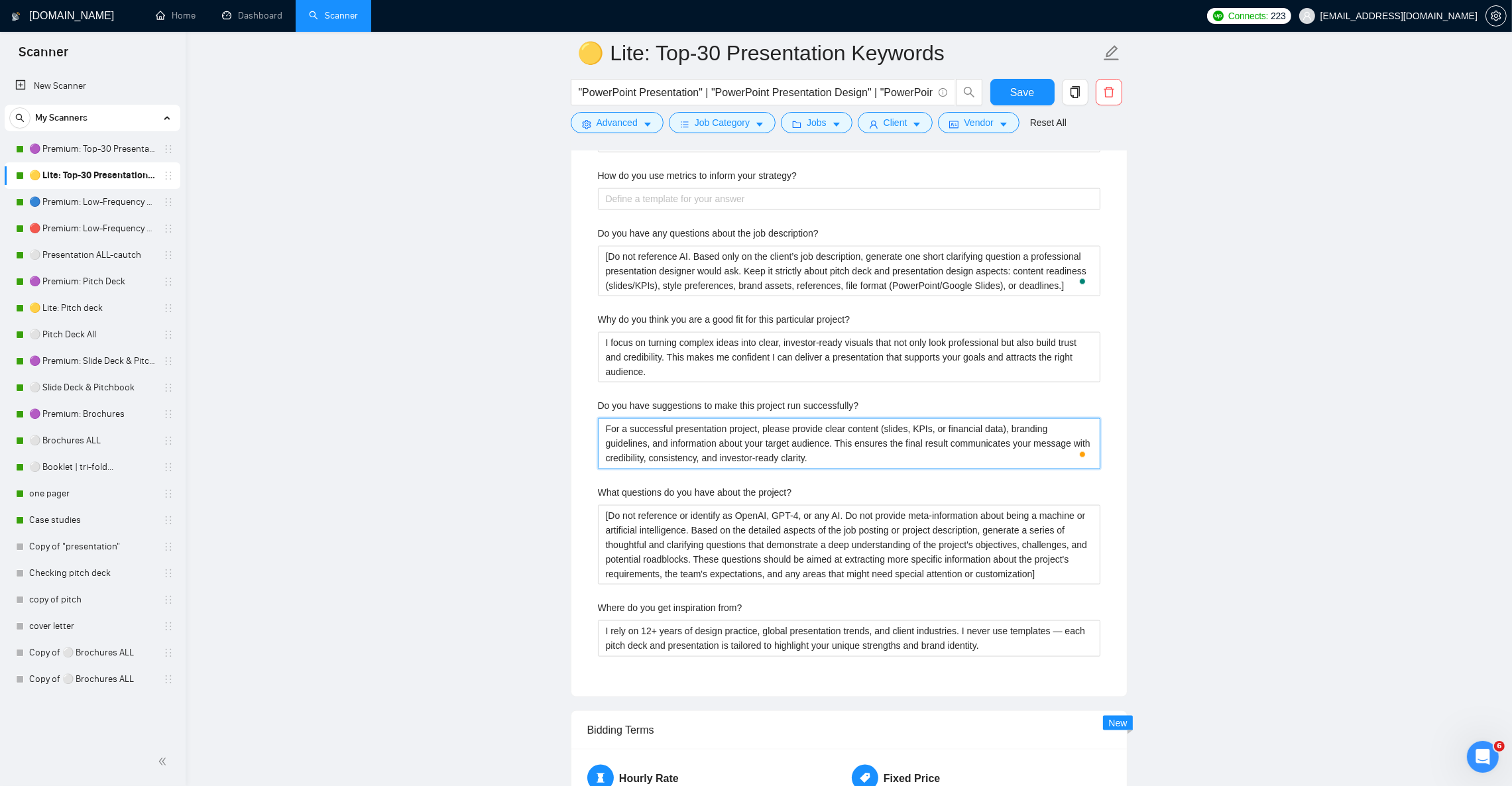
type successfully\? "For a successful presentation project, please provide clear content (slides, KP…"
click at [650, 537] on project\? "[Do not reference or identify as OpenAI, GPT-4, or any AI. Do not provide meta-…" at bounding box center [849, 545] width 502 height 79
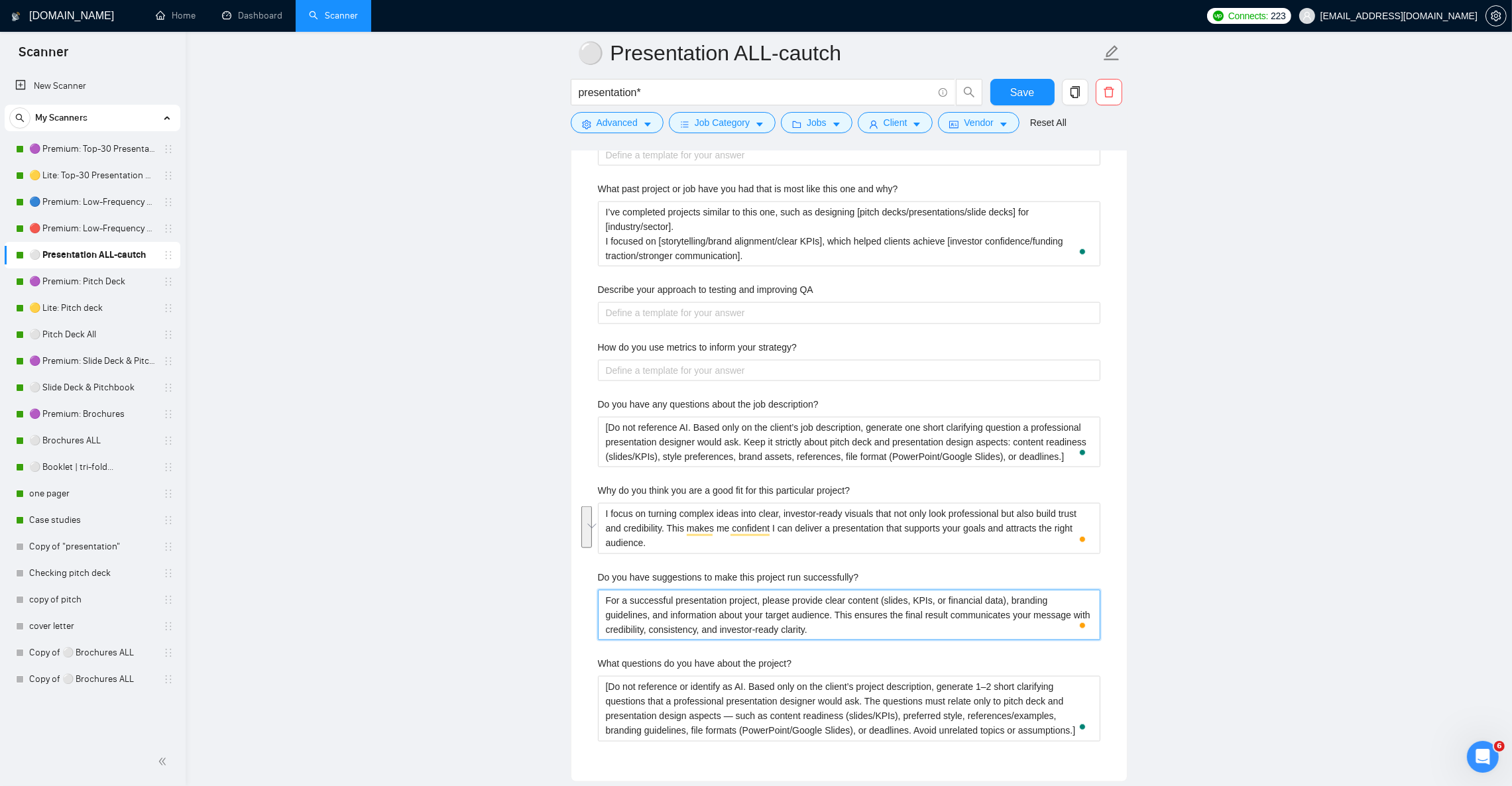
click at [663, 619] on successfully\? "For a successful presentation project, please provide clear content (slides, KP…" at bounding box center [849, 615] width 502 height 50
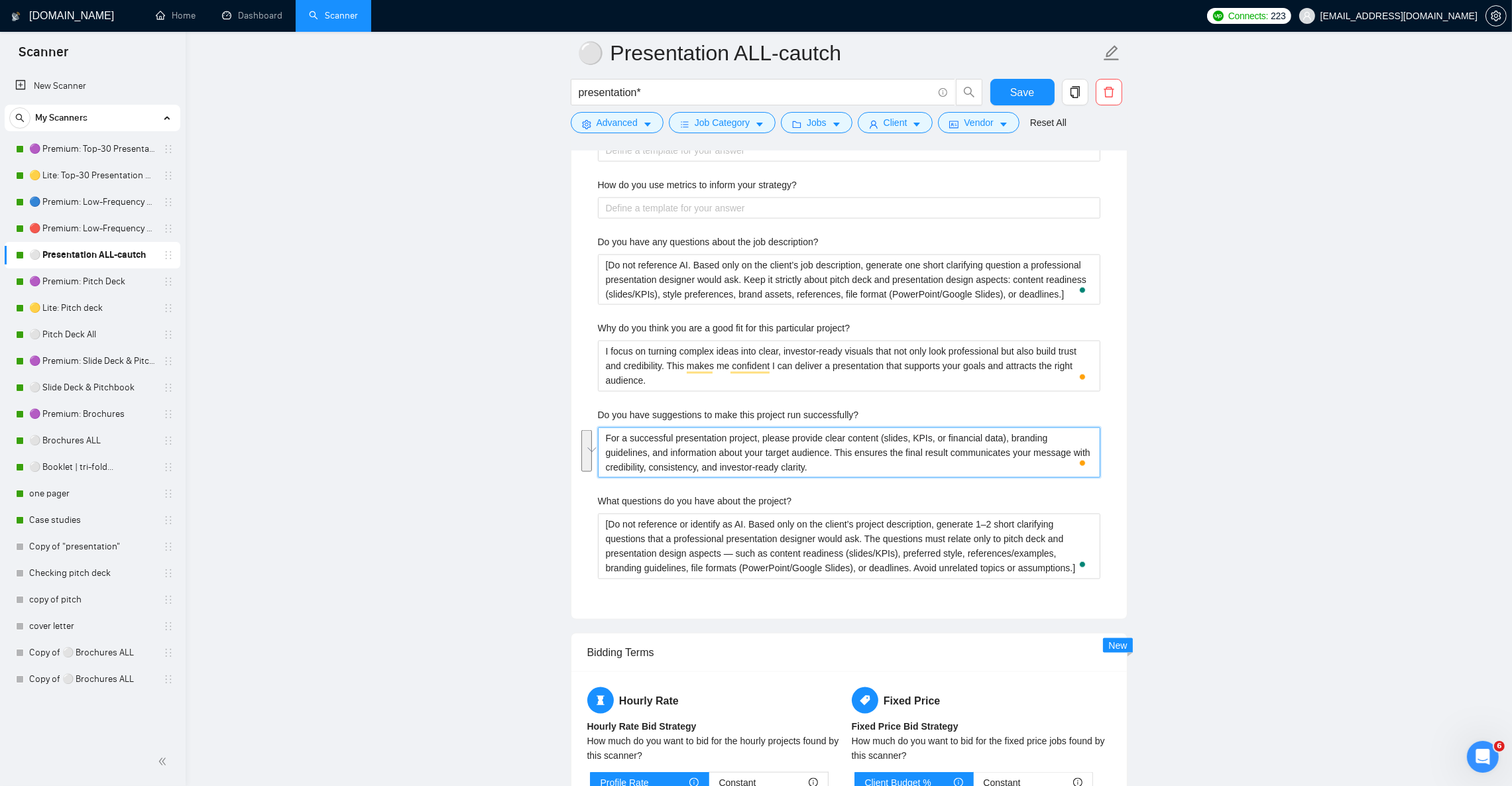
scroll to position [2684, 0]
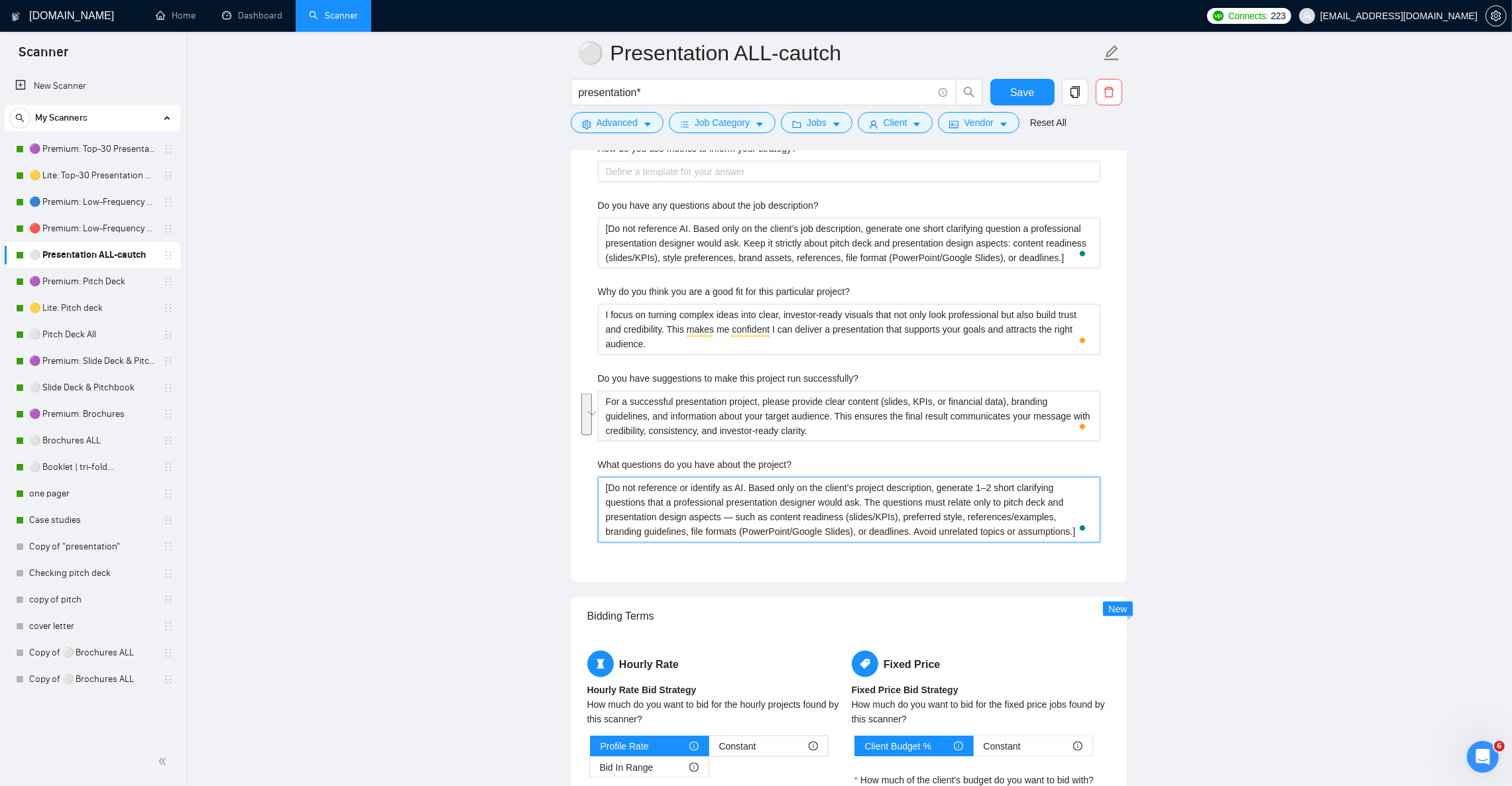
click at [624, 526] on project\? "[Do not reference or identify as AI. Based only on the client’s project descrip…" at bounding box center [849, 510] width 502 height 65
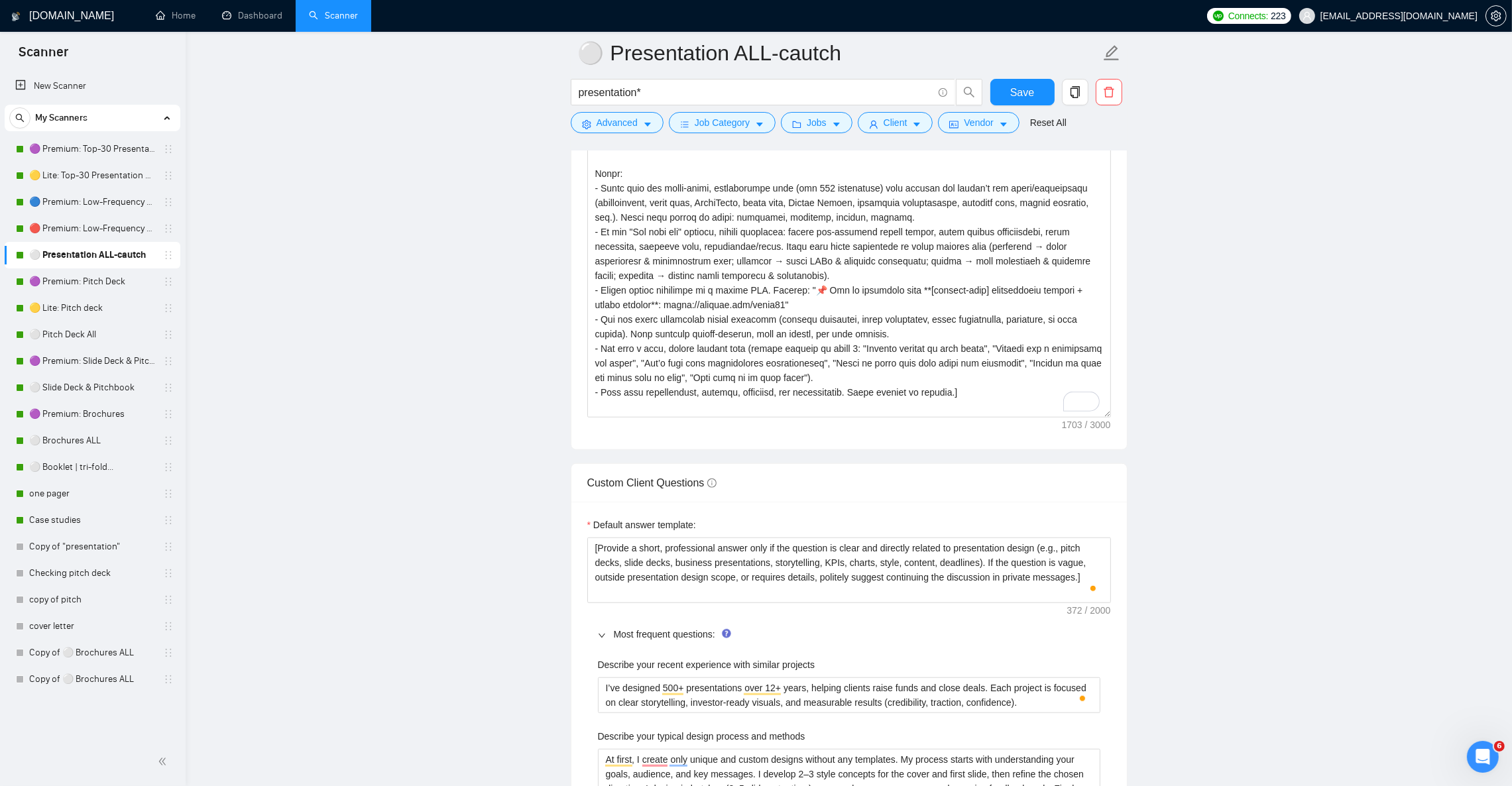
scroll to position [1392, 0]
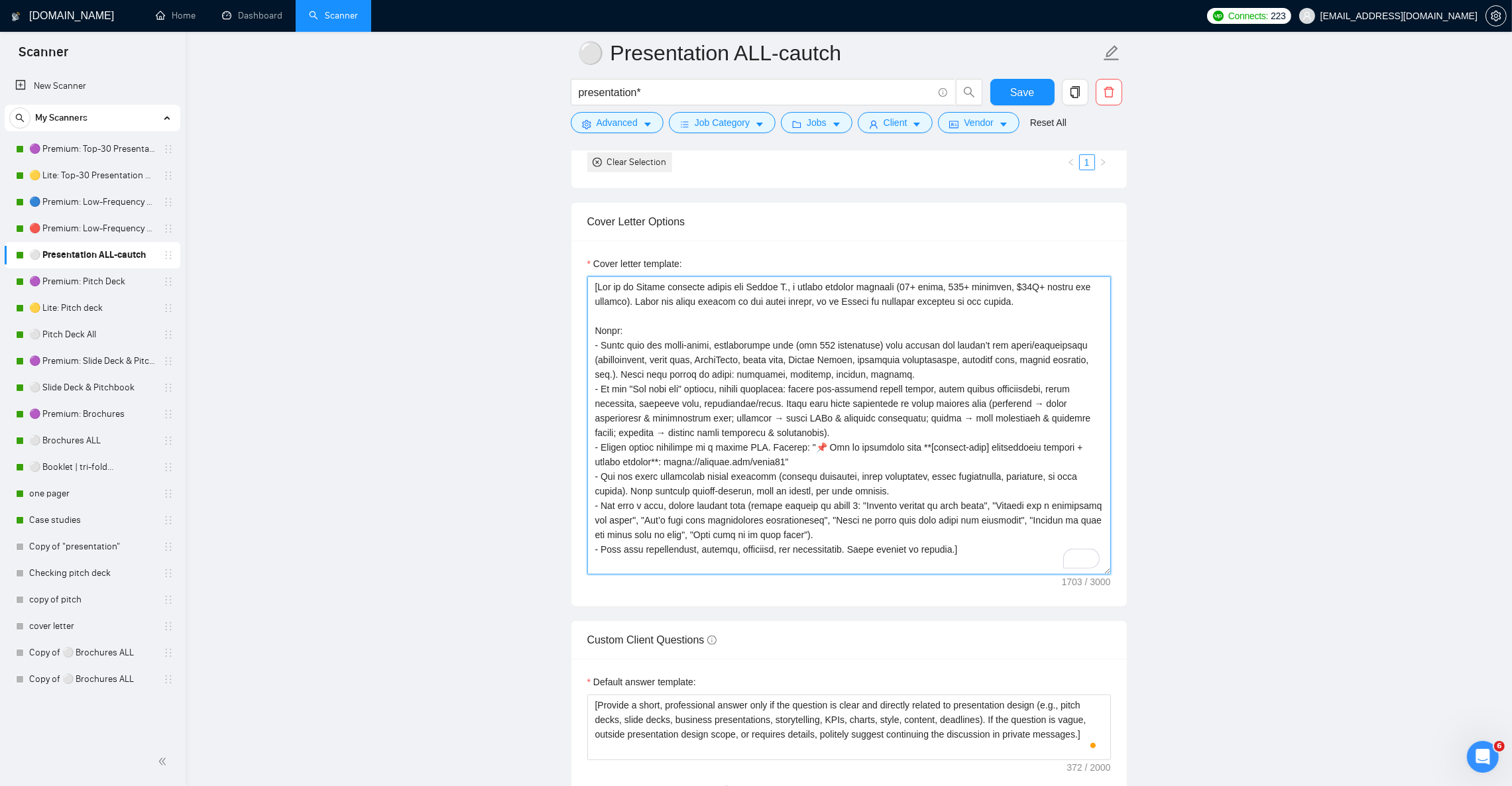
click at [728, 449] on textarea "Cover letter template:" at bounding box center [850, 425] width 524 height 299
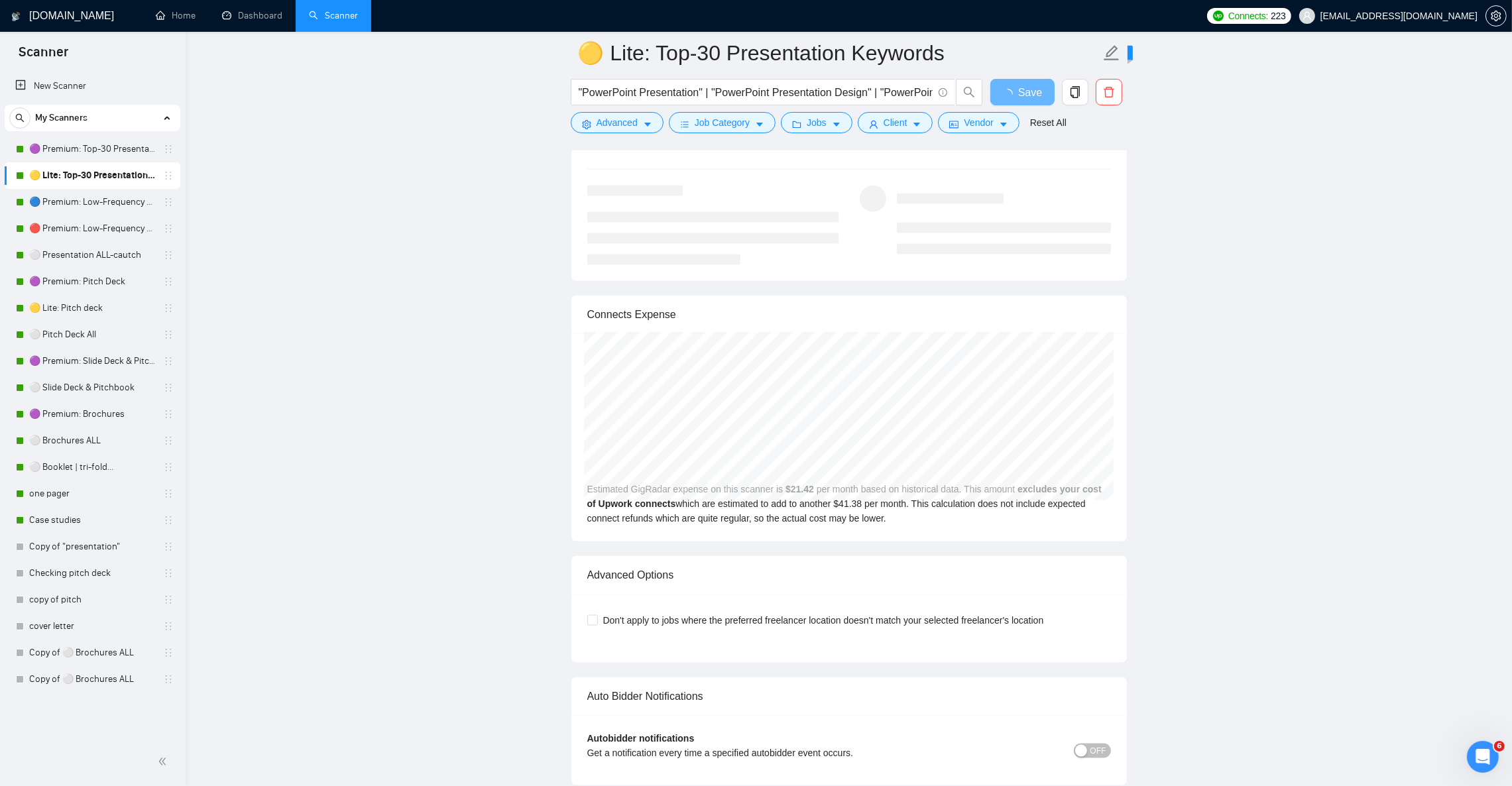
scroll to position [2684, 0]
click at [71, 154] on link "🟣 Premium: Top-30 Presentation Keywords" at bounding box center [92, 149] width 126 height 26
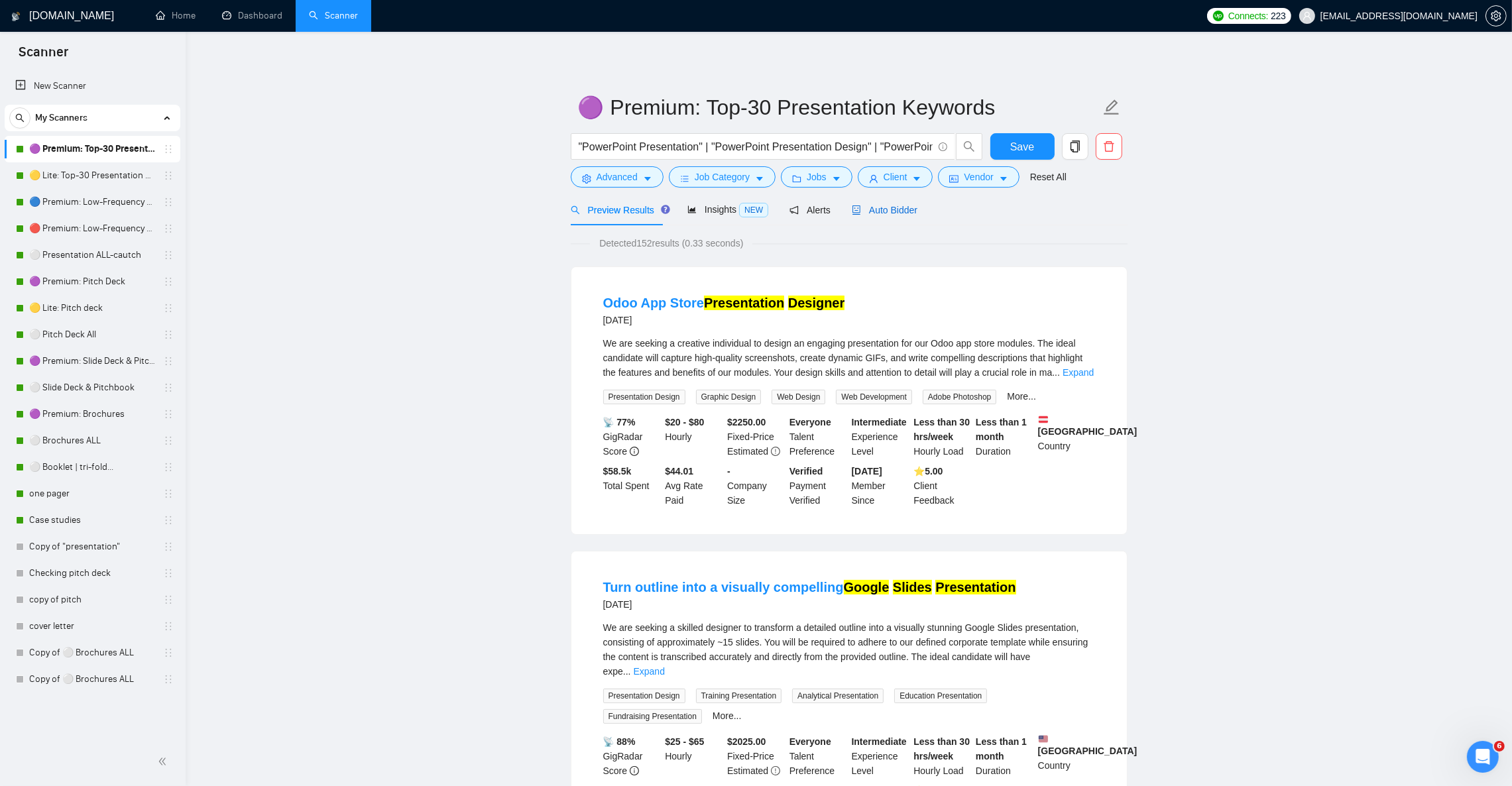
drag, startPoint x: 895, startPoint y: 213, endPoint x: 881, endPoint y: 232, distance: 23.6
click at [894, 214] on span "Auto Bidder" at bounding box center [885, 210] width 66 height 10
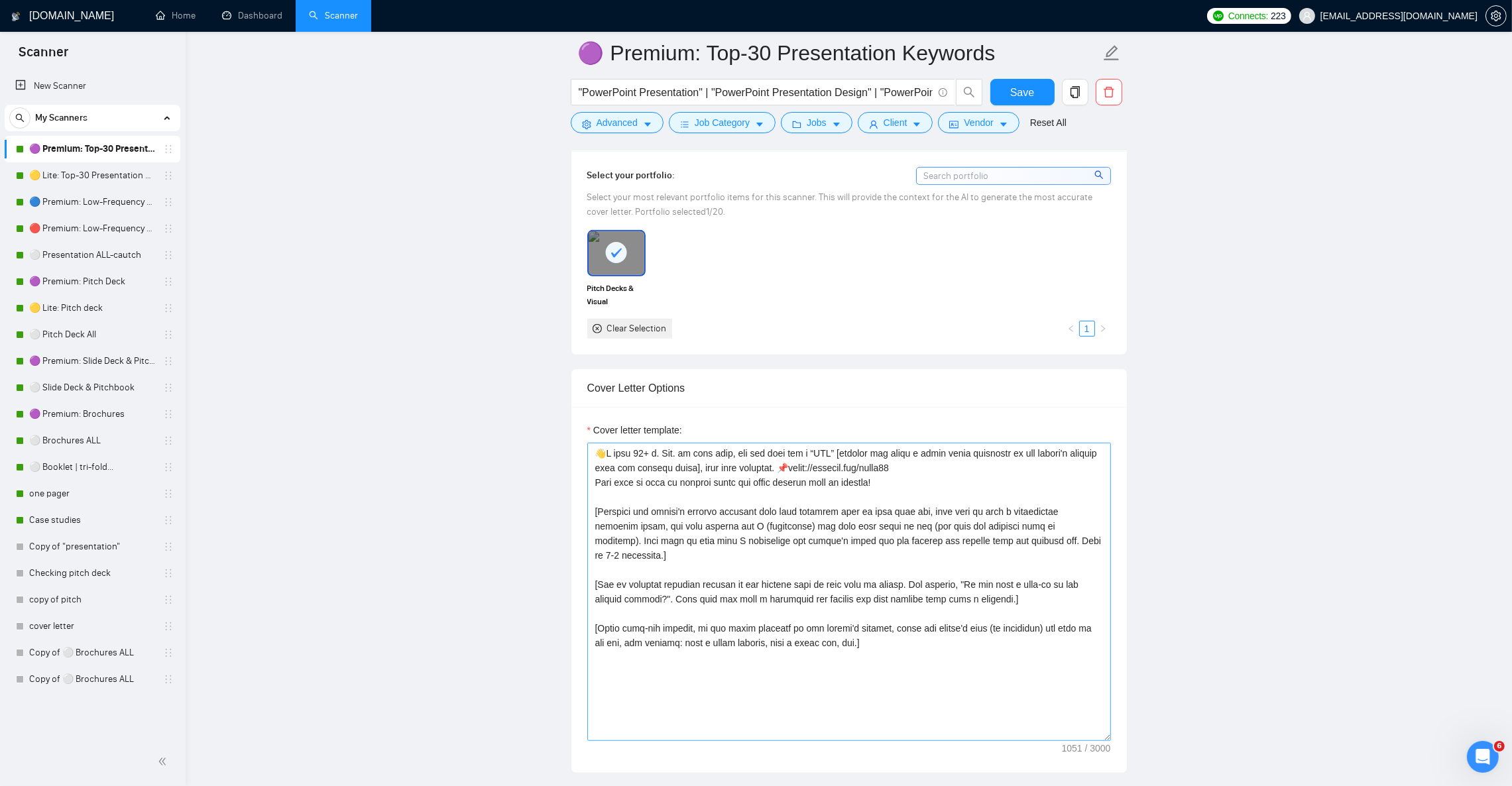
scroll to position [1292, 0]
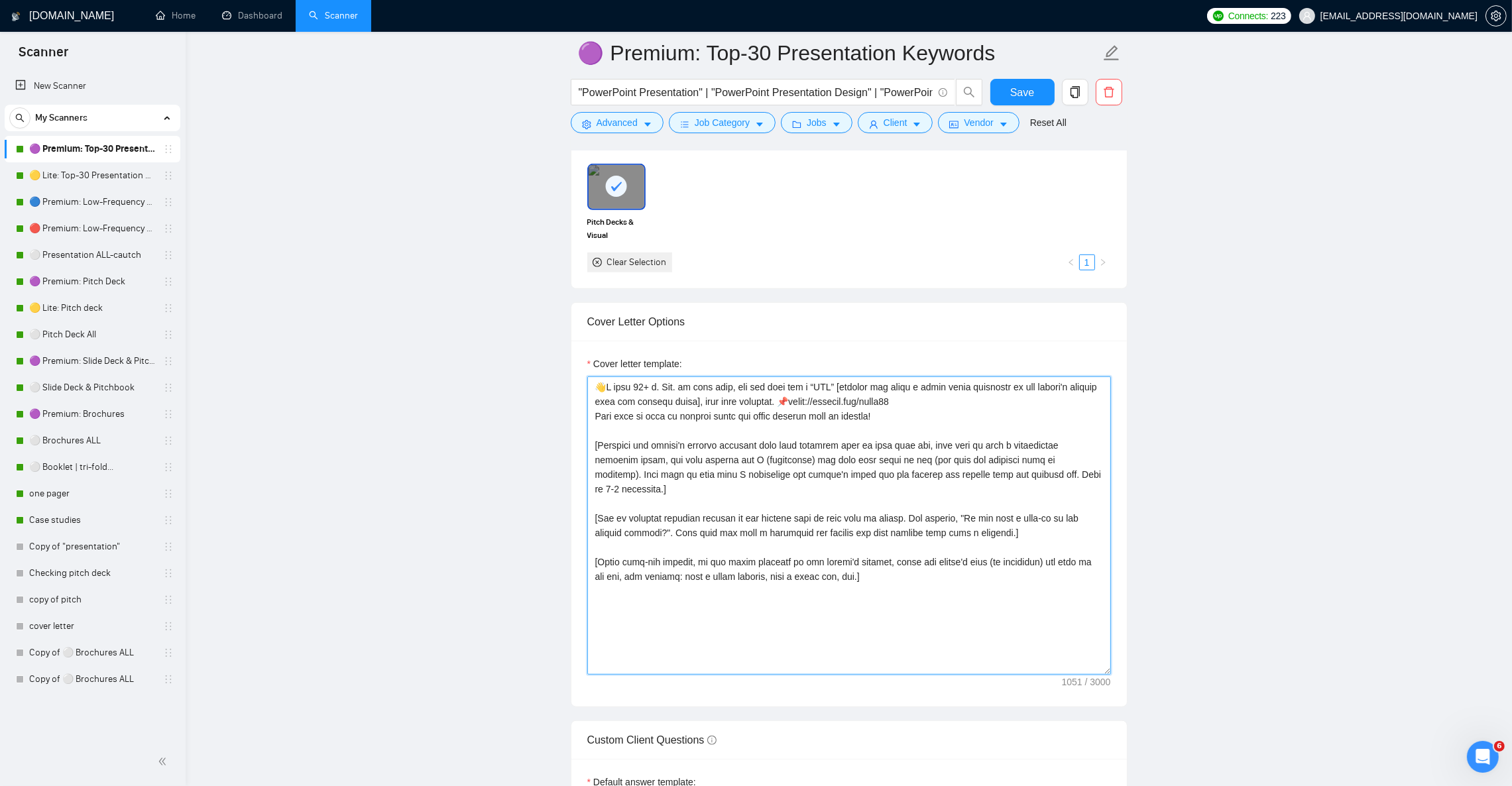
click at [932, 502] on textarea "Cover letter template:" at bounding box center [850, 525] width 524 height 299
paste textarea "[Act as an Upwork proposal writer for Julian N., a senior graphic designer (12+…"
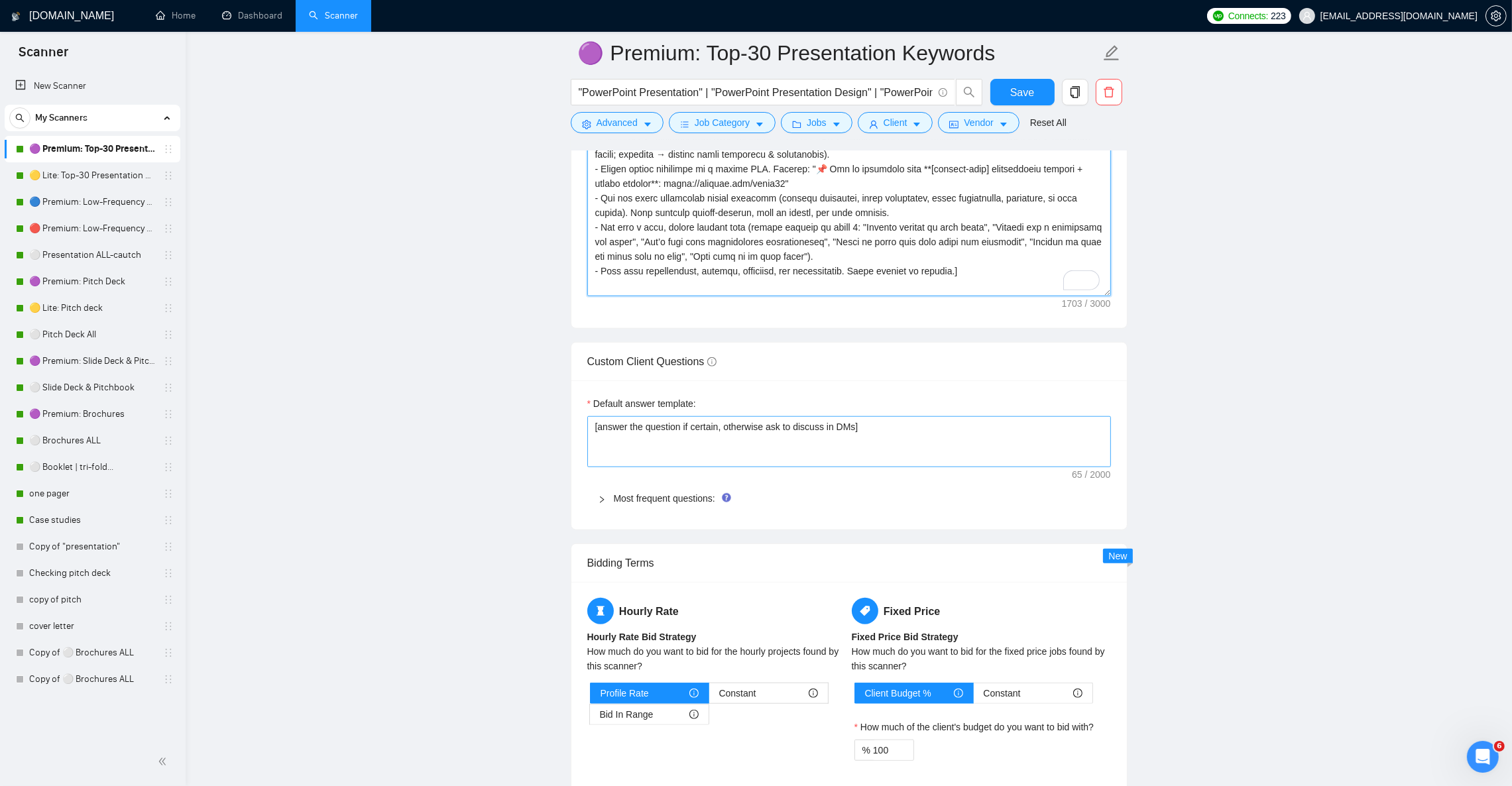
scroll to position [1690, 0]
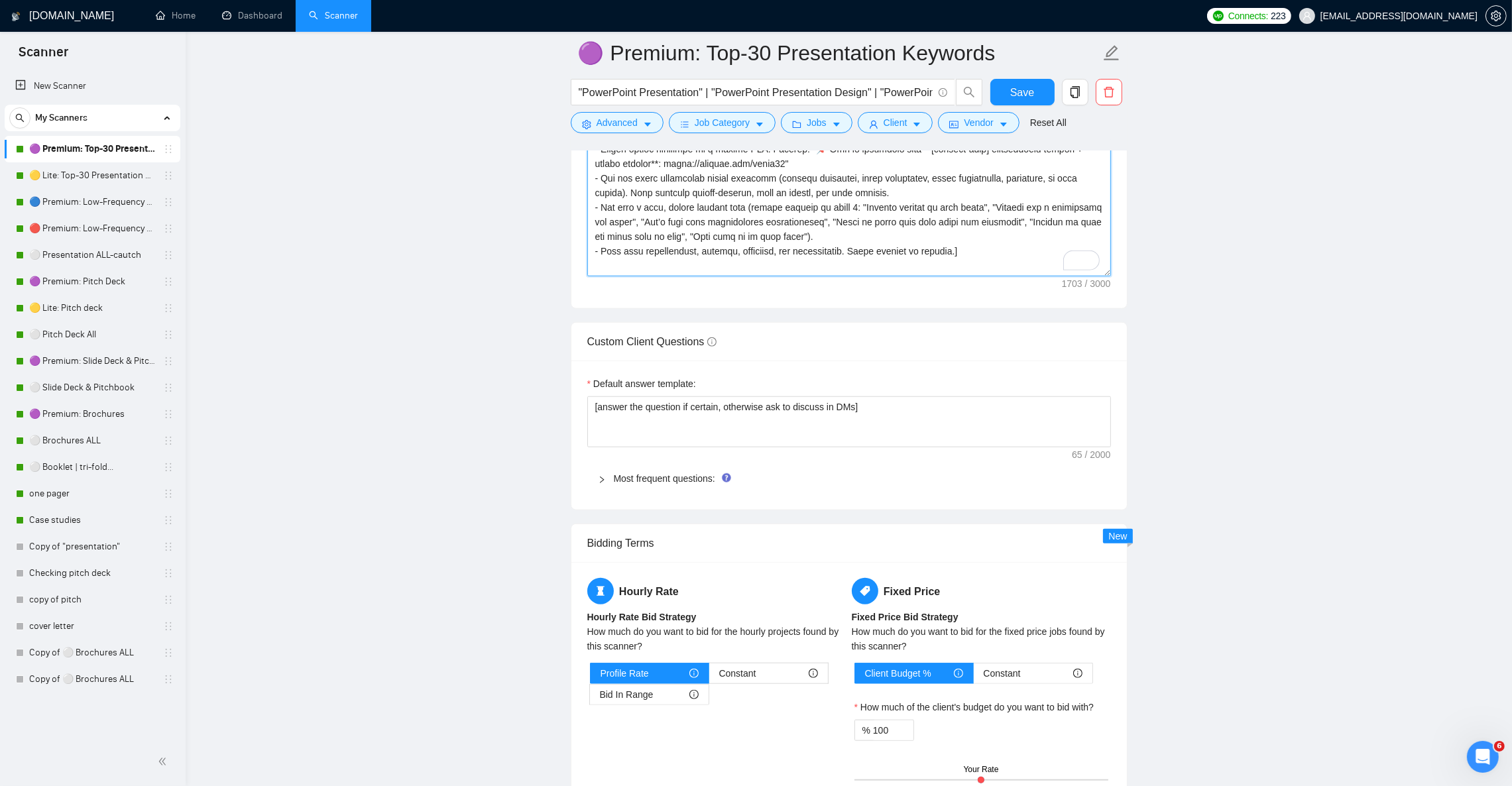
type textarea "[Act as an Upwork proposal writer for Julian N., a senior graphic designer (12+…"
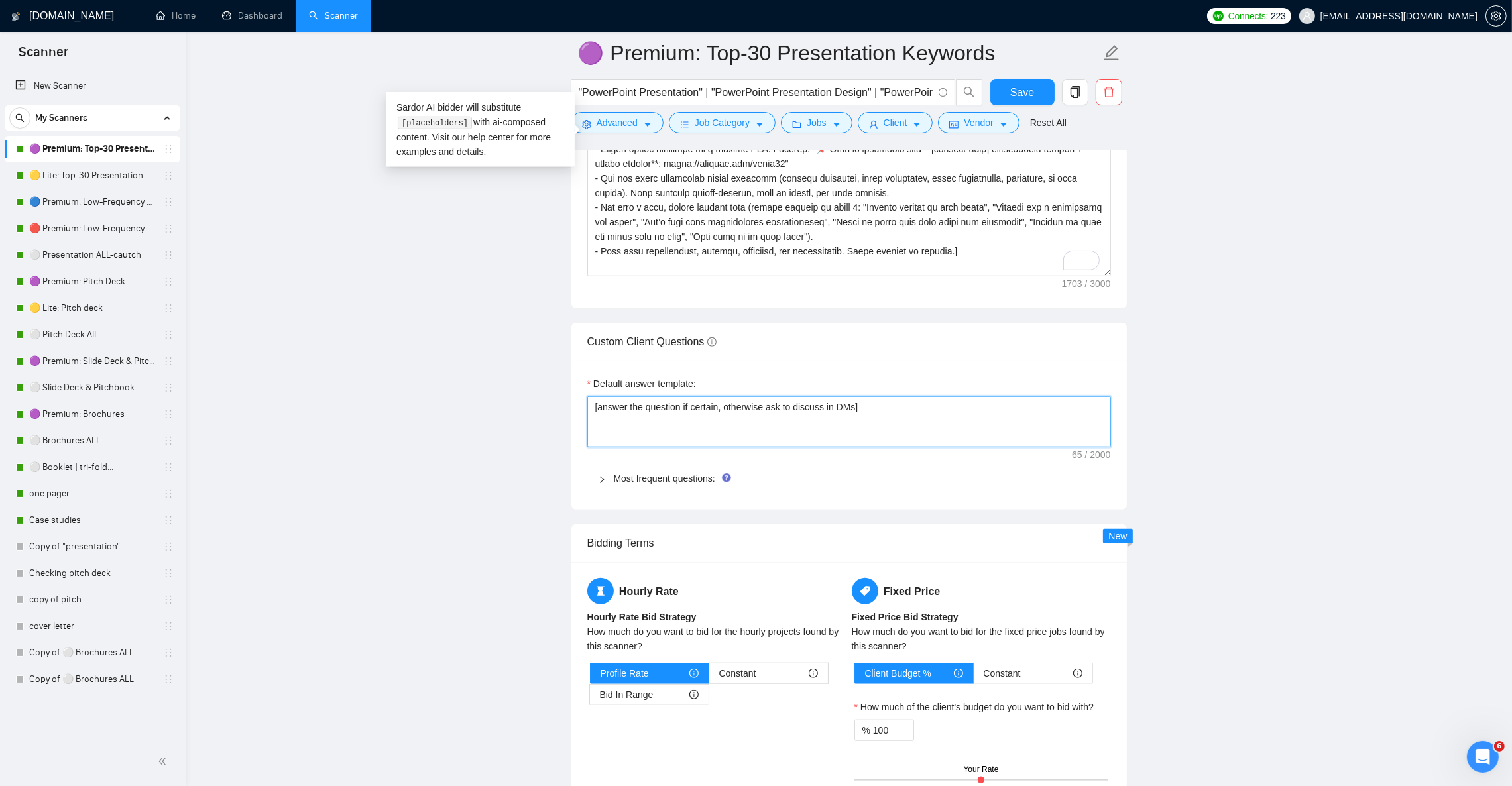
click at [628, 432] on textarea "[answer the question if certain, otherwise ask to discuss in DMs]" at bounding box center [850, 421] width 524 height 50
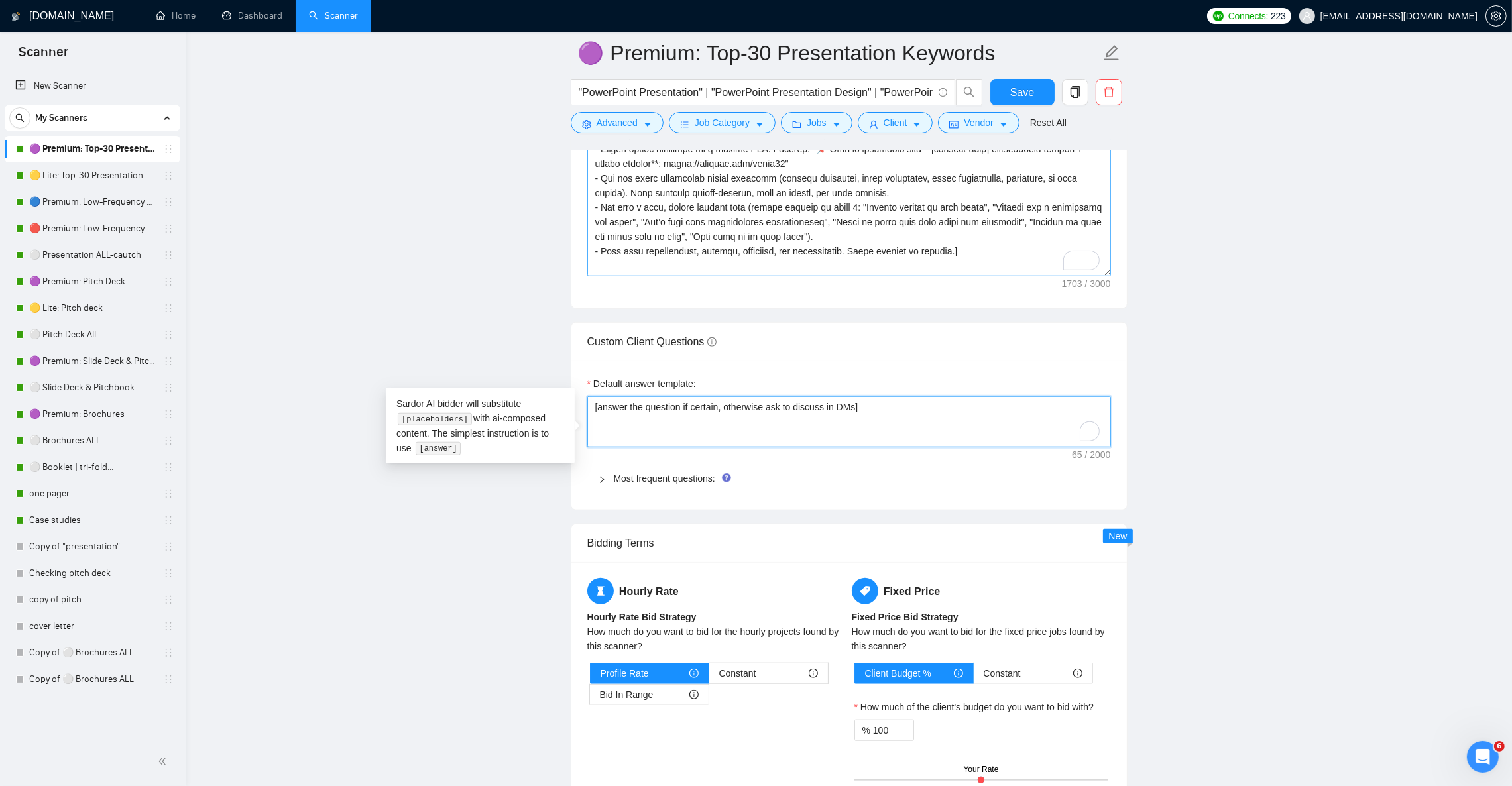
paste textarea "Provide a short, professional answer only if the question is clear and directly…"
type textarea "[Provide a short, professional answer only if the question is clear and directl…"
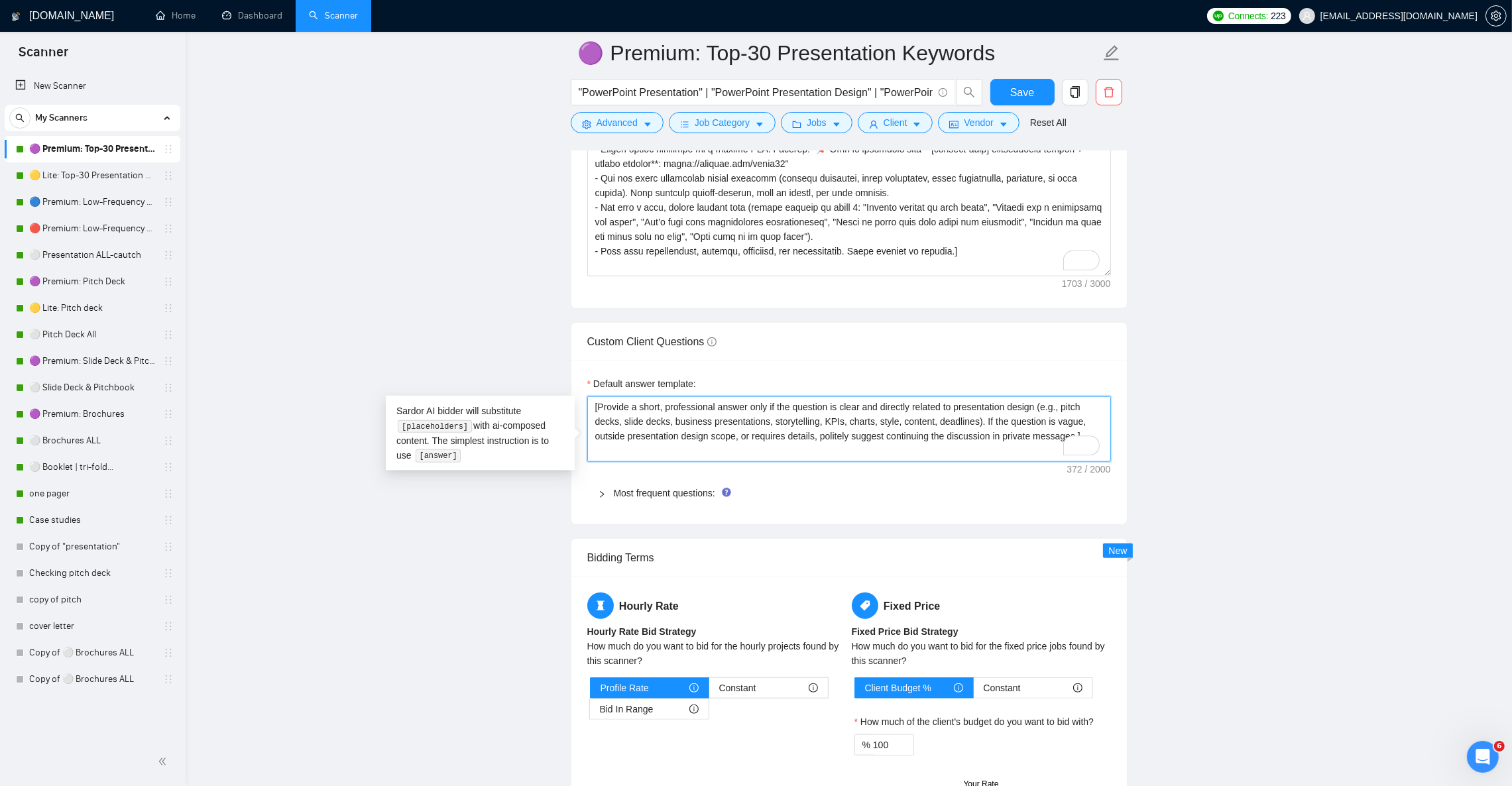
type textarea "[Provide a short, professional answer only if the question is clear and directl…"
click at [633, 497] on div "Most frequent questions:" at bounding box center [850, 493] width 524 height 31
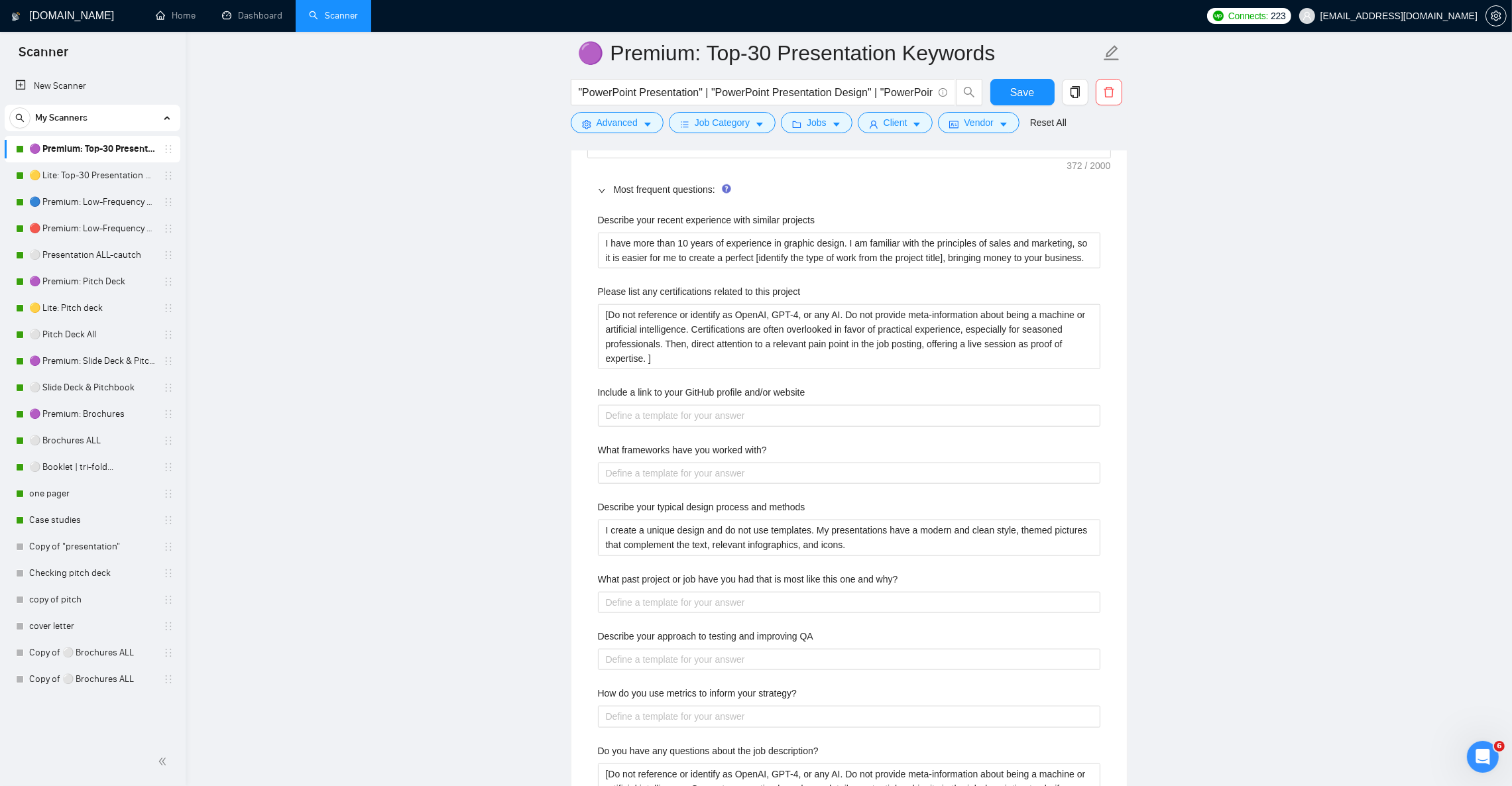
scroll to position [1988, 0]
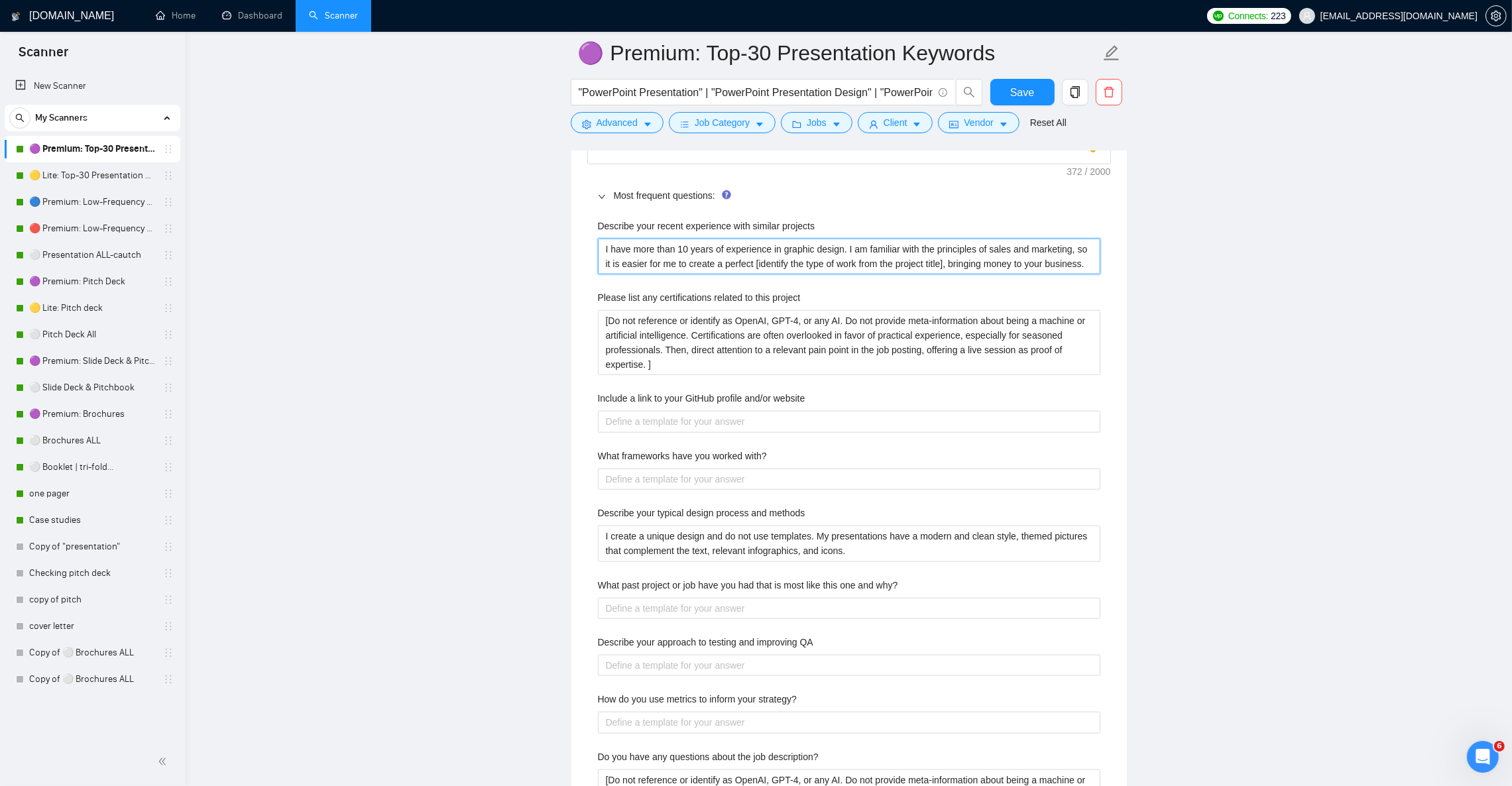
click at [756, 275] on projects "I have more than 10 years of experience in graphic design. I am familiar with t…" at bounding box center [849, 257] width 502 height 36
paste projects "’ve designed 500+ presentations over 12+ years, helping clients raise funds and…"
type projects "I’ve designed 500+ presentations over 12+ years, helping clients raise funds an…"
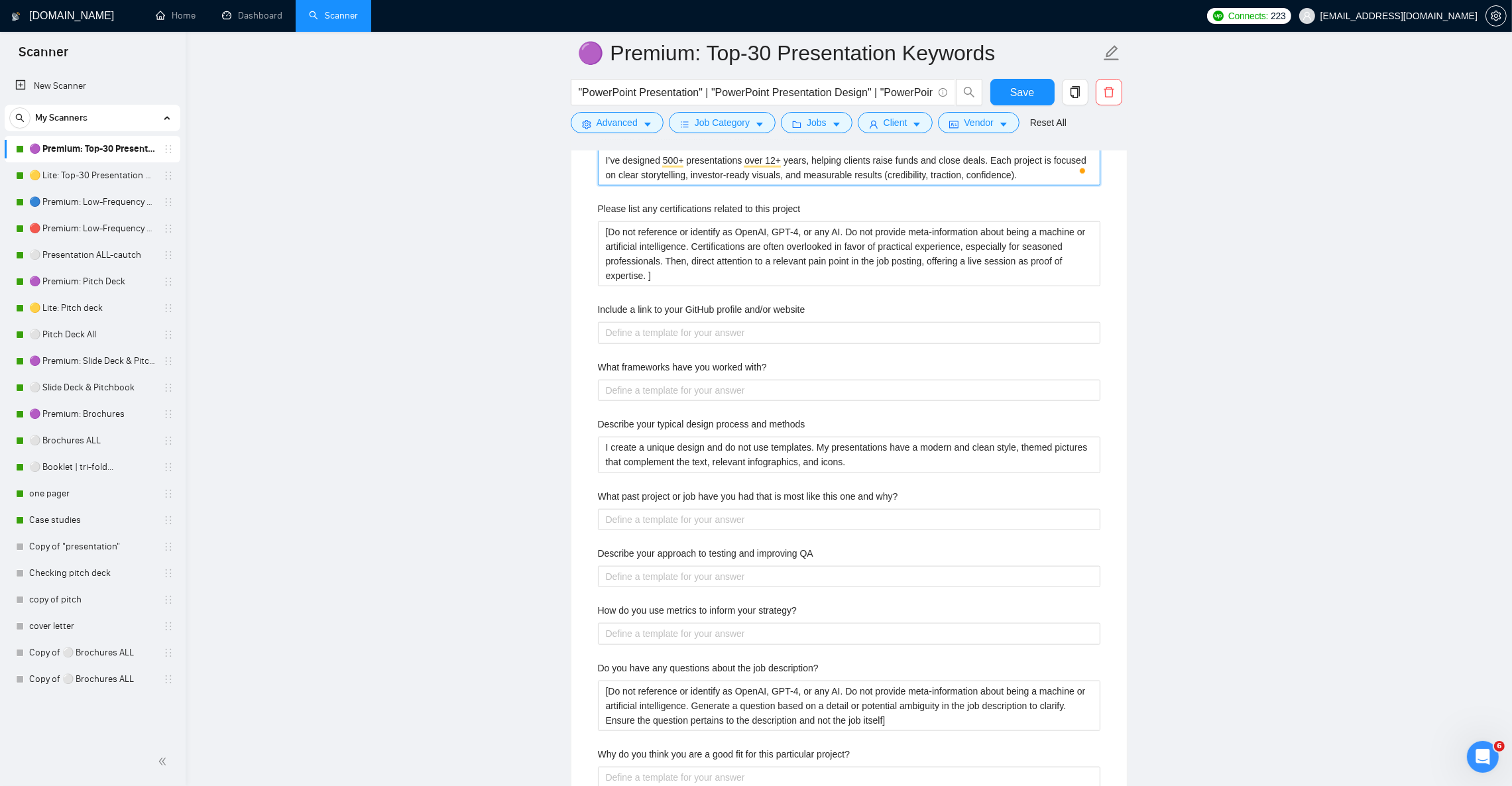
scroll to position [2088, 0]
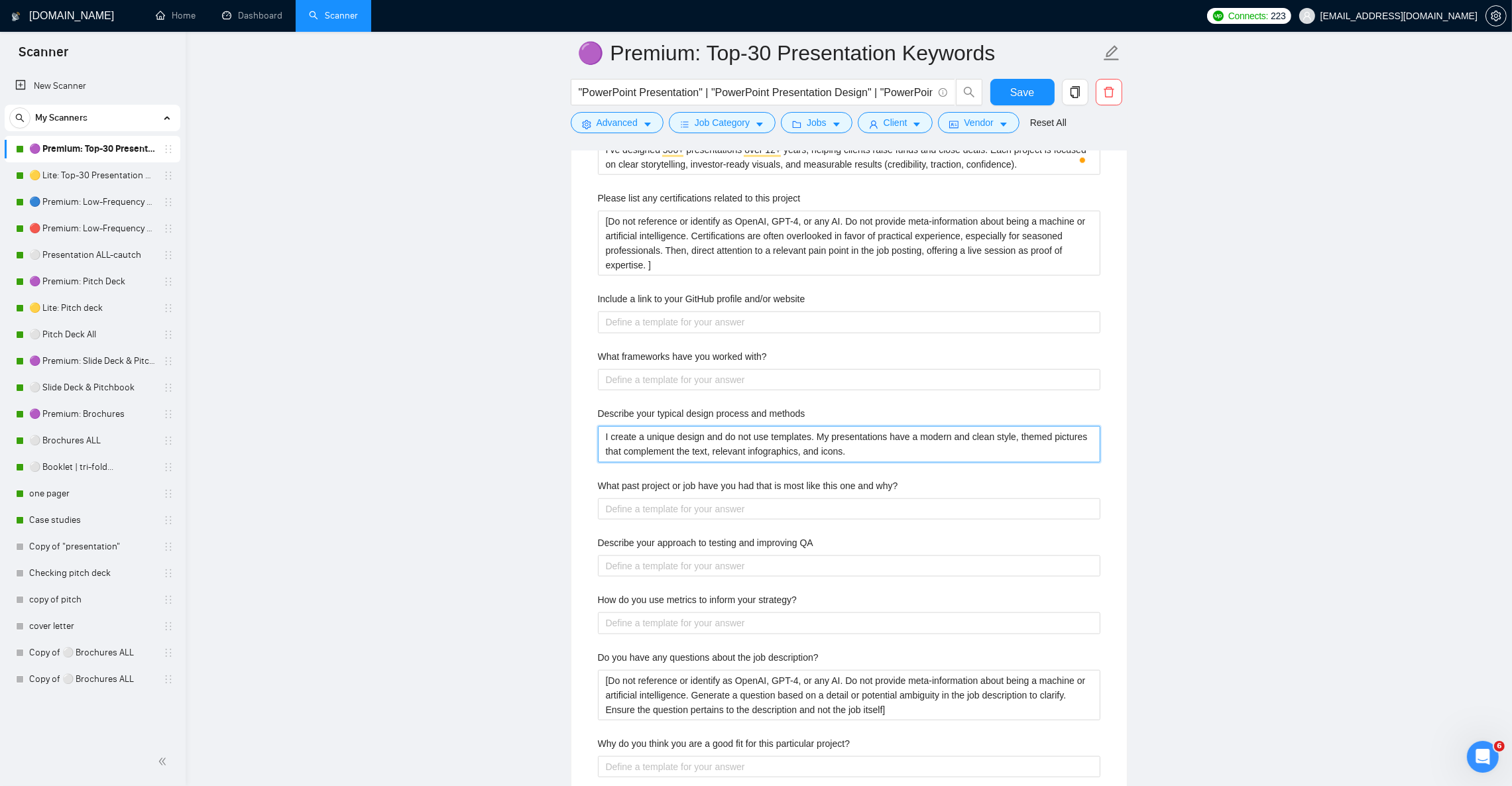
click at [669, 457] on methods "I create a unique design and do not use templates. My presentations have a mode…" at bounding box center [849, 444] width 502 height 36
paste methods "At first, I create only unique and custom designs without any templates. My pro…"
type methods "At first, I create only unique and custom designs without any templates. My pro…"
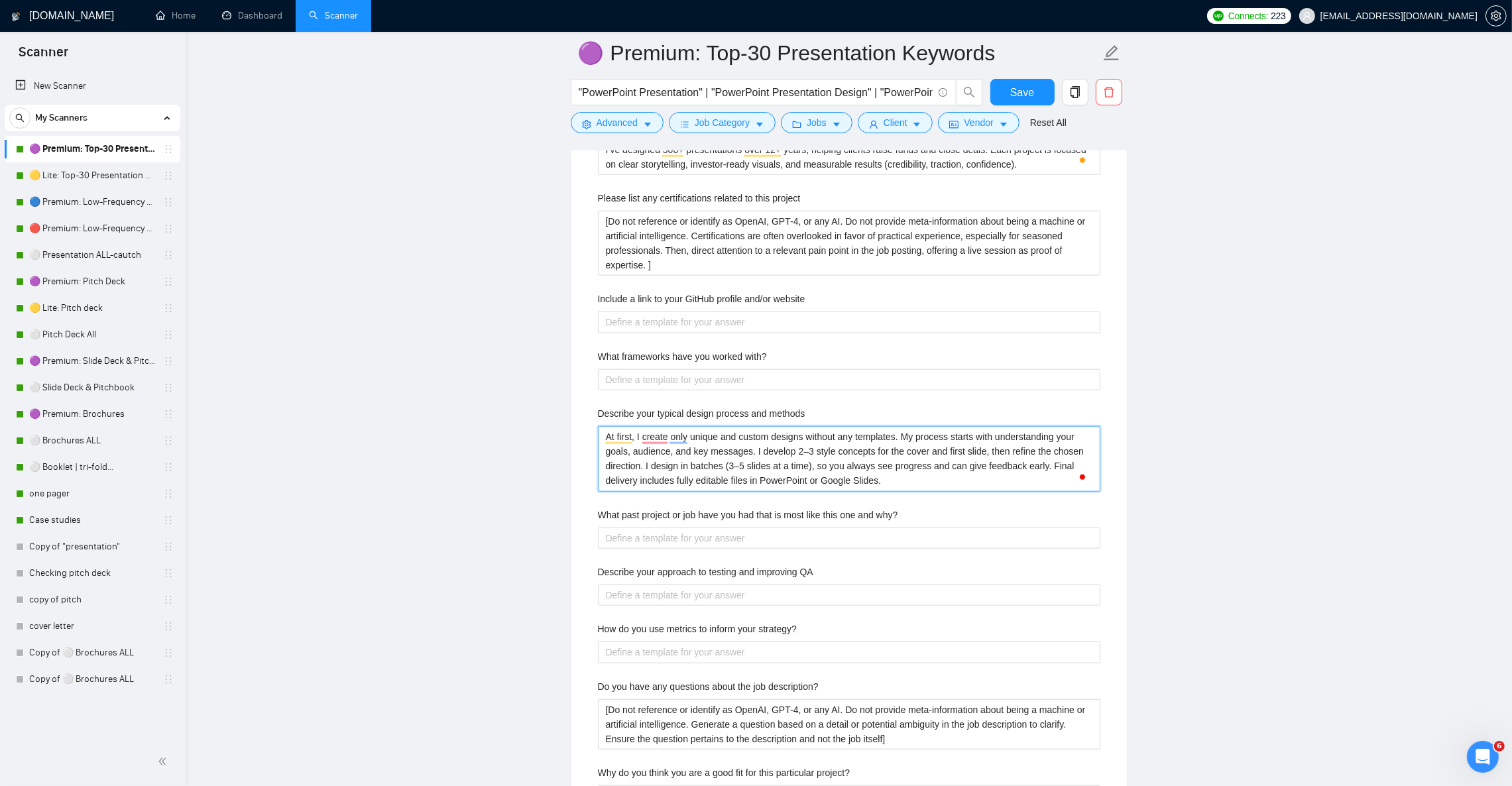
type methods "At first, I create only unique and custom designs without any templates. My pro…"
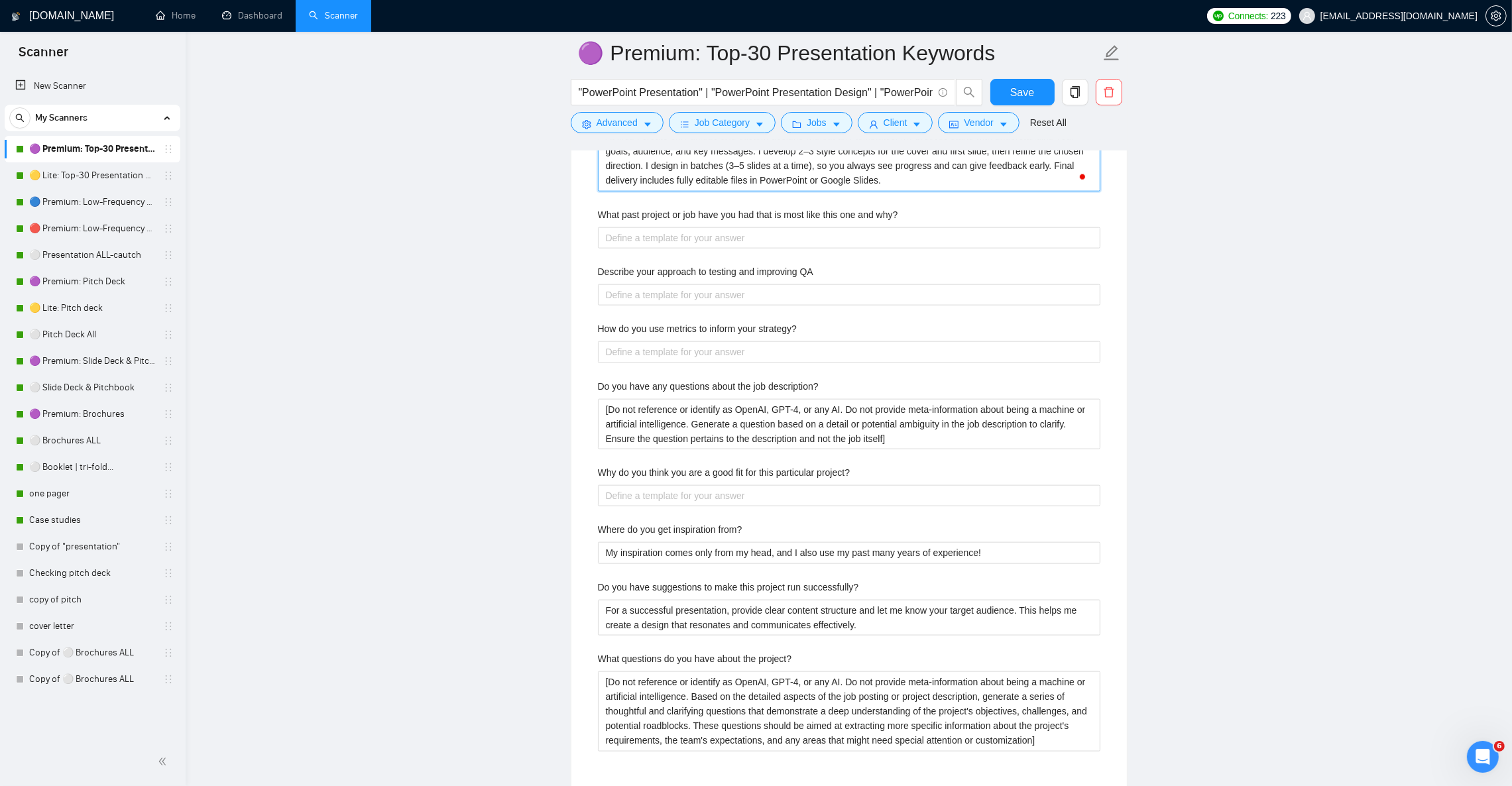
scroll to position [2386, 0]
click at [785, 565] on from\? "My inspiration comes only from my head, and I also use my past many years of ex…" at bounding box center [849, 555] width 502 height 21
paste from\? "I rely on 12+ years of design practice, global presentation trends, and client …"
type from\? "I rely on 12+ years of design practice, global presentation trends, and client …"
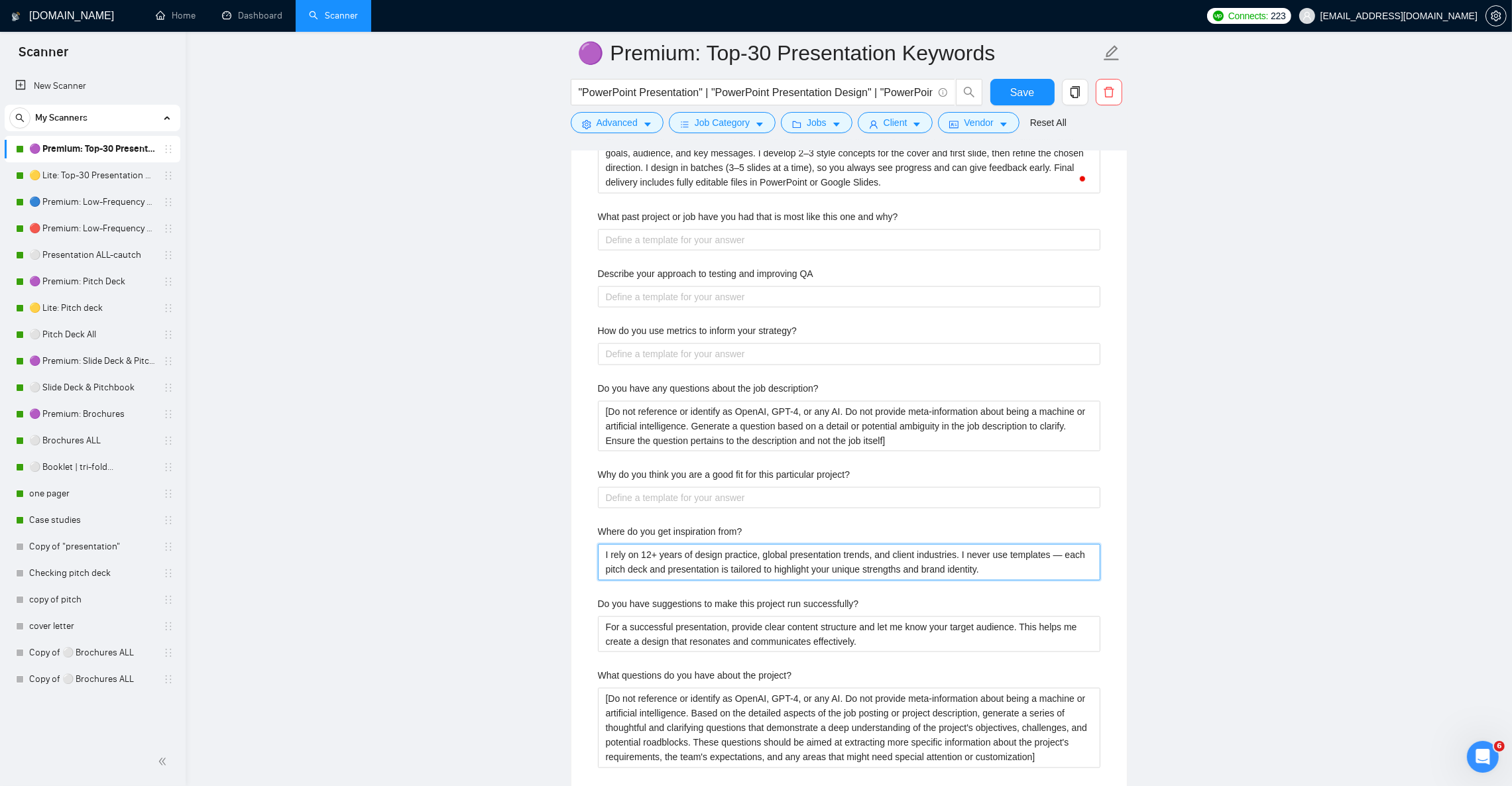
type from\? "I rely on 12+ years of design practice, global presentation trends, and client …"
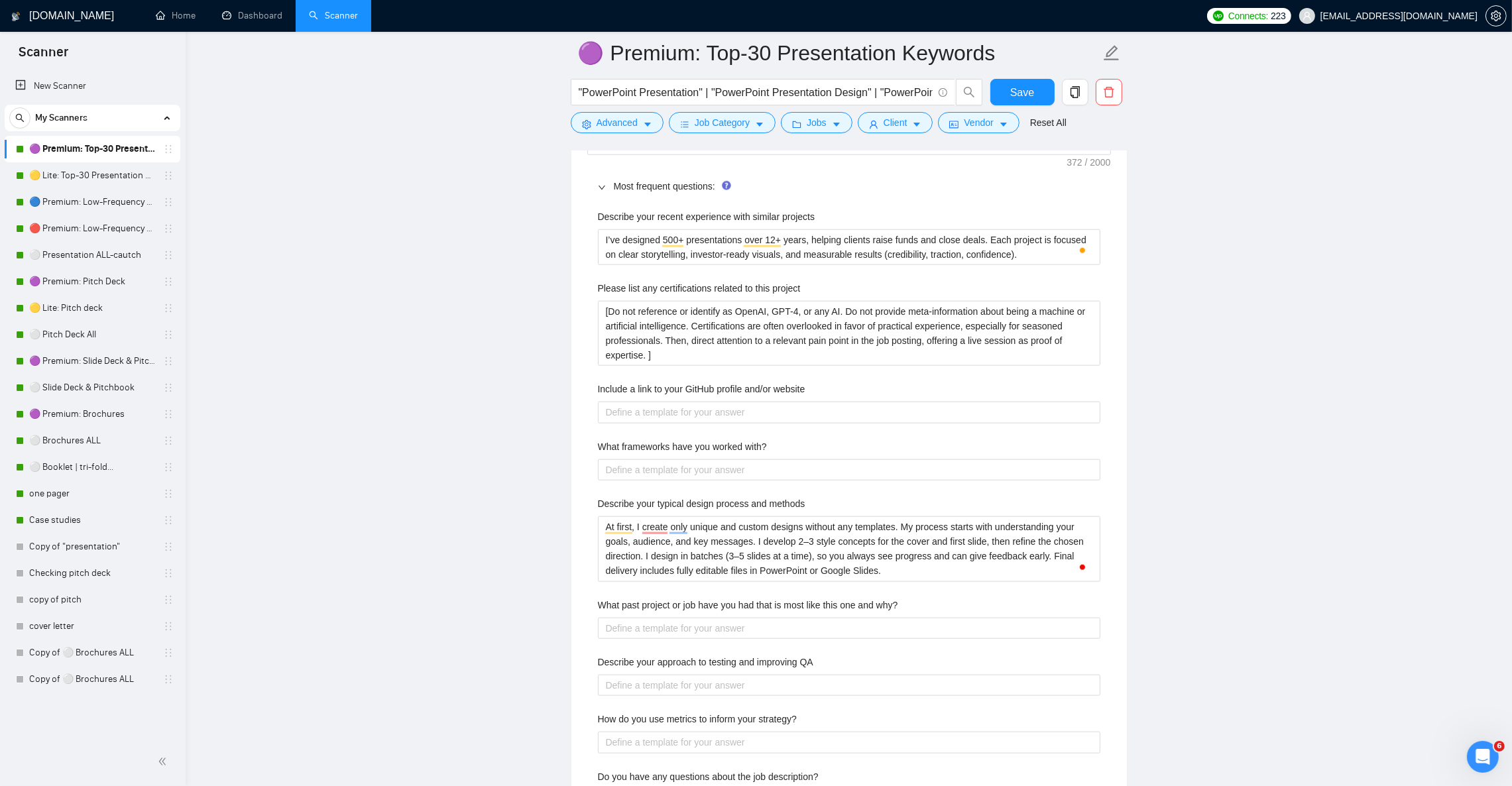
scroll to position [1988, 0]
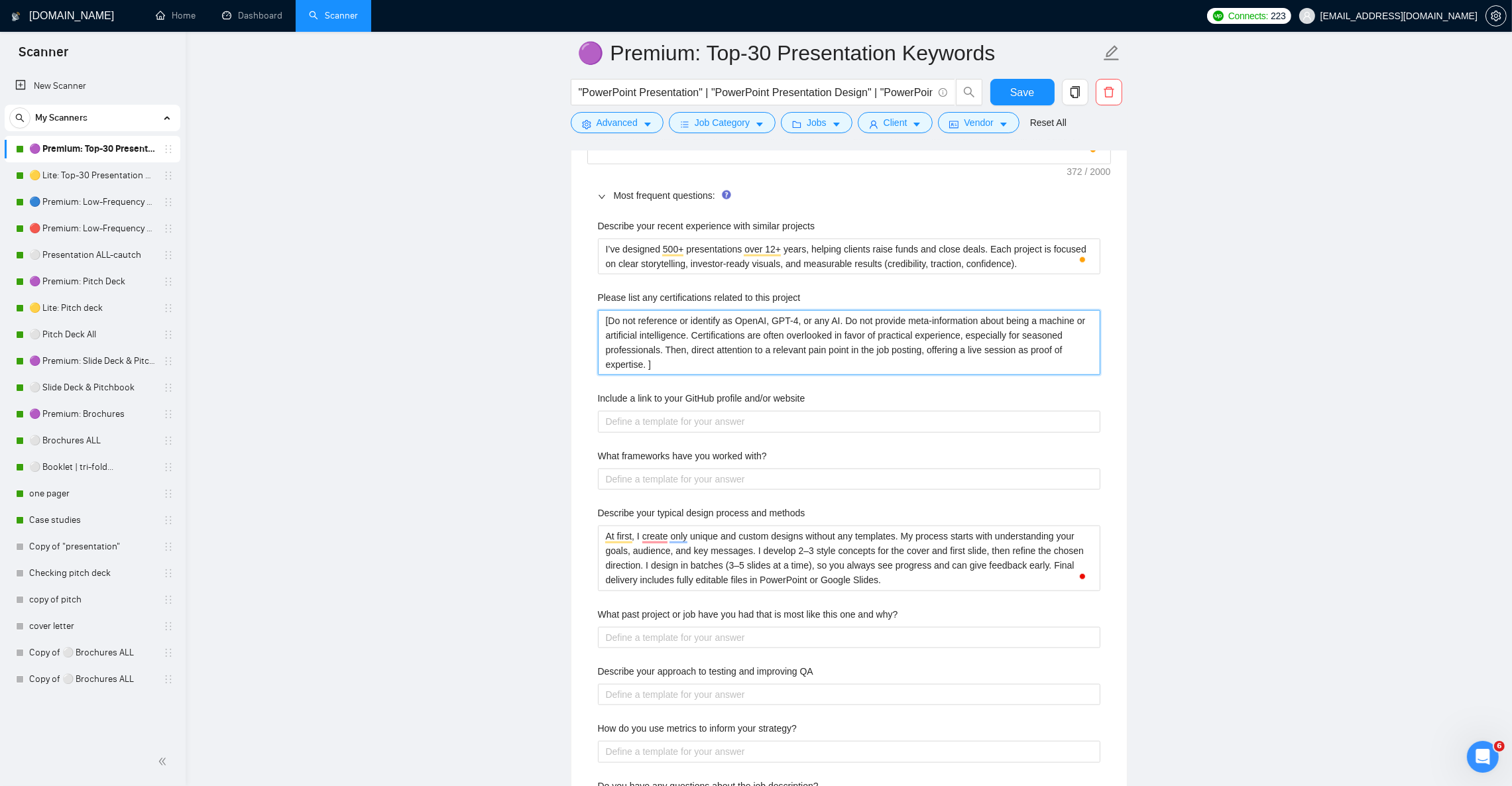
click at [689, 374] on project "[Do not reference or identify as OpenAI, GPT-4, or any AI. Do not provide meta-…" at bounding box center [849, 342] width 502 height 65
paste project "I don’t hold formal certifications, but my expertise is proven through 12+ year…"
type project "I don’t hold formal certifications, but my expertise is proven through 12+ year…"
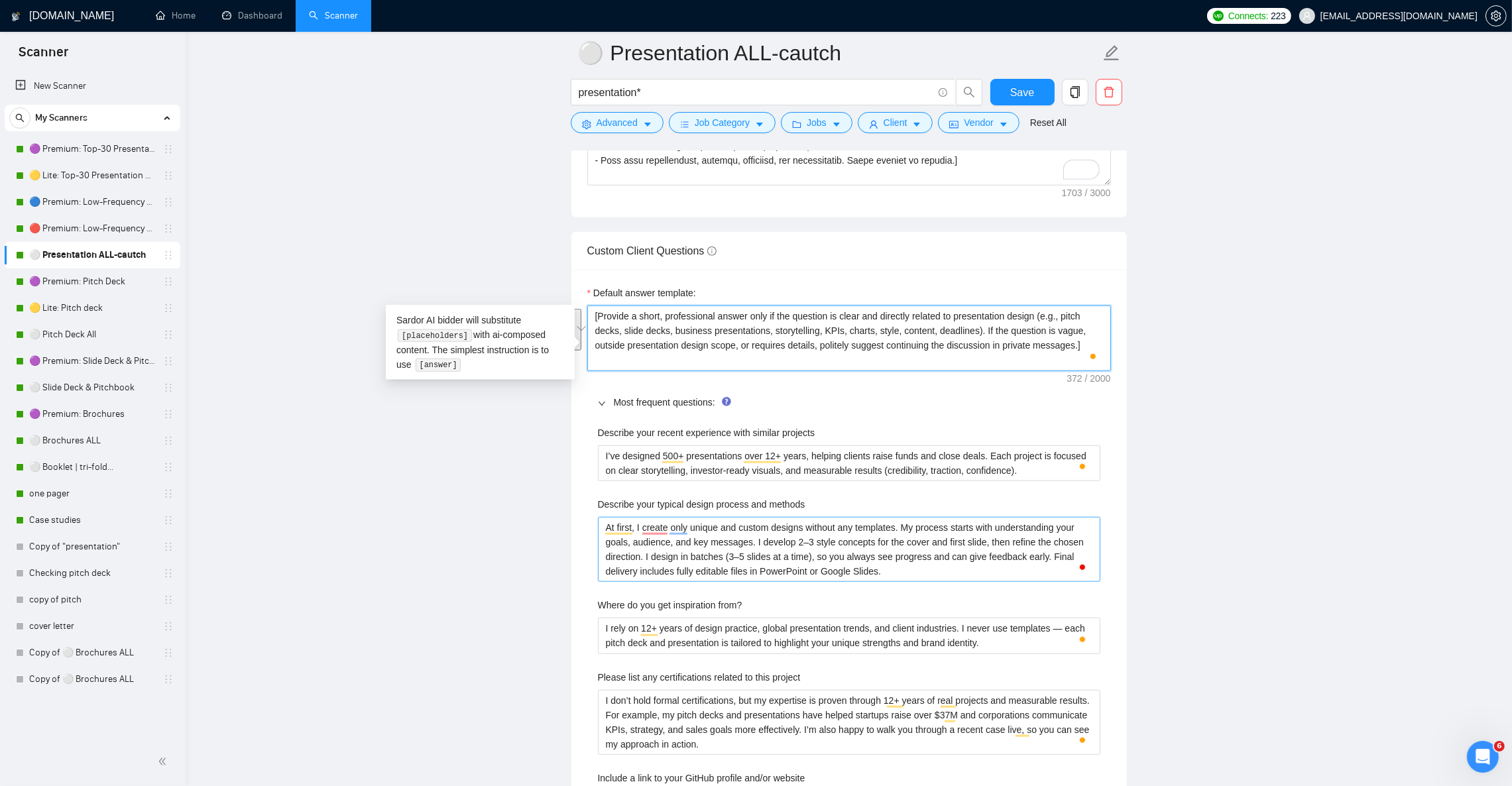
scroll to position [1789, 0]
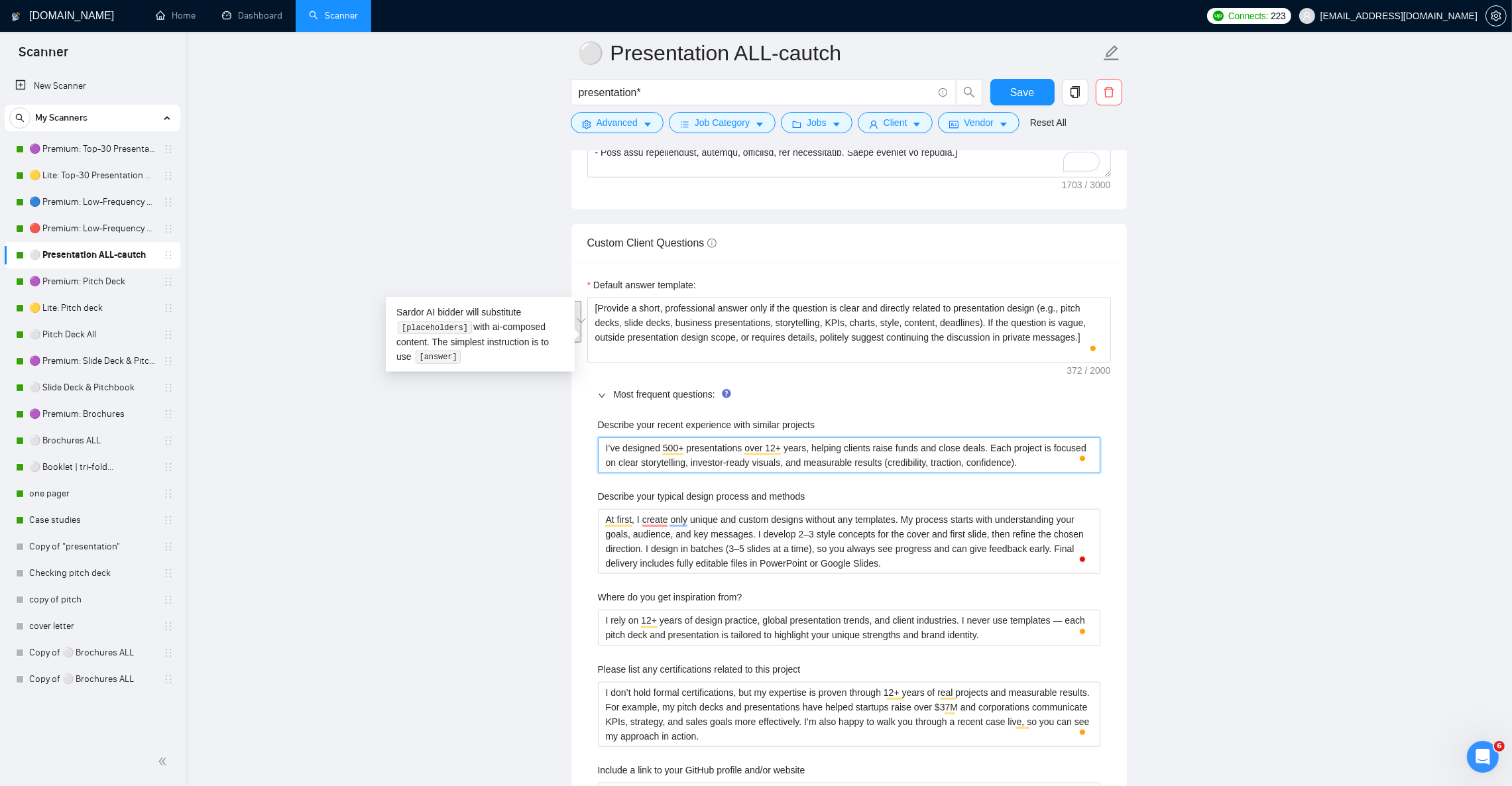
click at [746, 473] on projects "I’ve designed 500+ presentations over 12+ years, helping clients raise funds an…" at bounding box center [849, 456] width 502 height 36
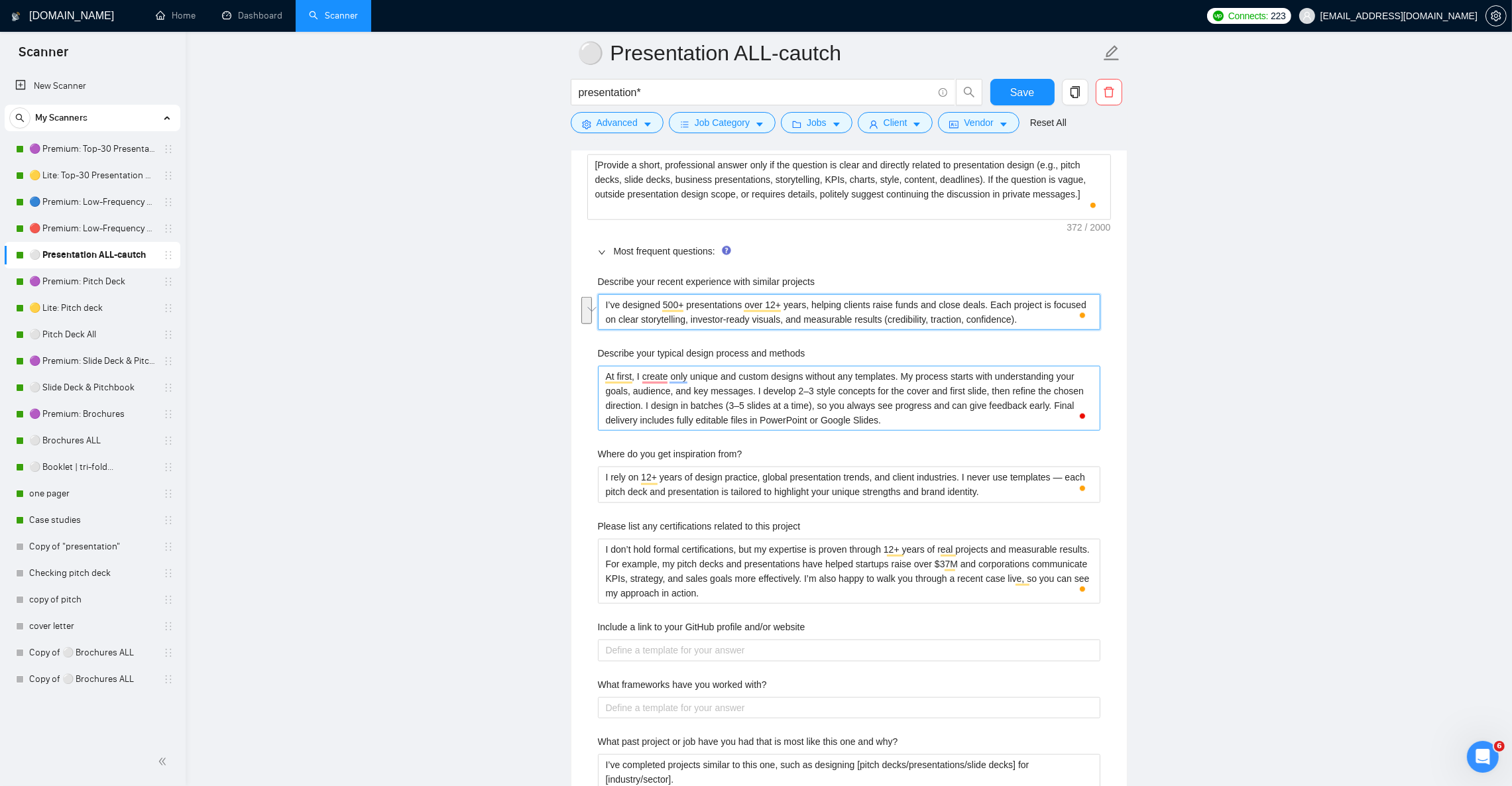
scroll to position [1988, 0]
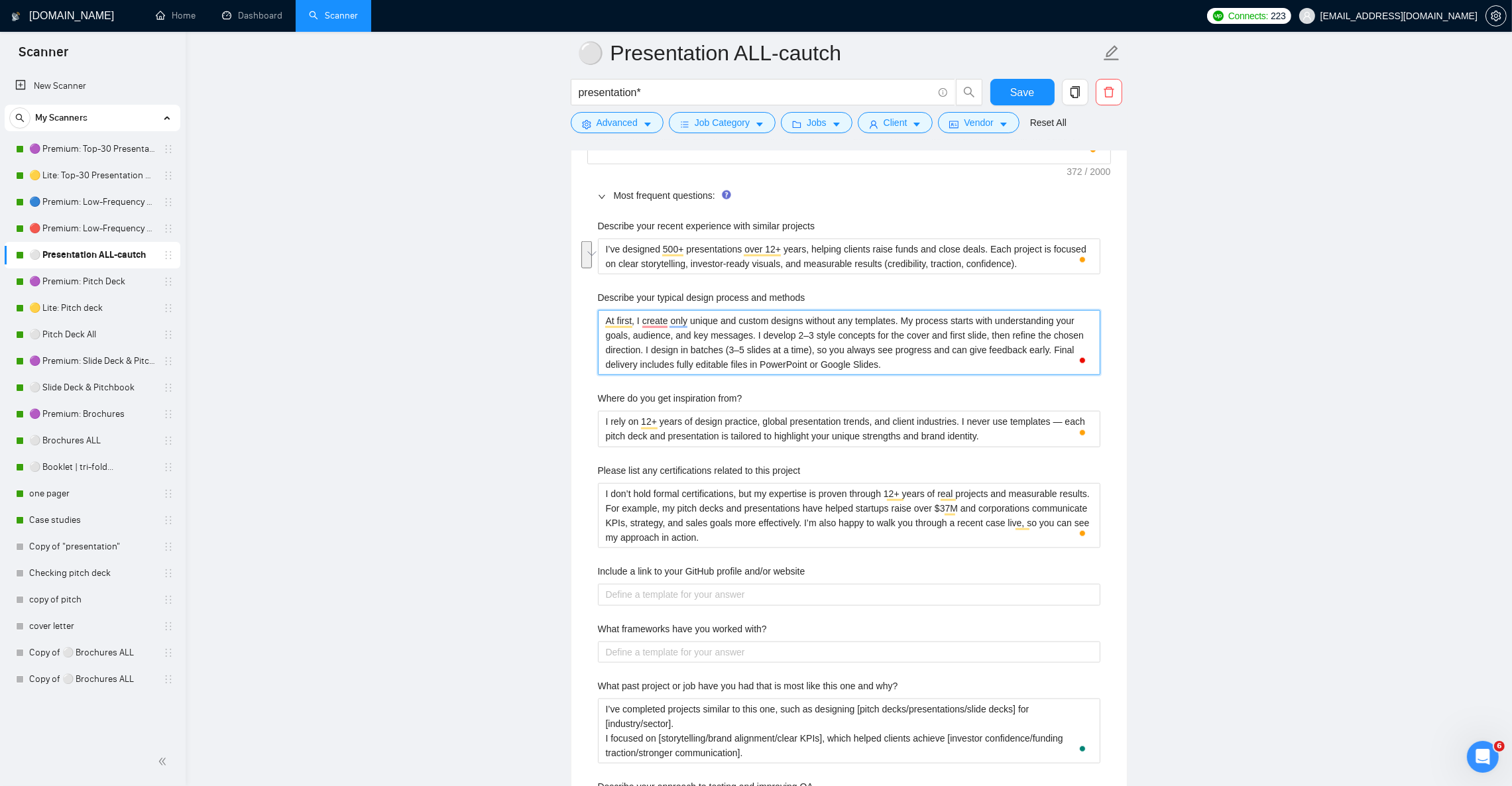
click at [669, 351] on methods "At first, I create only unique and custom designs without any templates. My pro…" at bounding box center [849, 342] width 502 height 65
click at [704, 445] on from\? "I rely on 12+ years of design practice, global presentation trends, and client …" at bounding box center [849, 429] width 502 height 36
click at [637, 533] on project "I don’t hold formal certifications, but my expertise is proven through 12+ year…" at bounding box center [849, 516] width 502 height 65
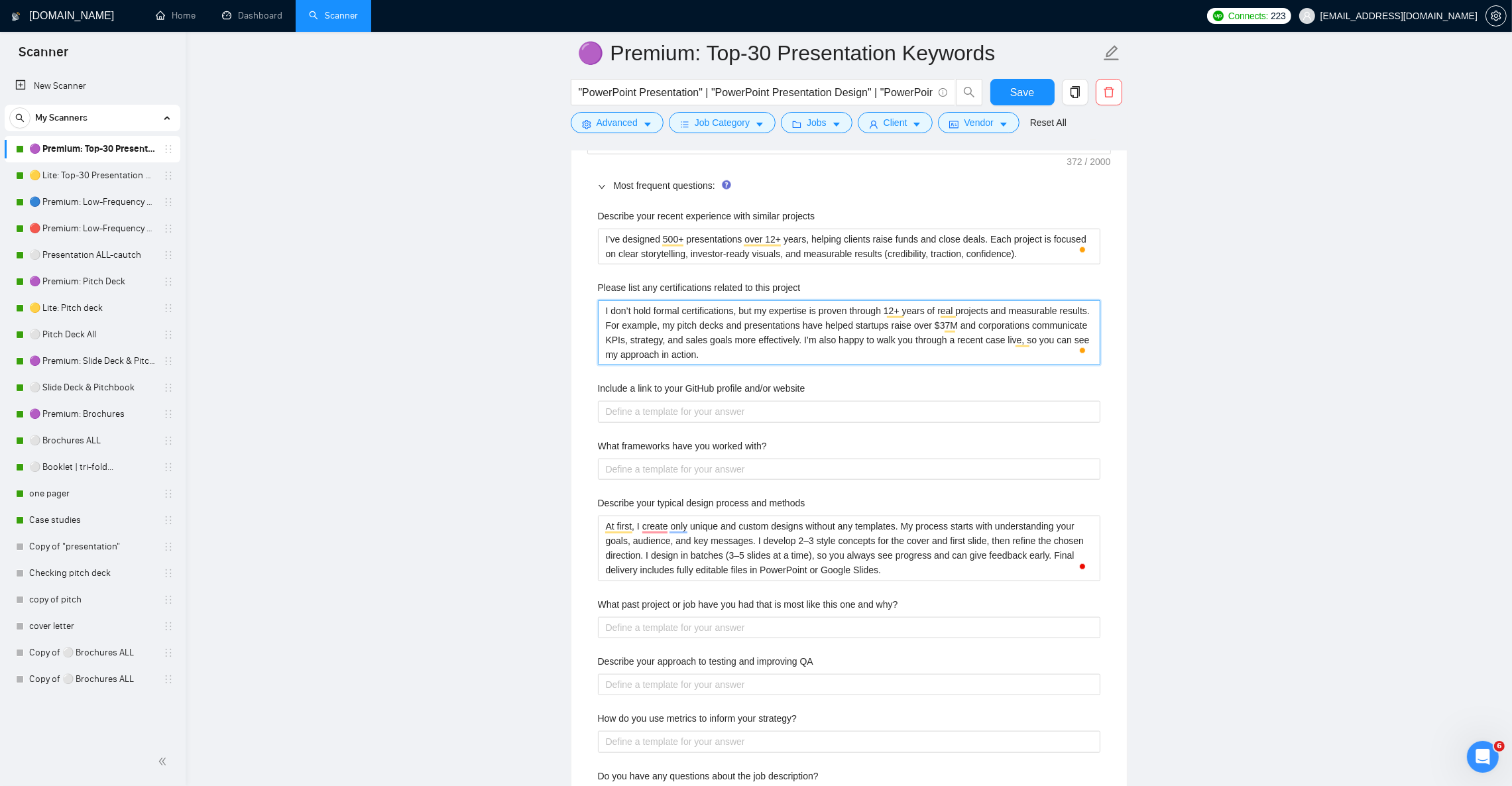
scroll to position [1988, 0]
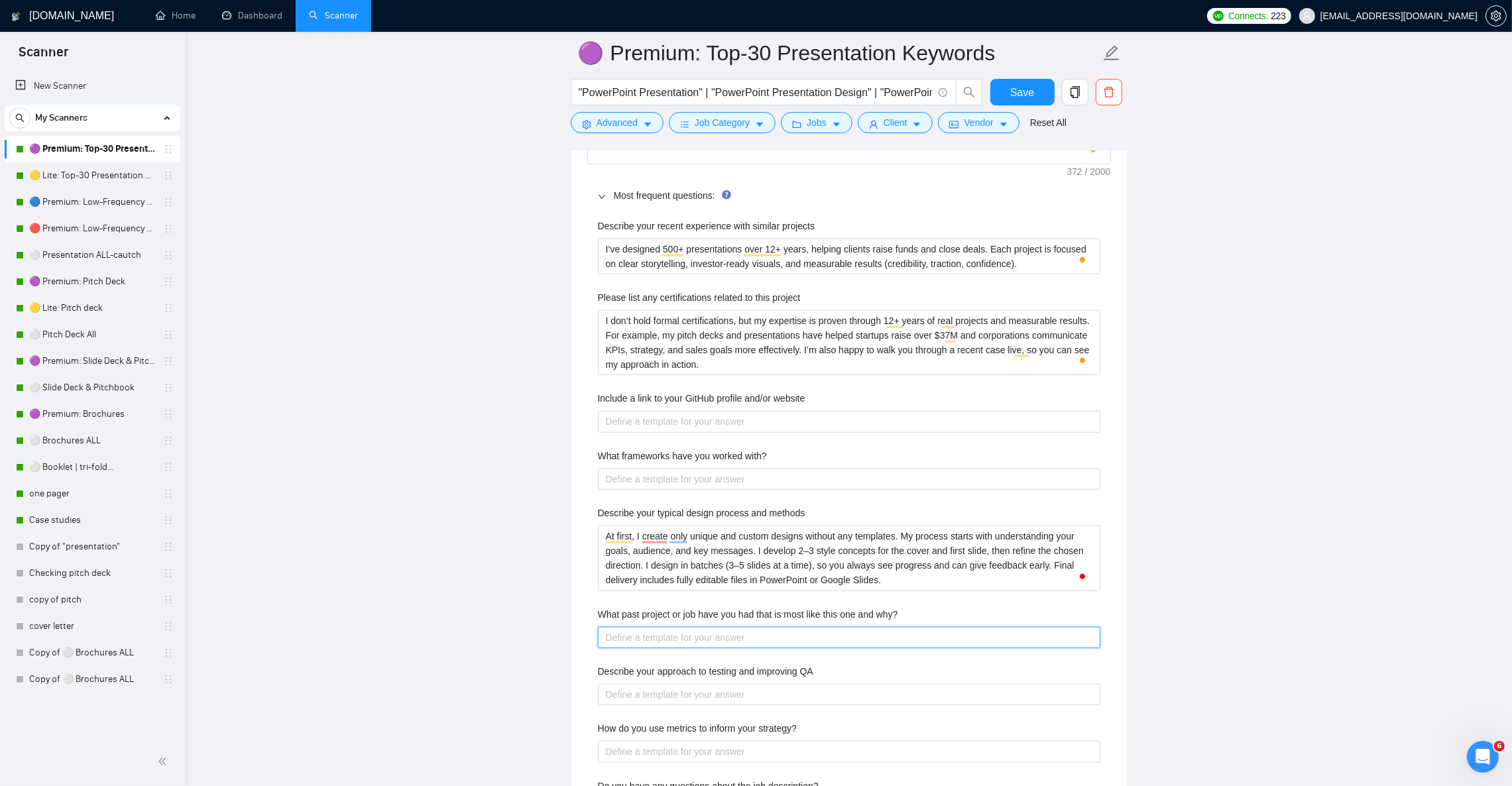
click at [885, 646] on why\? "What past project or job have you had that is most like this one and why?" at bounding box center [849, 638] width 502 height 21
paste why\? "I’ve completed projects similar to this one, such as designing [pitch decks/pre…"
type why\? "I’ve completed projects similar to this one, such as designing [pitch decks/pre…"
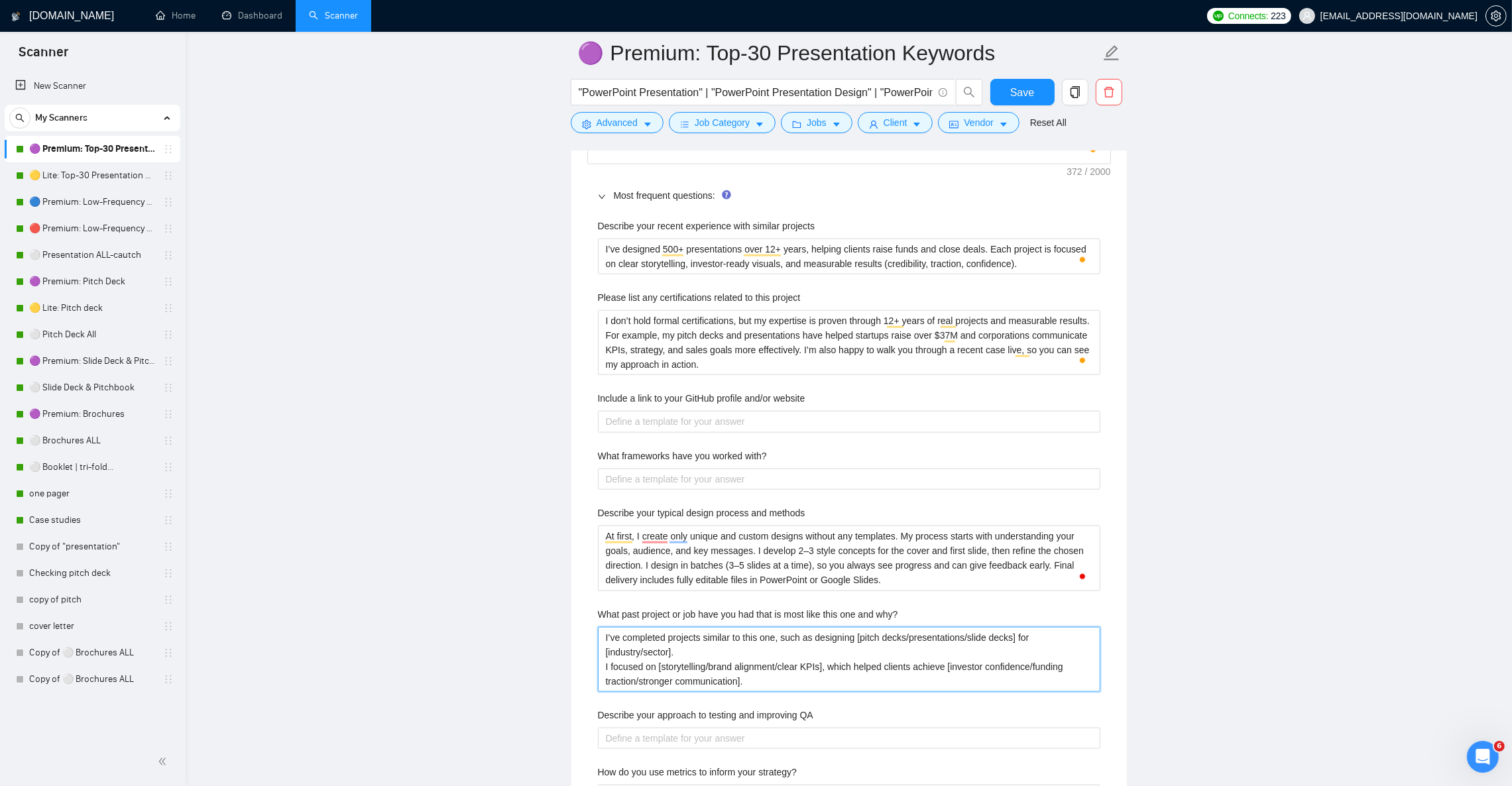
type why\? "I’ve completed projects similar to this one, such as designing [pitch decks/pre…"
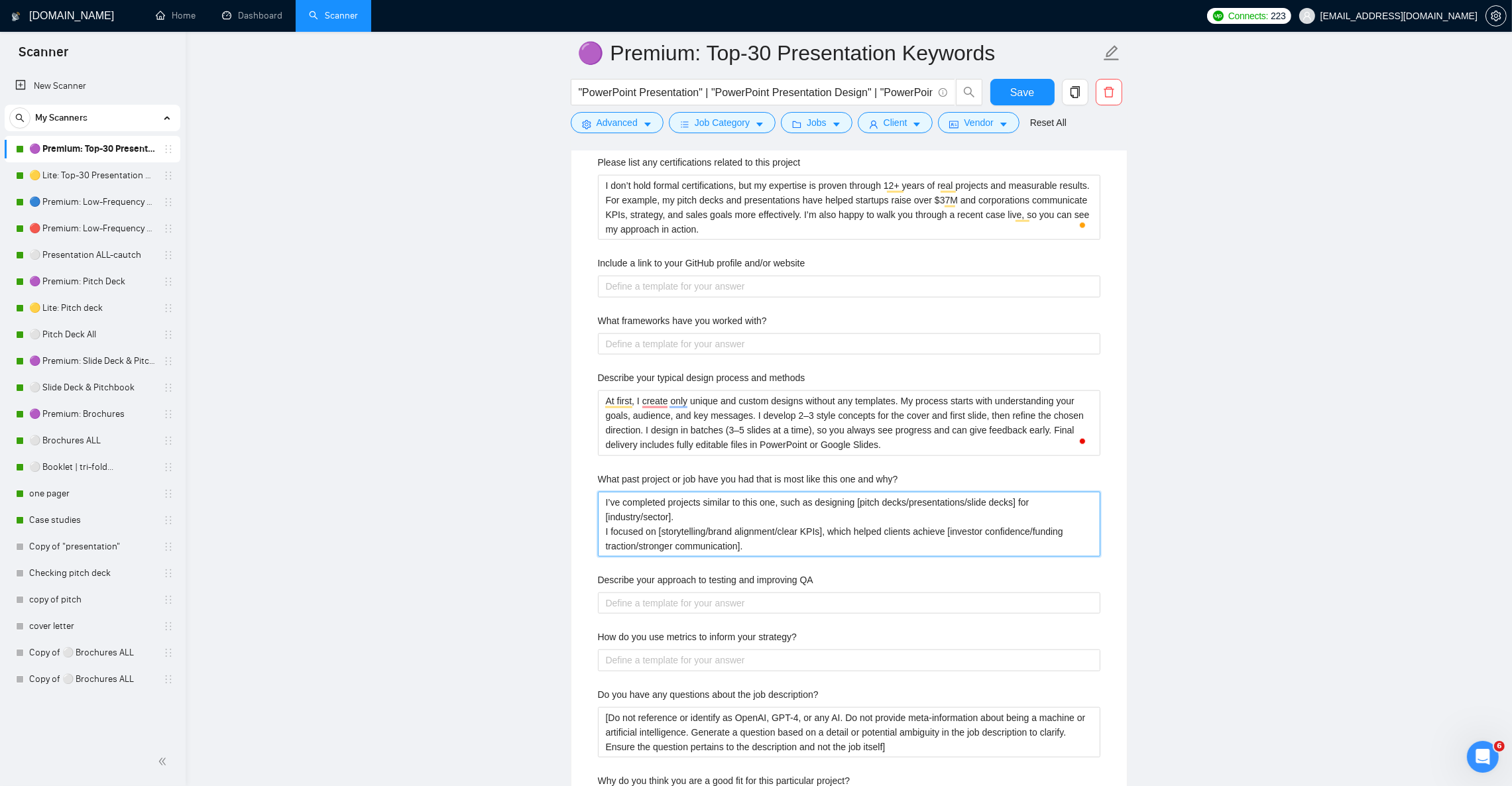
scroll to position [2286, 0]
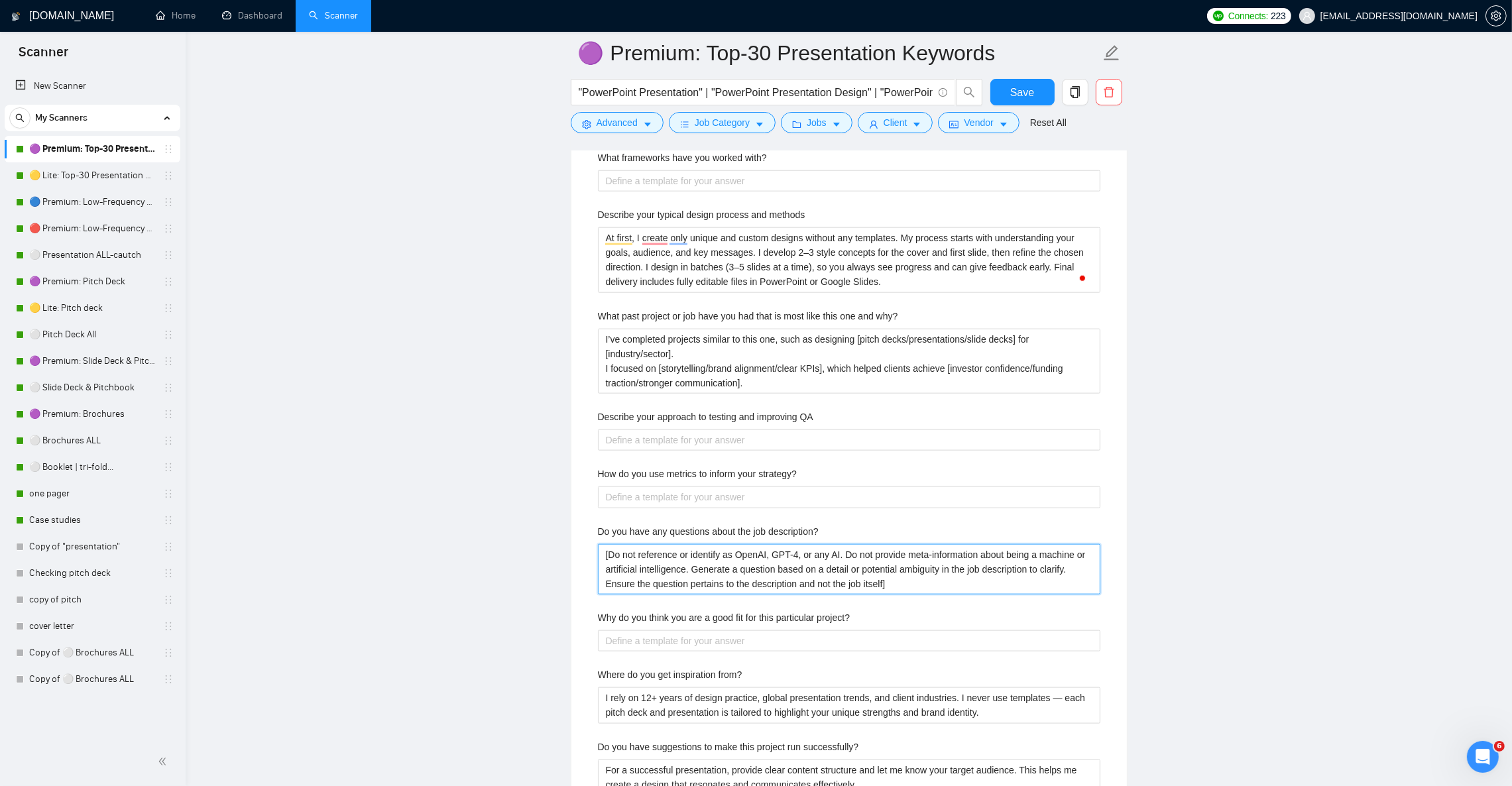
click at [792, 586] on description\? "[Do not reference or identify as OpenAI, GPT-4, or any AI. Do not provide meta-…" at bounding box center [849, 569] width 502 height 50
paste description\? "AI. Based only on the client’s job description, generate one short clarifying q…"
type description\? "[Do not reference AI. Based only on the client’s job description, generate one …"
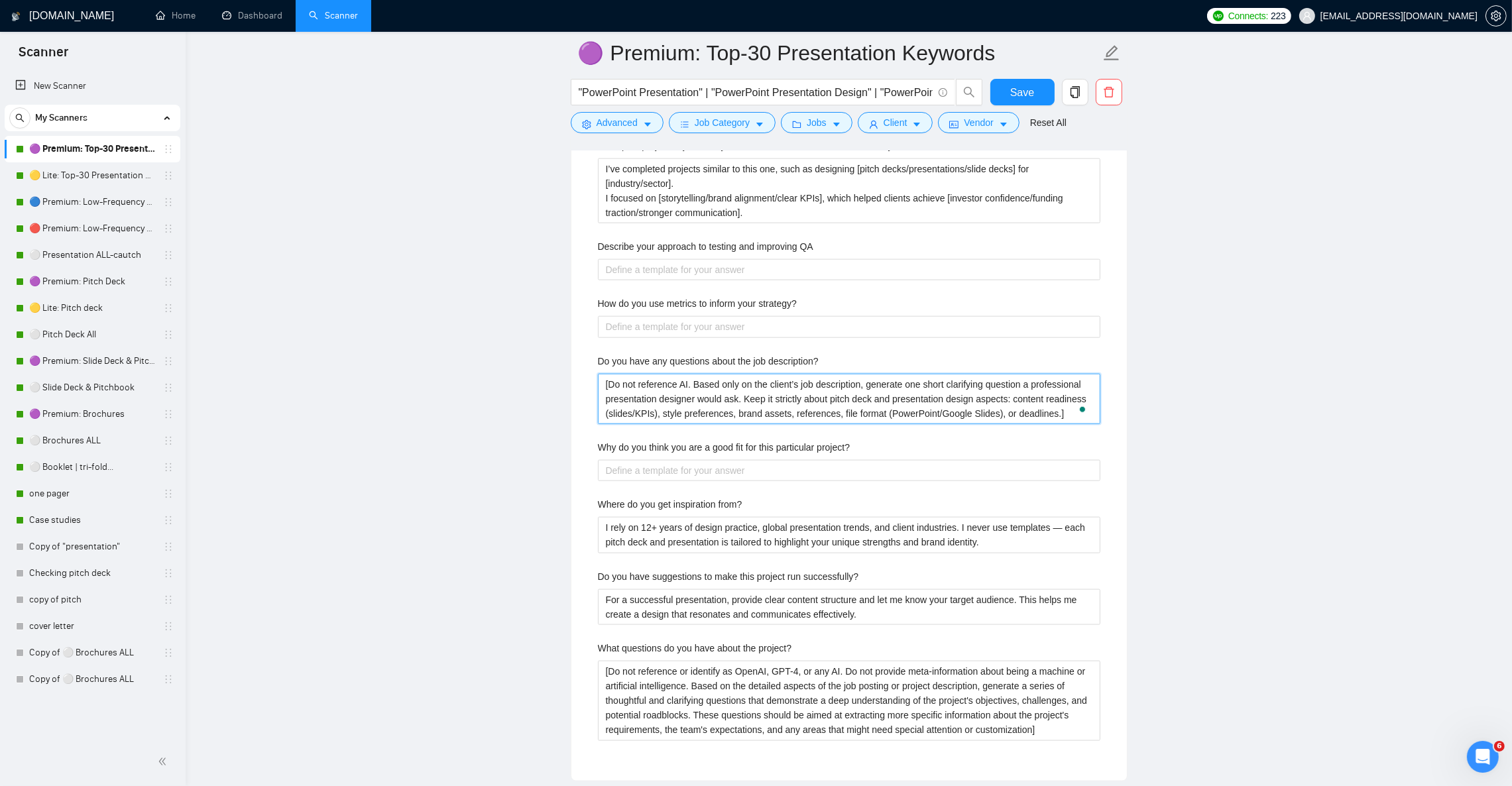
scroll to position [2485, 0]
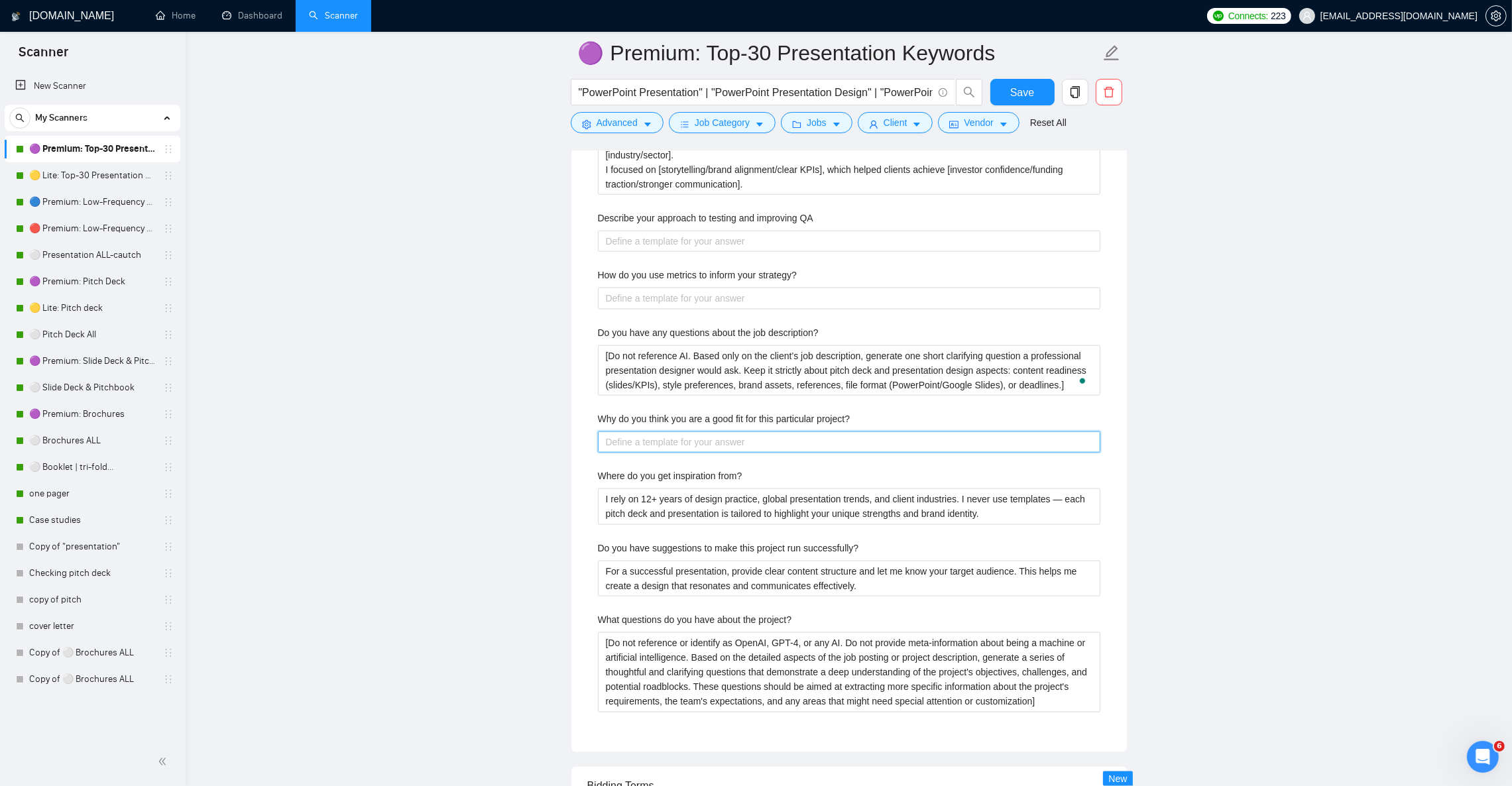
click at [749, 453] on project\? "Why do you think you are a good fit for this particular project?" at bounding box center [849, 442] width 502 height 21
paste project\? "I focus on turning complex ideas into clear, investor-ready visuals that not on…"
type project\? "I focus on turning complex ideas into clear, investor-ready visuals that not on…"
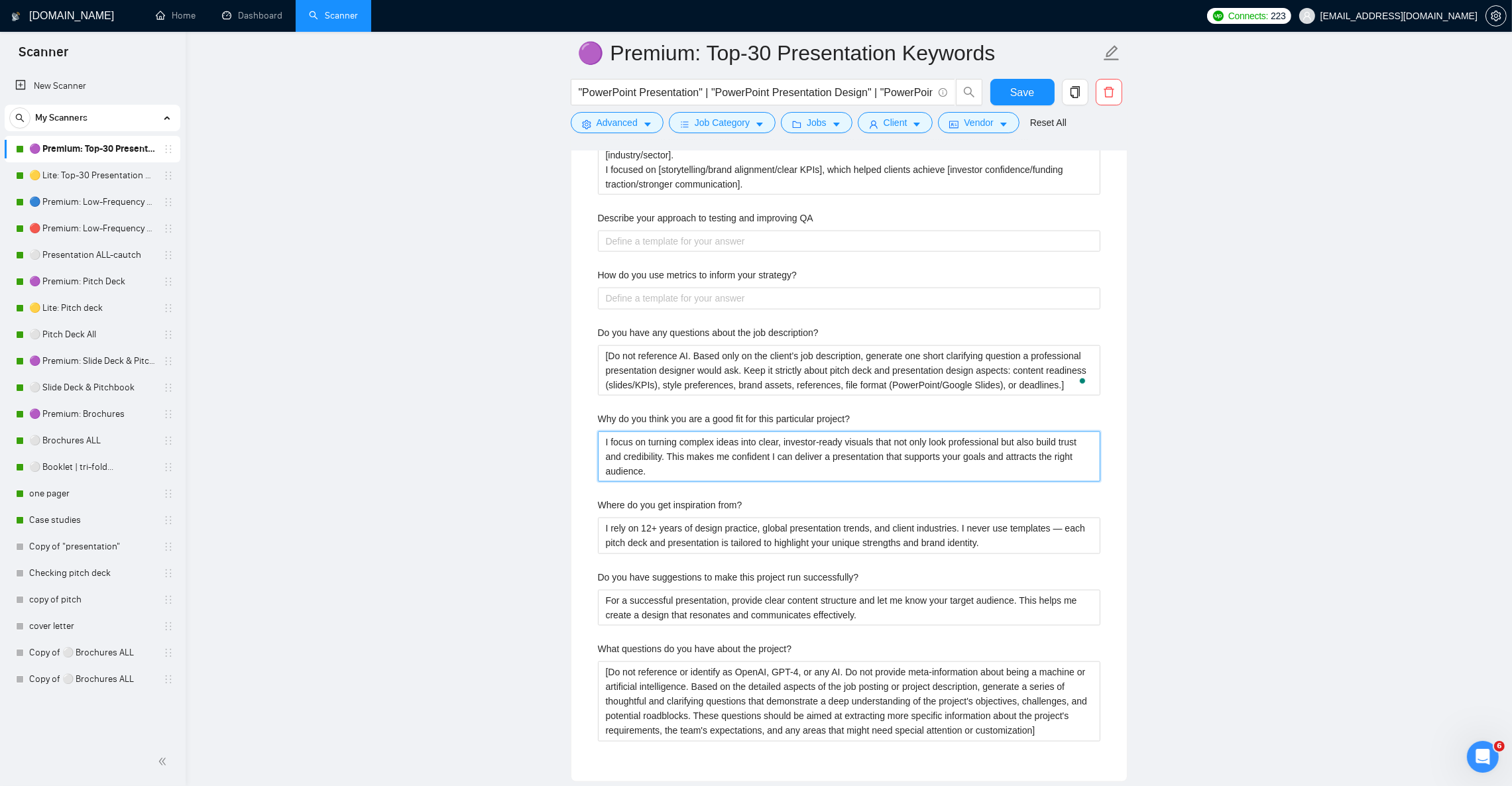
type project\? "I focus on turning complex ideas into clear, investor-ready visuals that not on…"
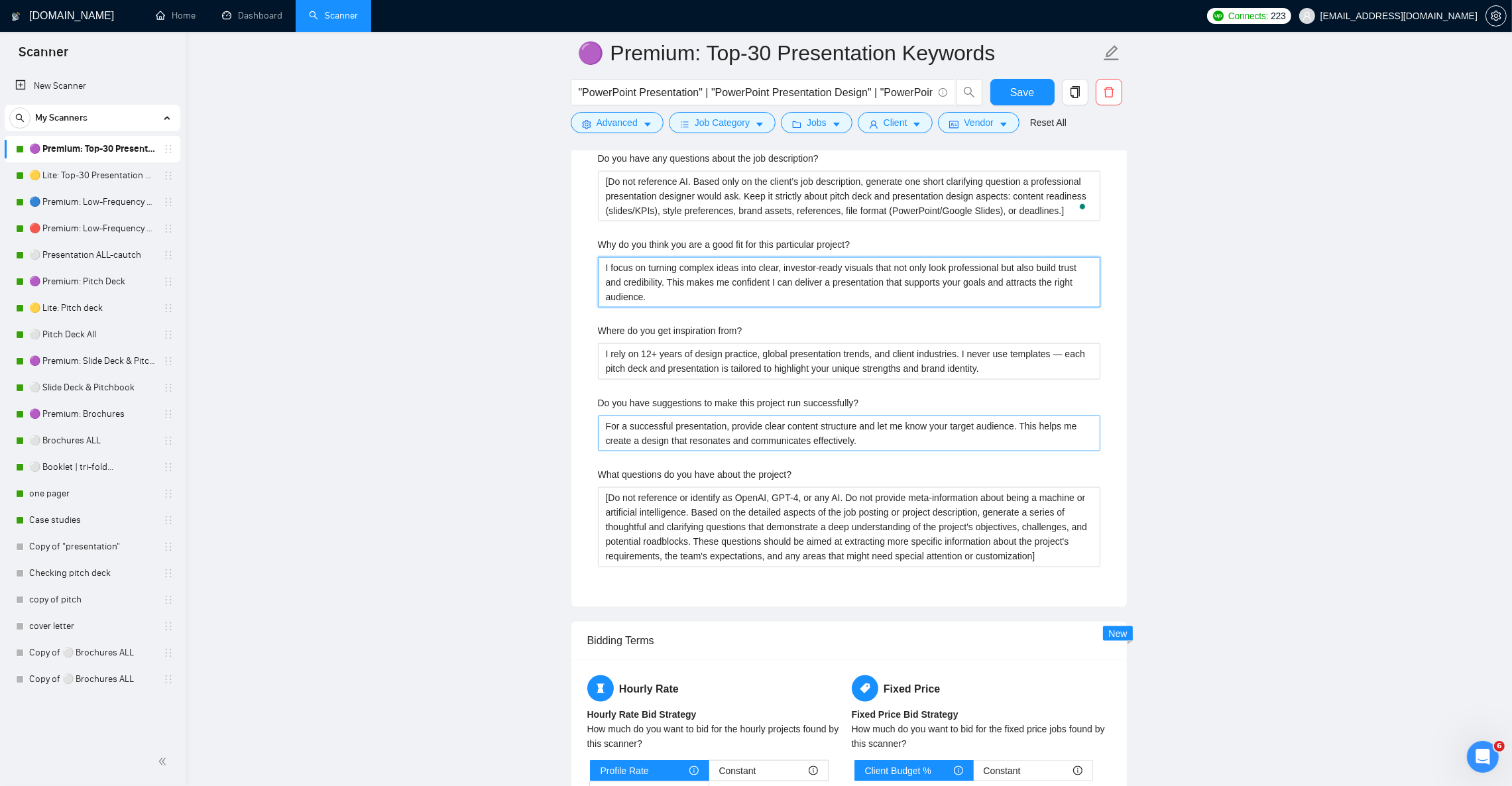
scroll to position [2684, 0]
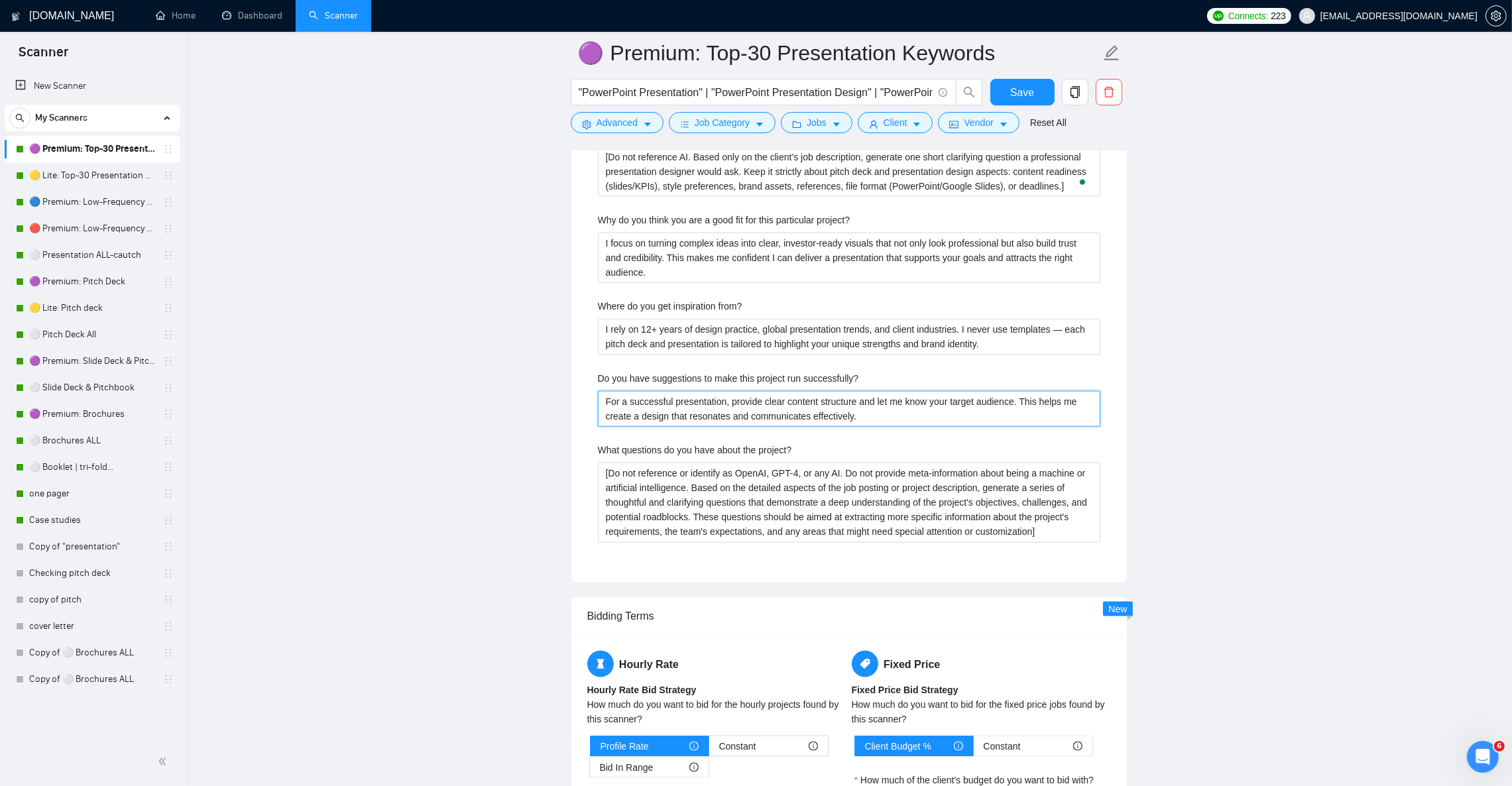
click at [704, 421] on successfully\? "For a successful presentation, provide clear content structure and let me know …" at bounding box center [849, 409] width 502 height 36
paste successfully\? "project, please provide clear content (slides, KPIs, or financial data), brandi…"
type successfully\? "For a successful presentation project, please provide clear content (slides, KP…"
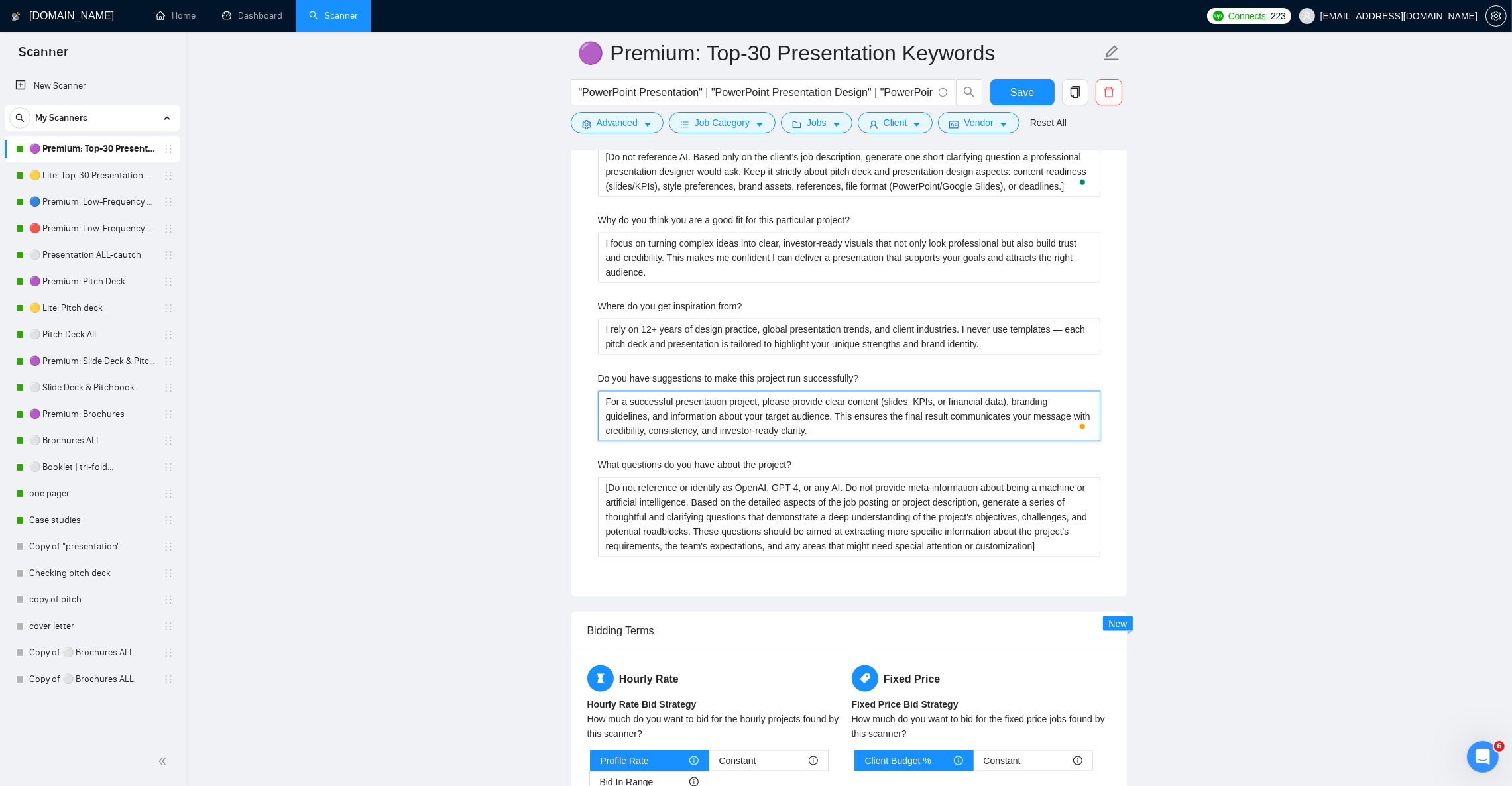
type successfully\? "For a successful presentation project, please provide clear content (slides, KP…"
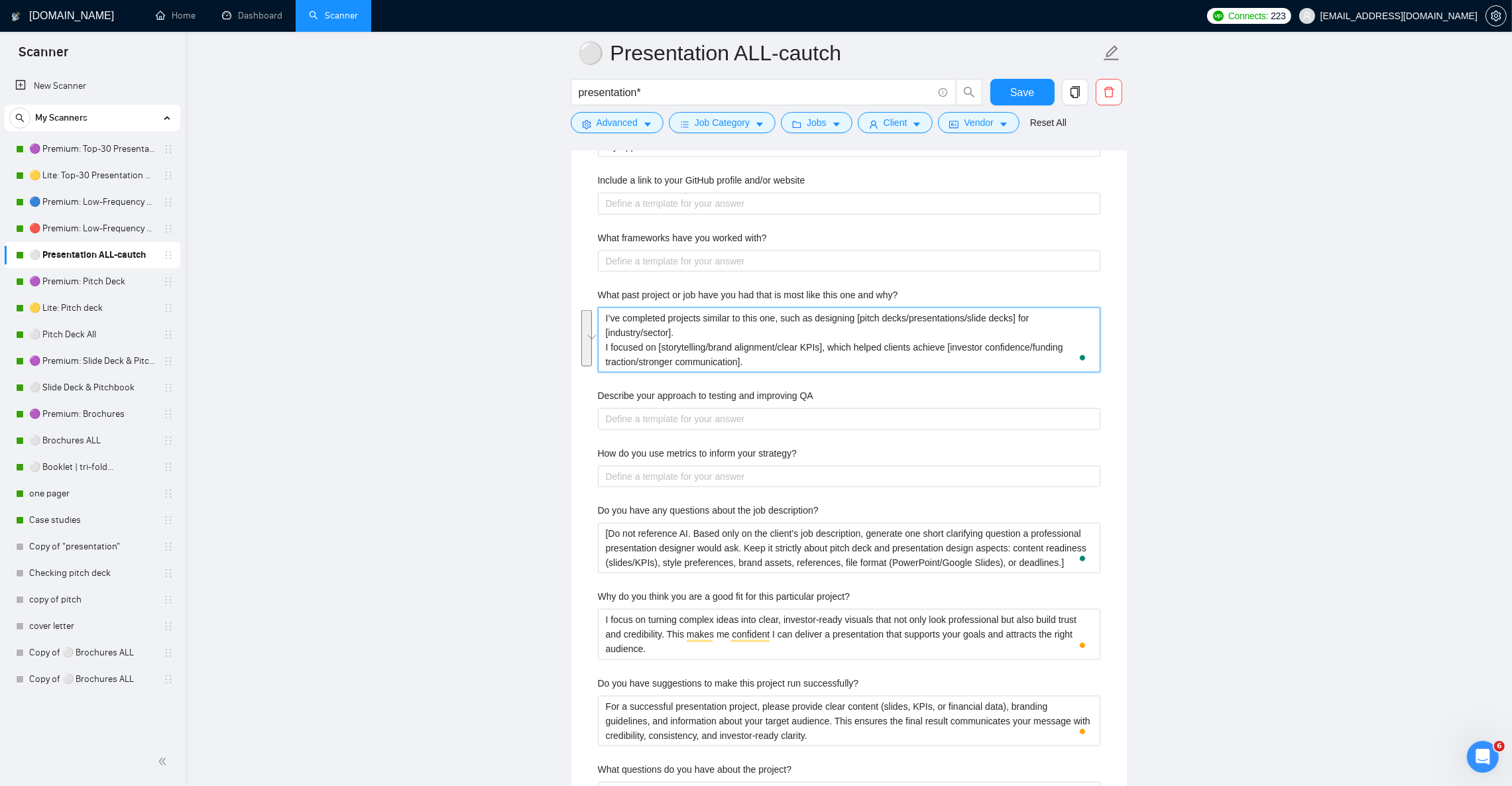
scroll to position [2386, 0]
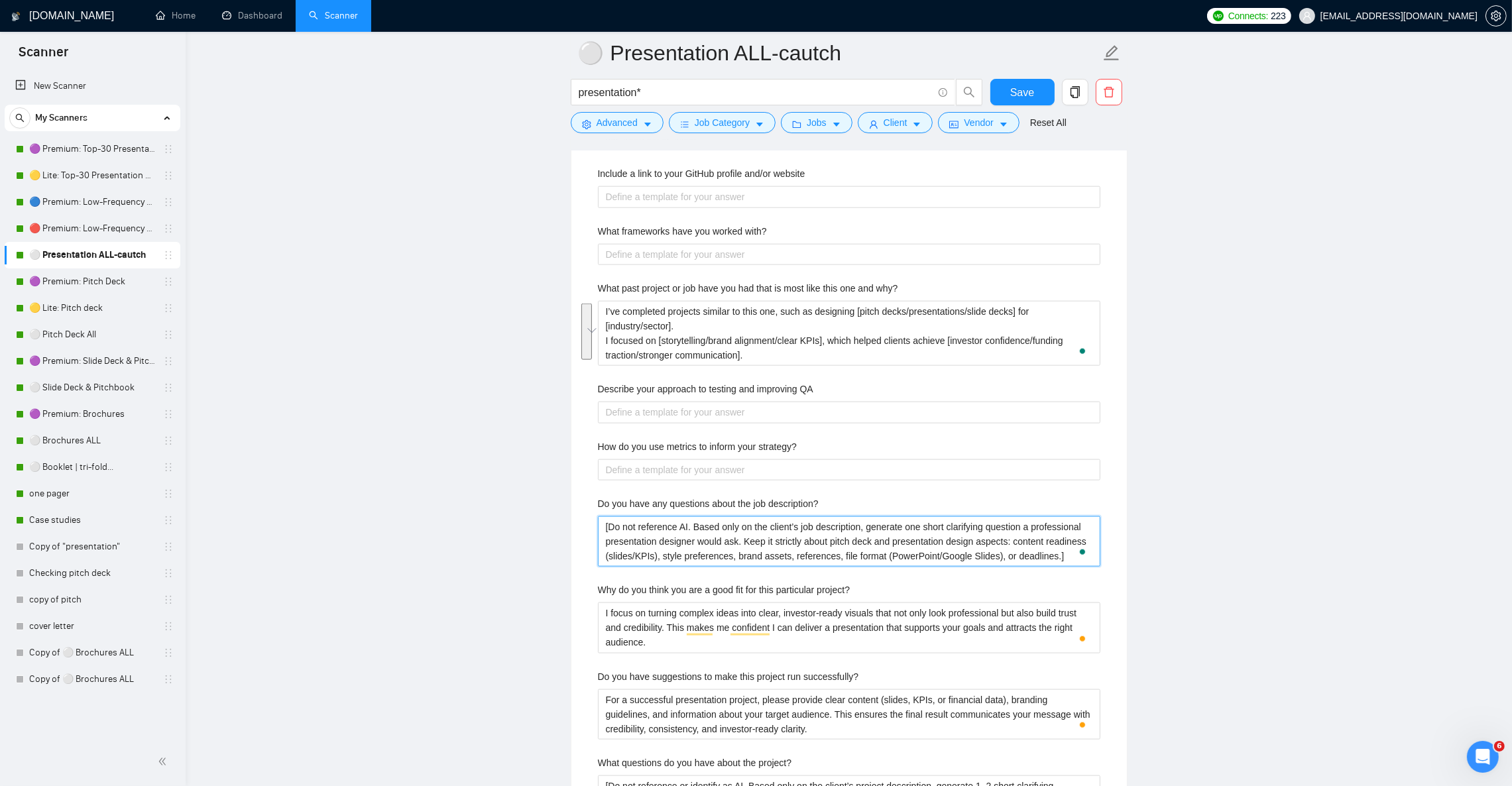
click at [710, 554] on description\? "[Do not reference AI. Based only on the client’s job description, generate one …" at bounding box center [849, 541] width 502 height 50
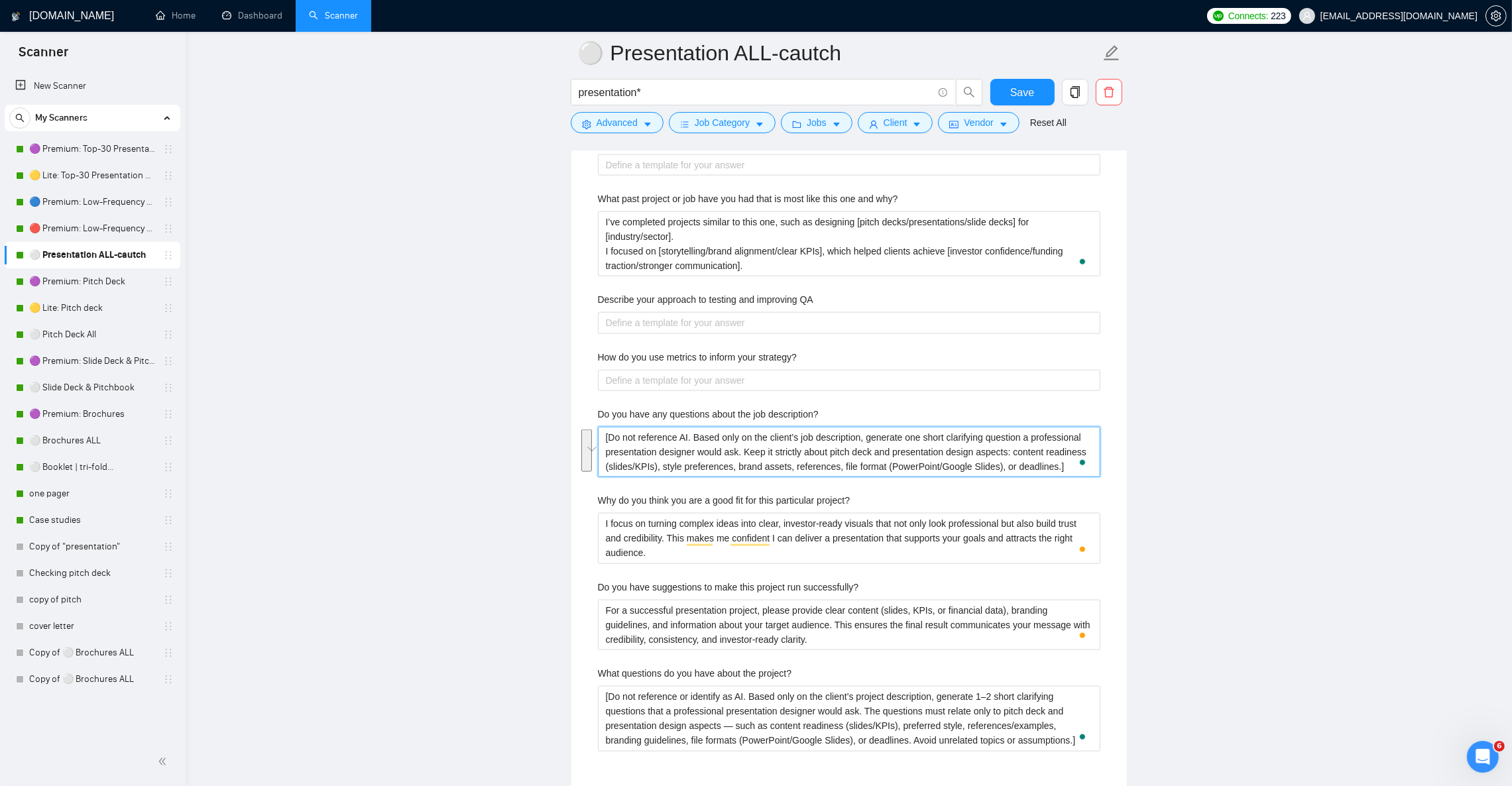
scroll to position [2485, 0]
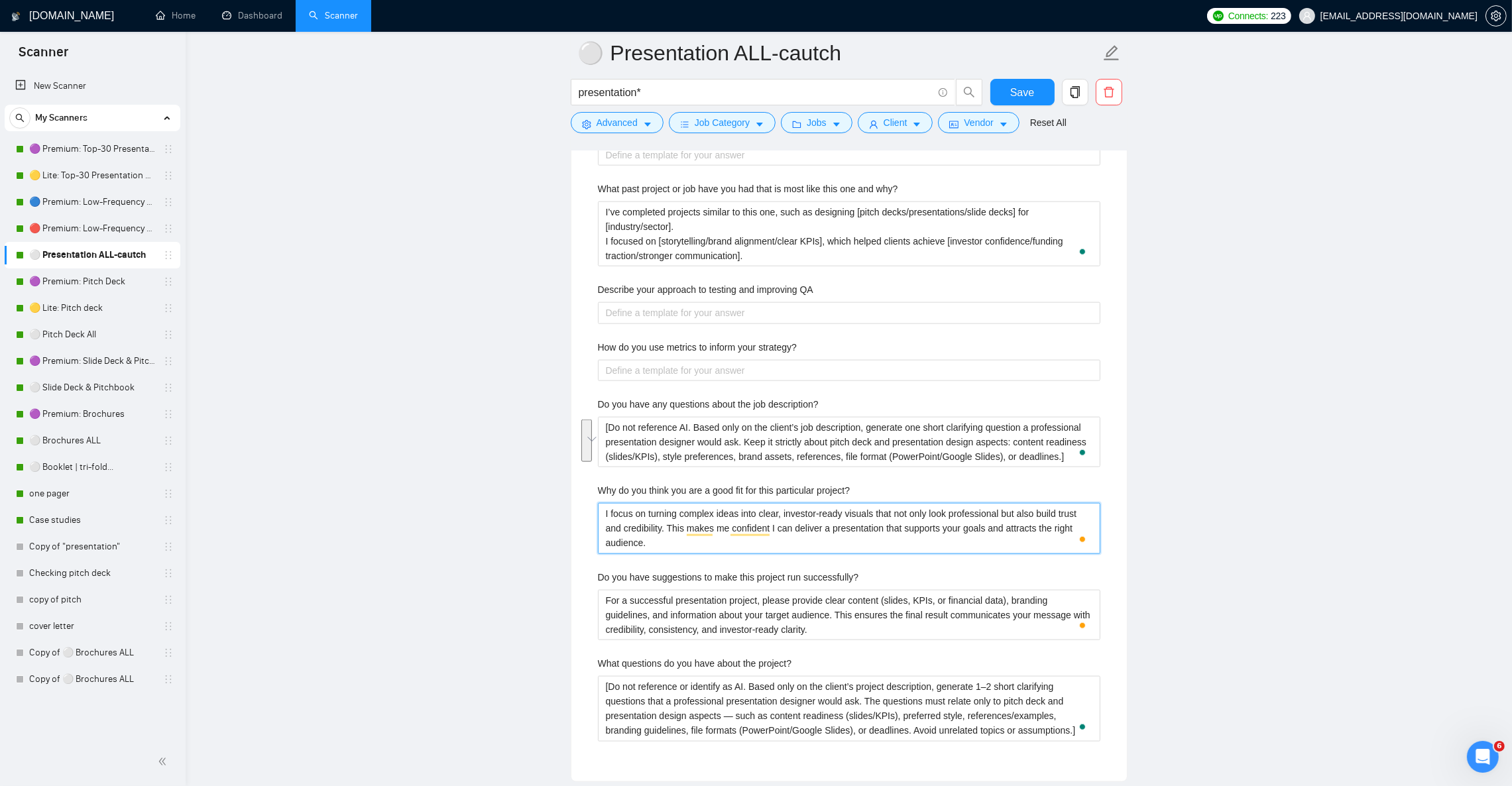
click at [716, 551] on project\? "I focus on turning complex ideas into clear, investor-ready visuals that not on…" at bounding box center [849, 528] width 502 height 50
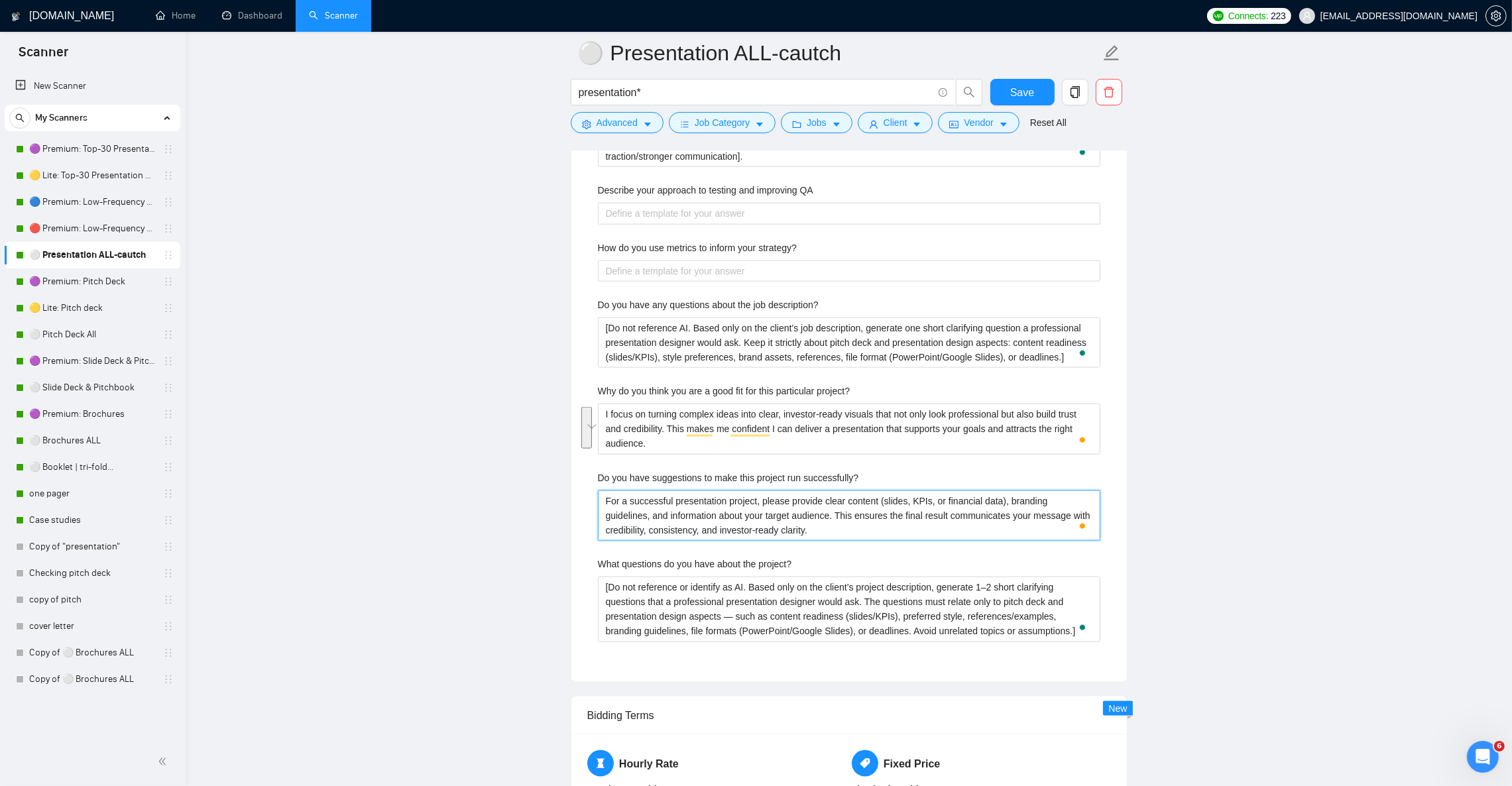
click at [710, 538] on successfully\? "For a successful presentation project, please provide clear content (slides, KP…" at bounding box center [849, 515] width 502 height 50
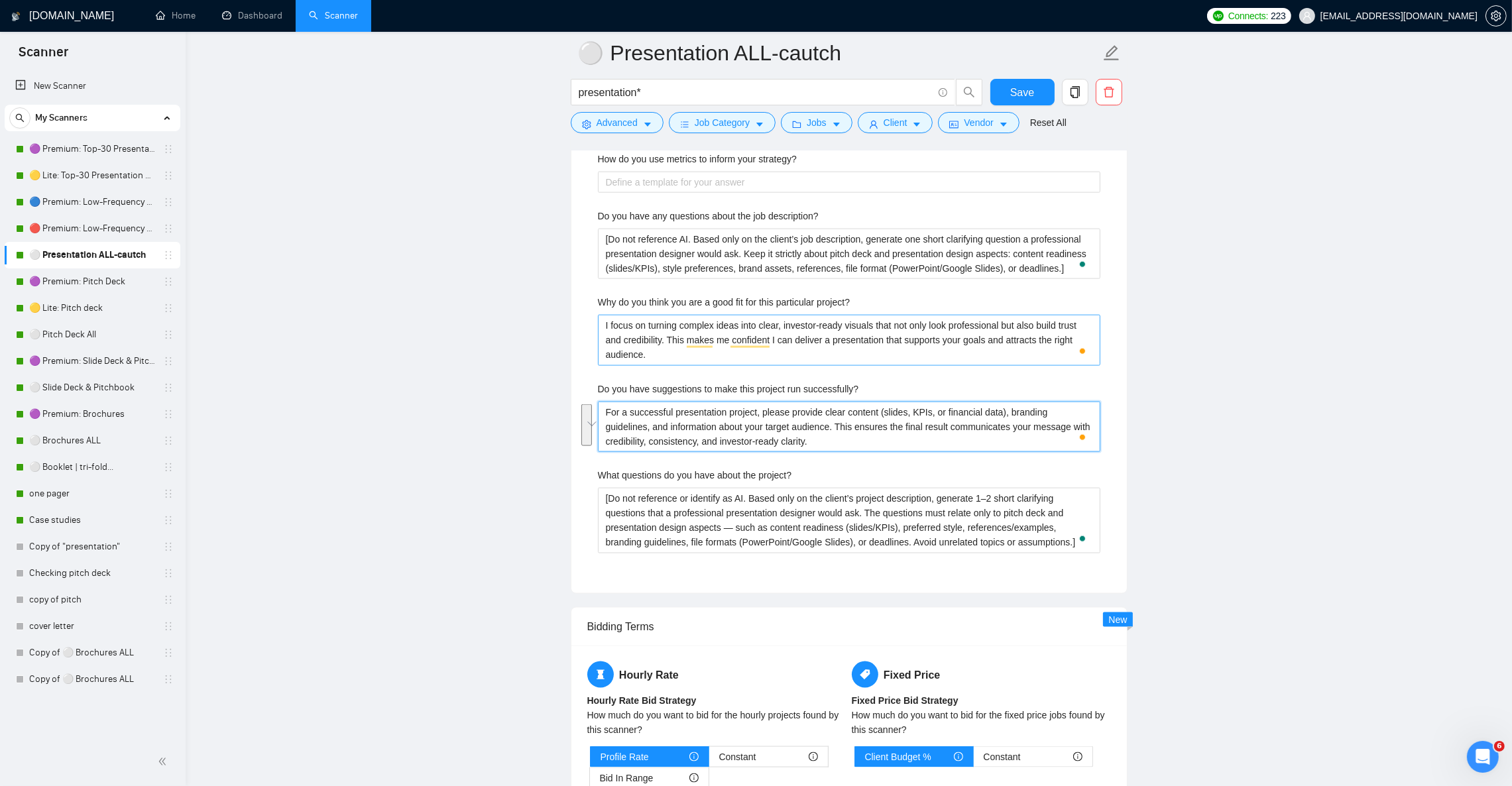
scroll to position [2684, 0]
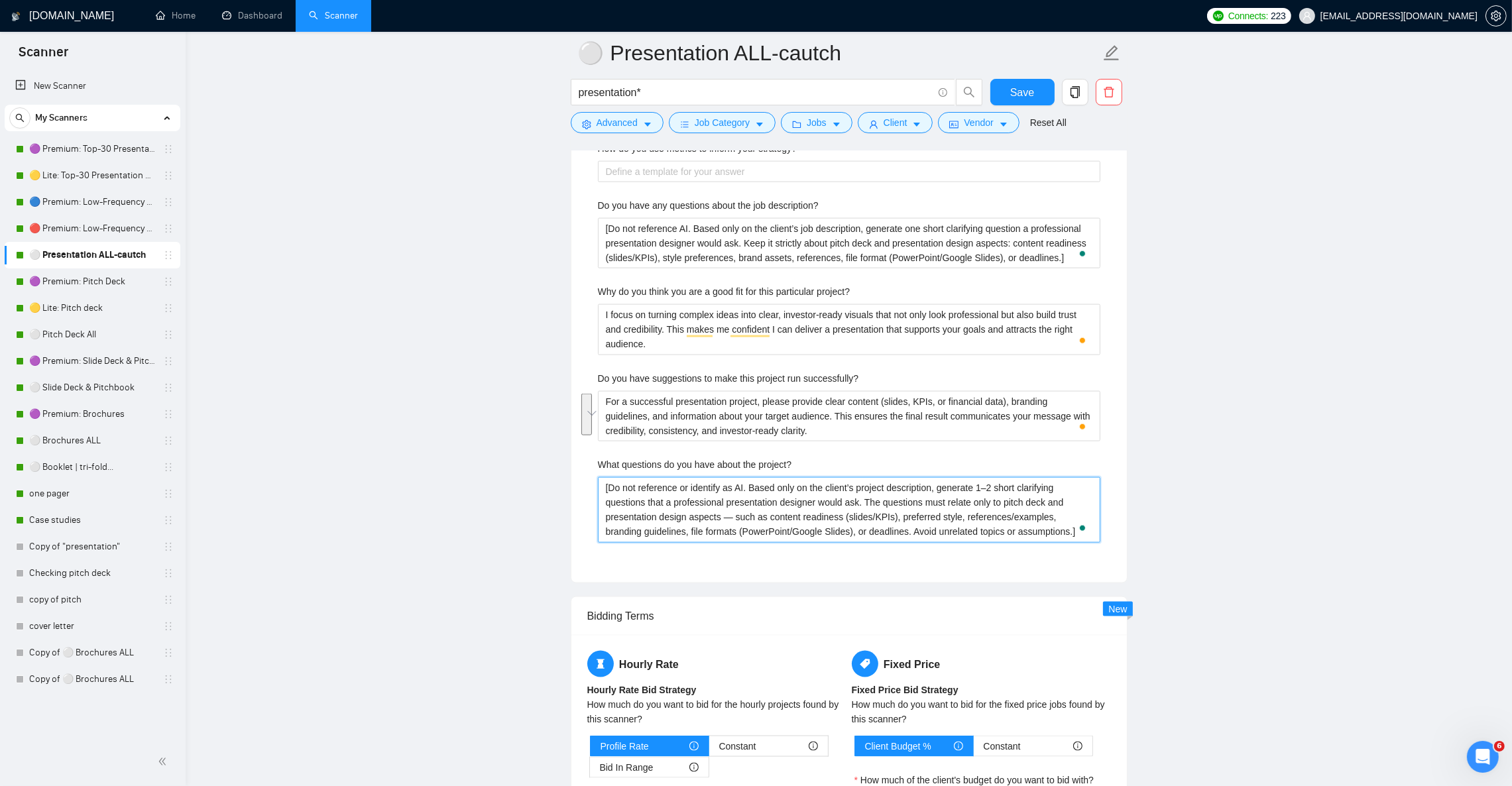
click at [638, 511] on project\? "[Do not reference or identify as AI. Based only on the client’s project descrip…" at bounding box center [849, 510] width 502 height 65
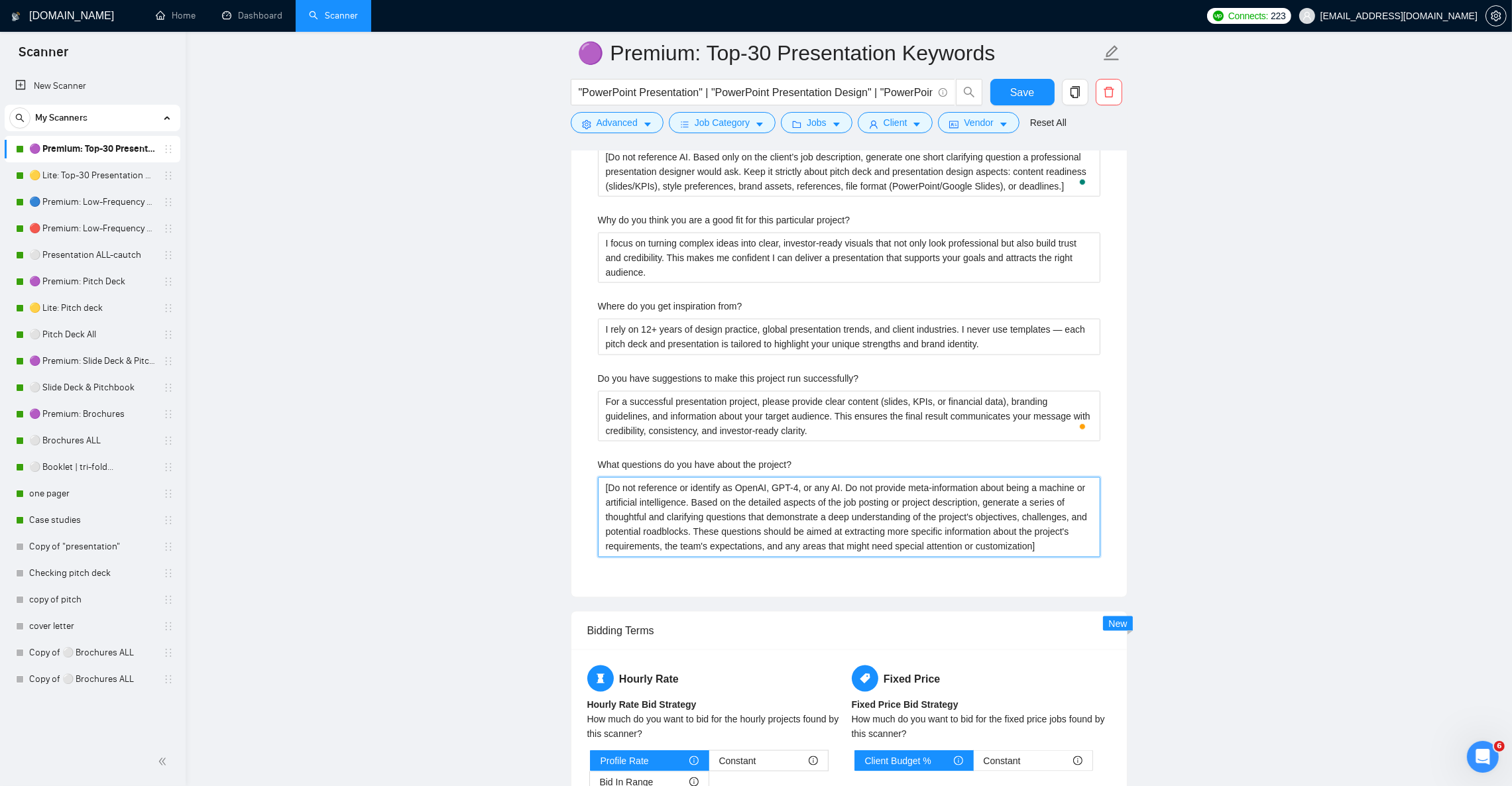
click at [701, 517] on project\? "[Do not reference or identify as OpenAI, GPT-4, or any AI. Do not provide meta-…" at bounding box center [849, 517] width 502 height 79
paste project\? "AI. Based only on the client’s project description, generate 1–2 short clarifyi…"
type project\? "[Do not reference or identify as AI. Based only on the client’s project descrip…"
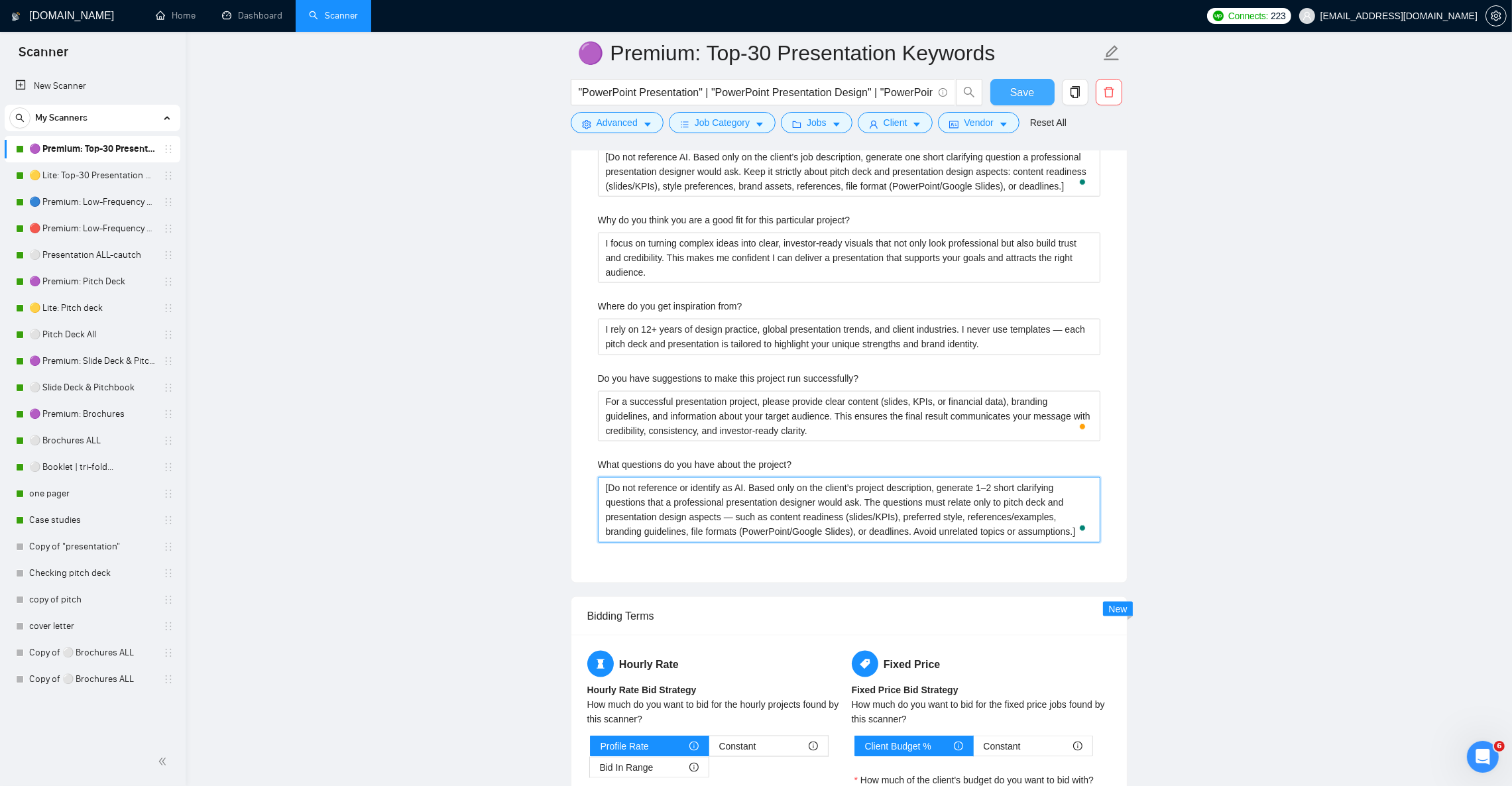
type project\? "[Do not reference or identify as AI. Based only on the client’s project descrip…"
click at [1034, 90] on button "Save" at bounding box center [1022, 91] width 64 height 26
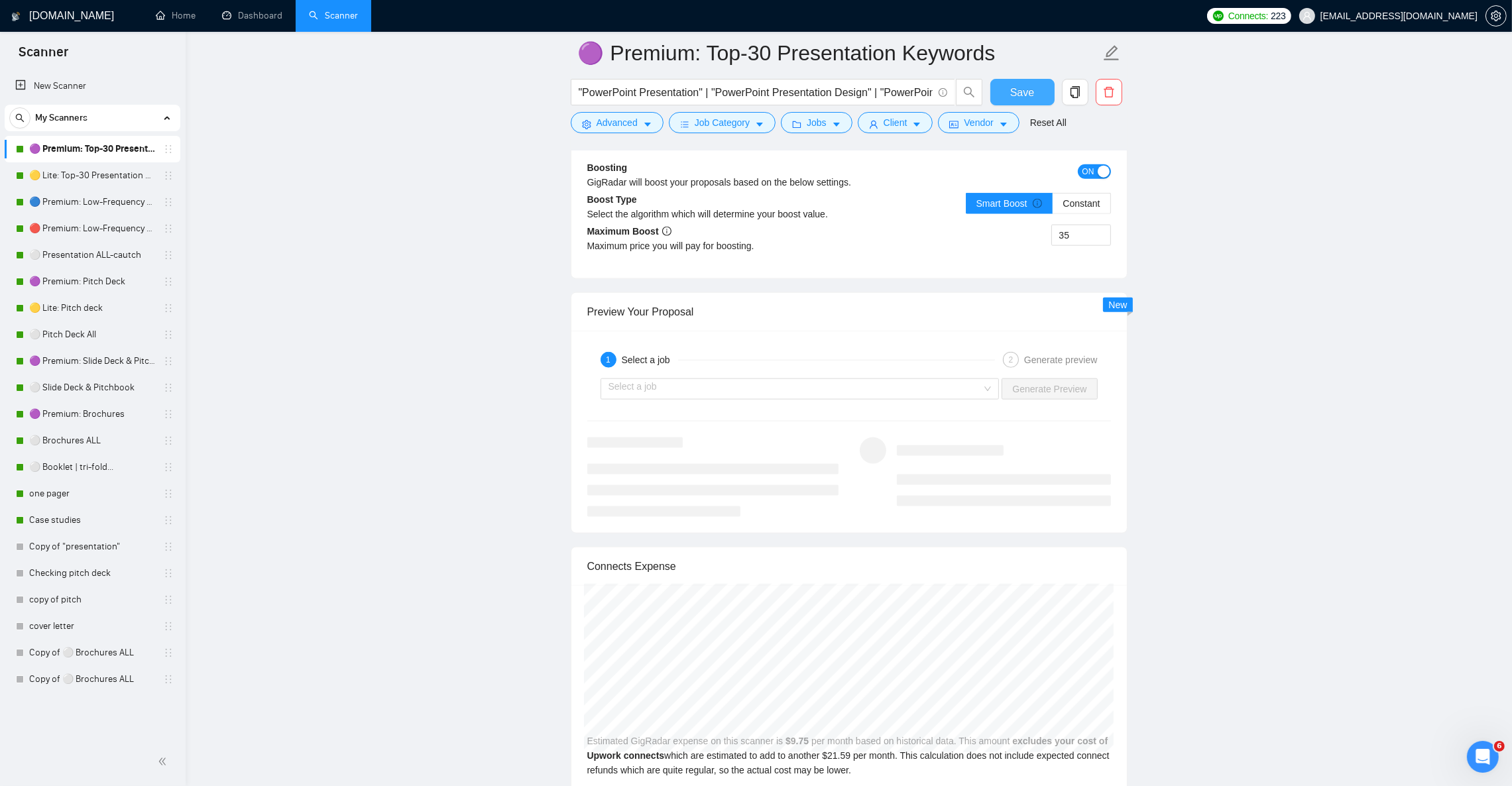
scroll to position [2387, 0]
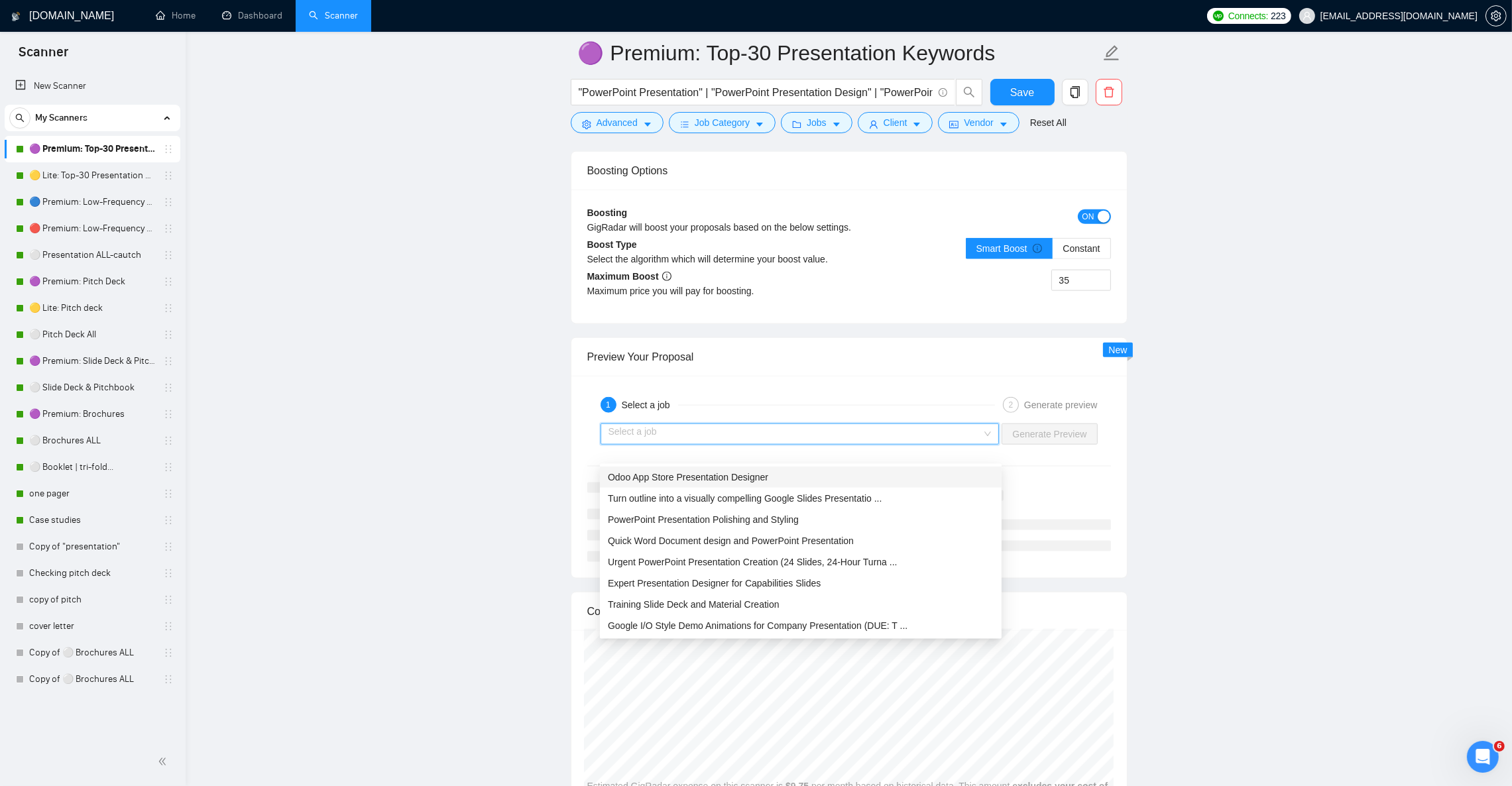
click at [929, 444] on input "search" at bounding box center [795, 434] width 374 height 20
click at [912, 473] on div "Odoo App Store Presentation Designer" at bounding box center [800, 477] width 385 height 14
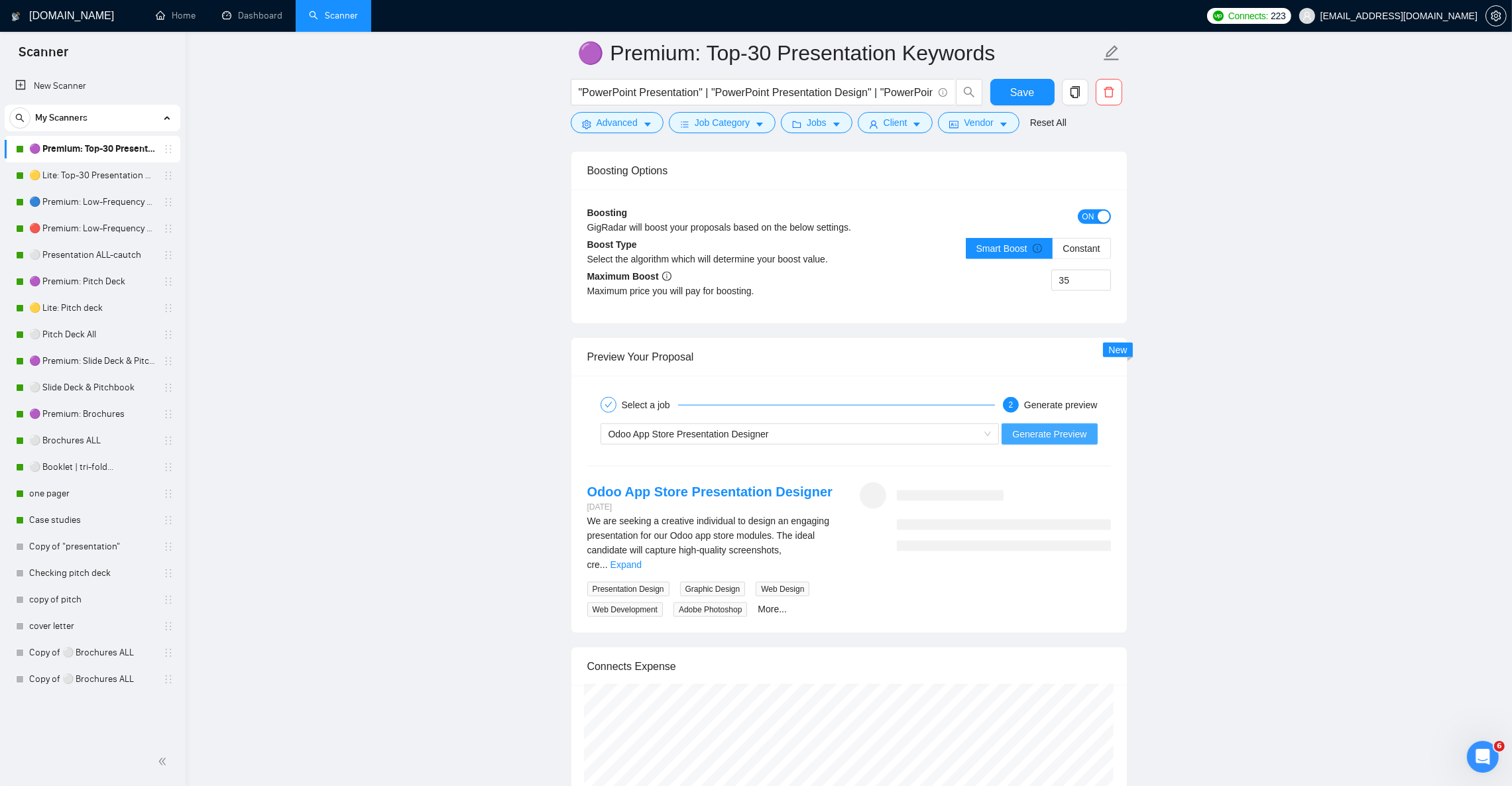
click at [1051, 442] on span "Generate Preview" at bounding box center [1049, 433] width 74 height 14
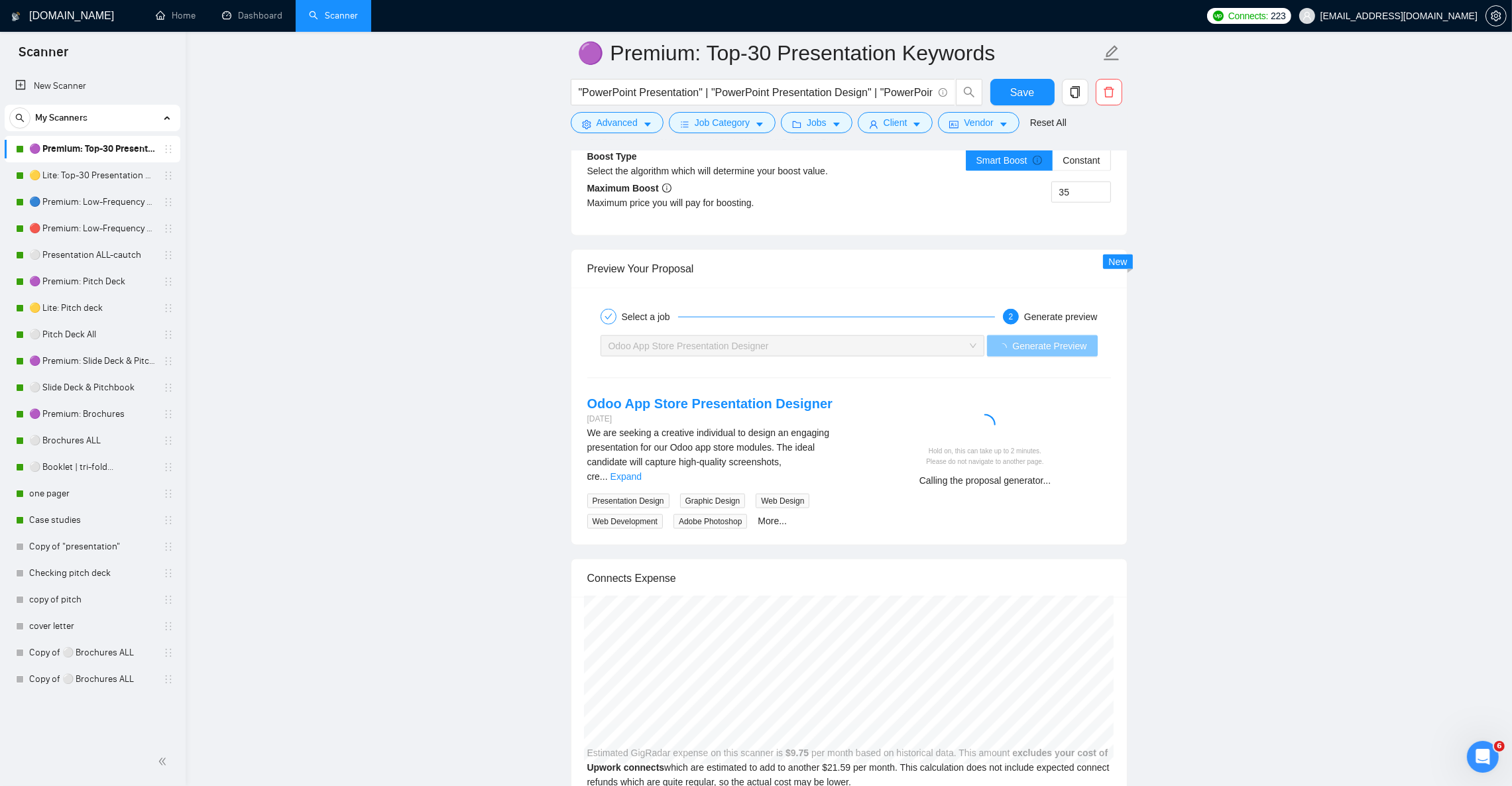
scroll to position [2487, 0]
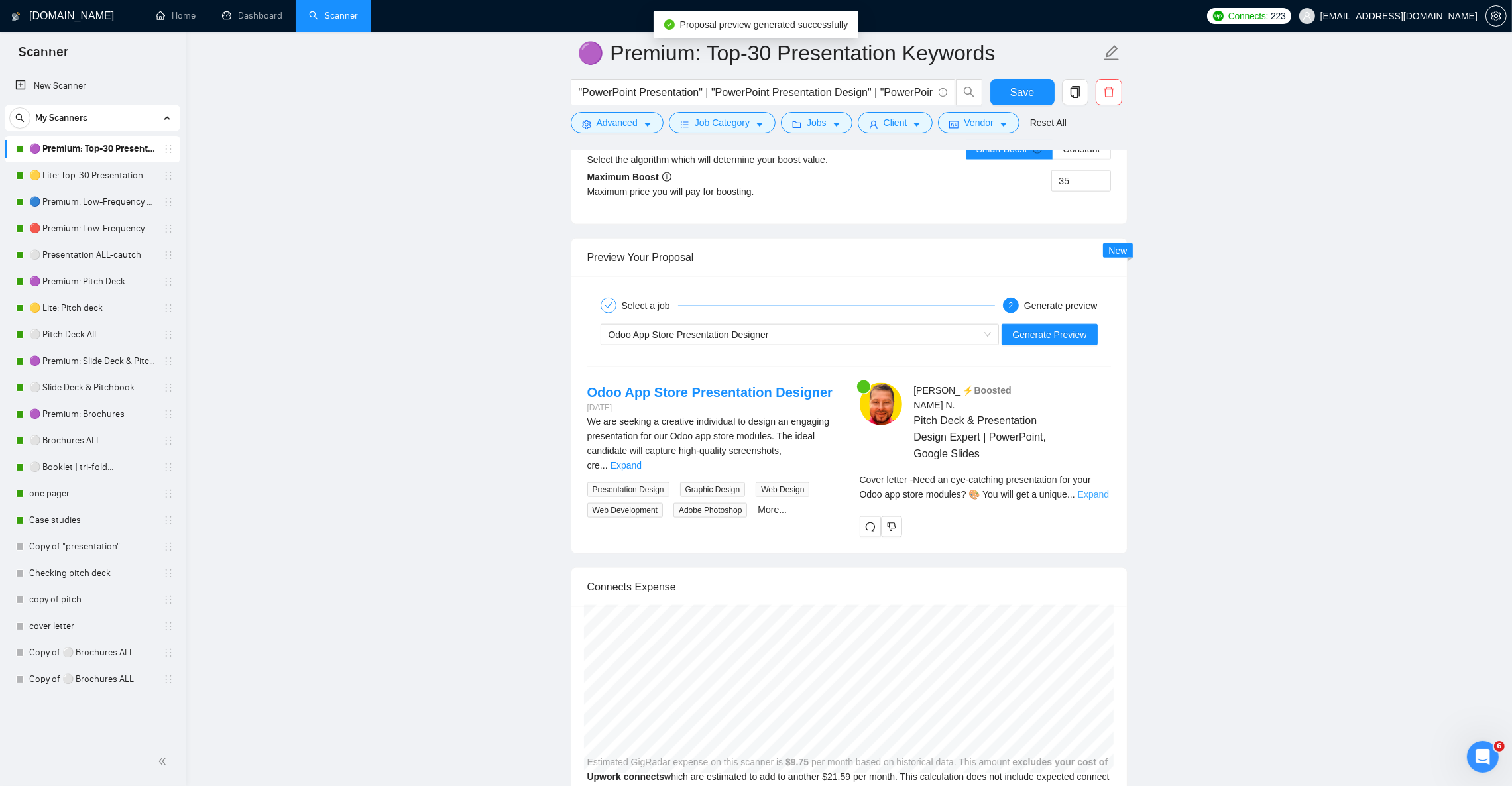
click at [1103, 493] on link "Expand" at bounding box center [1094, 495] width 31 height 10
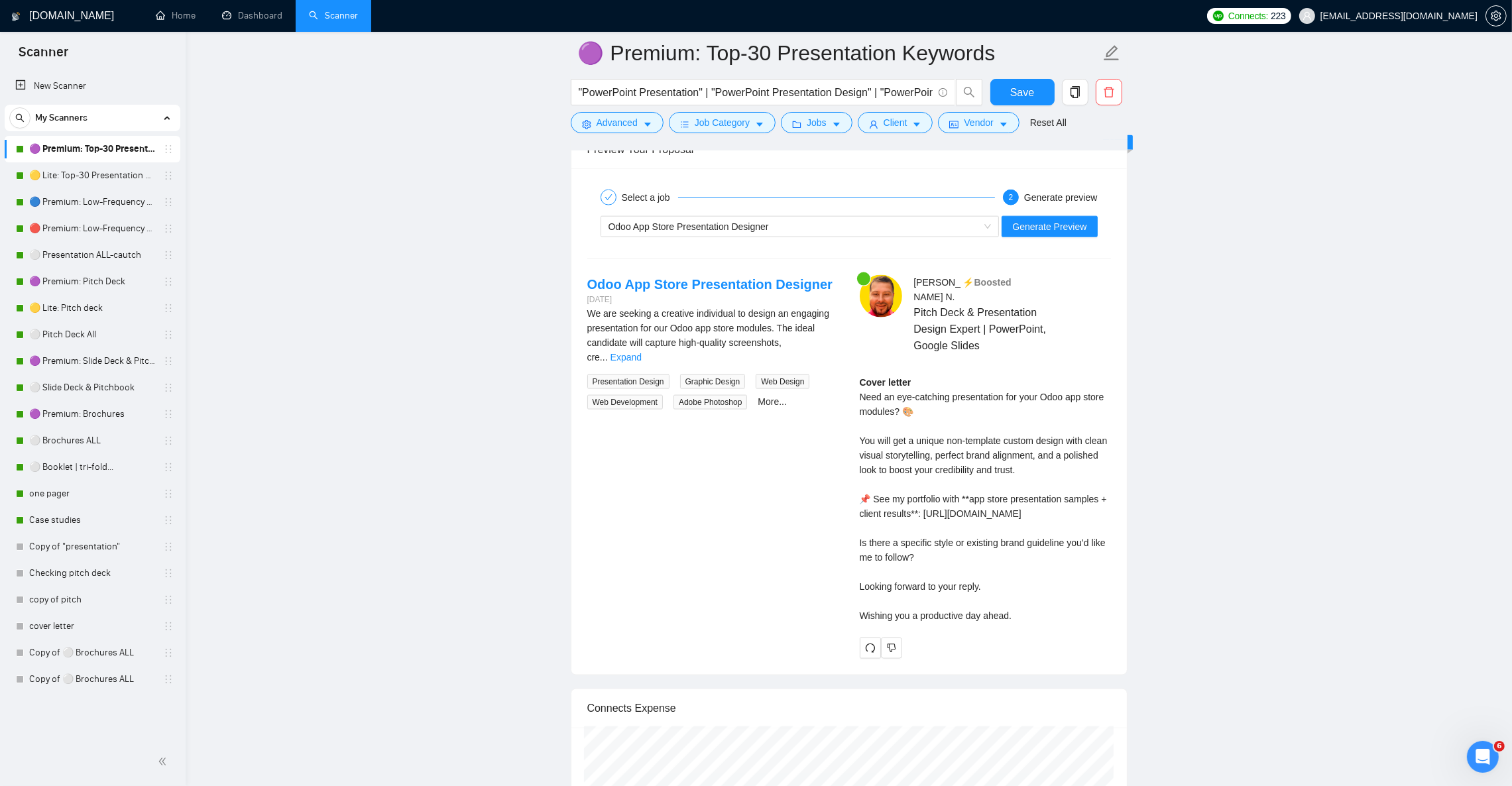
scroll to position [2586, 0]
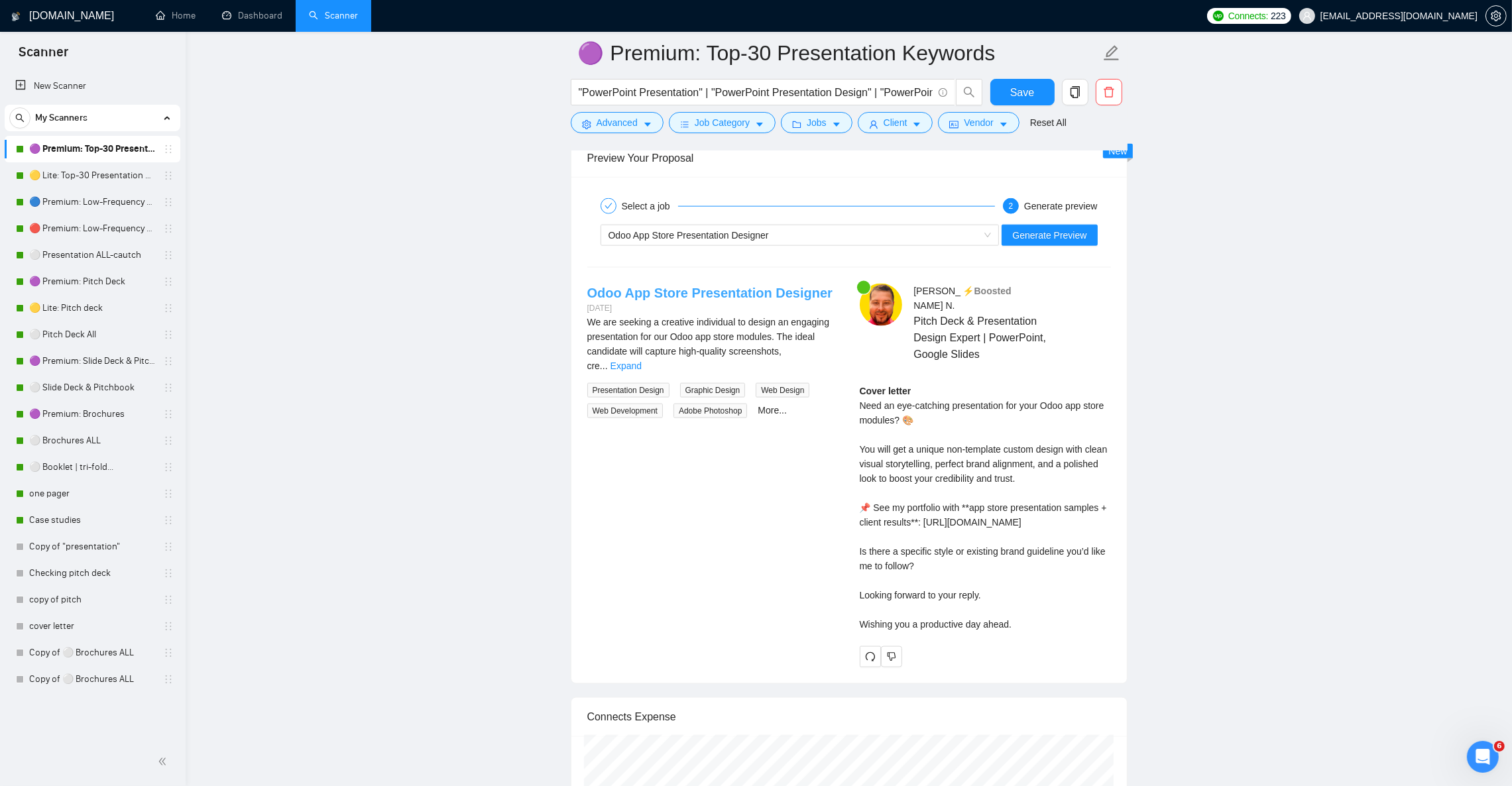
click at [647, 300] on link "Odoo App Store Presentation Designer" at bounding box center [710, 293] width 246 height 14
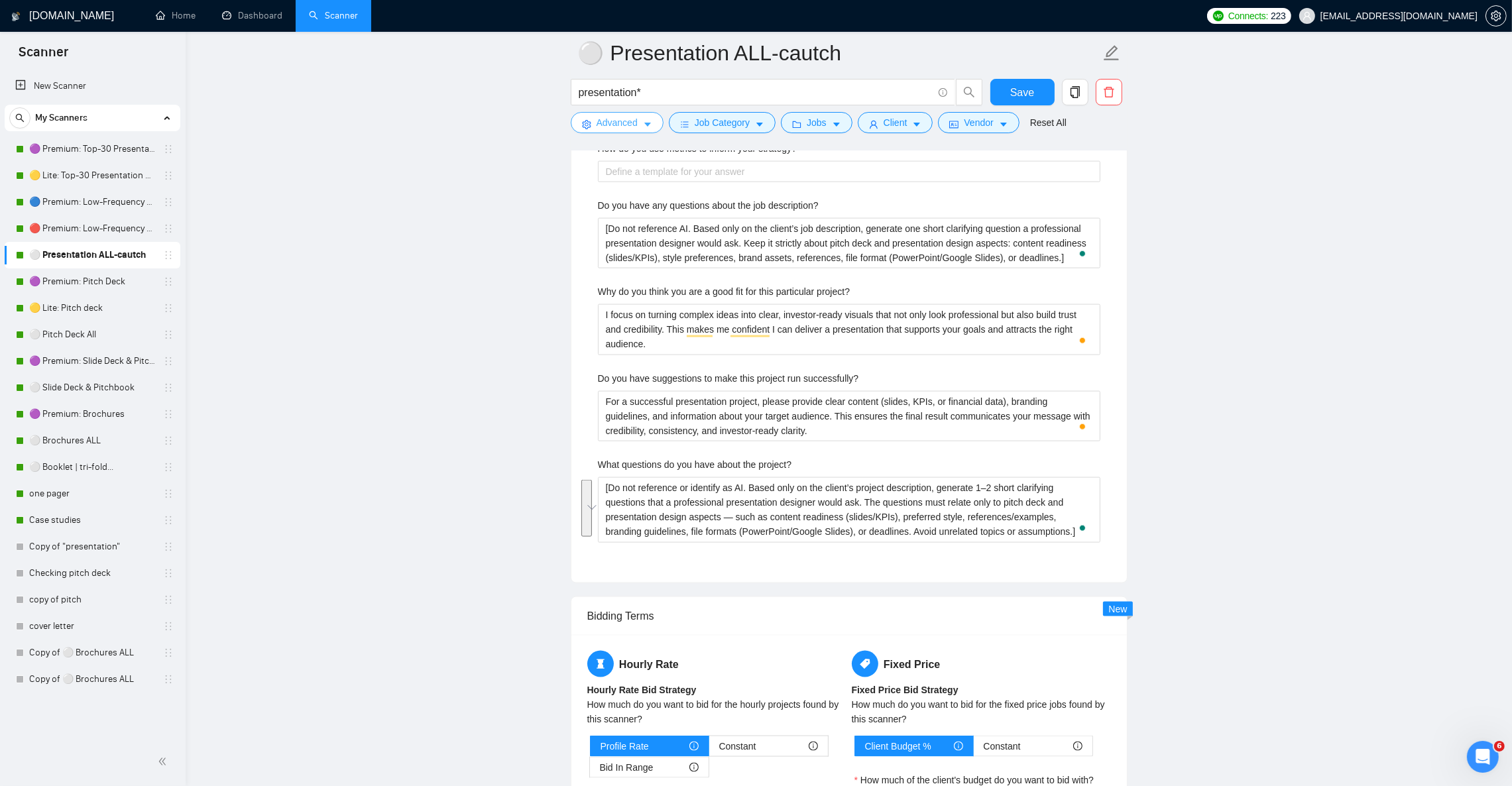
click at [646, 124] on icon "caret-down" at bounding box center [647, 124] width 9 height 9
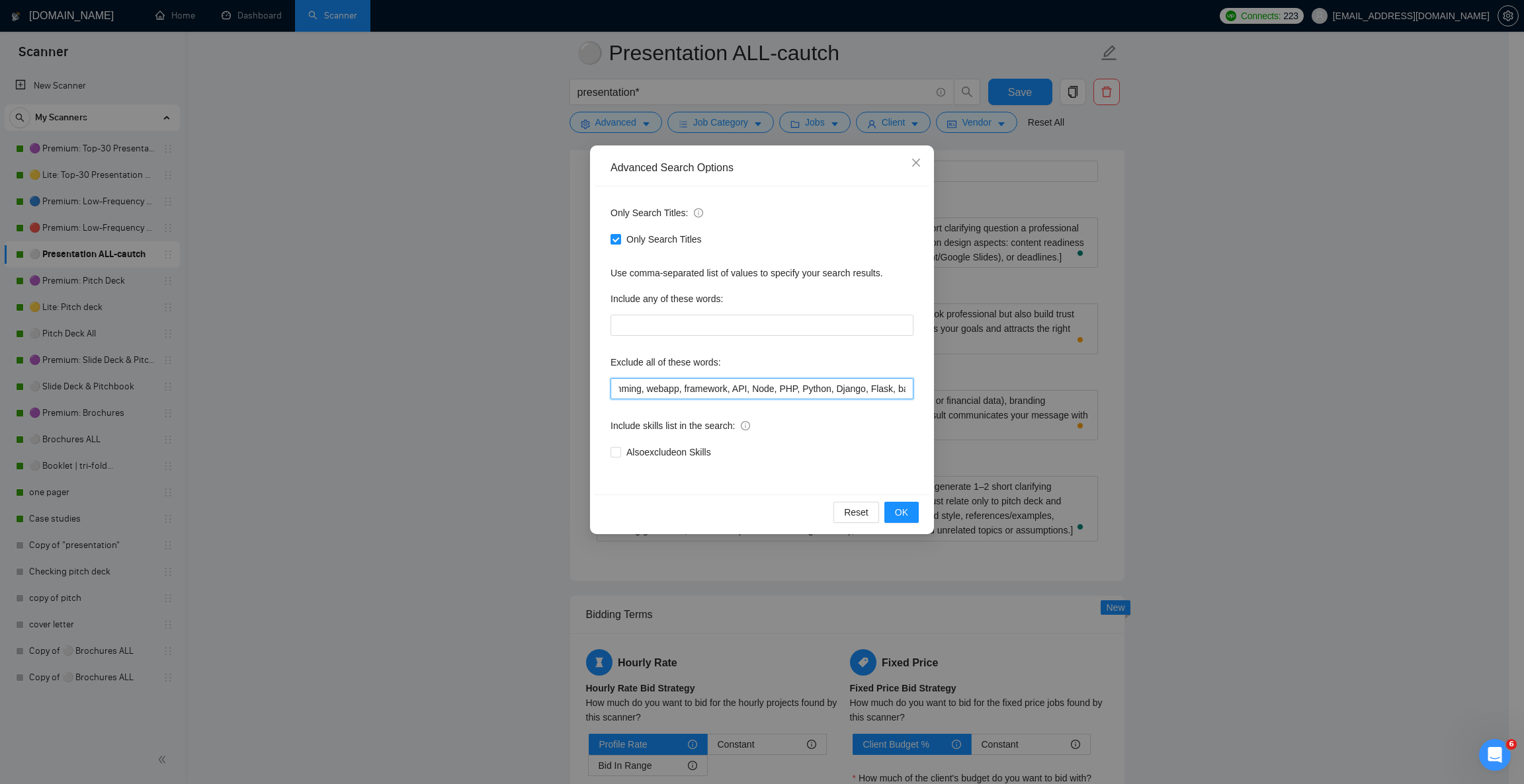
scroll to position [0, 1785]
drag, startPoint x: 831, startPoint y: 394, endPoint x: 973, endPoint y: 392, distance: 142.0
click at [979, 393] on div "Advanced Search Options Only Search Titles: Only Search Titles Use comma-separa…" at bounding box center [762, 392] width 1524 height 784
click at [896, 396] on input "prezi, keynote, figma, writer, video, webinar, qwilr, animation, animated, cart…" at bounding box center [762, 389] width 303 height 21
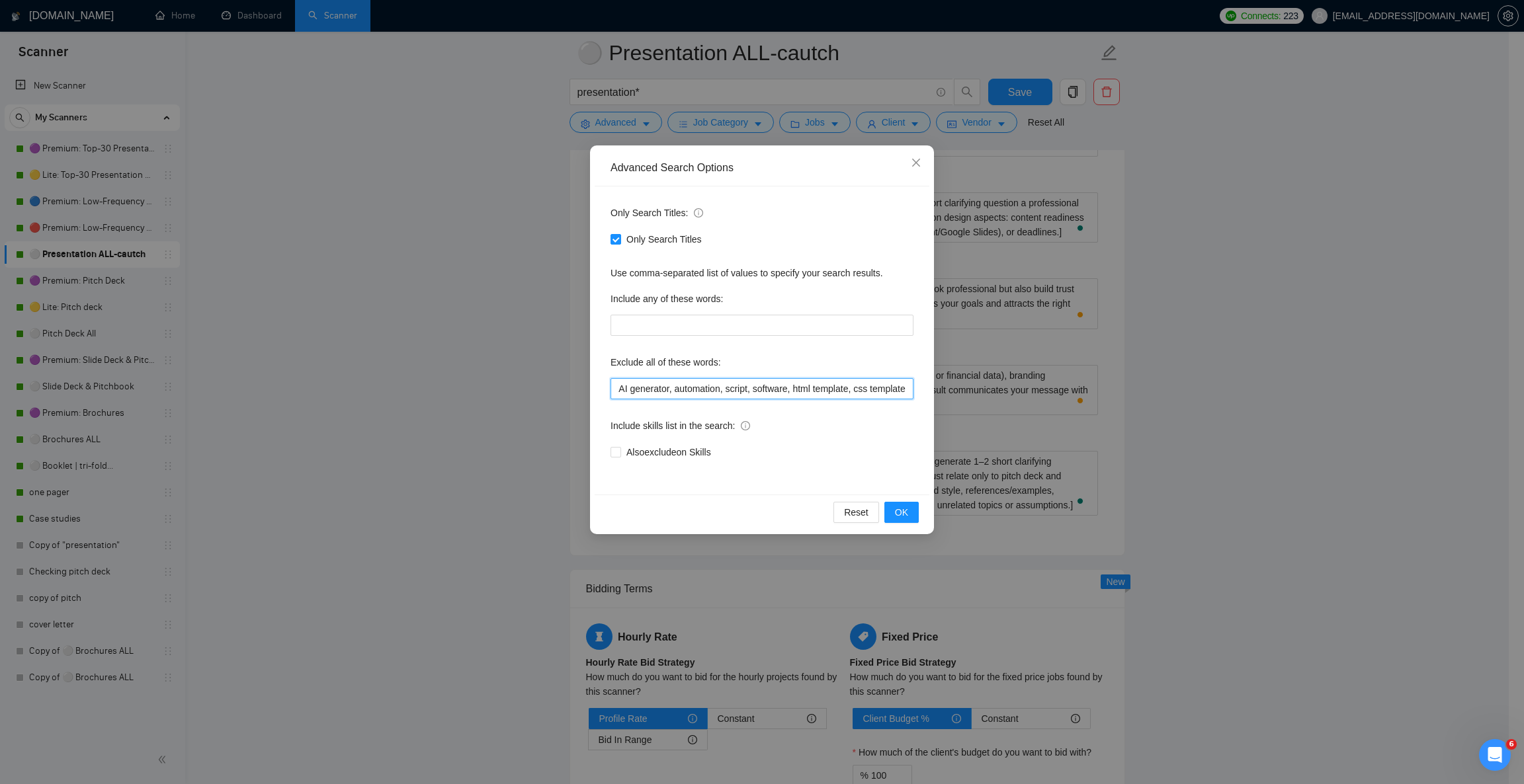
paste input "App Store"
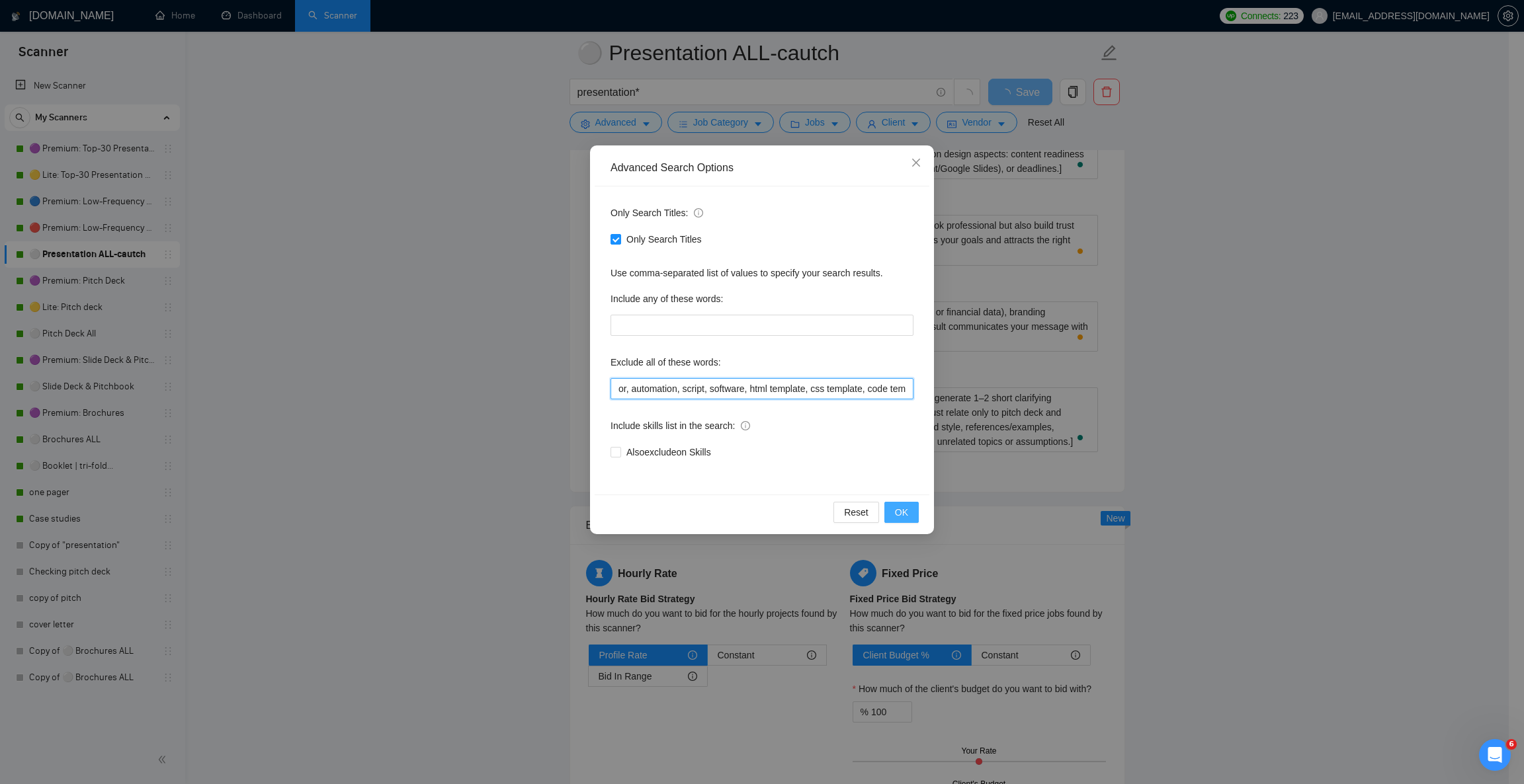
scroll to position [0, 1835]
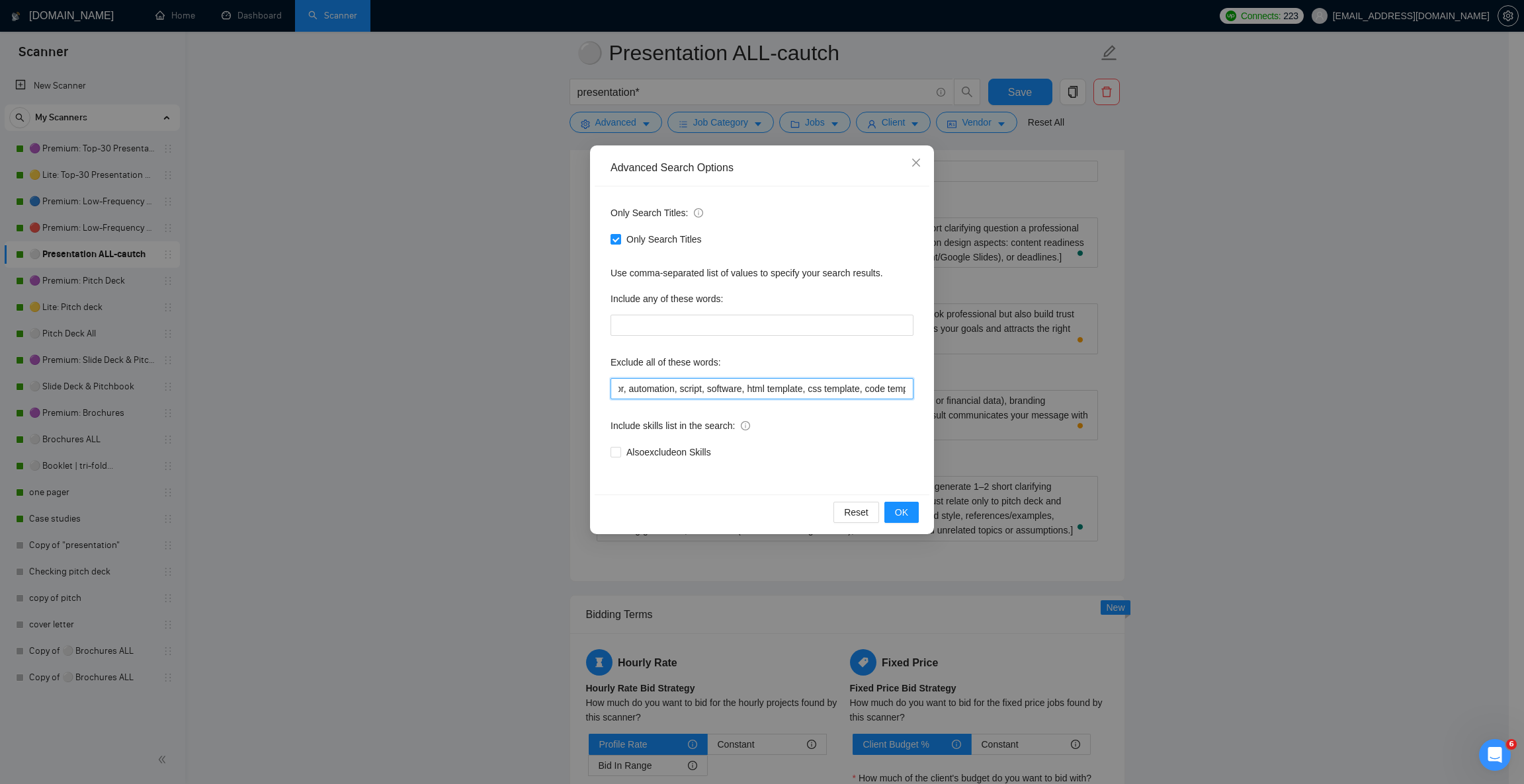
type input "prezi, keynote, figma, writer, video, webinar, qwilr, animation, animated, cart…"
